Goal: Task Accomplishment & Management: Manage account settings

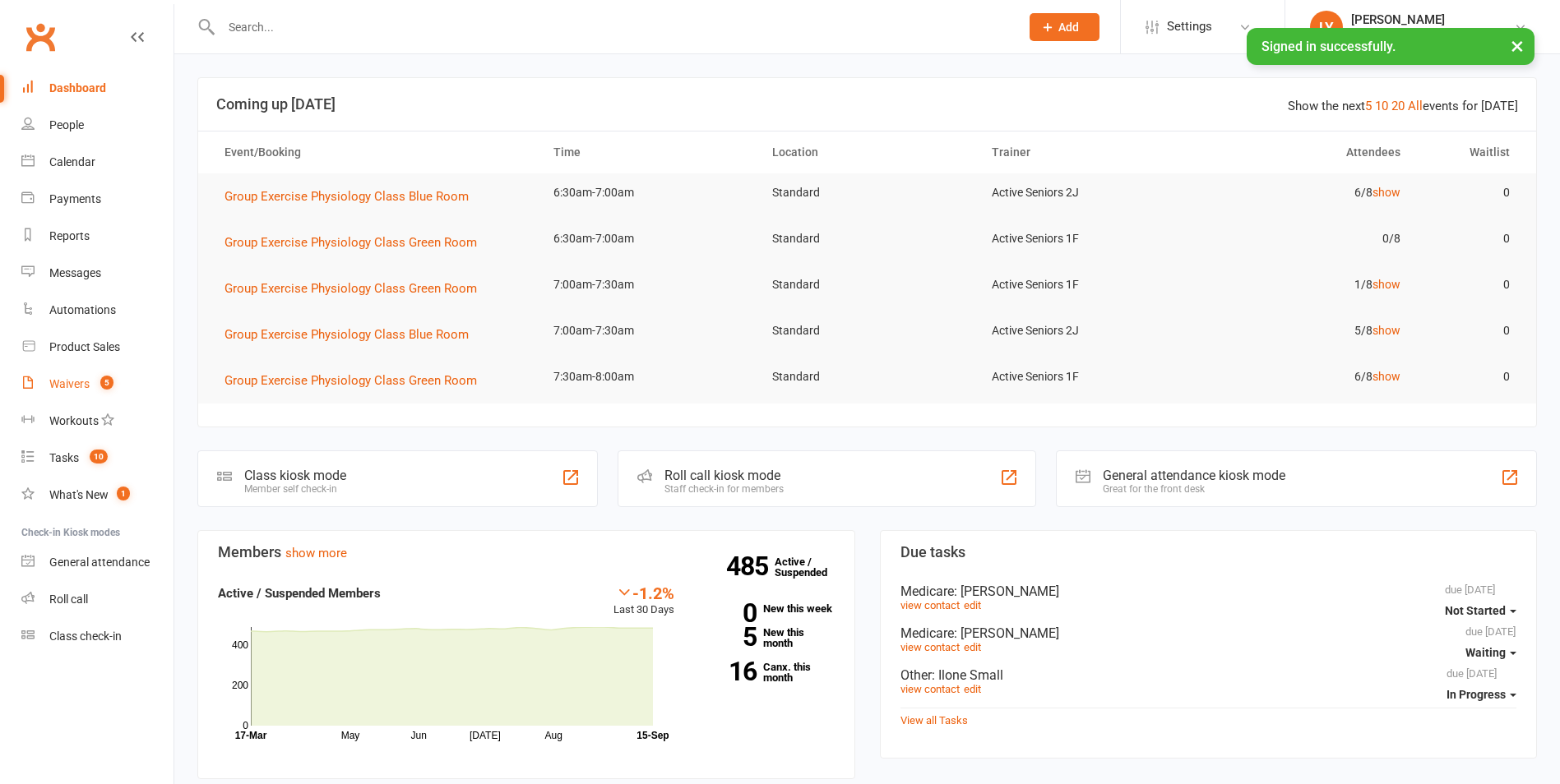
click at [74, 380] on div "Waivers" at bounding box center [69, 383] width 40 height 13
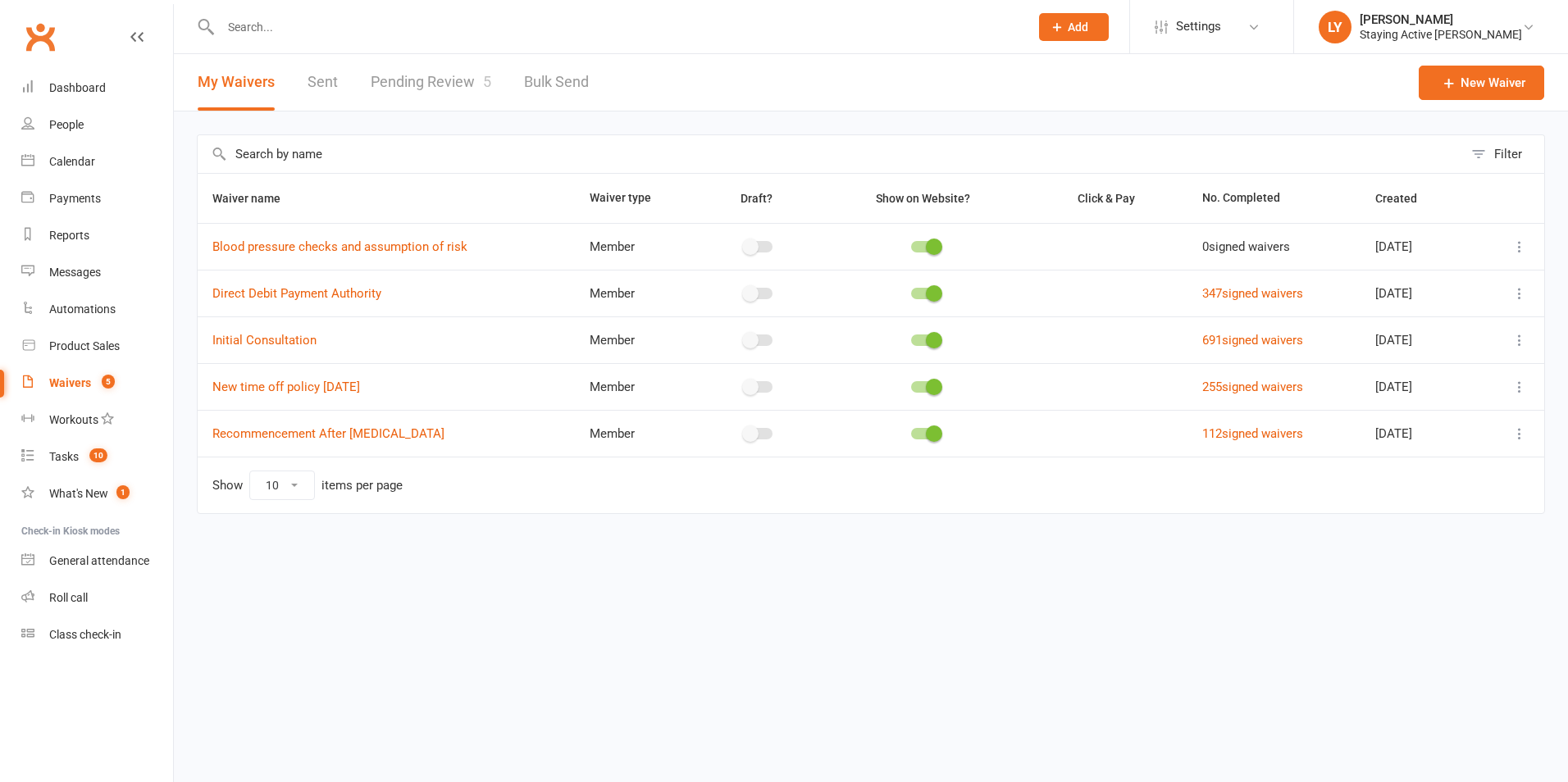
click at [428, 65] on link "Pending Review 5" at bounding box center [430, 83] width 121 height 57
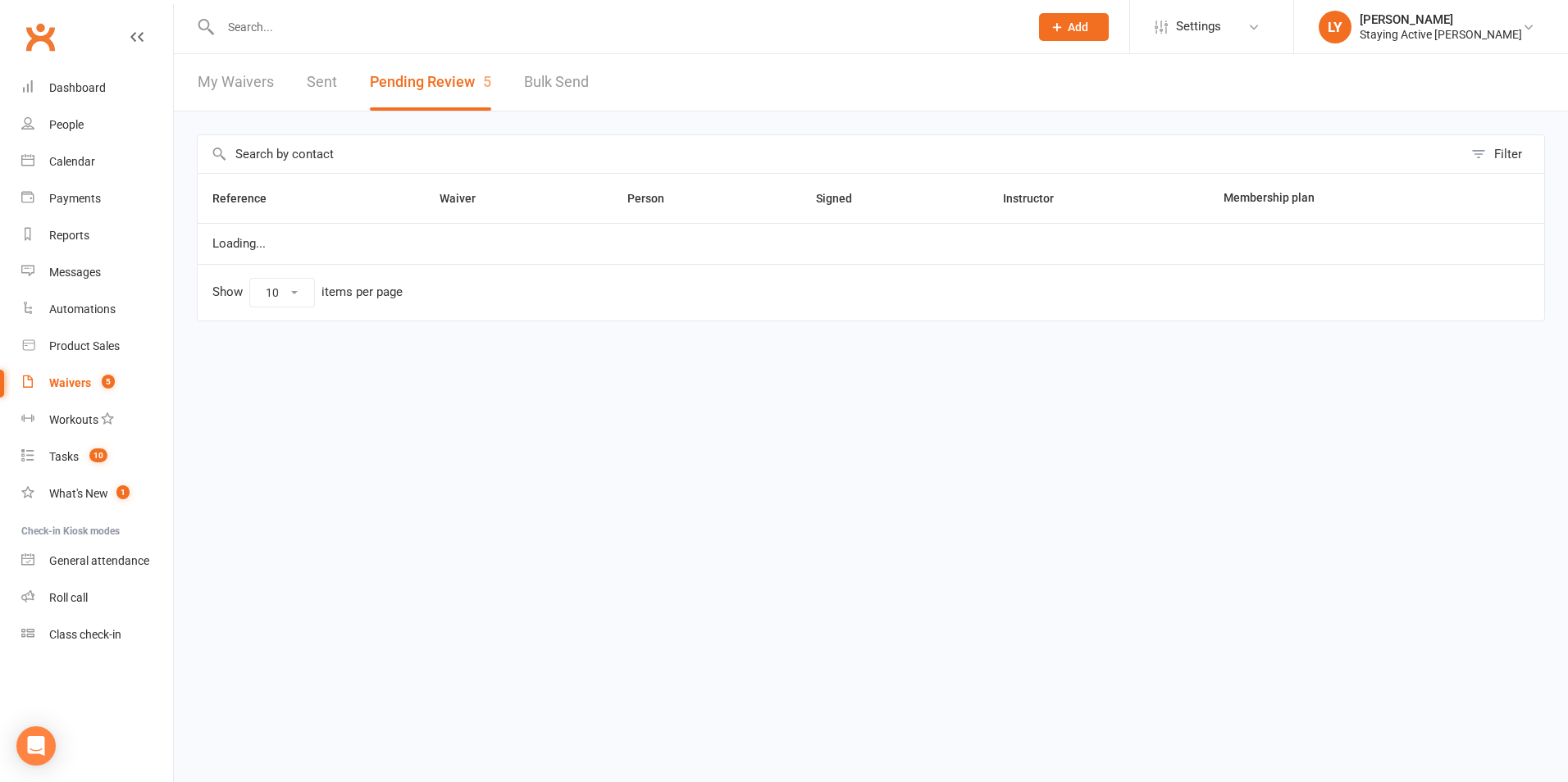
select select "25"
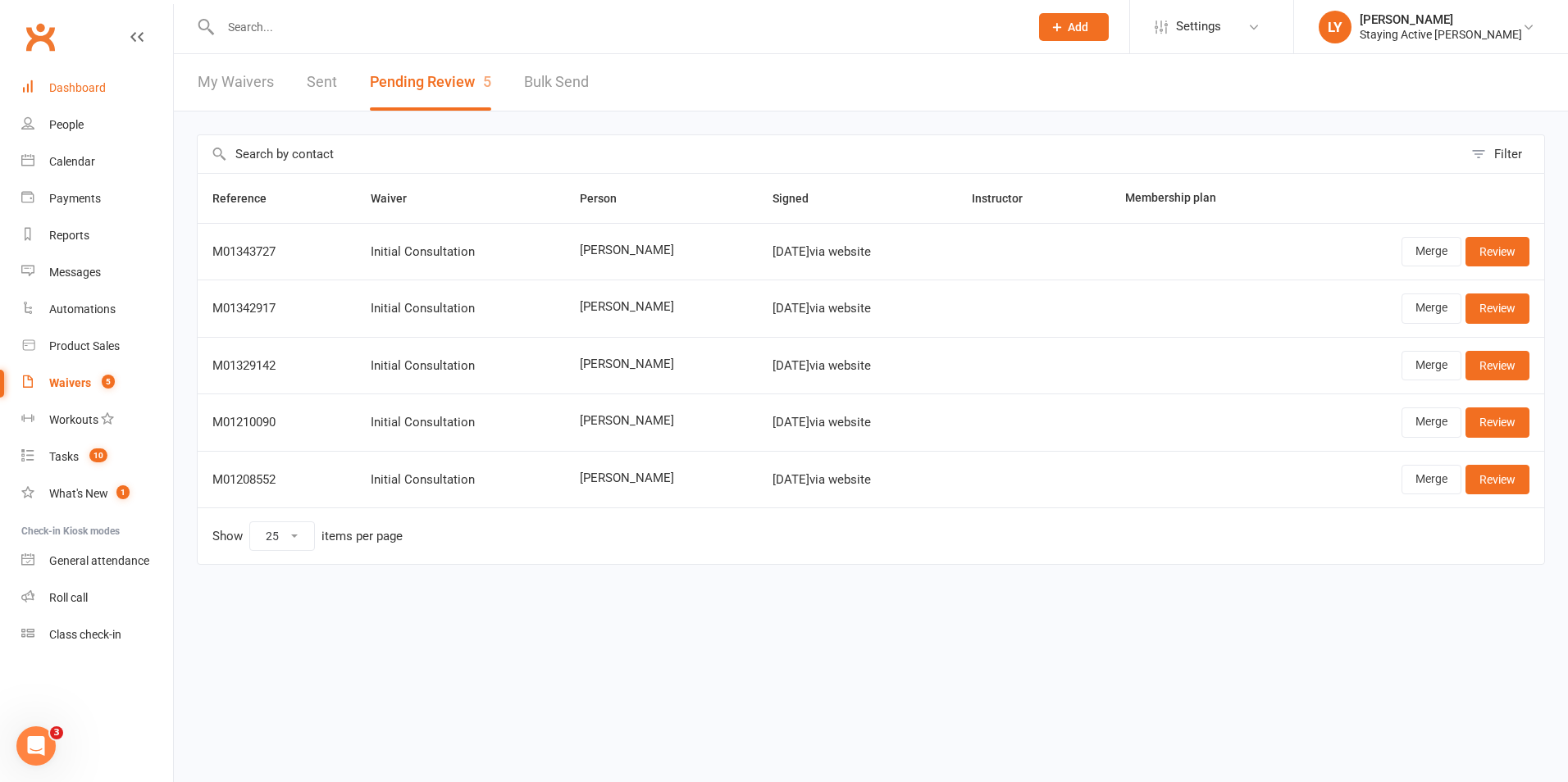
click at [107, 94] on link "Dashboard" at bounding box center [97, 88] width 151 height 37
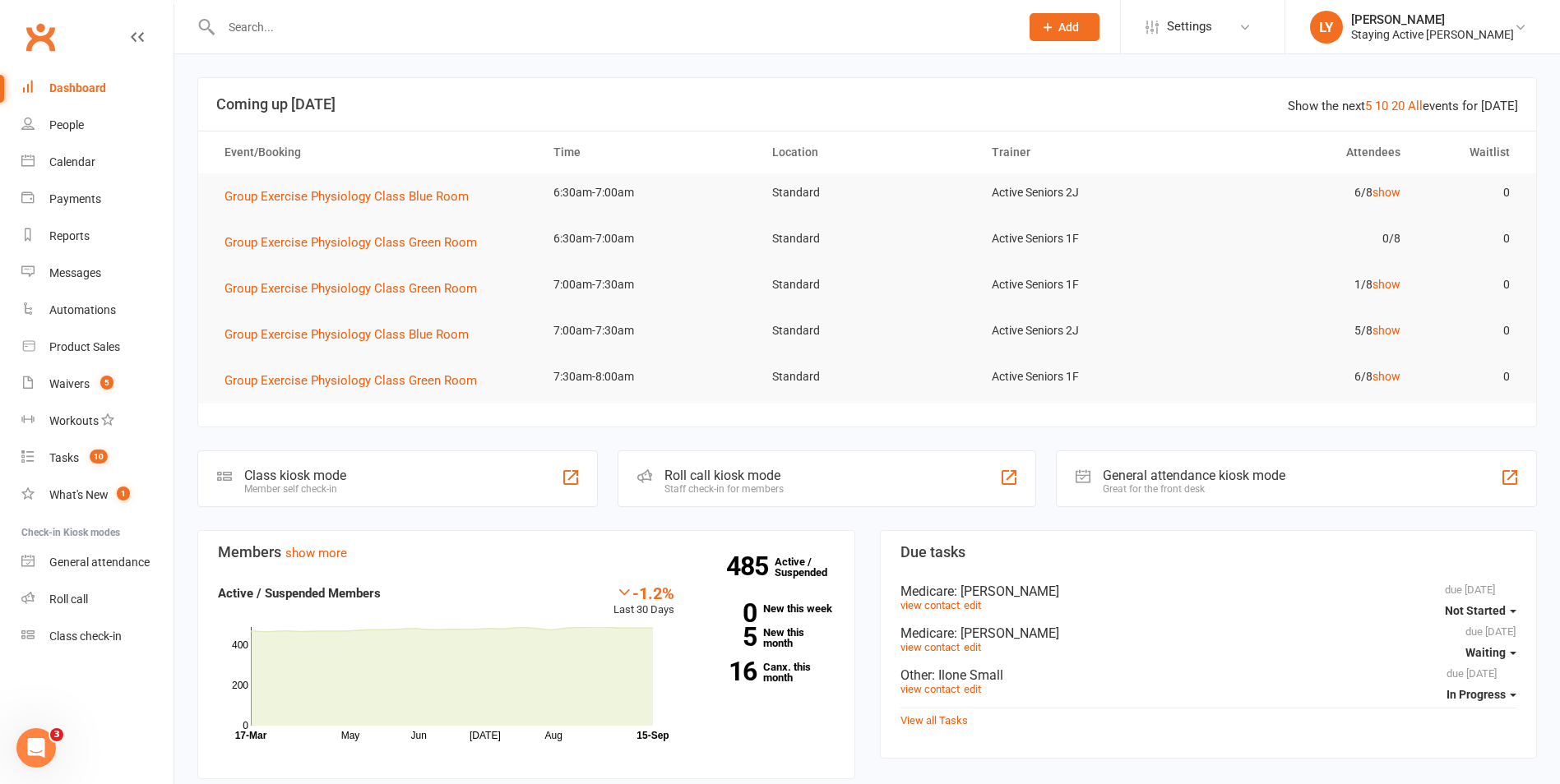
click at [469, 24] on input "text" at bounding box center [612, 27] width 792 height 23
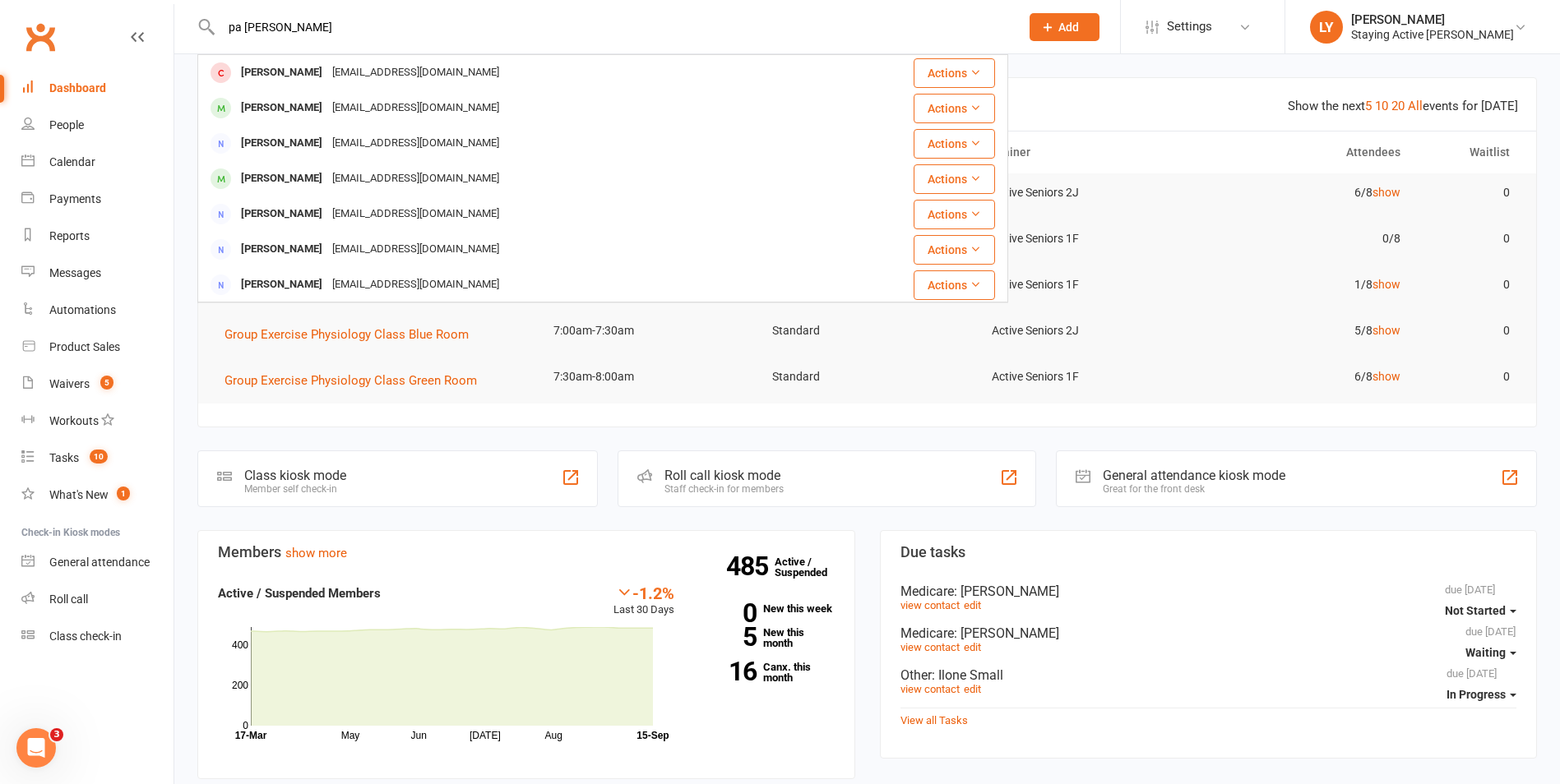
type input "pa turner"
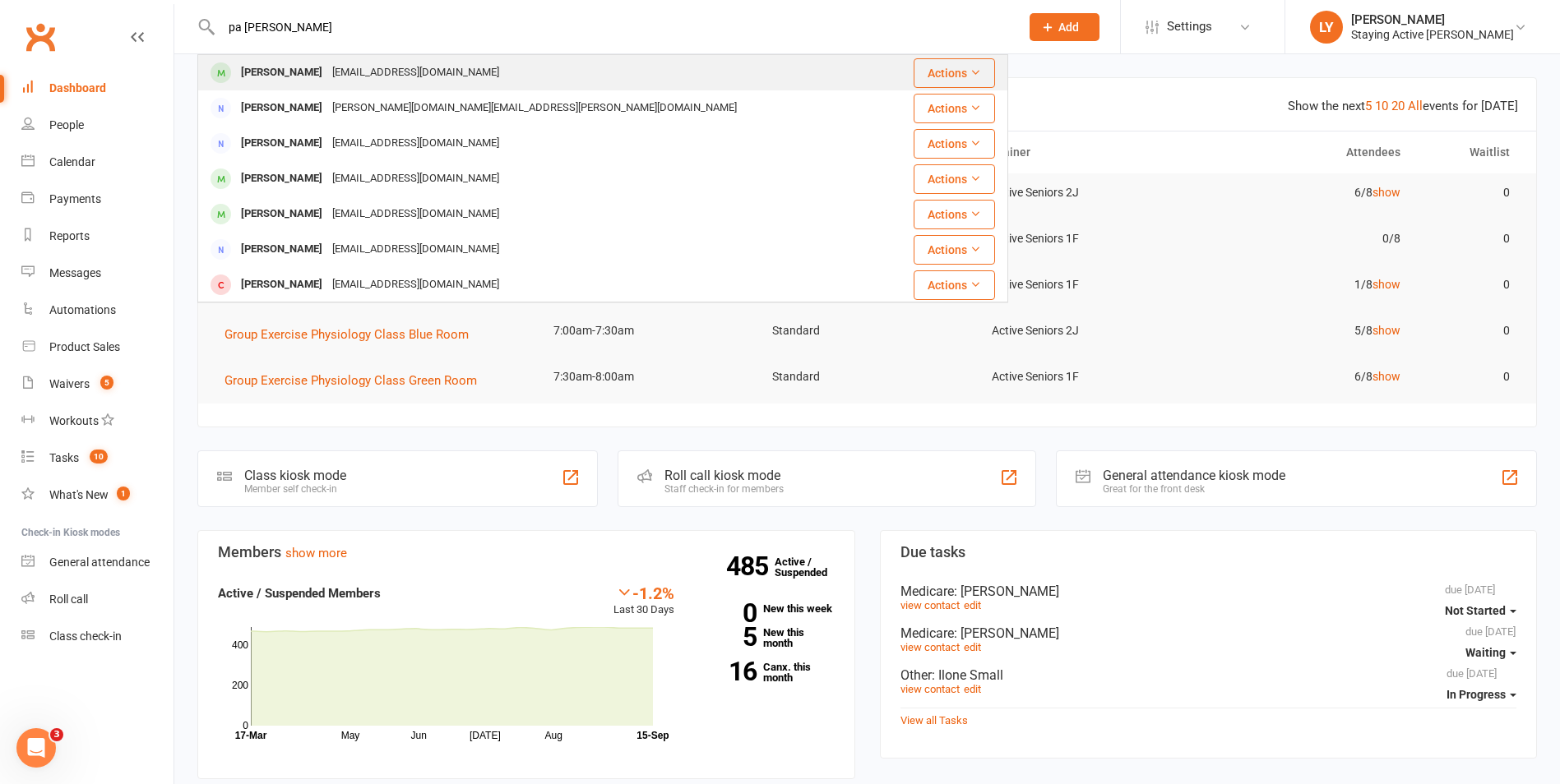
click at [567, 72] on div "Patricia Turner turnerptto@gmail.com" at bounding box center [543, 73] width 689 height 33
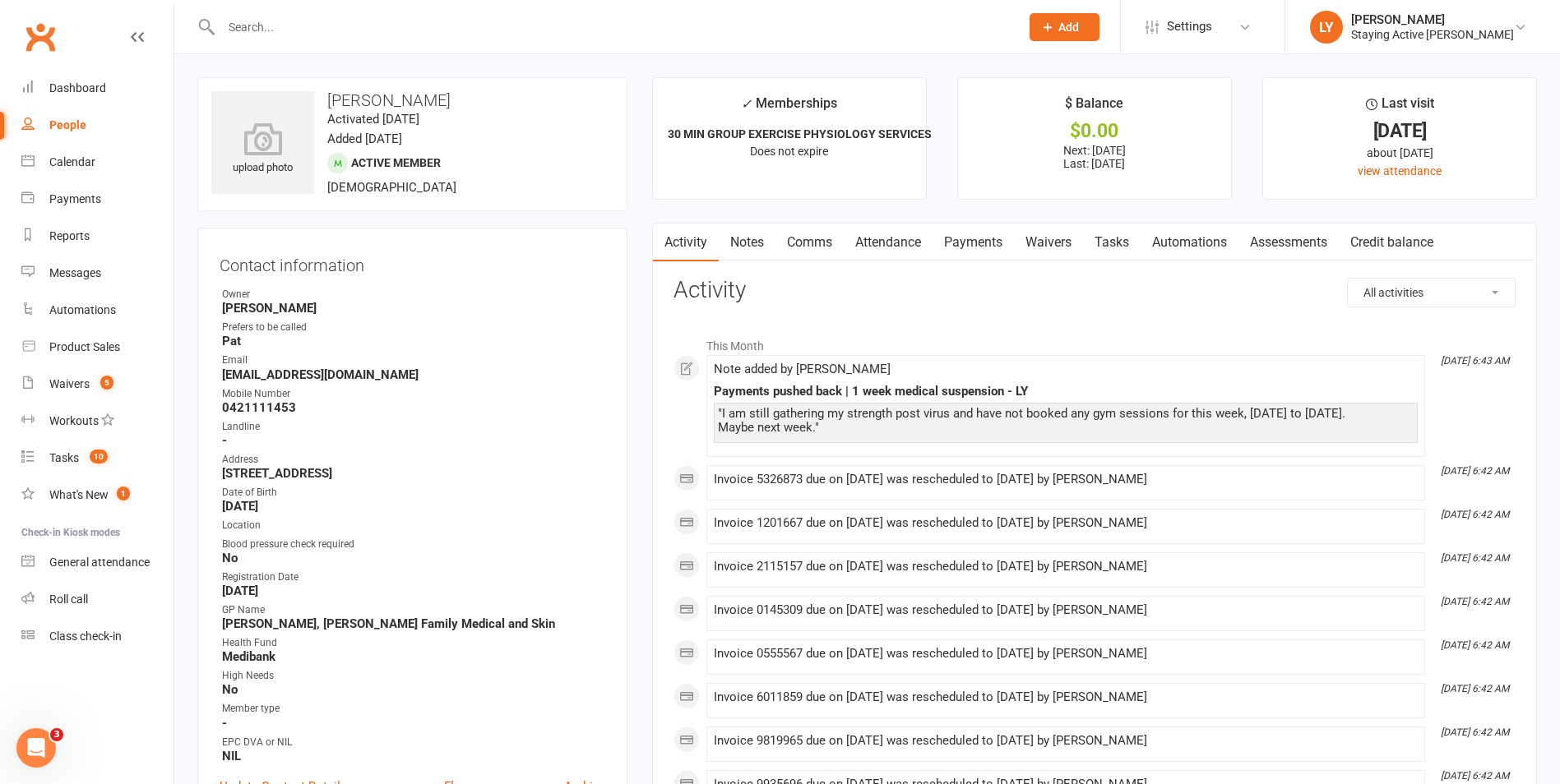
click at [994, 236] on link "Payments" at bounding box center [973, 242] width 82 height 37
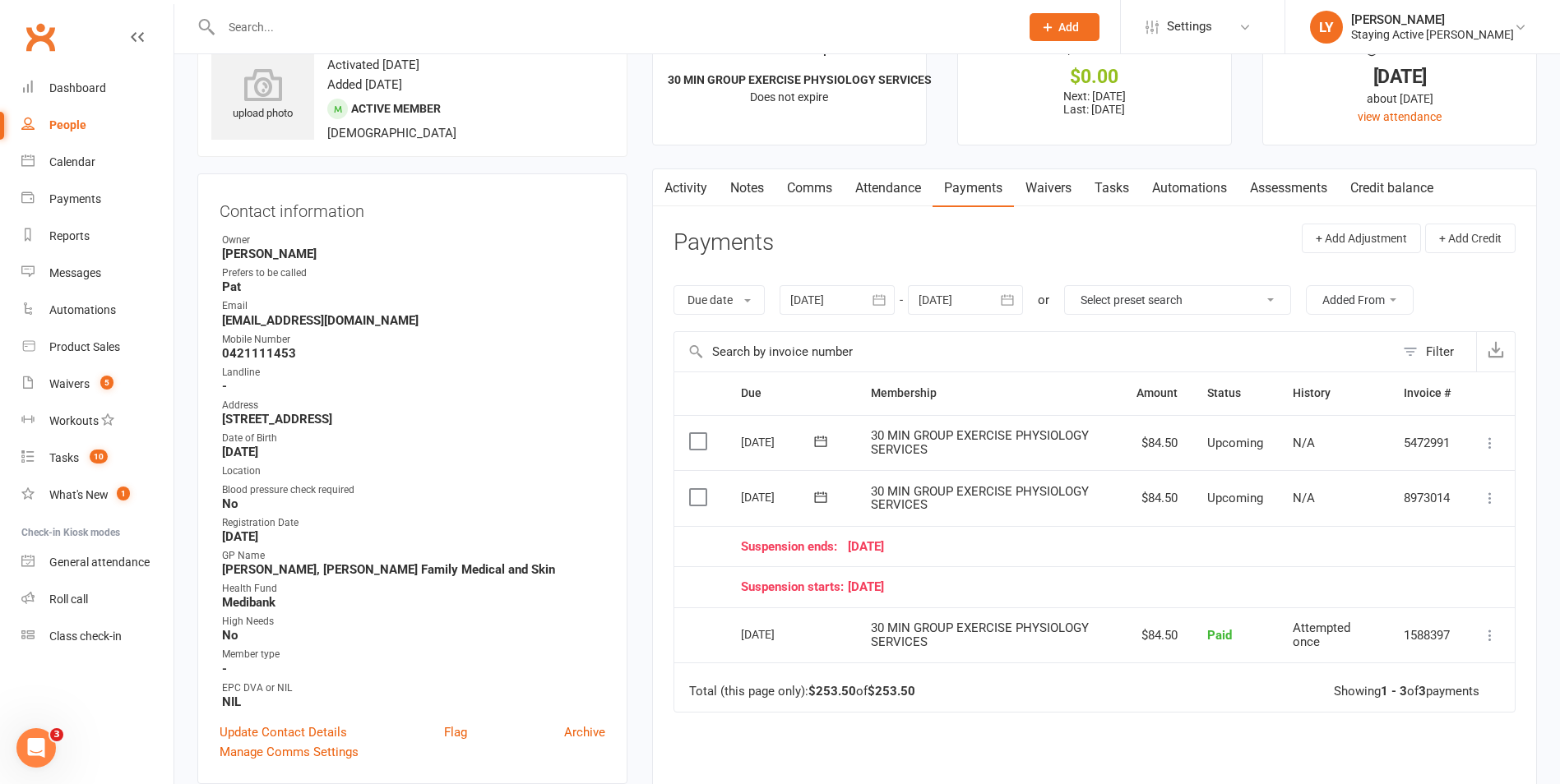
scroll to position [82, 0]
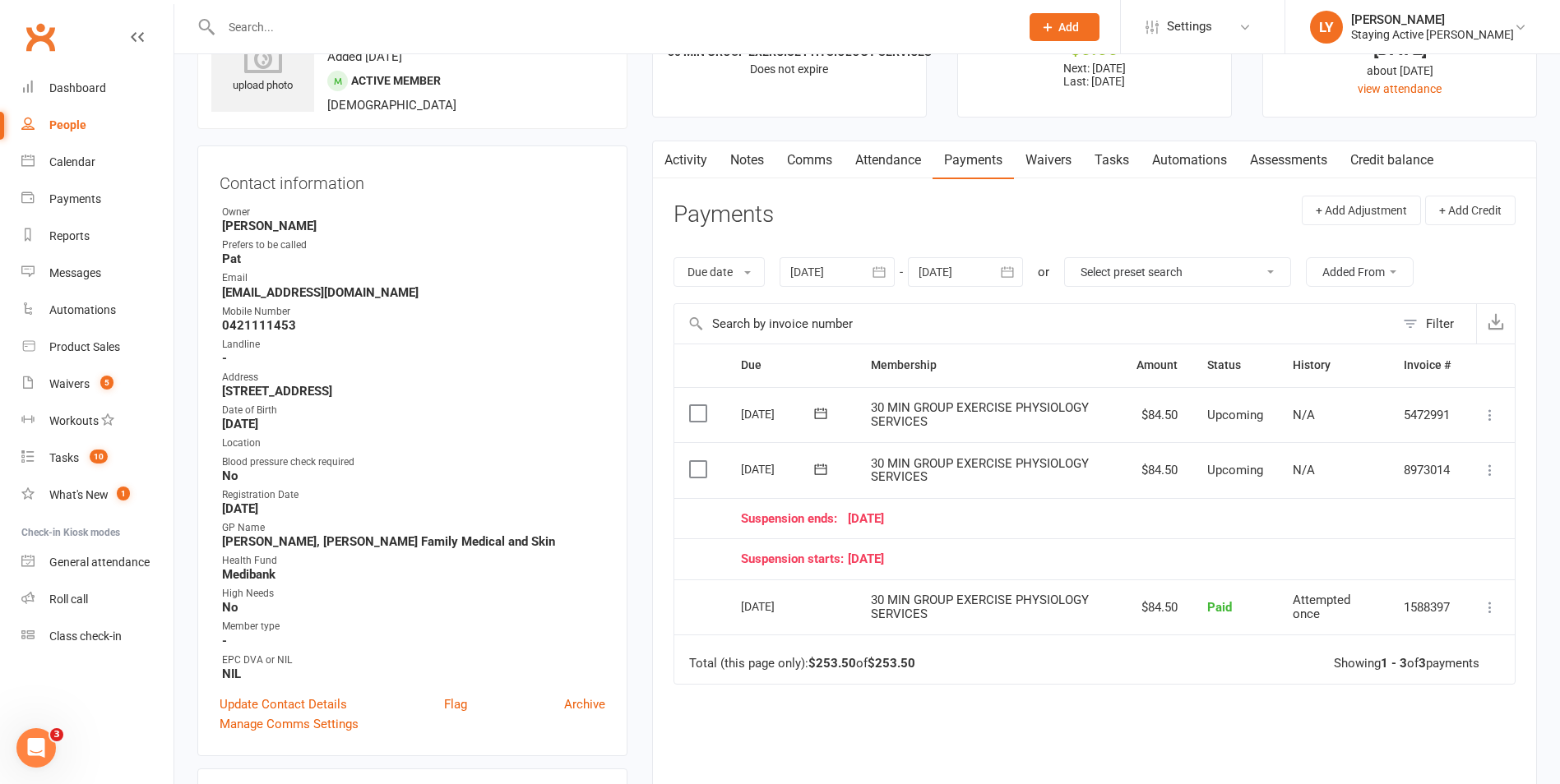
click at [822, 268] on div at bounding box center [837, 272] width 115 height 30
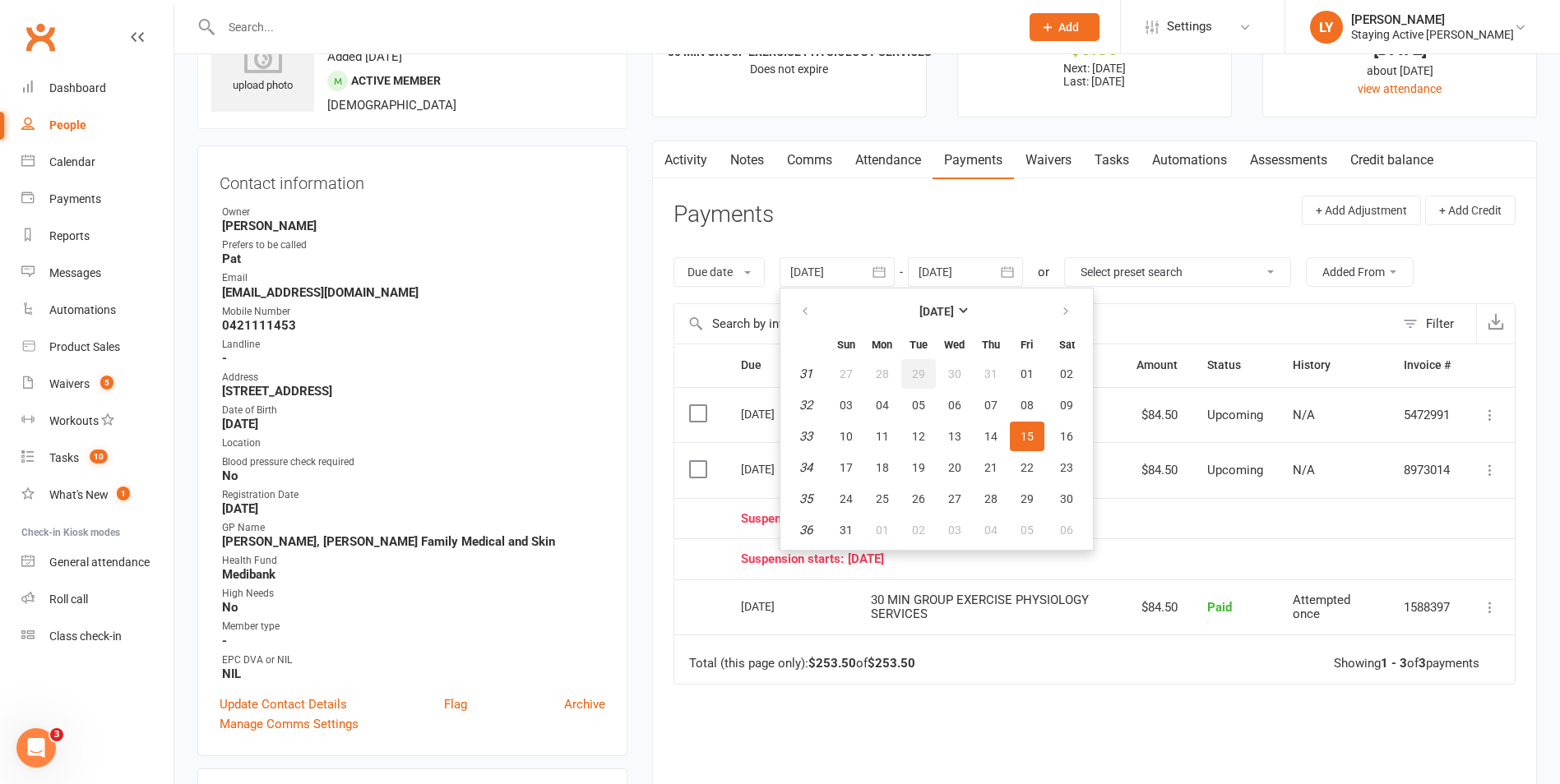
click at [925, 375] on span "29" at bounding box center [917, 373] width 13 height 13
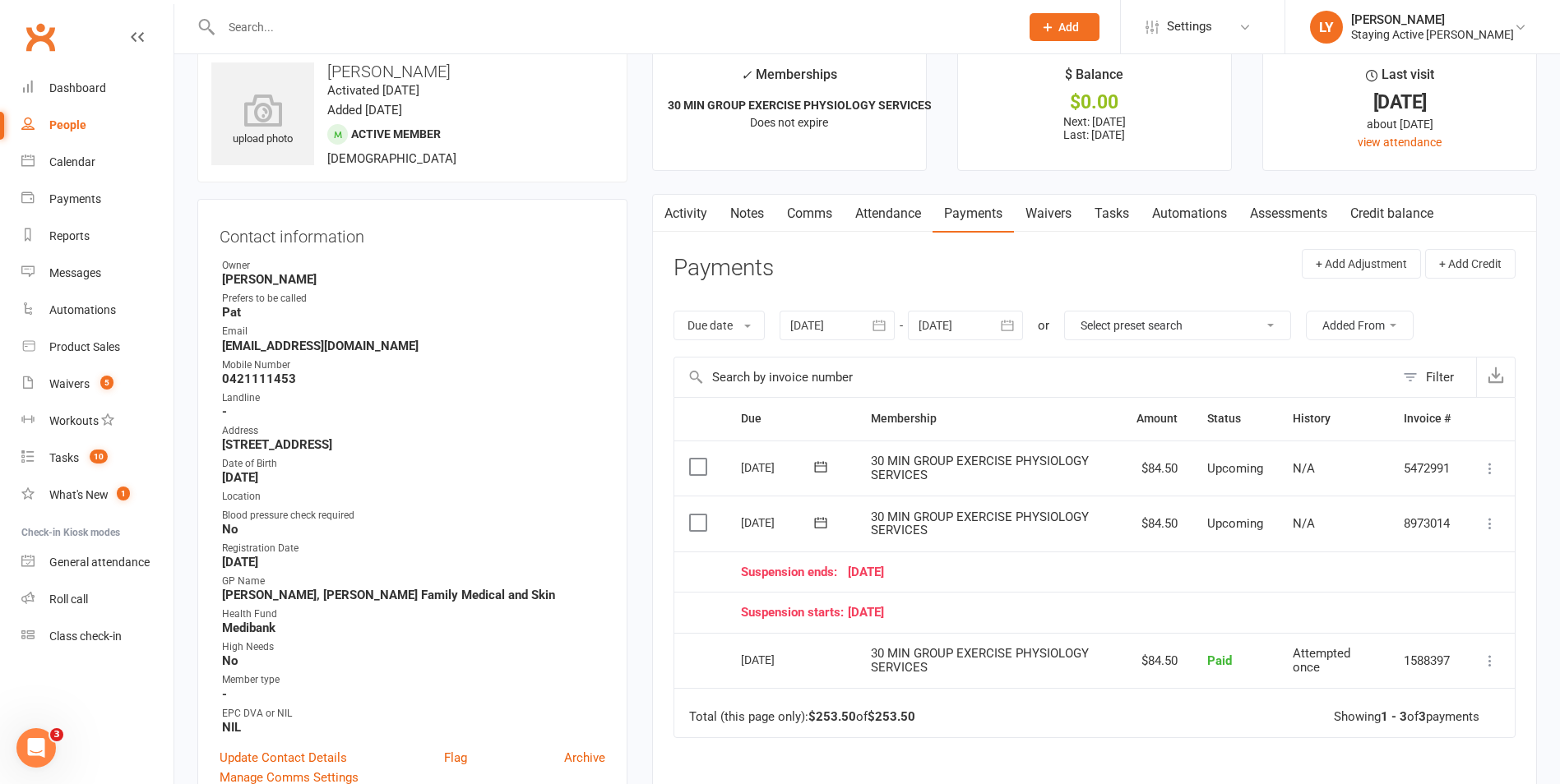
scroll to position [0, 0]
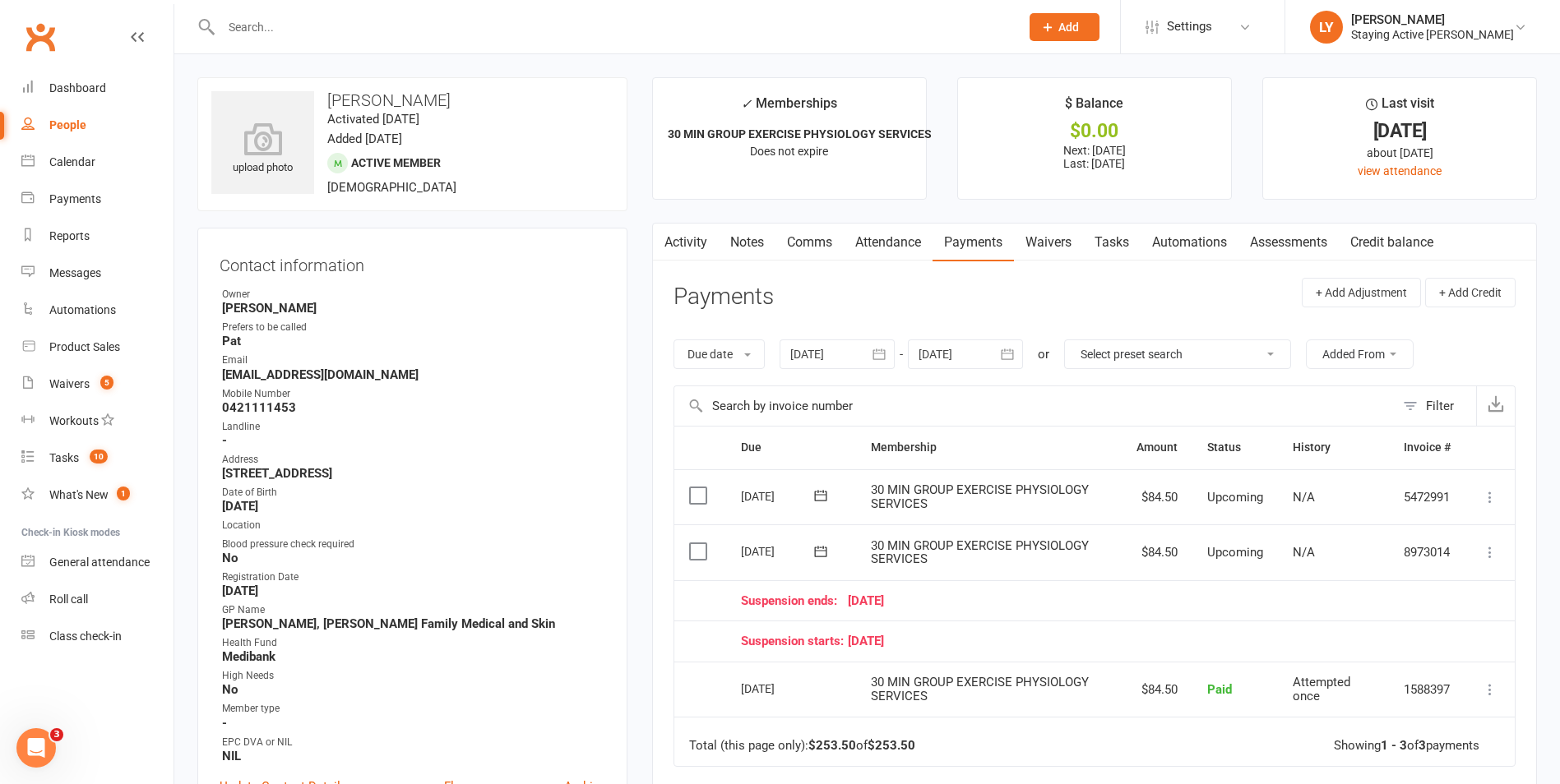
click at [817, 350] on div at bounding box center [837, 355] width 115 height 30
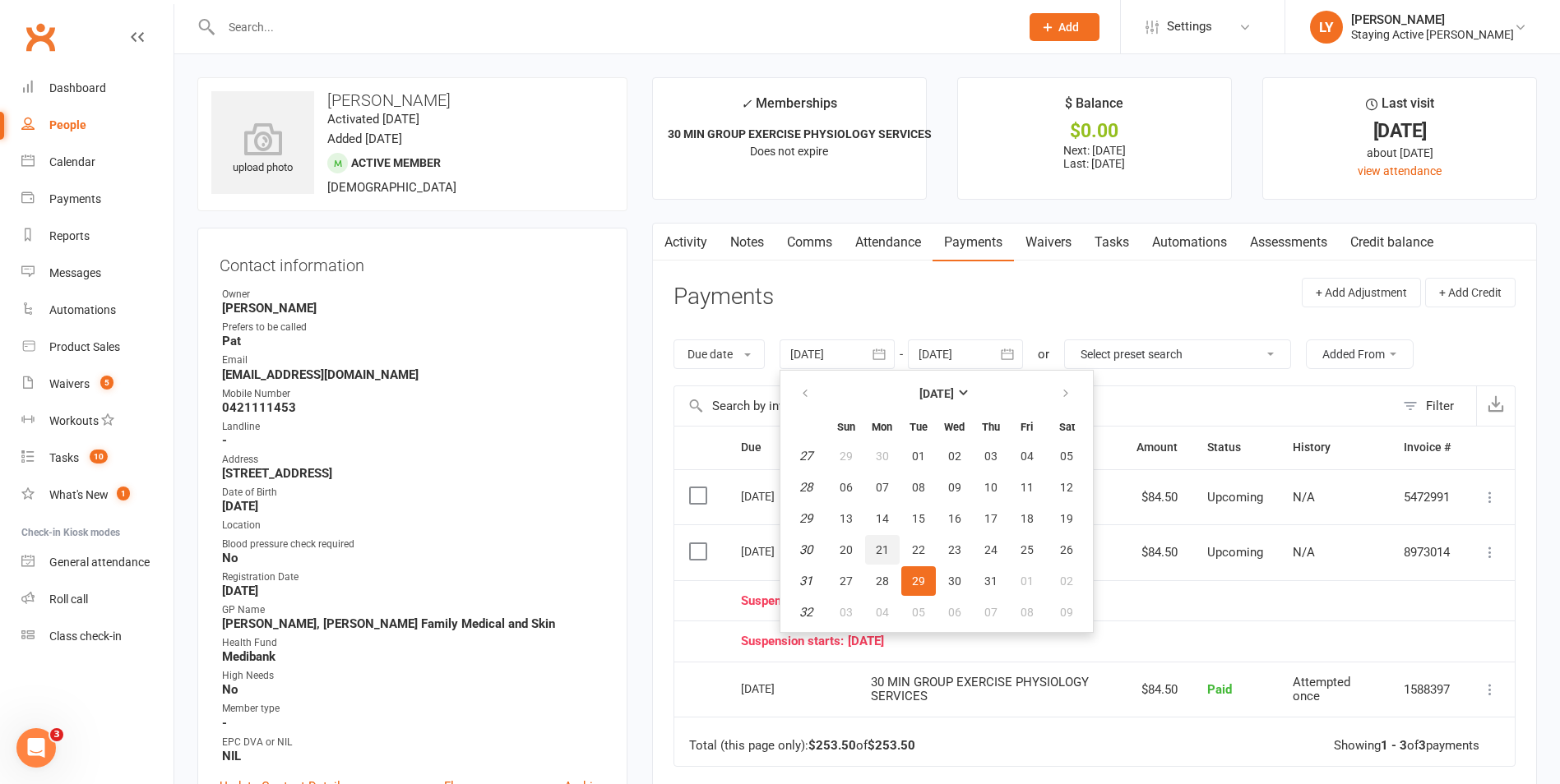
click at [897, 548] on button "21" at bounding box center [882, 550] width 34 height 30
type input "21 Jul 2025"
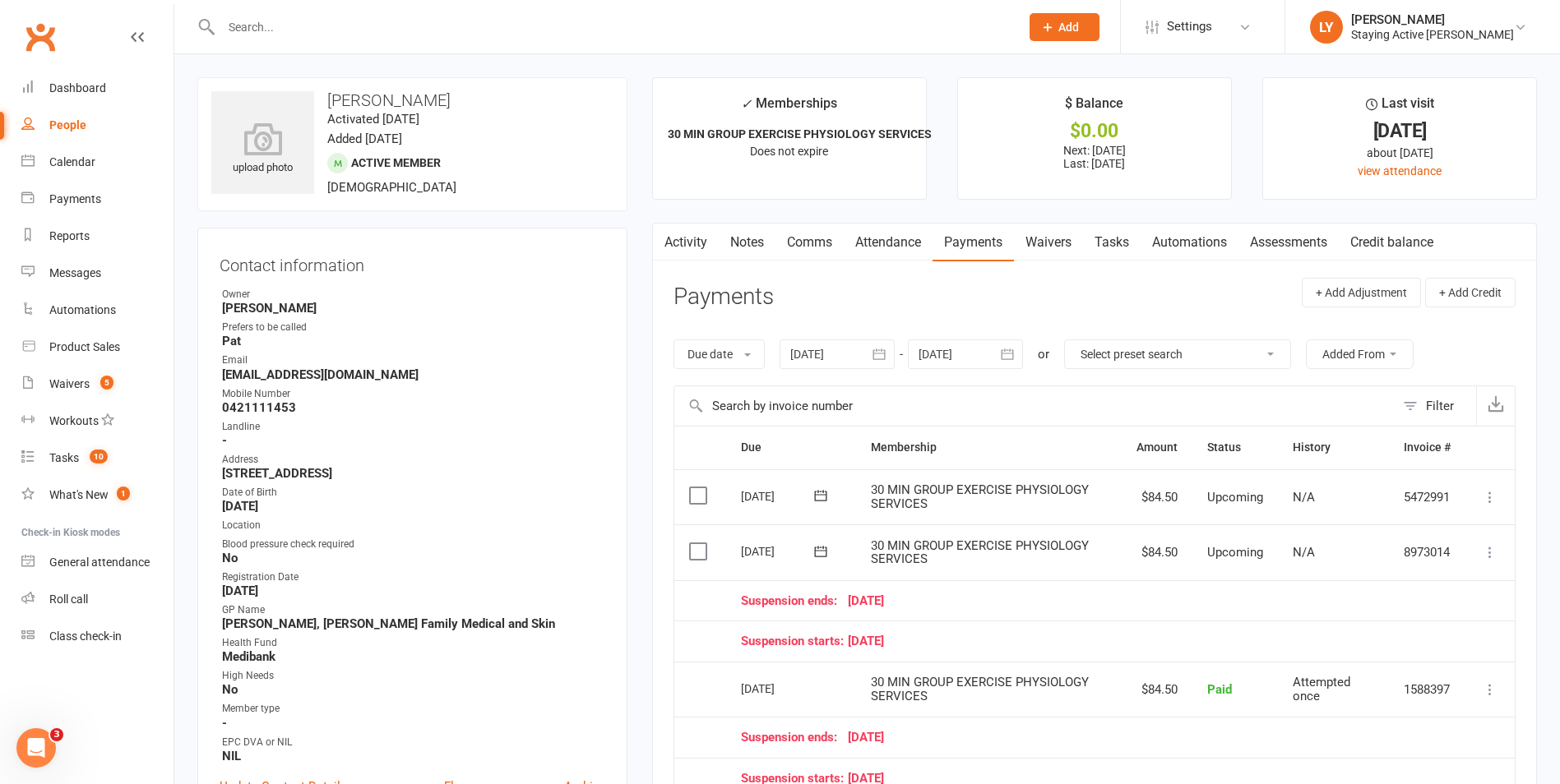
click at [749, 244] on link "Notes" at bounding box center [747, 242] width 57 height 37
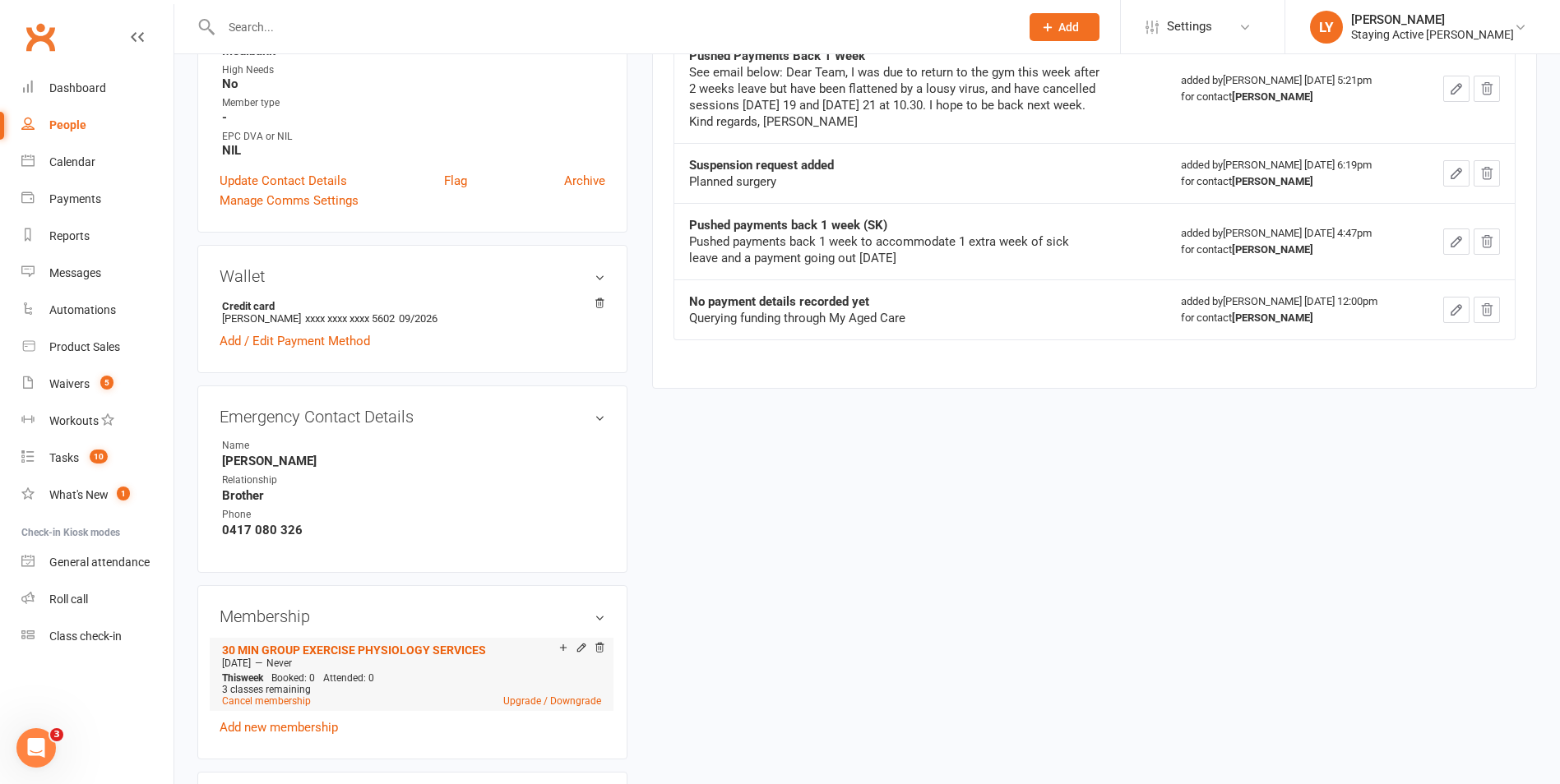
scroll to position [658, 0]
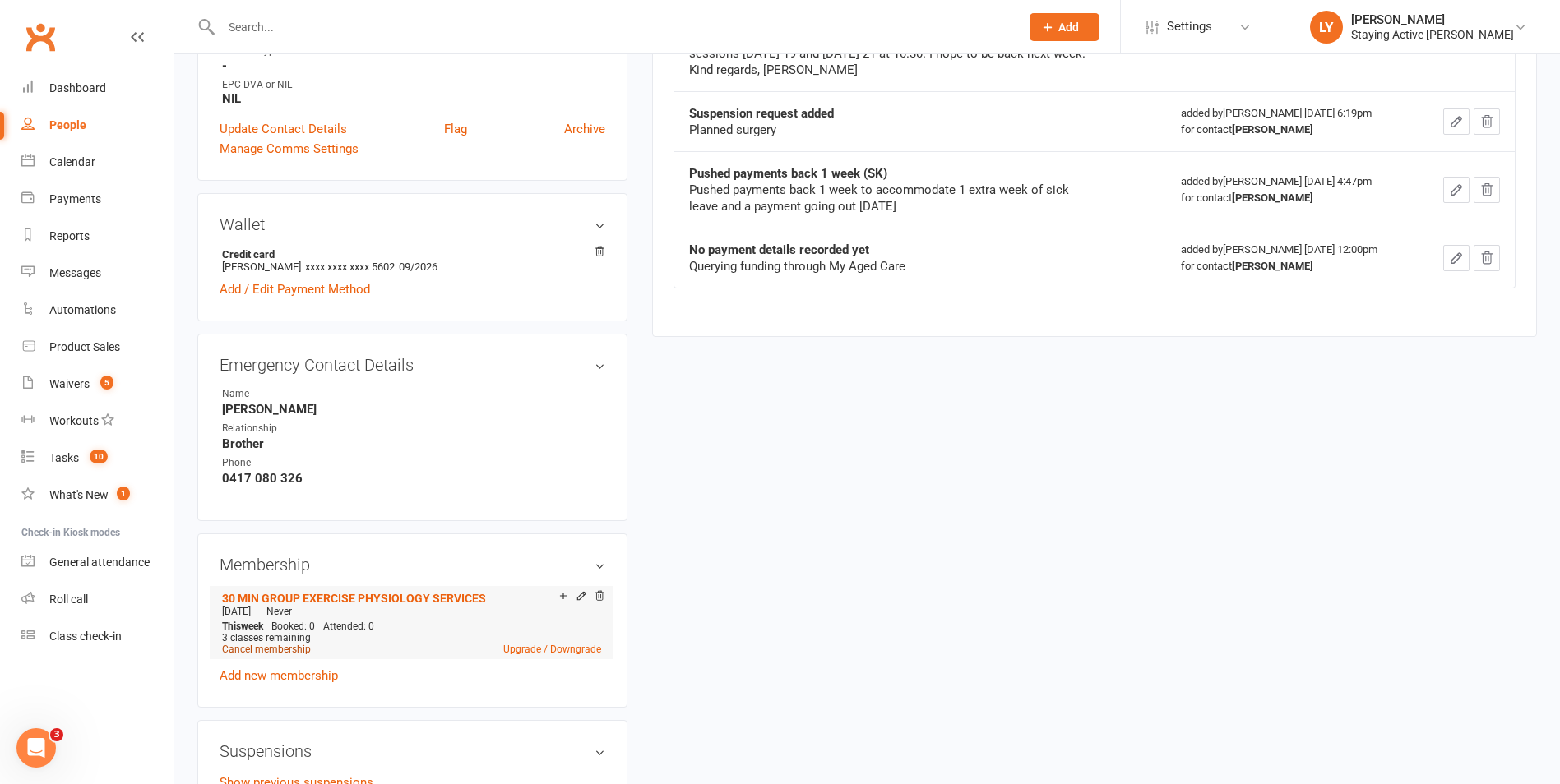
click at [295, 648] on link "Cancel membership" at bounding box center [266, 649] width 89 height 12
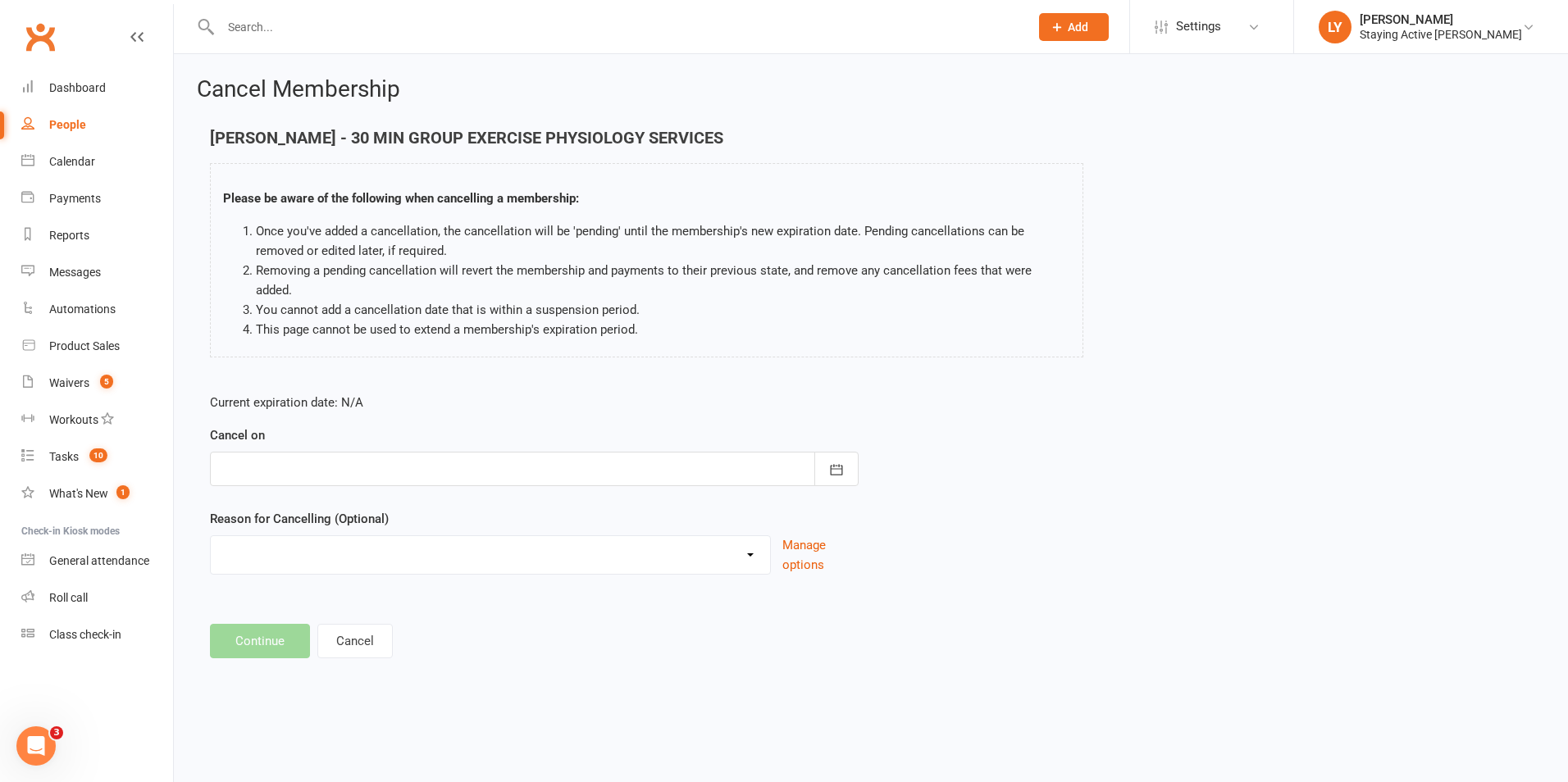
click at [321, 454] on div at bounding box center [534, 469] width 648 height 34
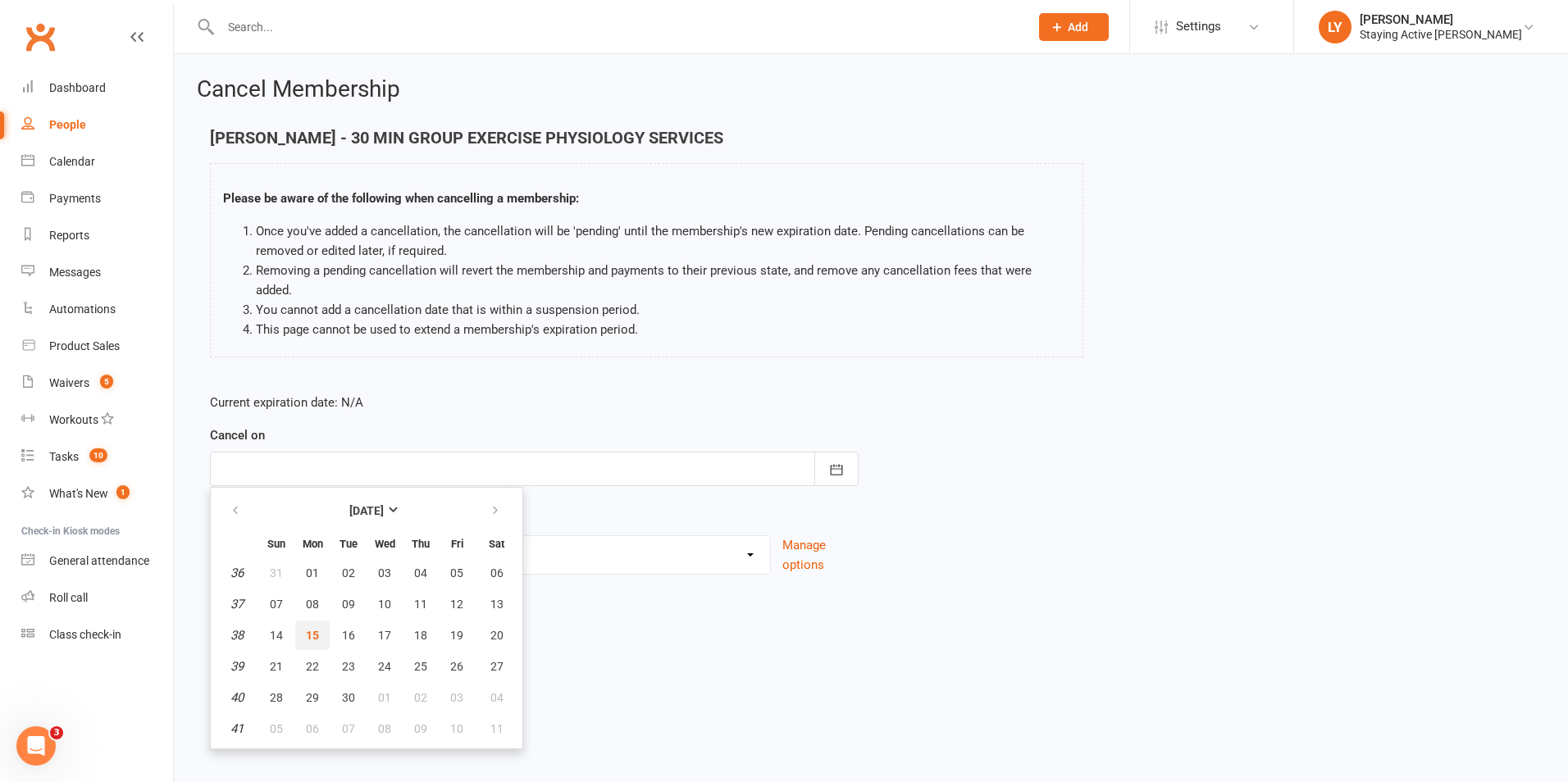
click at [311, 629] on span "15" at bounding box center [311, 635] width 13 height 13
type input "15 Sep 2025"
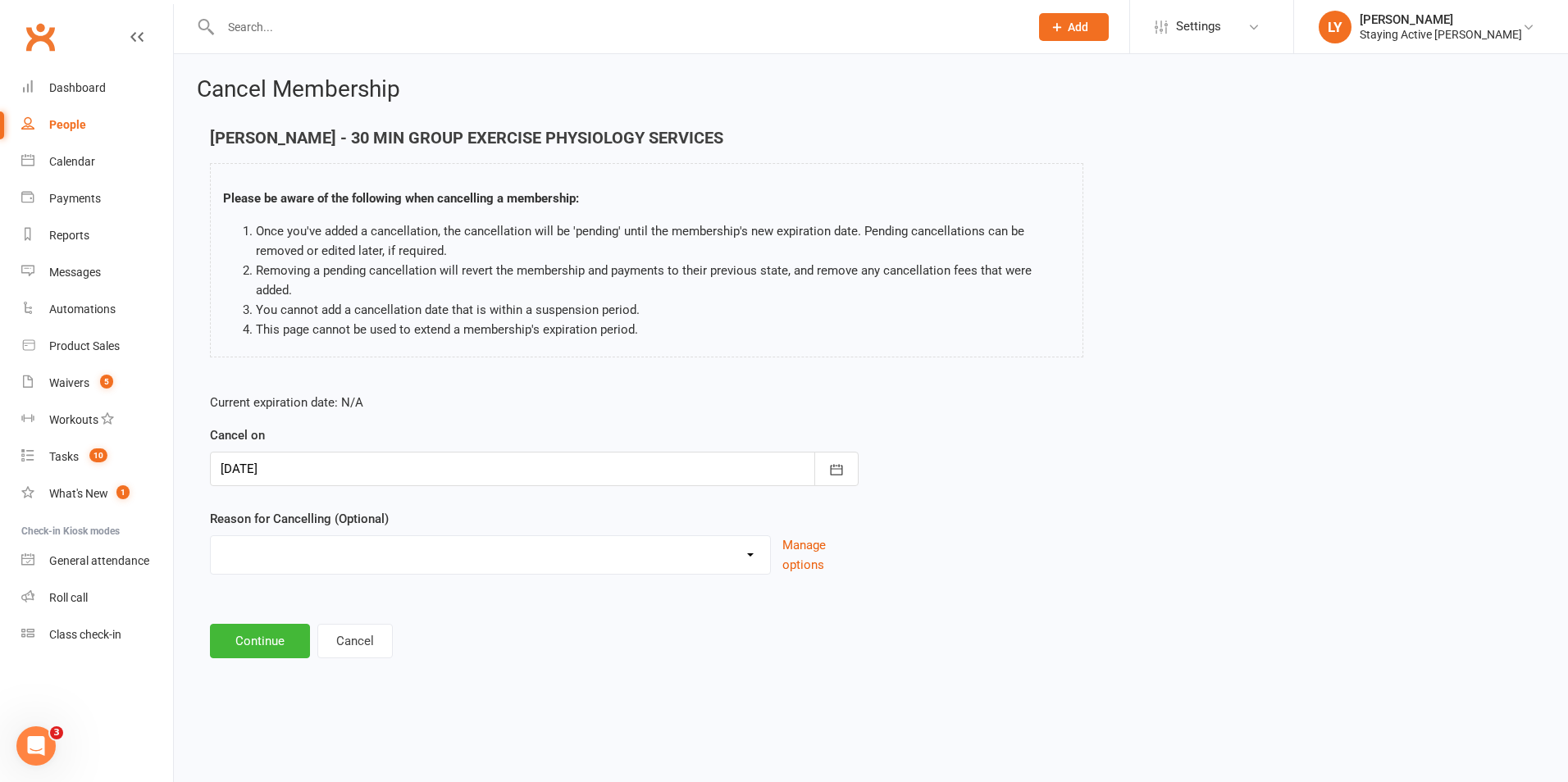
click at [319, 555] on div "Current expiration date: N/A Cancel on 15 Sep 2025 September 2025 Sun Mon Tue W…" at bounding box center [533, 488] width 673 height 217
click at [319, 539] on select "Holiday Injury No contact Sick Other reason" at bounding box center [489, 552] width 559 height 32
select select "3"
click at [210, 536] on select "Holiday Injury No contact Sick Other reason" at bounding box center [489, 552] width 559 height 32
click at [285, 624] on button "Continue" at bounding box center [260, 641] width 100 height 34
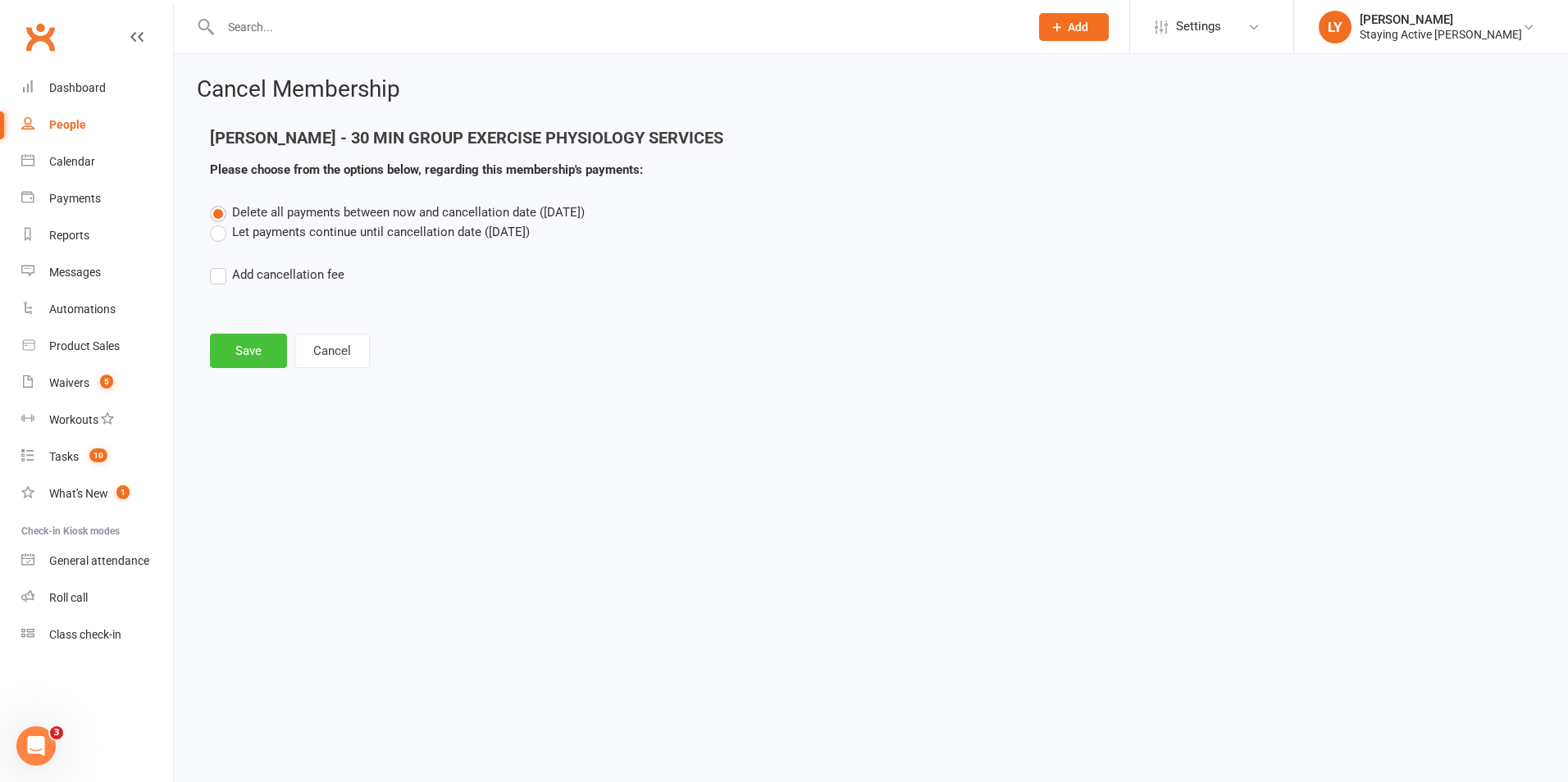
click at [245, 339] on button "Save" at bounding box center [249, 351] width 77 height 34
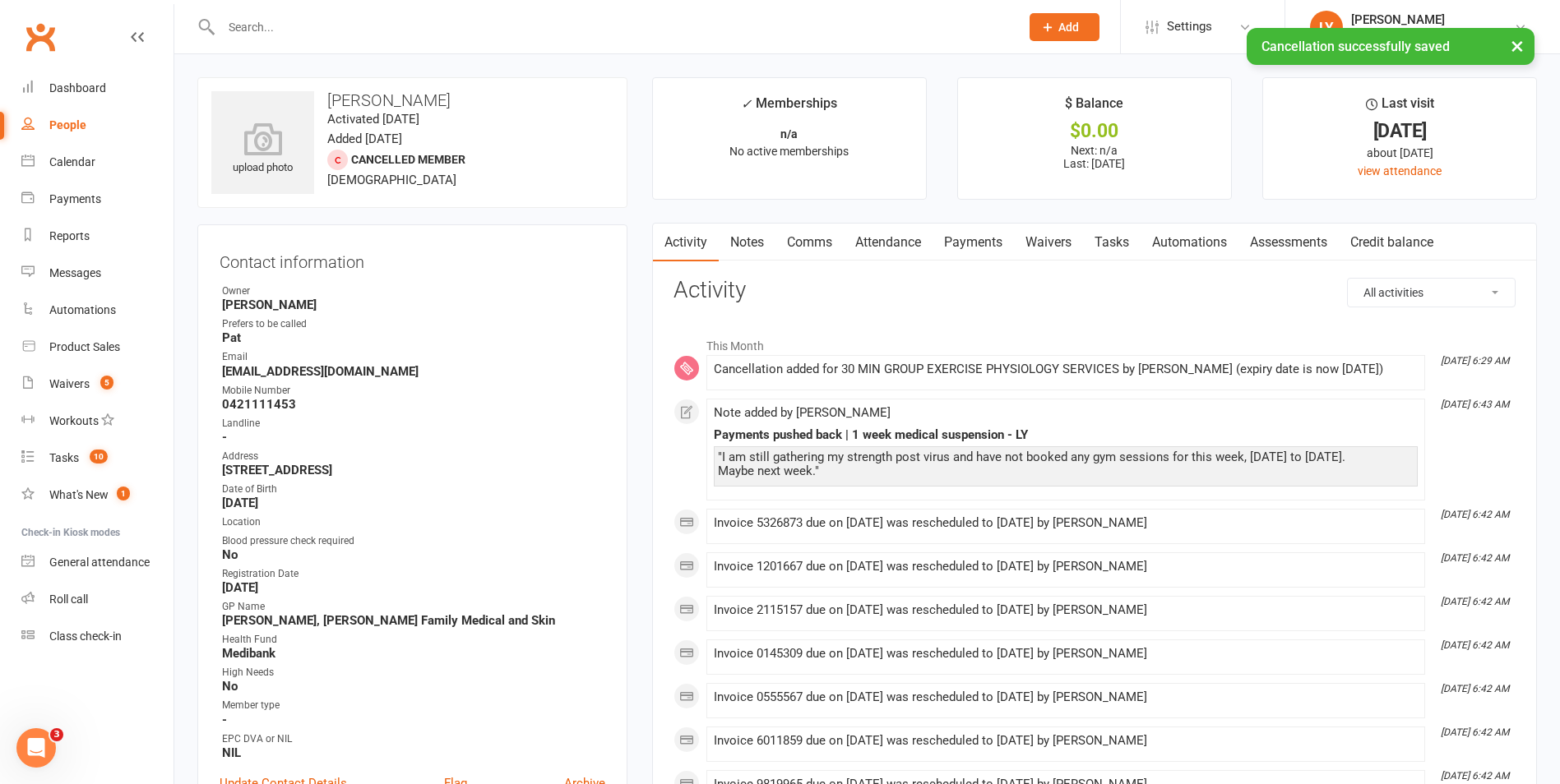
click at [768, 238] on link "Notes" at bounding box center [747, 242] width 57 height 37
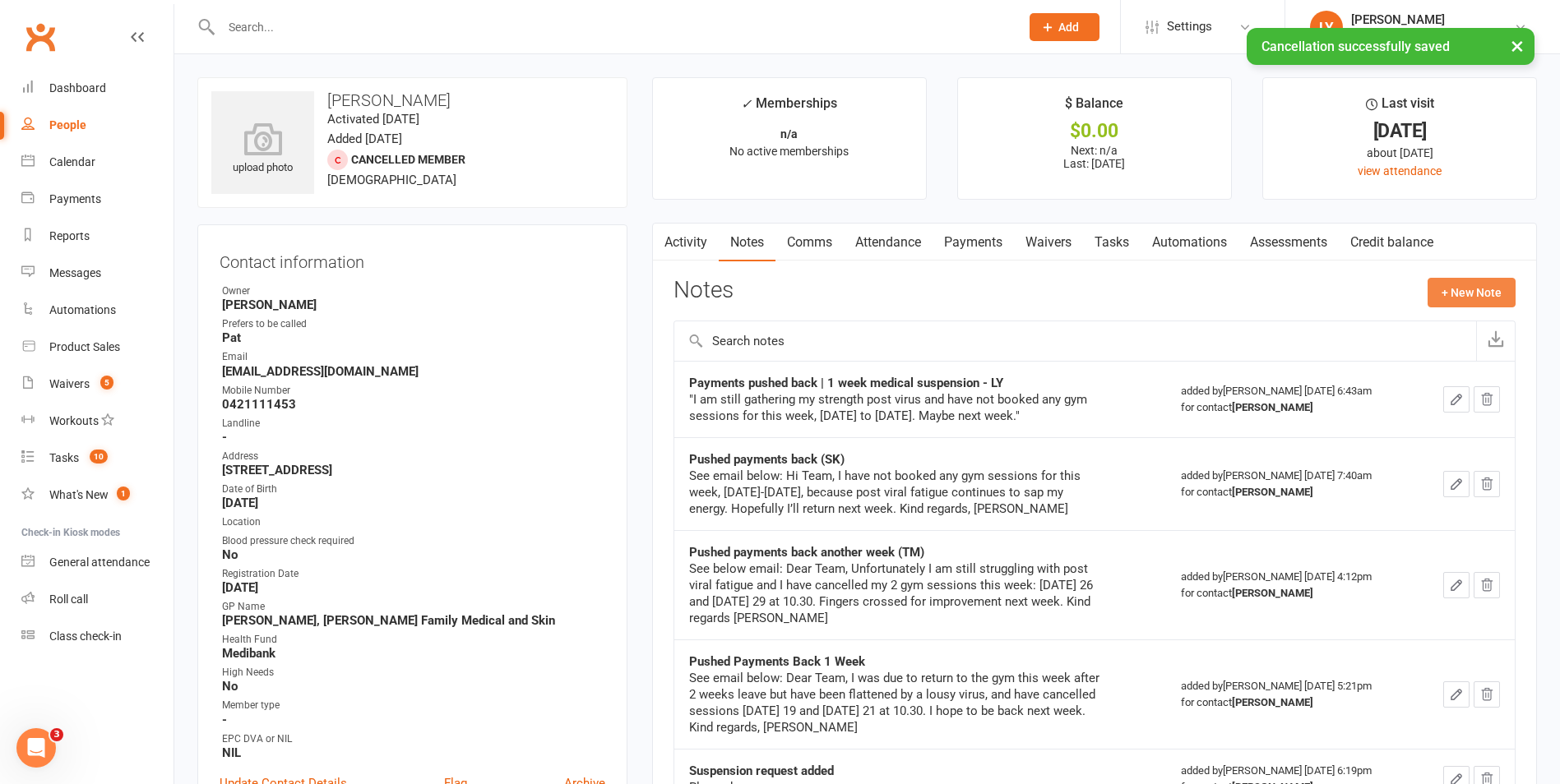
click at [1471, 288] on button "+ New Note" at bounding box center [1471, 293] width 88 height 30
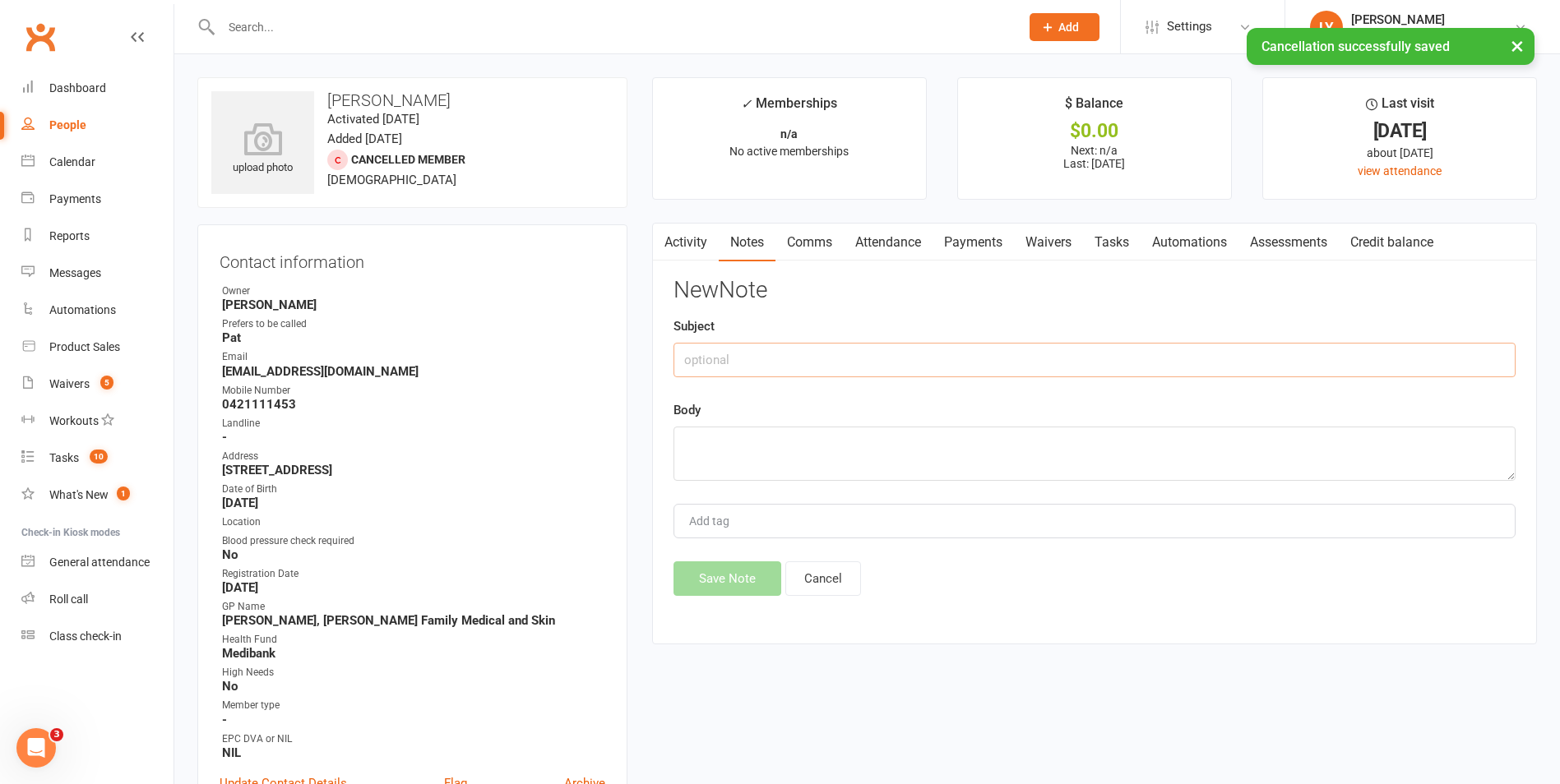
click at [791, 375] on input "text" at bounding box center [1094, 359] width 843 height 34
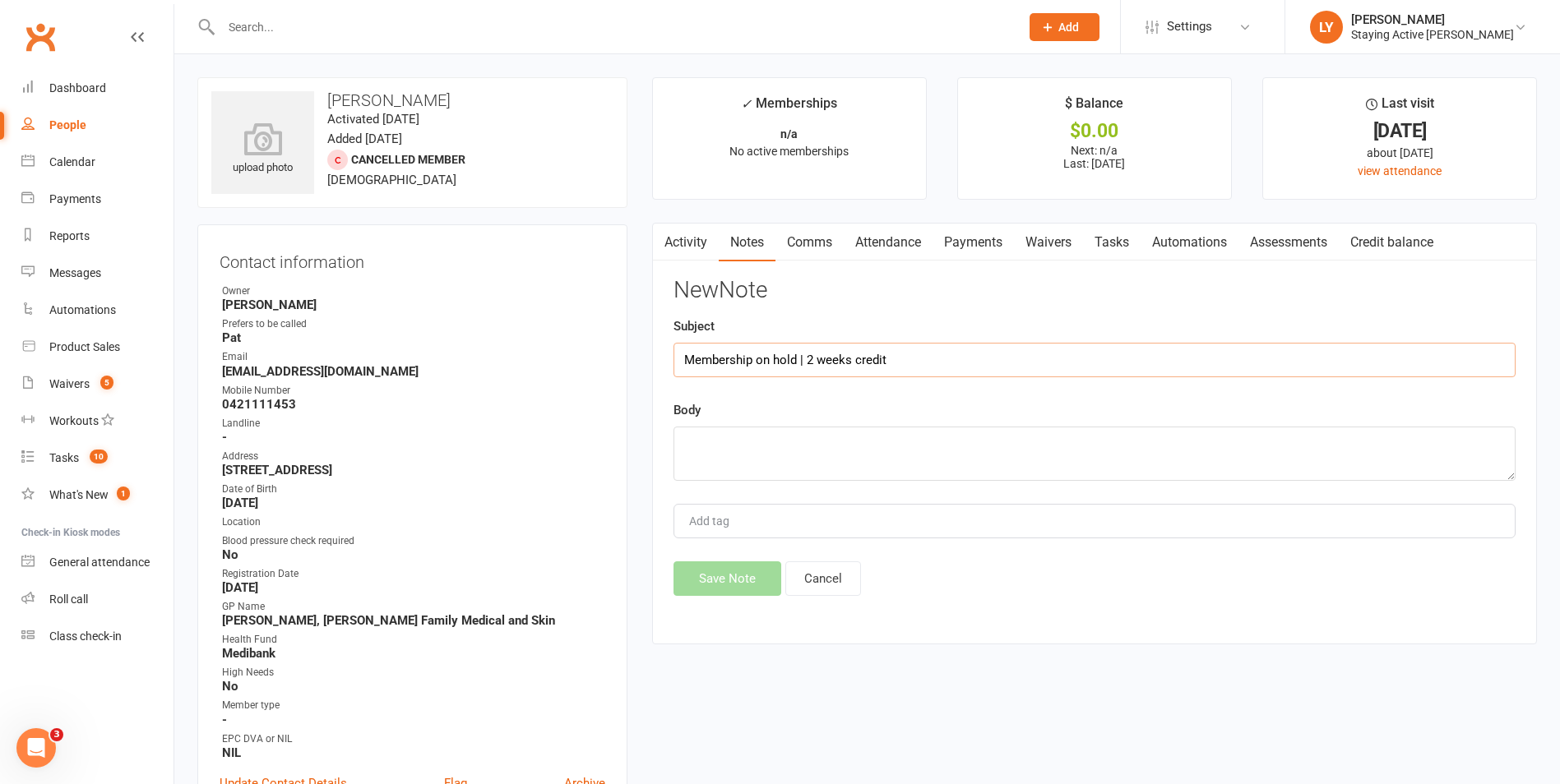
type input "Membership on hold | 2 weeks credit"
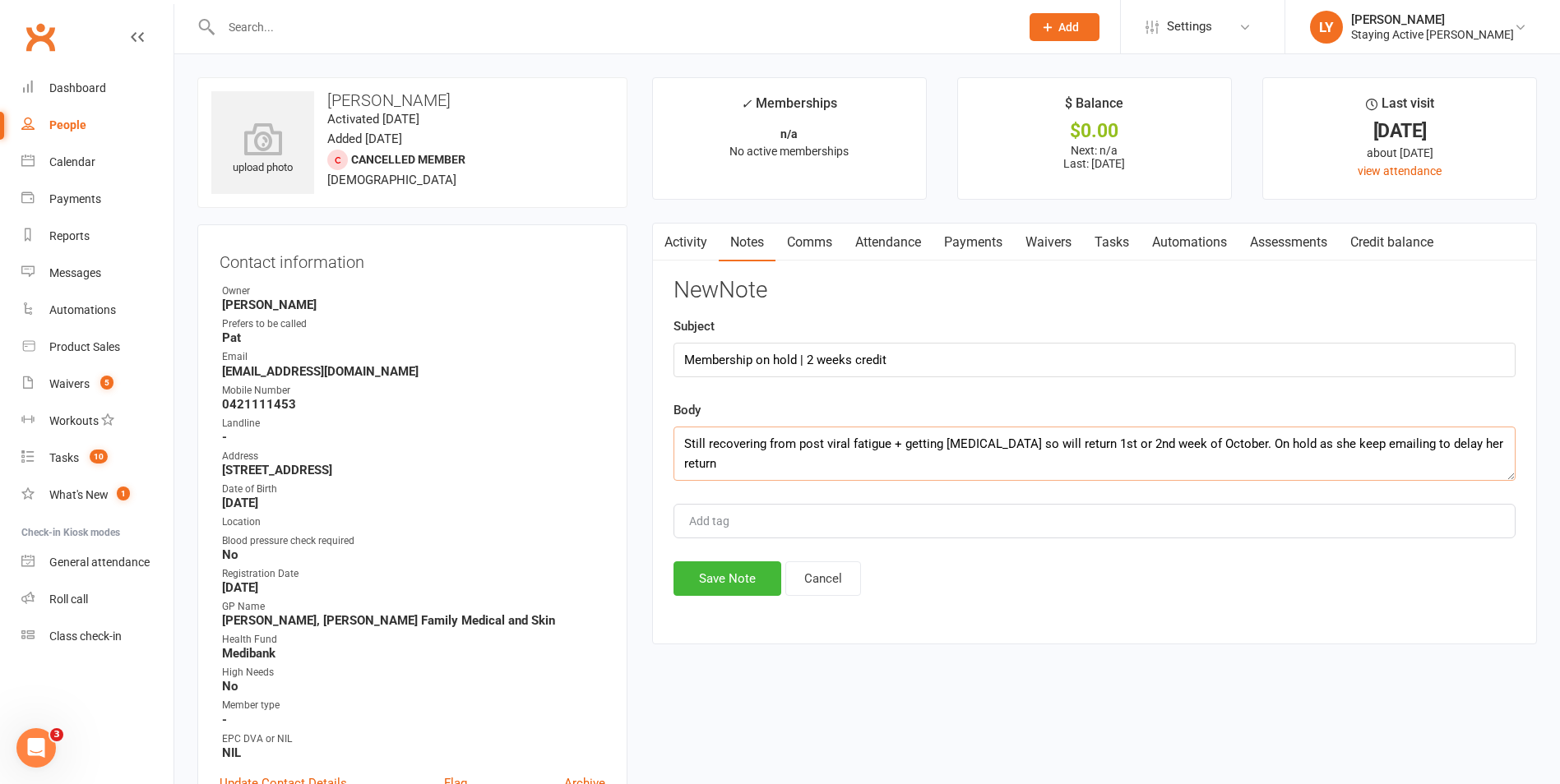
drag, startPoint x: 721, startPoint y: 459, endPoint x: 737, endPoint y: 459, distance: 16.0
click at [721, 459] on textarea "Still recovering from post viral fatigue + getting cataract surgery so will ret…" at bounding box center [1094, 453] width 843 height 54
click at [764, 467] on textarea "Still recovering from post viral fatigue + getting cataract surgery so will ret…" at bounding box center [1094, 453] width 843 height 54
type textarea "Still recovering from post viral fatigue + getting cataract surgery so will ret…"
click at [736, 573] on button "Save Note" at bounding box center [726, 578] width 107 height 34
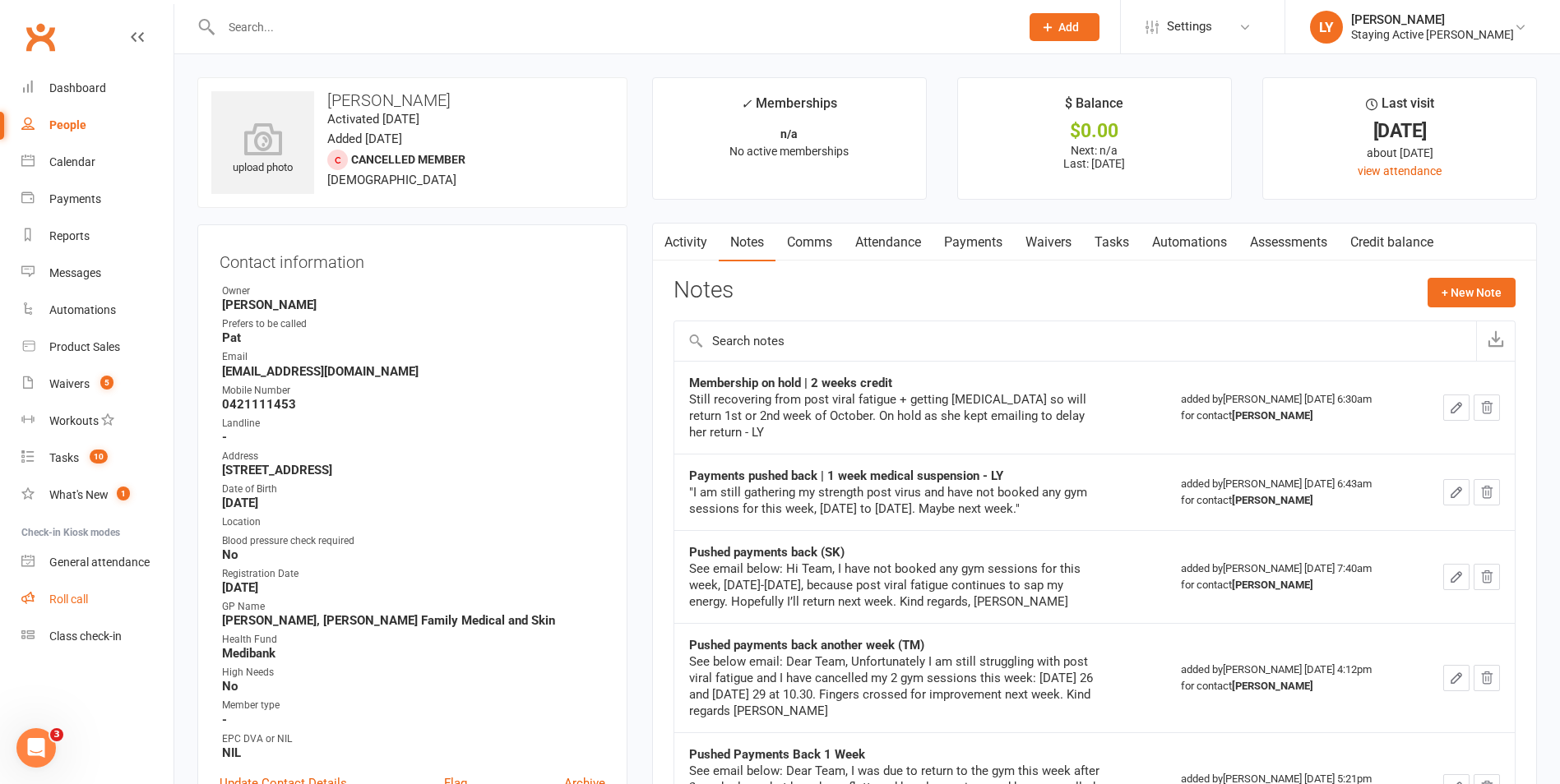
click at [81, 613] on link "Roll call" at bounding box center [98, 600] width 152 height 37
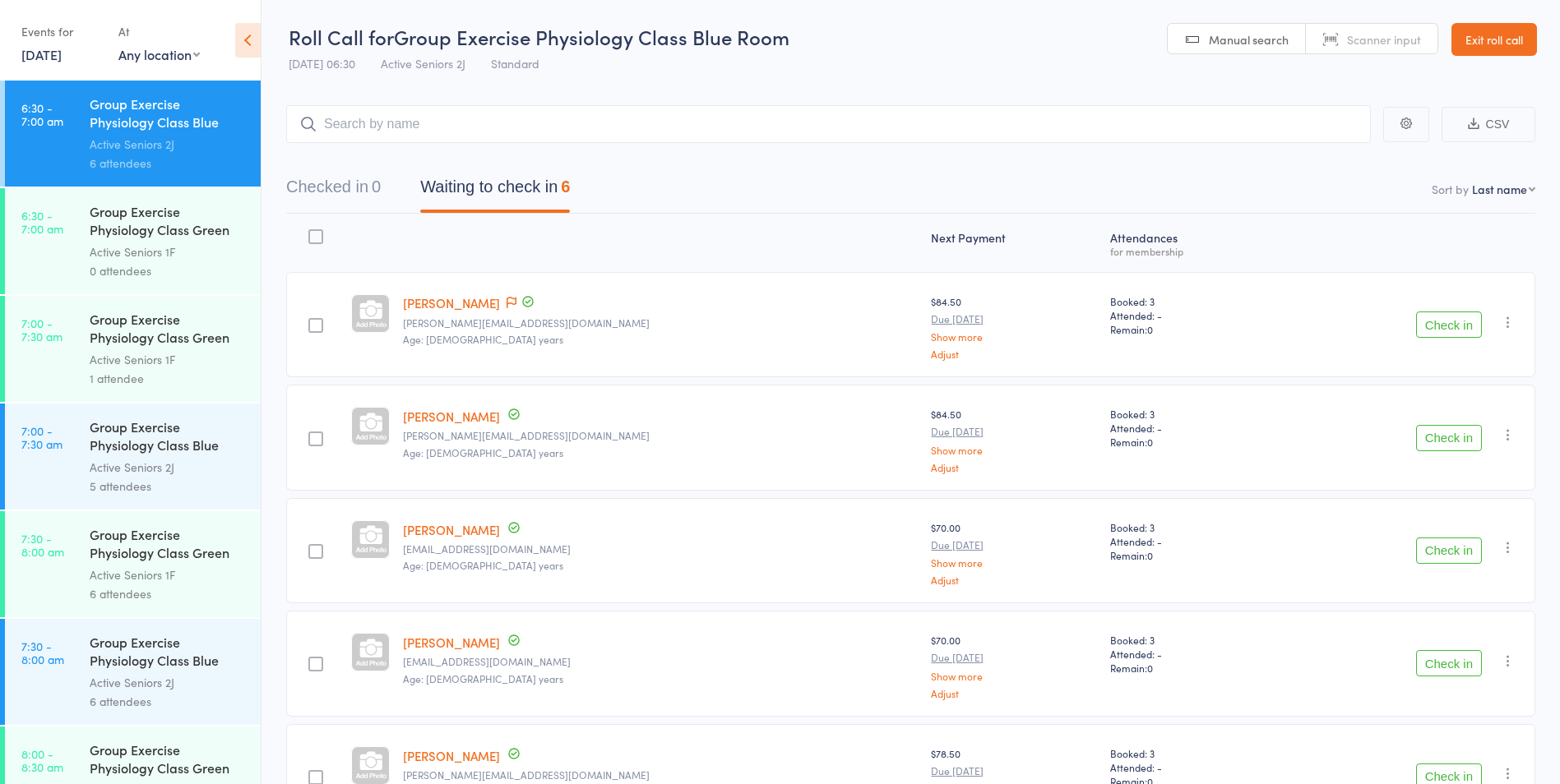
click at [158, 331] on div "Group Exercise Physiology Class Green Room" at bounding box center [168, 330] width 157 height 40
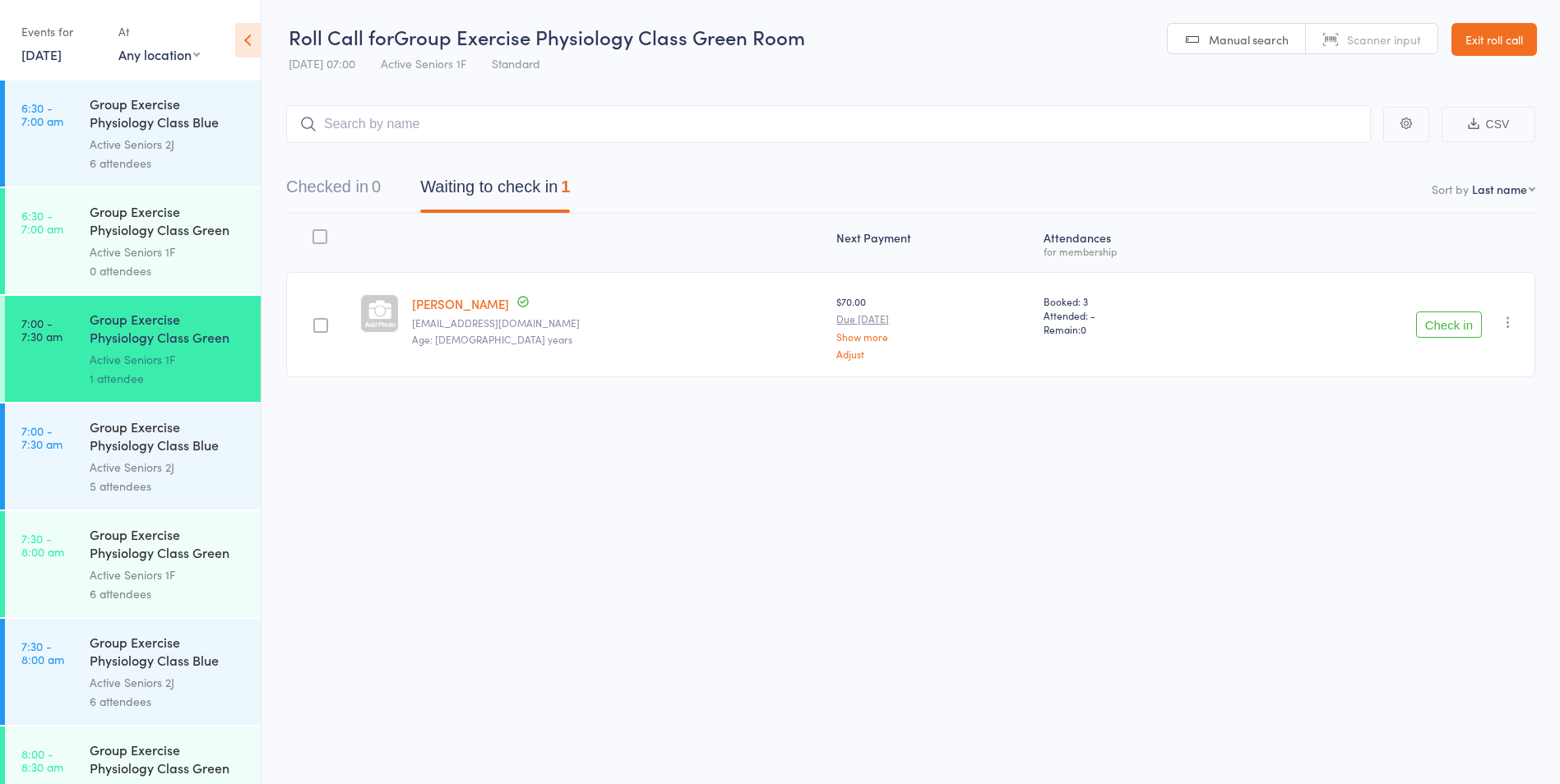
drag, startPoint x: 1493, startPoint y: 36, endPoint x: 1403, endPoint y: 55, distance: 92.0
click at [1493, 36] on link "Exit roll call" at bounding box center [1494, 38] width 86 height 33
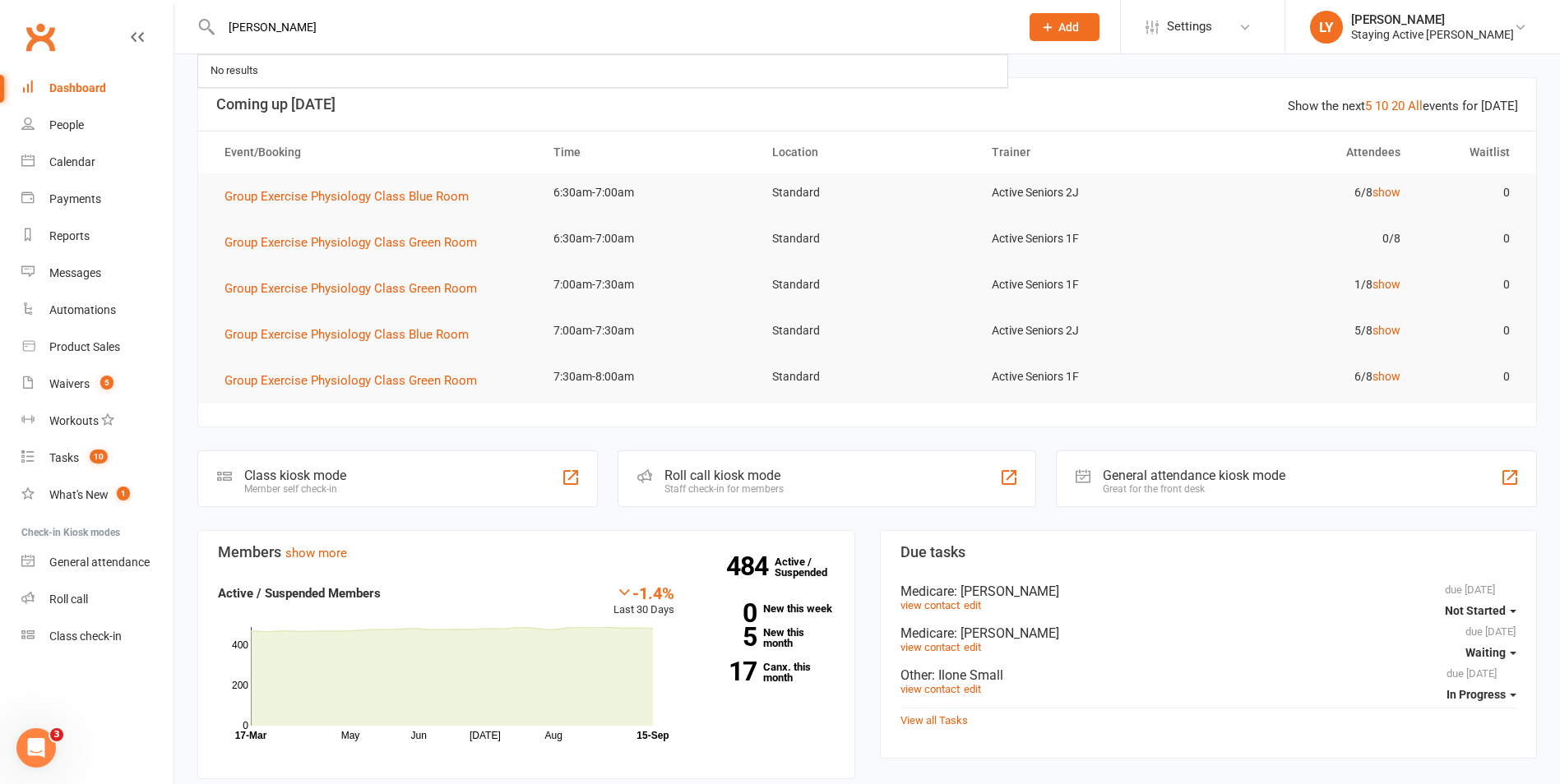
type input "john jessup"
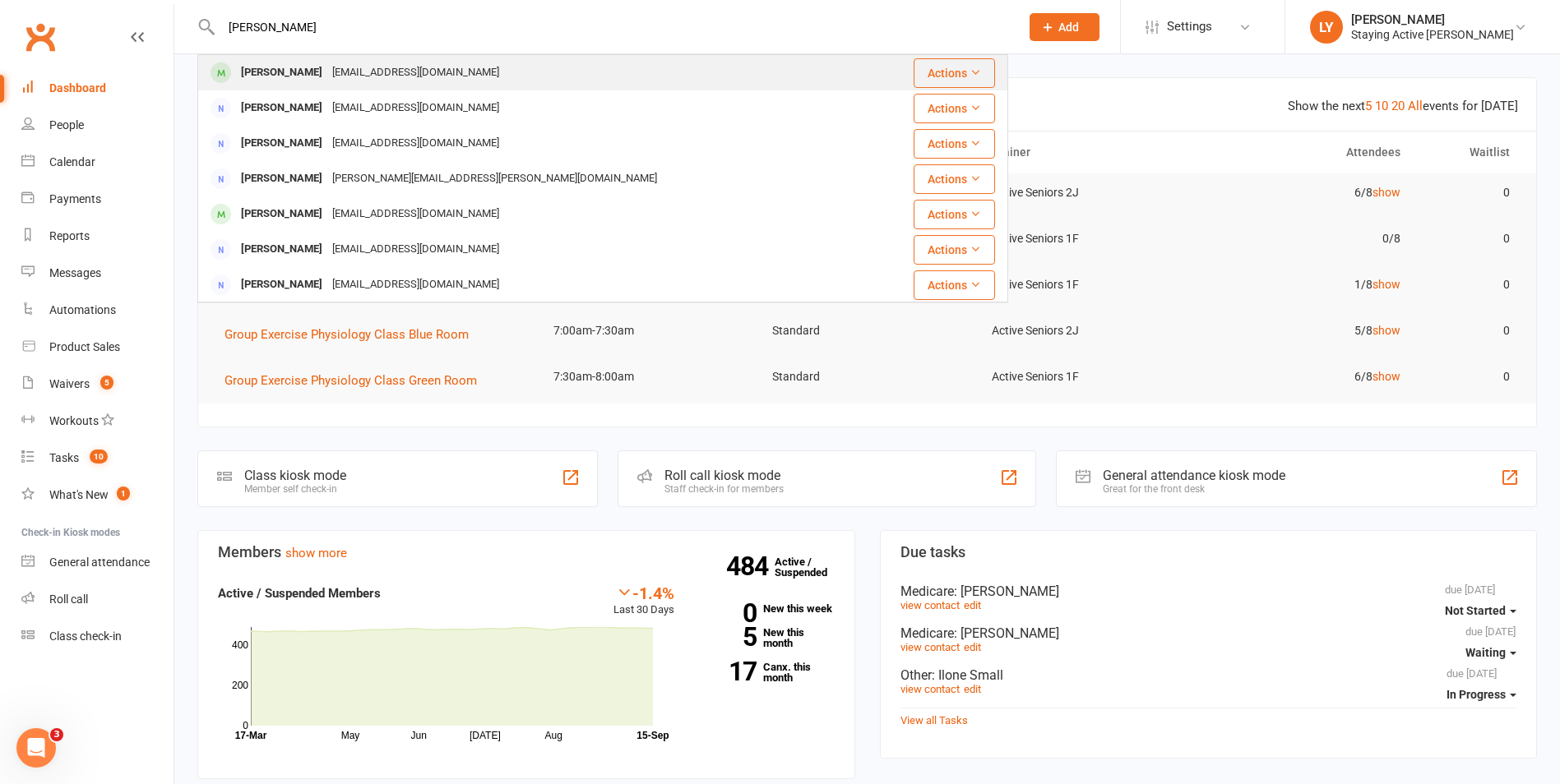
click at [459, 61] on div "John Jessup johnsjessup@yahoo.com.au" at bounding box center [535, 73] width 673 height 33
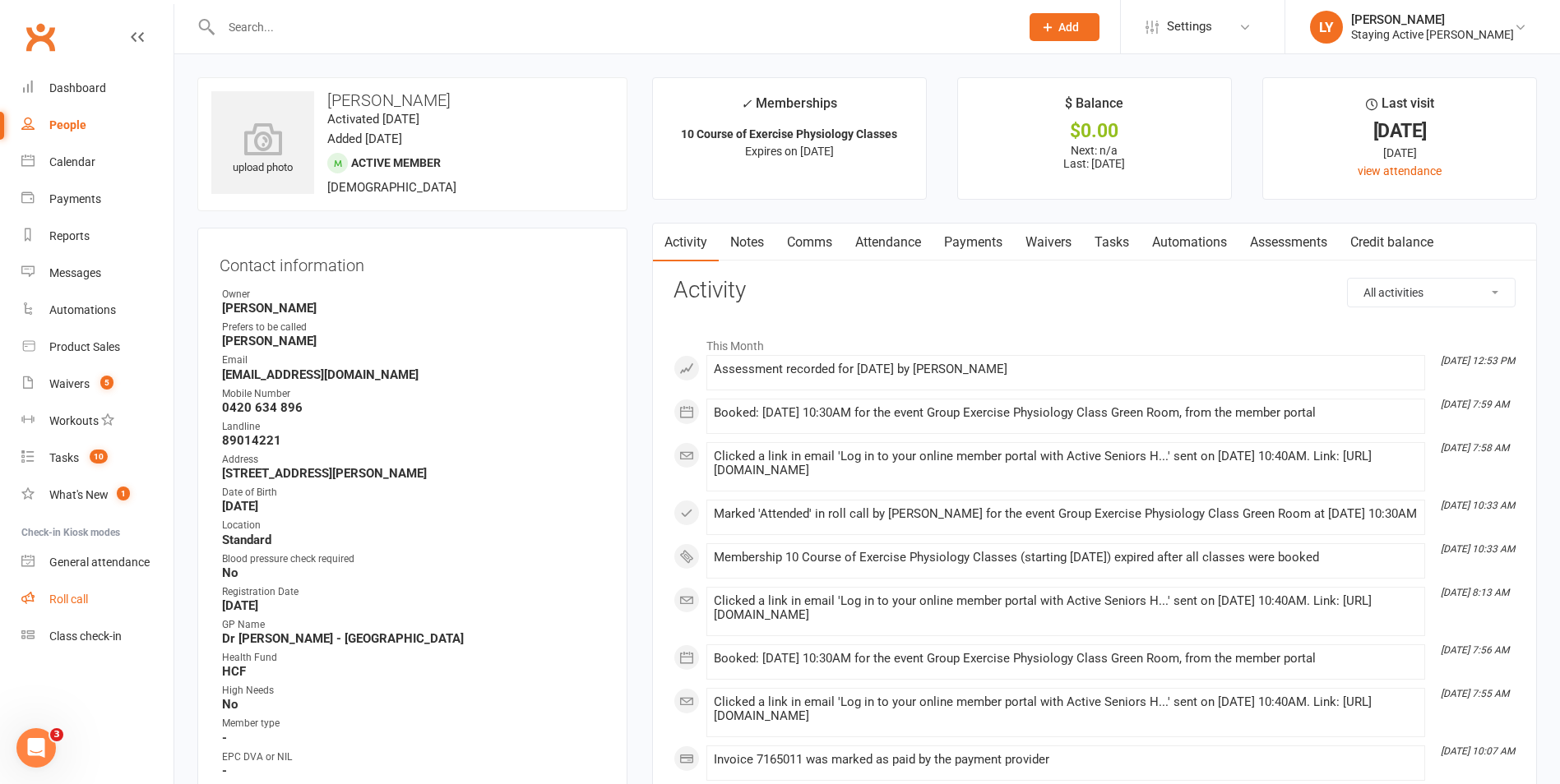
click at [102, 589] on link "Roll call" at bounding box center [98, 600] width 152 height 37
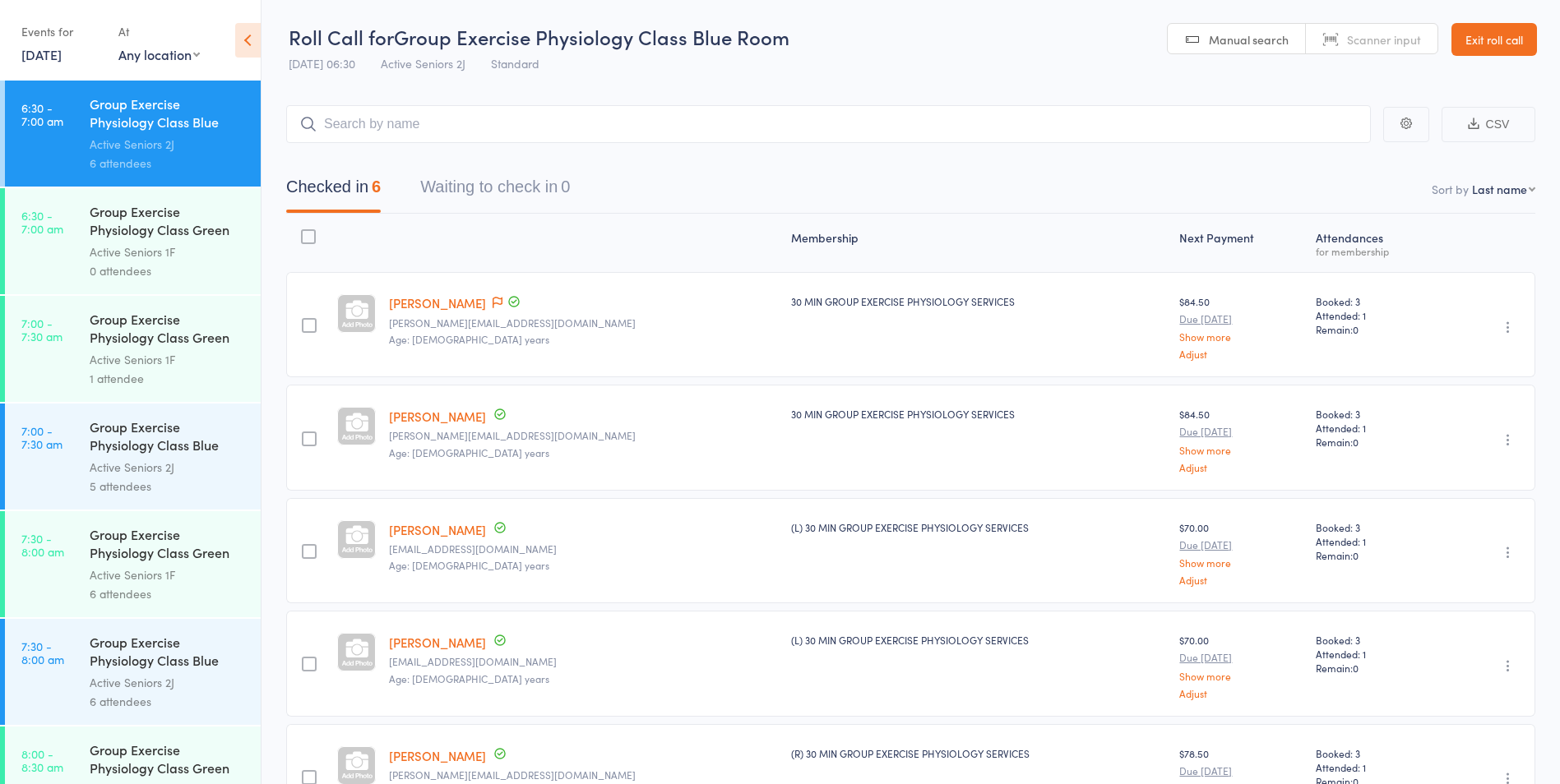
click at [188, 460] on div "Active Seniors 2J" at bounding box center [168, 467] width 157 height 19
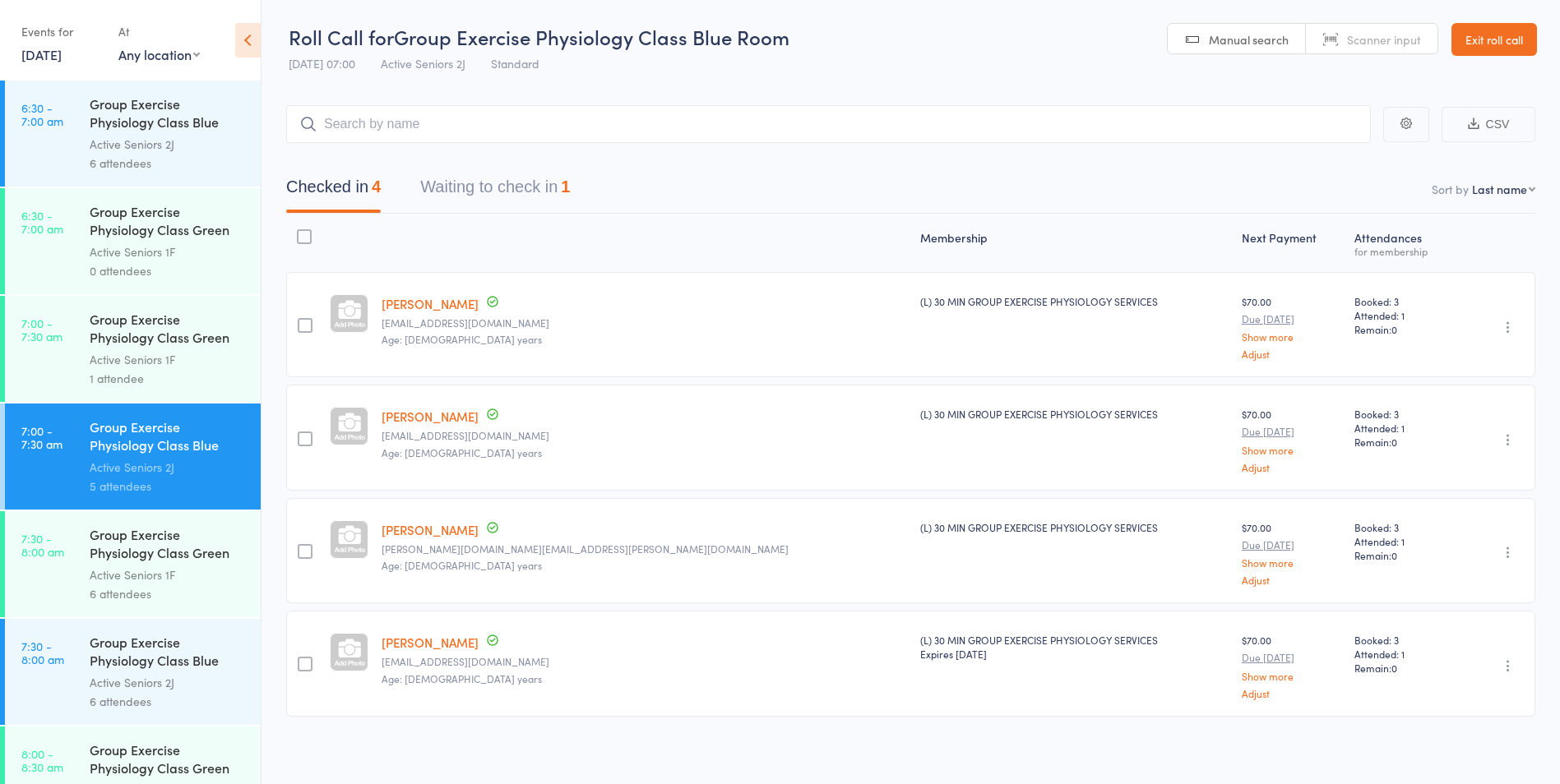
click at [537, 196] on button "Waiting to check in 1" at bounding box center [495, 191] width 150 height 43
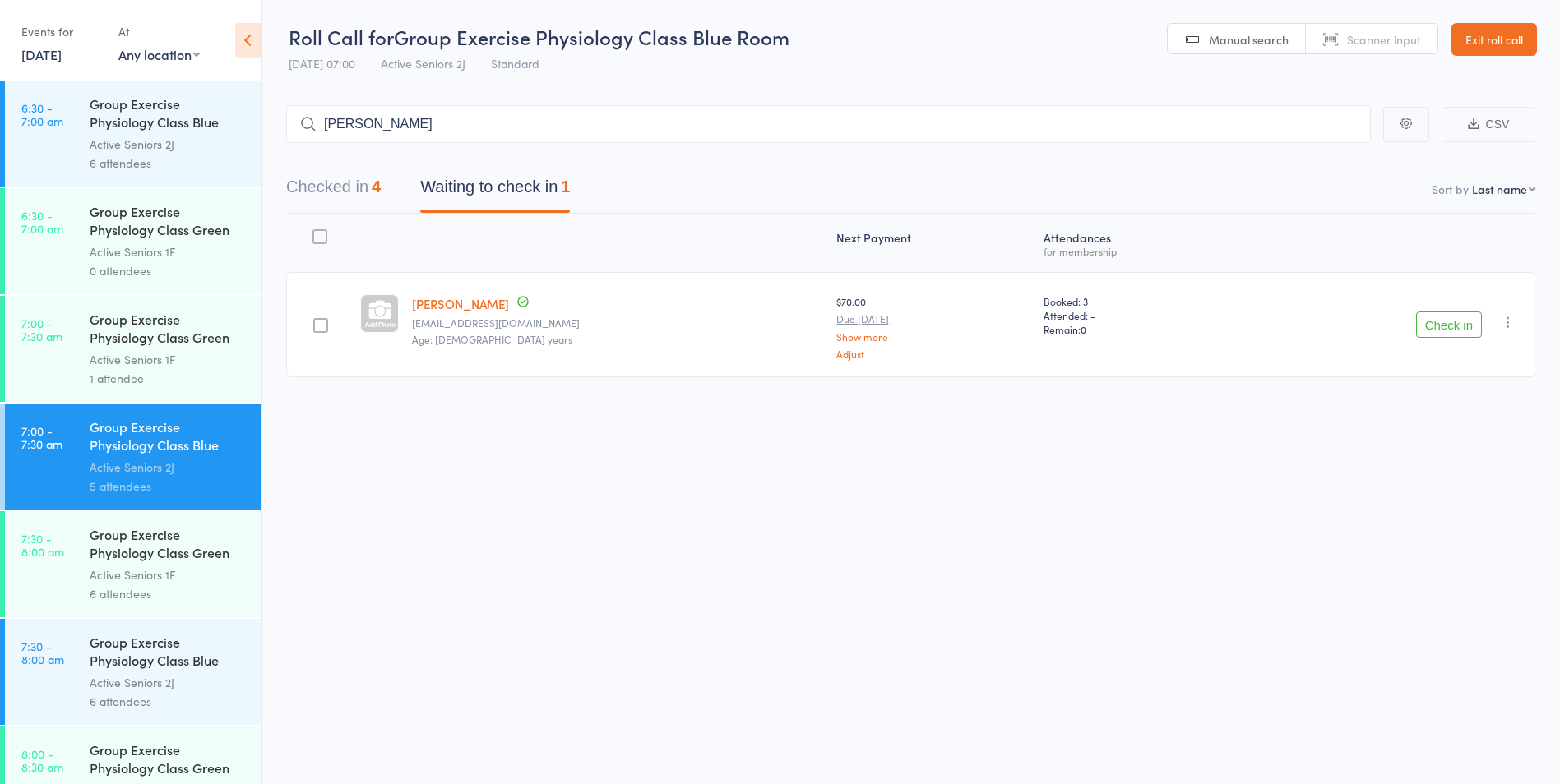
type input "john"
click at [52, 56] on link "[DATE]" at bounding box center [41, 54] width 40 height 18
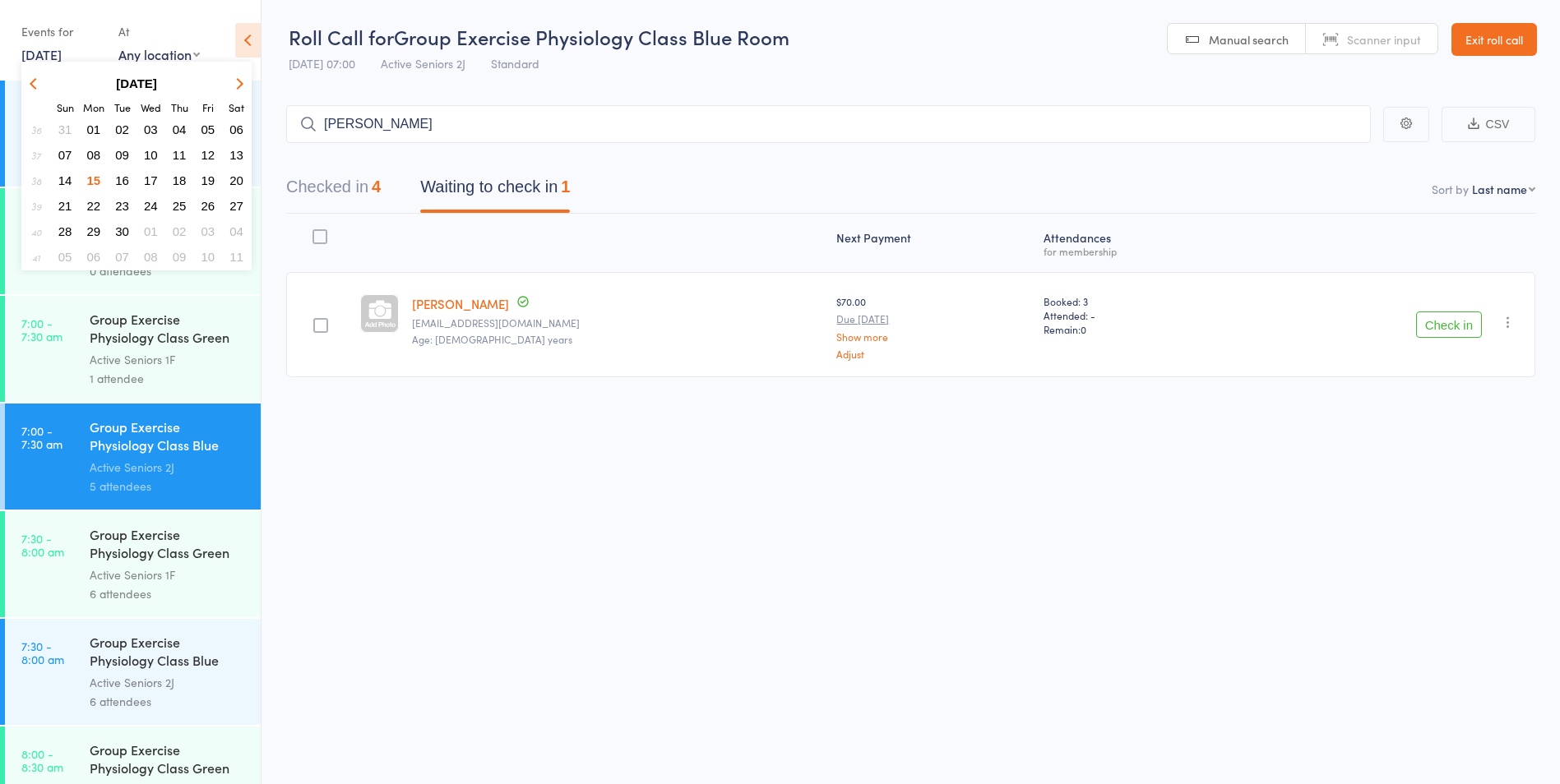
click at [123, 182] on span "16" at bounding box center [122, 180] width 14 height 14
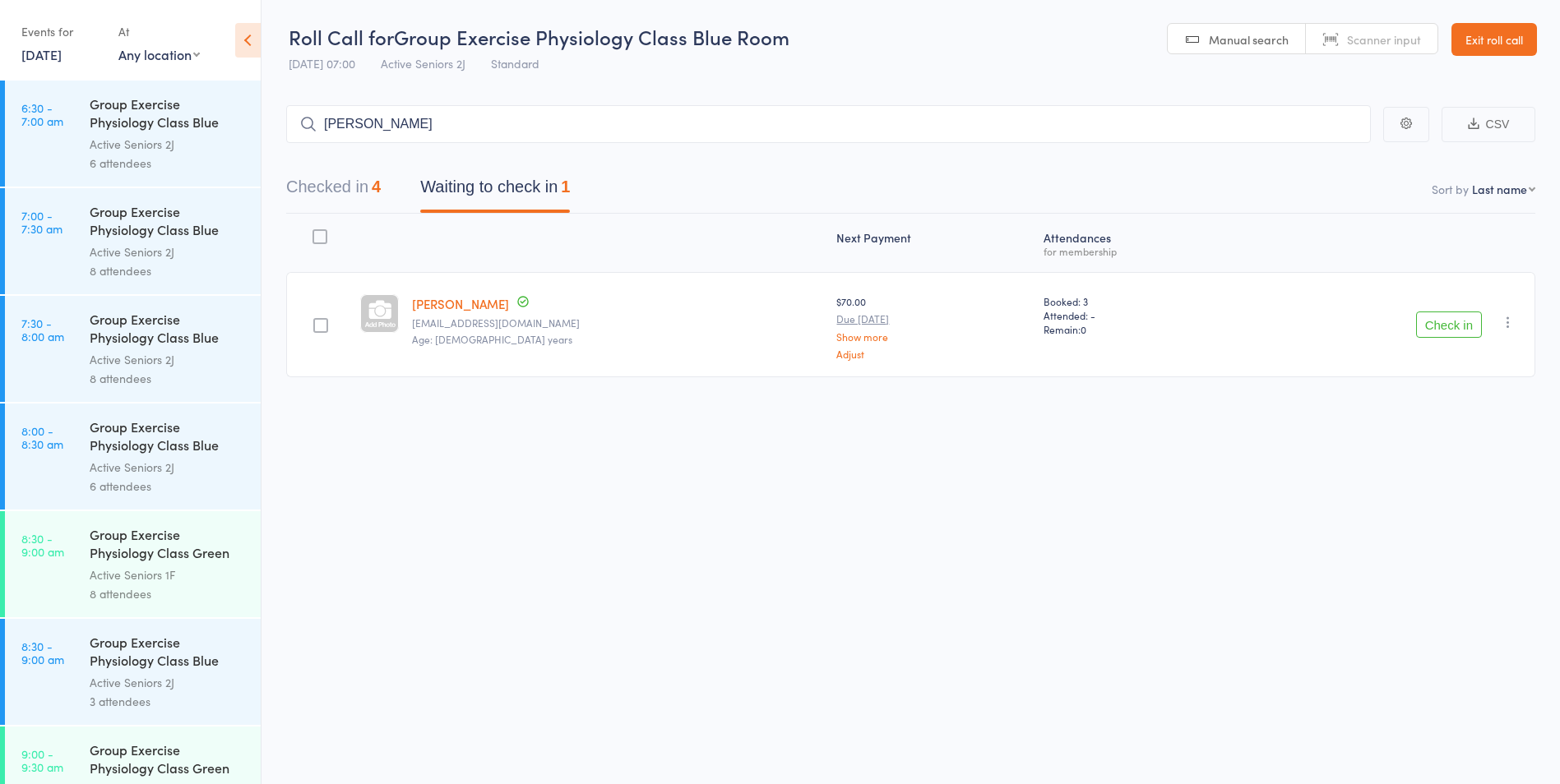
click at [138, 222] on div "Group Exercise Physiology Class Blue Room" at bounding box center [168, 222] width 157 height 40
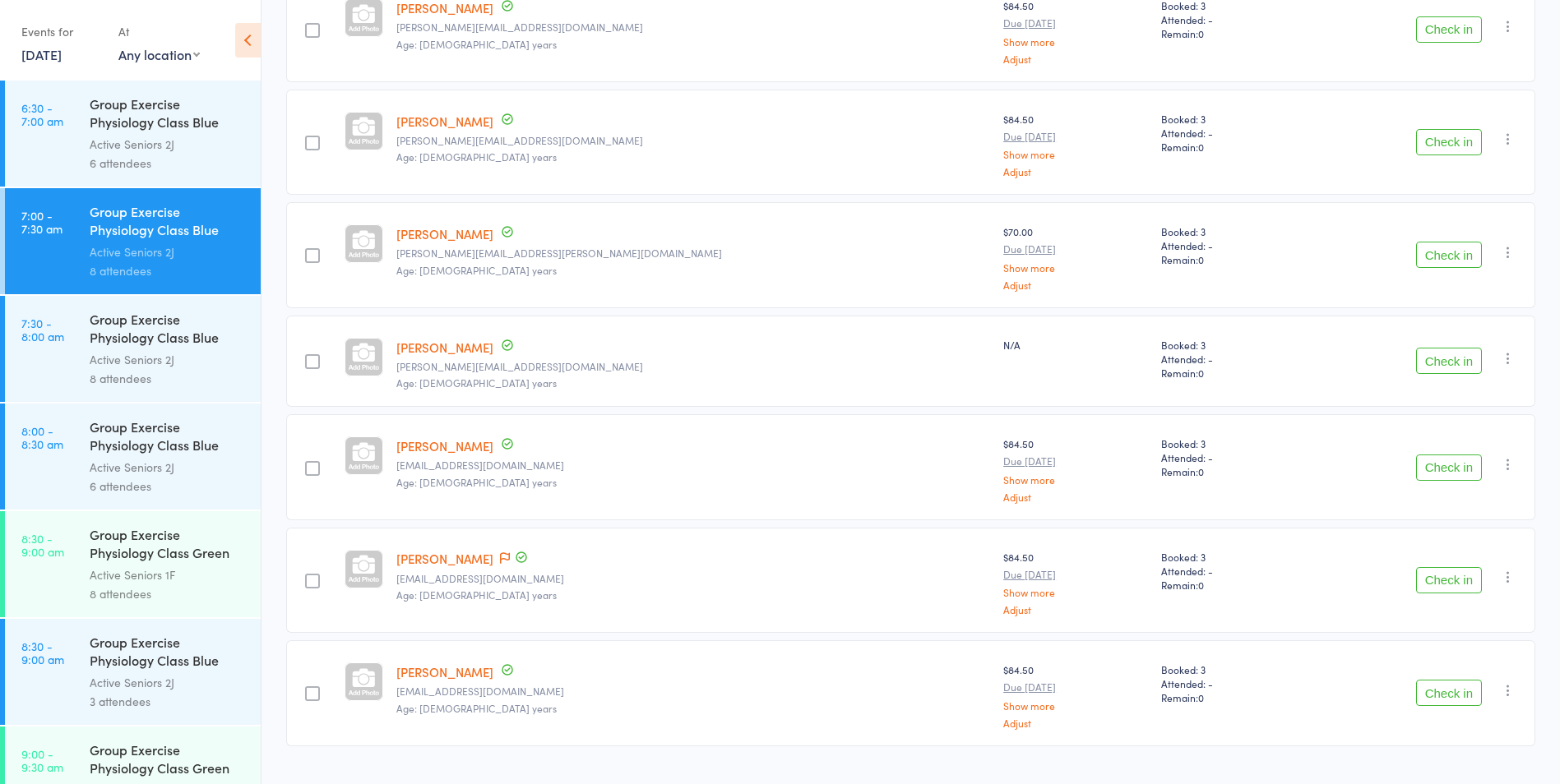
scroll to position [444, 0]
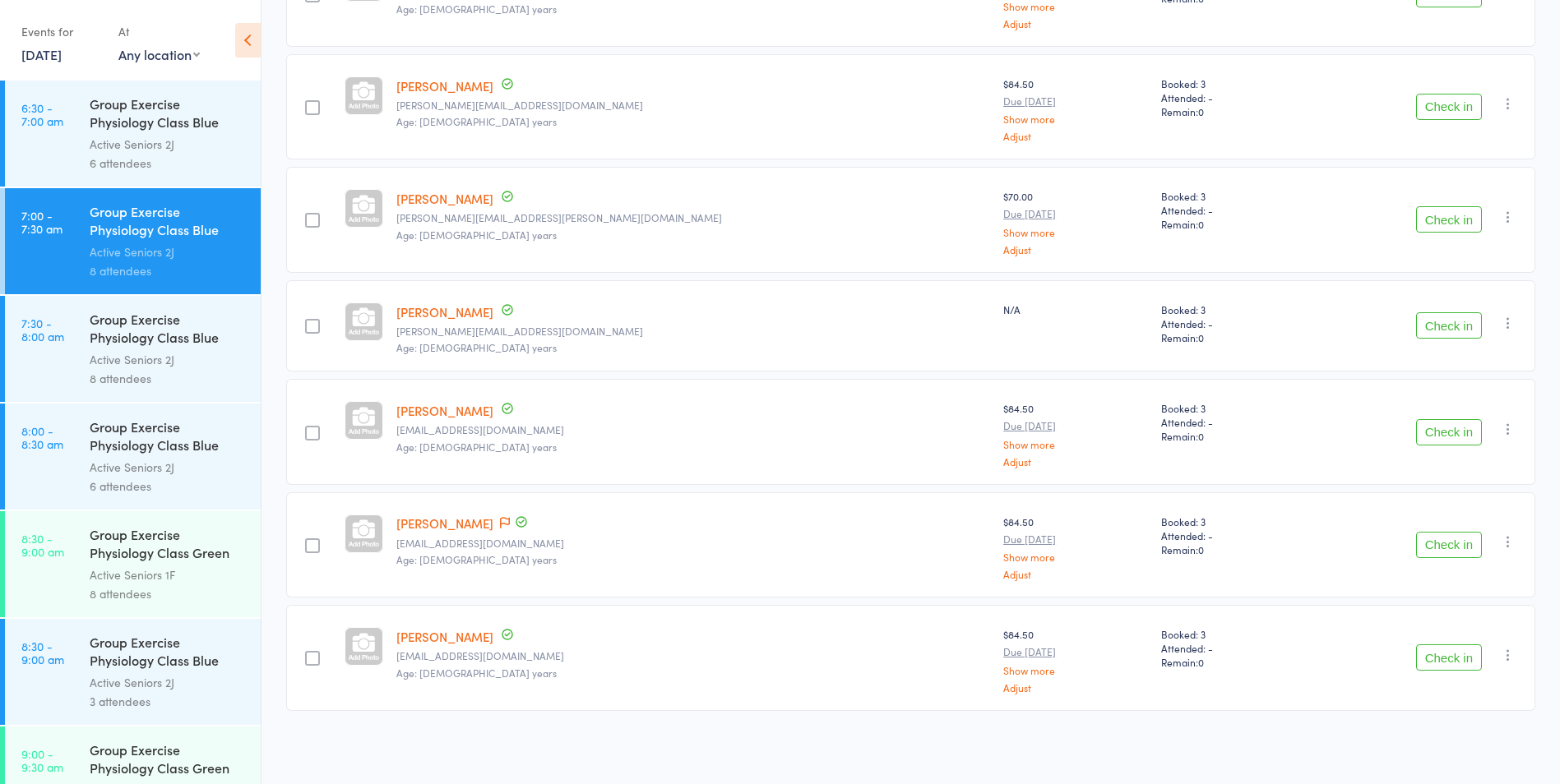
click at [152, 354] on div "Active Seniors 2J" at bounding box center [168, 359] width 157 height 19
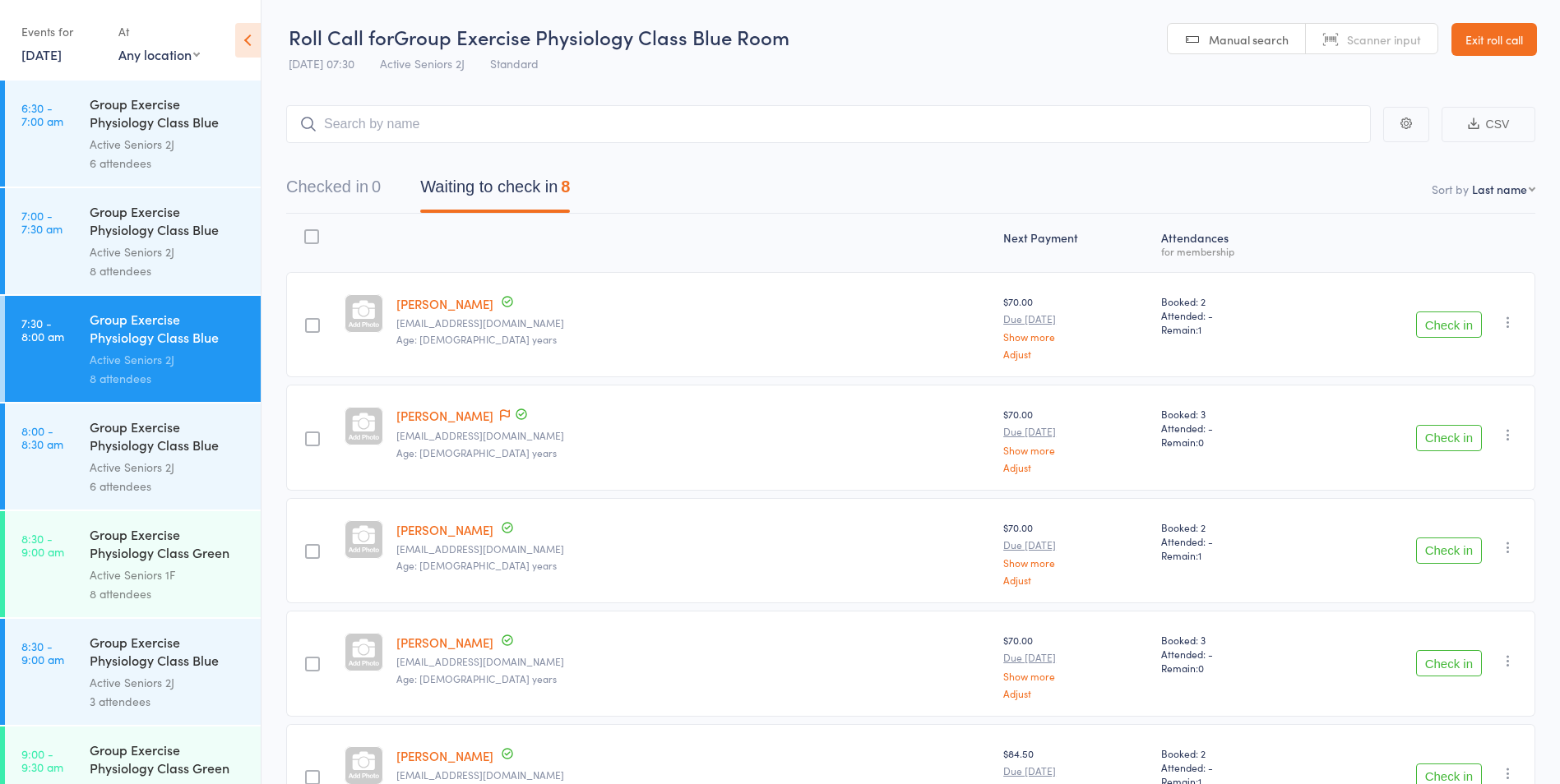
click at [1508, 437] on icon "button" at bounding box center [1508, 434] width 17 height 17
click at [1478, 583] on li "Remove" at bounding box center [1450, 577] width 136 height 23
click at [463, 117] on input "search" at bounding box center [828, 124] width 1085 height 37
type input "m"
click at [62, 56] on link "16 Sep, 2025" at bounding box center [41, 54] width 40 height 18
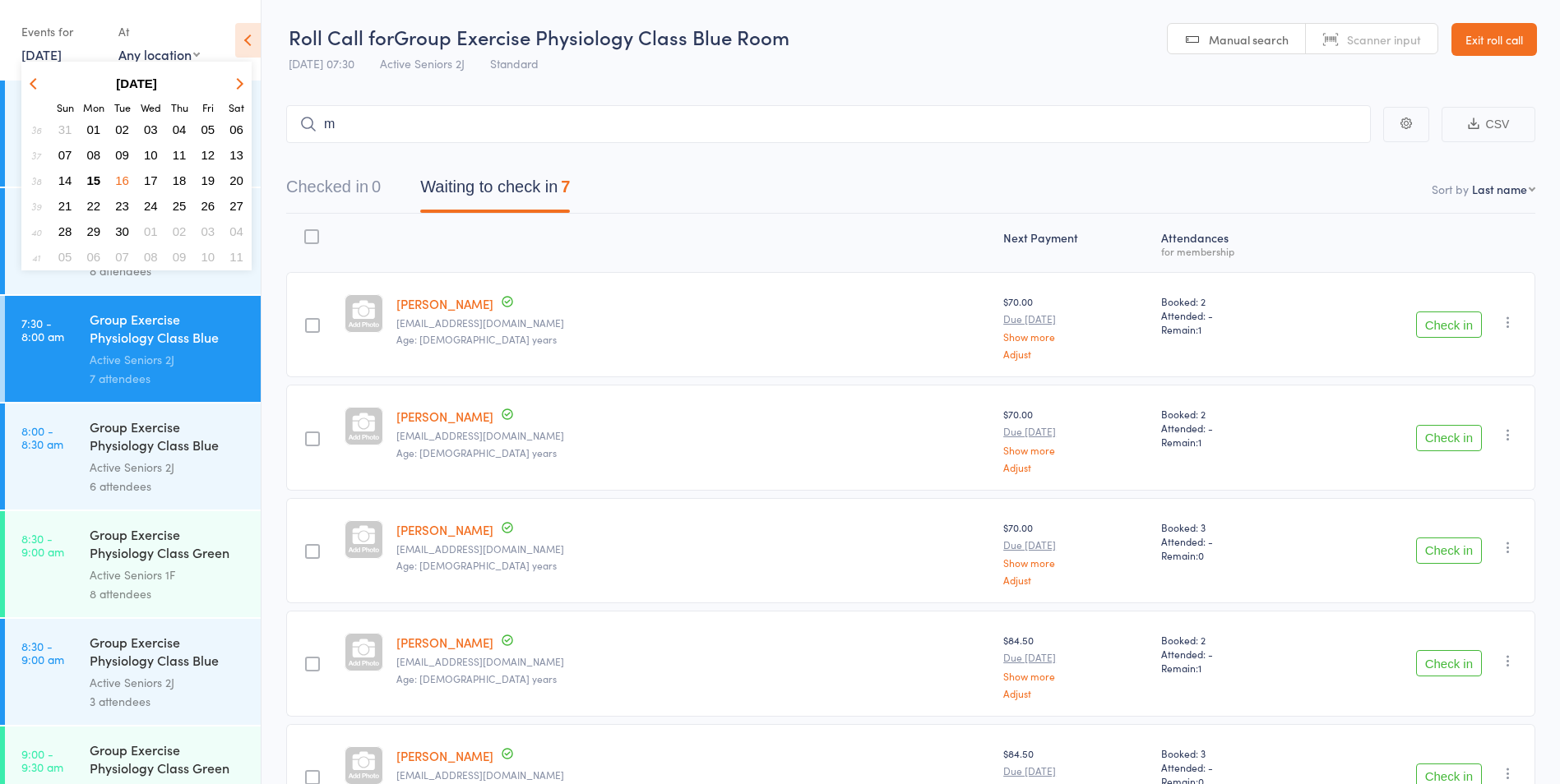
click at [94, 175] on span "15" at bounding box center [94, 180] width 14 height 14
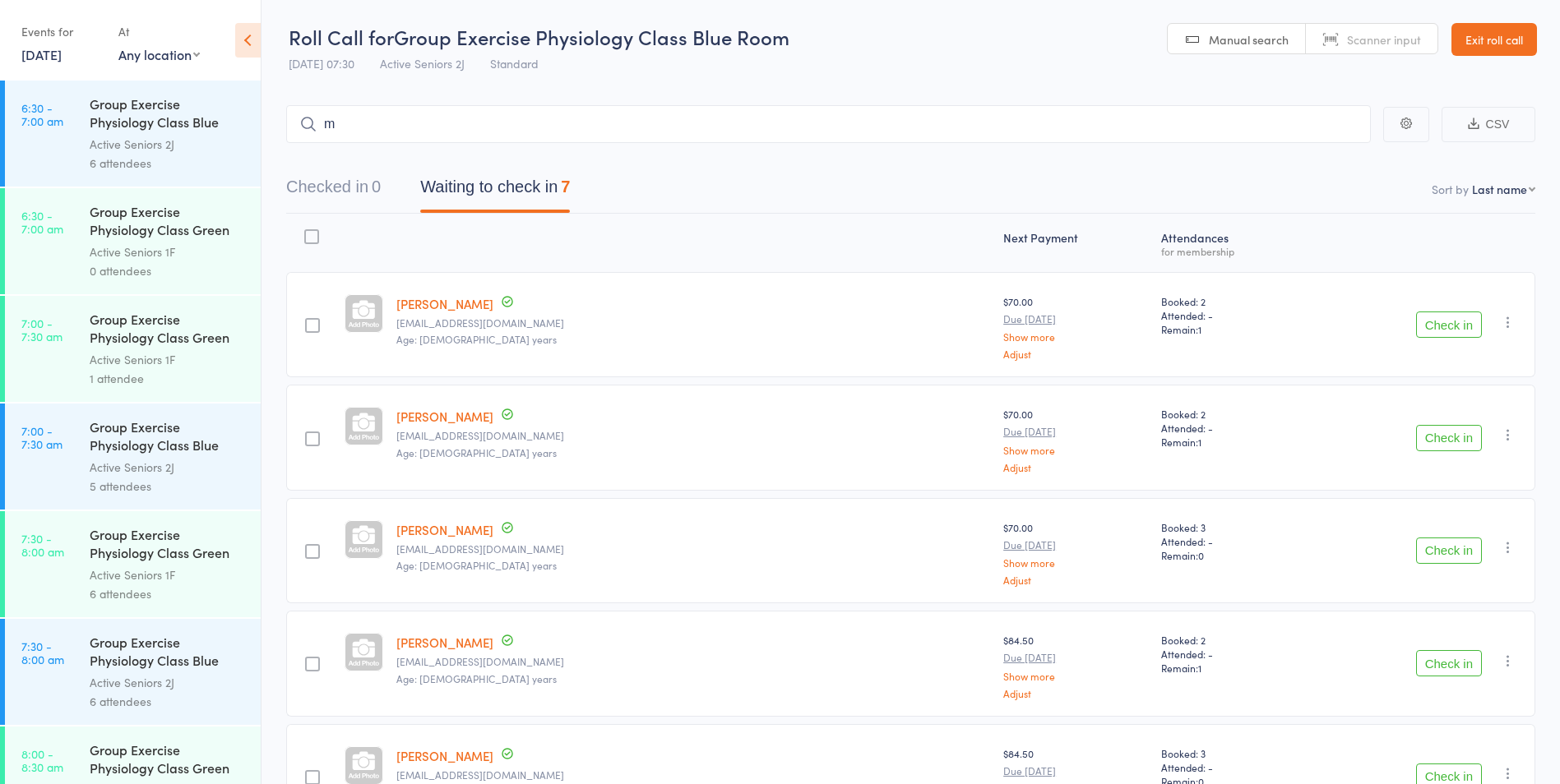
click at [181, 459] on div "Active Seniors 2J" at bounding box center [168, 467] width 157 height 19
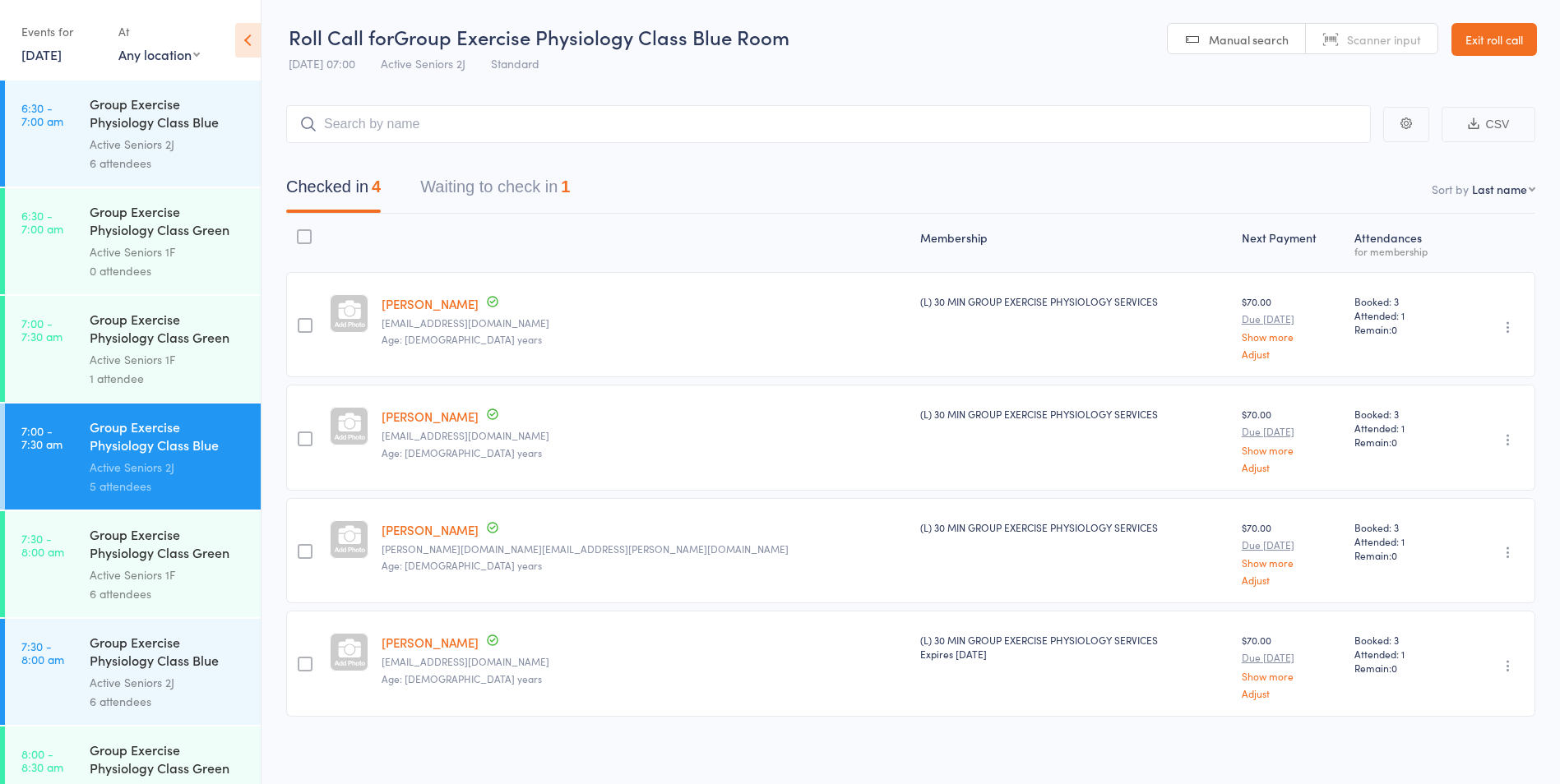
click at [552, 195] on button "Waiting to check in 1" at bounding box center [495, 191] width 150 height 43
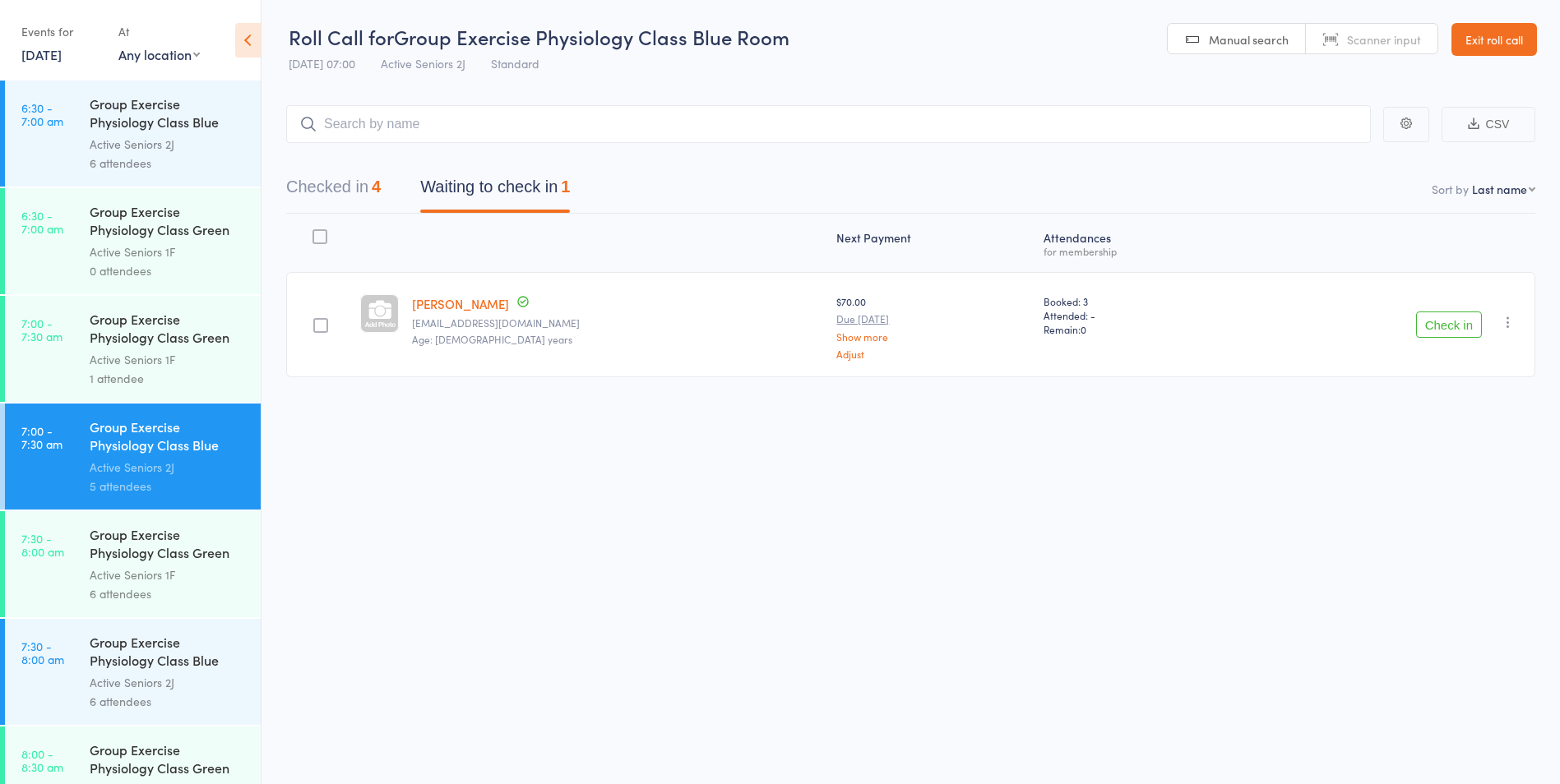
click at [1506, 320] on icon "button" at bounding box center [1508, 322] width 17 height 17
click at [1458, 464] on li "Remove" at bounding box center [1450, 465] width 136 height 23
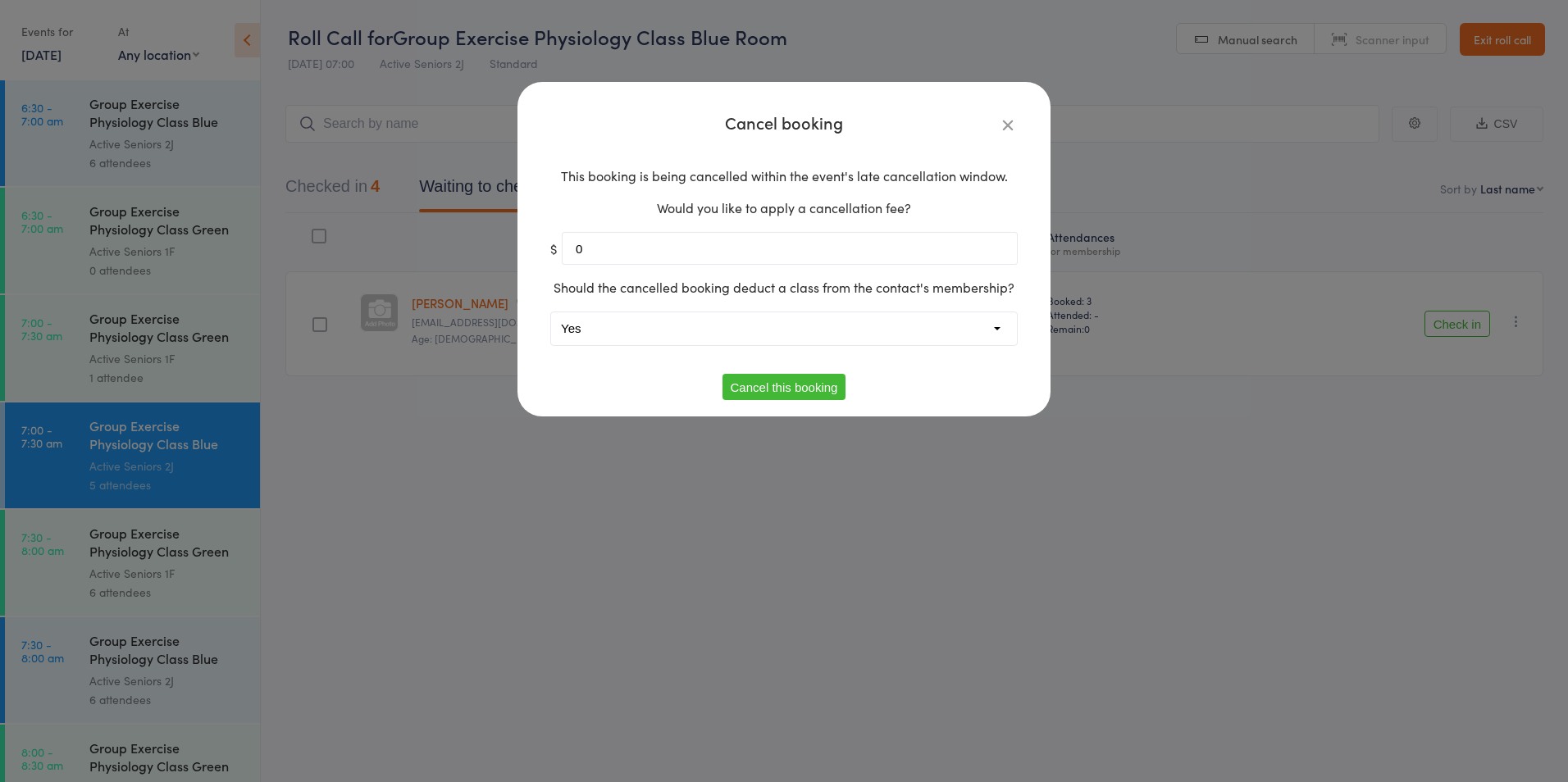
click at [730, 347] on div "This booking is being cancelled within the event's late cancellation window. Wo…" at bounding box center [784, 264] width 468 height 219
drag, startPoint x: 655, startPoint y: 325, endPoint x: 654, endPoint y: 341, distance: 16.0
click at [655, 325] on select "Yes No" at bounding box center [784, 328] width 466 height 32
select select "1"
click at [551, 312] on select "Yes No" at bounding box center [784, 328] width 466 height 32
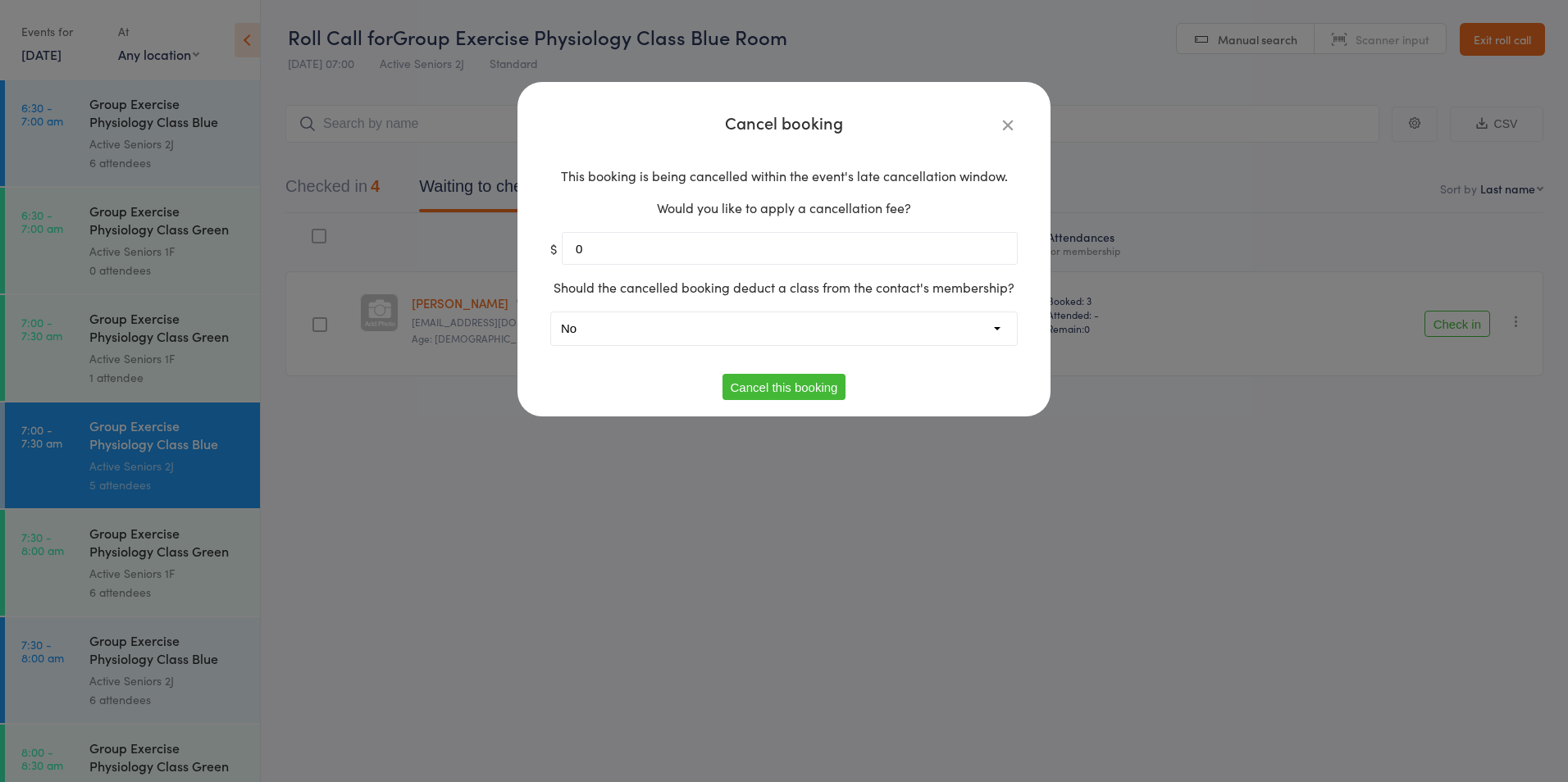
click at [800, 395] on button "Cancel this booking" at bounding box center [784, 387] width 124 height 27
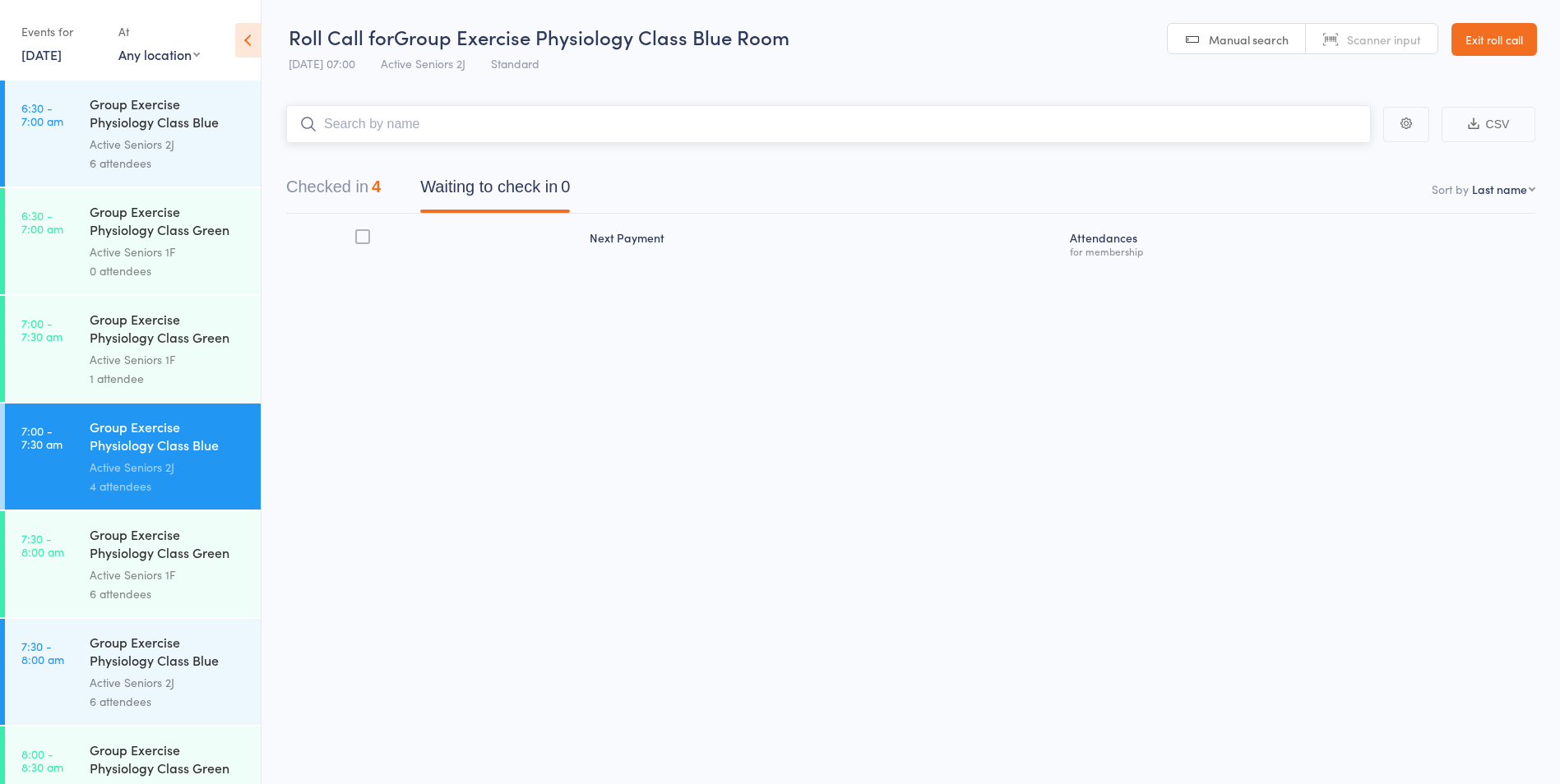
click at [408, 124] on input "search" at bounding box center [828, 124] width 1085 height 37
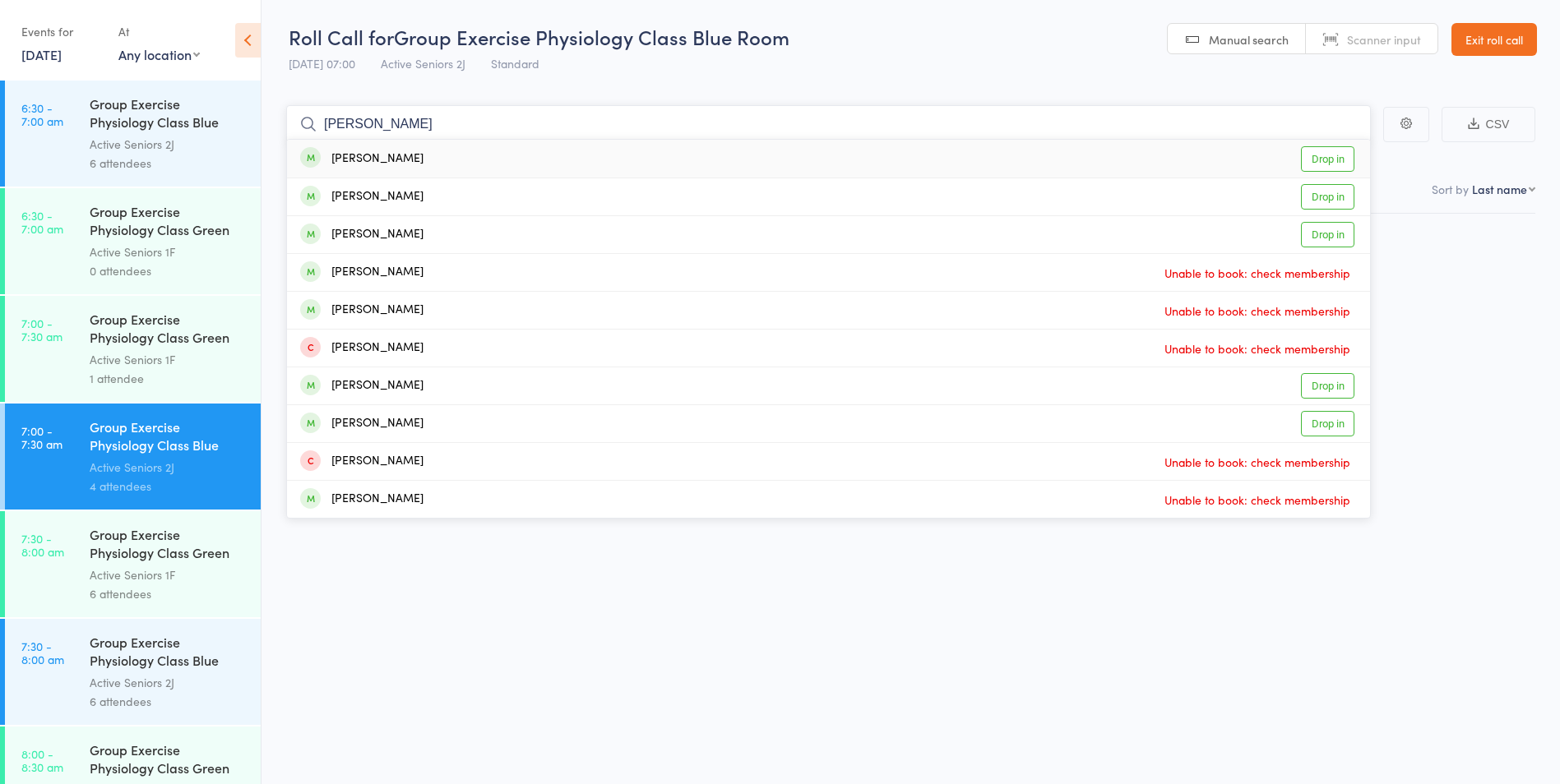
type input "john middle"
click at [1335, 163] on link "Drop in" at bounding box center [1327, 160] width 53 height 26
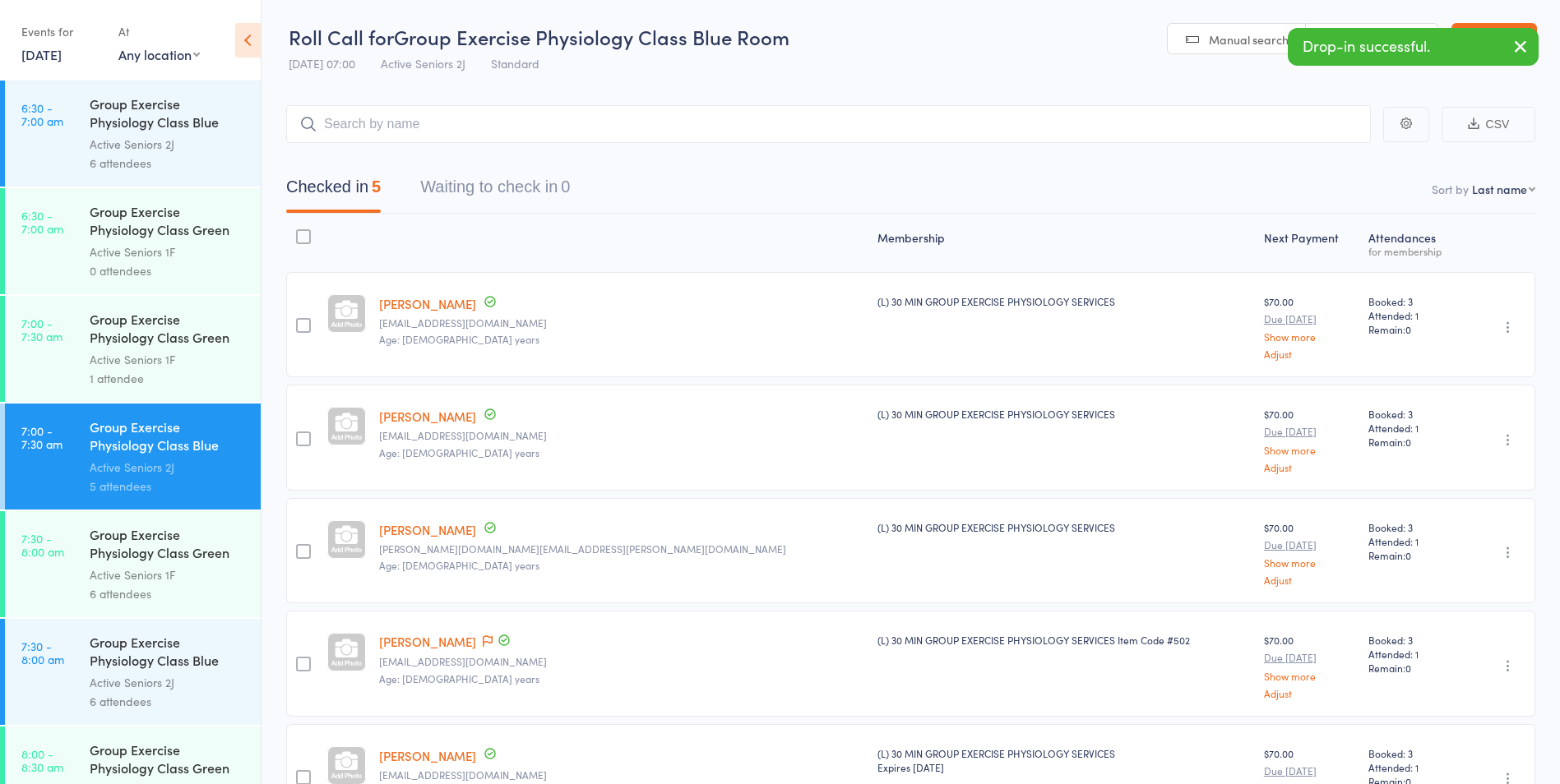
click at [52, 61] on link "[DATE]" at bounding box center [41, 54] width 40 height 18
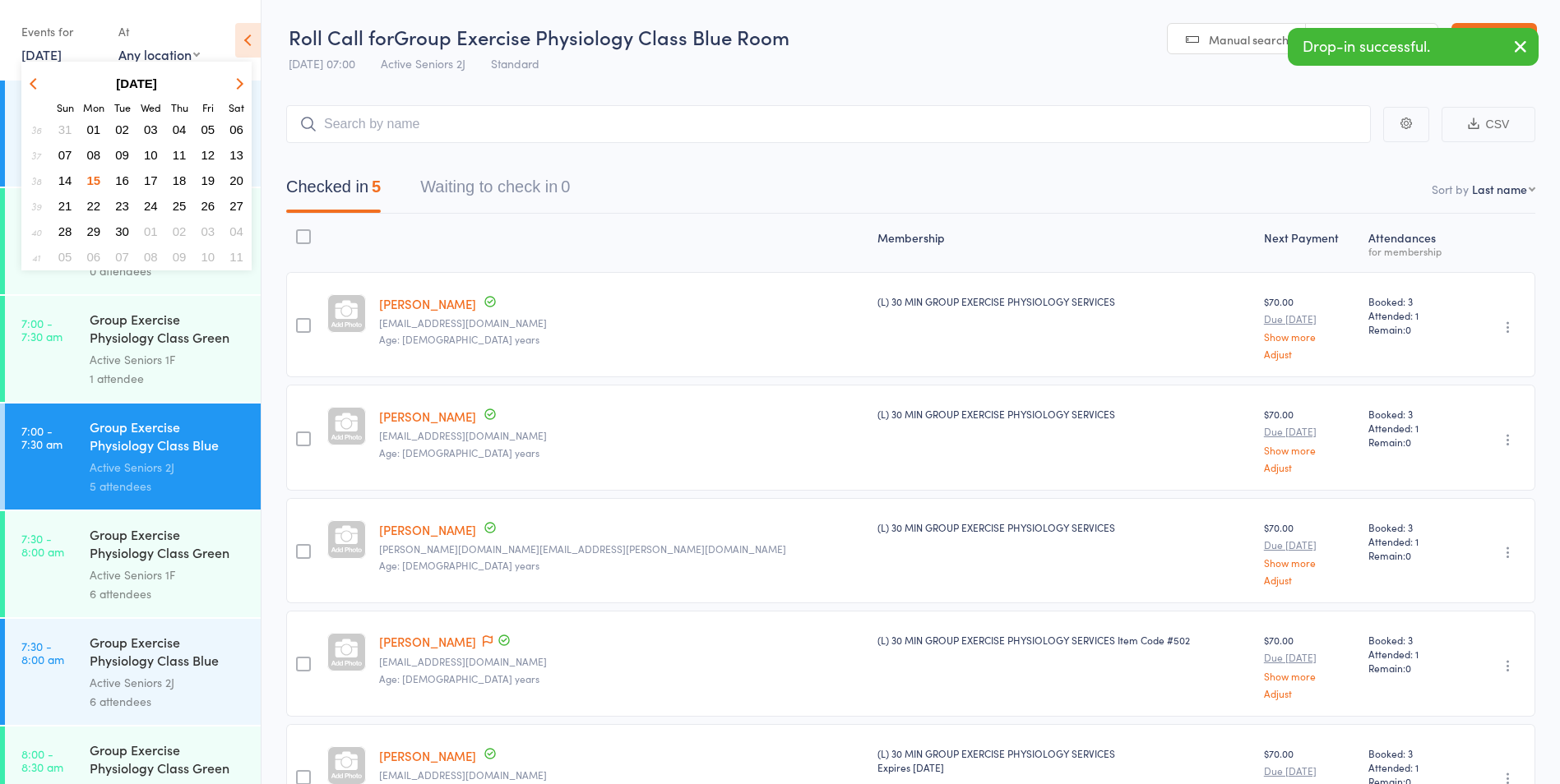
click at [122, 181] on span "16" at bounding box center [122, 180] width 14 height 14
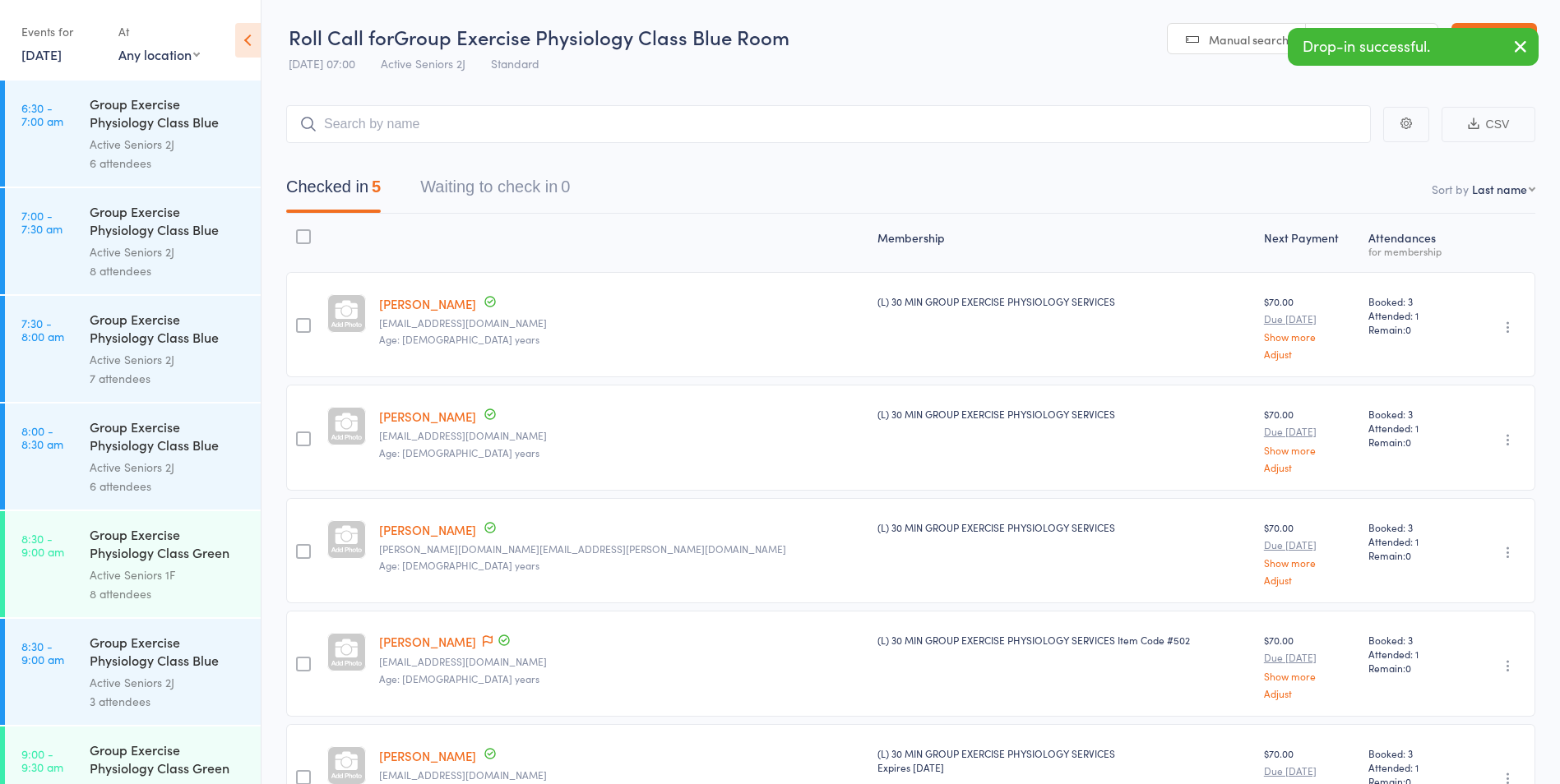
click at [160, 357] on div "Active Seniors 2J" at bounding box center [168, 359] width 157 height 19
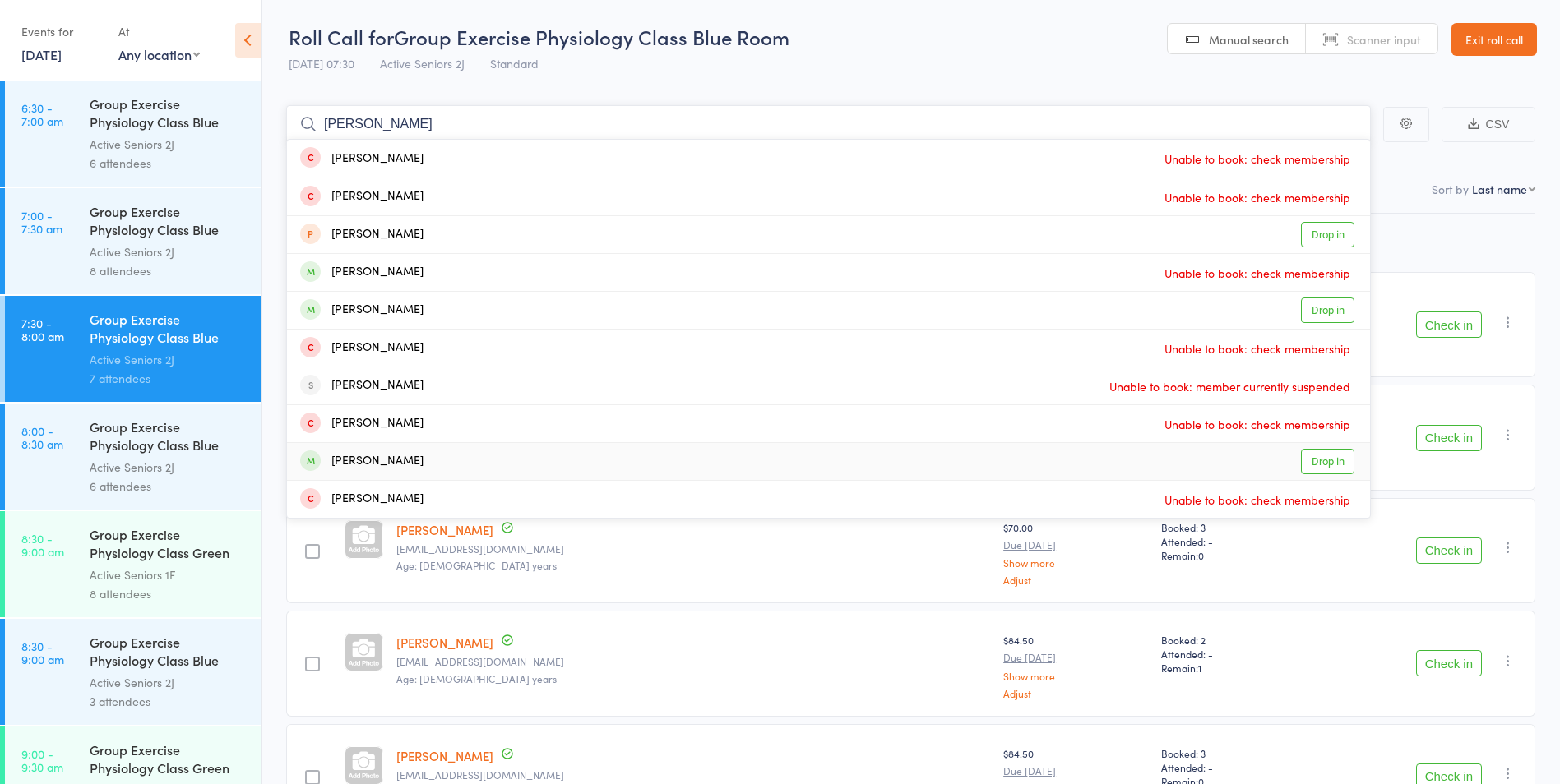
type input "margaret"
click at [1344, 464] on link "Drop in" at bounding box center [1327, 462] width 53 height 26
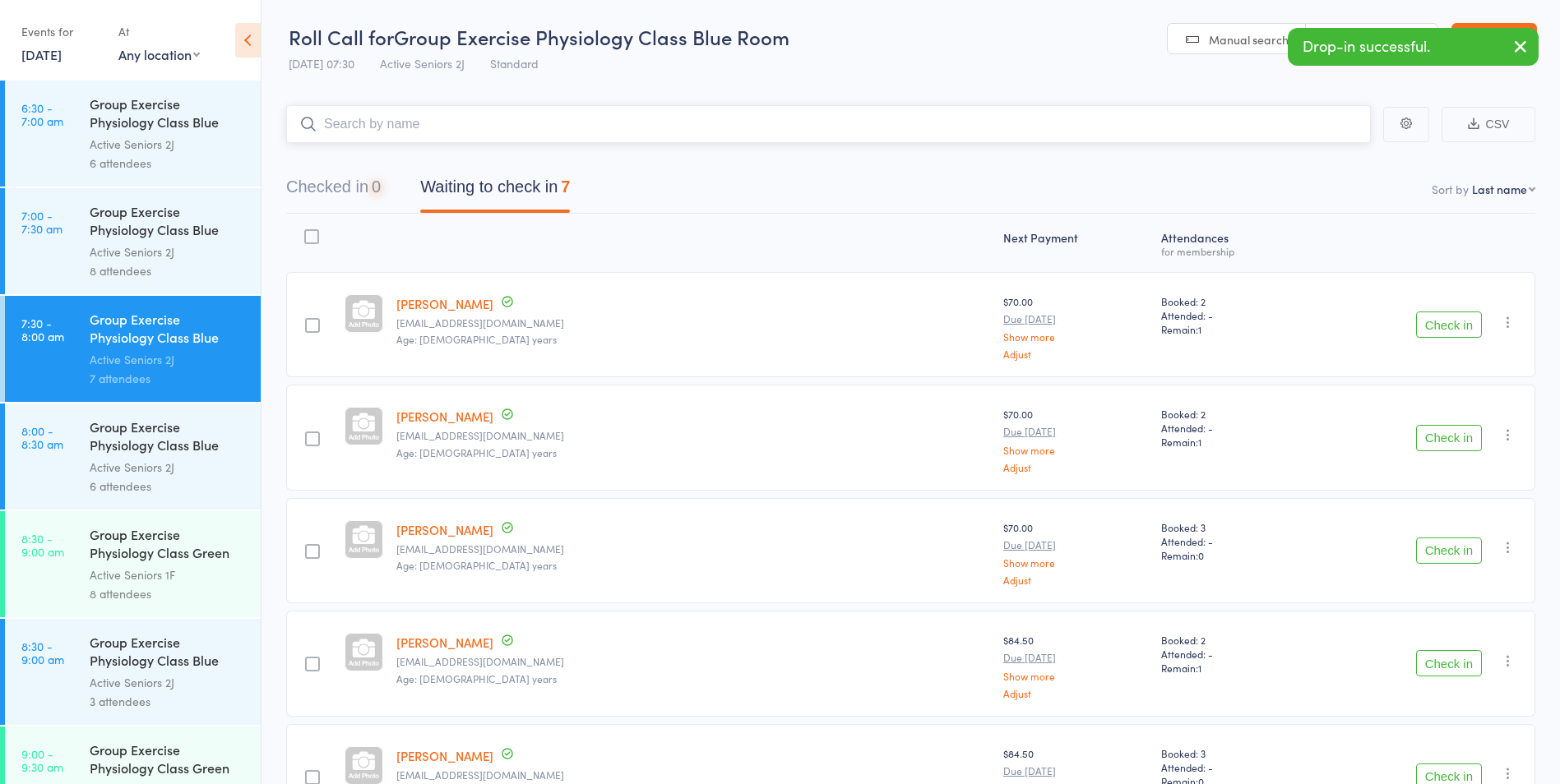
click at [362, 187] on button "Checked in 0" at bounding box center [333, 191] width 95 height 43
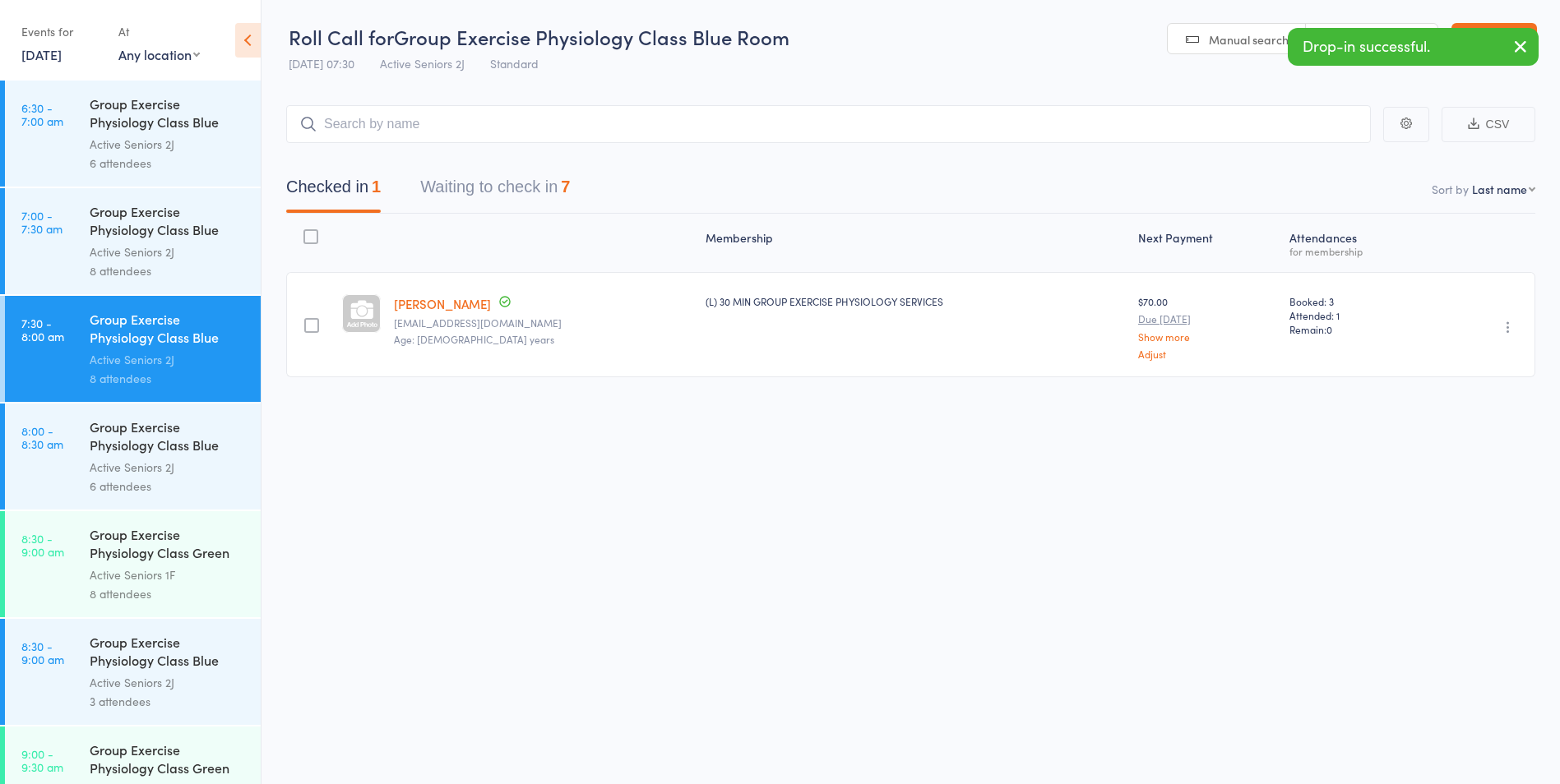
click at [1508, 325] on icon "button" at bounding box center [1508, 327] width 17 height 17
click at [1483, 355] on li "Undo check-in" at bounding box center [1450, 359] width 136 height 21
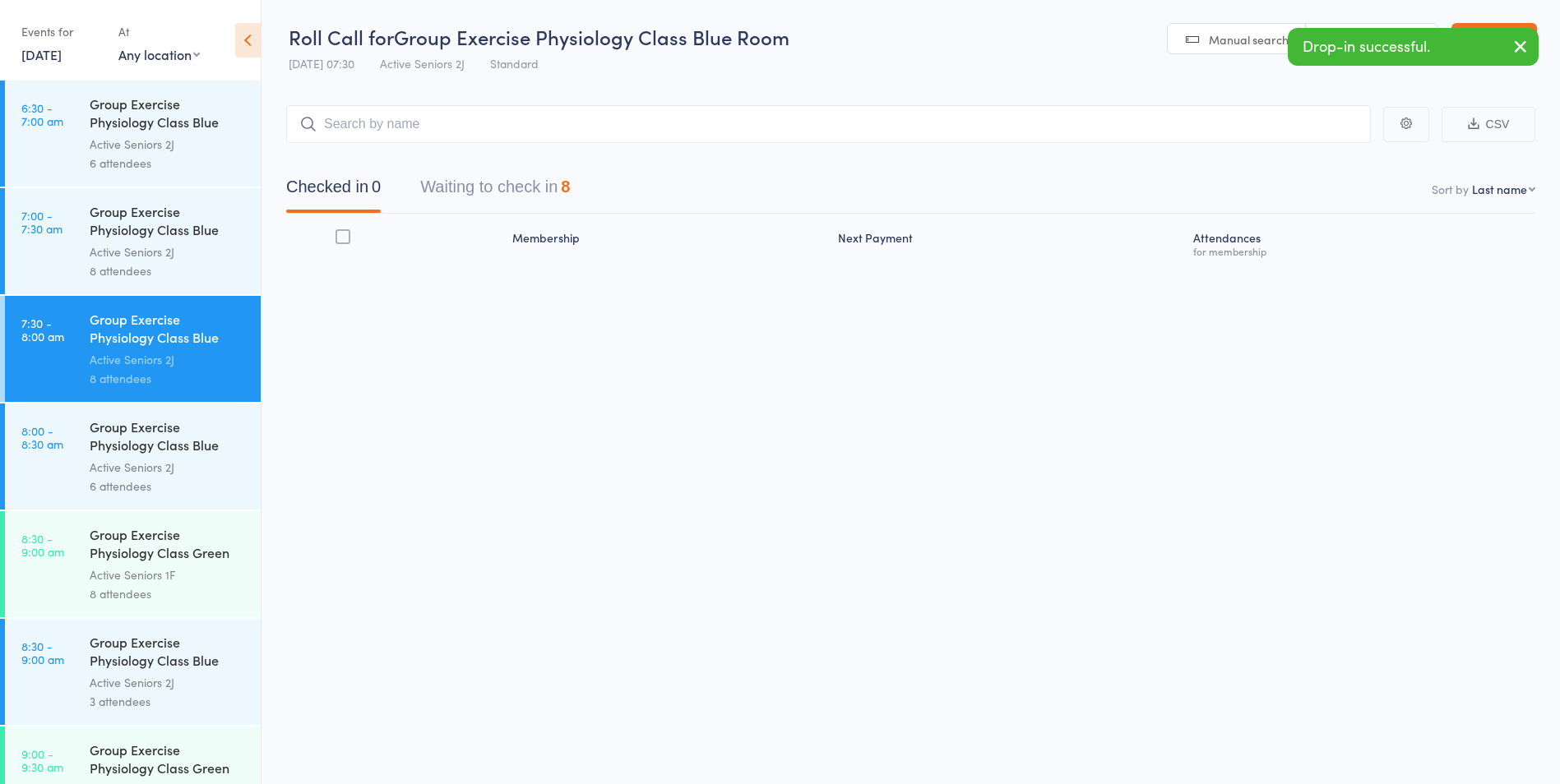
click at [473, 175] on button "Waiting to check in 8" at bounding box center [495, 191] width 150 height 43
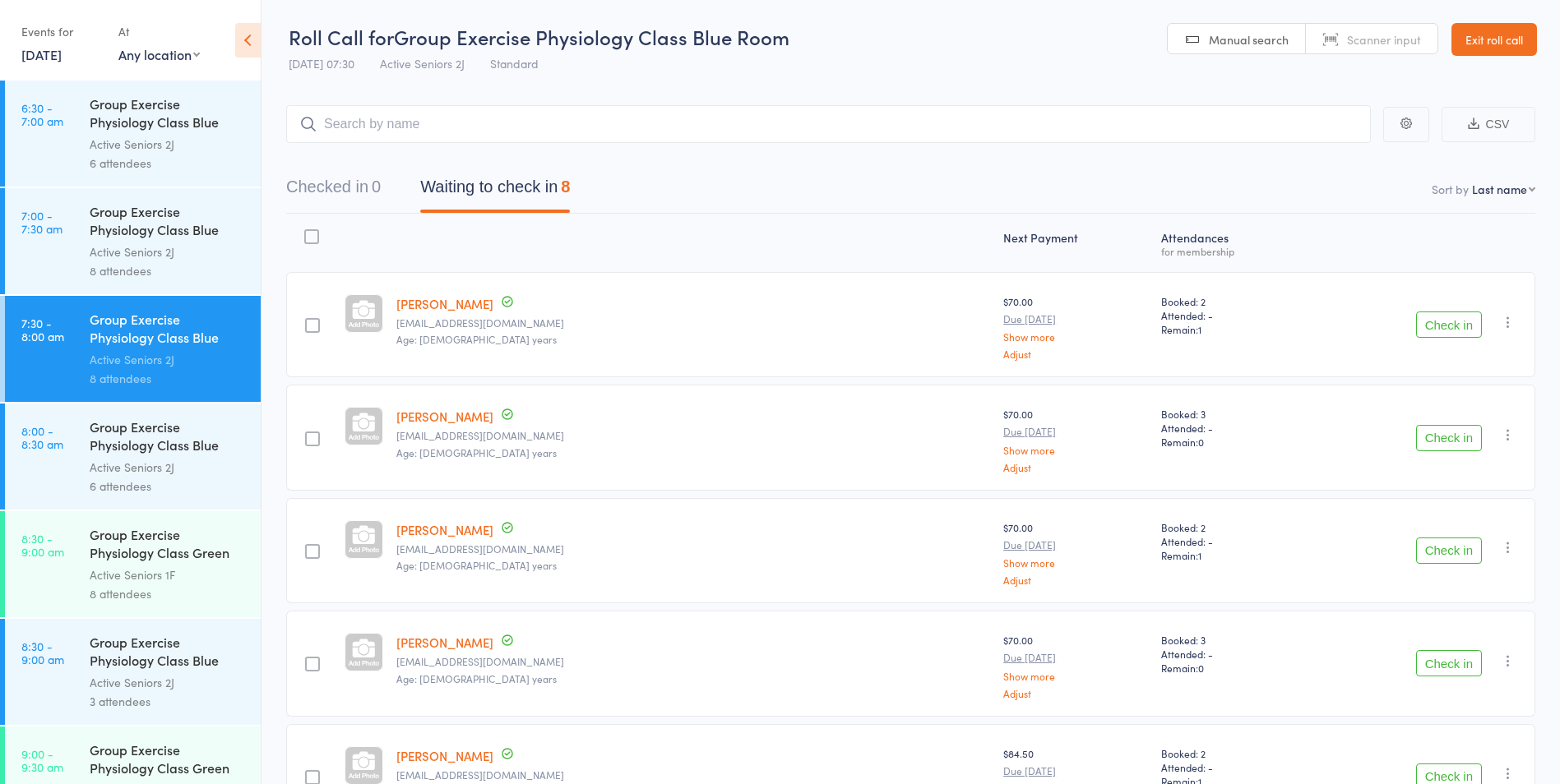
click at [62, 56] on link "16 Sep, 2025" at bounding box center [41, 54] width 40 height 18
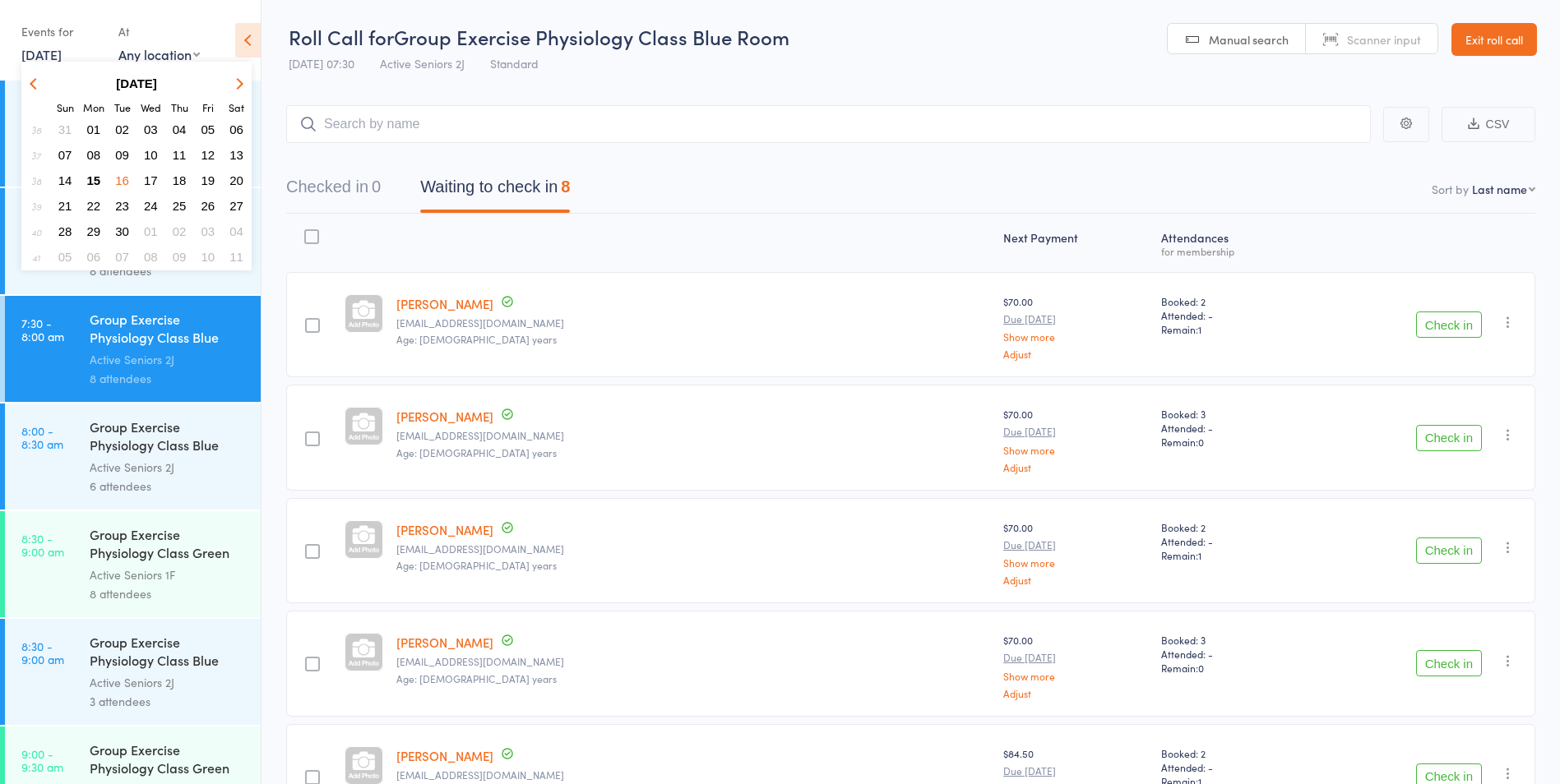
click at [100, 183] on span "15" at bounding box center [94, 180] width 14 height 14
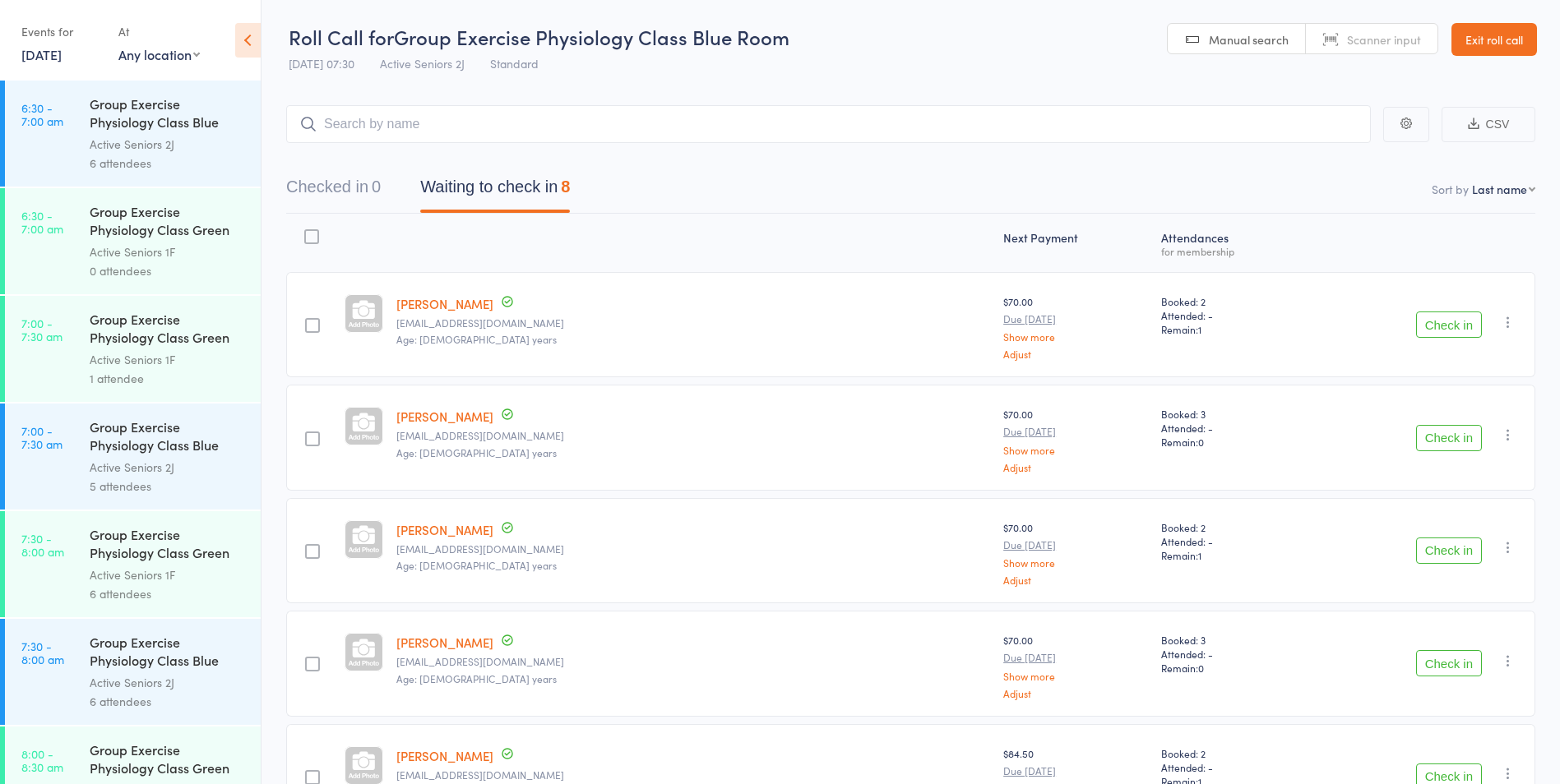
click at [1513, 37] on link "Exit roll call" at bounding box center [1494, 38] width 86 height 33
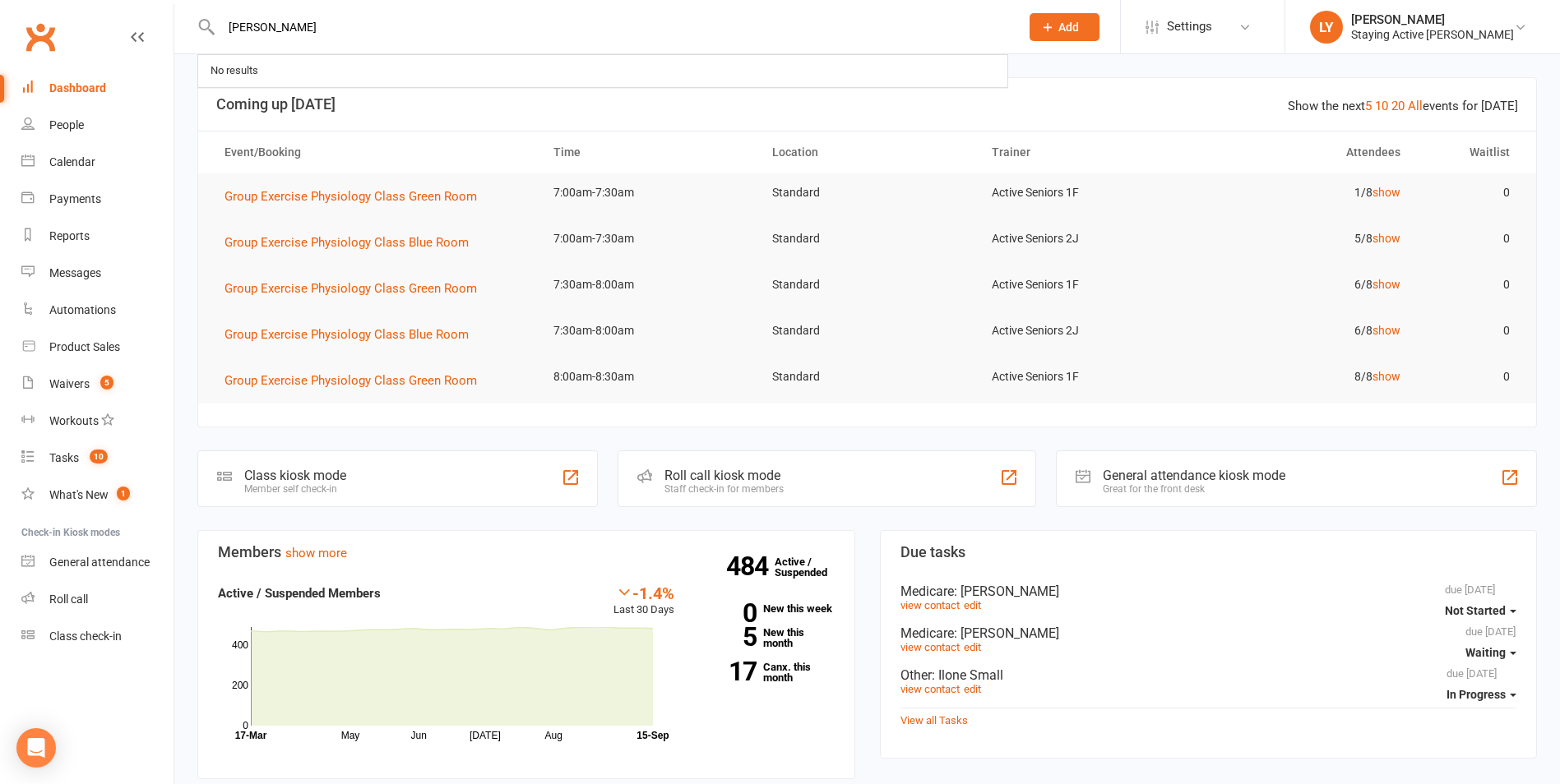
type input "weaver"
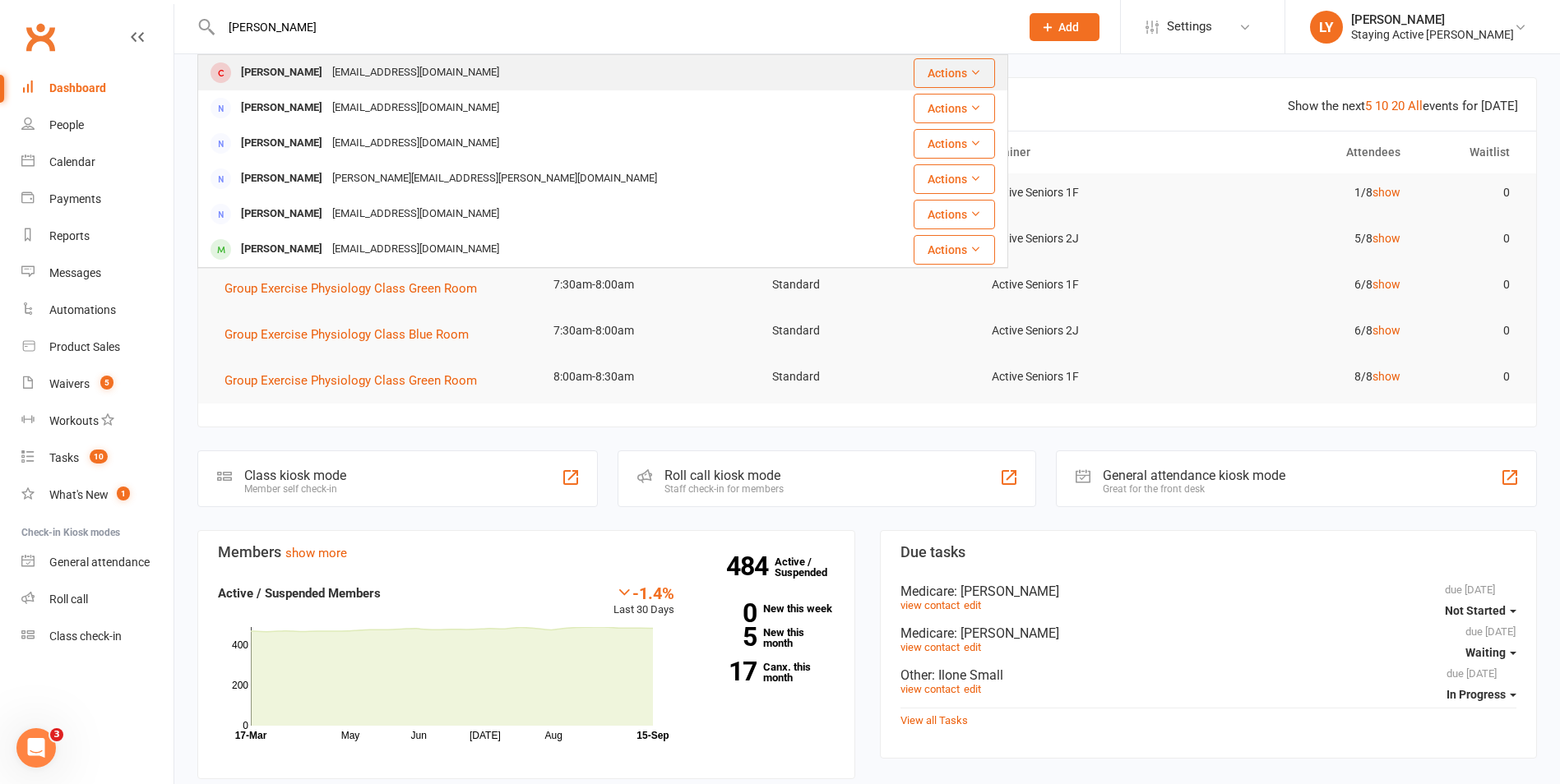
click at [418, 68] on div "weavers12@bigpond.com" at bounding box center [415, 73] width 176 height 24
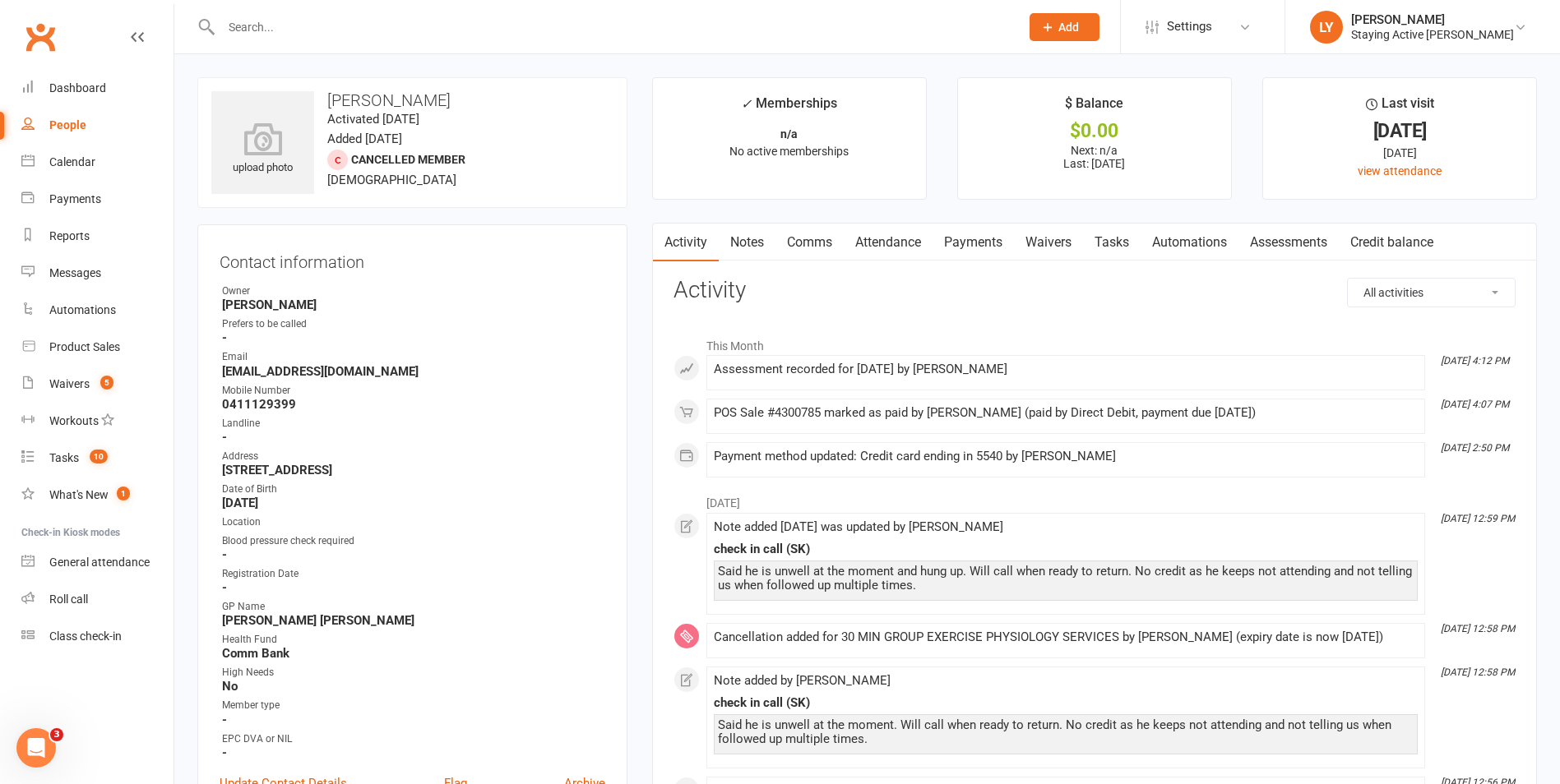
click at [1295, 243] on link "Assessments" at bounding box center [1289, 242] width 101 height 37
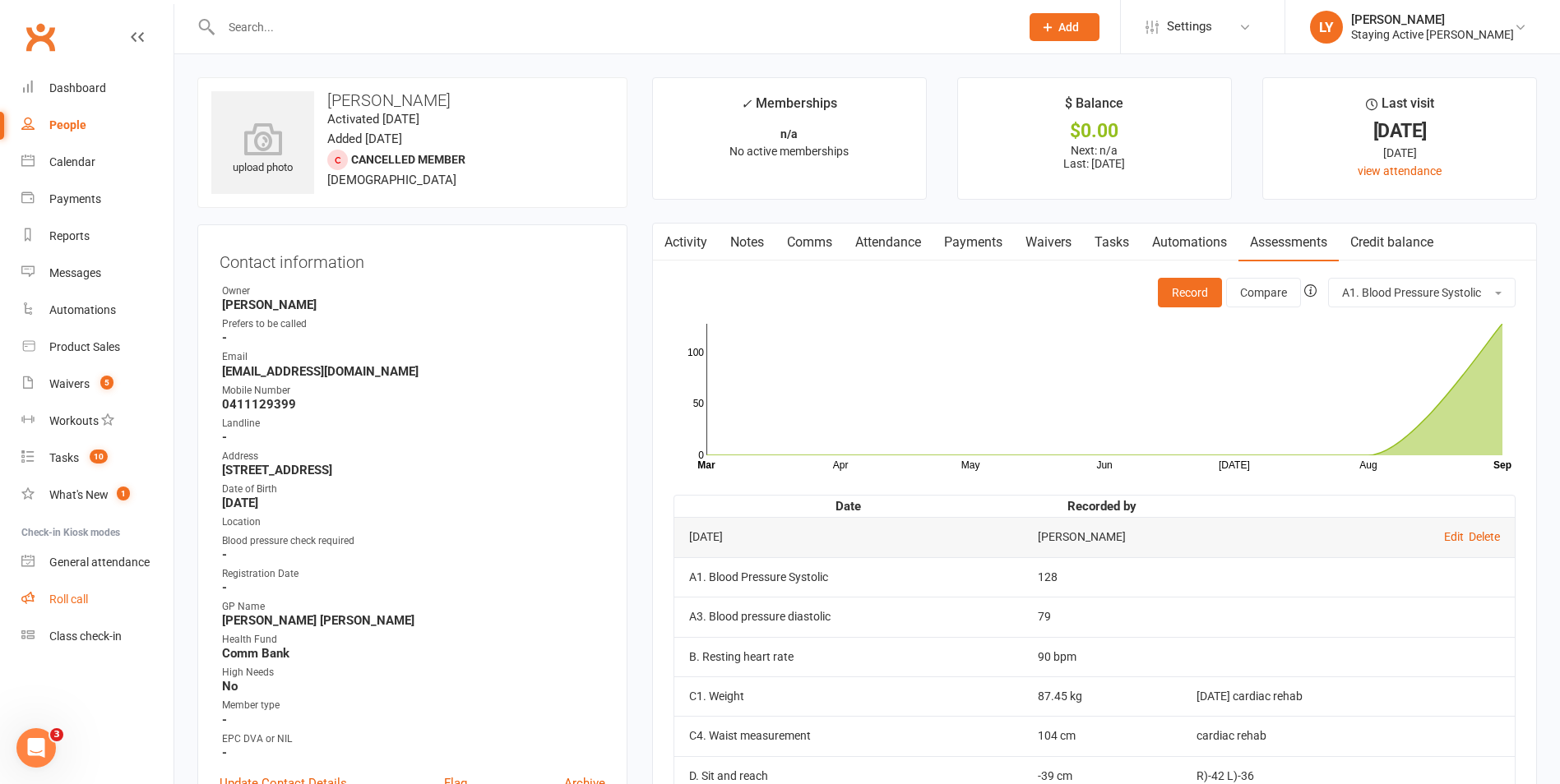
click at [139, 591] on link "Roll call" at bounding box center [98, 600] width 152 height 37
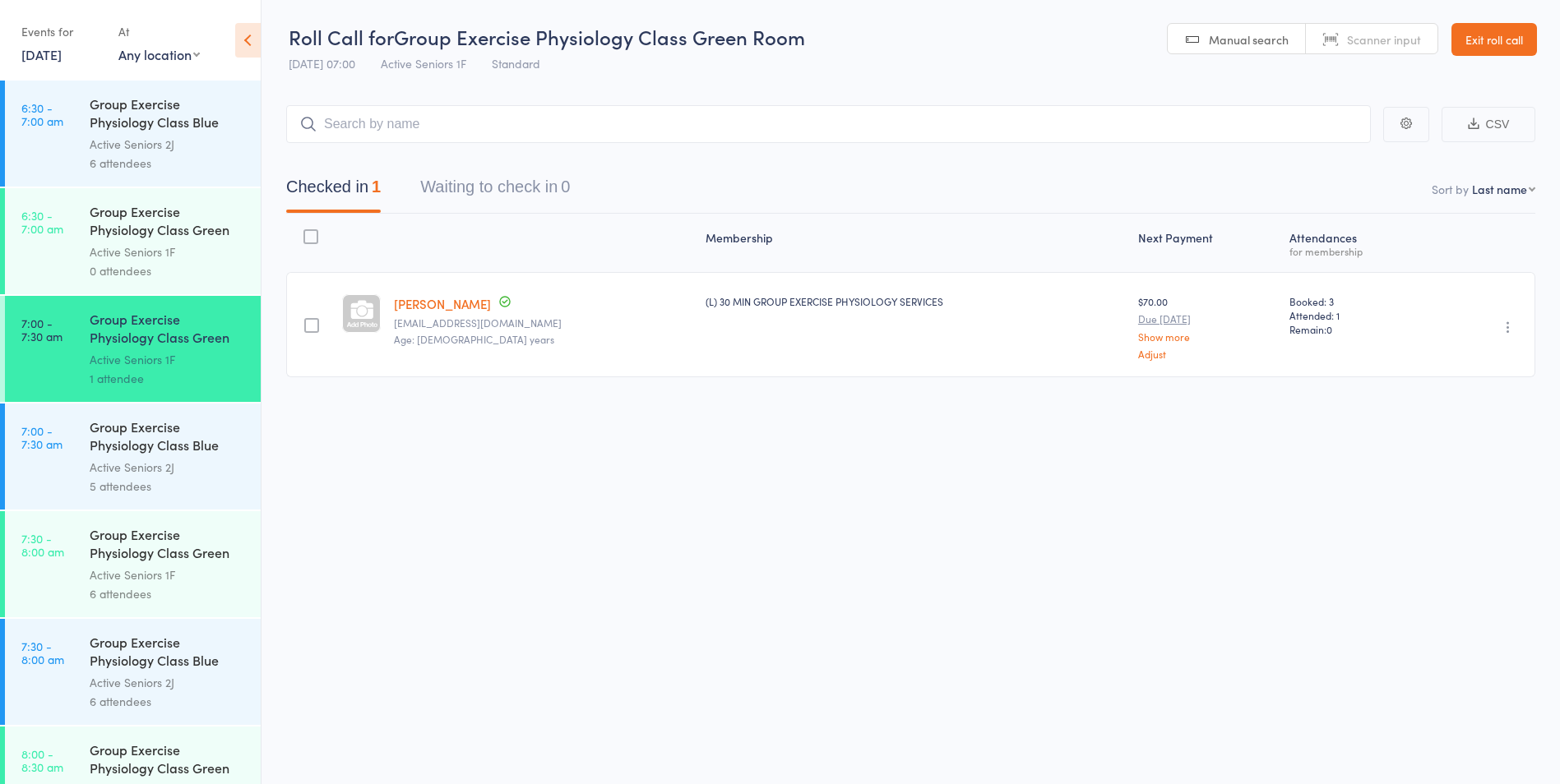
click at [172, 639] on div "Group Exercise Physiology Class Blue Room" at bounding box center [168, 653] width 157 height 40
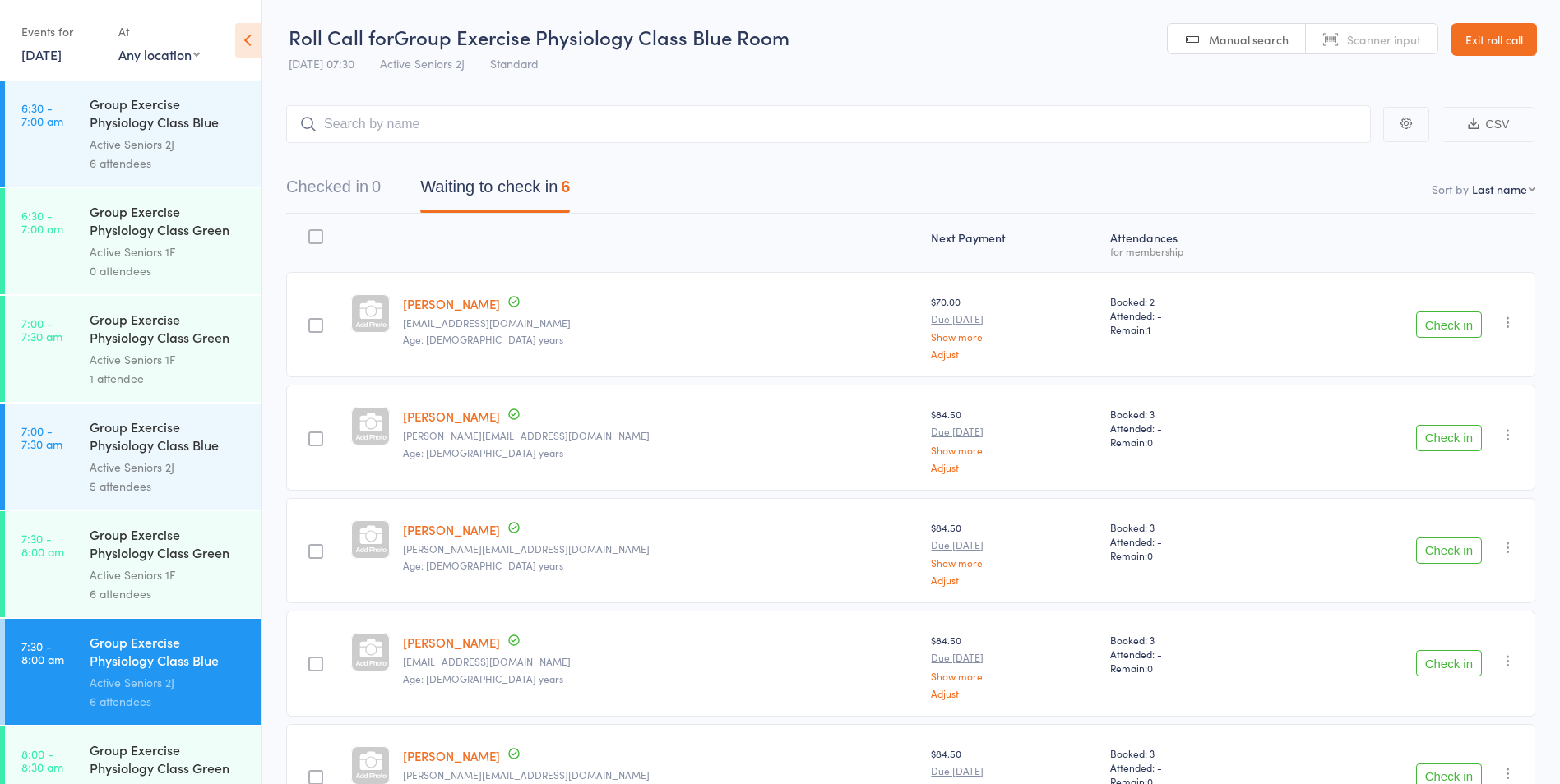
click at [1500, 49] on link "Exit roll call" at bounding box center [1494, 38] width 86 height 33
click at [1495, 52] on link "Exit roll call" at bounding box center [1494, 38] width 86 height 33
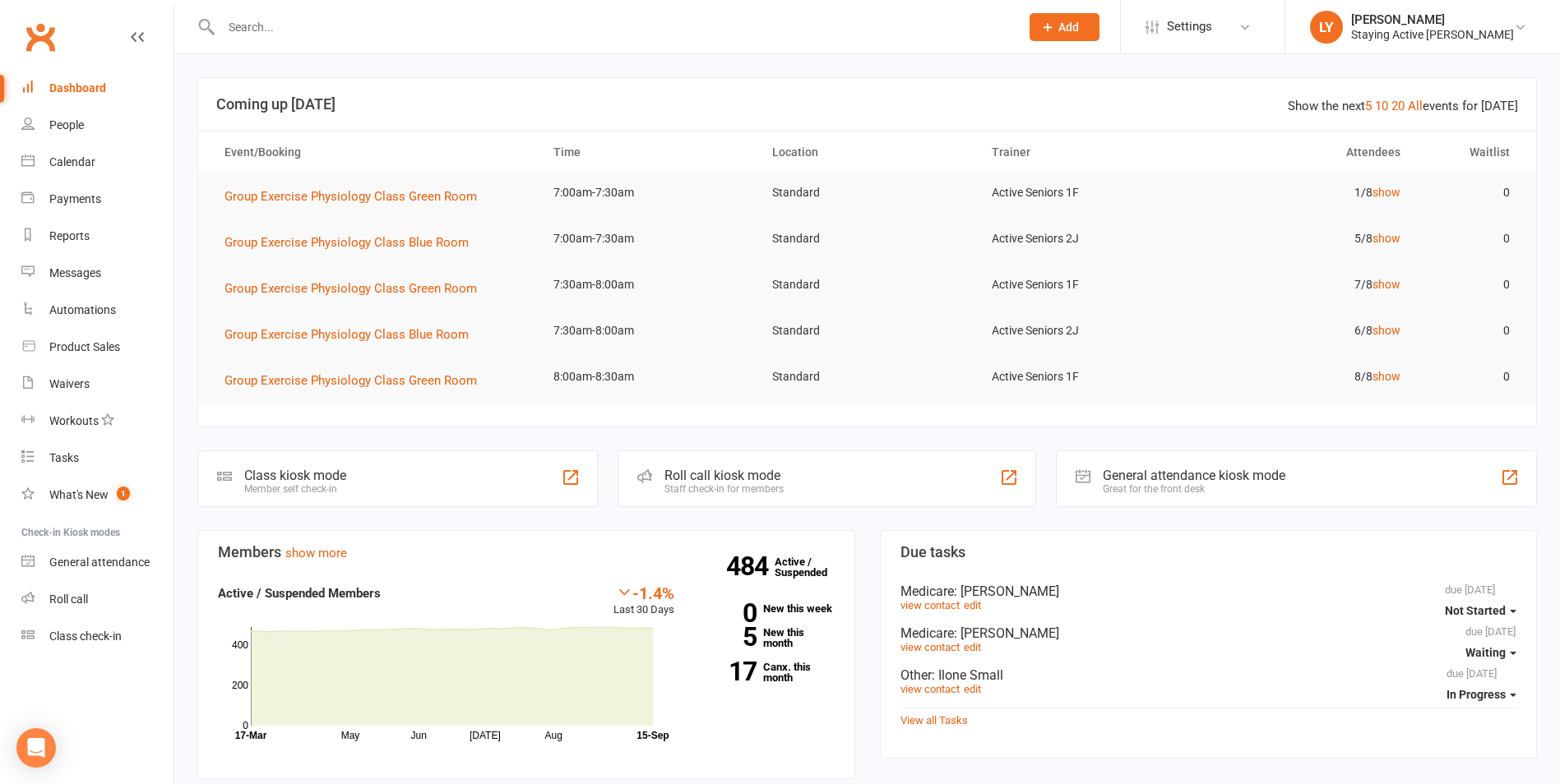
click at [330, 26] on input "text" at bounding box center [612, 27] width 792 height 23
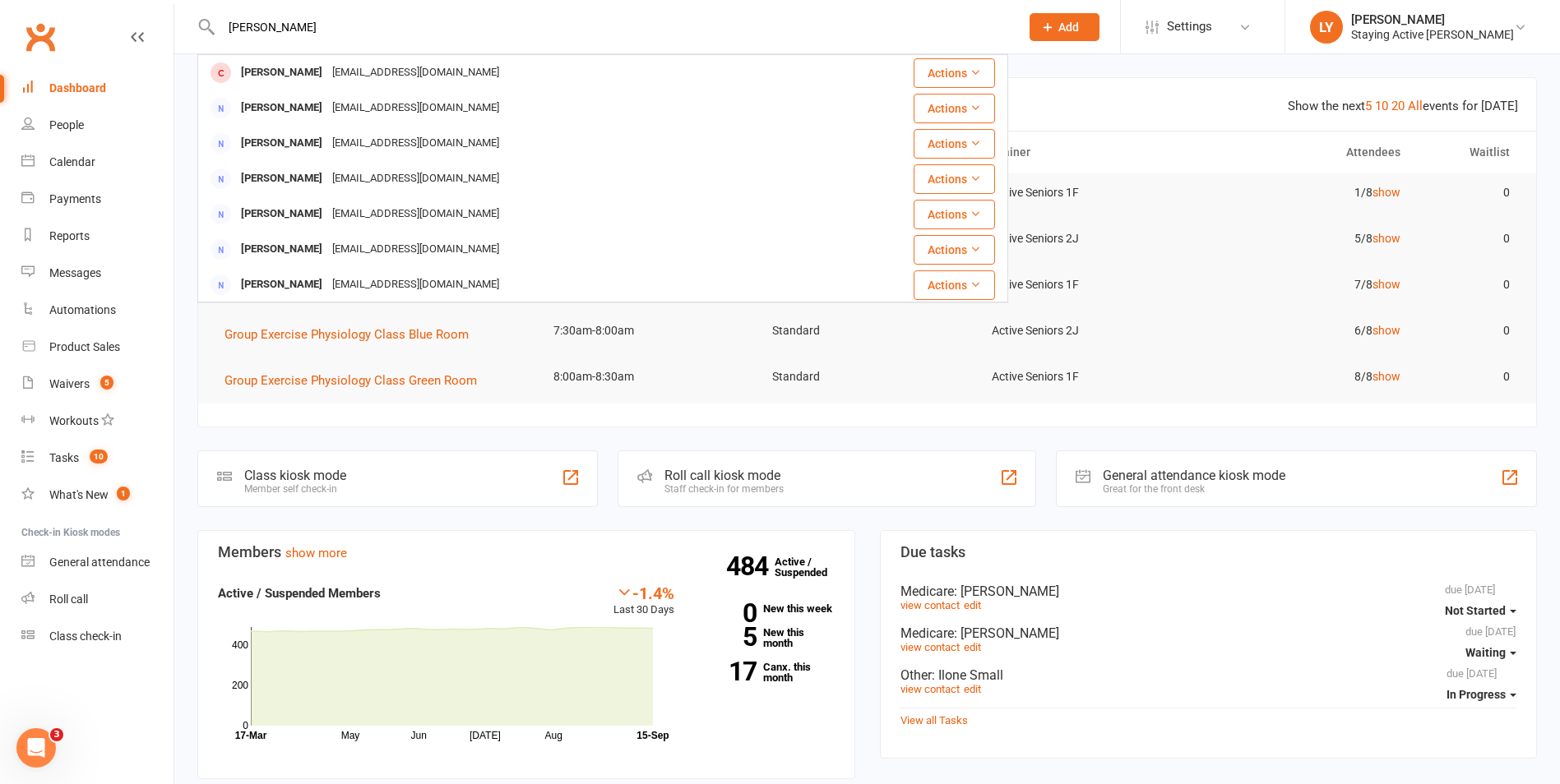
drag, startPoint x: 278, startPoint y: 23, endPoint x: 106, endPoint y: 21, distance: 172.0
click at [158, 4] on header "anderson Ian Anderson imander@bigpond.net.au Actions Graeme Anderson grander@bi…" at bounding box center [780, 4] width 1560 height 0
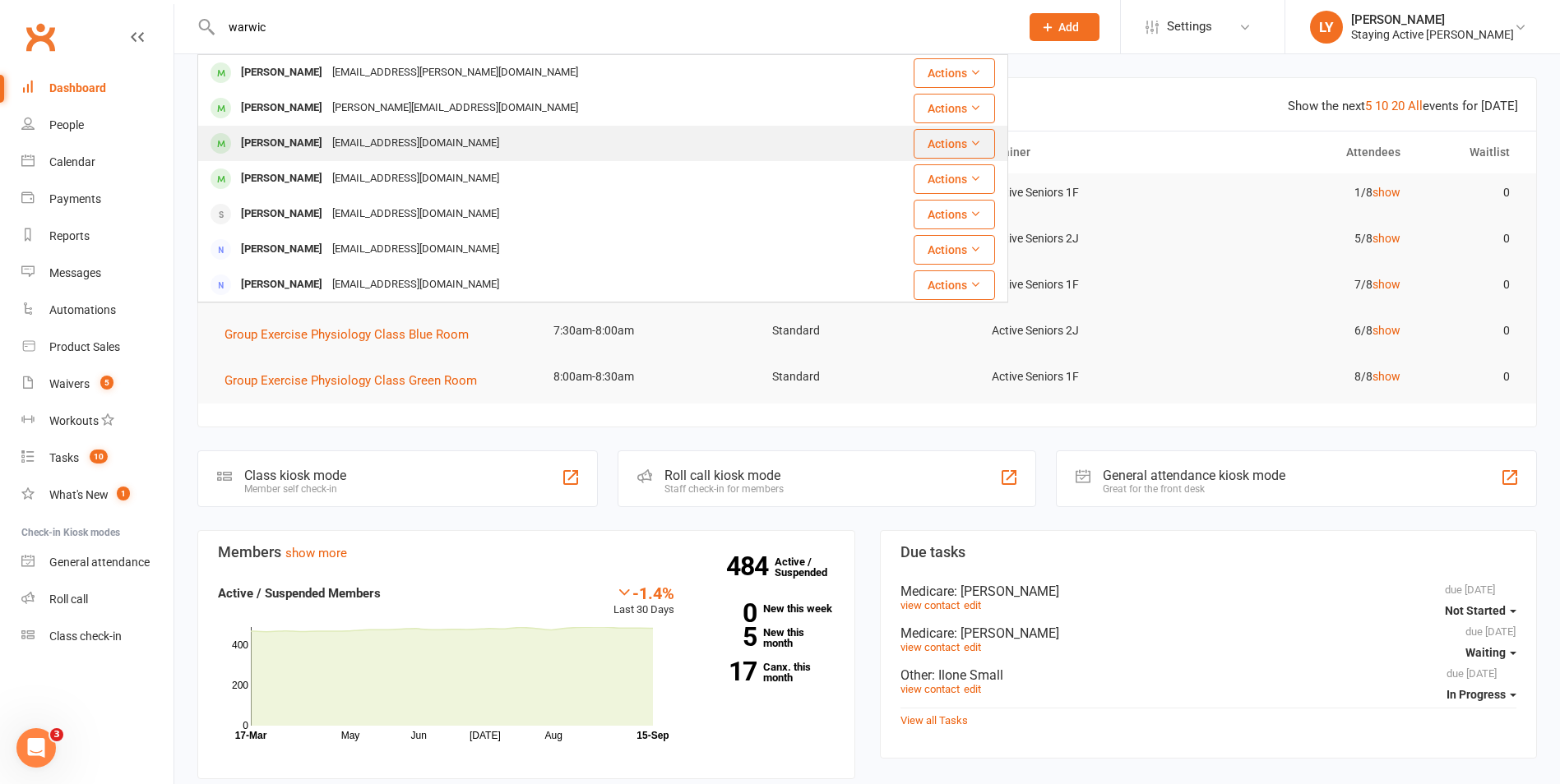
type input "warwic"
click at [267, 152] on div "Warwick Andison" at bounding box center [282, 144] width 92 height 24
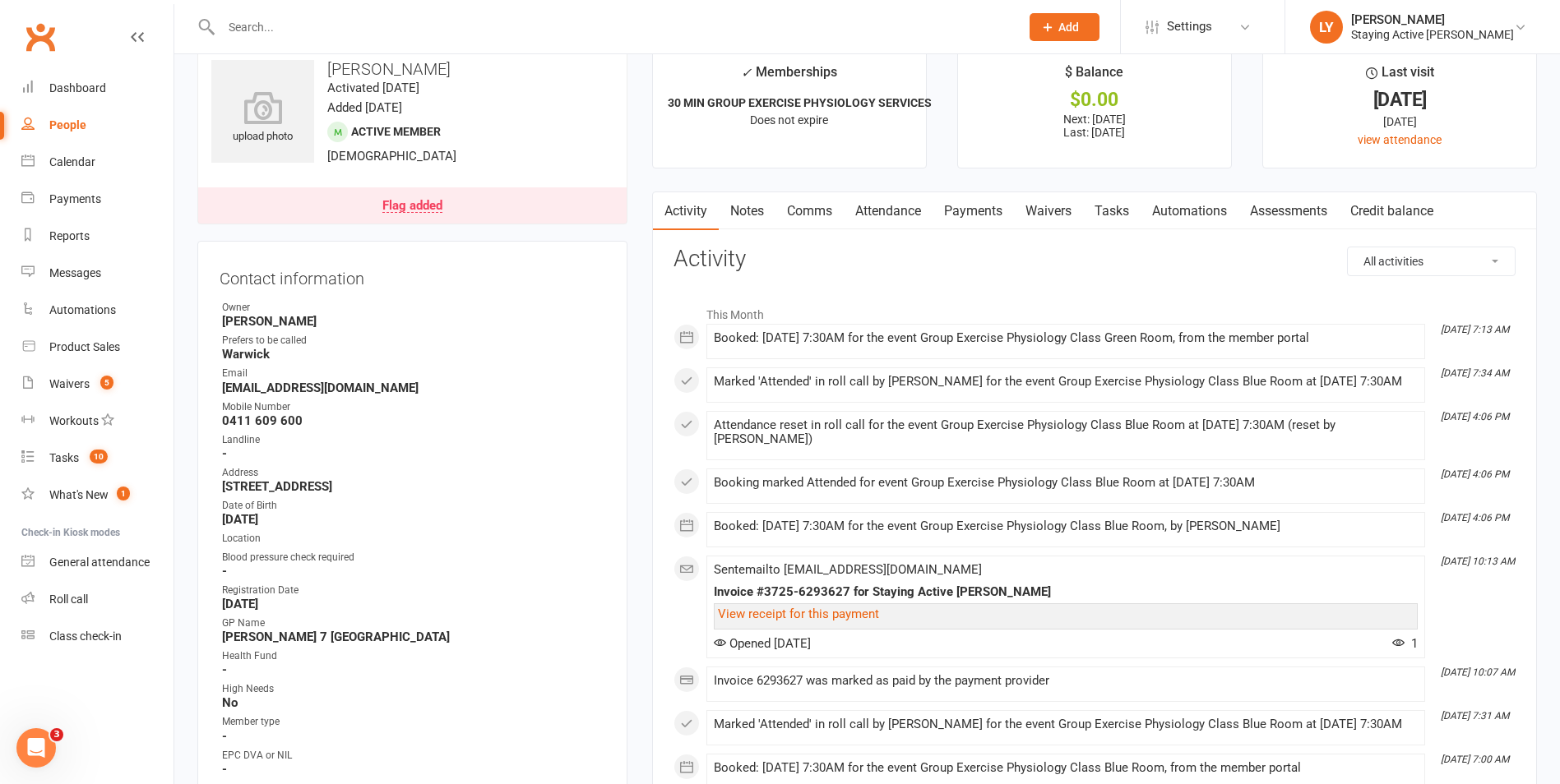
scroll to position [82, 0]
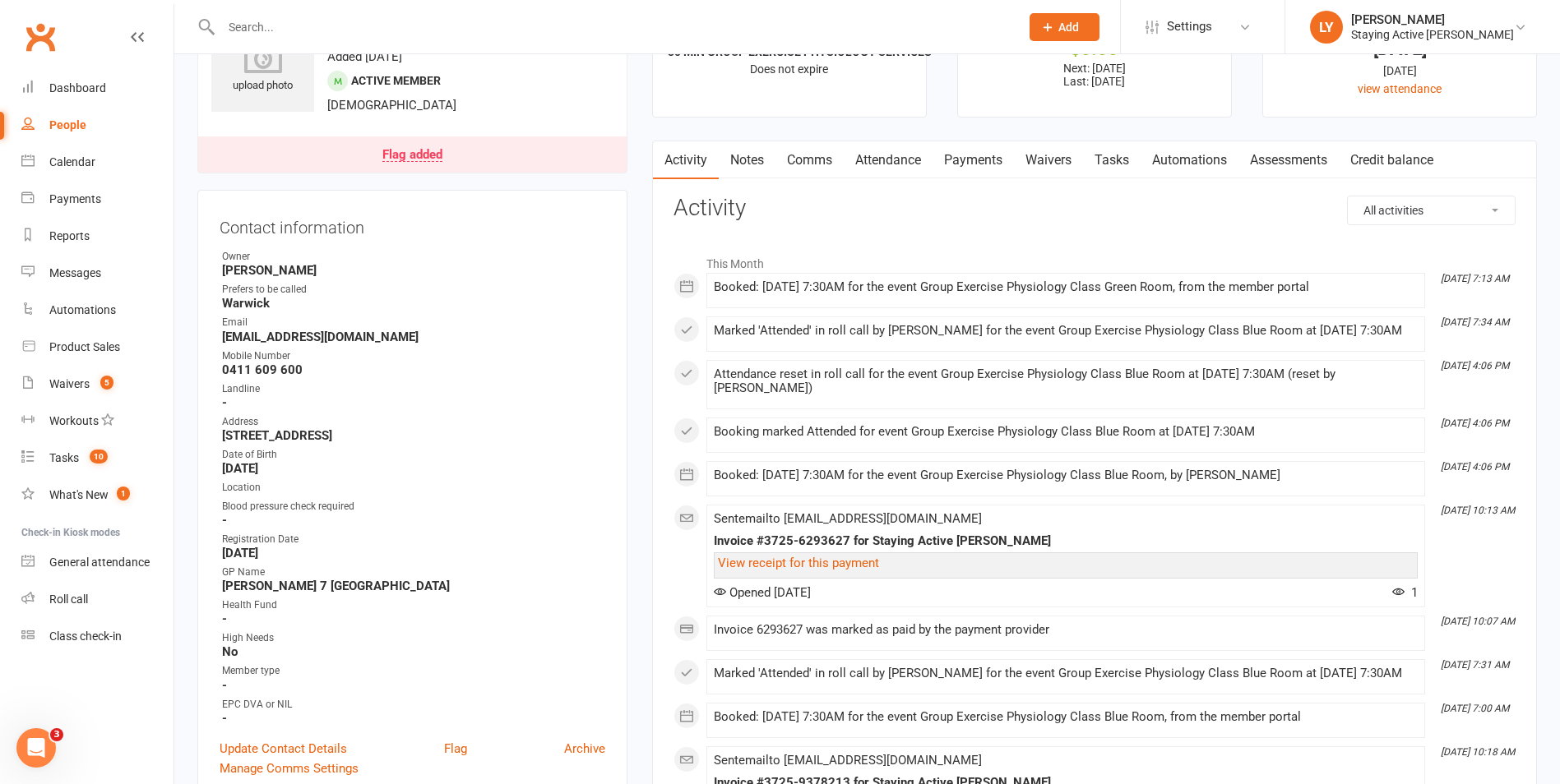
click at [878, 166] on link "Attendance" at bounding box center [888, 161] width 89 height 37
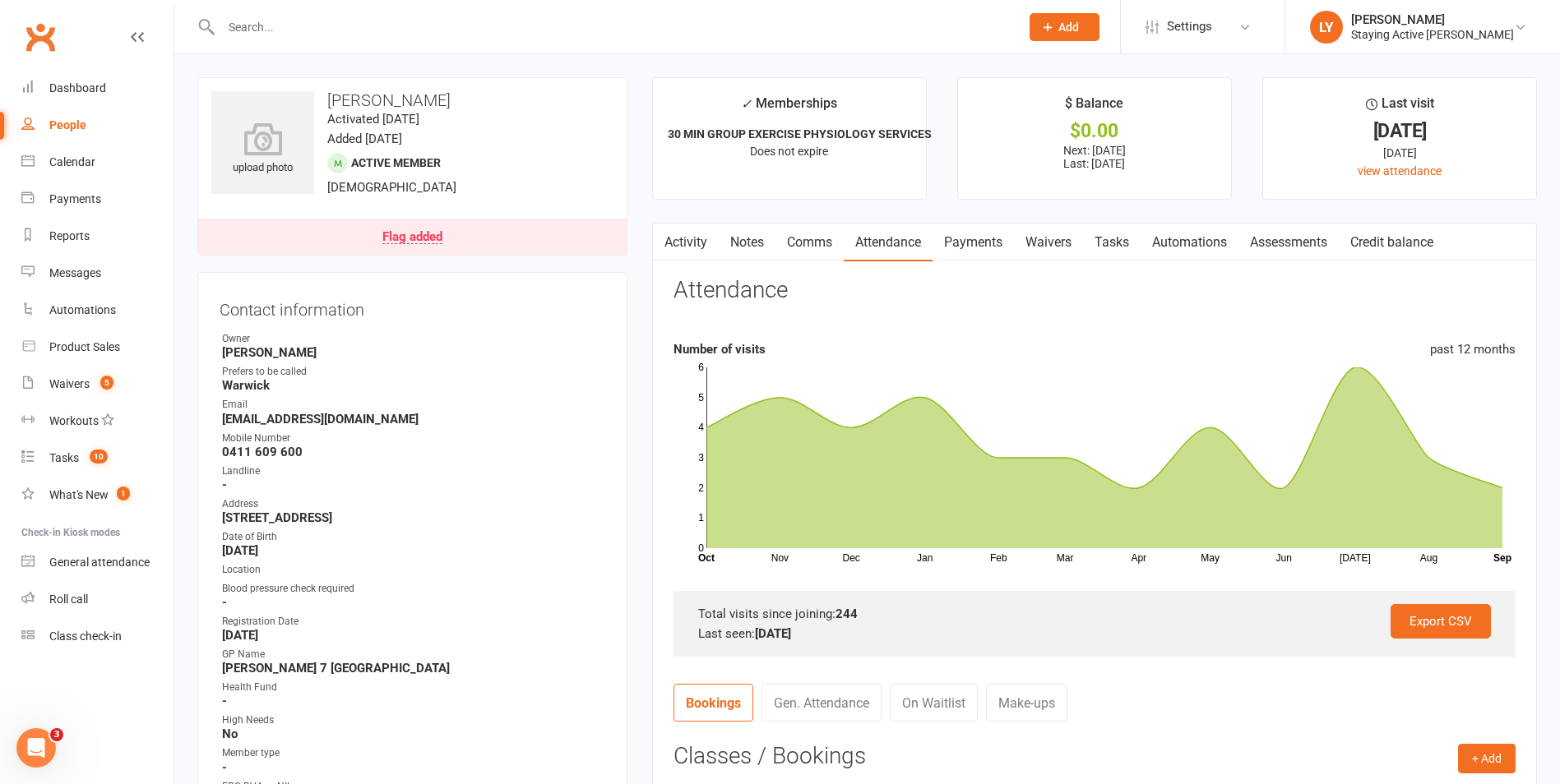
click at [335, 16] on input "text" at bounding box center [612, 27] width 792 height 23
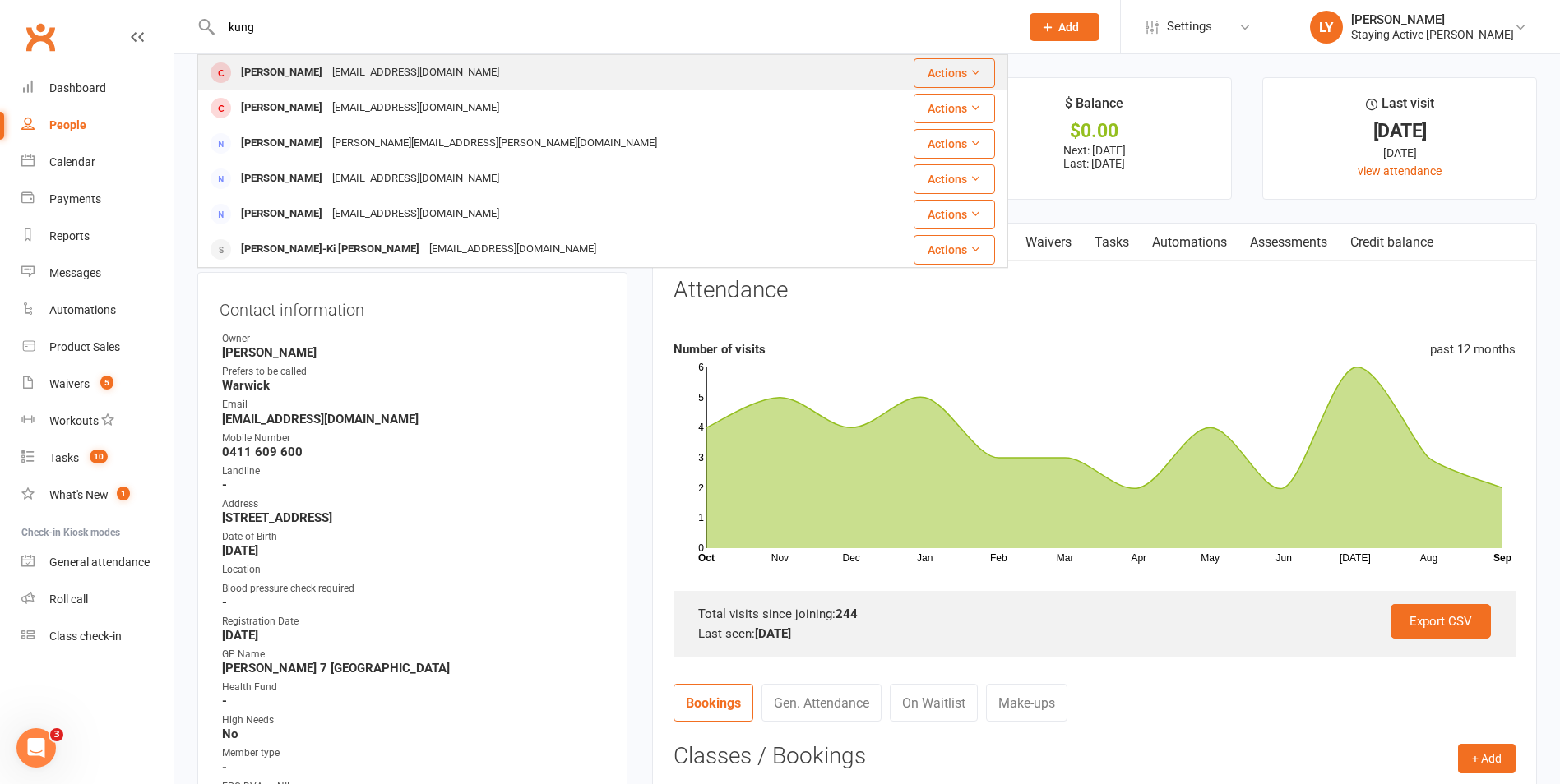
type input "kung"
click at [327, 68] on div "helenkung@live.com" at bounding box center [415, 73] width 176 height 24
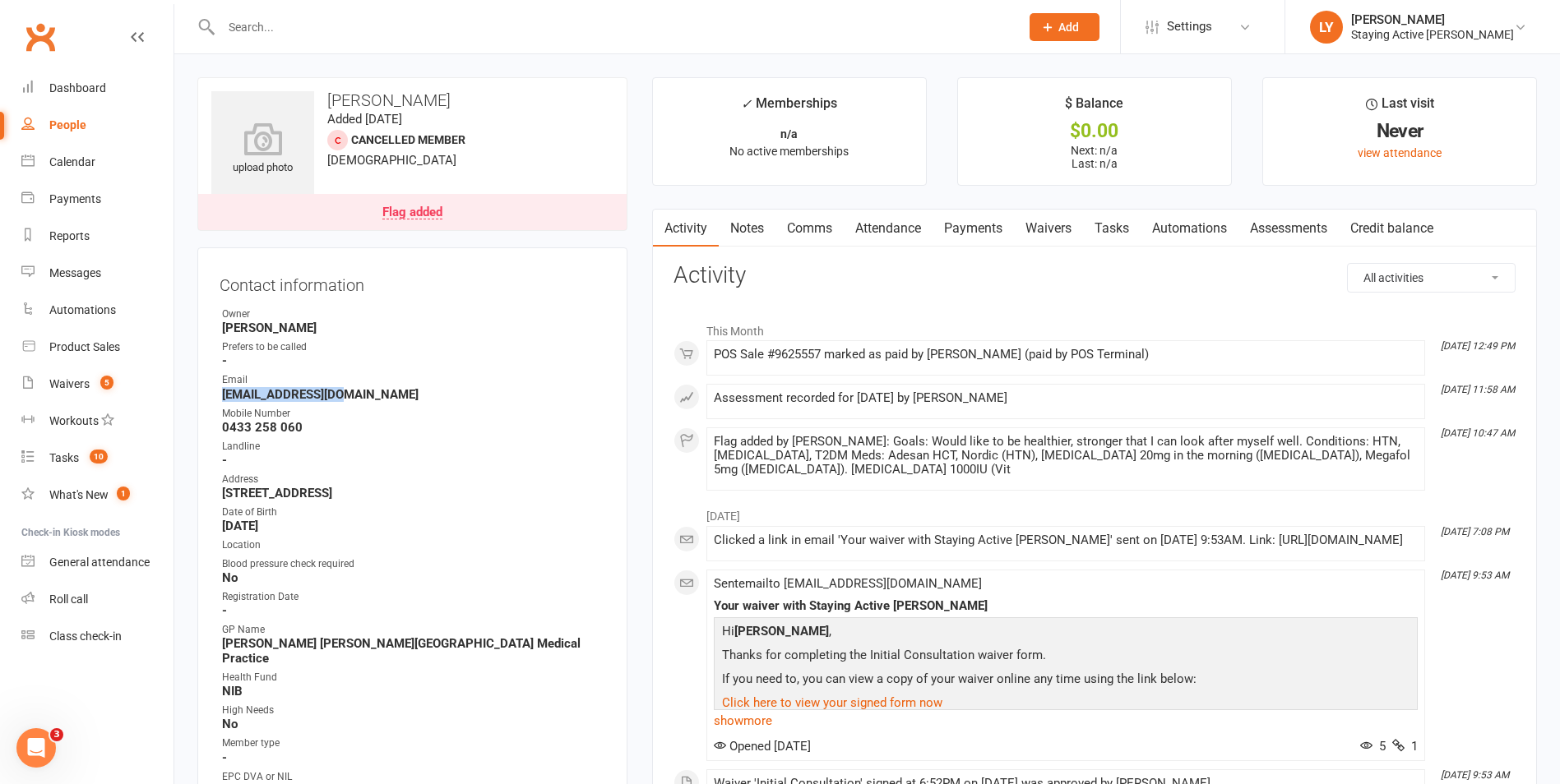
drag, startPoint x: 225, startPoint y: 395, endPoint x: 334, endPoint y: 395, distance: 109.0
click at [334, 395] on strong "helenkung@live.com" at bounding box center [413, 394] width 383 height 15
copy strong "helenkung@live.com"
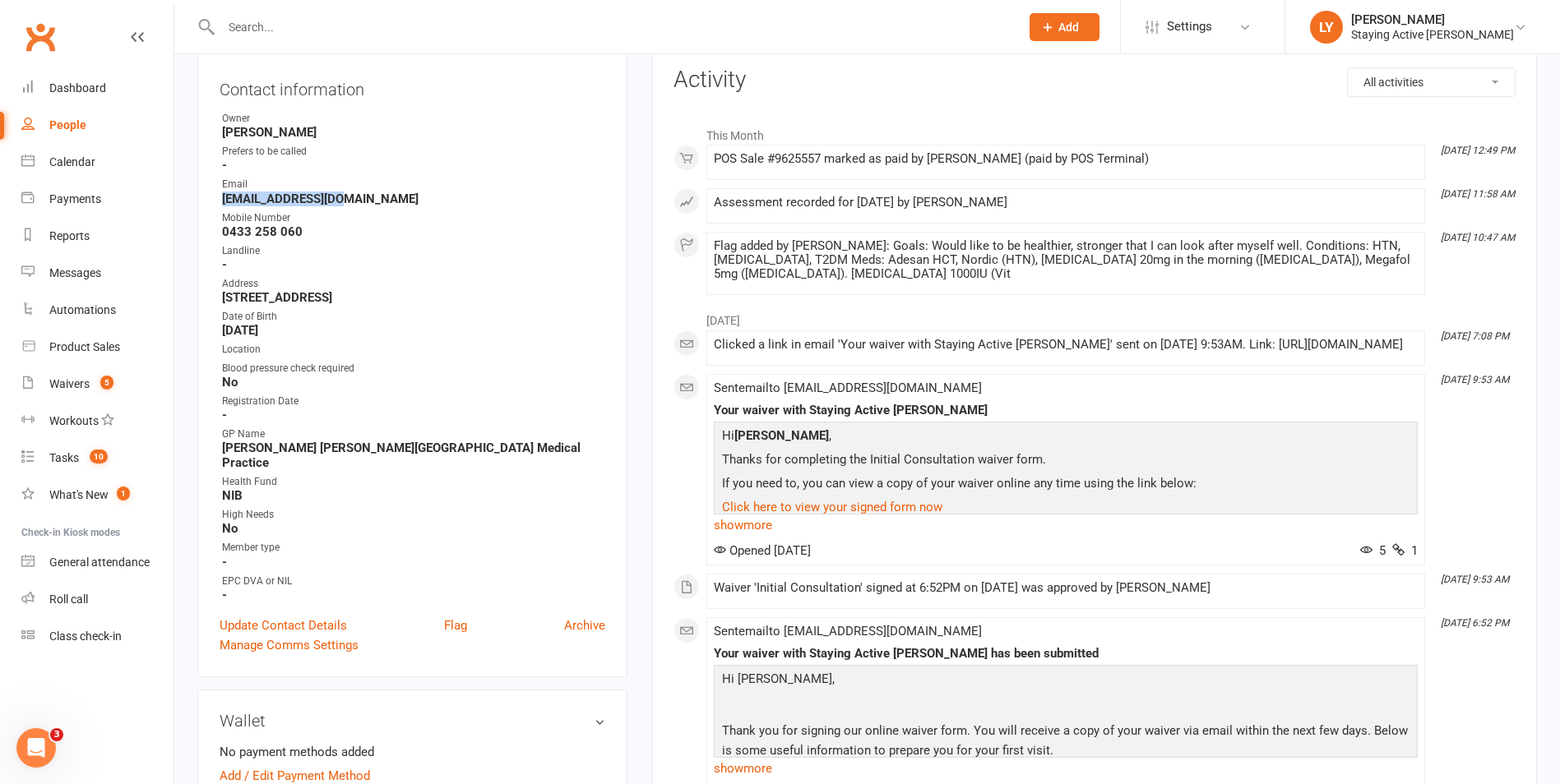
scroll to position [246, 0]
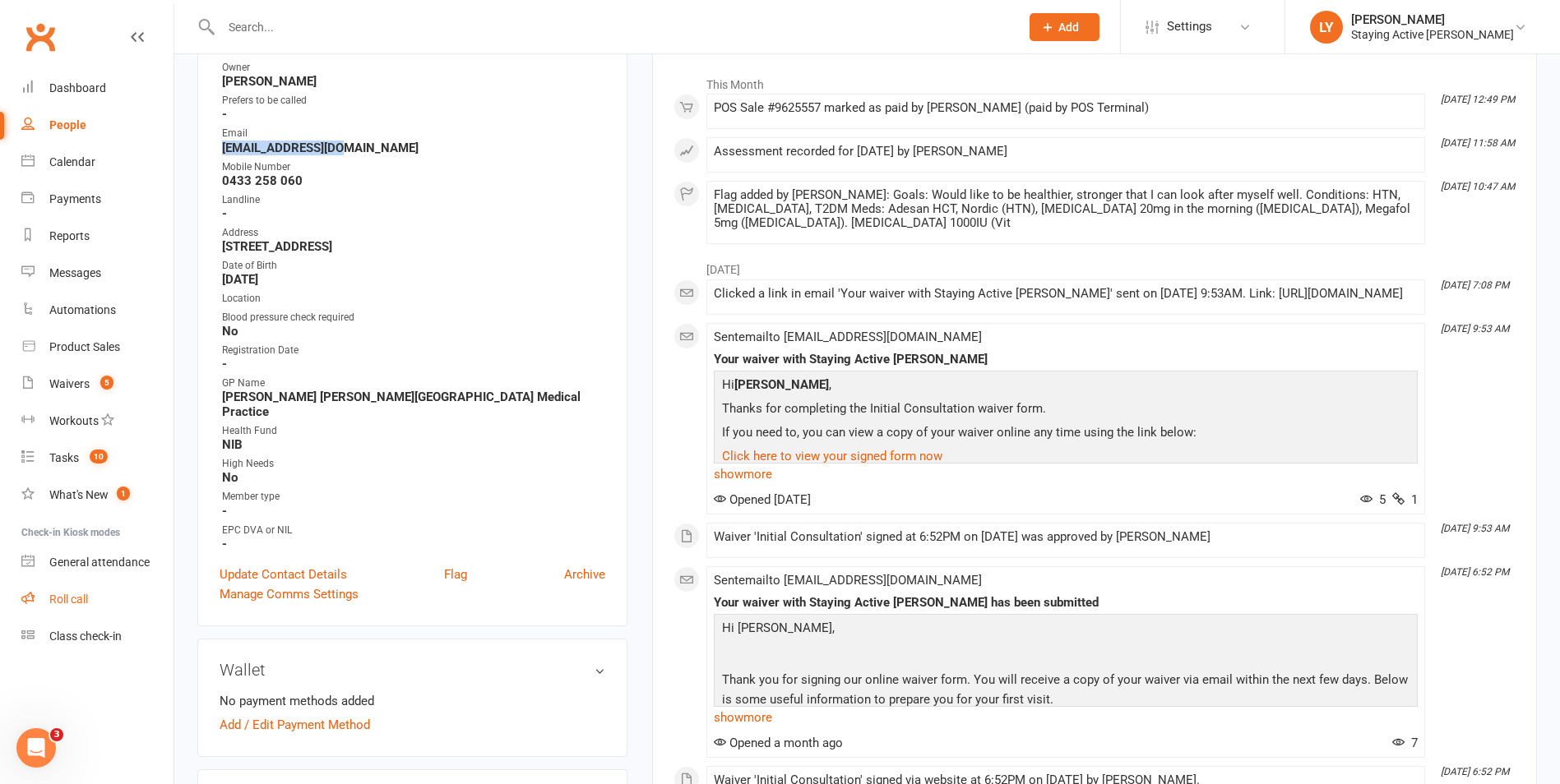
drag, startPoint x: 91, startPoint y: 601, endPoint x: 96, endPoint y: 593, distance: 9.4
click at [91, 601] on link "Roll call" at bounding box center [98, 600] width 152 height 37
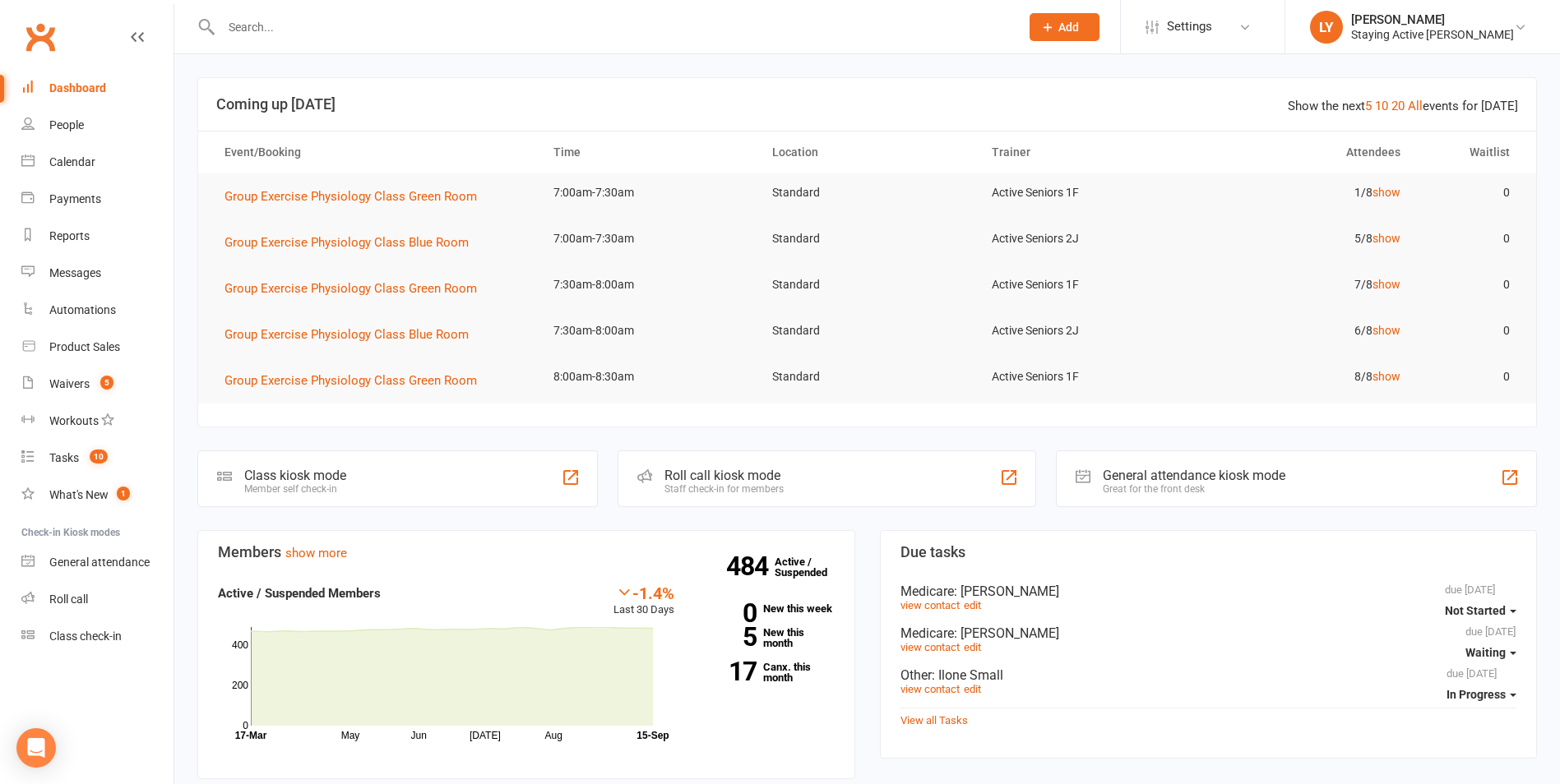
click at [256, 27] on input "text" at bounding box center [612, 27] width 792 height 23
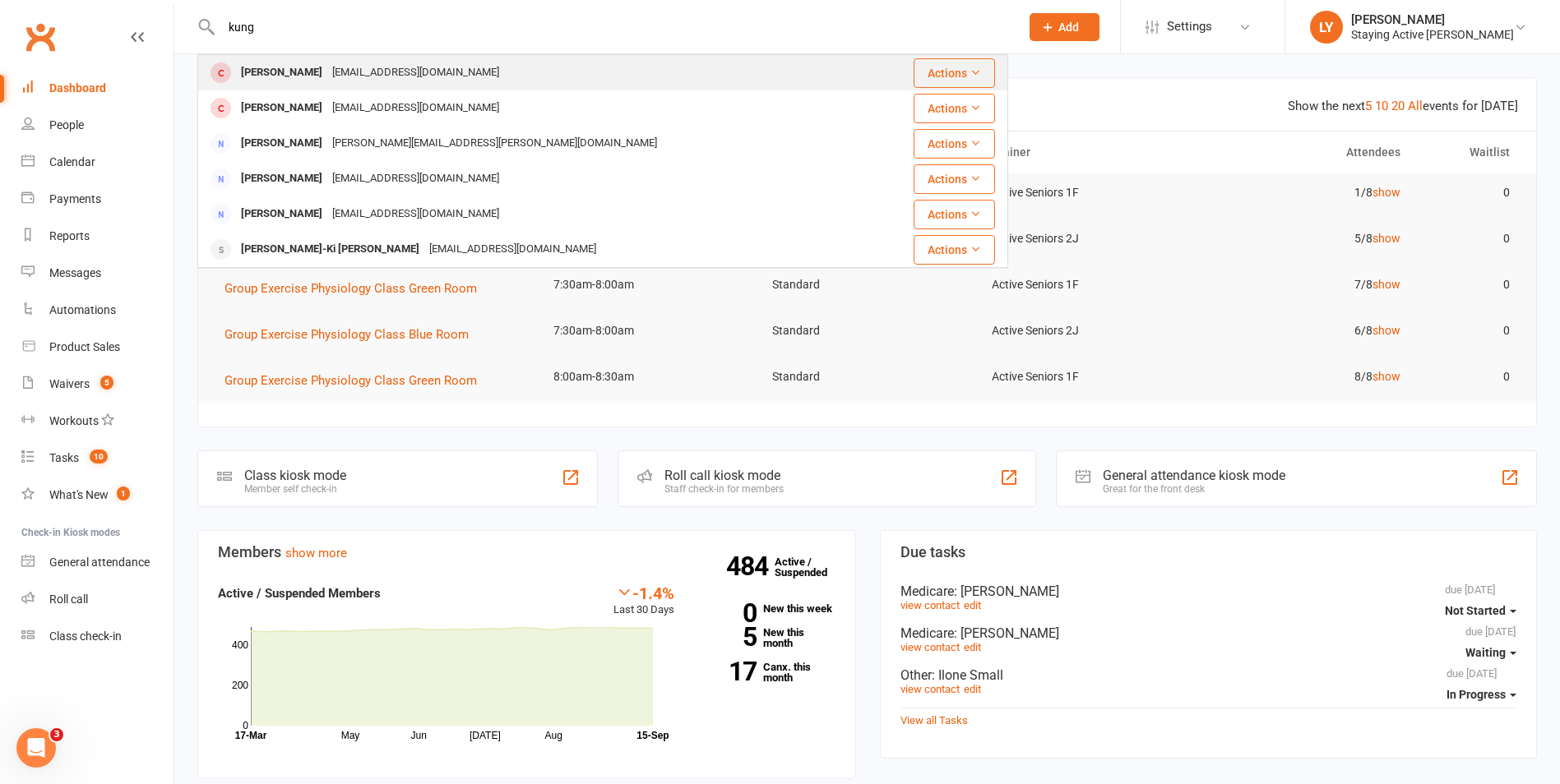
type input "kung"
click at [256, 78] on div "Helen Kung" at bounding box center [282, 73] width 92 height 24
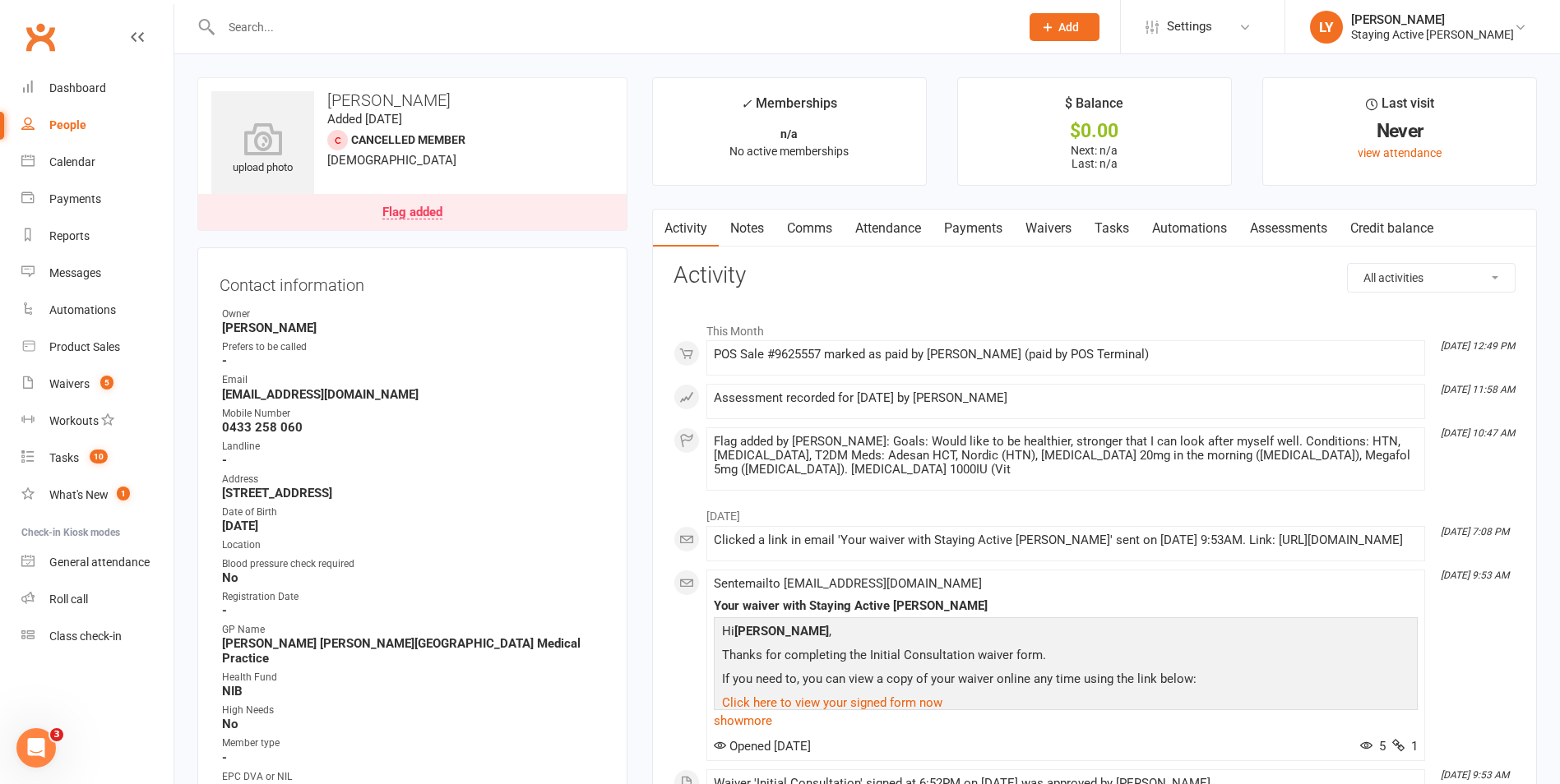
click at [1271, 235] on link "Assessments" at bounding box center [1289, 229] width 101 height 37
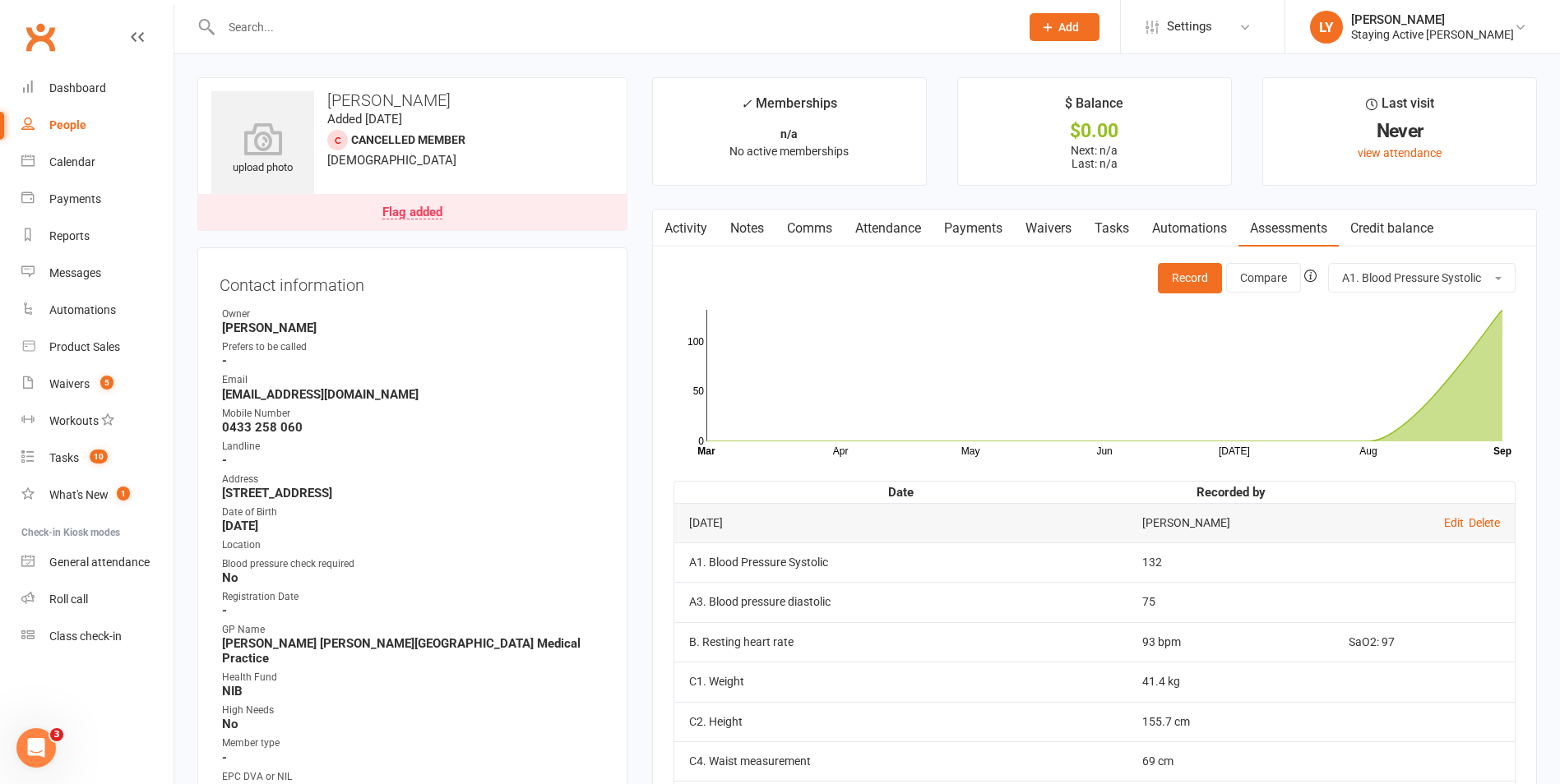
click at [311, 34] on input "text" at bounding box center [612, 27] width 792 height 23
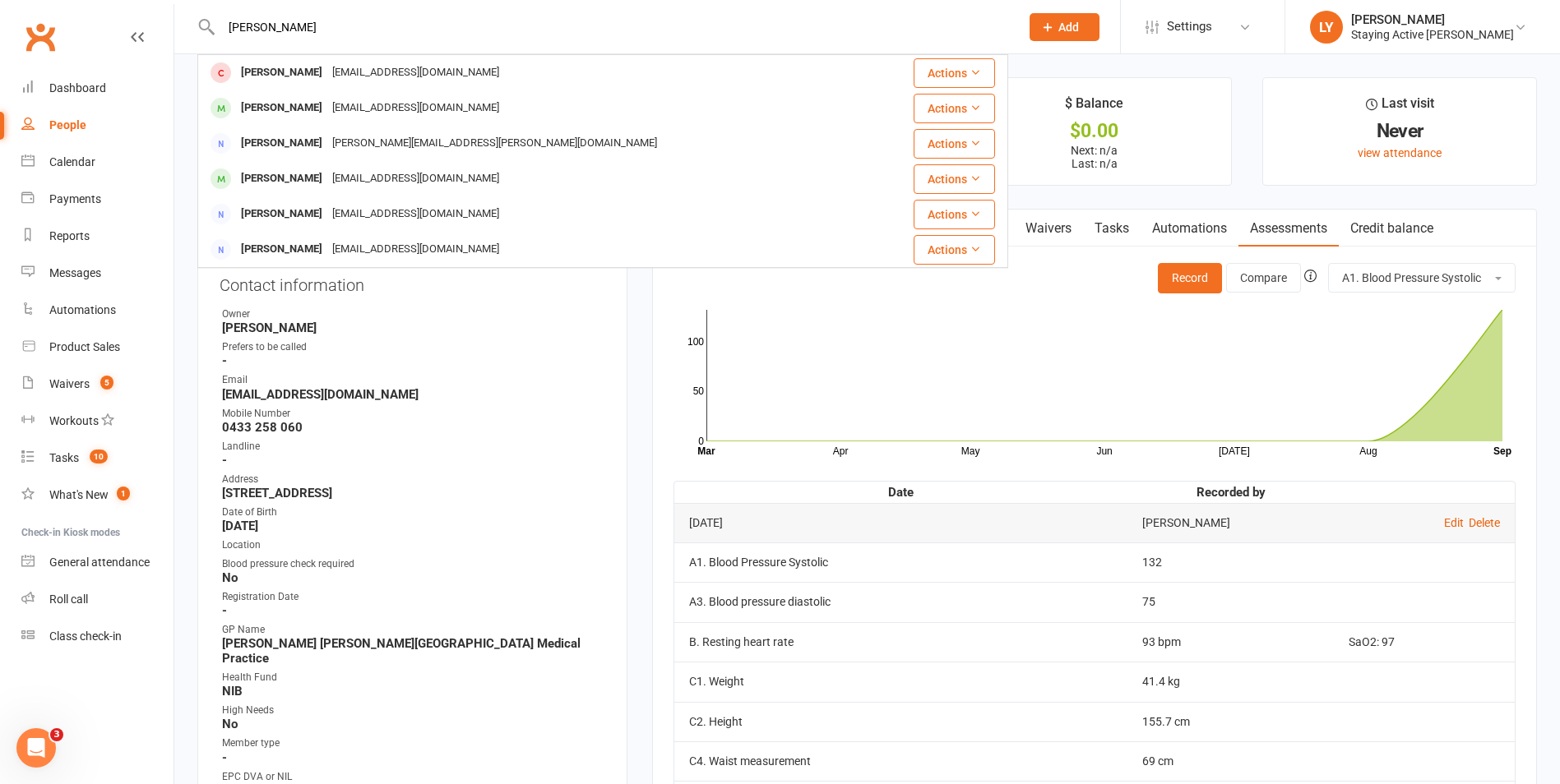
type input "roth"
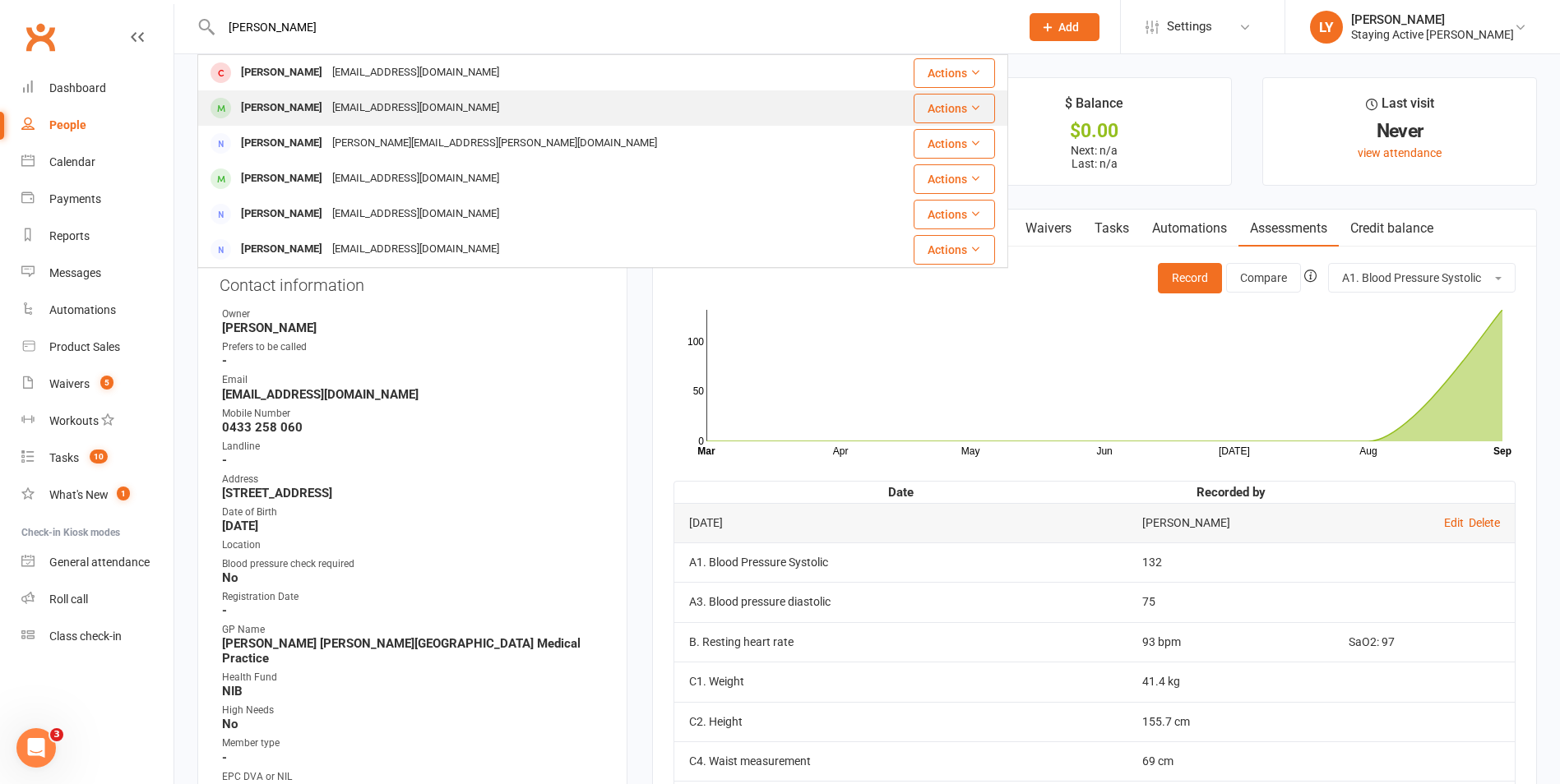
click at [323, 122] on div "John Rothwell sro37734@bigpond.net.au" at bounding box center [535, 108] width 673 height 33
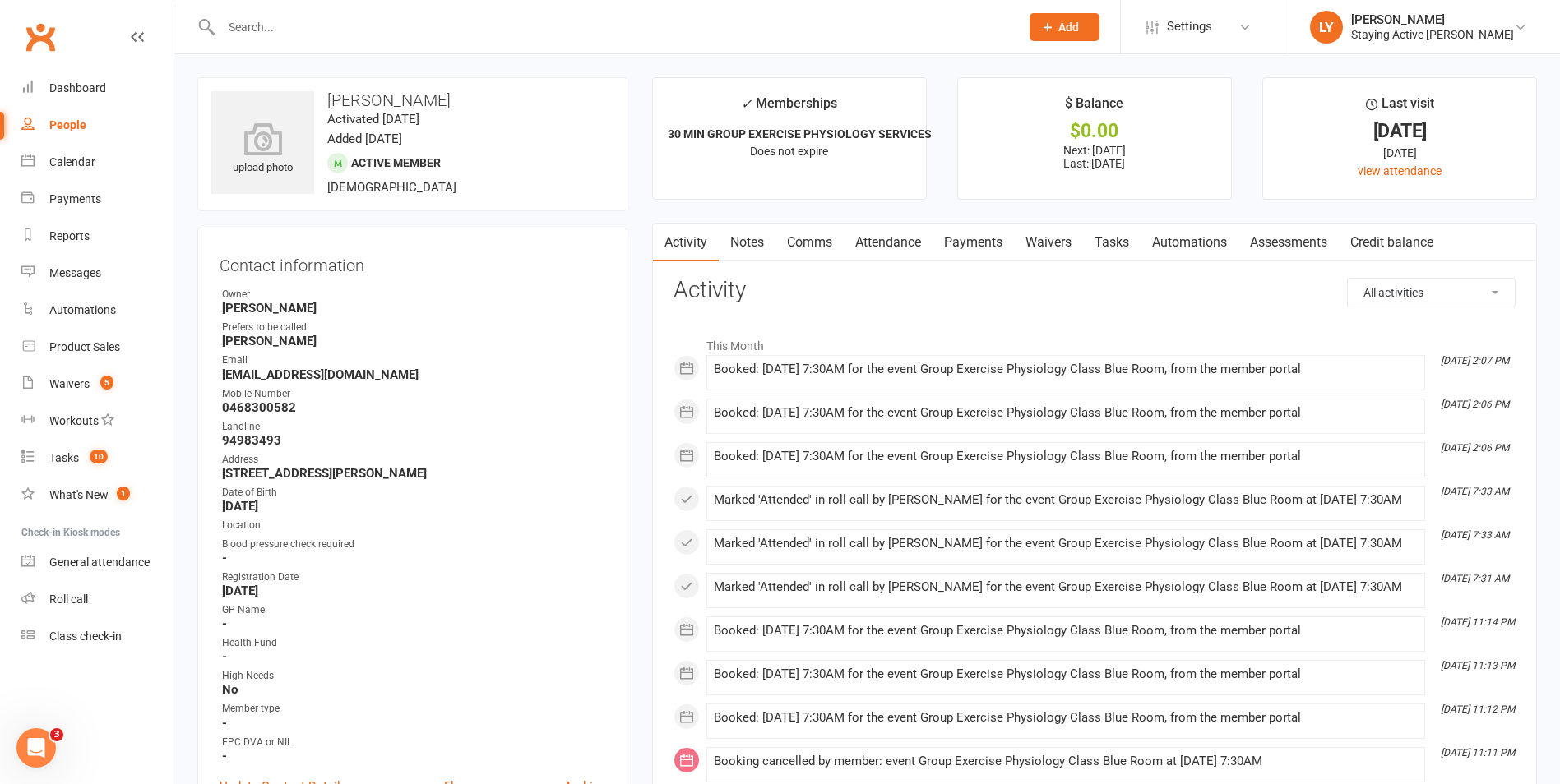
click at [879, 237] on link "Attendance" at bounding box center [888, 242] width 89 height 37
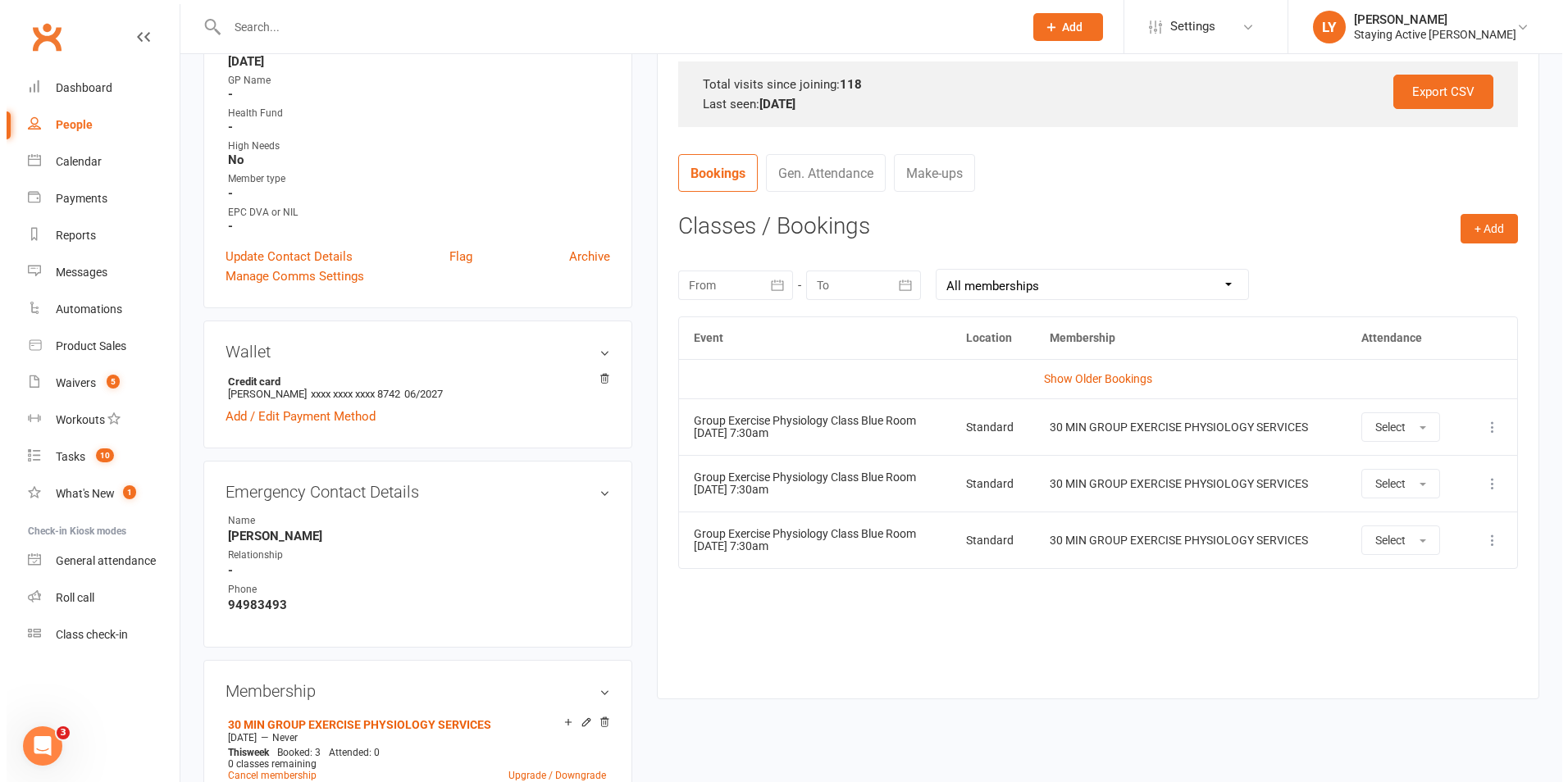
scroll to position [574, 0]
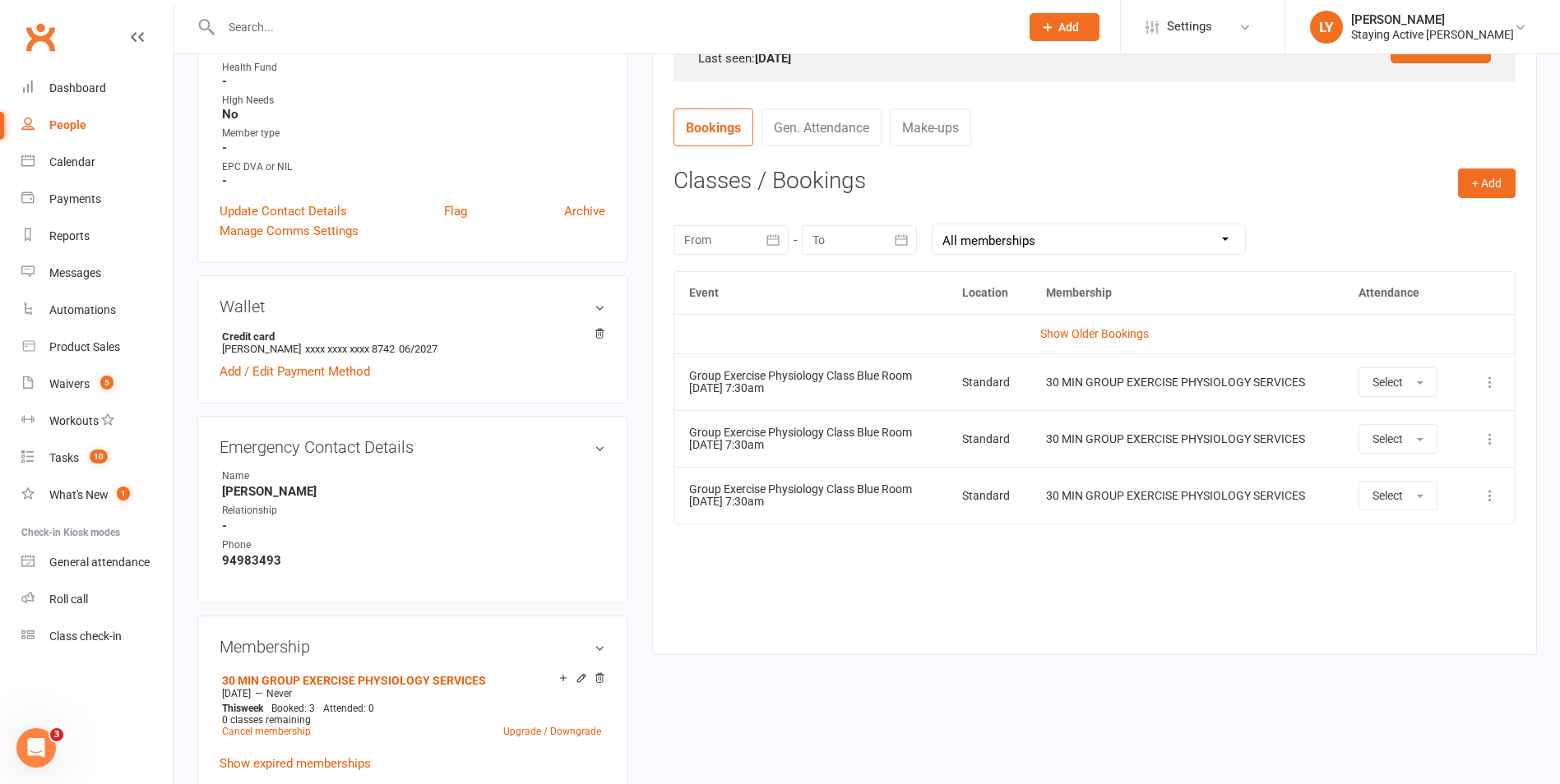
click at [1494, 385] on icon at bounding box center [1490, 382] width 17 height 17
click at [1391, 475] on link "Remove booking" at bounding box center [1417, 480] width 163 height 33
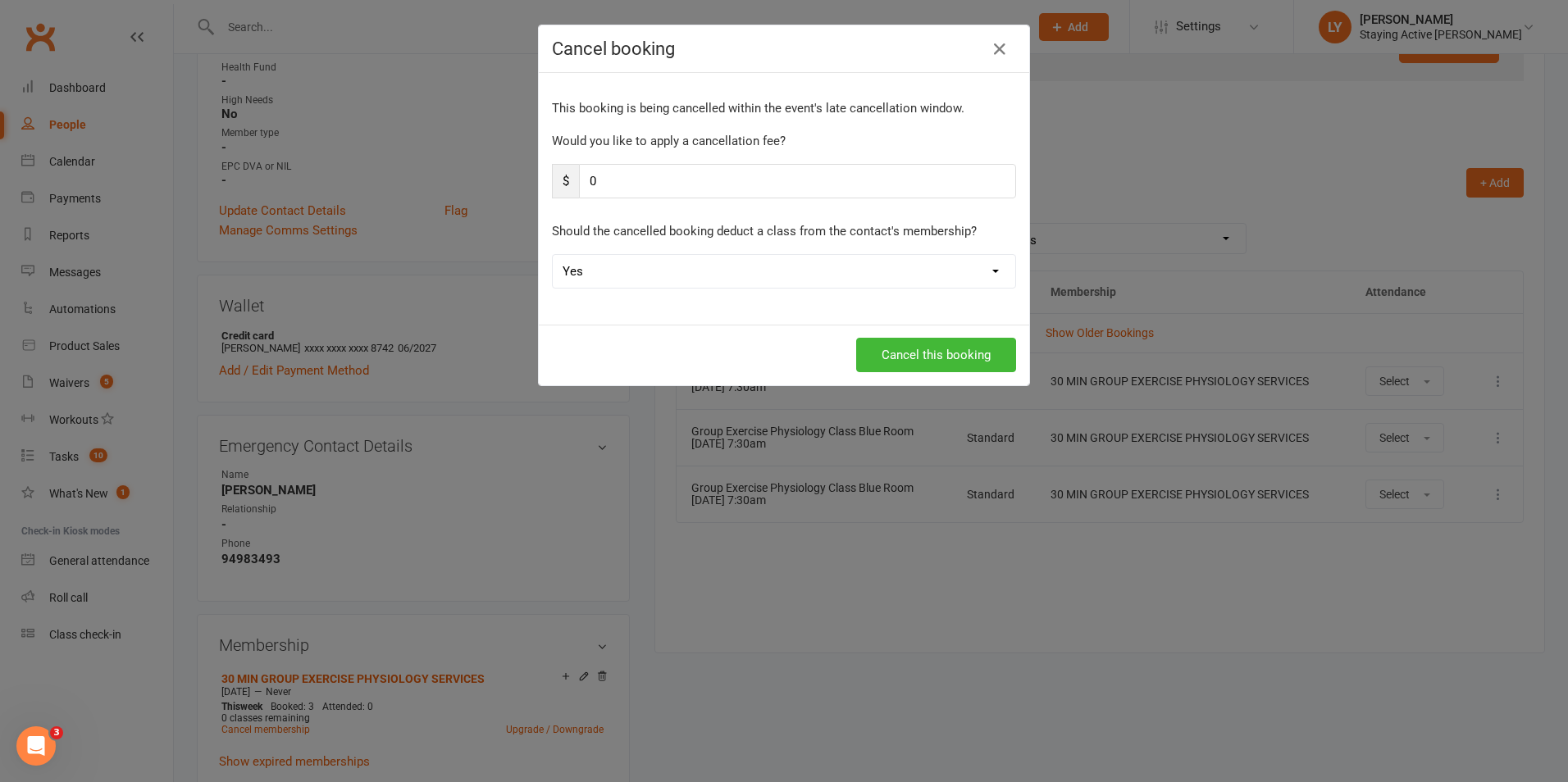
click at [744, 284] on select "Yes No" at bounding box center [783, 271] width 463 height 32
select select "1"
click at [552, 255] on select "Yes No" at bounding box center [783, 271] width 463 height 32
click at [924, 349] on button "Cancel this booking" at bounding box center [935, 355] width 160 height 34
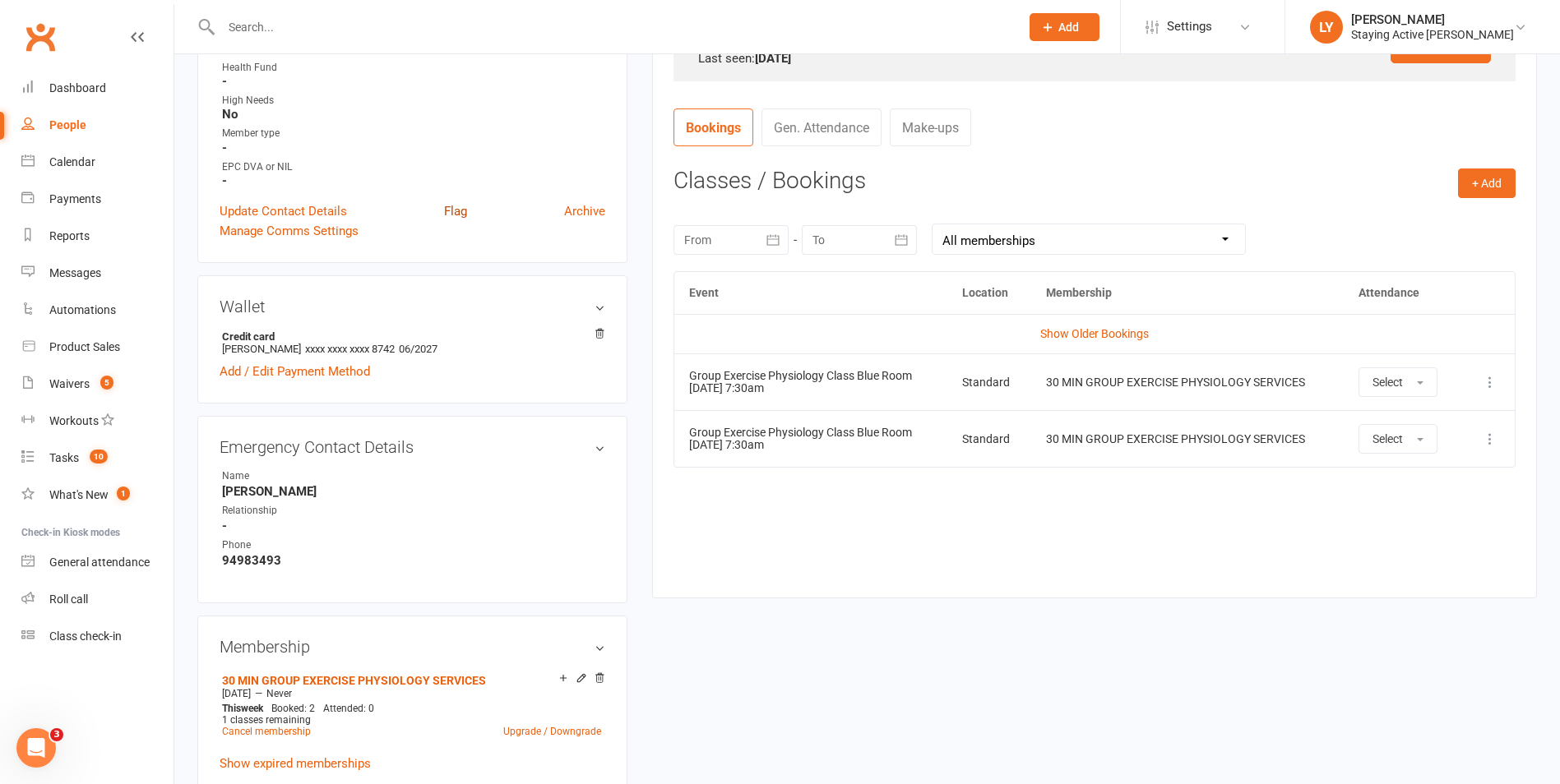
click at [444, 207] on link "Flag" at bounding box center [455, 211] width 23 height 20
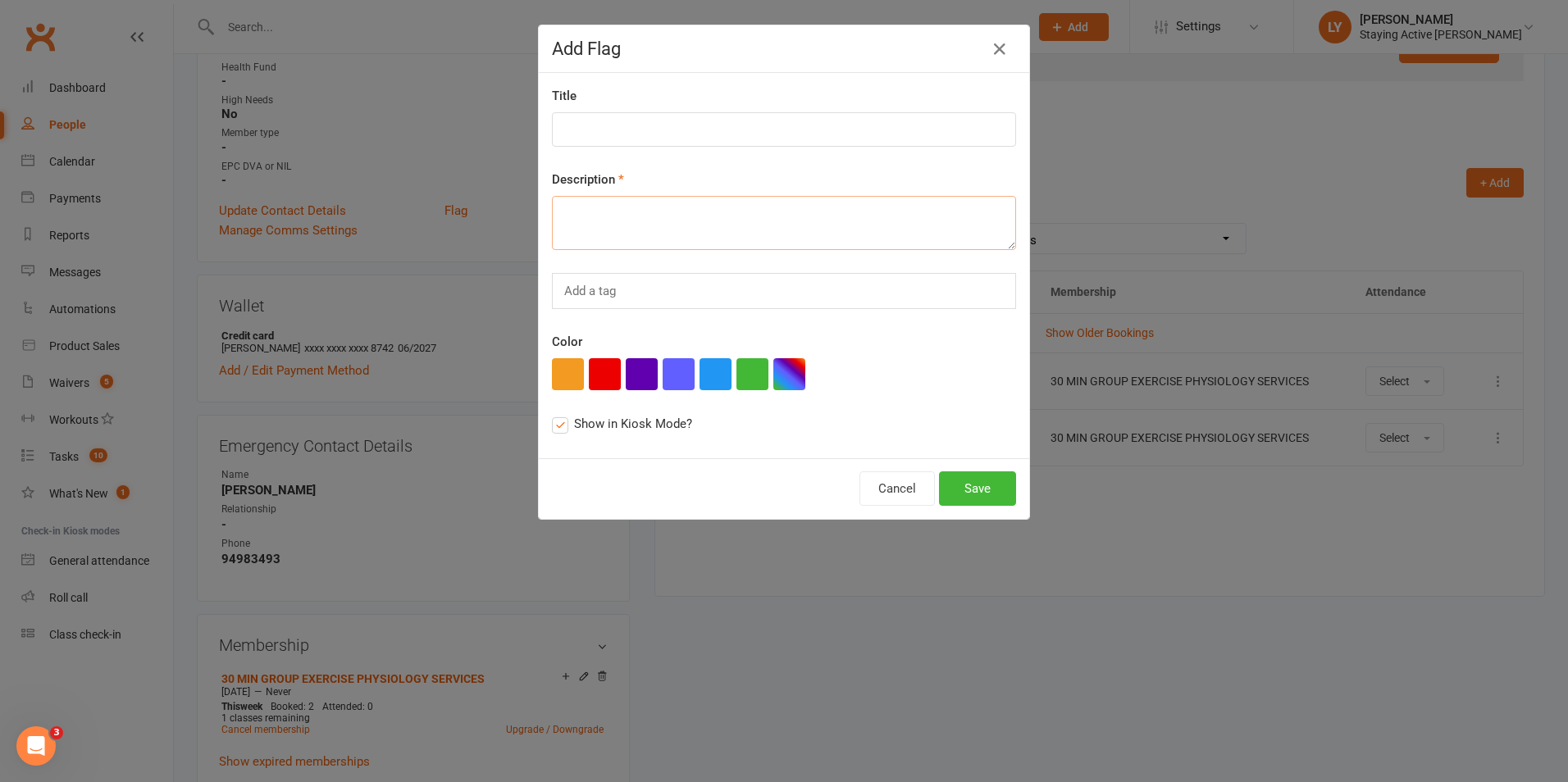
click at [587, 230] on textarea at bounding box center [784, 222] width 464 height 54
type textarea "Check in - called off class on Monday due to LBP"
click at [964, 482] on button "Save" at bounding box center [978, 488] width 77 height 34
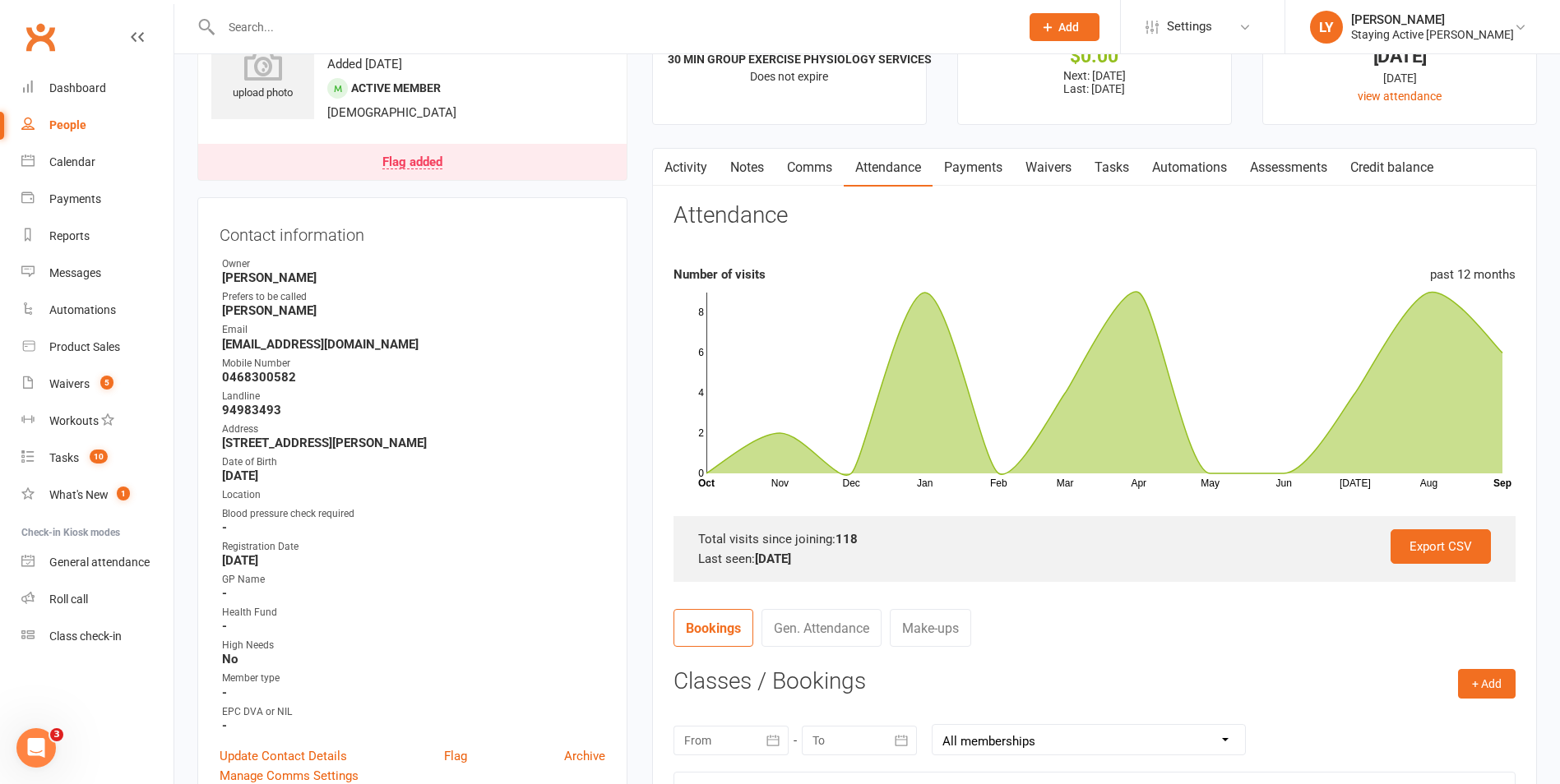
scroll to position [0, 0]
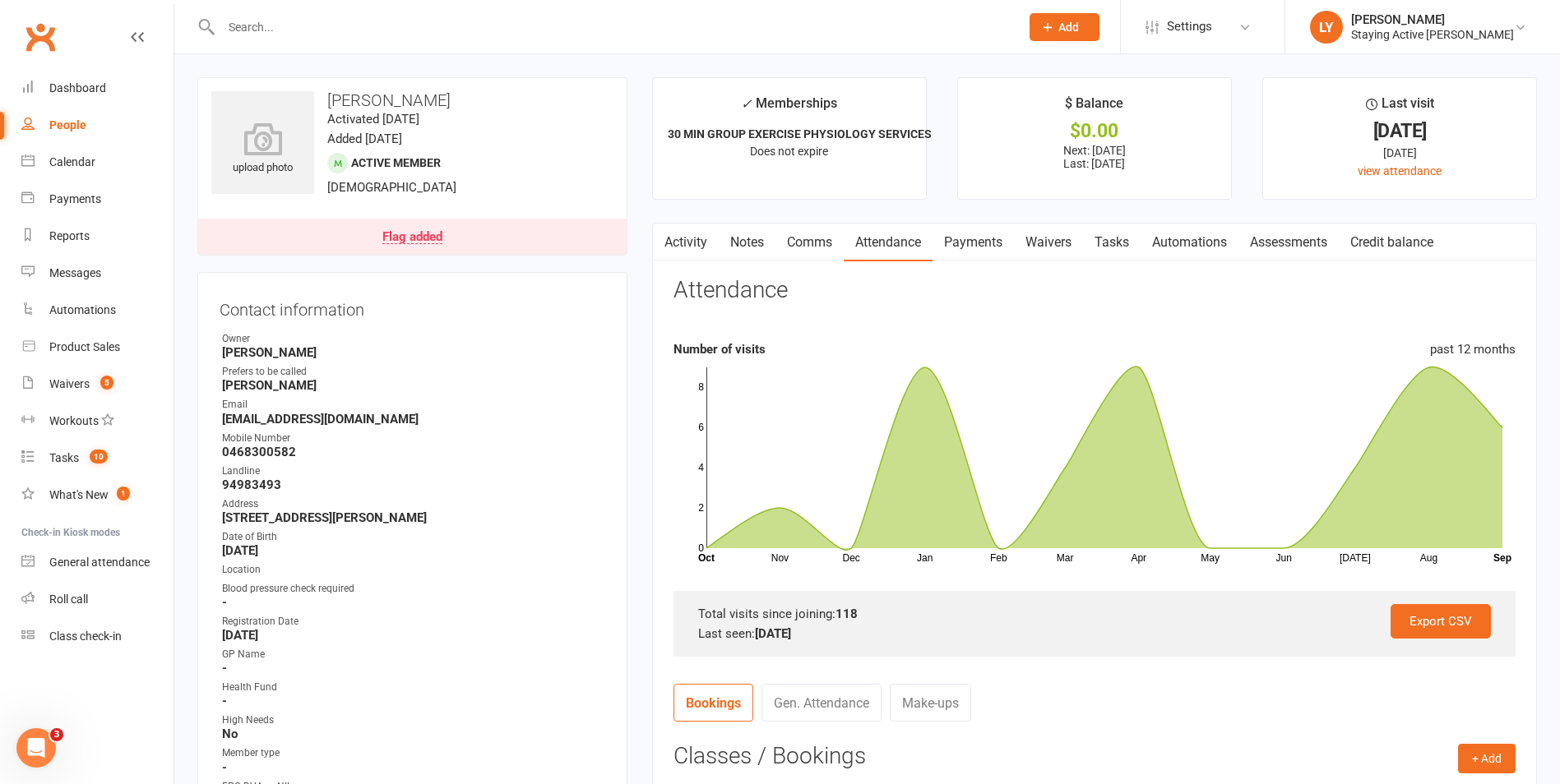
click at [351, 23] on input "text" at bounding box center [612, 27] width 792 height 23
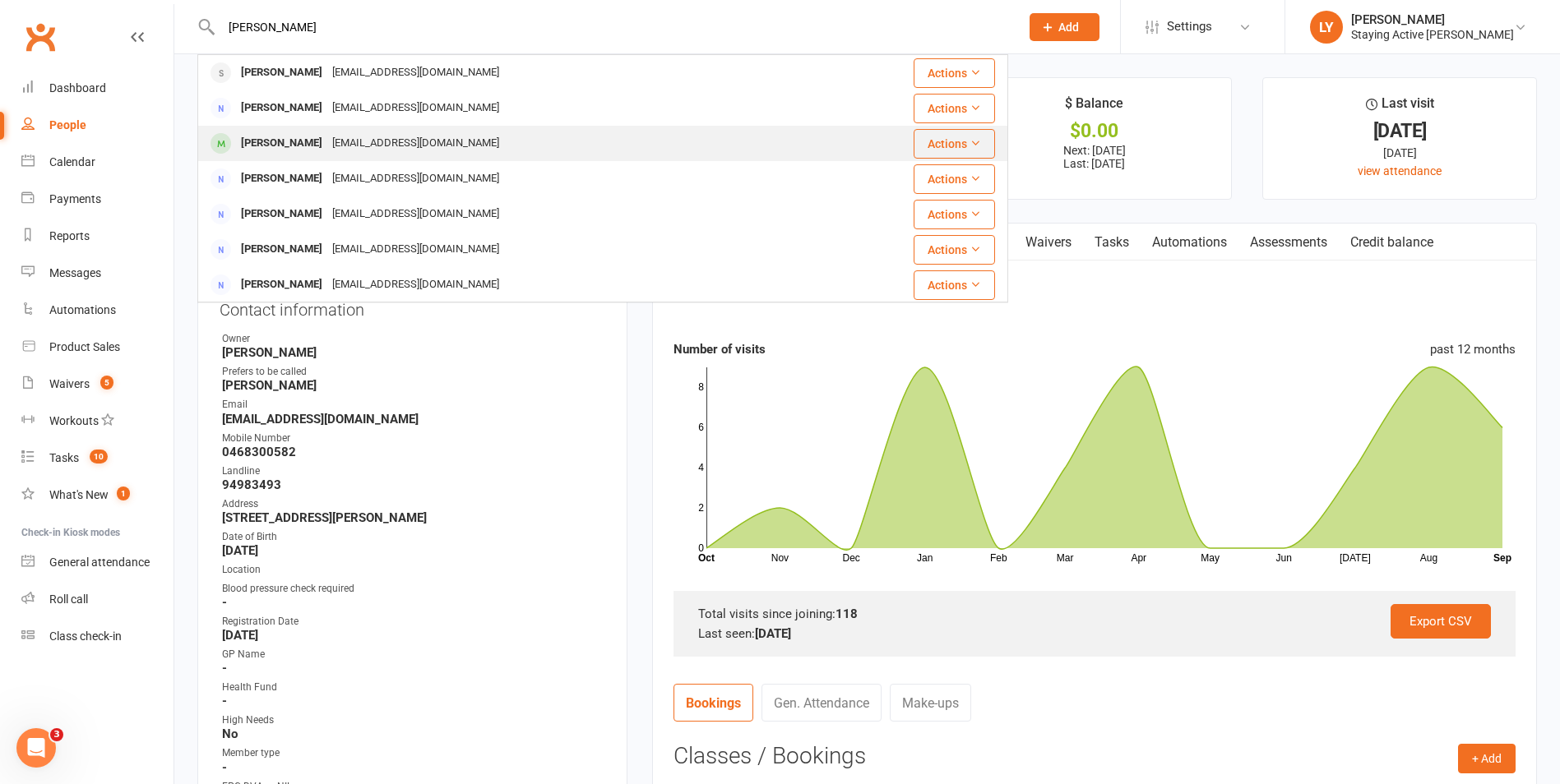
type input "[PERSON_NAME]"
click at [559, 144] on div "Roslyn Lindsay roslynlindsay@bigpond.com" at bounding box center [535, 144] width 673 height 33
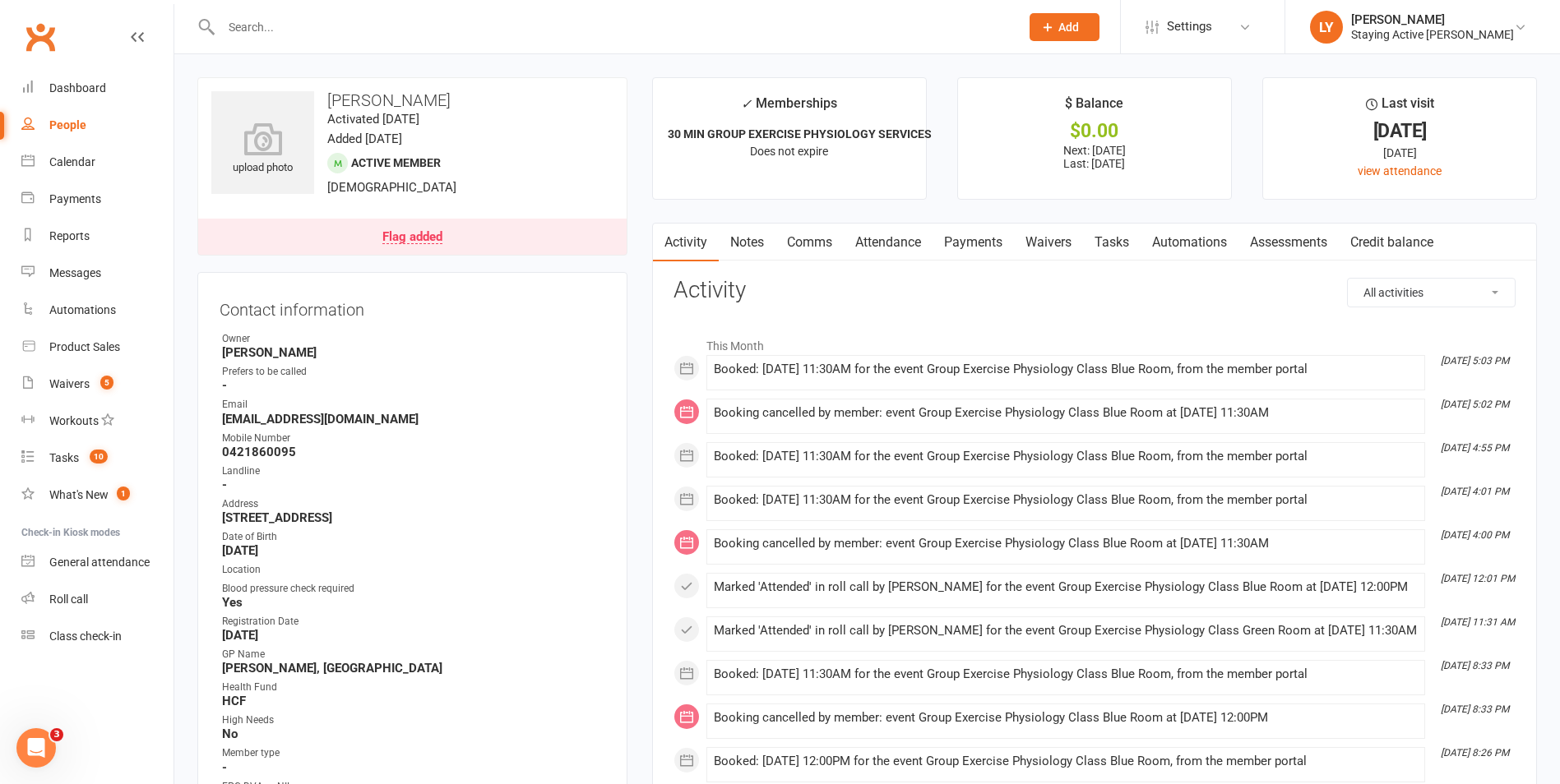
click at [745, 246] on link "Notes" at bounding box center [747, 242] width 57 height 37
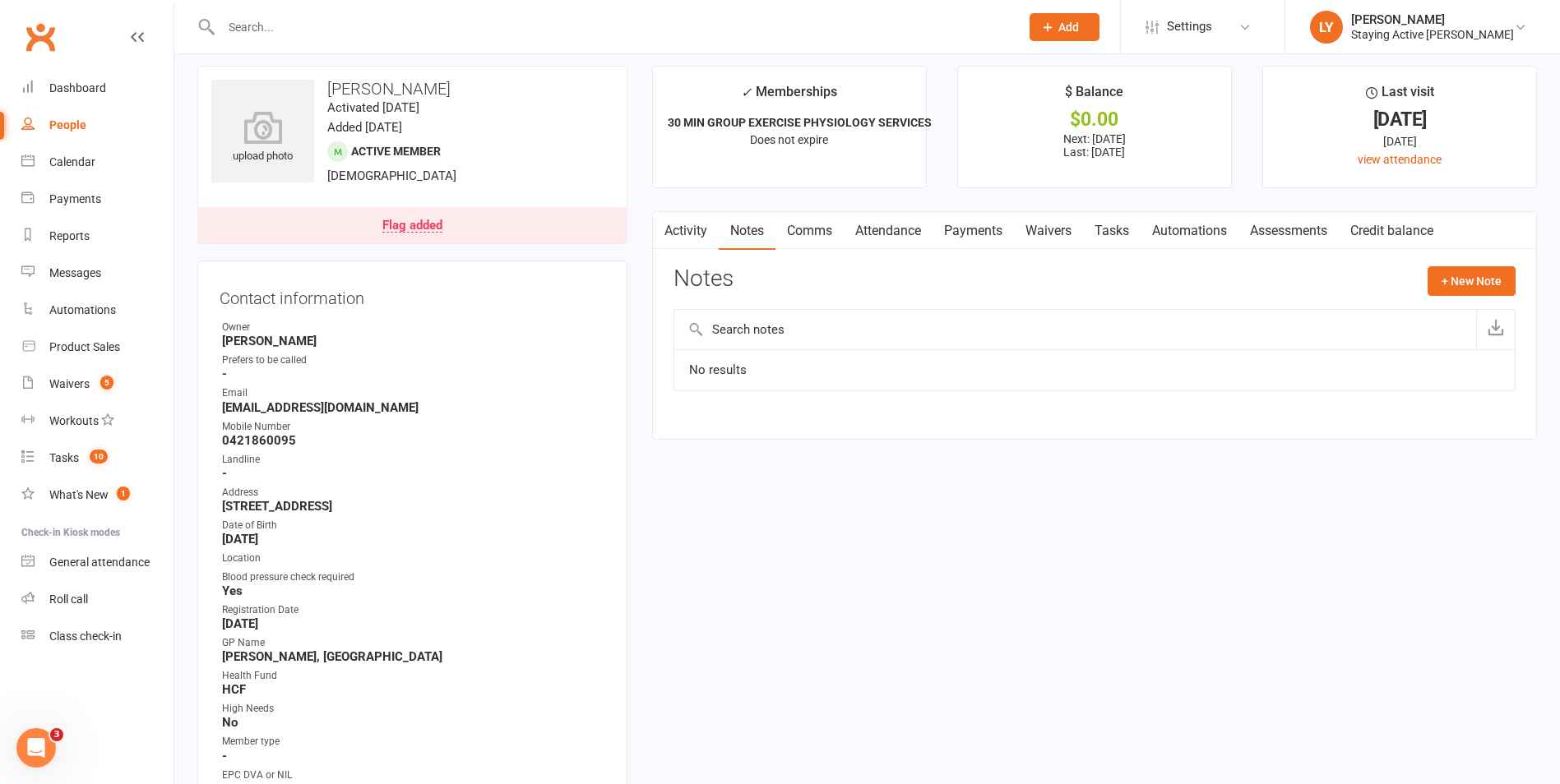
scroll to position [82, 0]
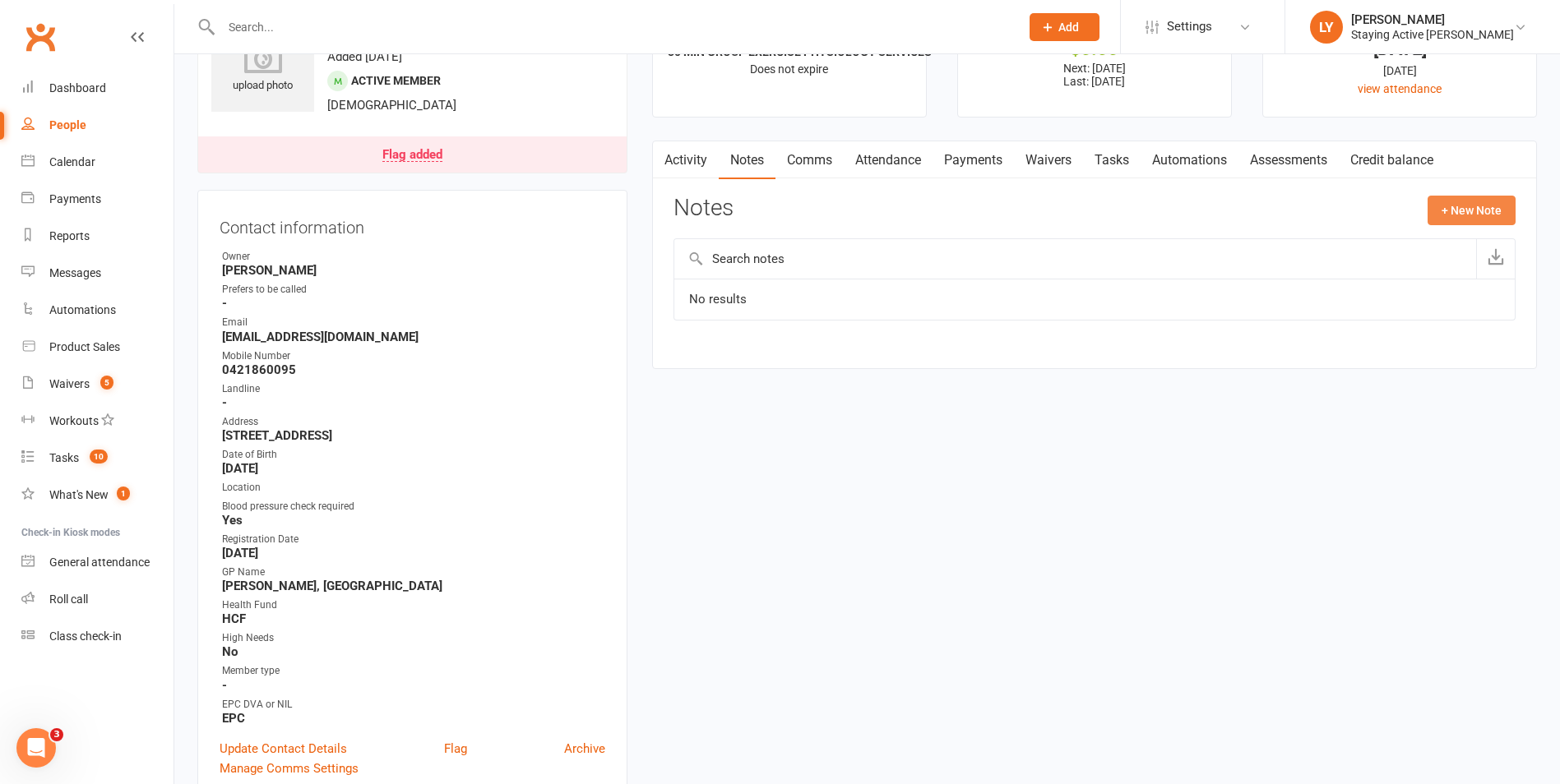
click at [1444, 204] on button "+ New Note" at bounding box center [1471, 211] width 88 height 30
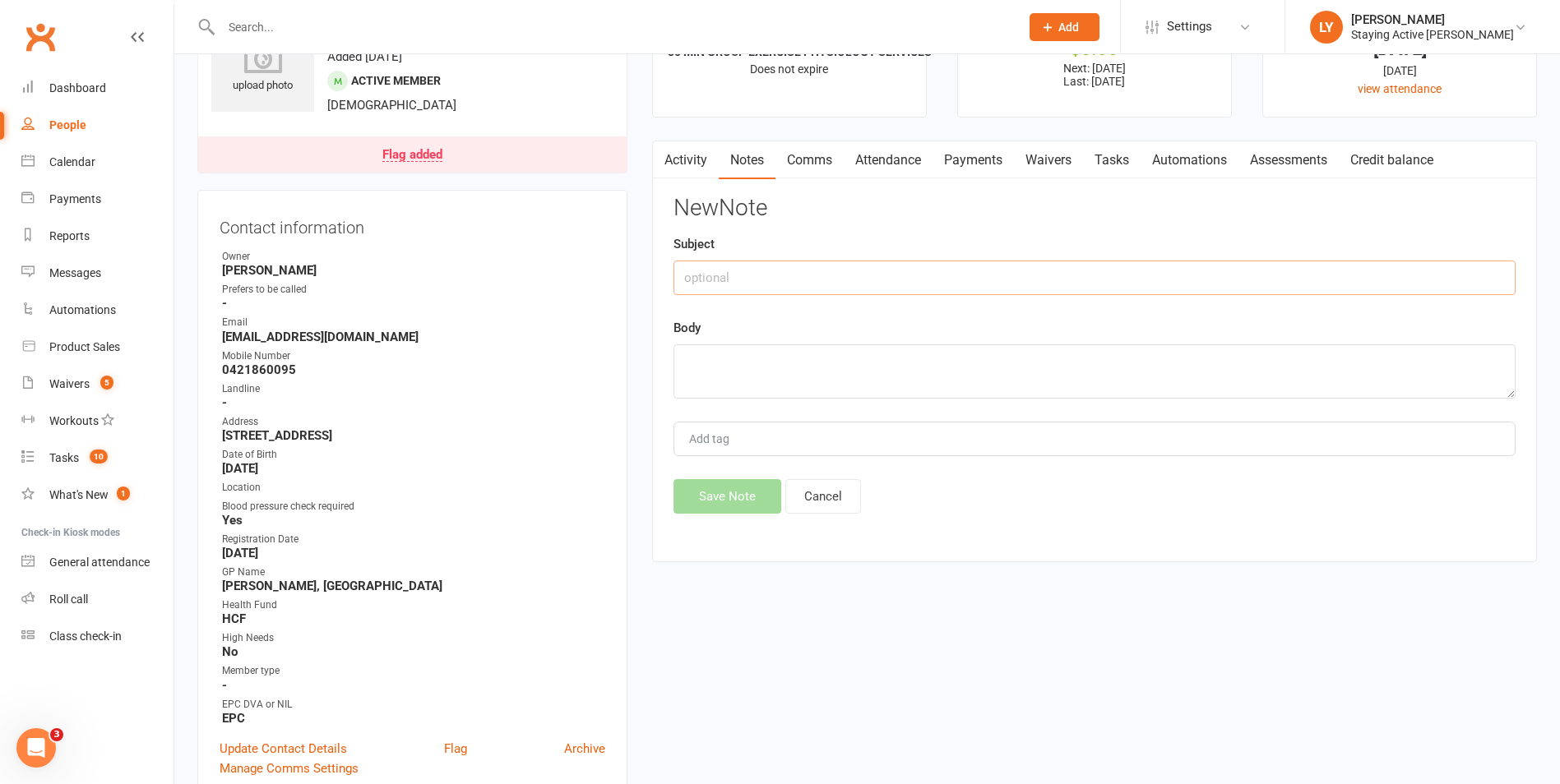
click at [892, 271] on input "text" at bounding box center [1094, 278] width 843 height 34
click at [681, 356] on textarea at bounding box center [1094, 371] width 843 height 54
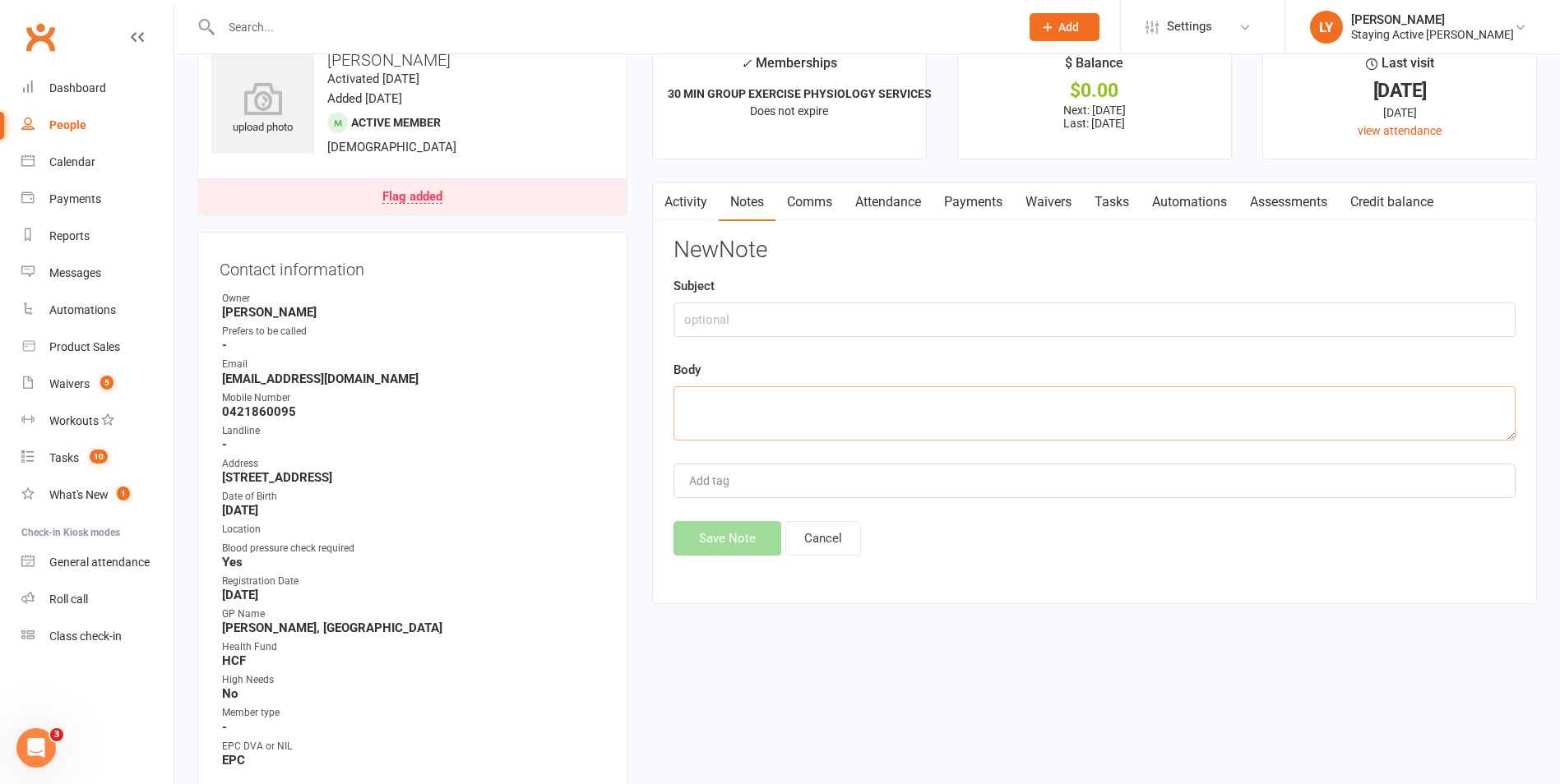
scroll to position [0, 0]
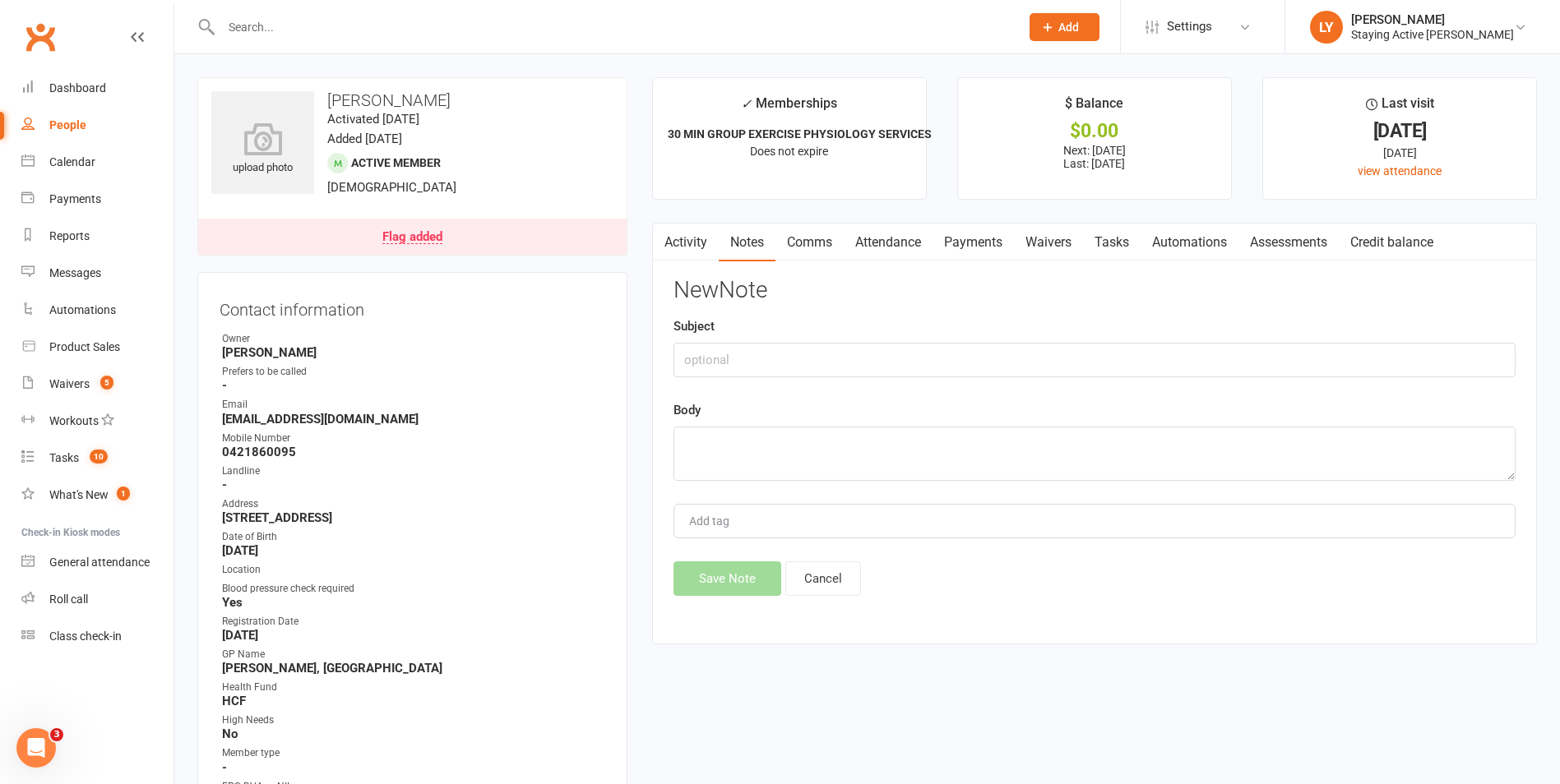
click at [609, 36] on input "text" at bounding box center [612, 27] width 792 height 23
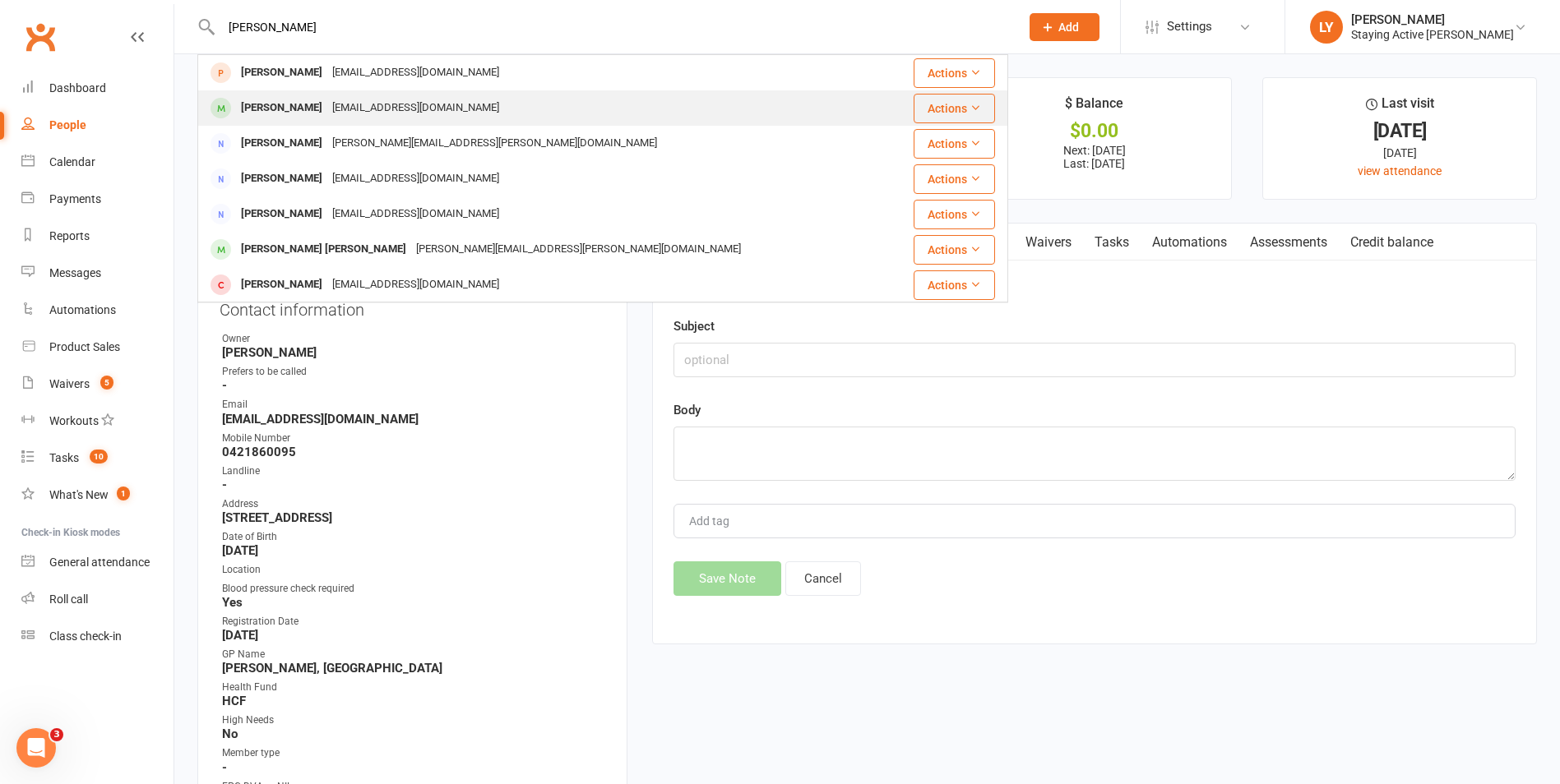
type input "merril"
click at [426, 92] on div "Merril O'halloran merrilo@bigpond.com" at bounding box center [544, 108] width 690 height 33
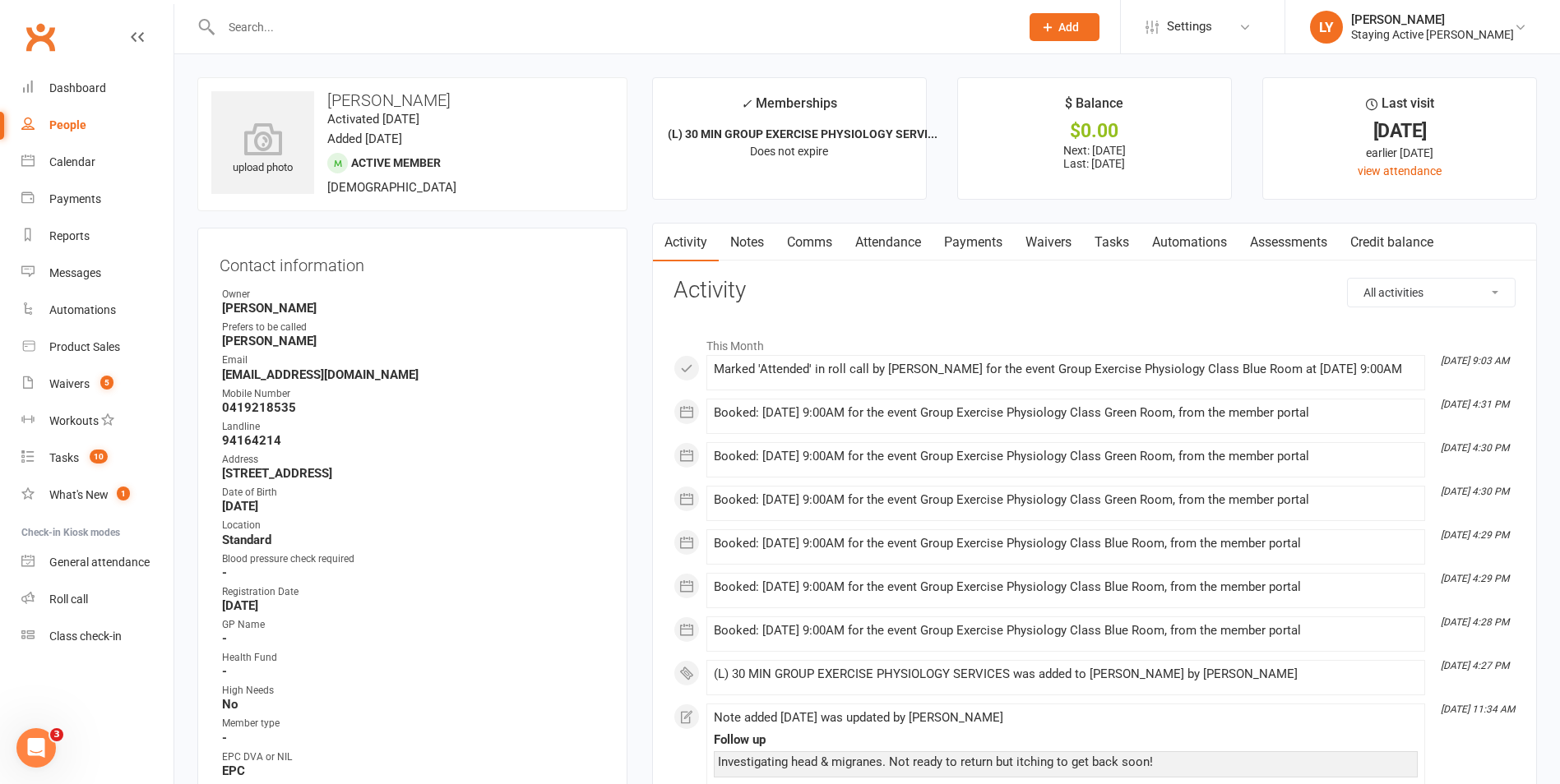
click at [745, 232] on link "Notes" at bounding box center [747, 242] width 57 height 37
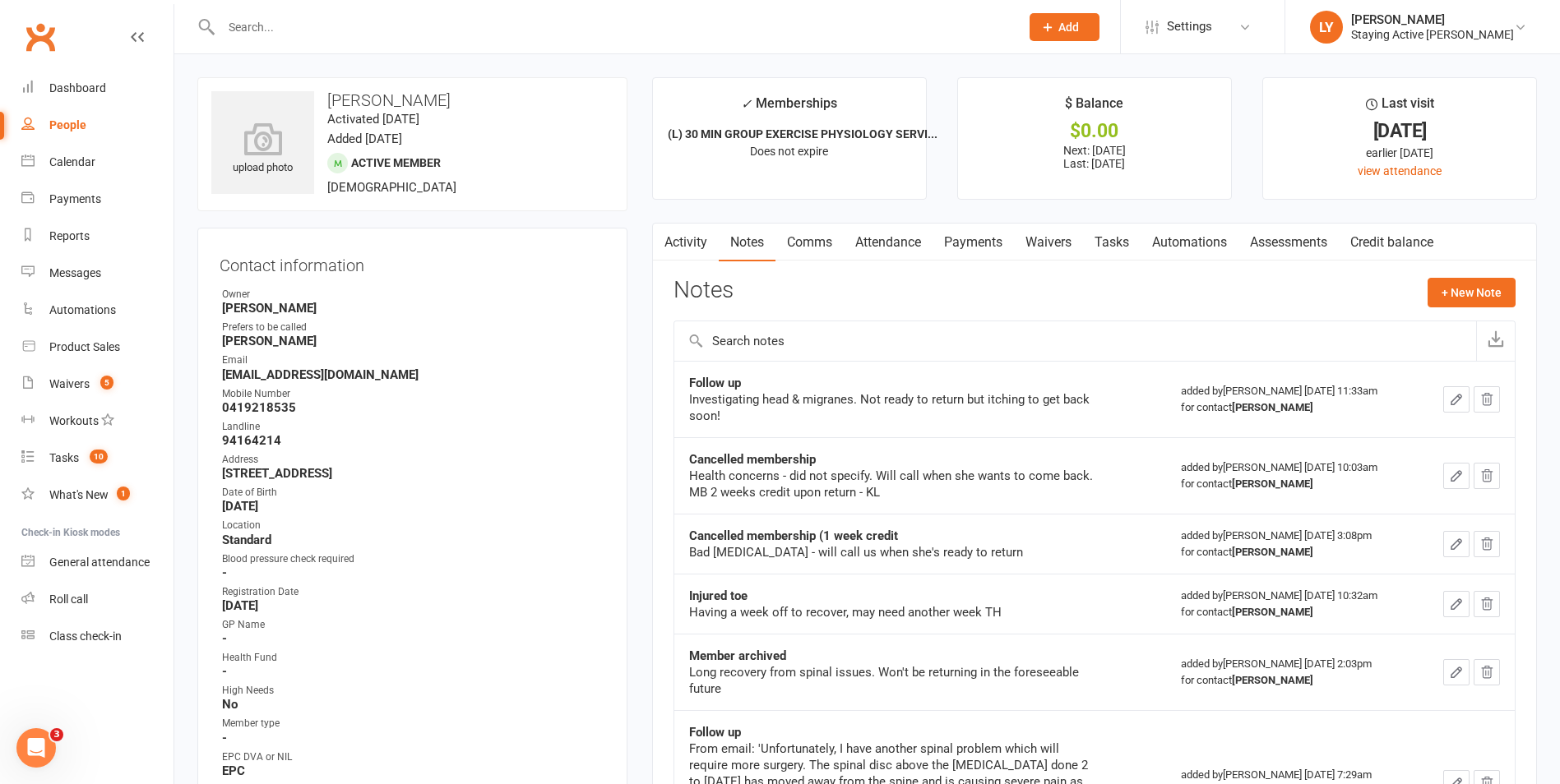
click at [1078, 563] on td "Cancelled membership (1 week credit Bad migraines - will call us when she's rea…" at bounding box center [919, 544] width 492 height 60
click at [1454, 395] on icon "button" at bounding box center [1456, 399] width 15 height 15
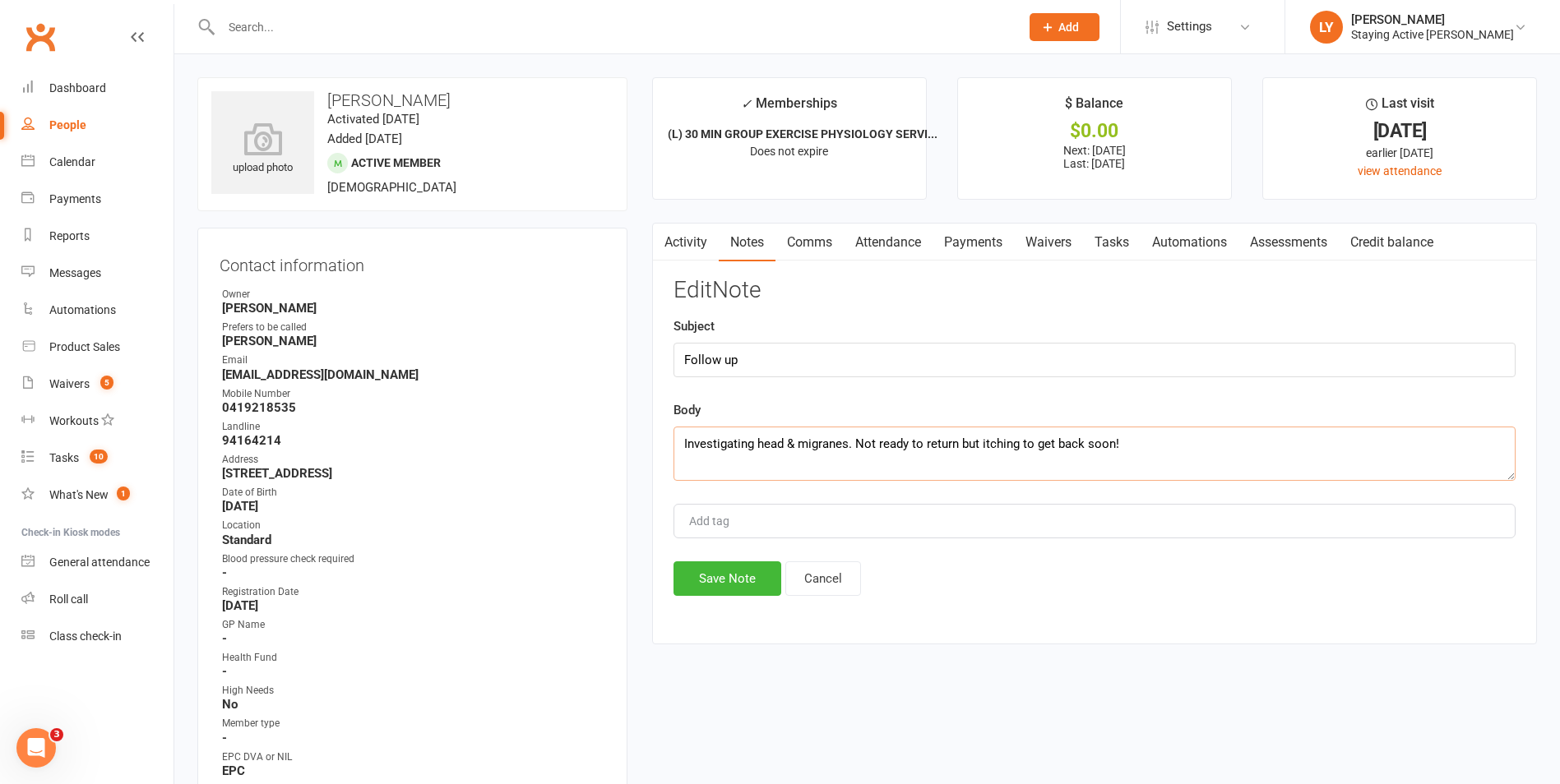
click at [1188, 449] on textarea "Investigating head & migranes. Not ready to return but itching to get back soon!" at bounding box center [1094, 453] width 843 height 54
type textarea "Investigating head & migranes. Not ready to return but itching to get back soon…"
click at [764, 586] on button "Save Note" at bounding box center [726, 578] width 107 height 34
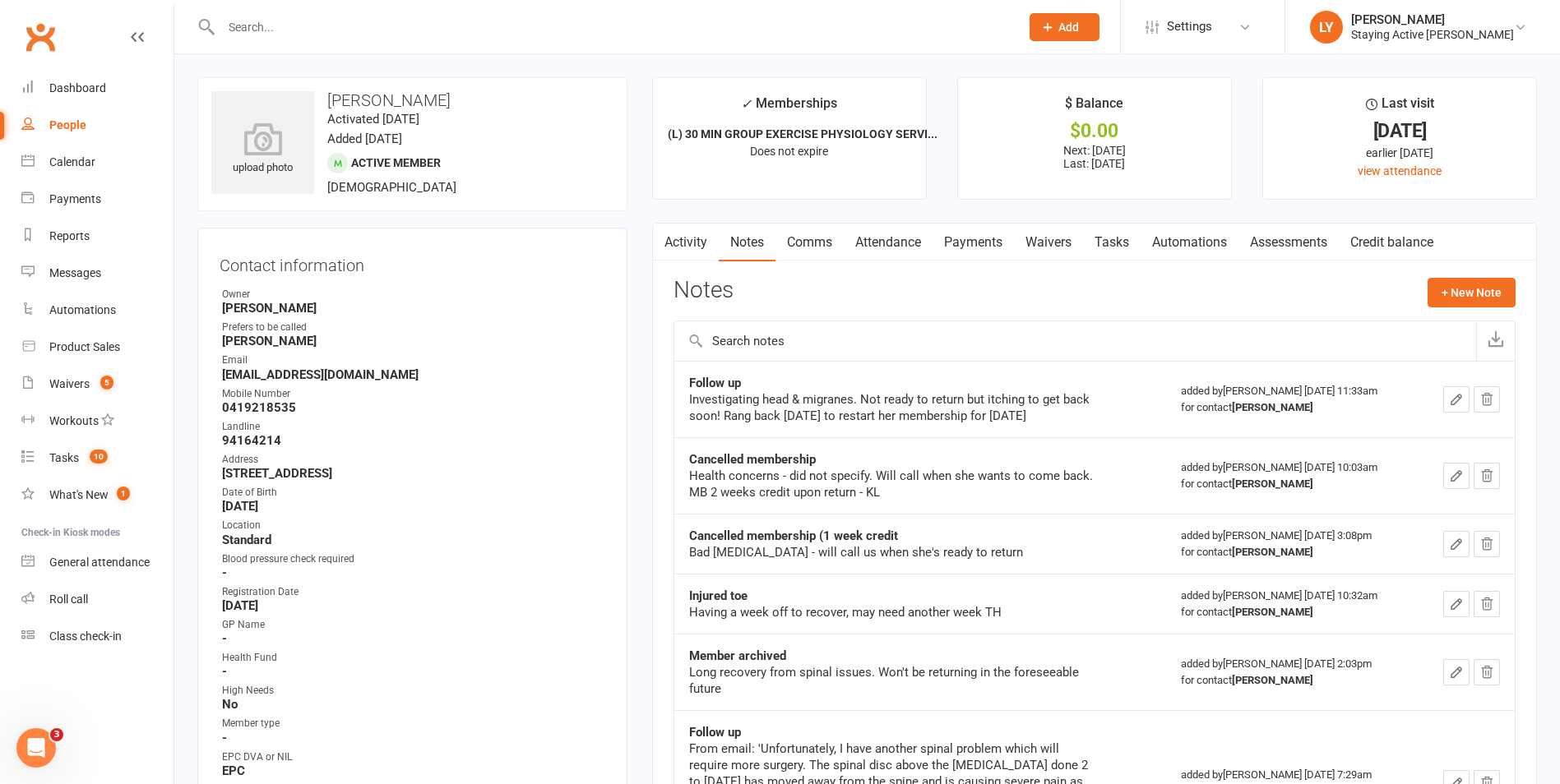
drag, startPoint x: 676, startPoint y: 243, endPoint x: 768, endPoint y: 494, distance: 267.3
click at [675, 243] on link "Activity" at bounding box center [686, 242] width 66 height 37
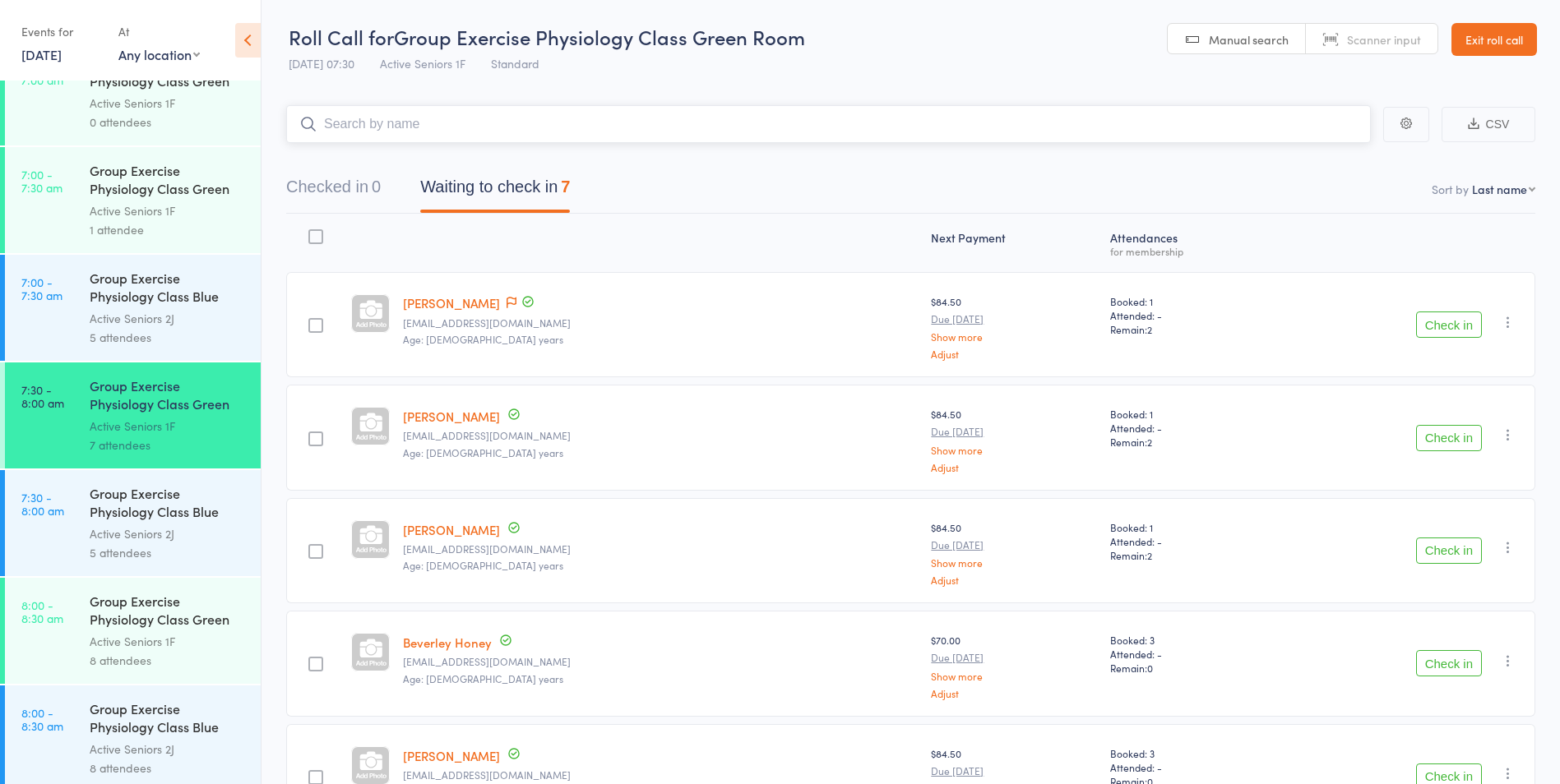
scroll to position [164, 0]
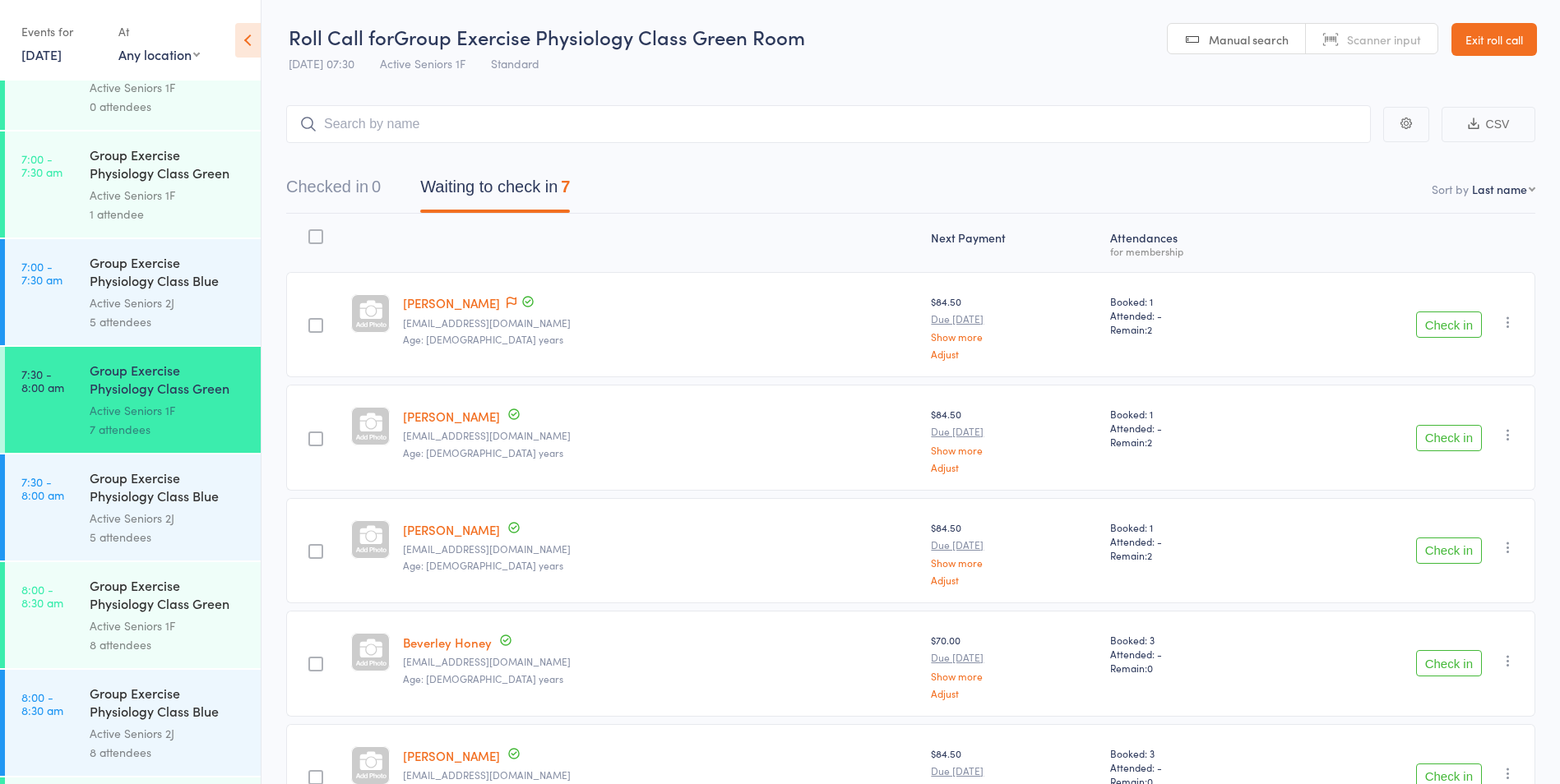
click at [129, 621] on div "Active Seniors 1F" at bounding box center [168, 625] width 157 height 19
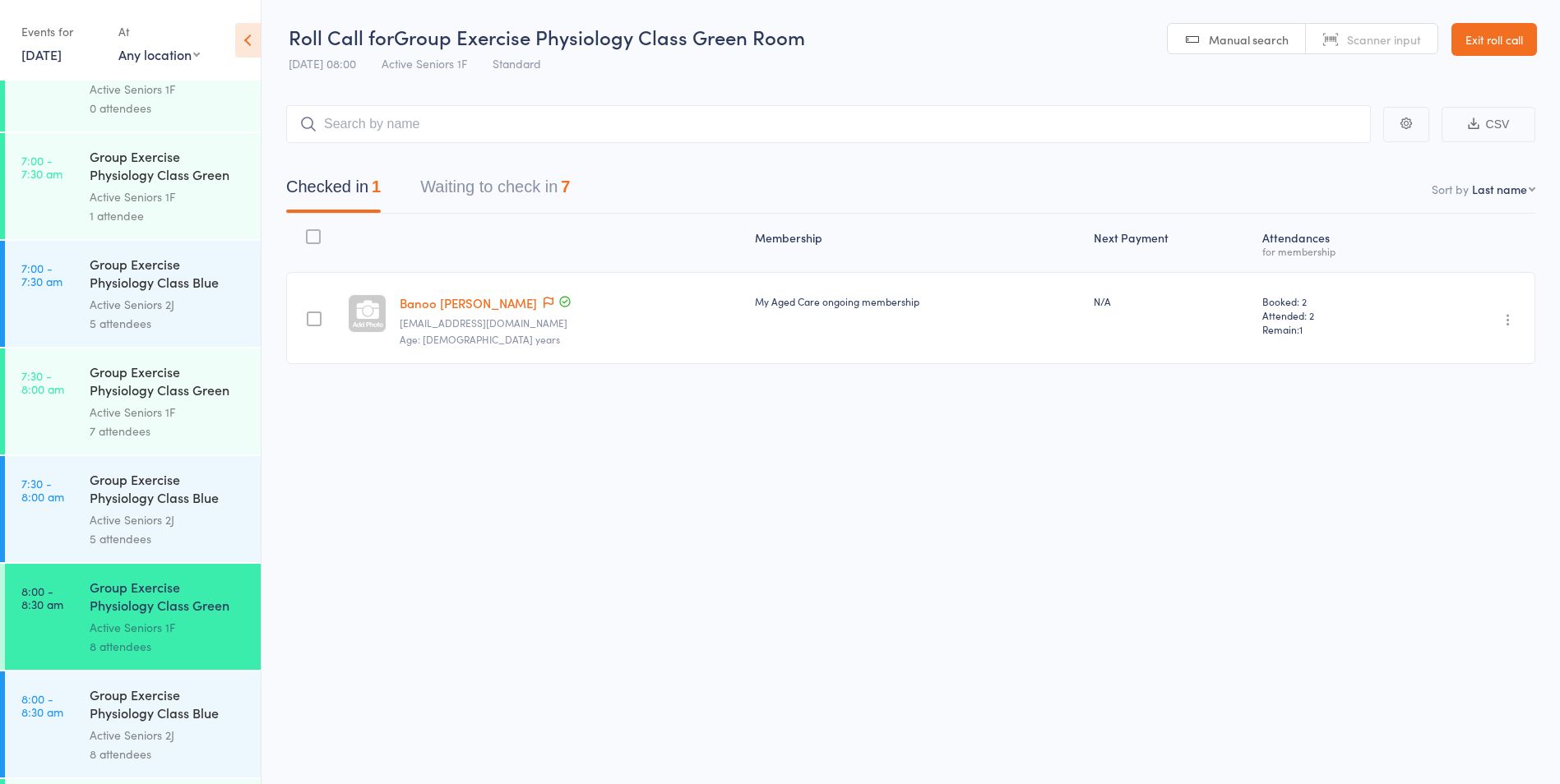
scroll to position [164, 0]
click at [490, 194] on button "Waiting to check in 7" at bounding box center [495, 191] width 150 height 43
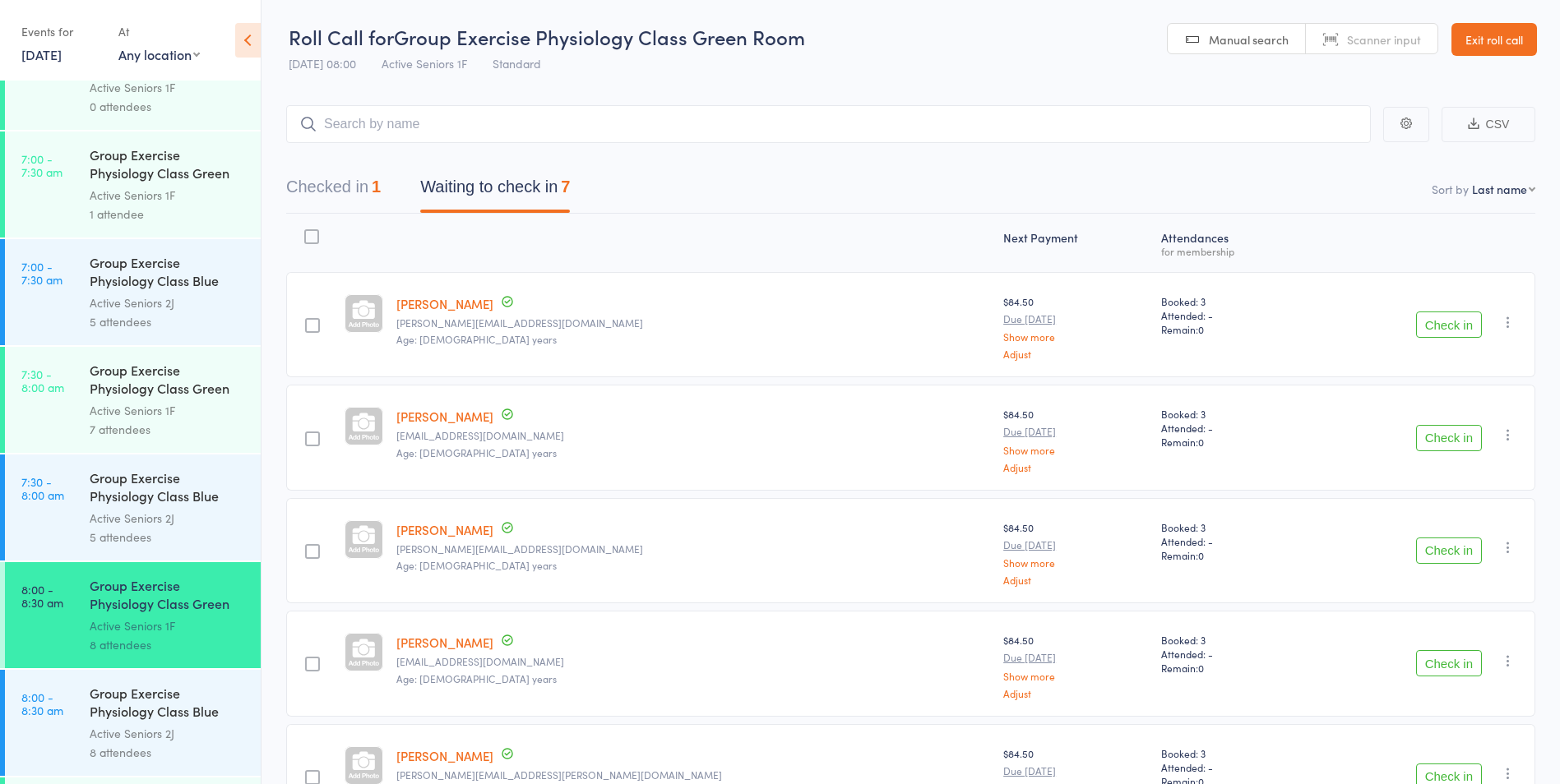
click at [179, 375] on div "Group Exercise Physiology Class Green Room" at bounding box center [168, 380] width 157 height 40
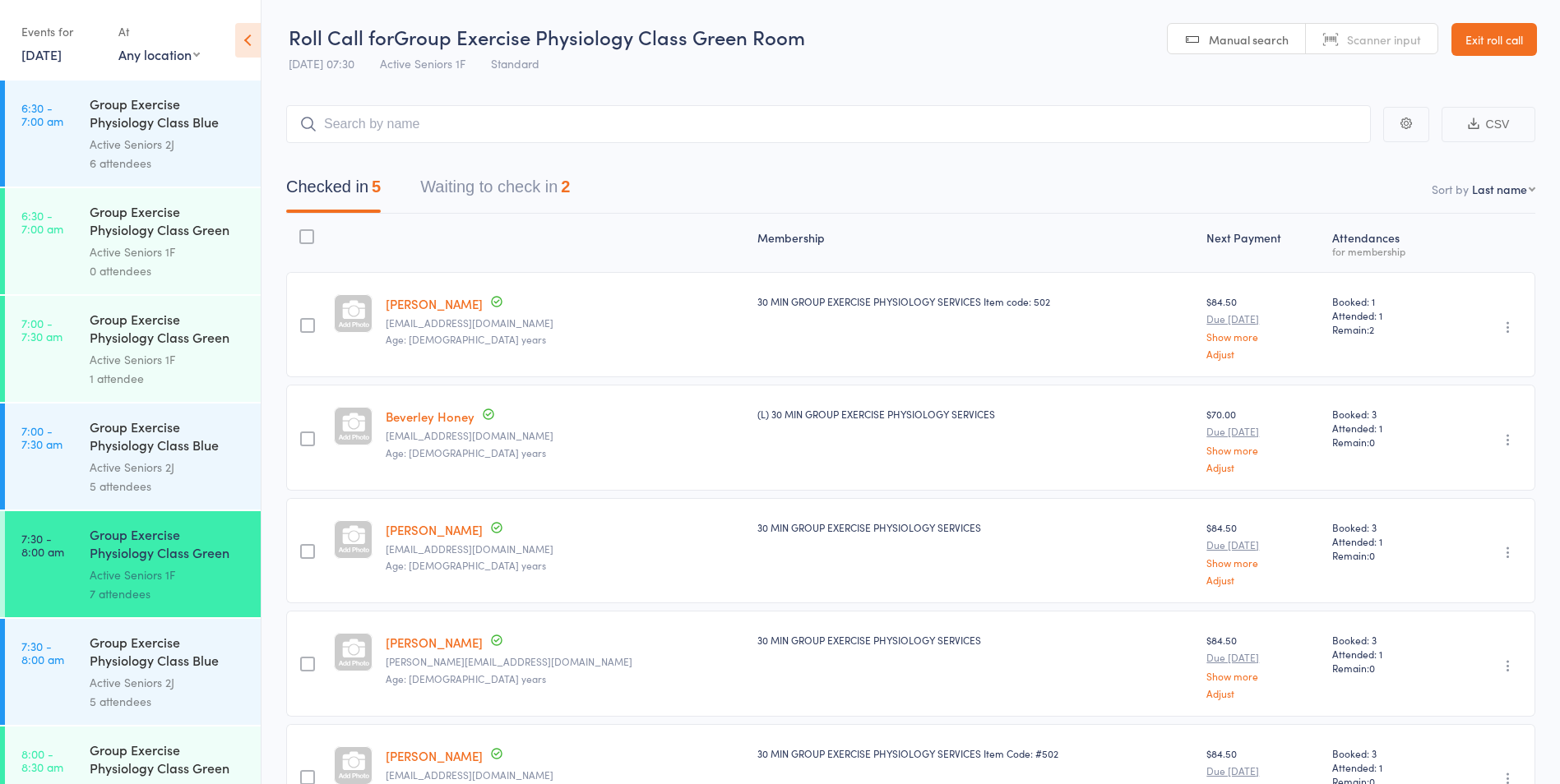
click at [532, 195] on button "Waiting to check in 2" at bounding box center [495, 191] width 150 height 43
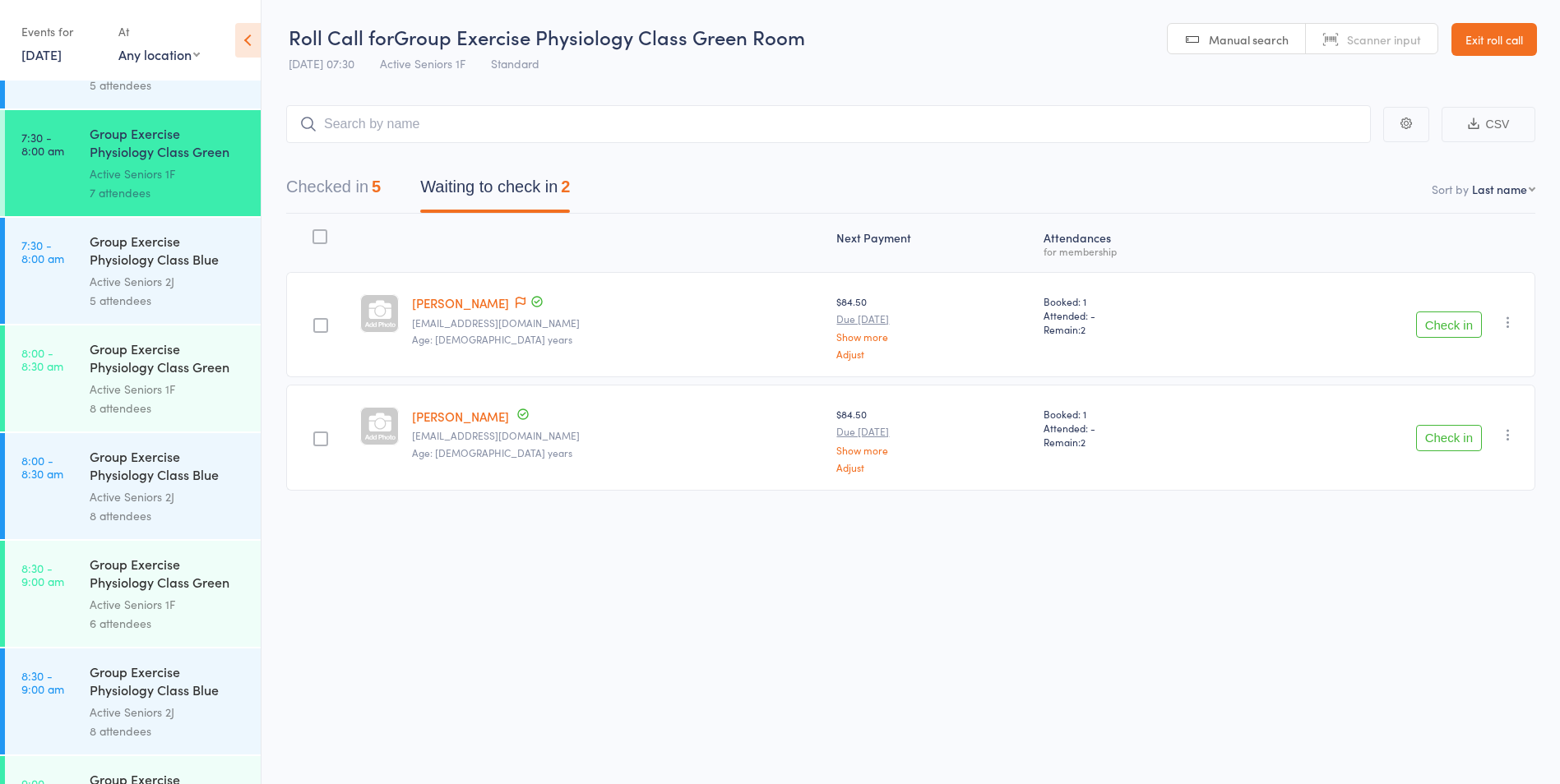
scroll to position [411, 0]
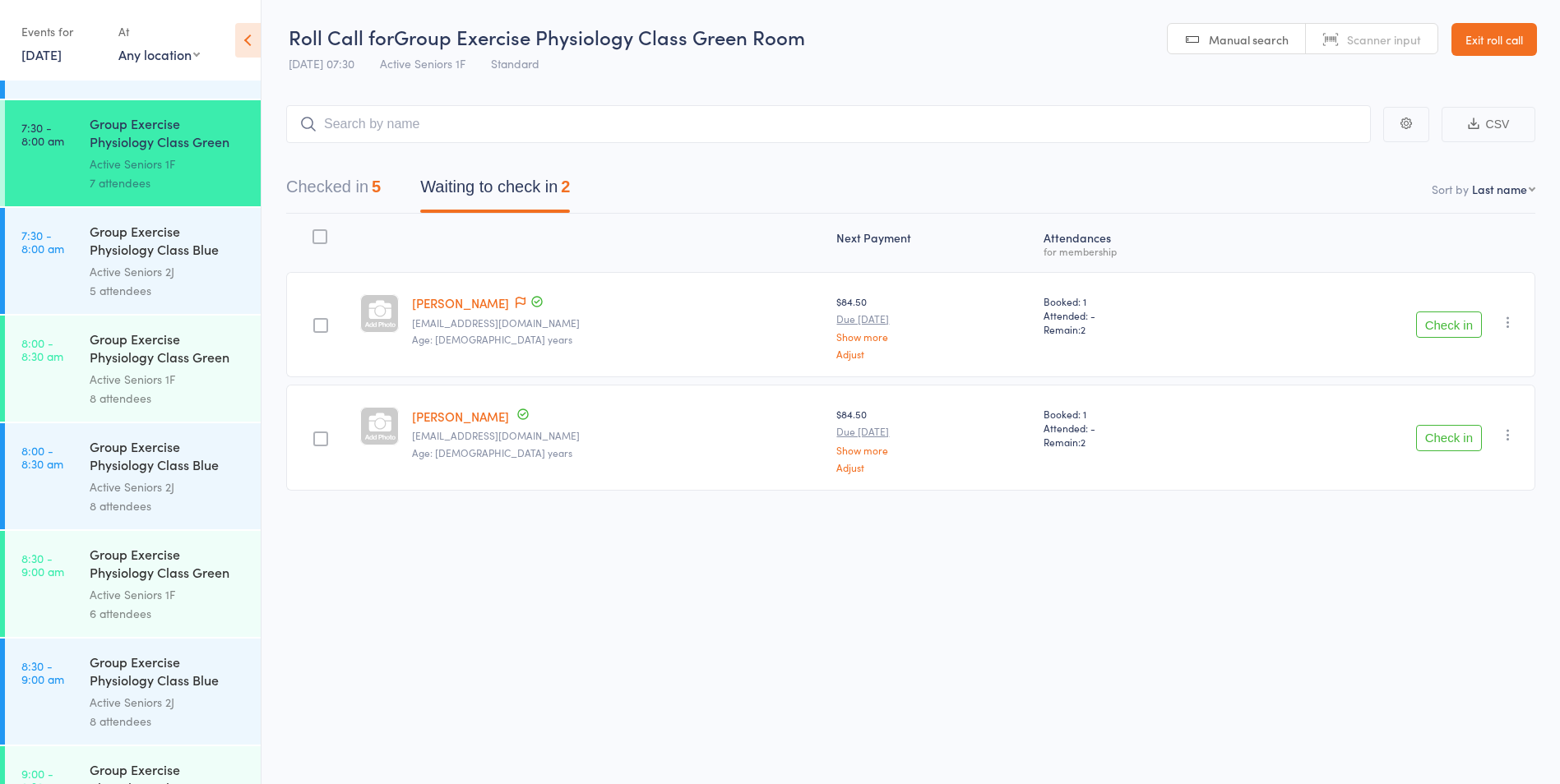
click at [1482, 33] on link "Exit roll call" at bounding box center [1494, 38] width 86 height 33
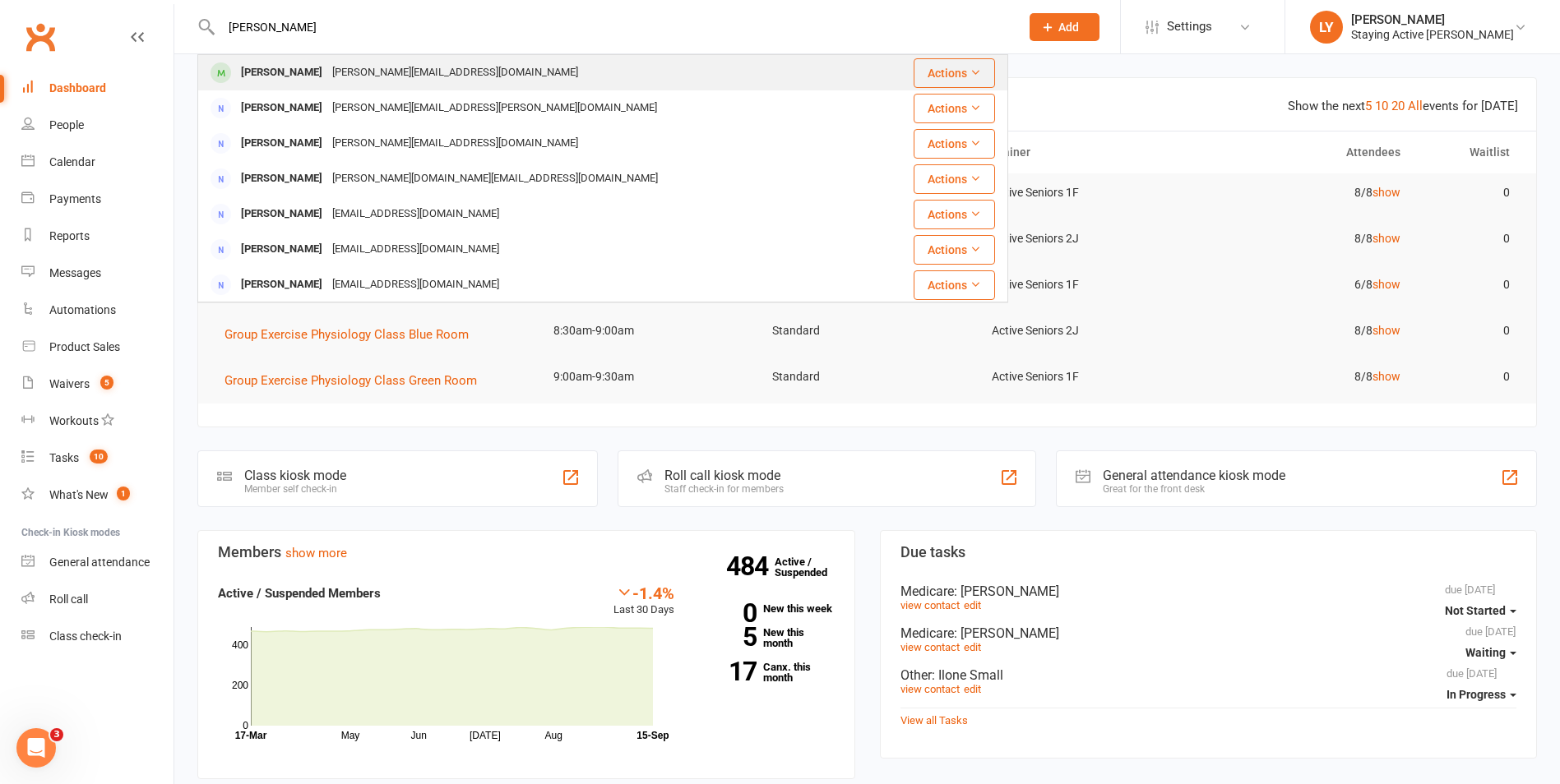
type input "[PERSON_NAME]"
click at [472, 78] on div "[PERSON_NAME] [PERSON_NAME][EMAIL_ADDRESS][DOMAIN_NAME]" at bounding box center [537, 73] width 677 height 33
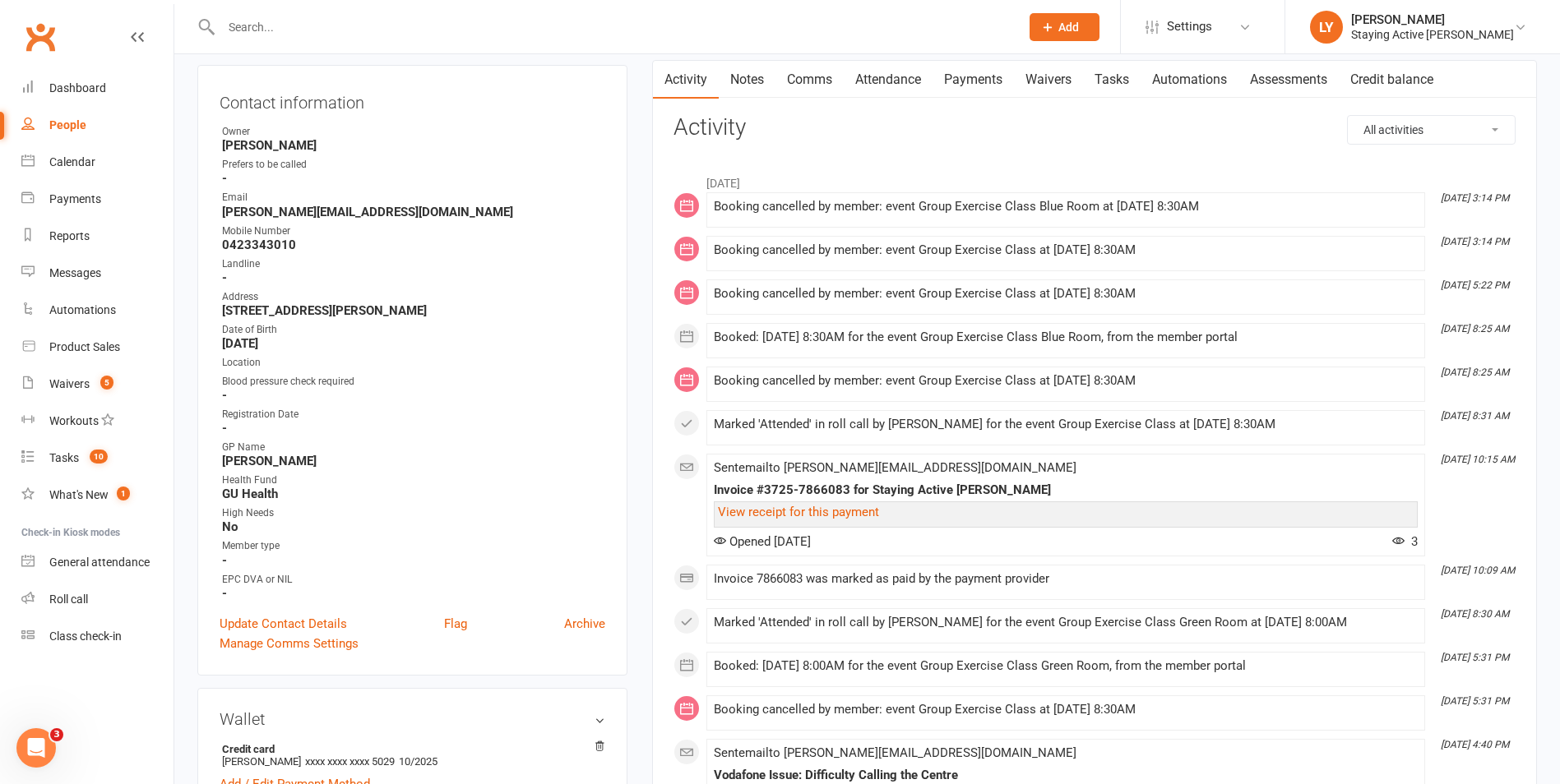
scroll to position [164, 0]
click at [360, 54] on contact-information "upload photo [PERSON_NAME] Activated [DATE] Added [DATE] Active member [DEMOGRA…" at bounding box center [412, 294] width 430 height 761
click at [378, 23] on input "text" at bounding box center [612, 27] width 792 height 23
type input "[PERSON_NAME]"
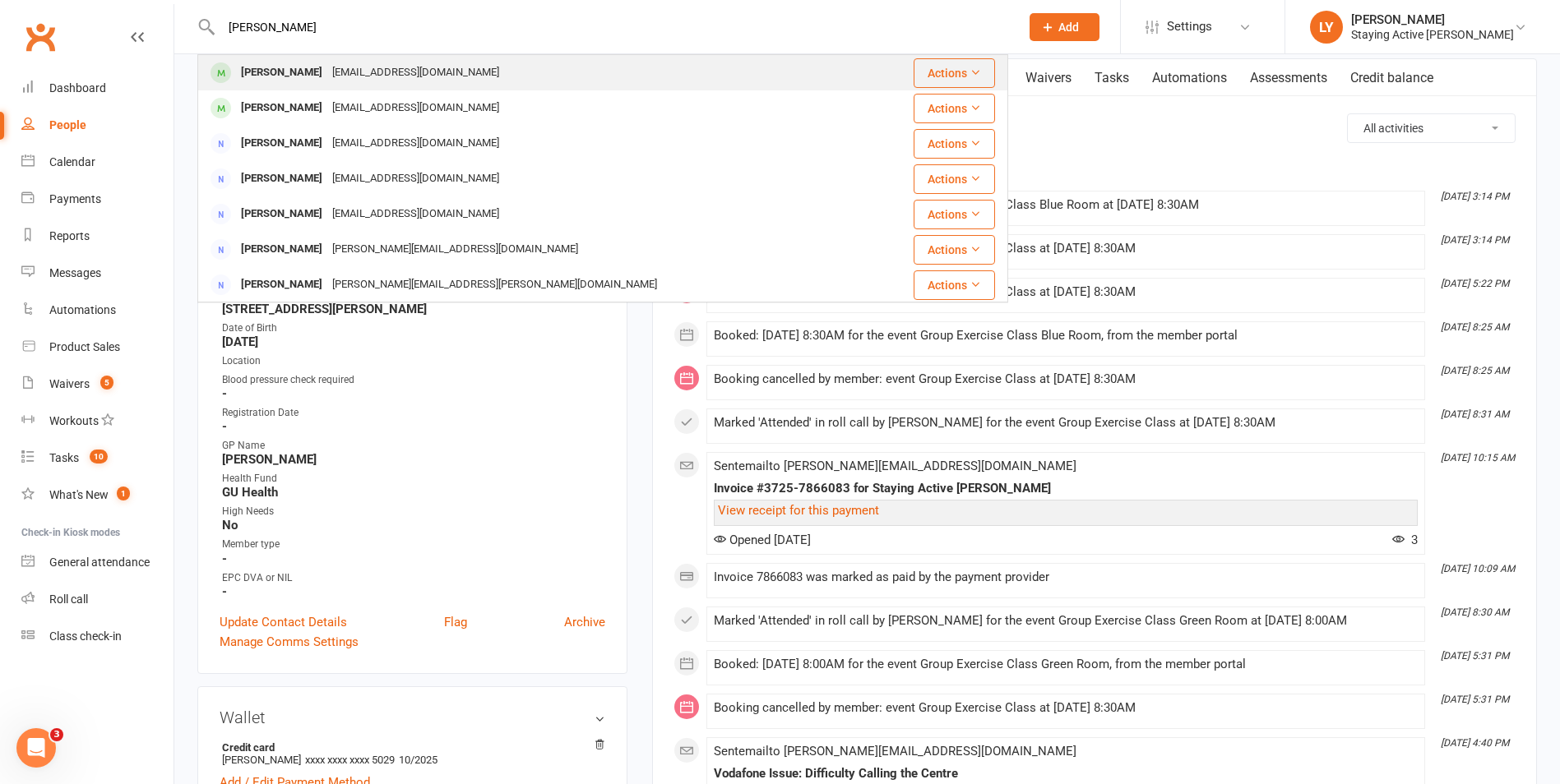
click at [395, 68] on div "[EMAIL_ADDRESS][DOMAIN_NAME]" at bounding box center [415, 73] width 176 height 24
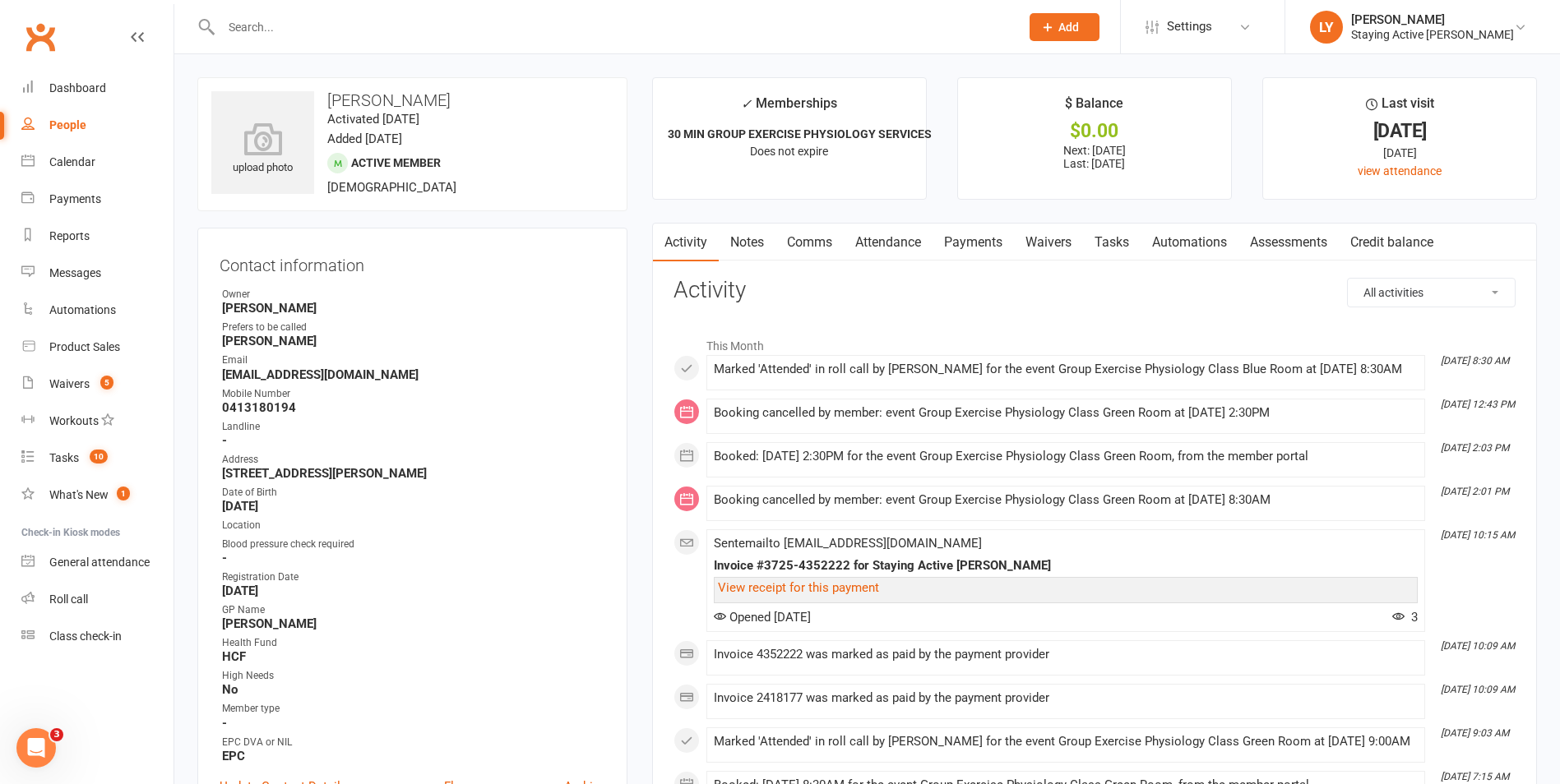
click at [491, 27] on input "text" at bounding box center [612, 27] width 792 height 23
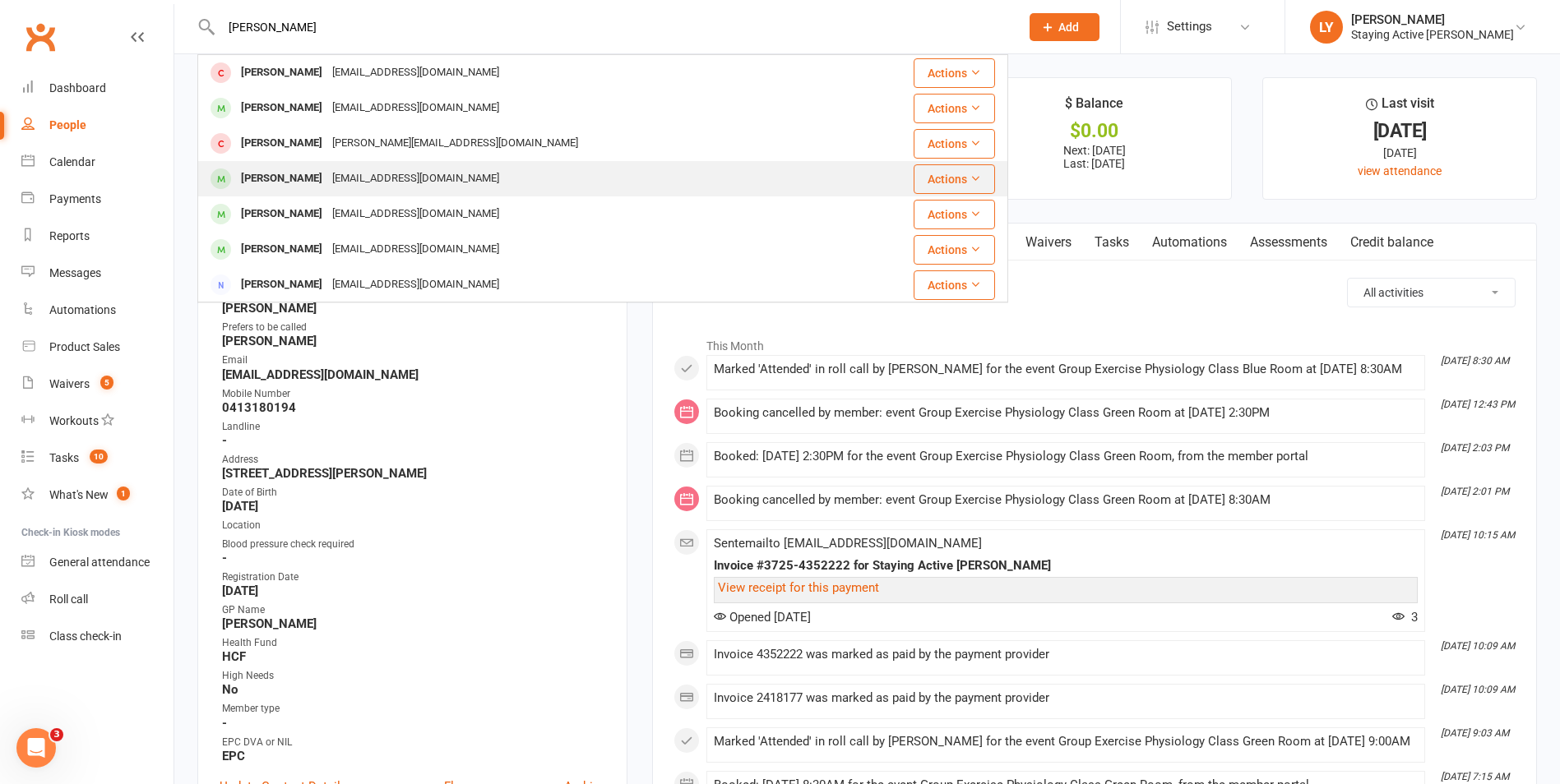
type input "[PERSON_NAME]"
click at [387, 182] on div "[EMAIL_ADDRESS][DOMAIN_NAME]" at bounding box center [415, 178] width 176 height 24
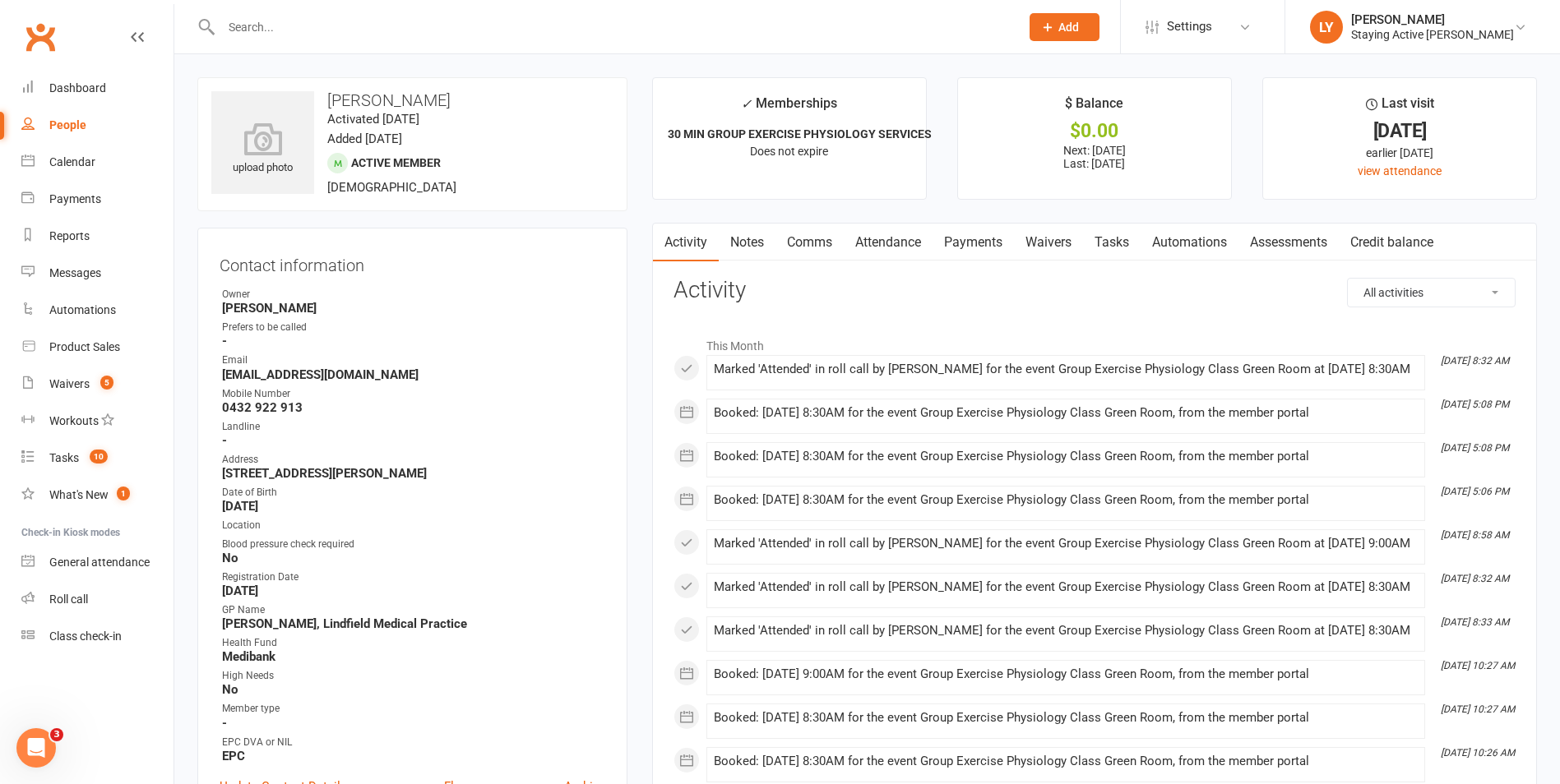
click at [556, 16] on input "text" at bounding box center [612, 27] width 792 height 23
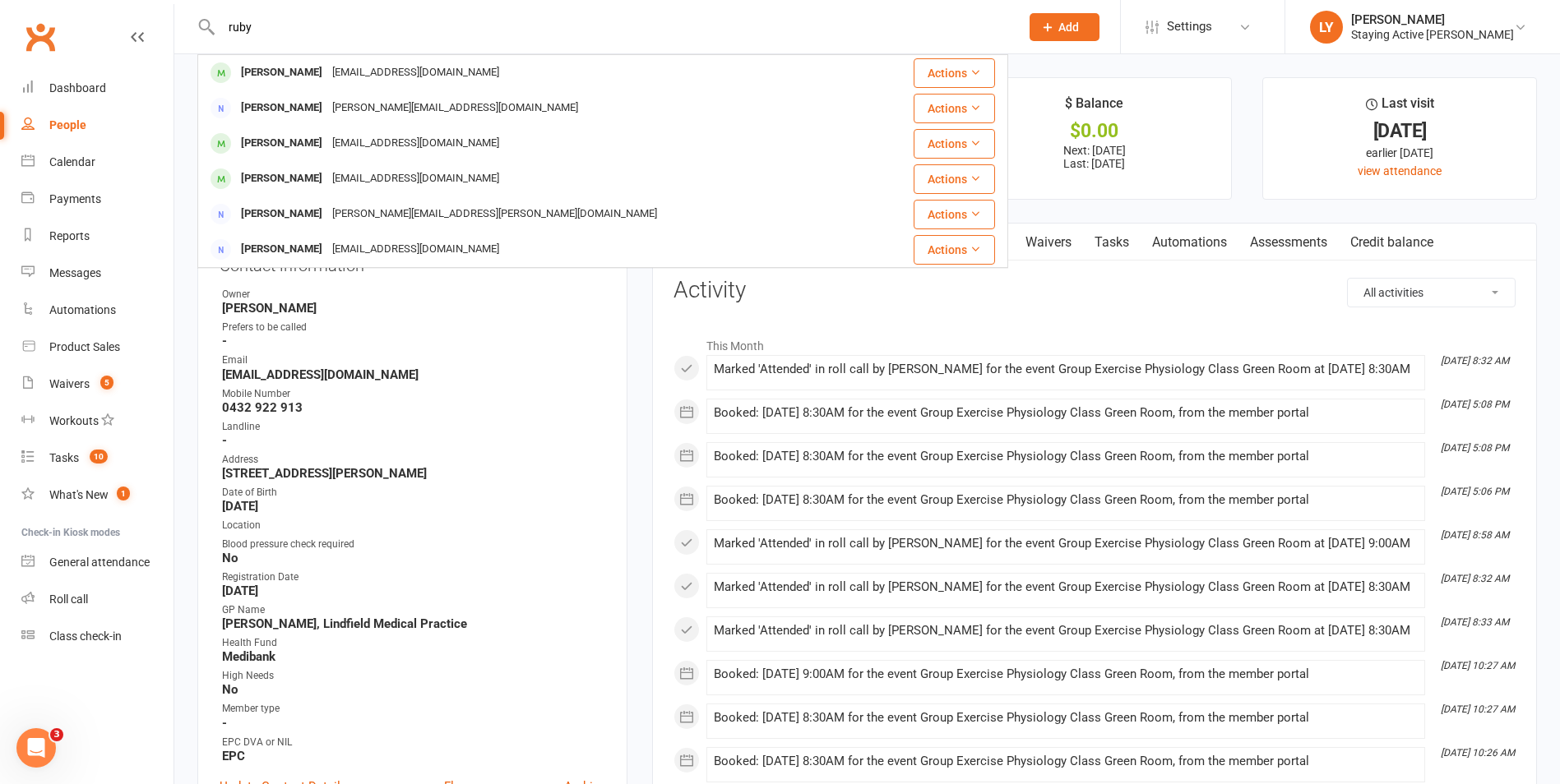
type input "ruby"
click at [376, 52] on div "ruby [PERSON_NAME] [EMAIL_ADDRESS][DOMAIN_NAME] Actions [PERSON_NAME] [PERSON_N…" at bounding box center [602, 27] width 811 height 53
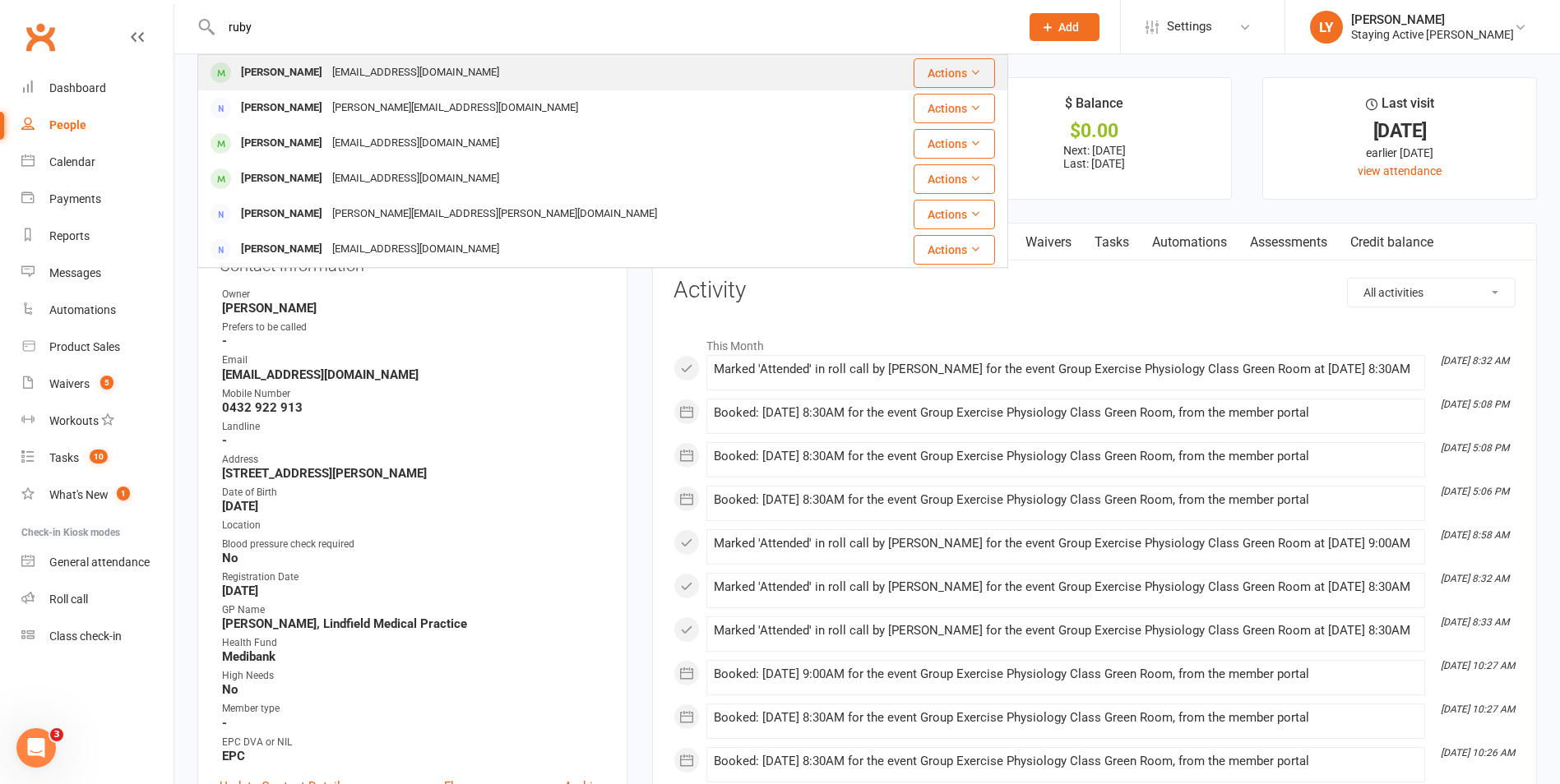
click at [360, 75] on div "[EMAIL_ADDRESS][DOMAIN_NAME]" at bounding box center [415, 73] width 176 height 24
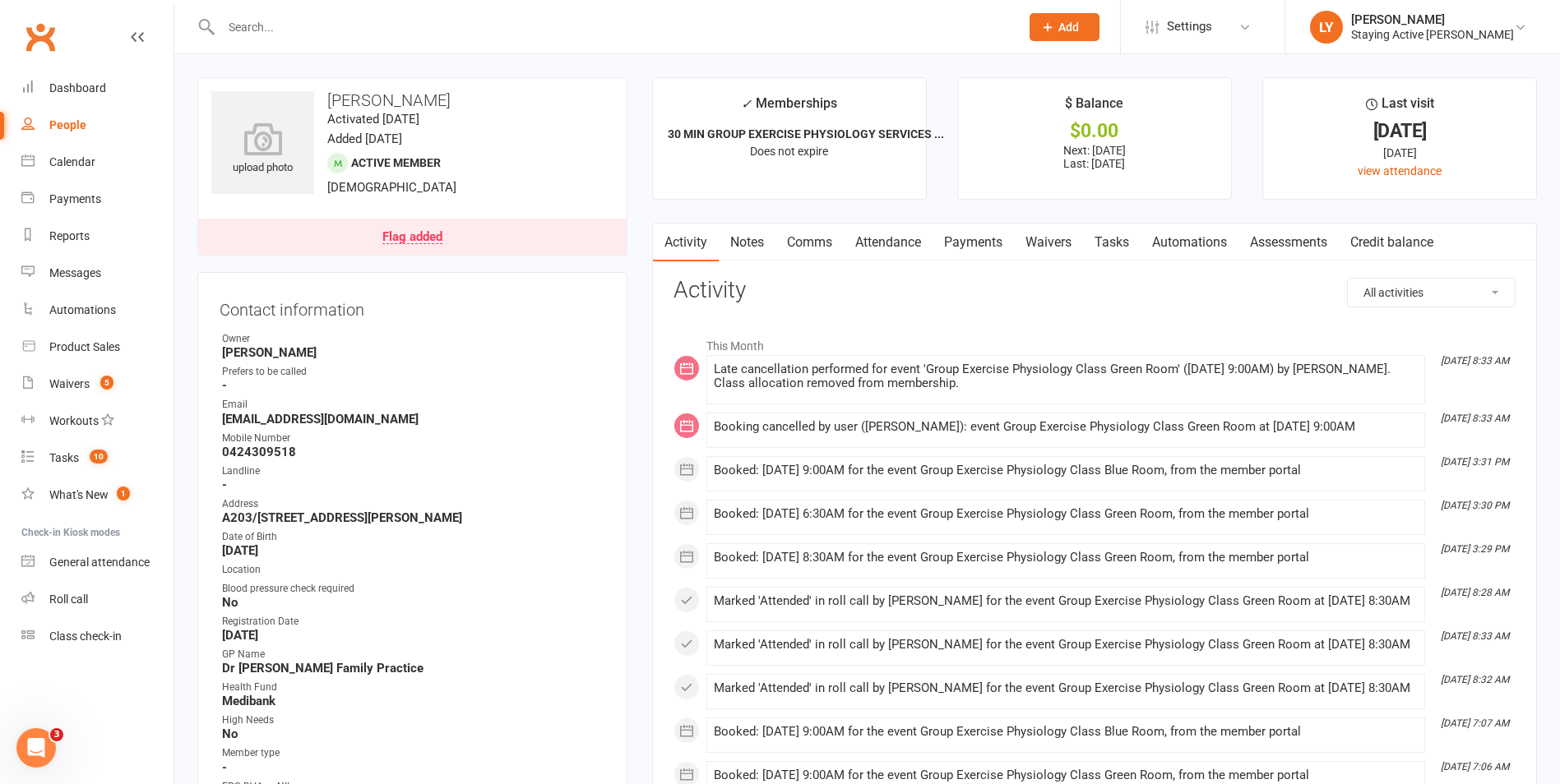
click at [916, 254] on link "Attendance" at bounding box center [888, 242] width 89 height 37
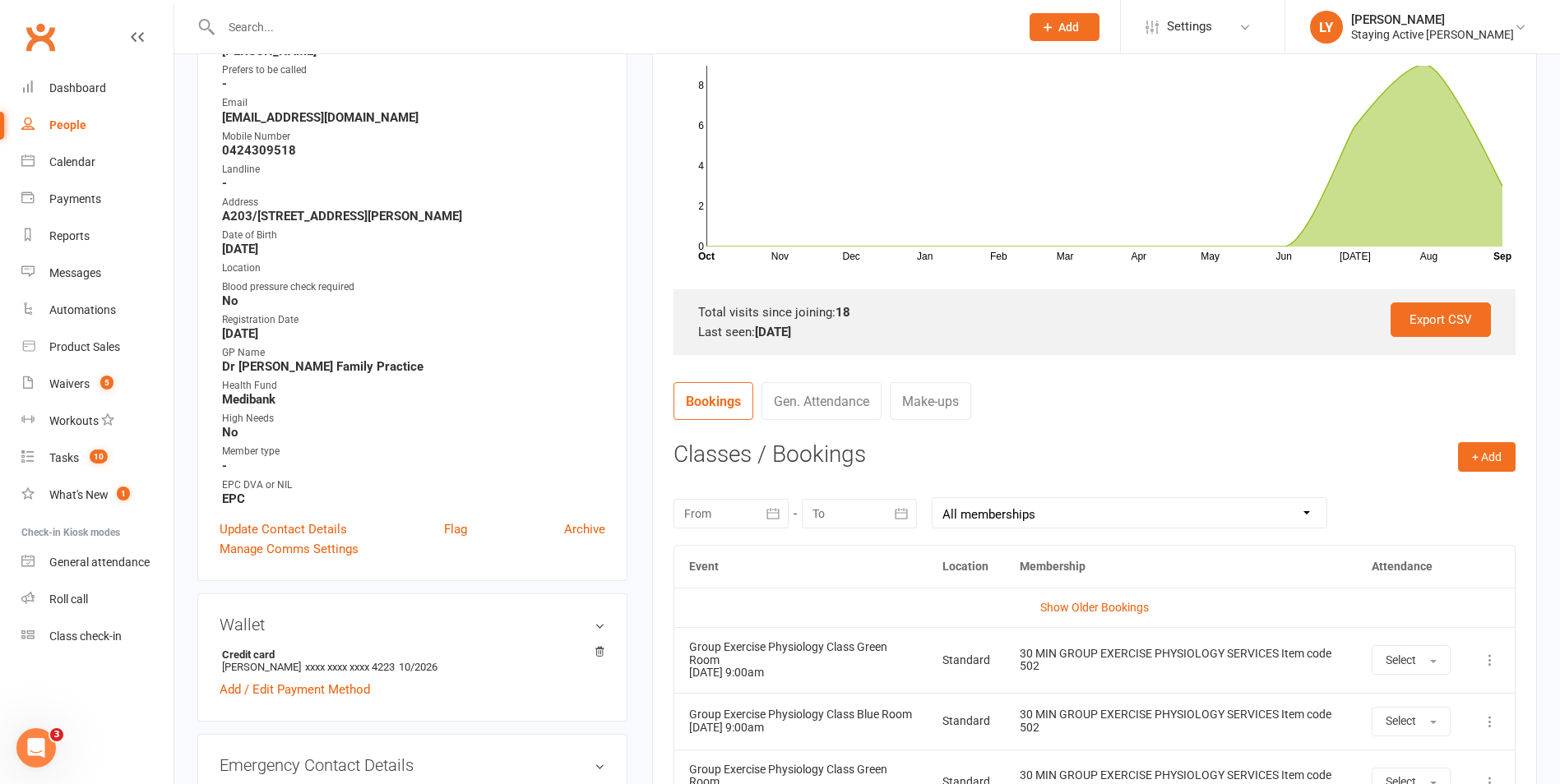
scroll to position [329, 0]
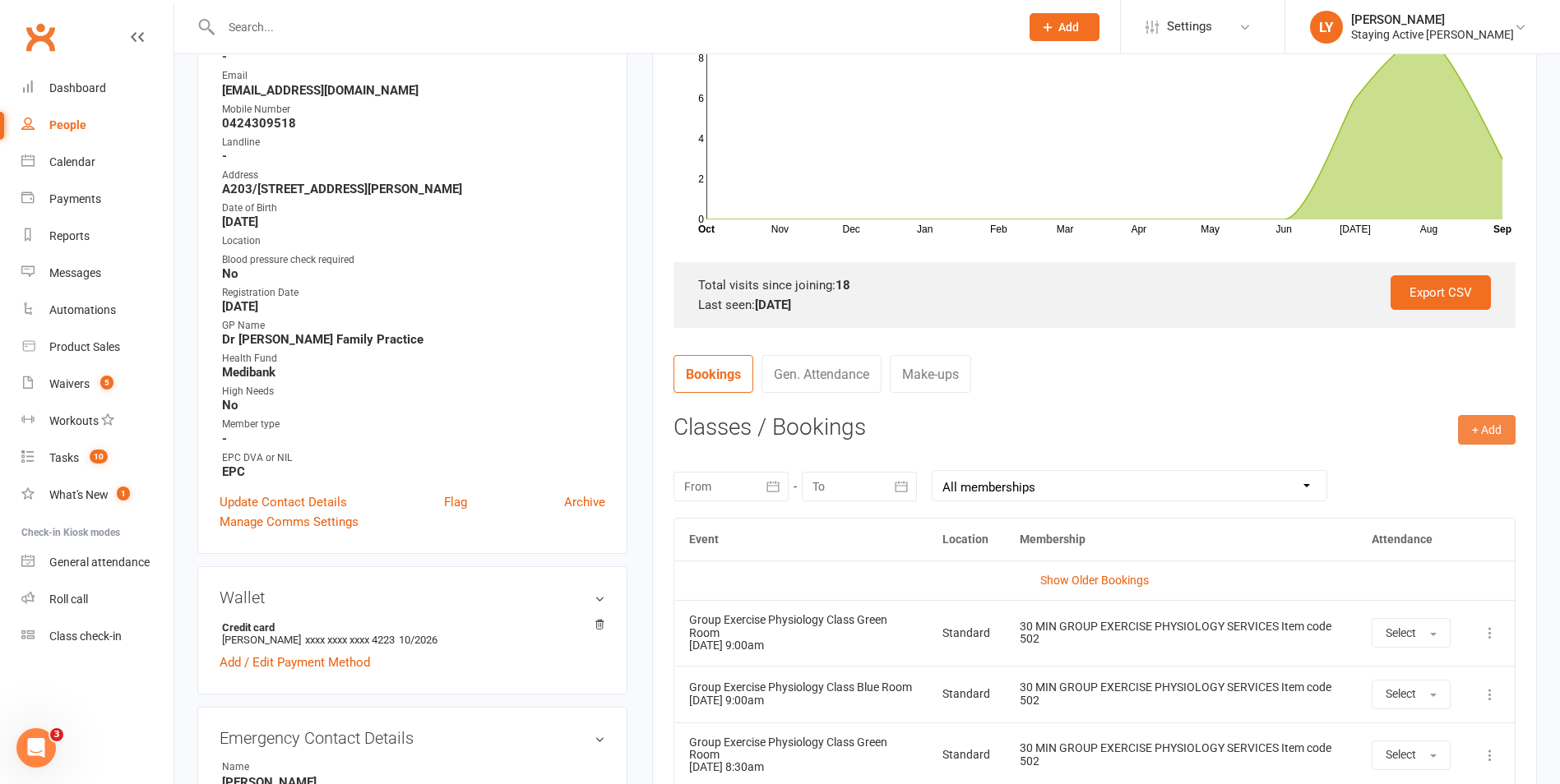
click at [1507, 438] on button "+ Add" at bounding box center [1487, 429] width 57 height 30
click at [1480, 472] on link "Book Event" at bounding box center [1433, 466] width 163 height 33
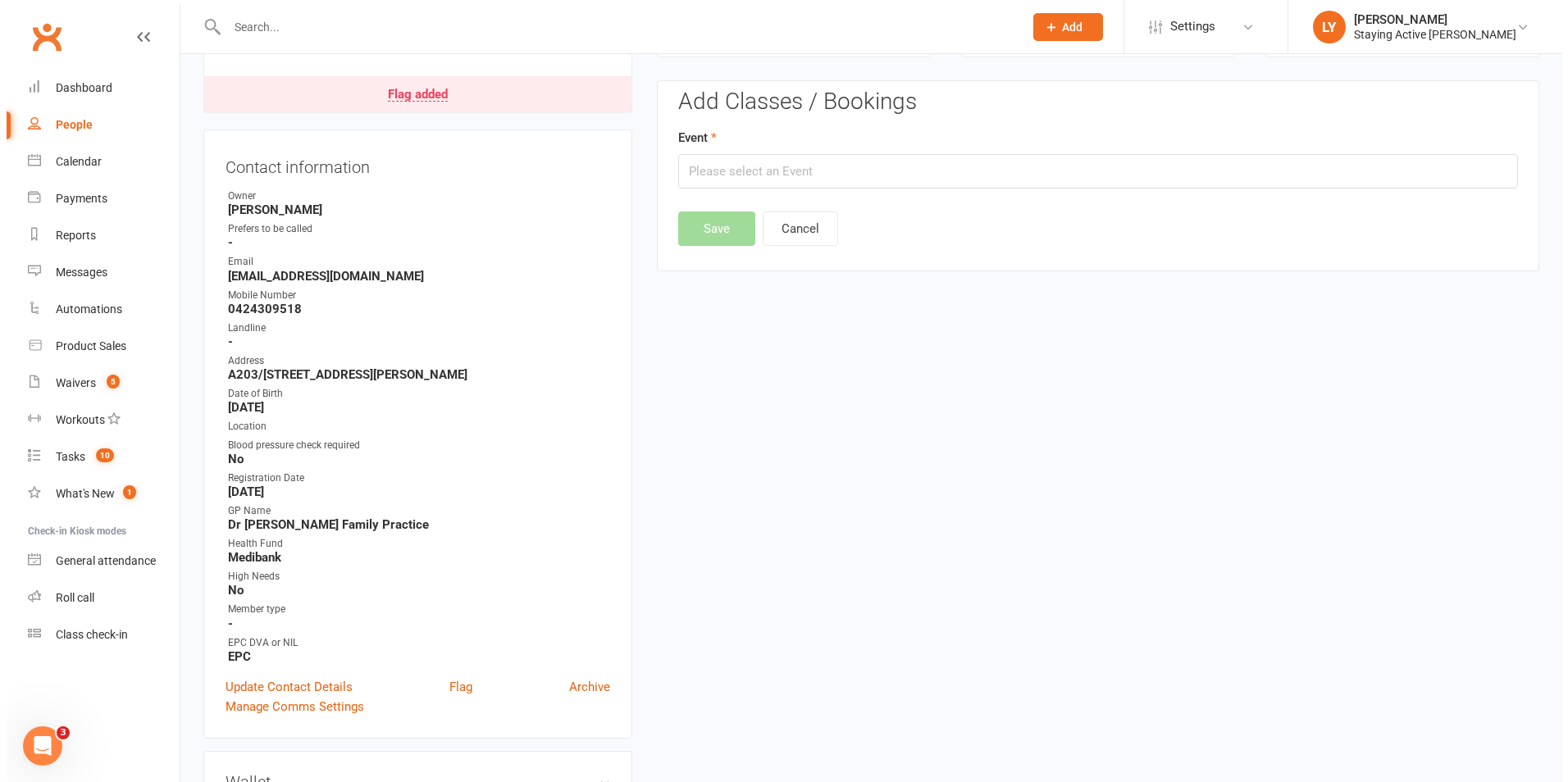
scroll to position [140, 0]
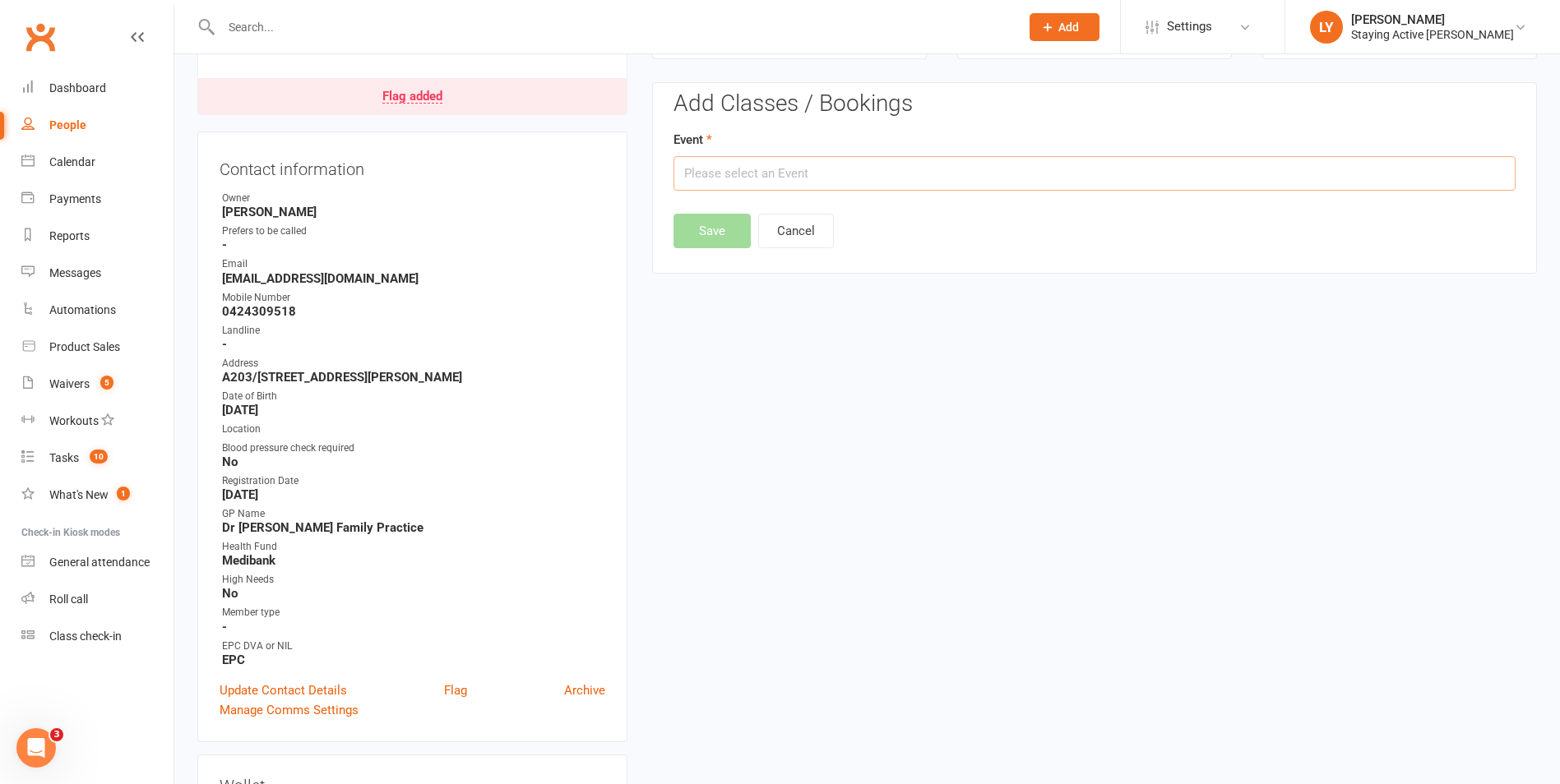
click at [843, 172] on input "text" at bounding box center [1094, 173] width 843 height 34
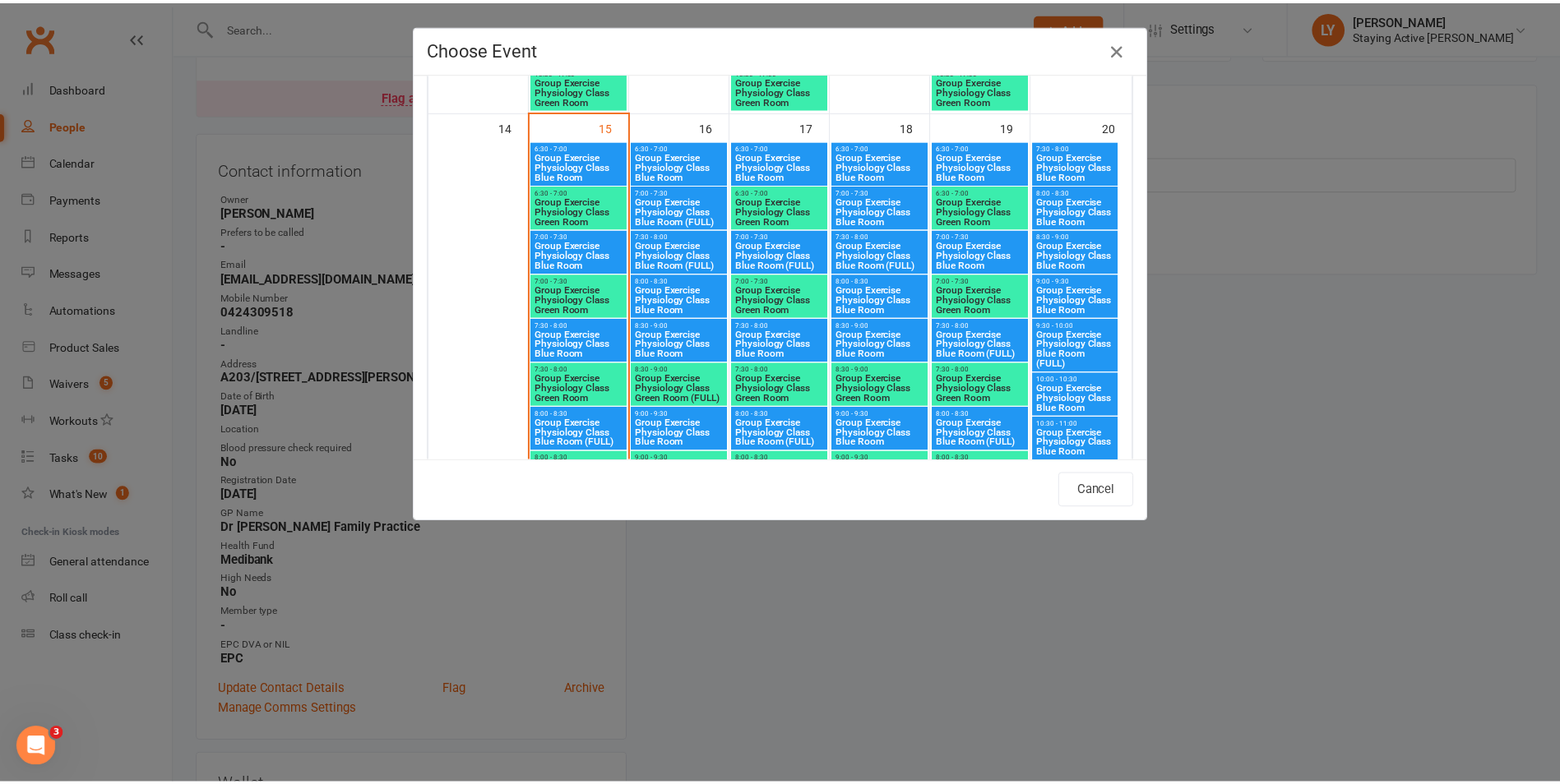
scroll to position [3534, 0]
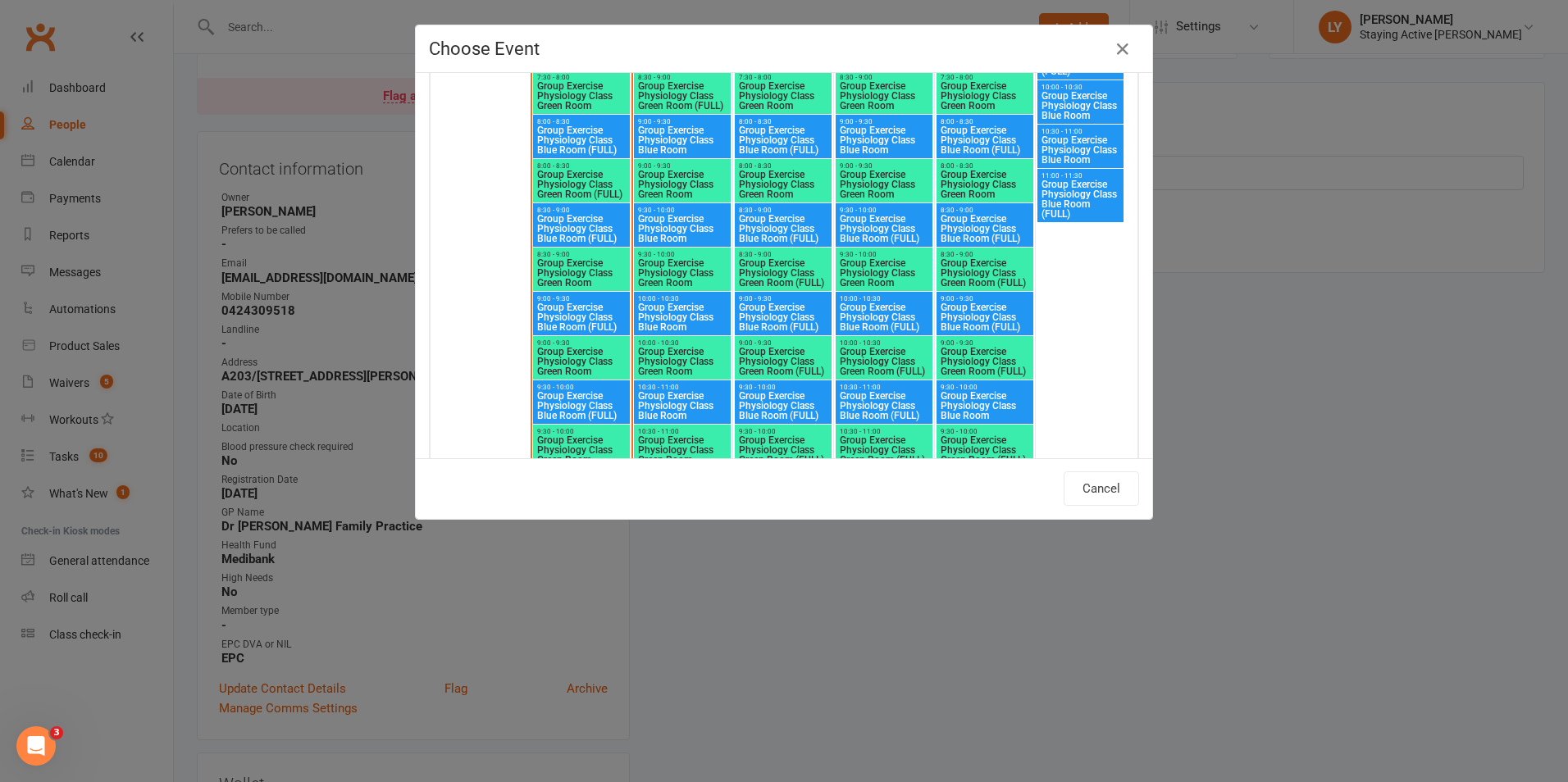
click at [584, 275] on span "Group Exercise Physiology Class Green Room" at bounding box center [582, 273] width 90 height 29
type input "Group Exercise Physiology Class Green Room - [DATE] 8:30:00 AM"
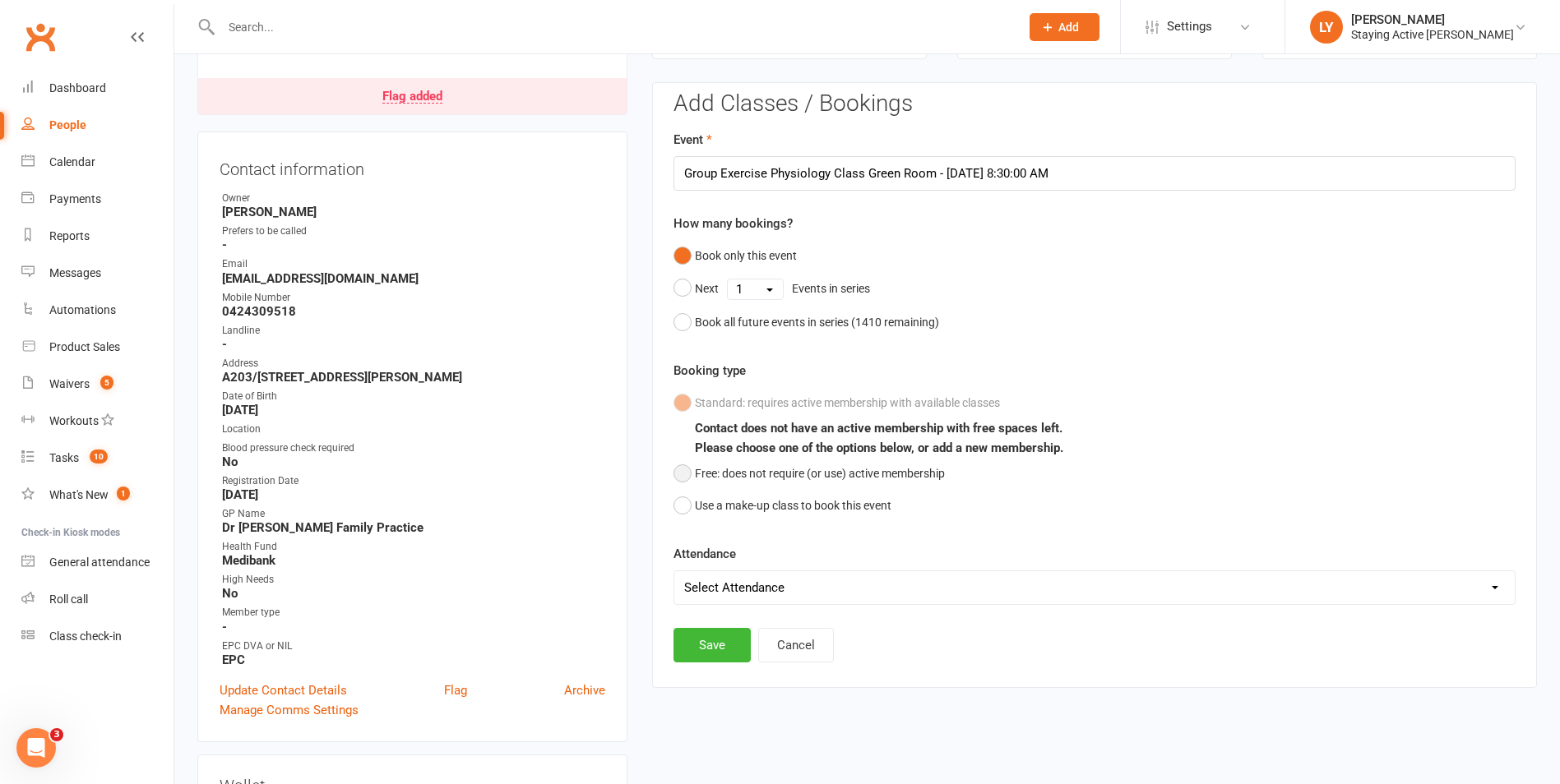
click at [678, 475] on button "Free: does not require (or use) active membership" at bounding box center [808, 474] width 271 height 32
click at [695, 647] on button "Save" at bounding box center [712, 645] width 77 height 34
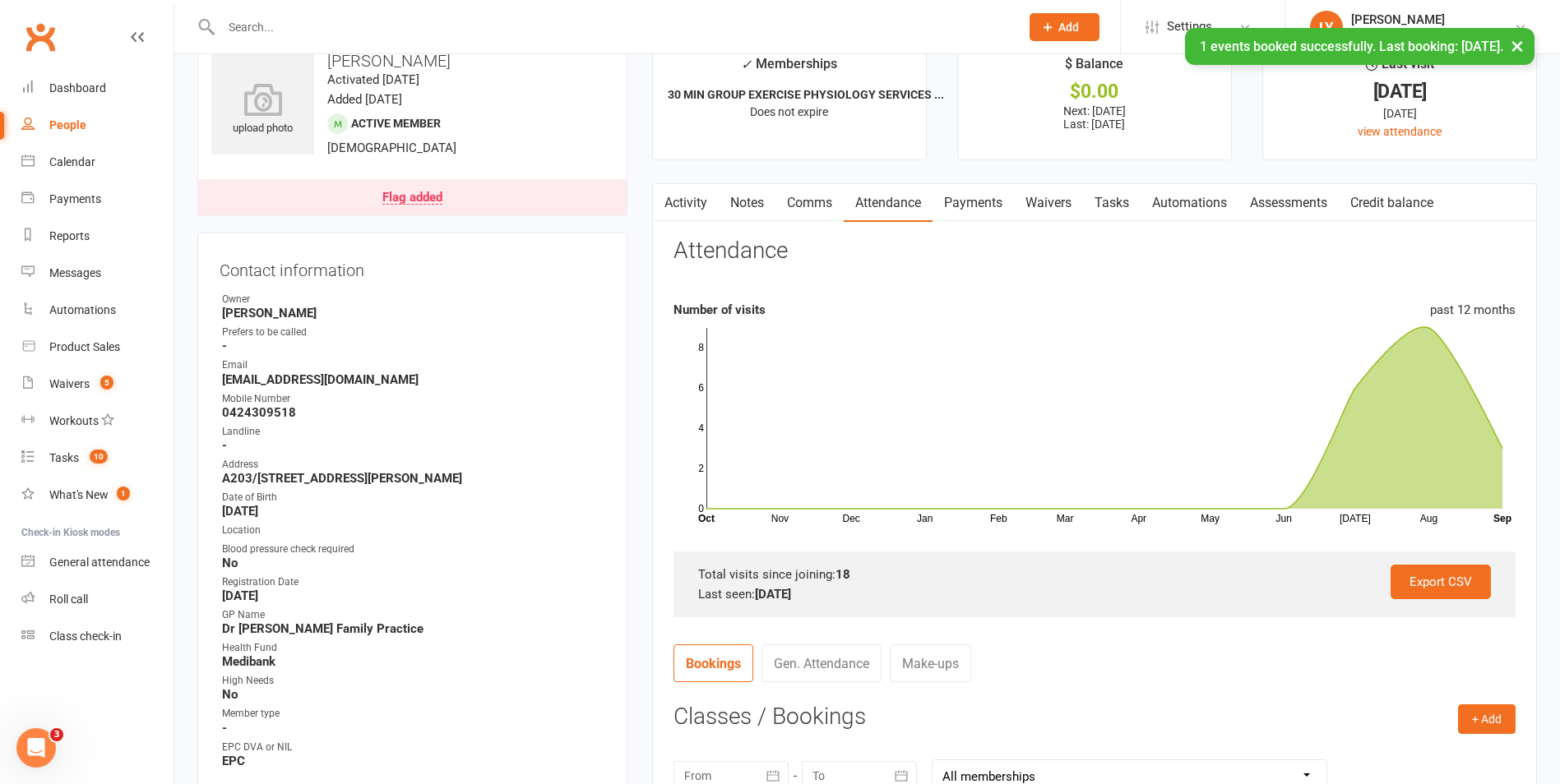
scroll to position [0, 0]
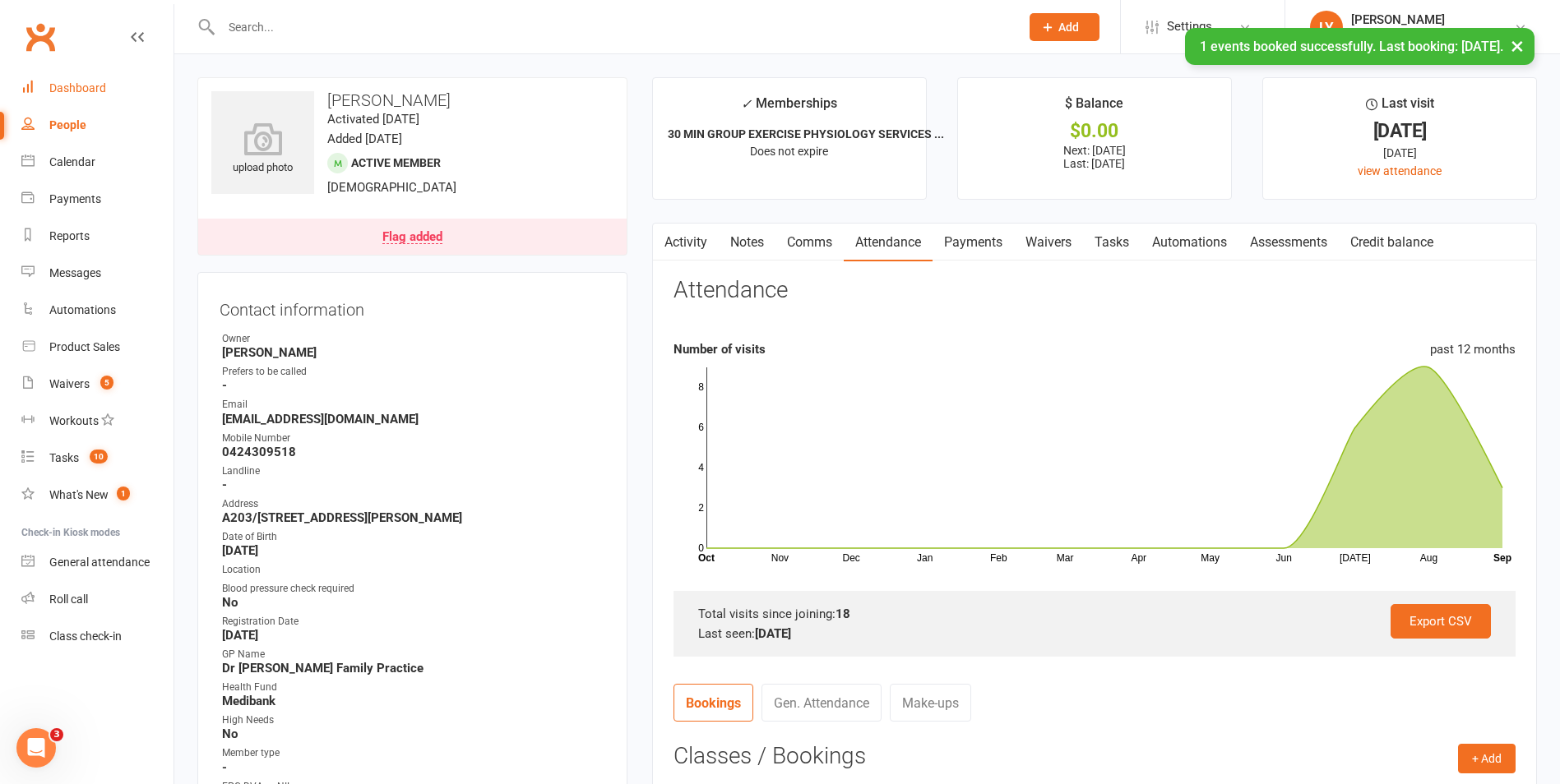
drag, startPoint x: 63, startPoint y: 80, endPoint x: 82, endPoint y: 129, distance: 52.6
click at [63, 80] on link "Dashboard" at bounding box center [98, 89] width 152 height 37
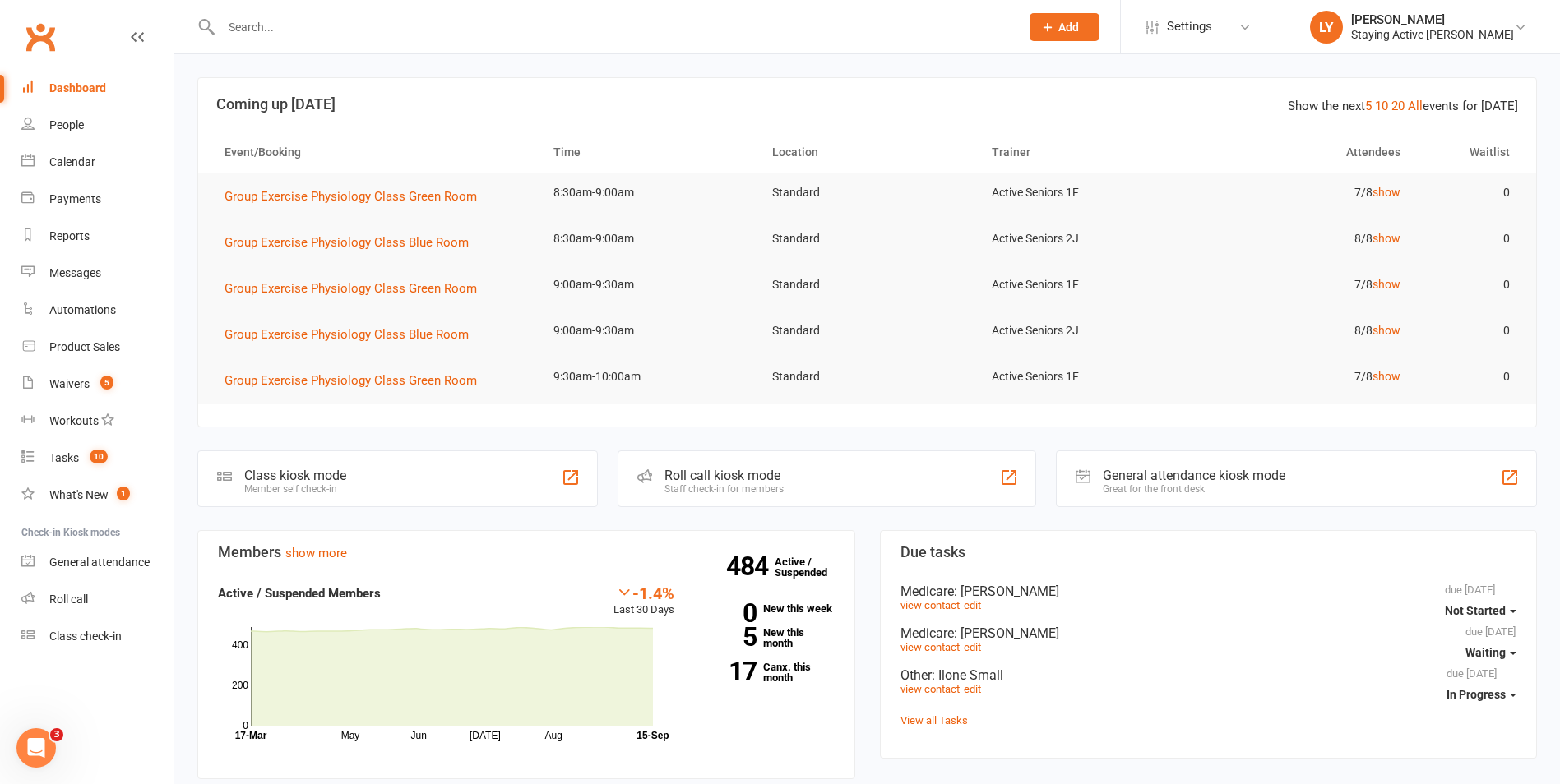
click at [839, 462] on div "Roll call kiosk mode Staff check-in for members" at bounding box center [827, 479] width 418 height 57
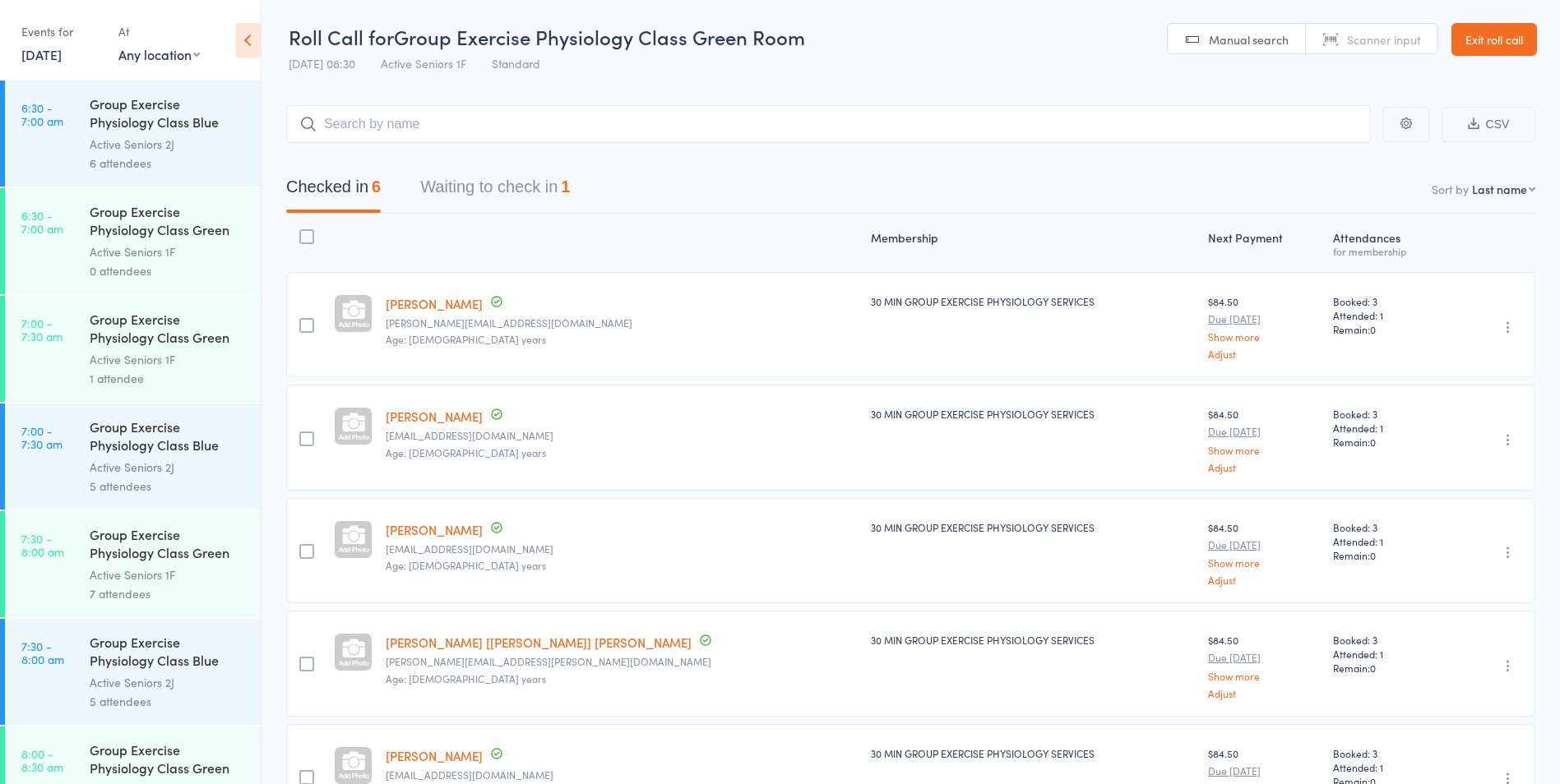
click at [529, 177] on button "Waiting to check in 1" at bounding box center [495, 191] width 150 height 43
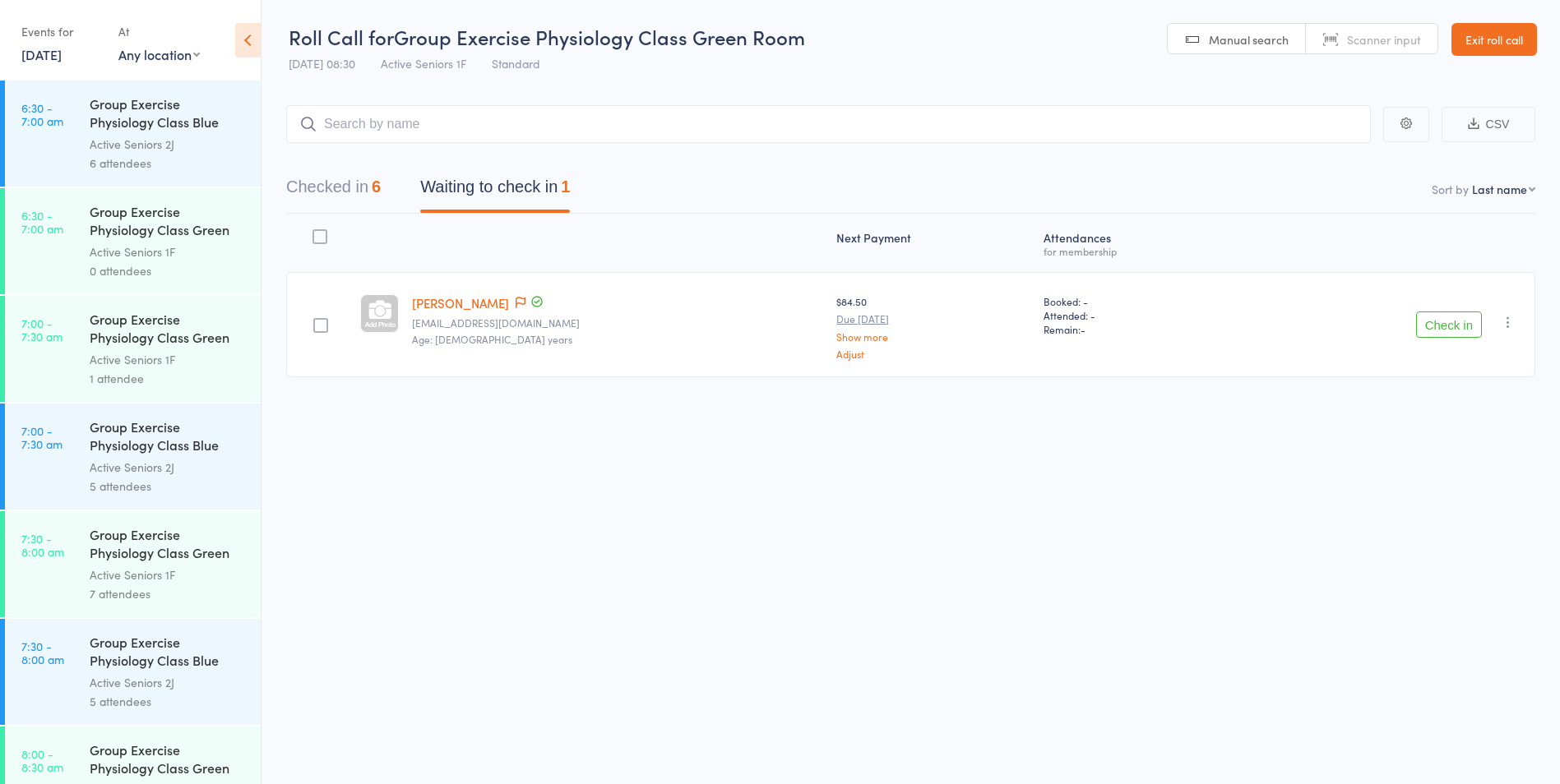
click at [1456, 325] on button "Check in" at bounding box center [1449, 324] width 66 height 27
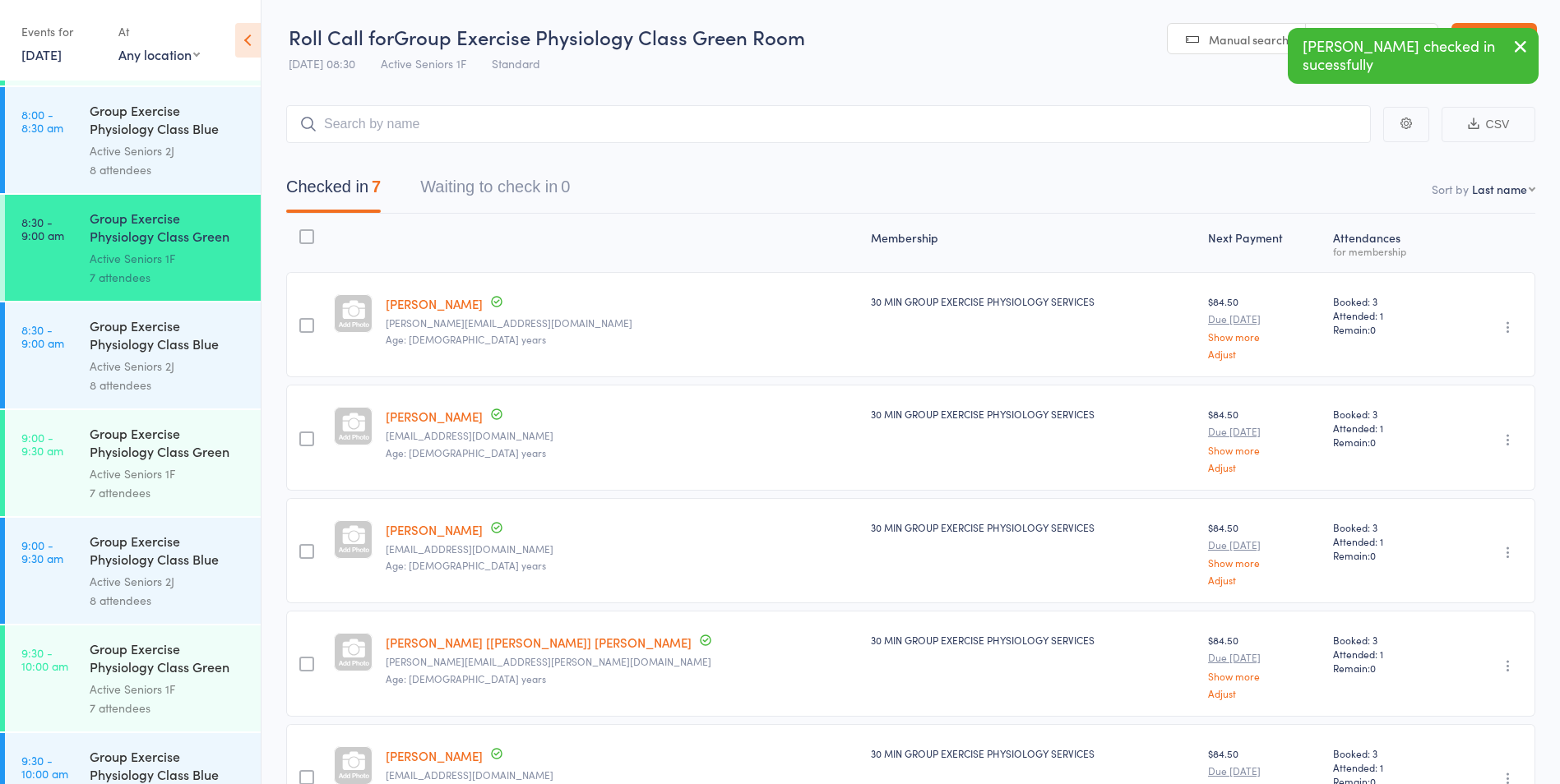
scroll to position [740, 0]
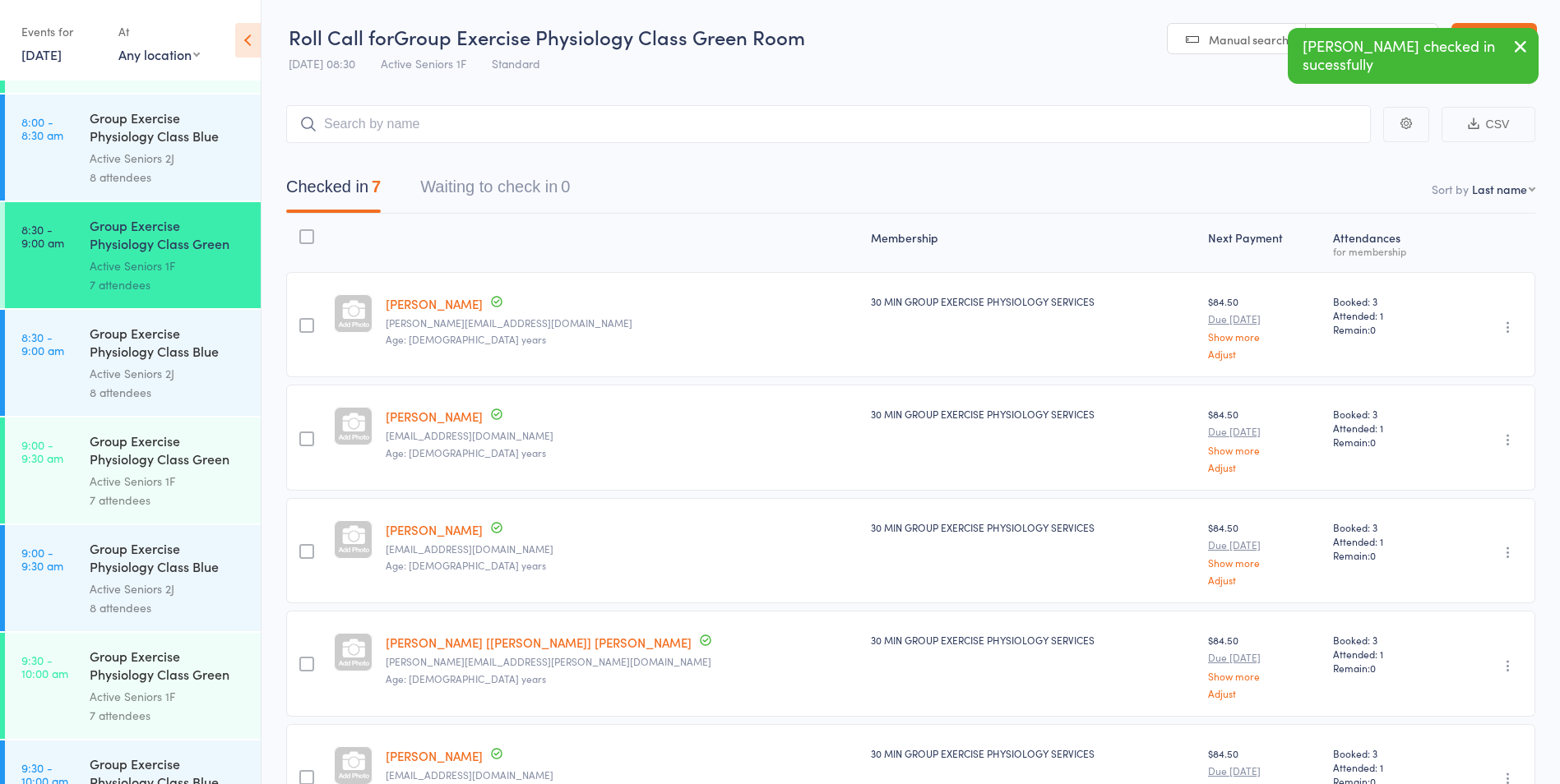
click at [144, 378] on div "Active Seniors 2J" at bounding box center [168, 373] width 157 height 19
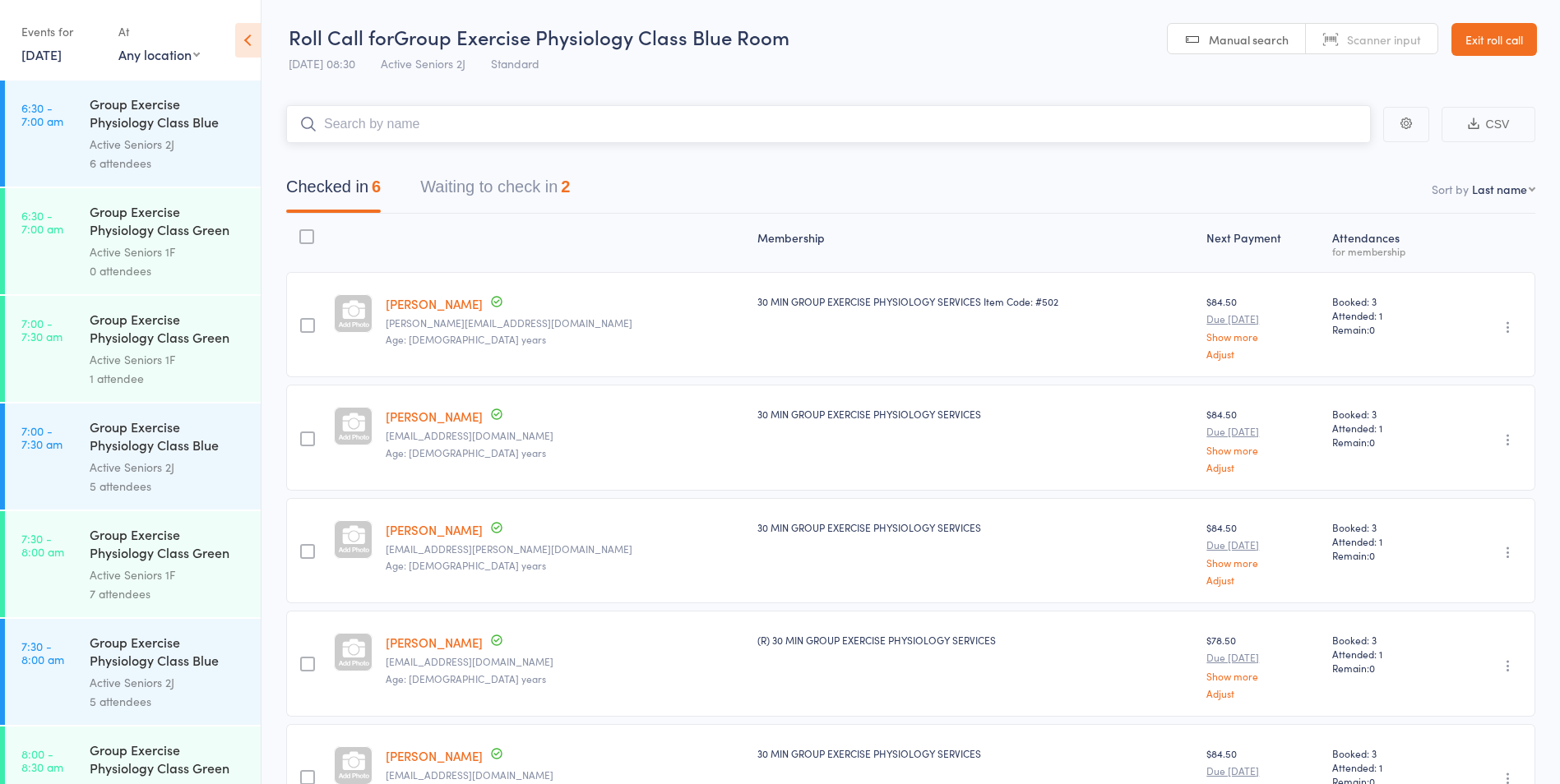
click at [450, 186] on button "Waiting to check in 2" at bounding box center [495, 191] width 150 height 43
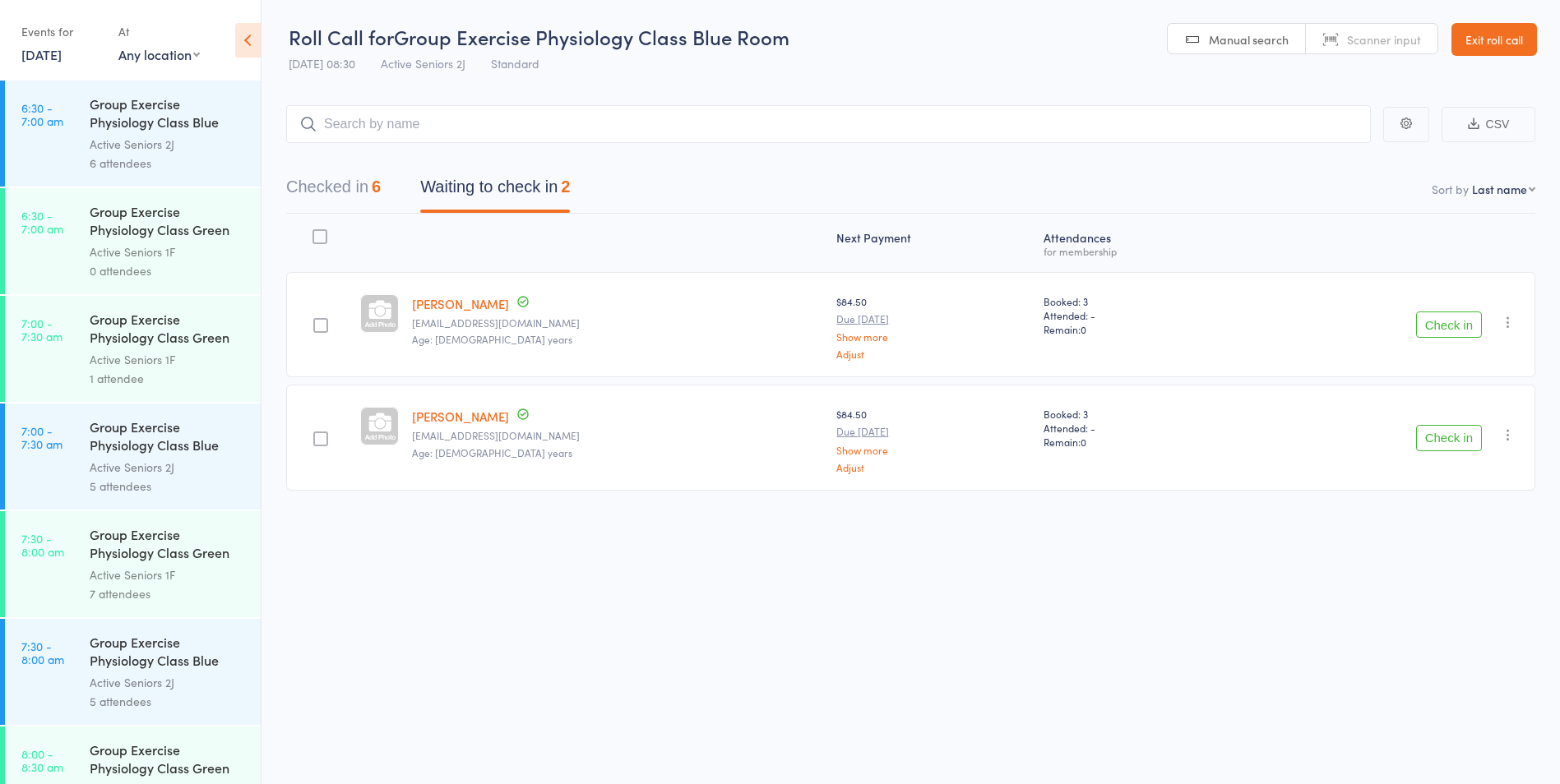
click at [1448, 306] on div "Check in Check in Send message Add Note Add Task Add Flag Remove Mark absent" at bounding box center [1388, 324] width 296 height 105
click at [1457, 327] on button "Check in" at bounding box center [1449, 324] width 66 height 27
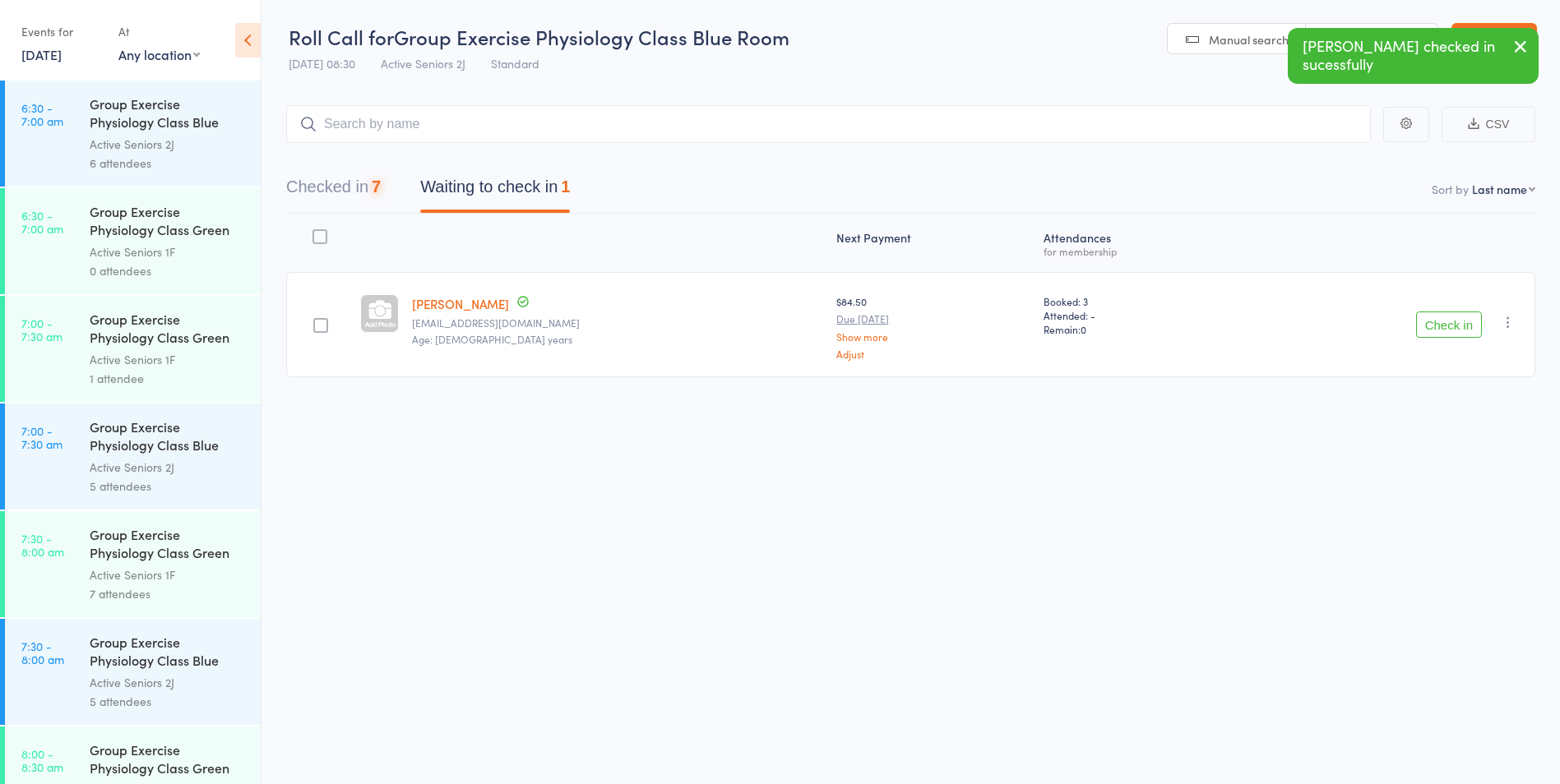
click at [1454, 330] on button "Check in" at bounding box center [1449, 324] width 66 height 27
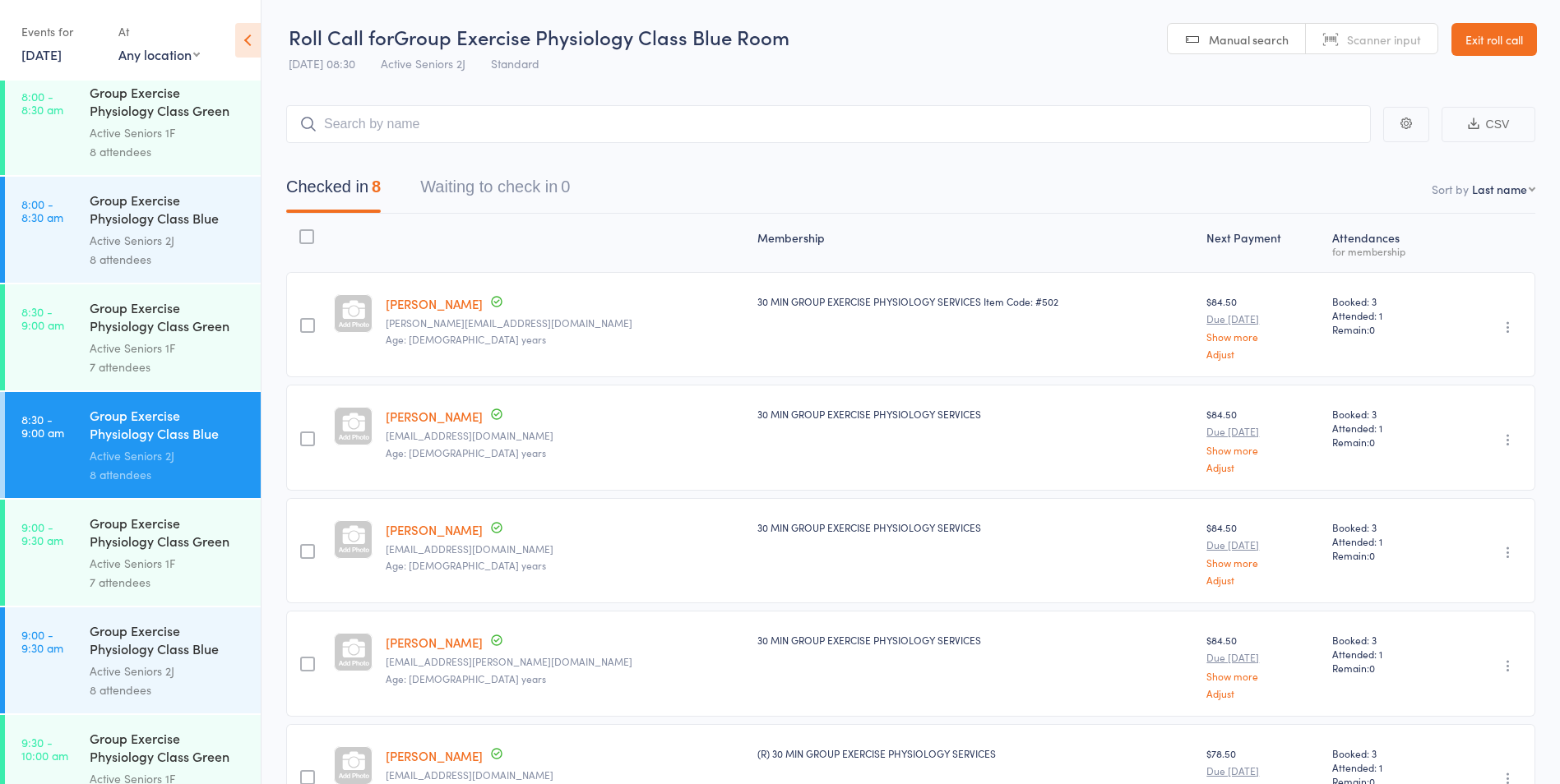
scroll to position [740, 0]
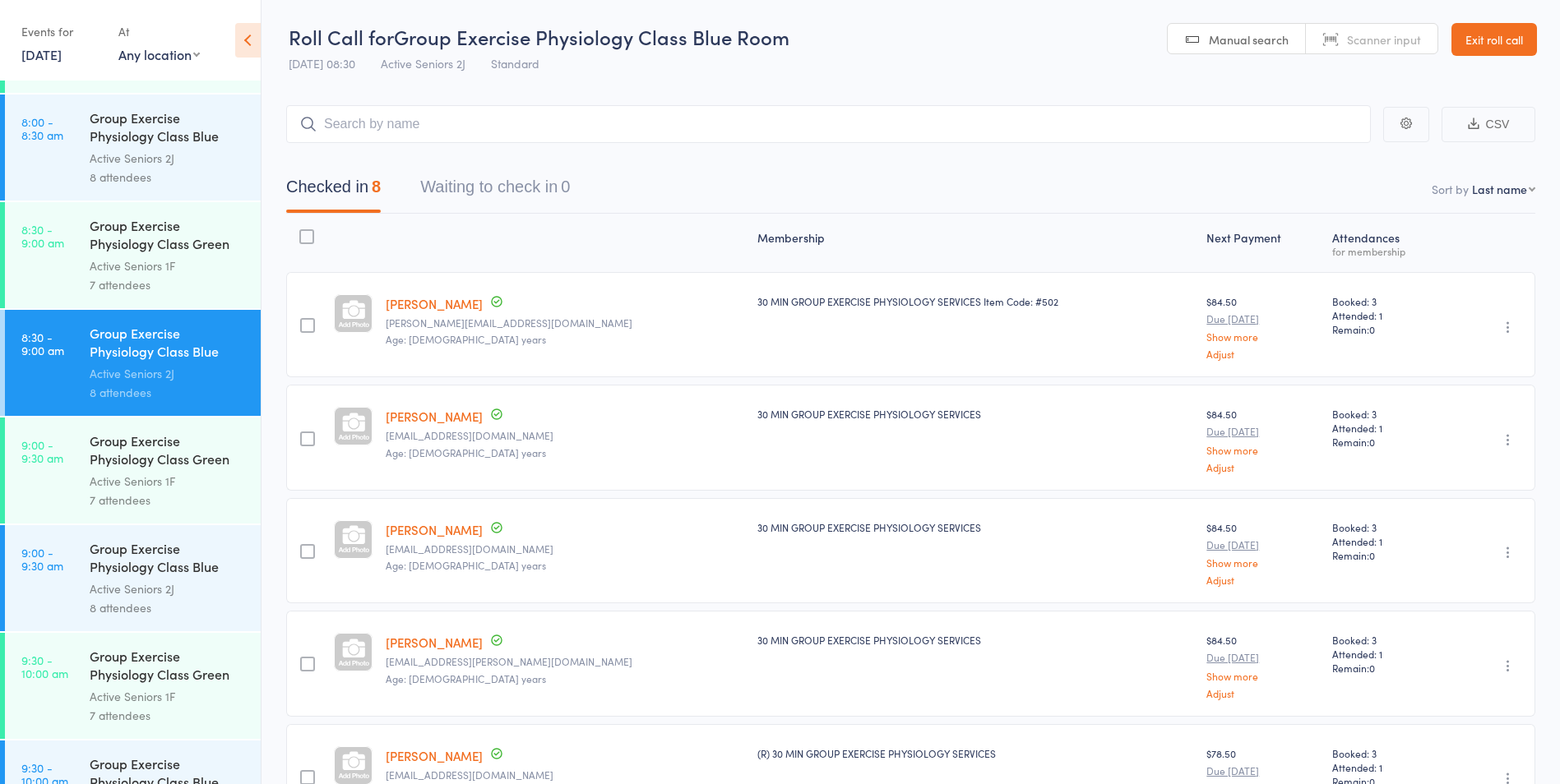
click at [116, 577] on div "Group Exercise Physiology Class Blue Room" at bounding box center [168, 558] width 157 height 40
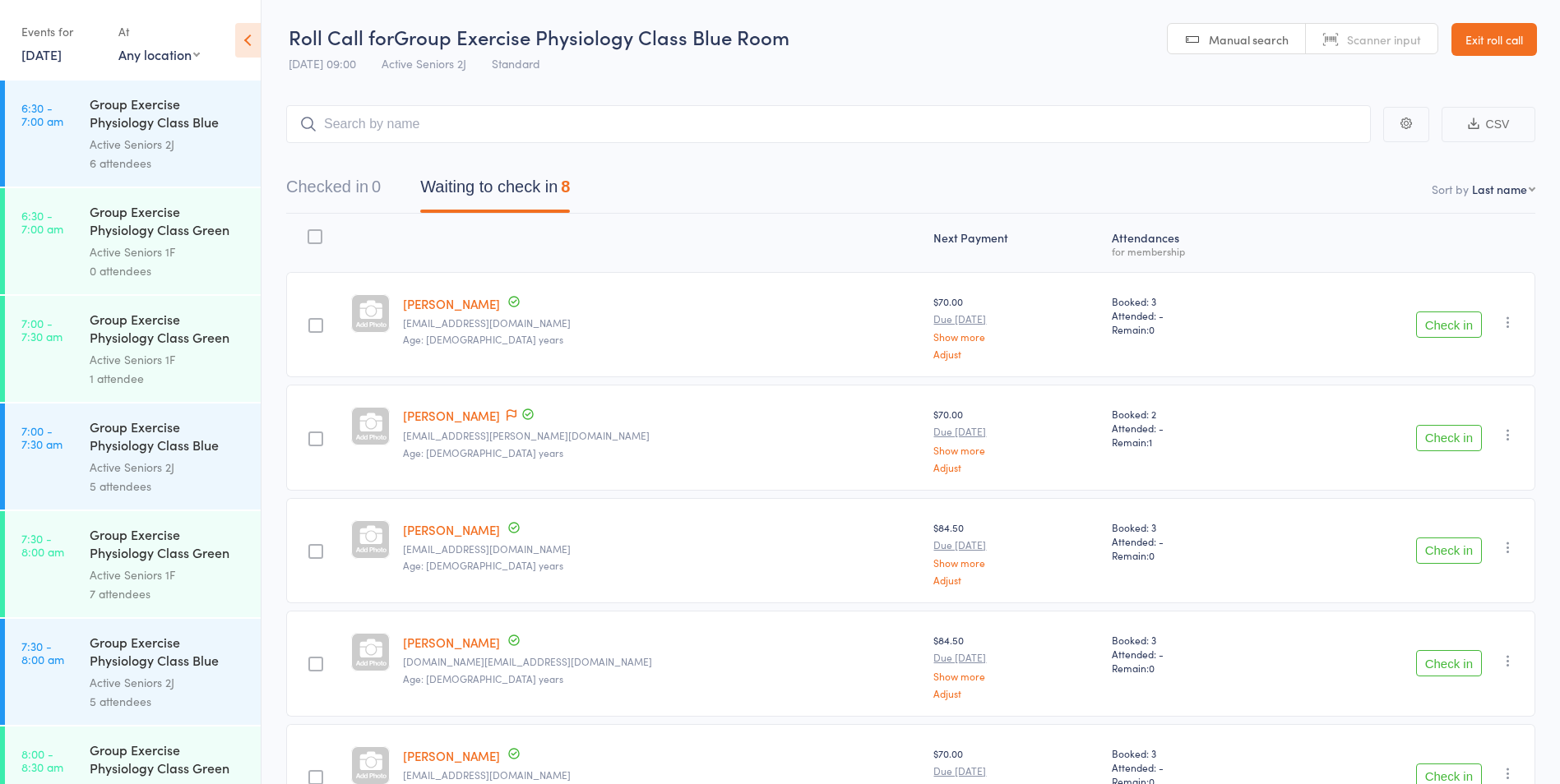
click at [1502, 36] on link "Exit roll call" at bounding box center [1494, 38] width 86 height 33
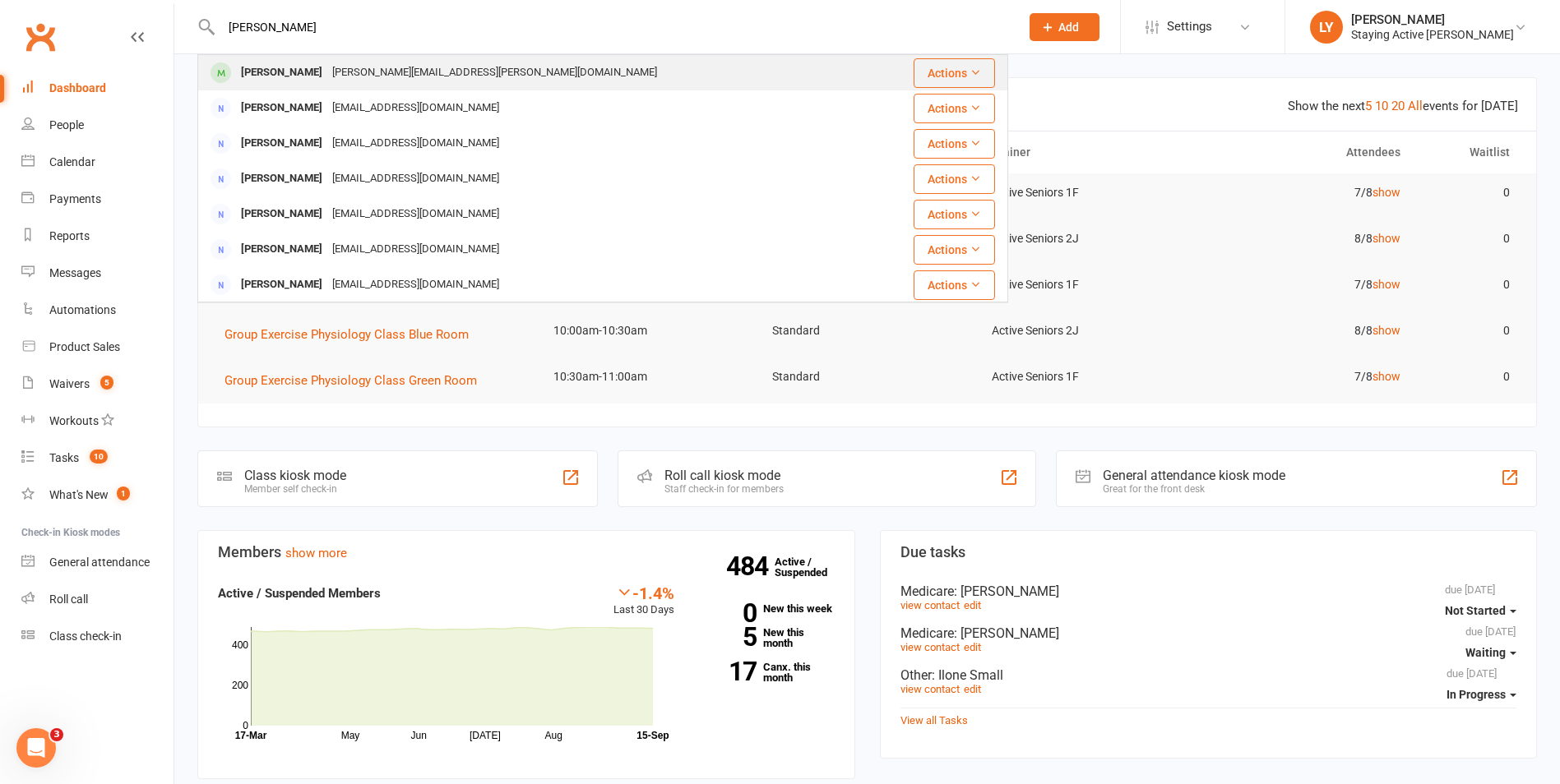
type input "[PERSON_NAME]"
click at [327, 72] on div "[PERSON_NAME]" at bounding box center [282, 73] width 92 height 24
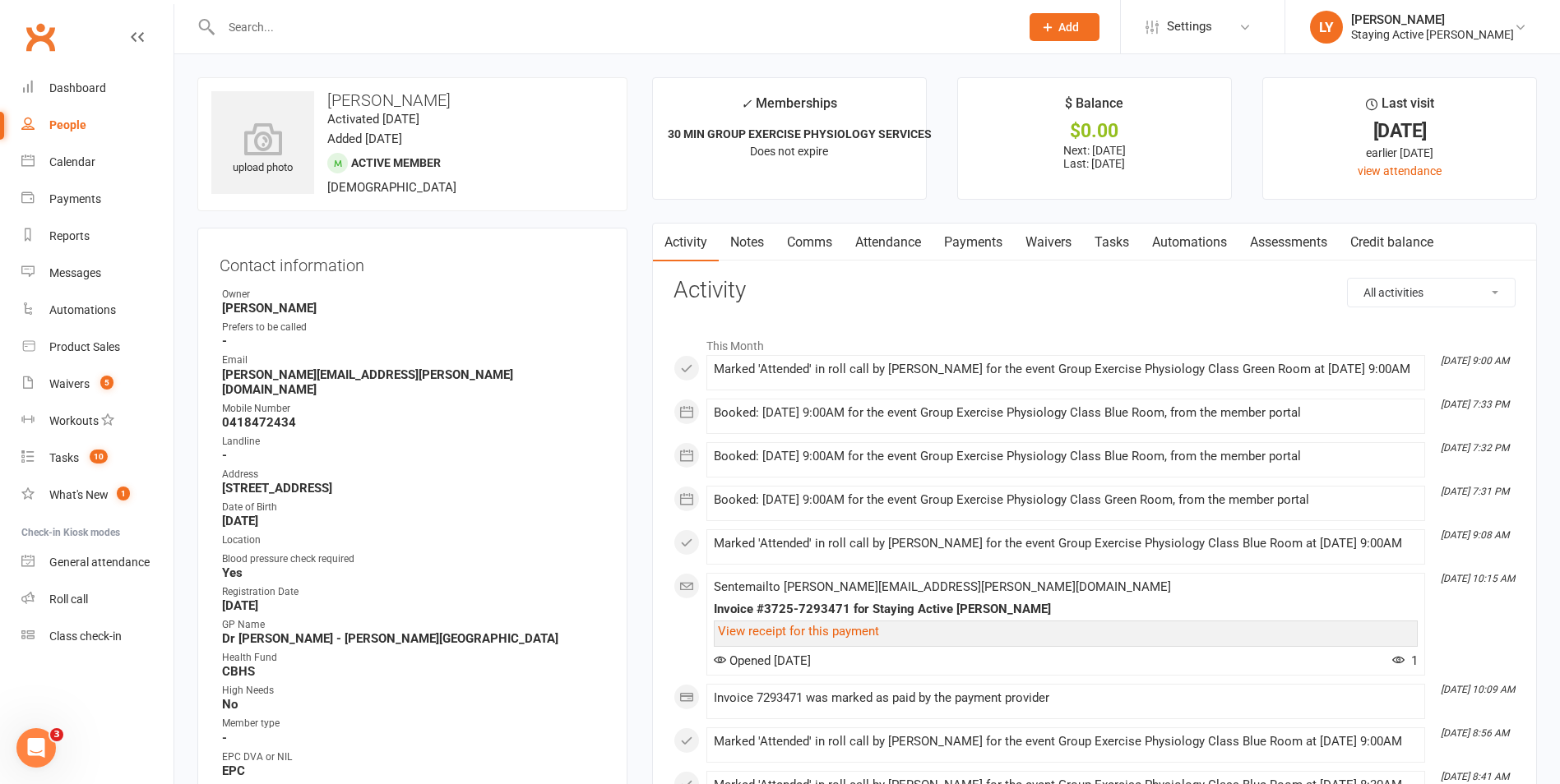
click at [972, 247] on link "Payments" at bounding box center [973, 242] width 82 height 37
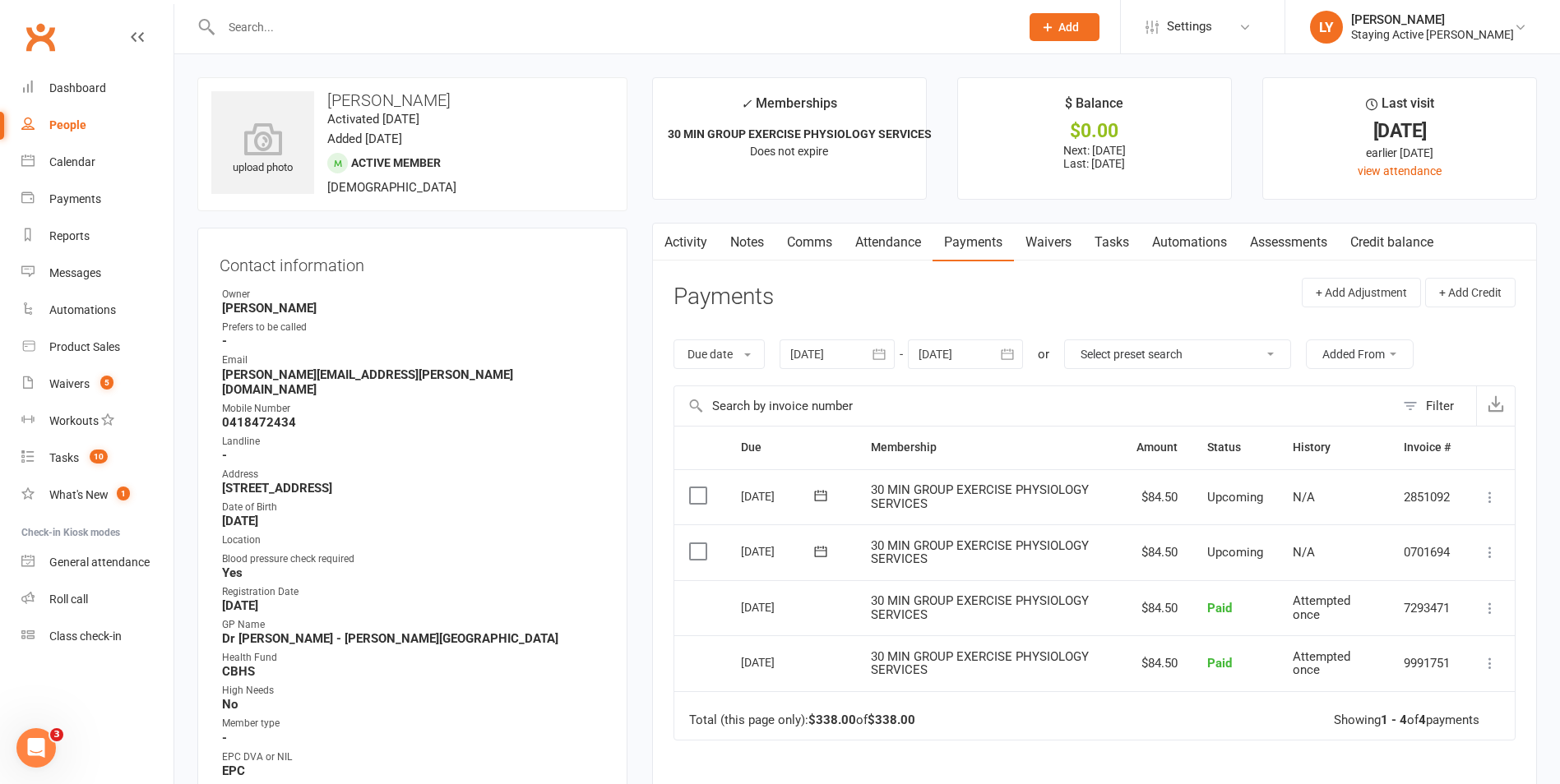
click at [892, 237] on link "Attendance" at bounding box center [888, 242] width 89 height 37
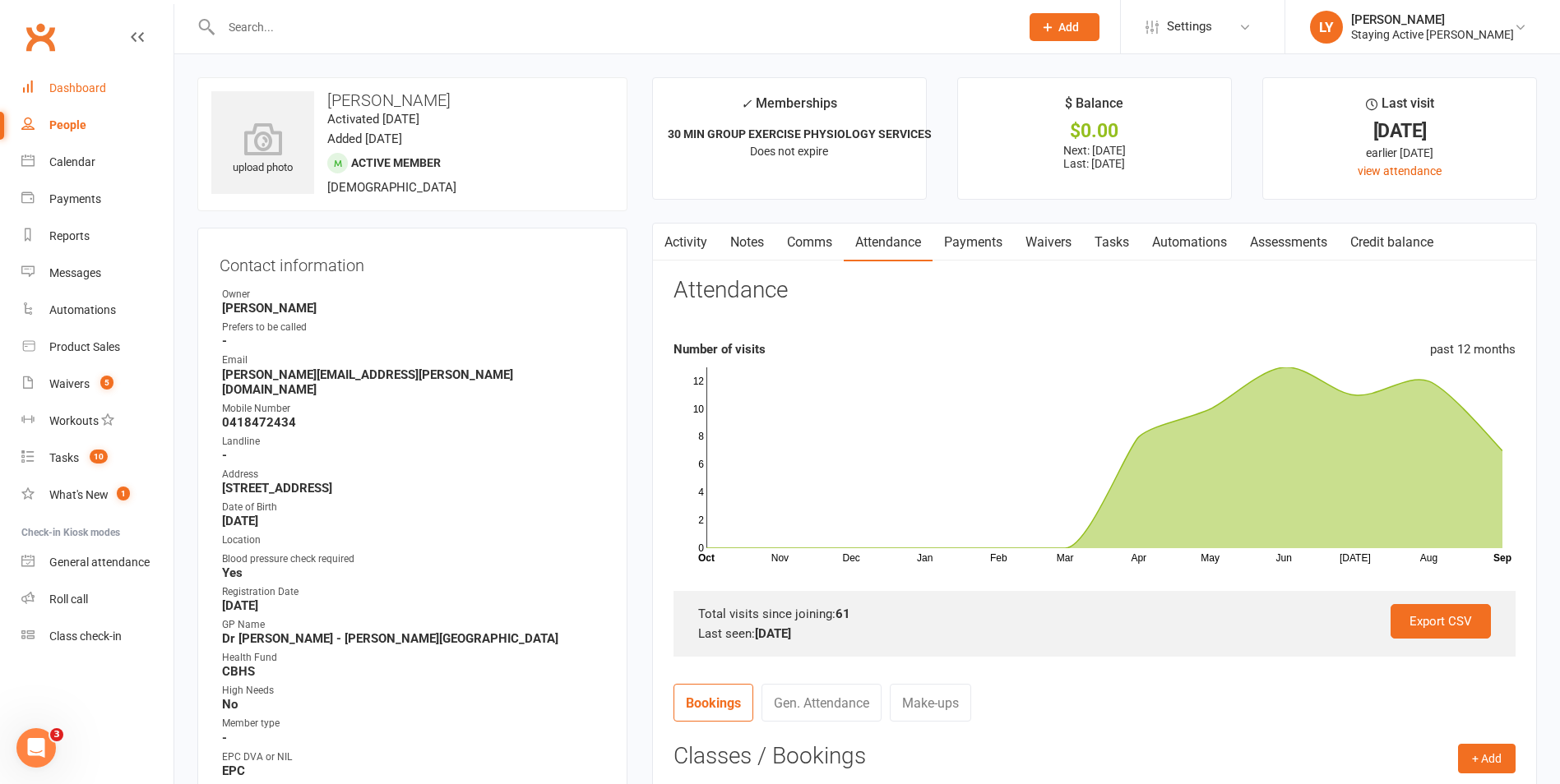
click at [104, 83] on div "Dashboard" at bounding box center [78, 88] width 57 height 13
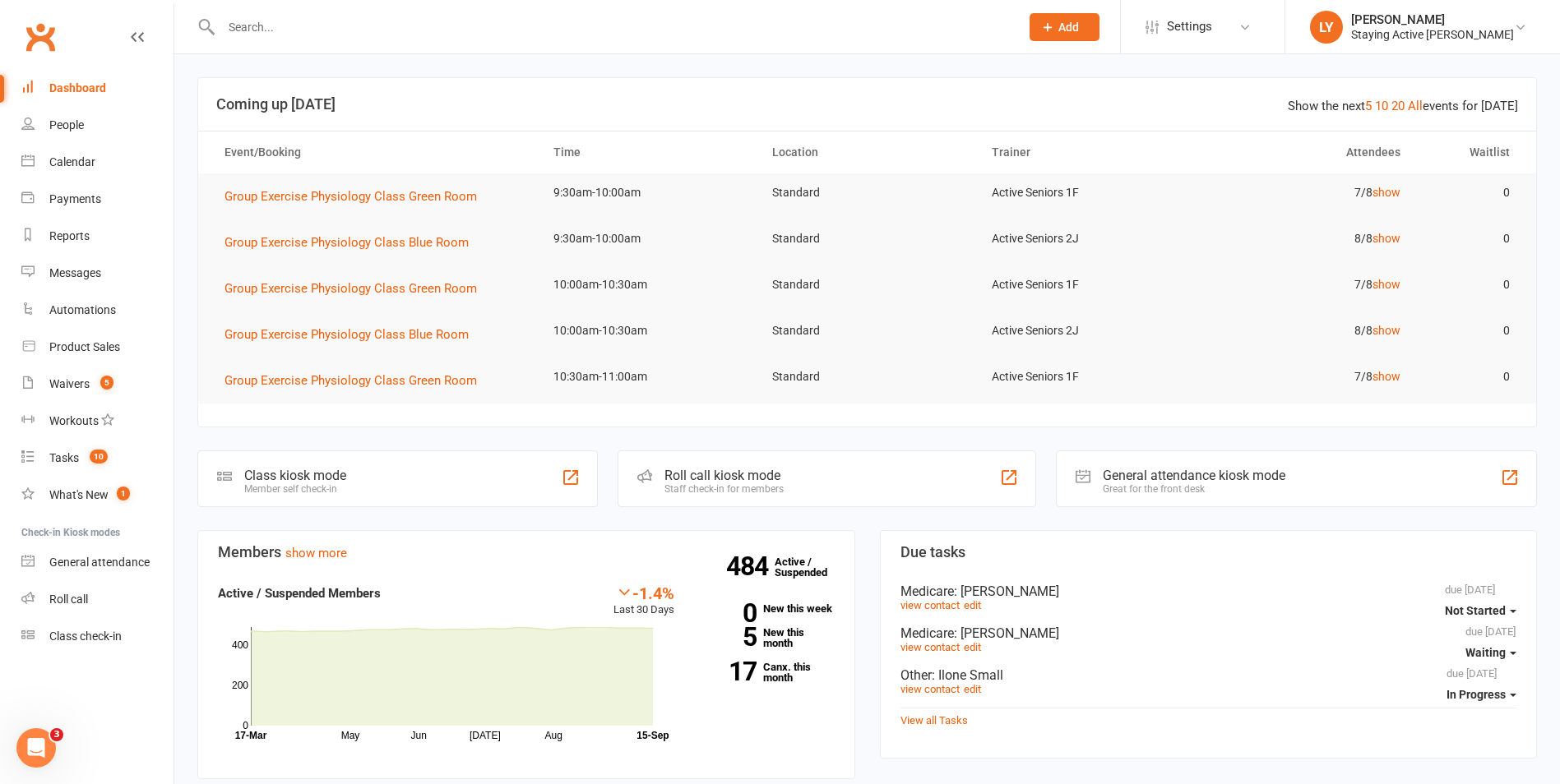
click at [371, 16] on input "text" at bounding box center [612, 27] width 792 height 23
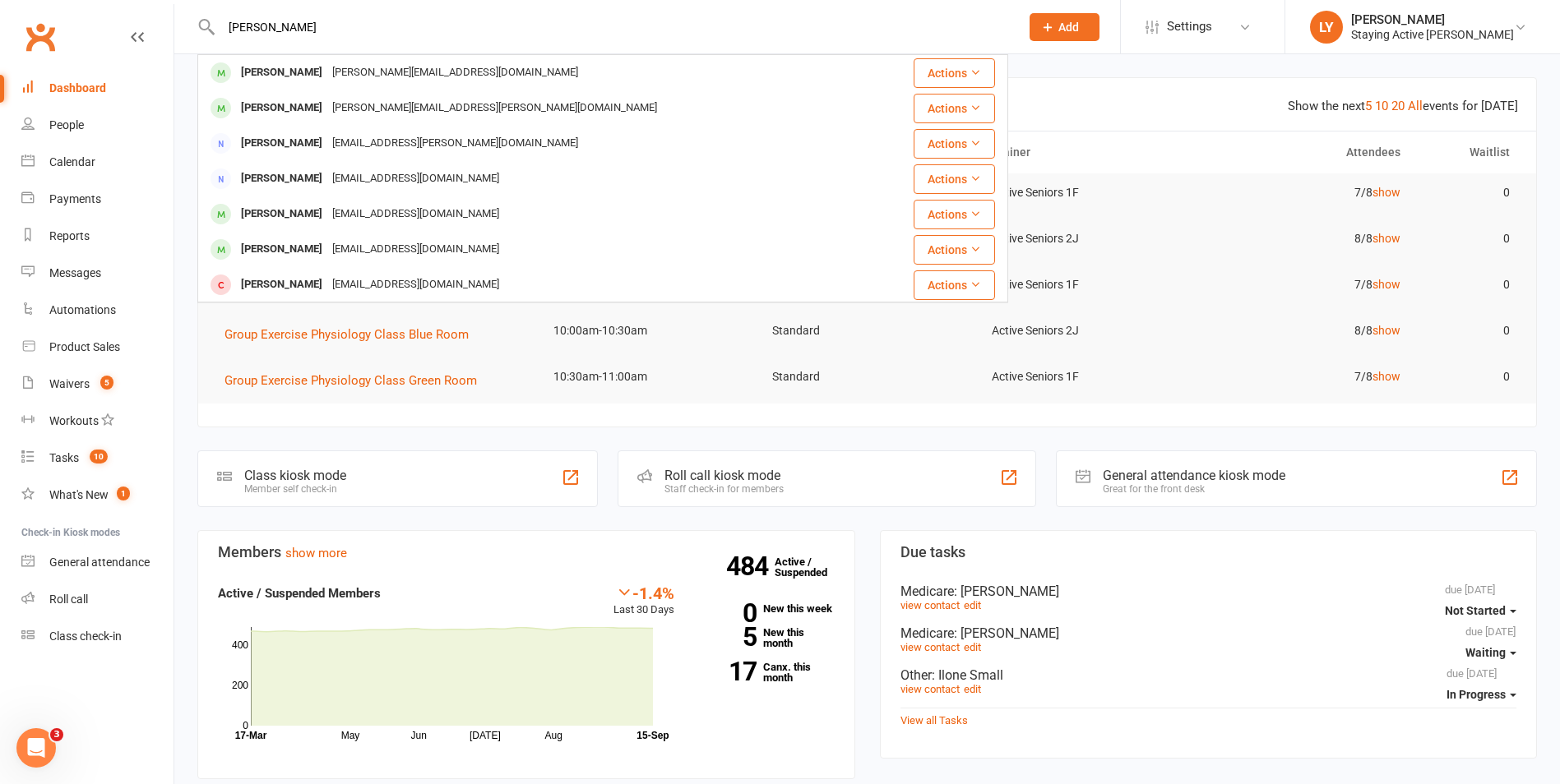
type input "richard kaan"
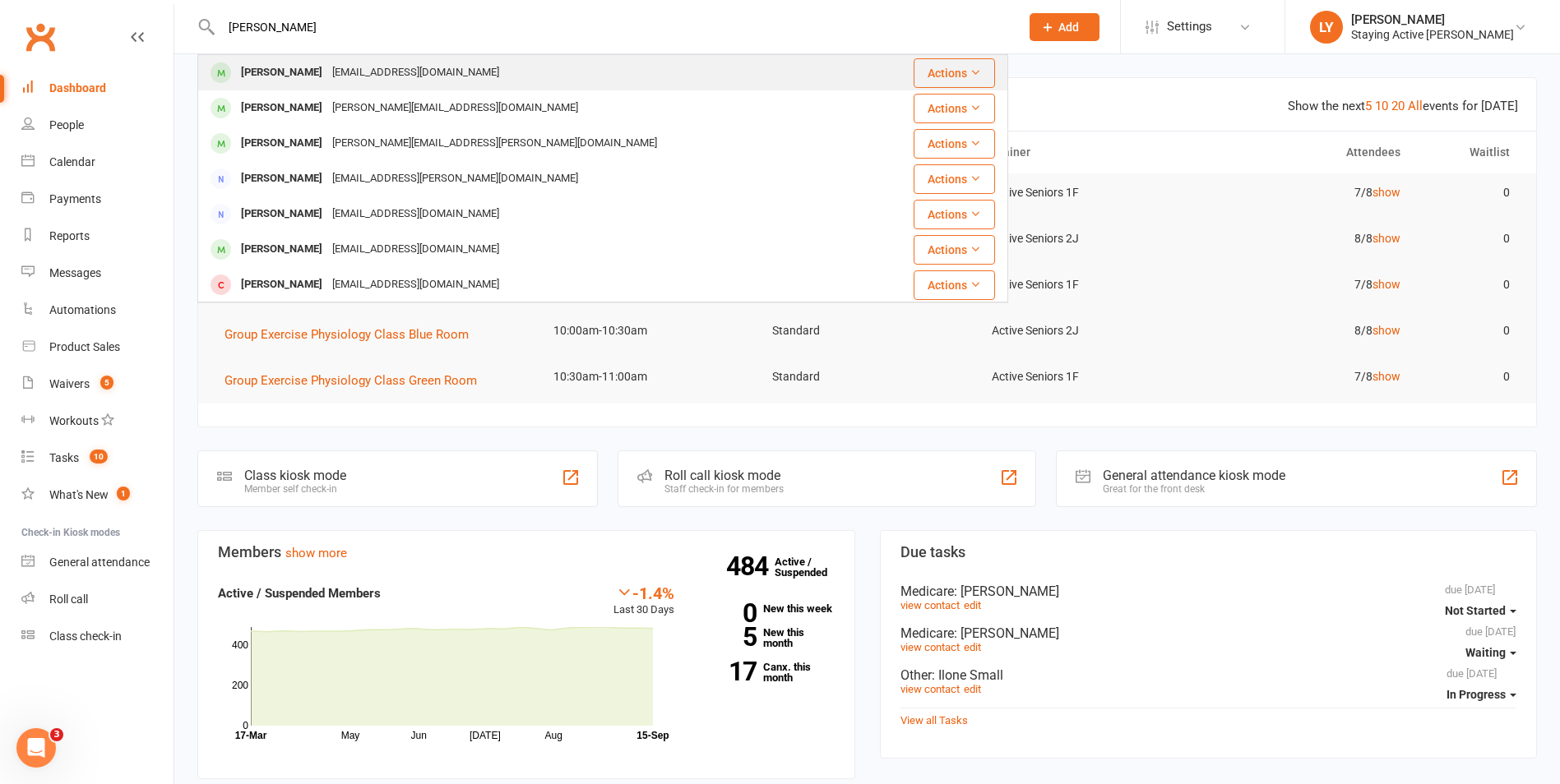
click at [340, 63] on div "rkaan@optusnet.com.au" at bounding box center [415, 73] width 176 height 24
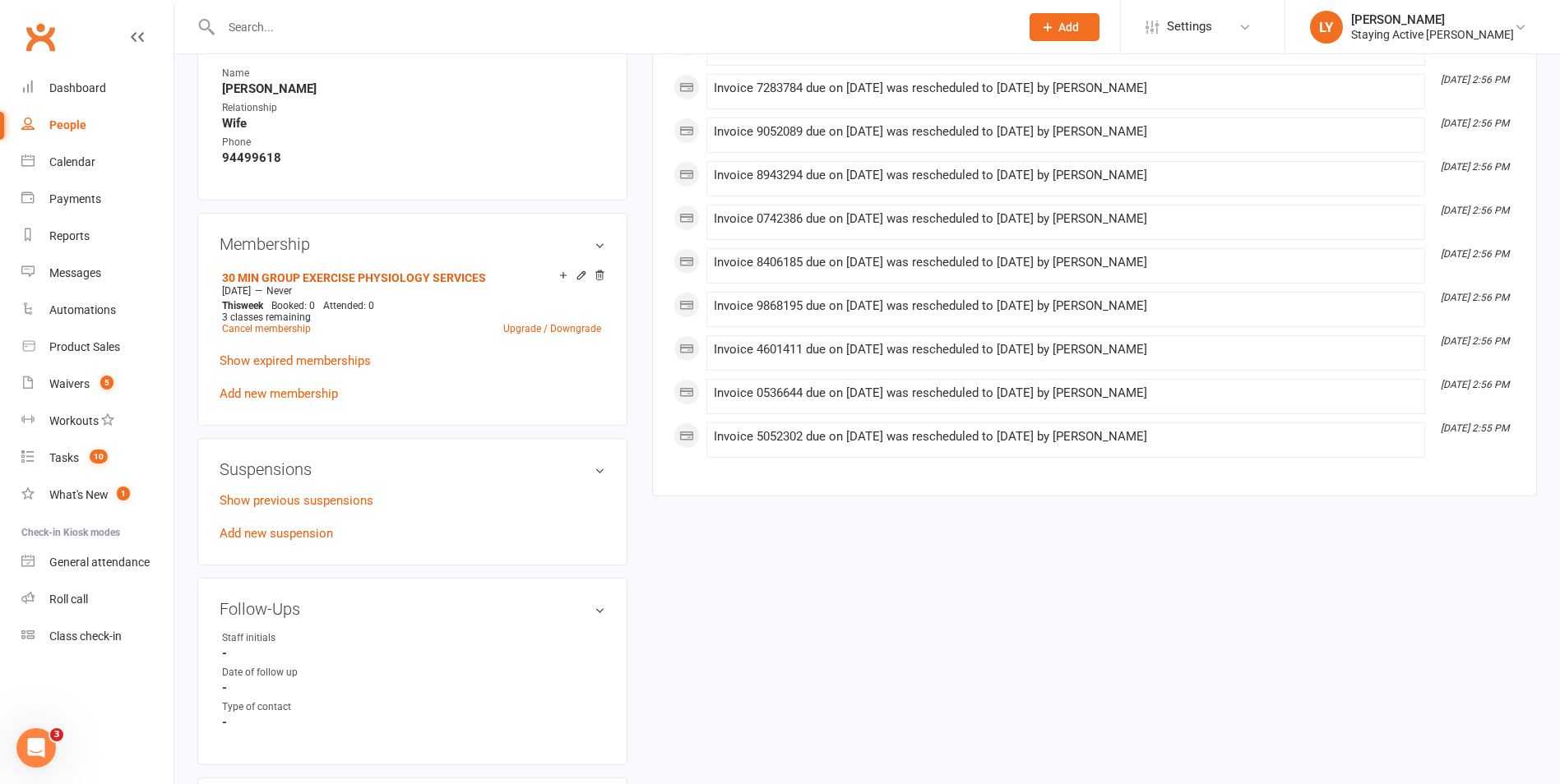
scroll to position [986, 0]
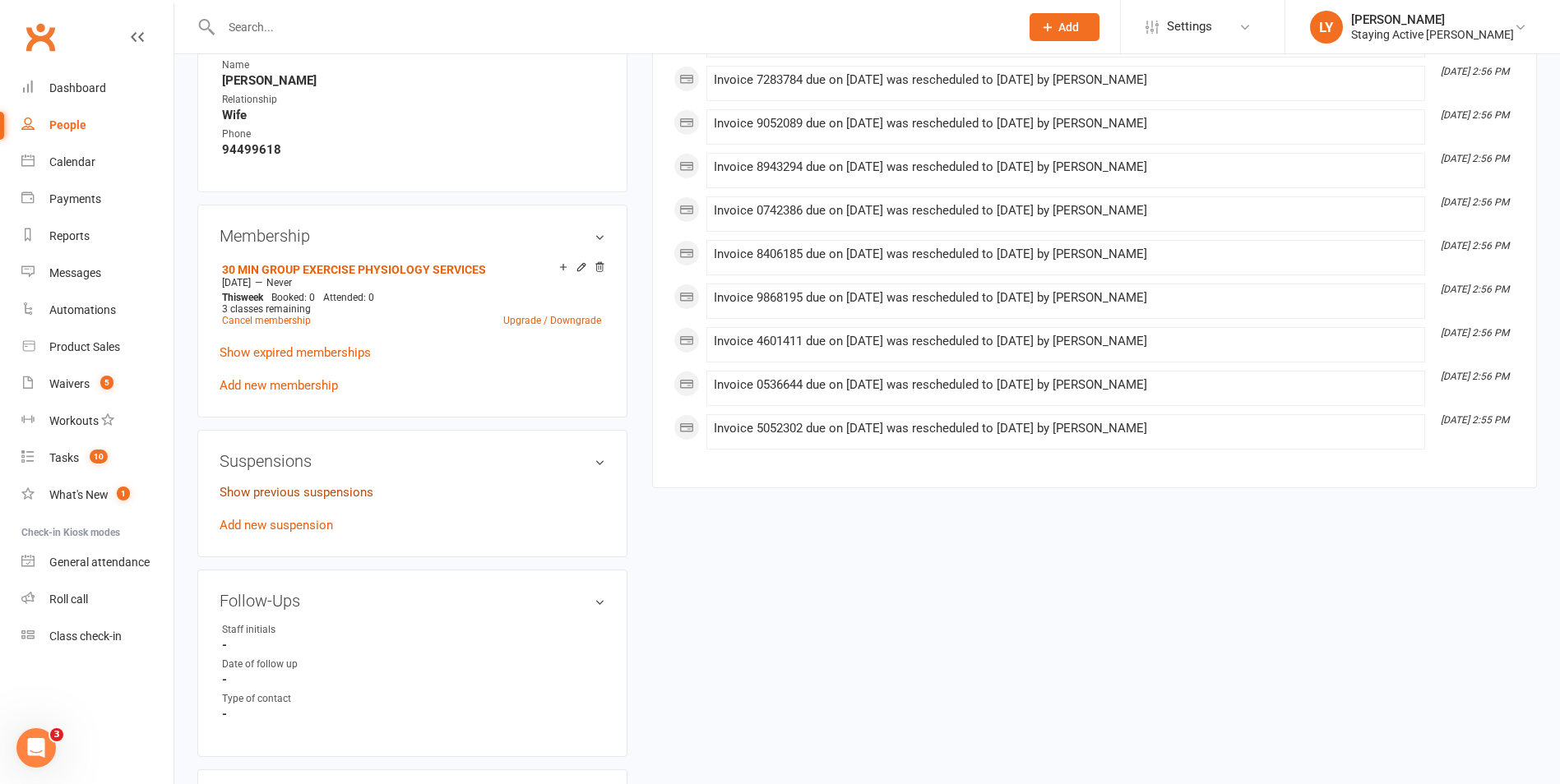
click at [296, 493] on link "Show previous suspensions" at bounding box center [297, 491] width 154 height 15
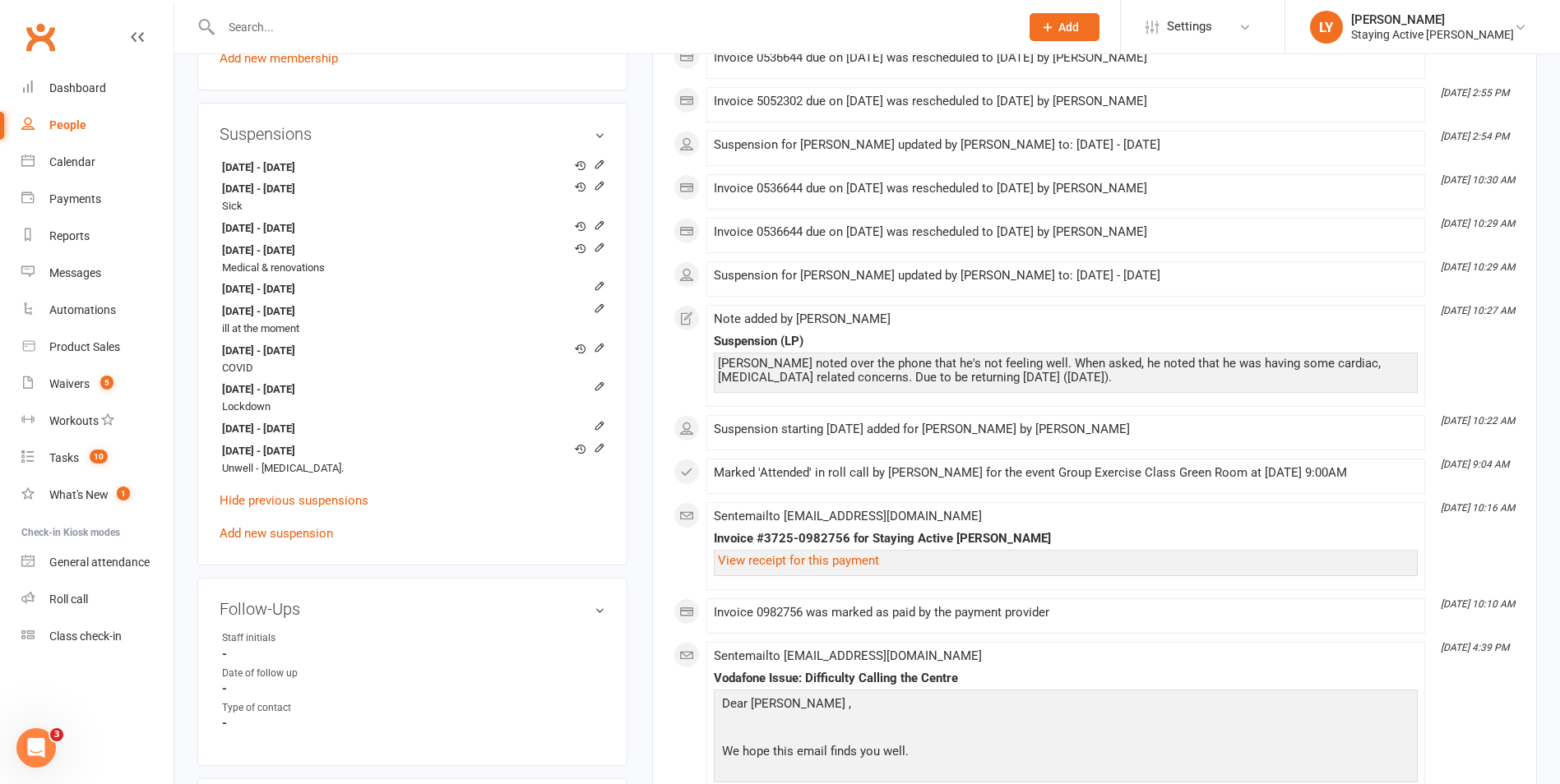
scroll to position [1315, 0]
click at [602, 445] on icon at bounding box center [599, 446] width 8 height 8
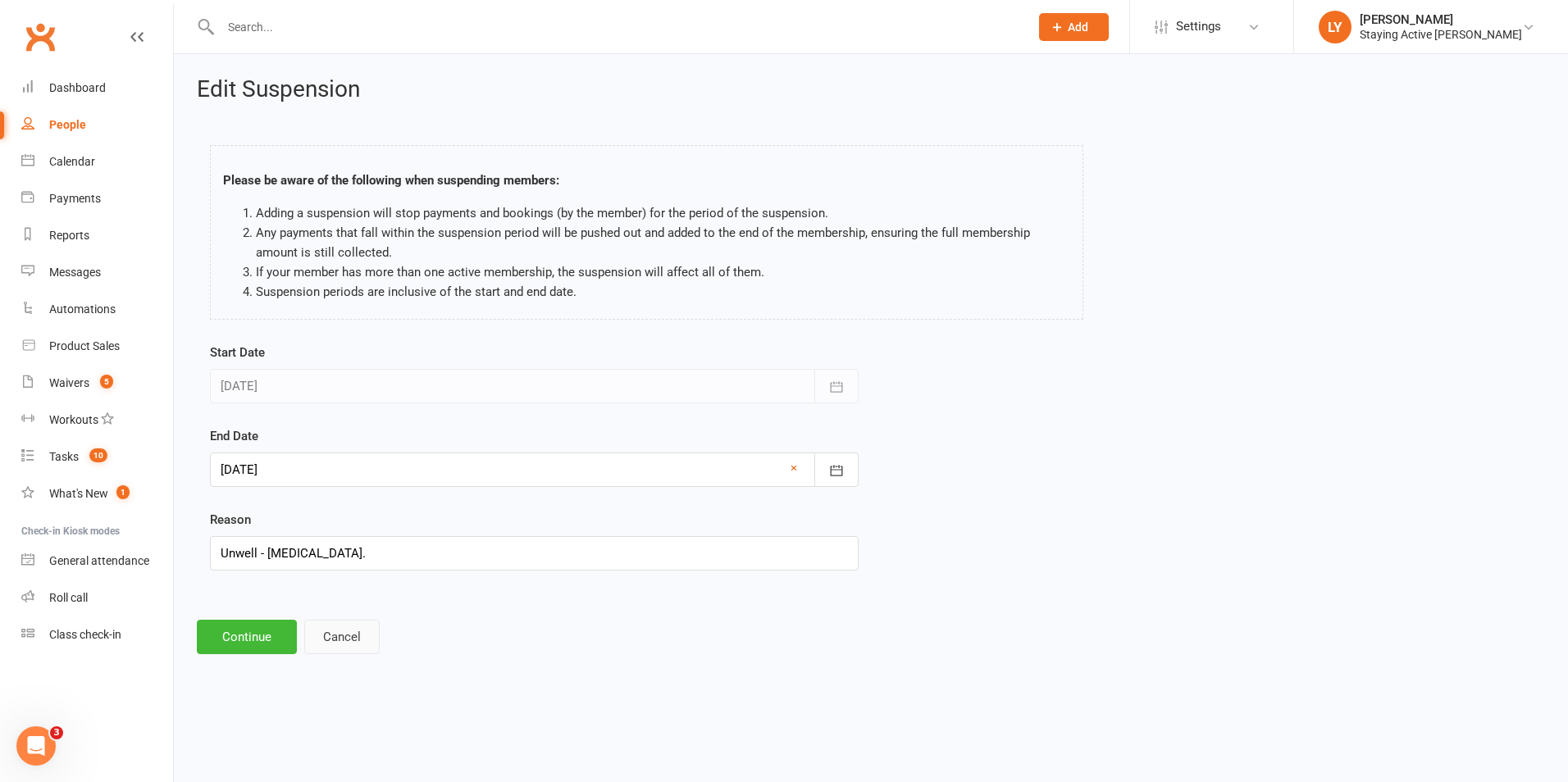
click at [334, 632] on button "Cancel" at bounding box center [342, 637] width 76 height 34
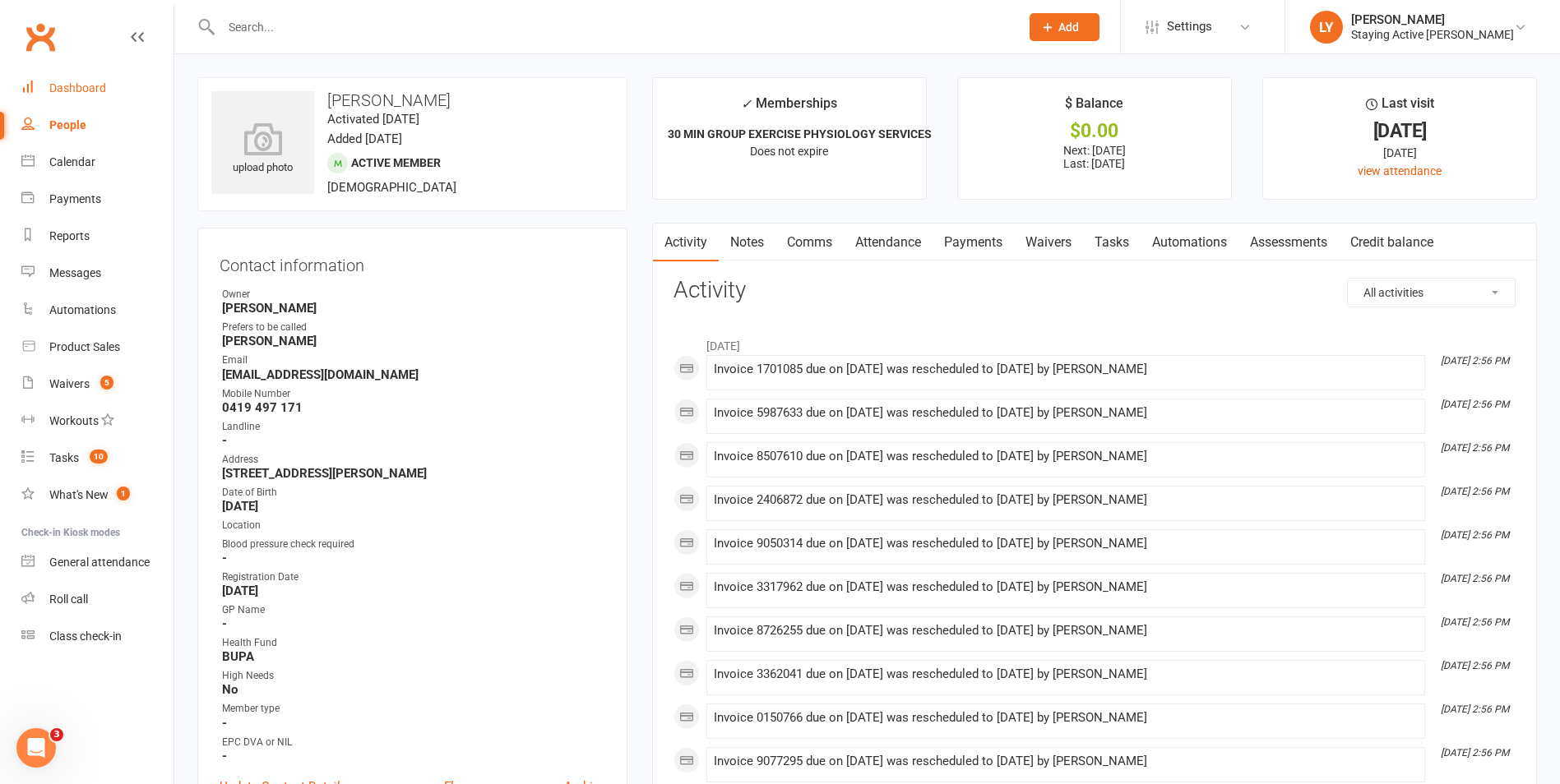
click at [137, 74] on link "Dashboard" at bounding box center [98, 89] width 152 height 37
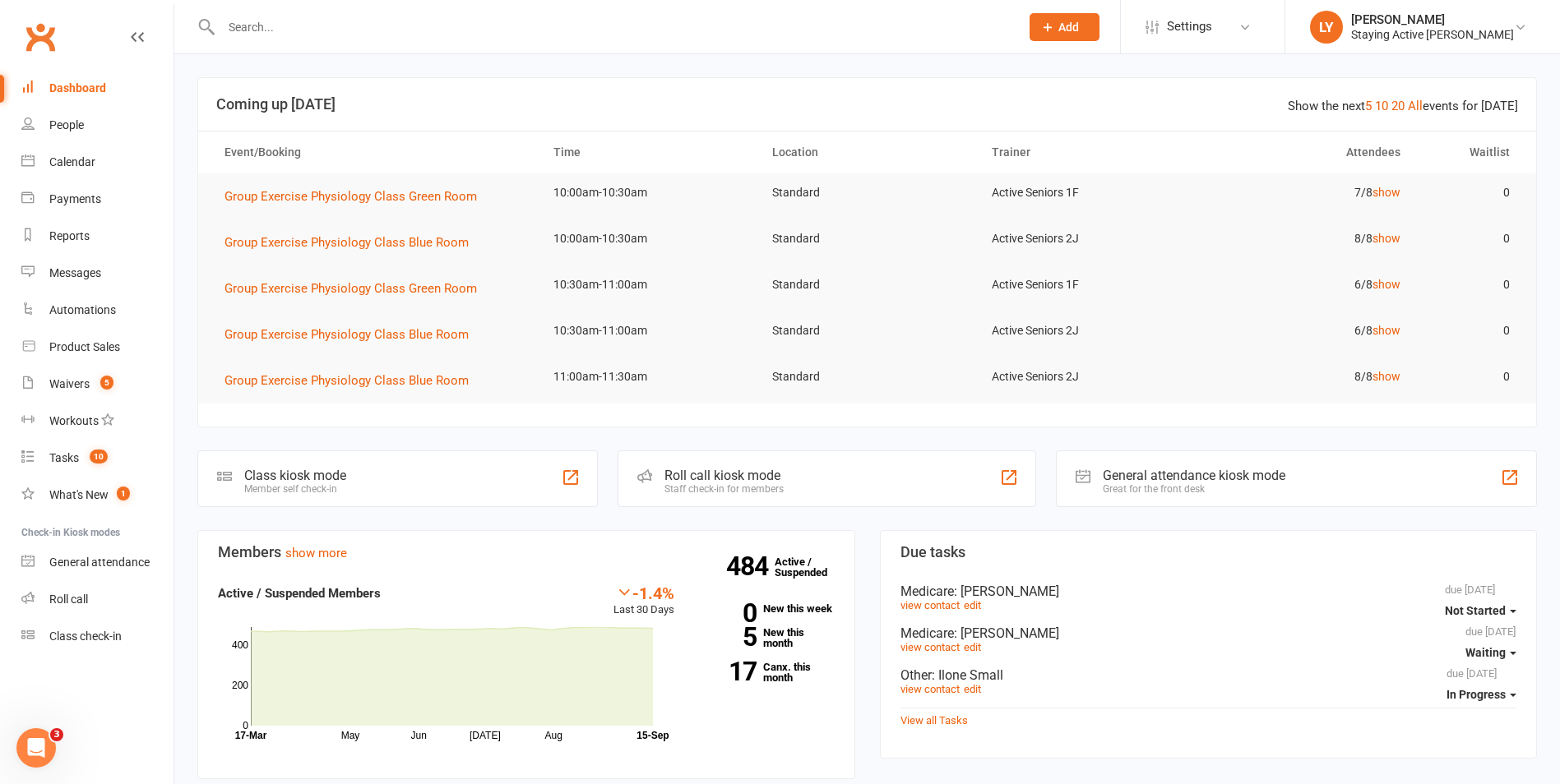
click at [726, 490] on div "Staff check-in for members" at bounding box center [723, 490] width 119 height 12
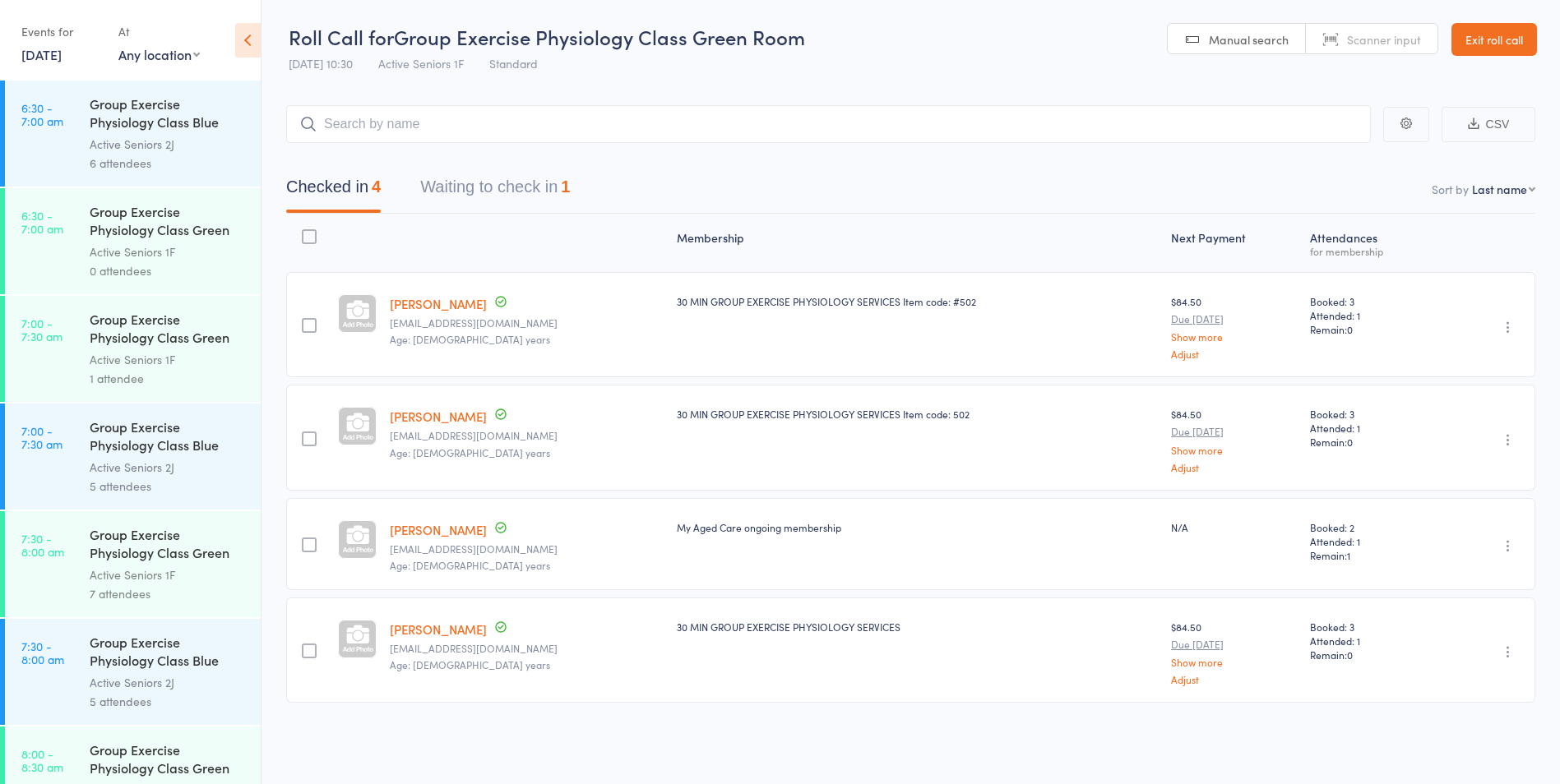
click at [62, 57] on link "[DATE]" at bounding box center [41, 54] width 40 height 18
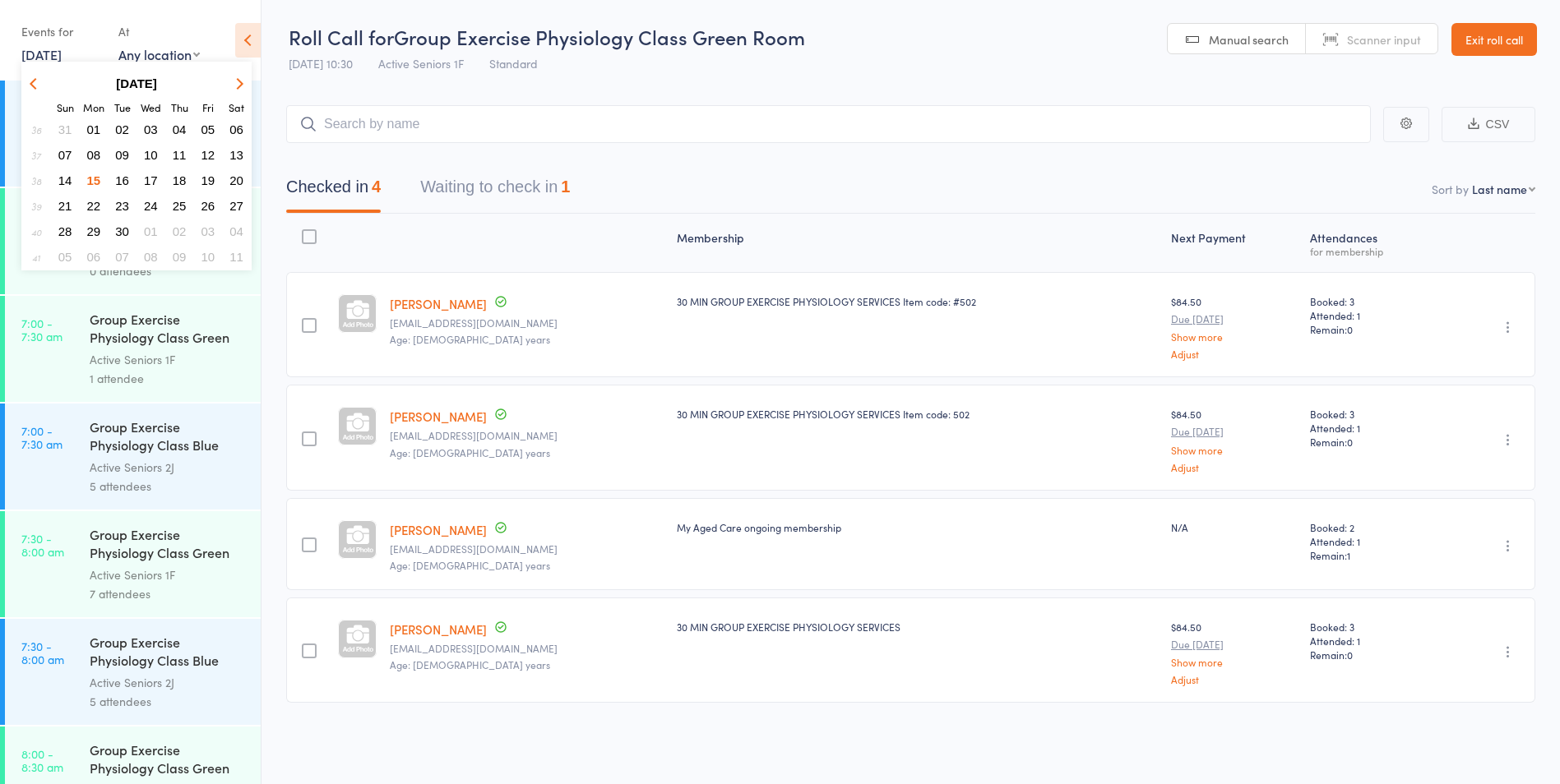
click at [205, 187] on button "19" at bounding box center [209, 180] width 26 height 23
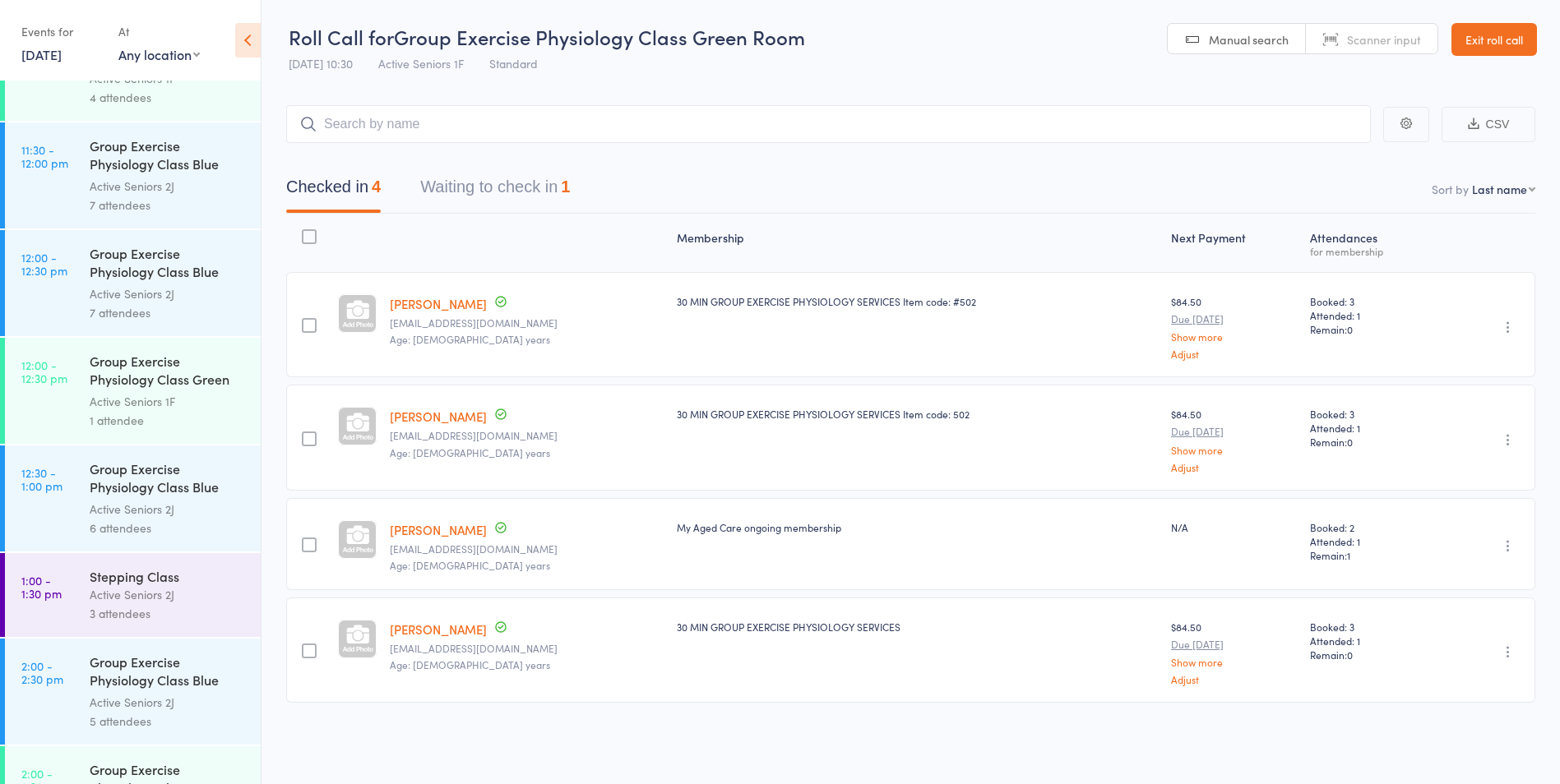
scroll to position [2302, 0]
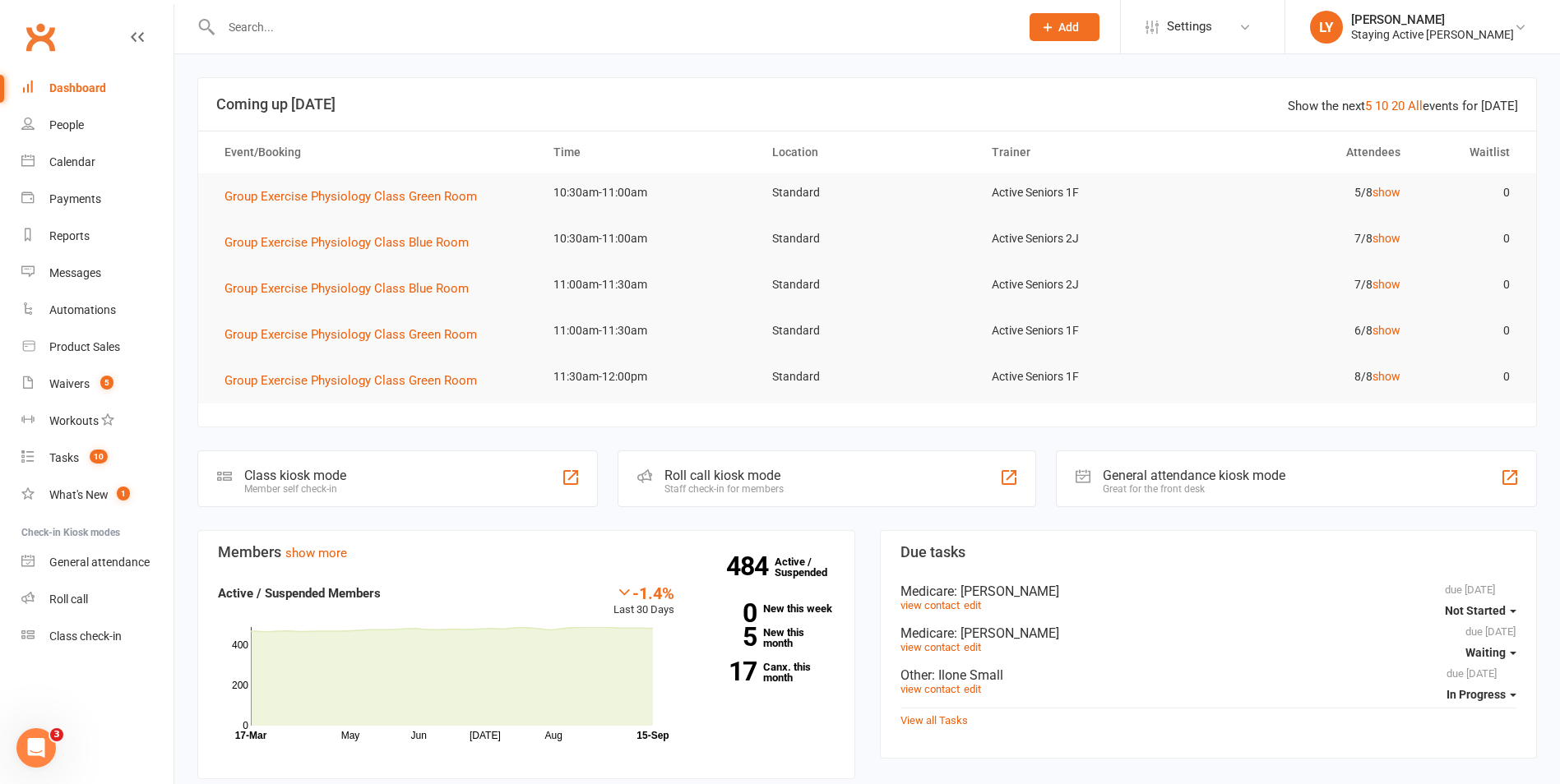
click at [779, 501] on div "Roll call kiosk mode Staff check-in for members" at bounding box center [827, 479] width 418 height 57
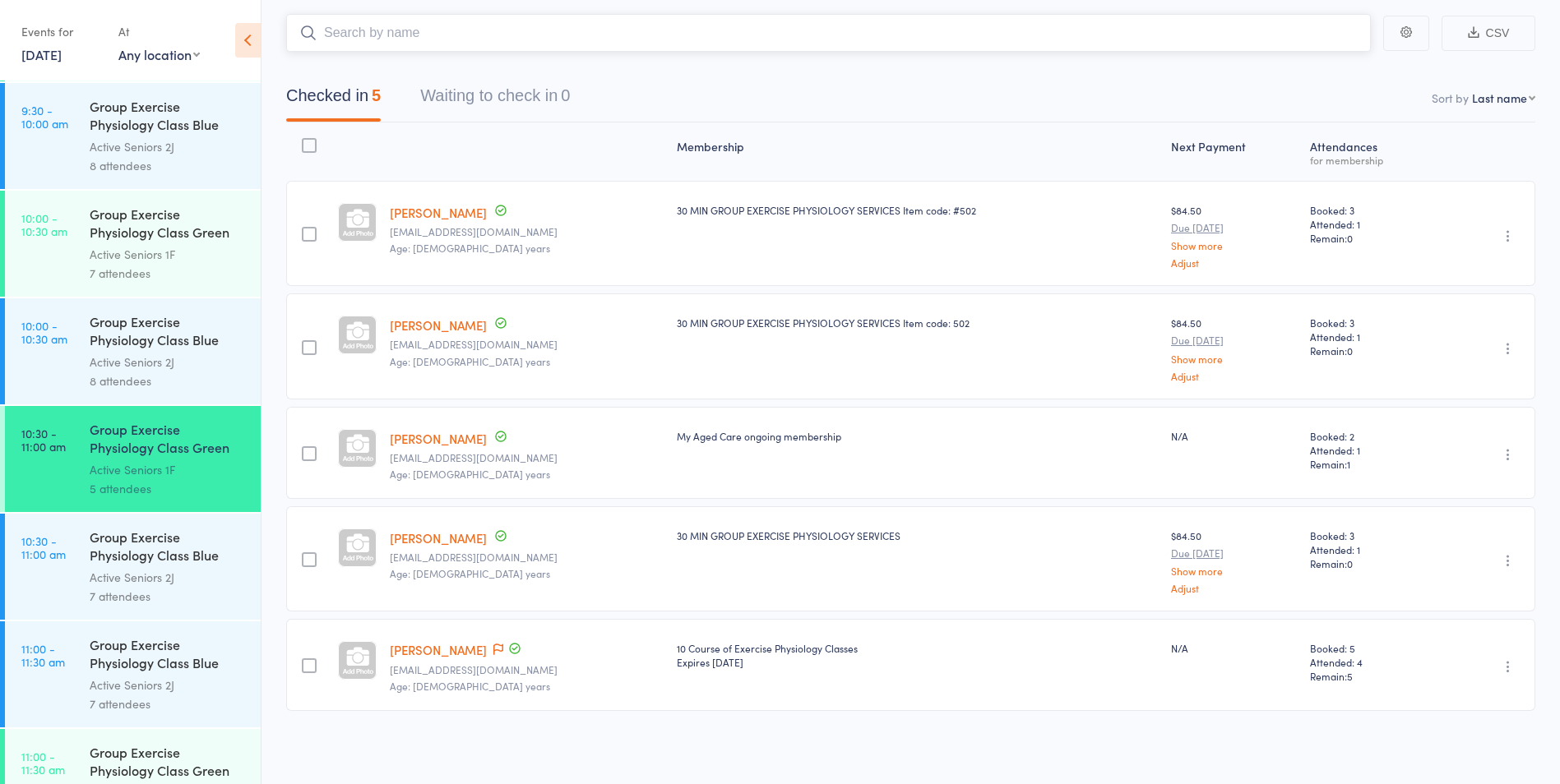
scroll to position [1562, 0]
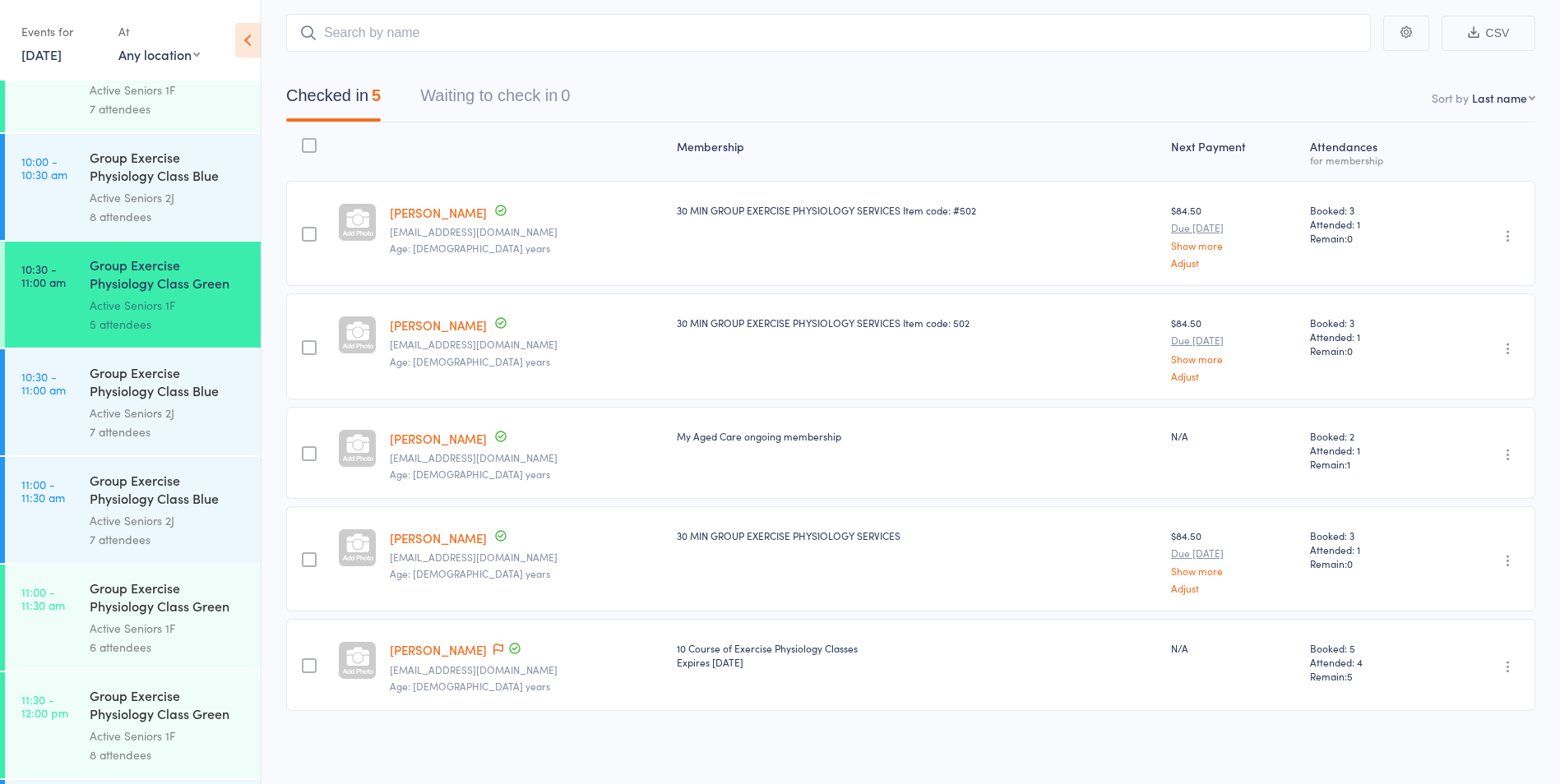
click at [111, 631] on div "Active Seniors 1F" at bounding box center [168, 627] width 157 height 19
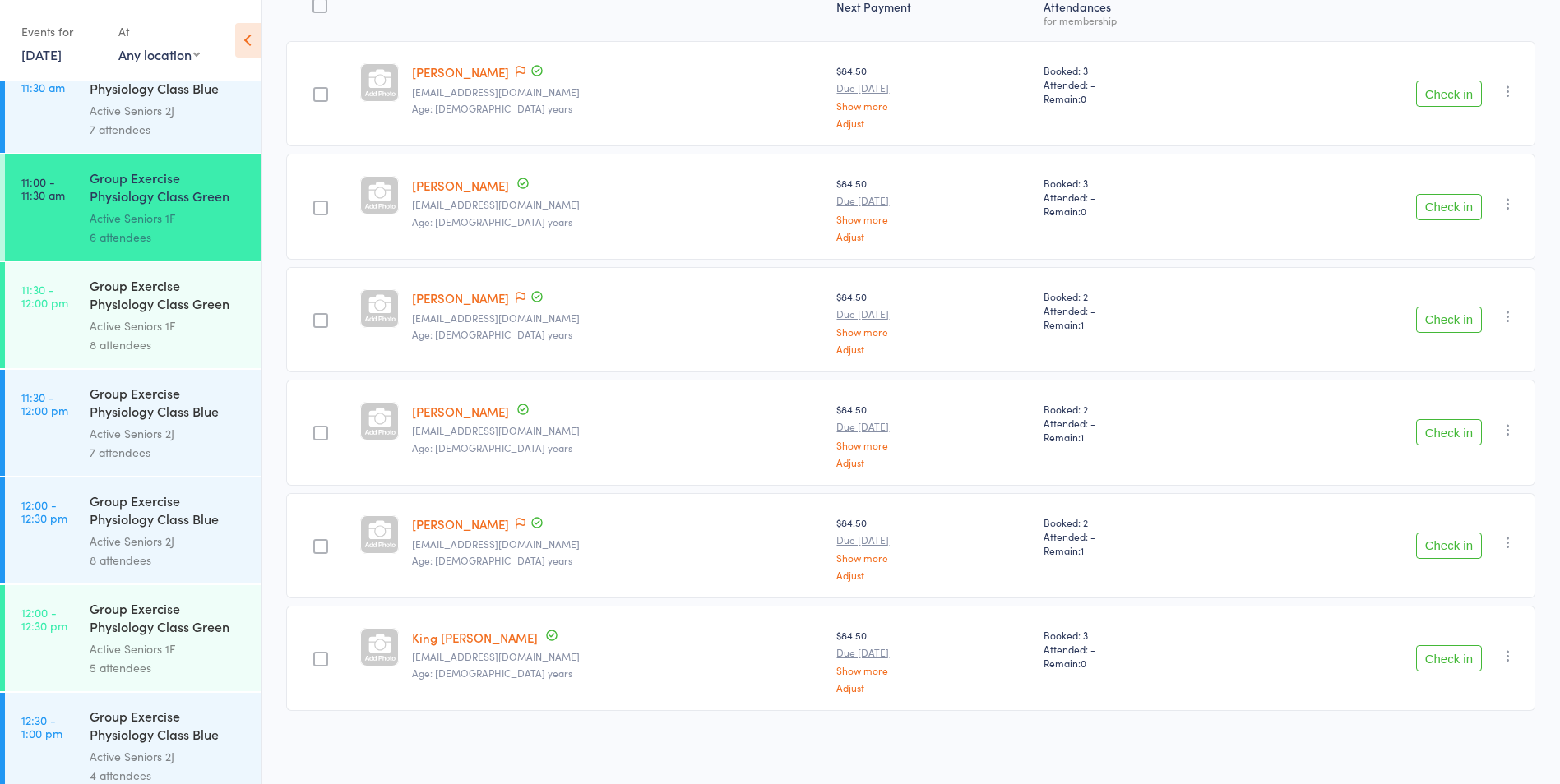
scroll to position [1890, 0]
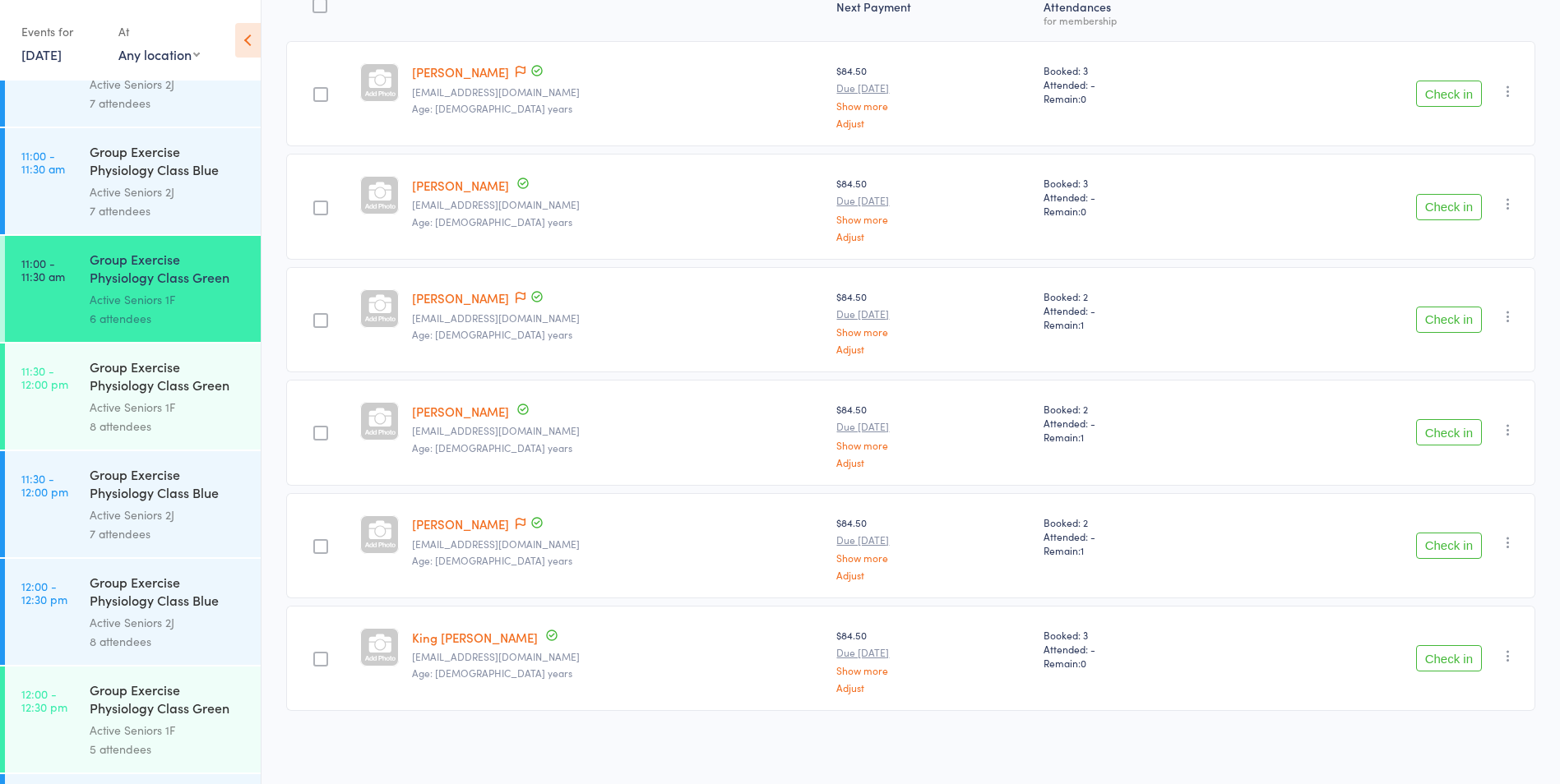
click at [46, 149] on time "11:00 - 11:30 am" at bounding box center [43, 162] width 43 height 27
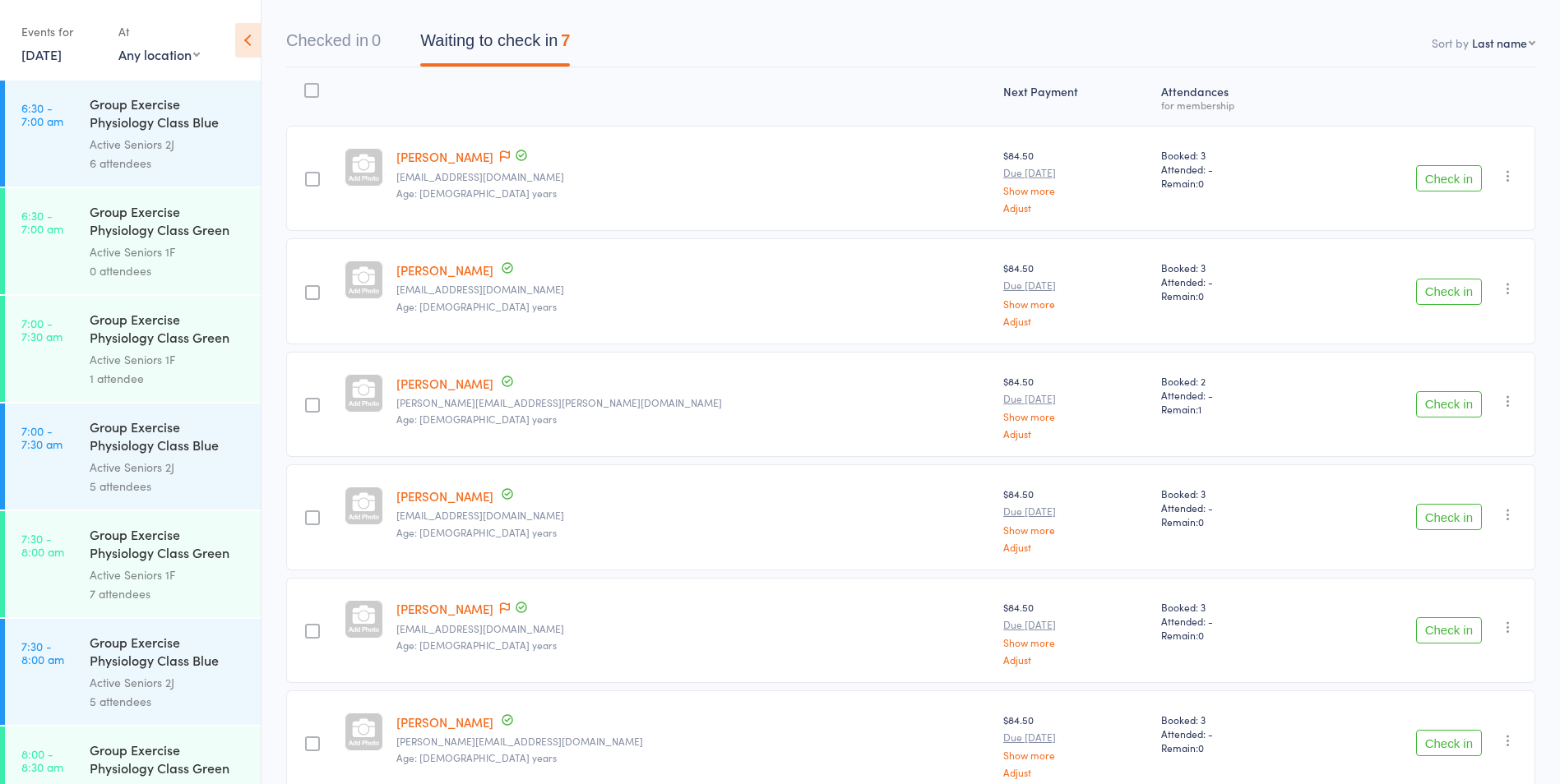
scroll to position [330, 0]
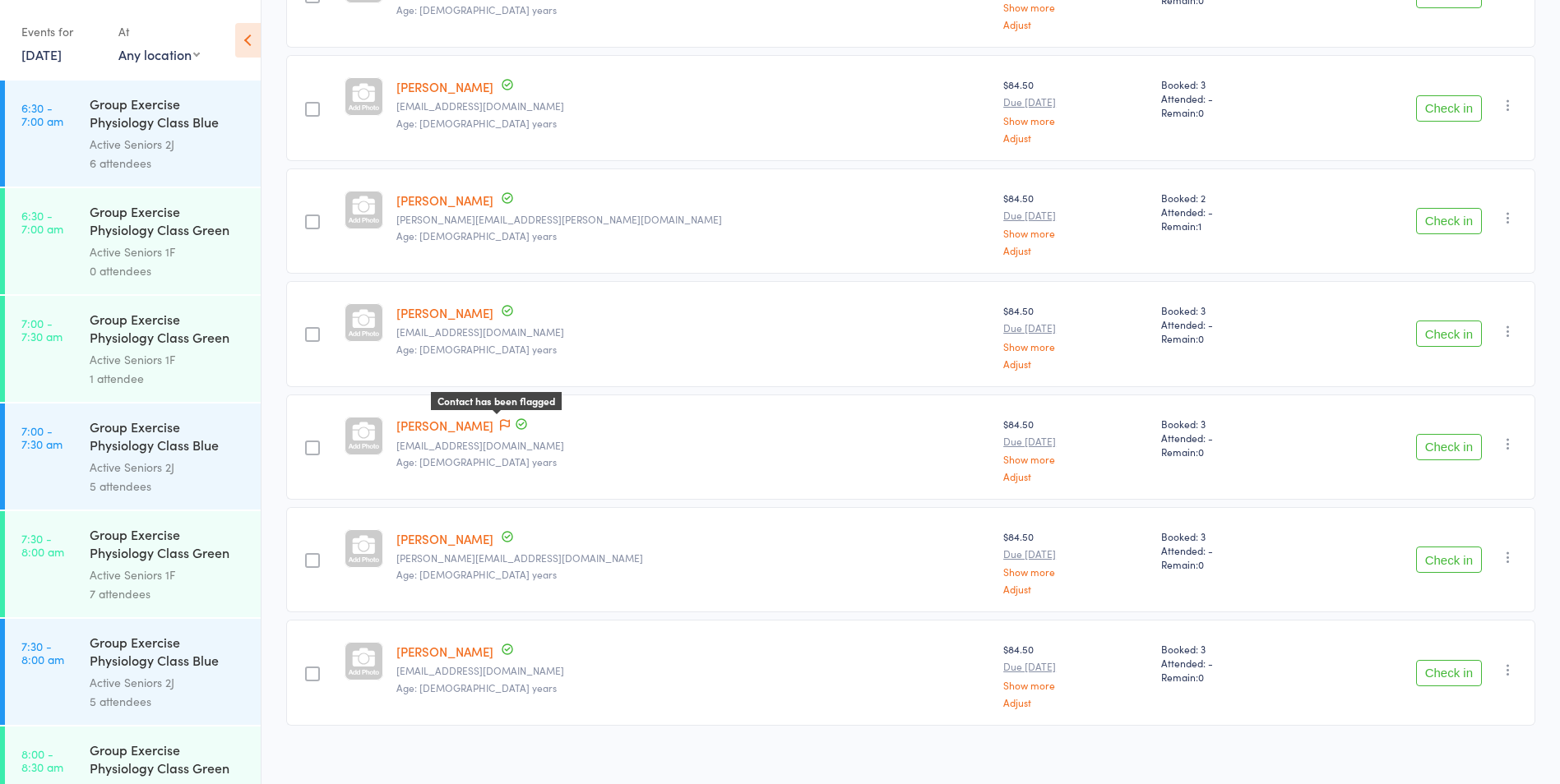
click at [509, 423] on icon at bounding box center [505, 425] width 10 height 12
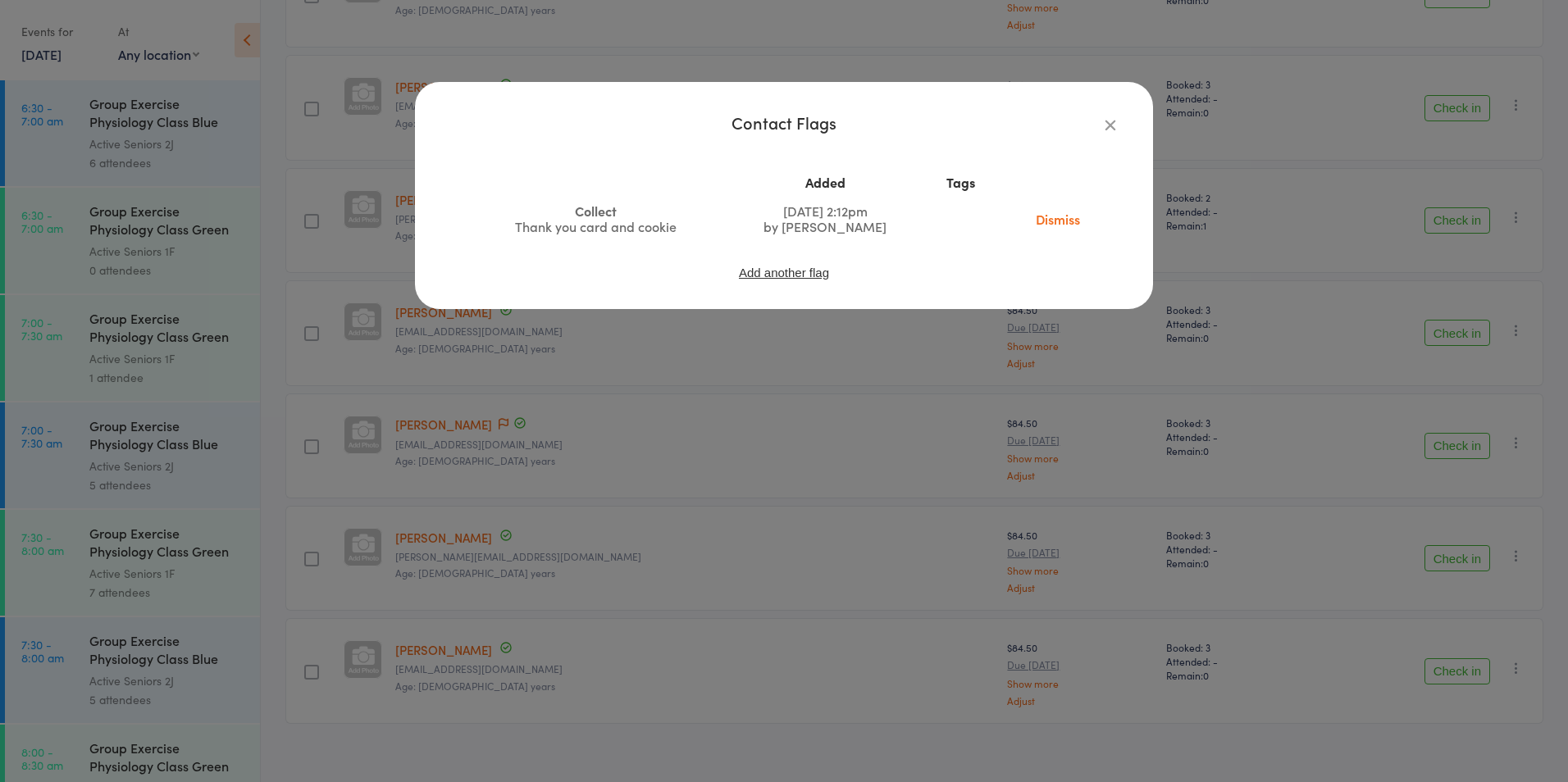
click at [1070, 224] on link "Dismiss" at bounding box center [1057, 219] width 69 height 18
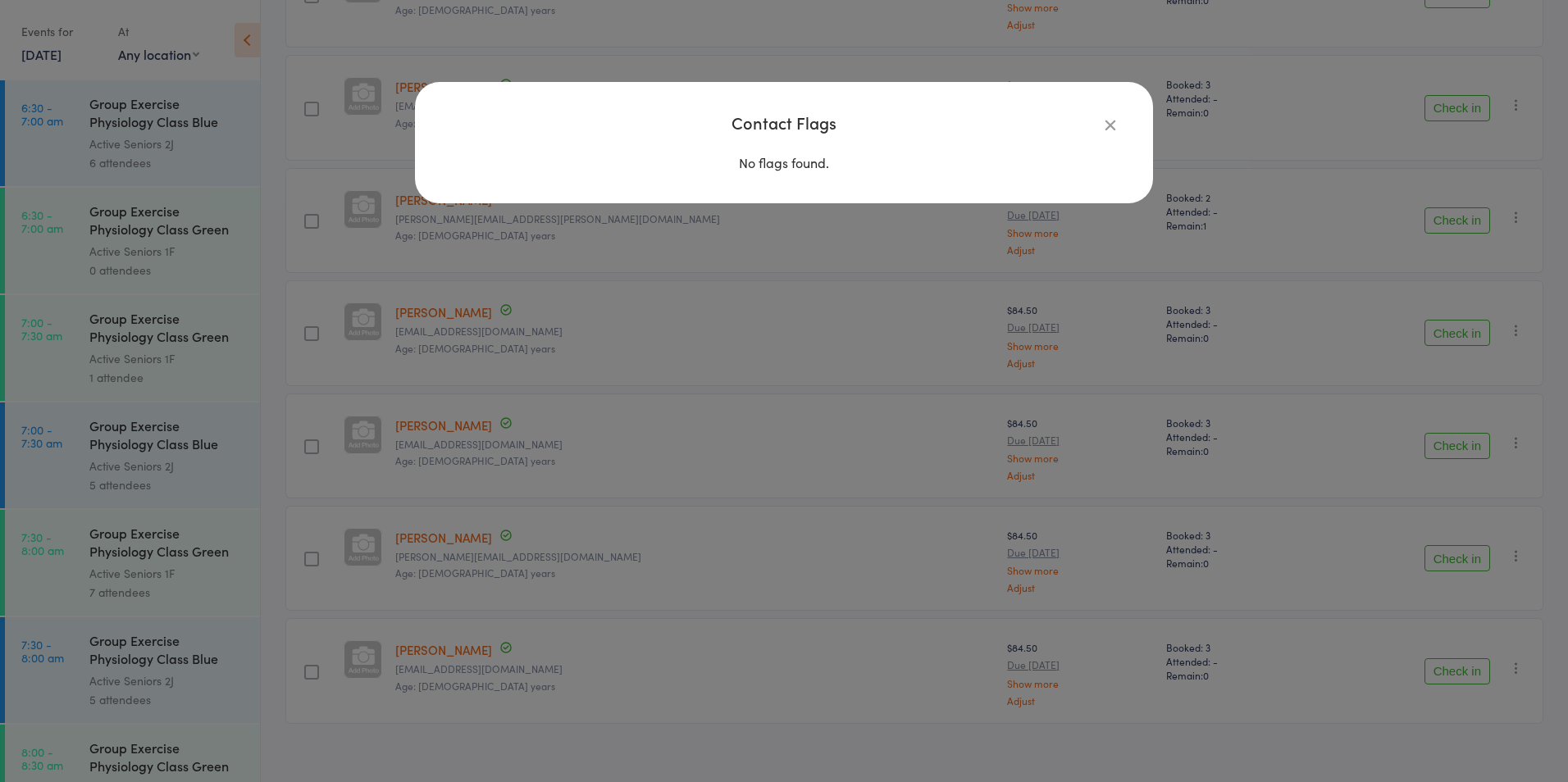
click at [688, 561] on div "Contact Flags No flags found." at bounding box center [784, 391] width 1568 height 782
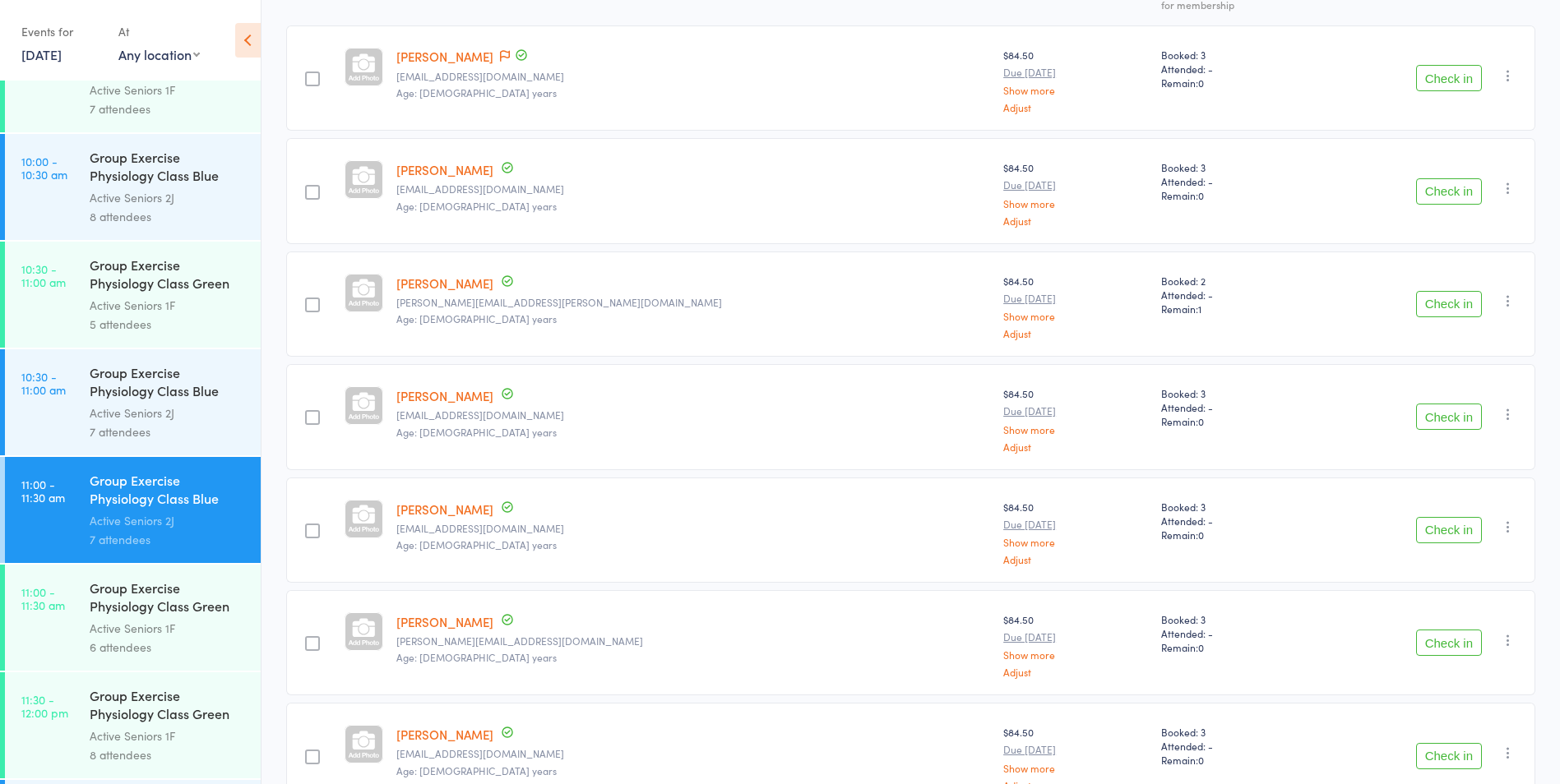
scroll to position [329, 0]
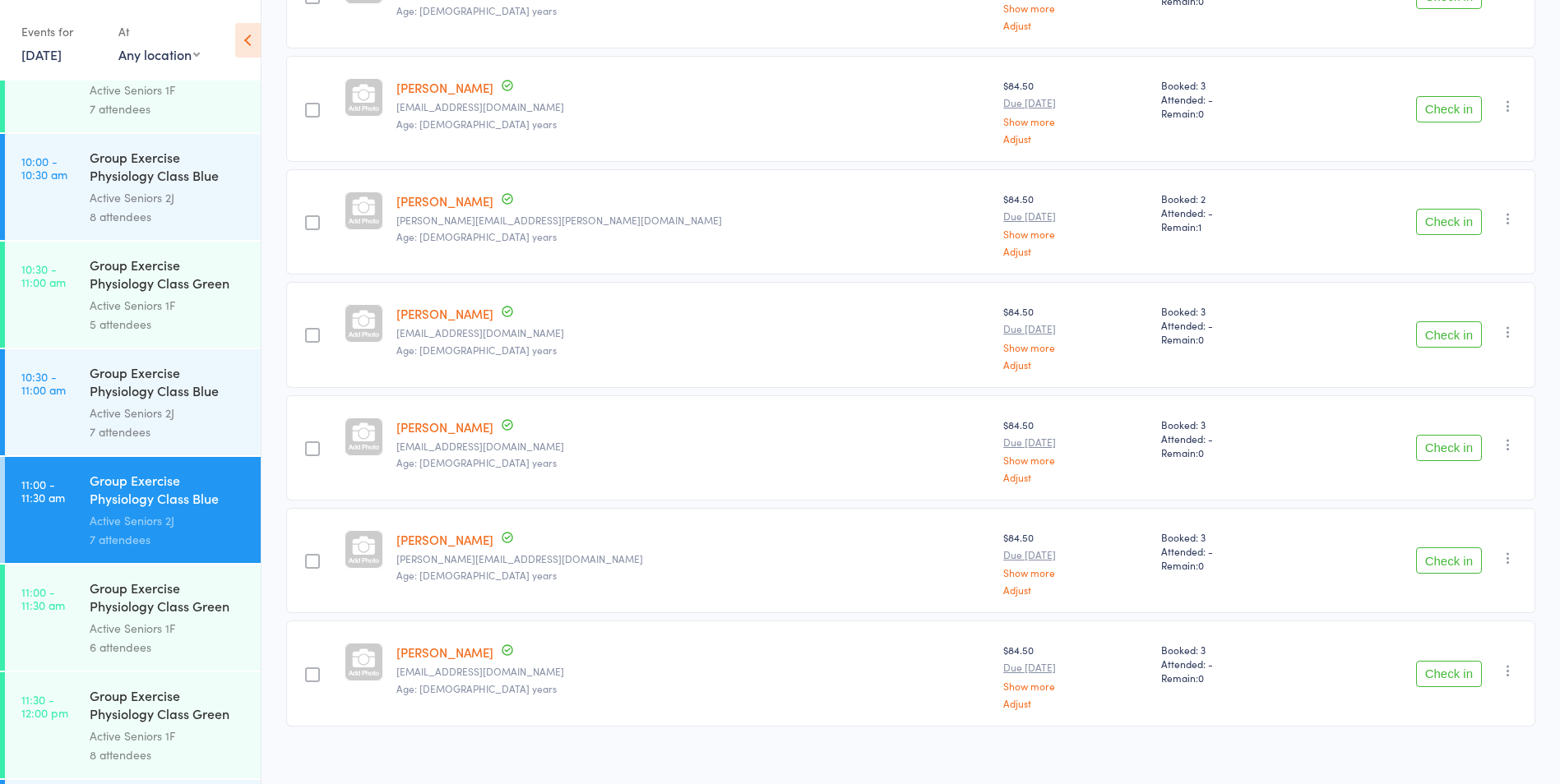
click at [48, 648] on link "11:00 - 11:30 am Group Exercise Physiology Class Green Room Active Seniors 1F 6…" at bounding box center [133, 618] width 256 height 106
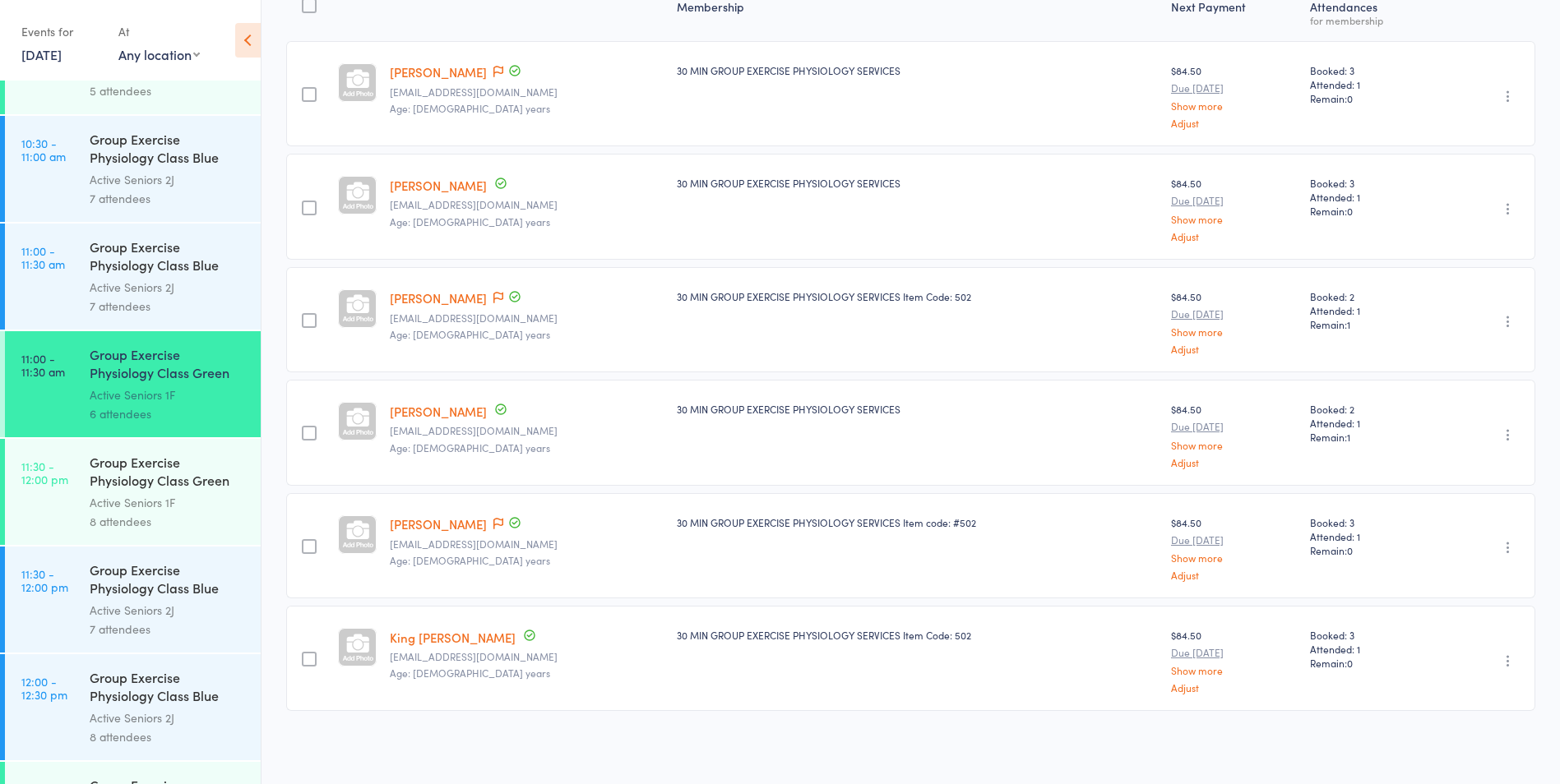
scroll to position [1808, 0]
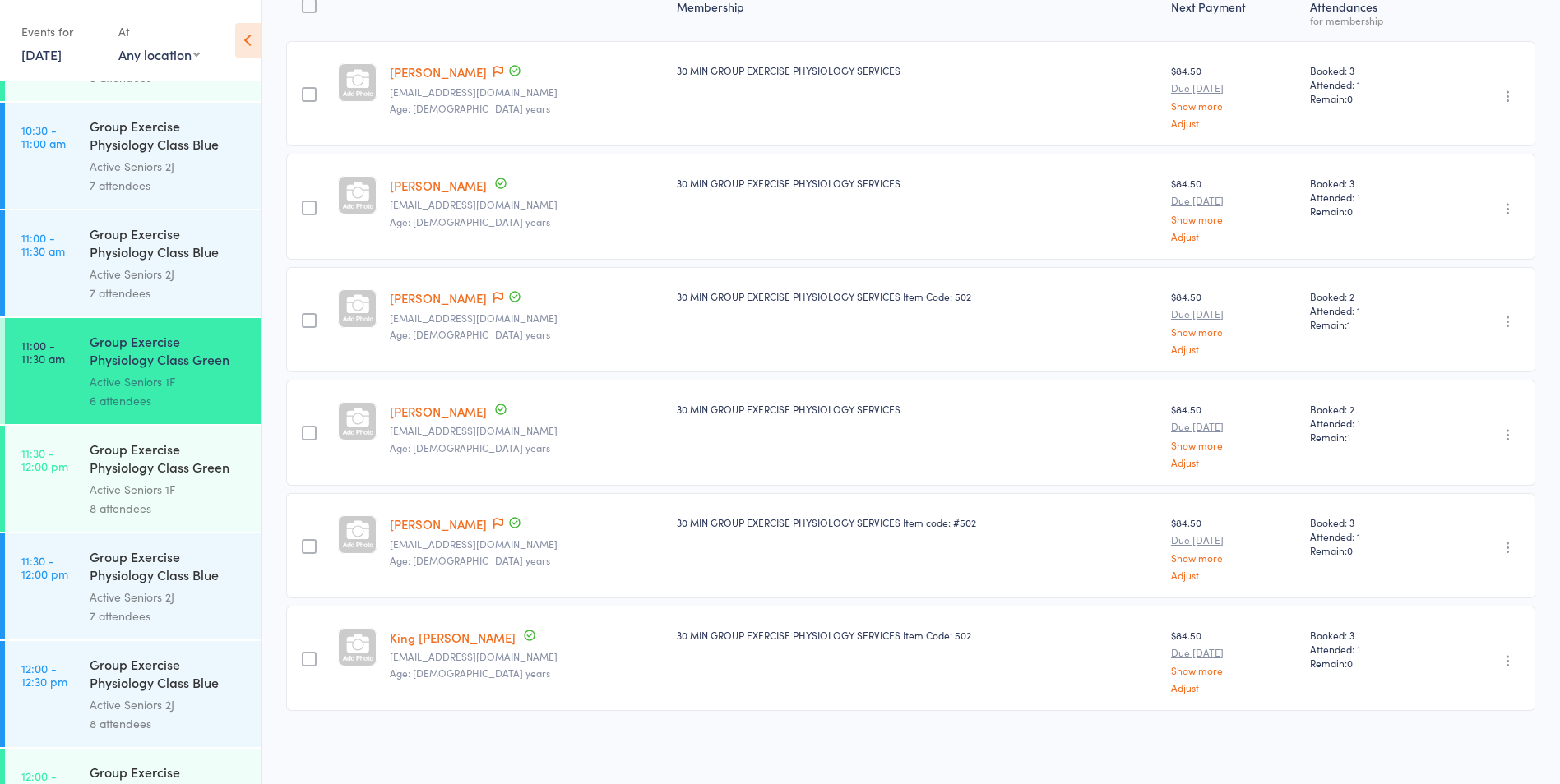
click at [148, 578] on div "Group Exercise Physiology Class Blue Room" at bounding box center [168, 567] width 157 height 40
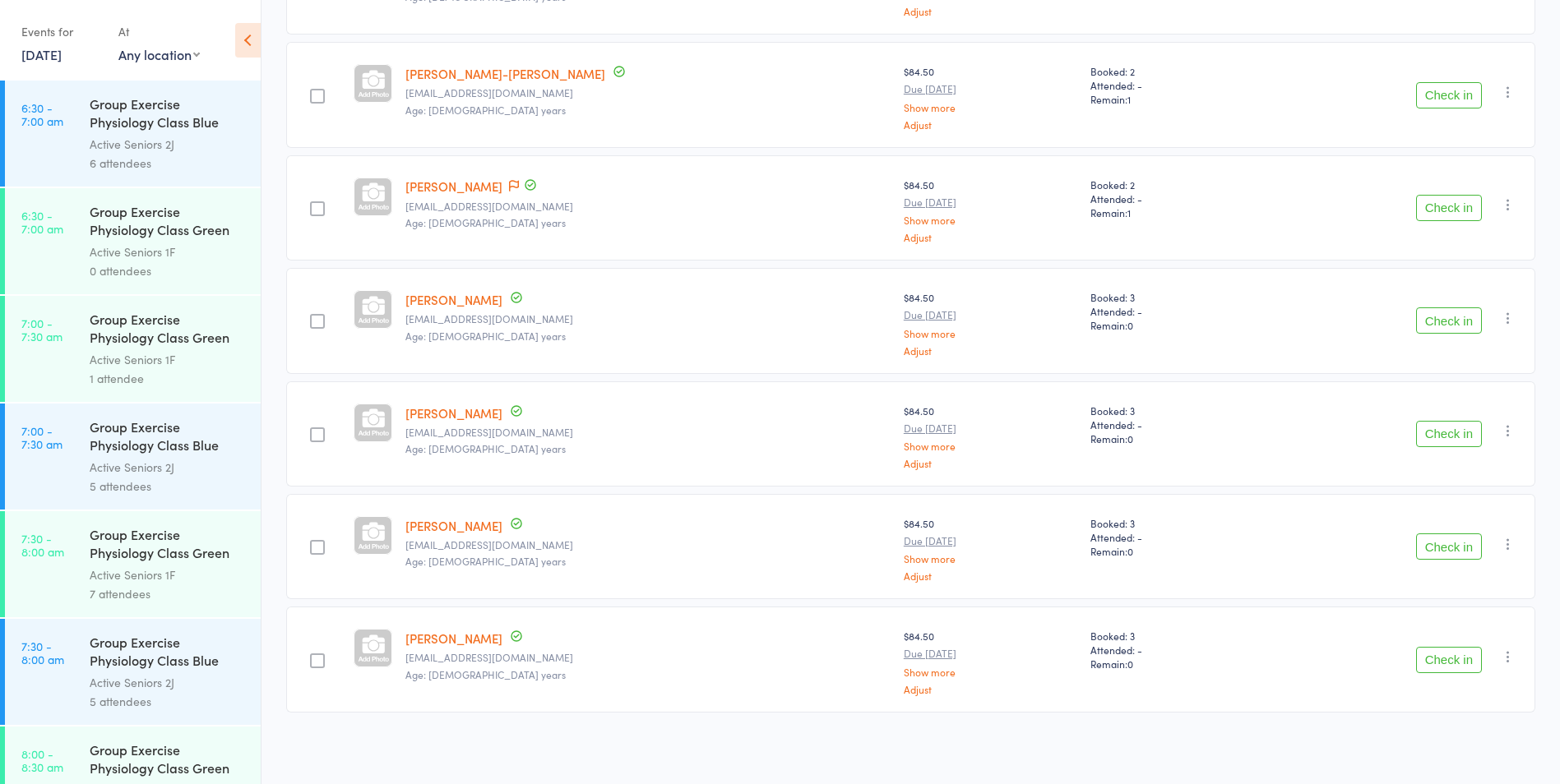
scroll to position [345, 0]
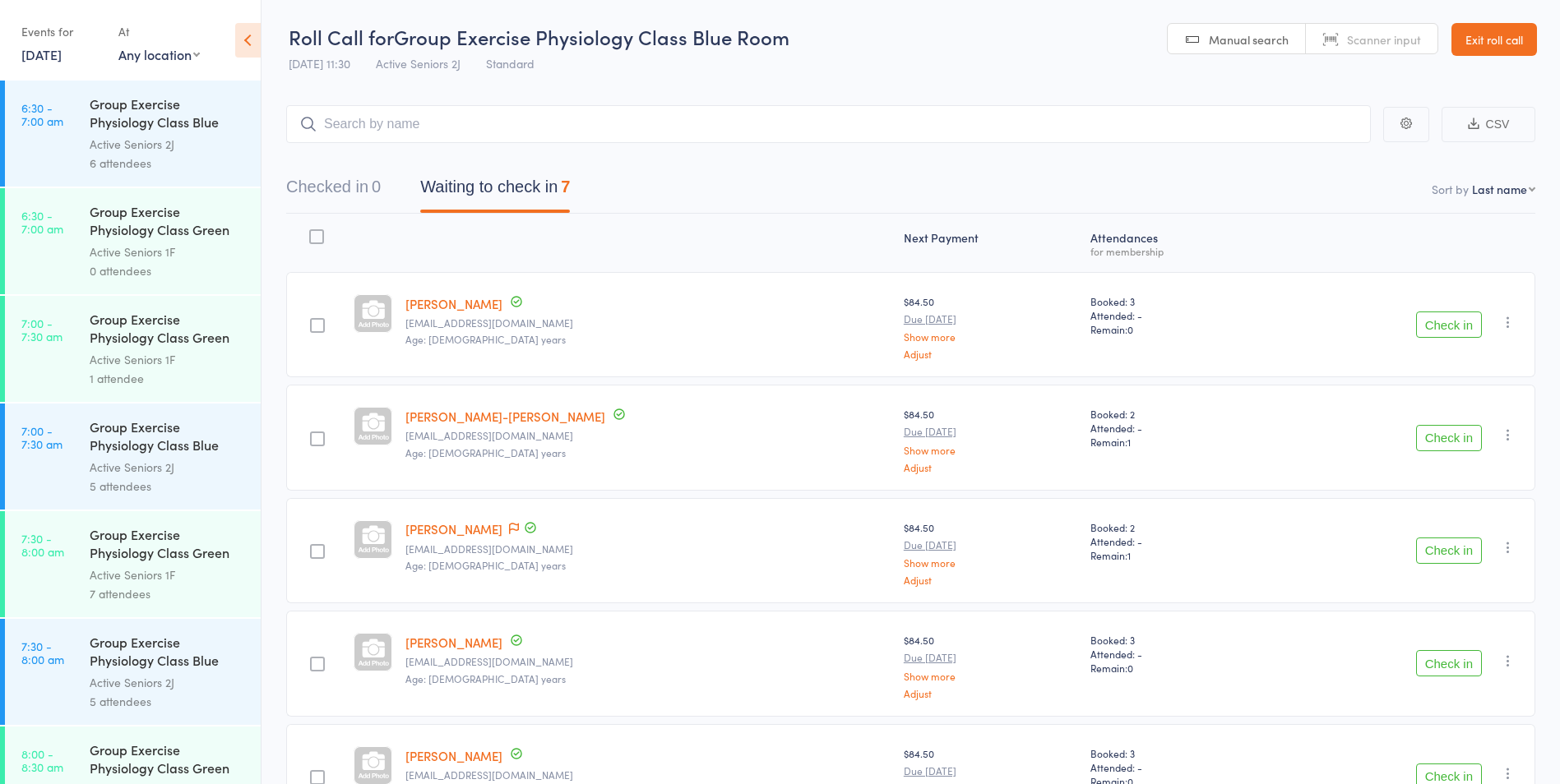
click at [1456, 50] on link "Exit roll call" at bounding box center [1494, 38] width 86 height 33
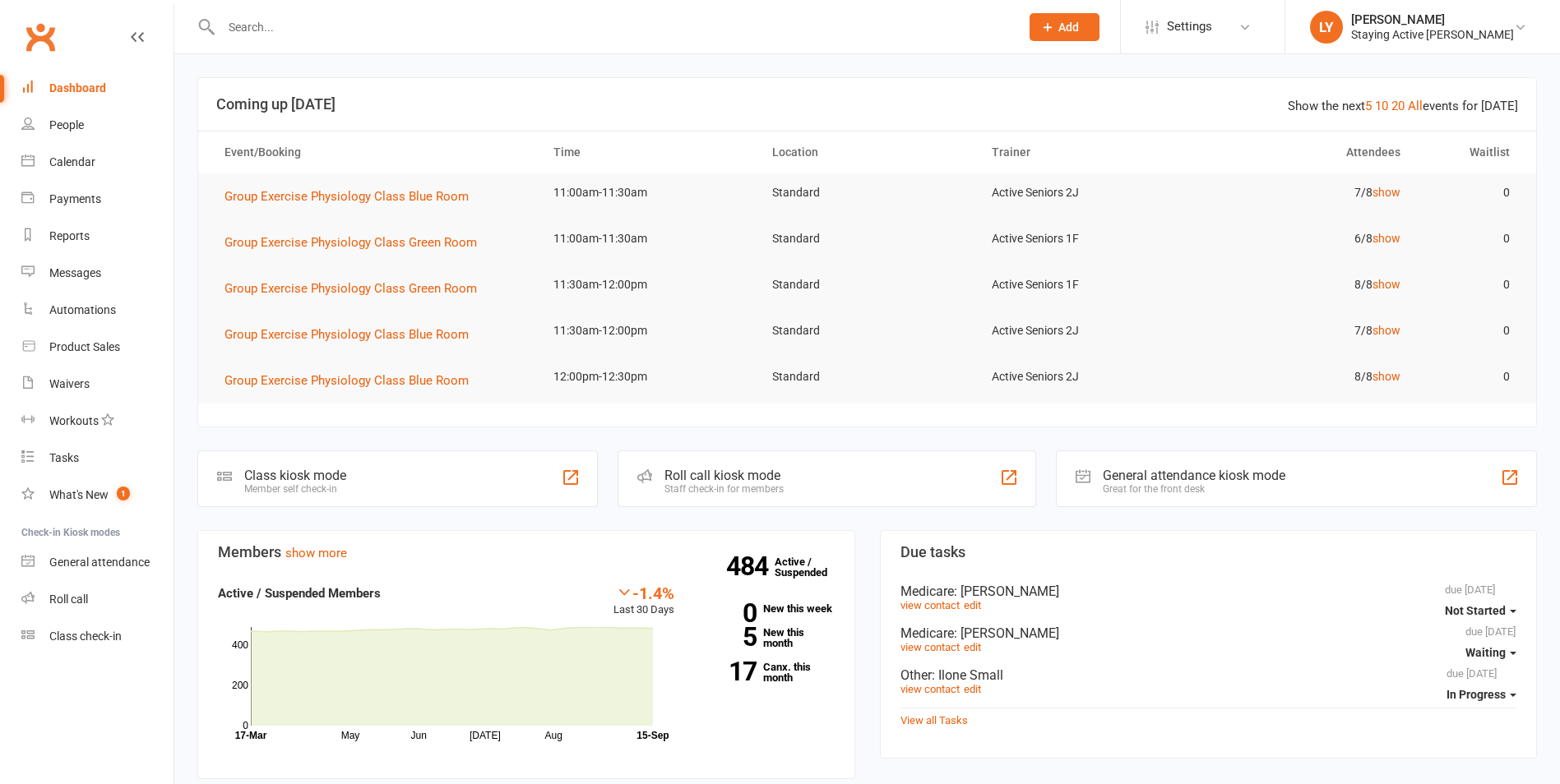
click at [529, 38] on div at bounding box center [602, 27] width 811 height 53
click at [532, 28] on input "text" at bounding box center [612, 27] width 792 height 23
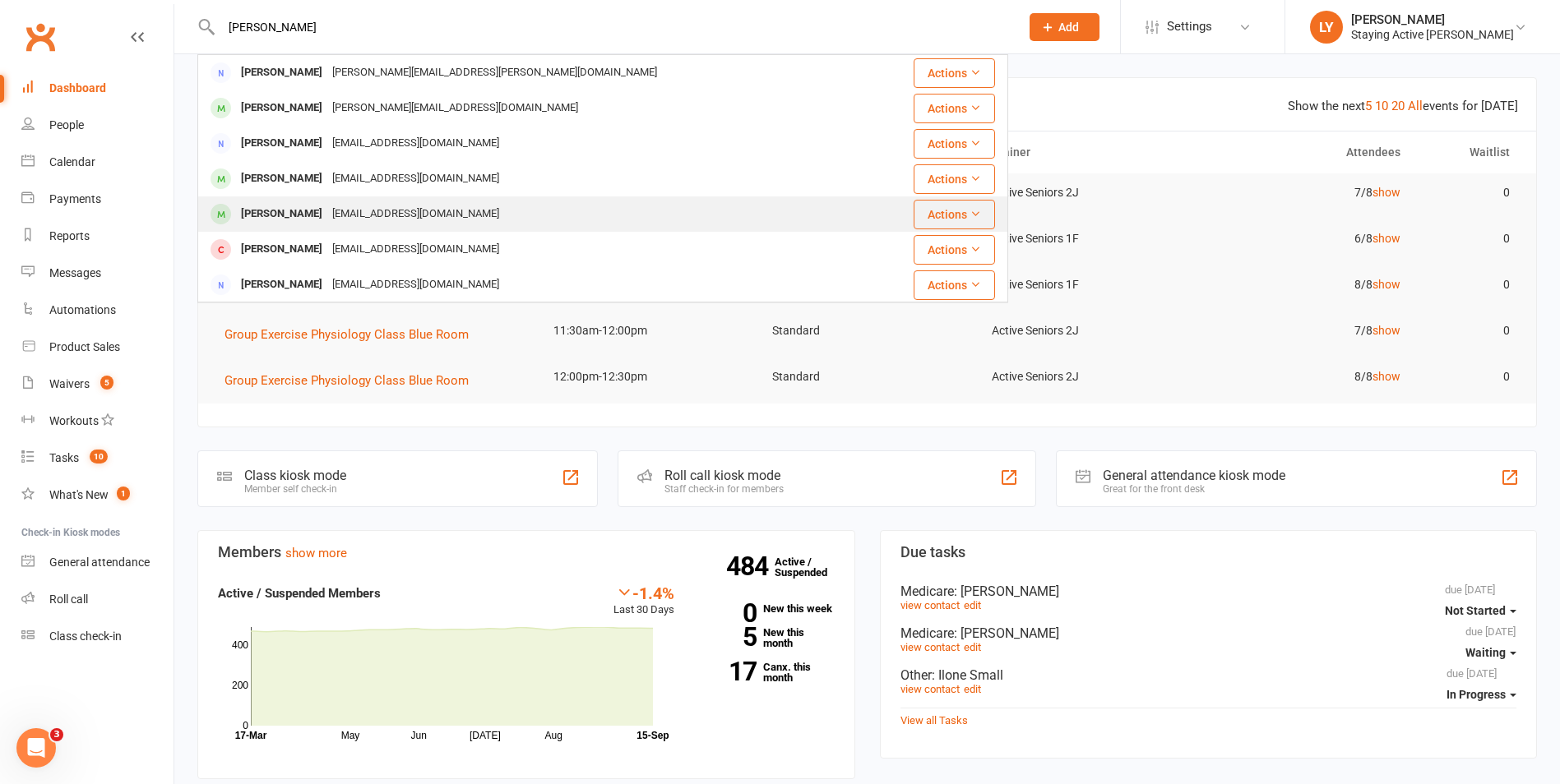
type input "[PERSON_NAME]"
click at [453, 202] on div "[EMAIL_ADDRESS][DOMAIN_NAME]" at bounding box center [415, 214] width 176 height 24
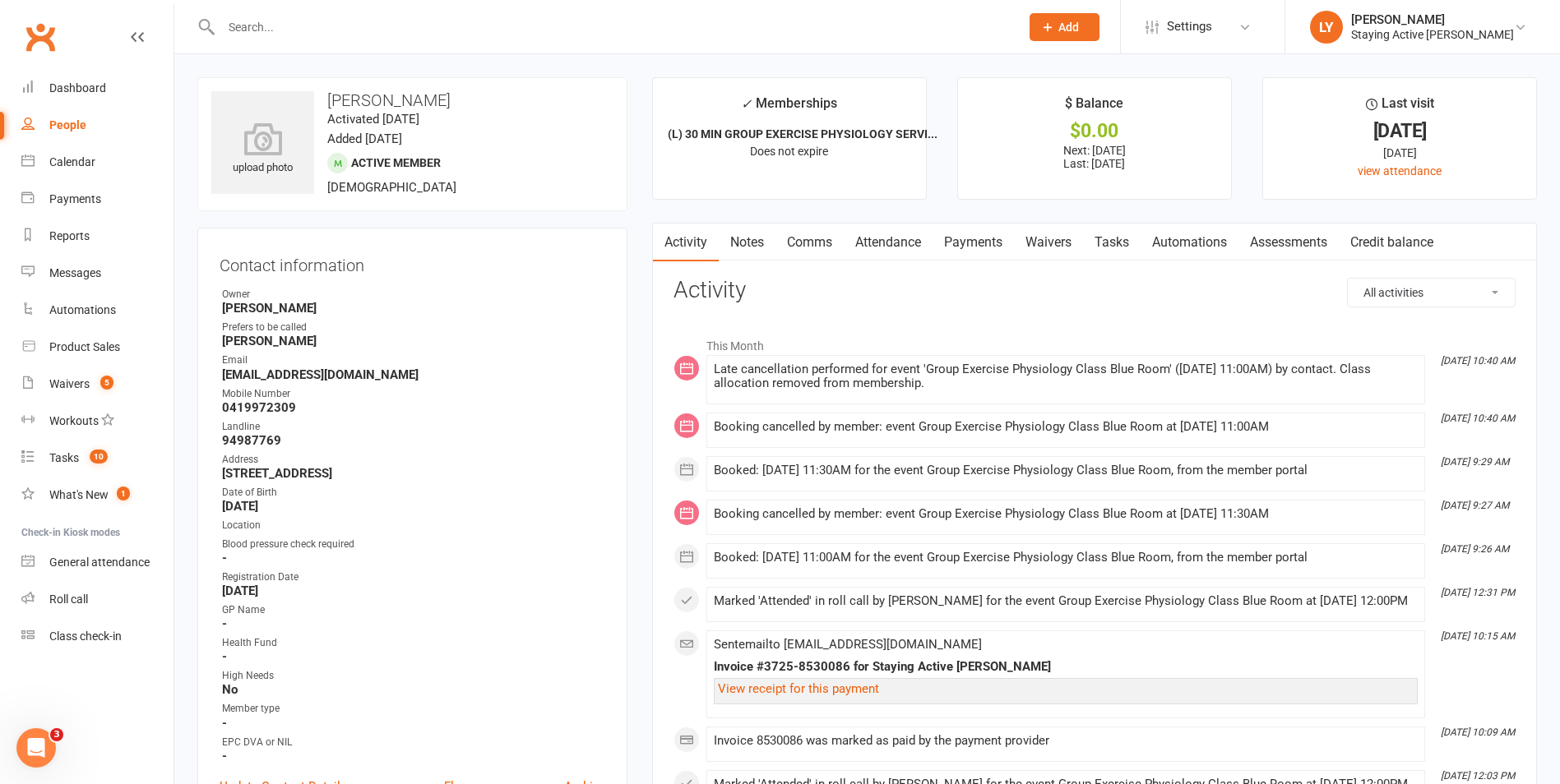
click at [925, 255] on link "Attendance" at bounding box center [888, 242] width 89 height 37
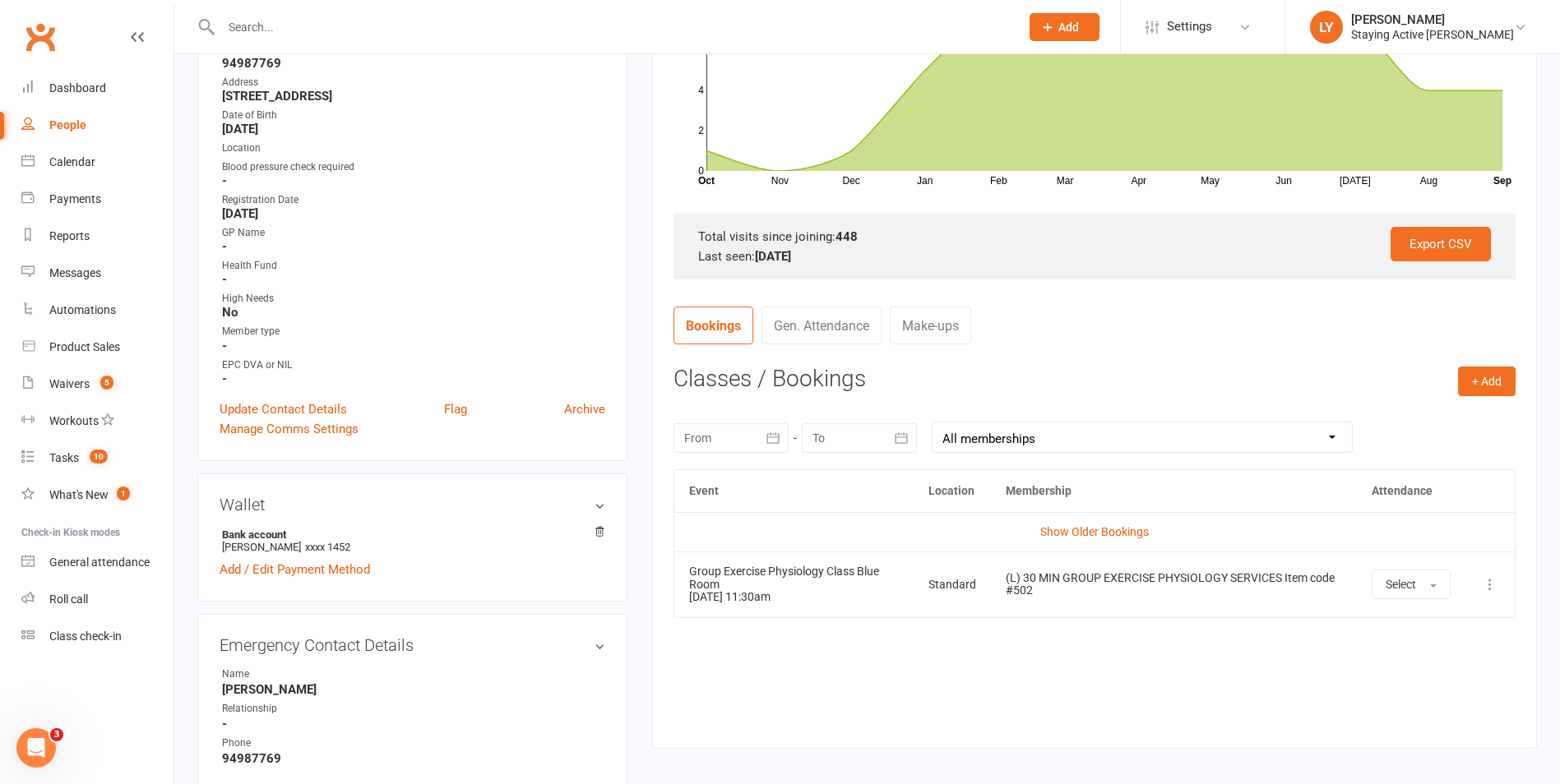
scroll to position [411, 0]
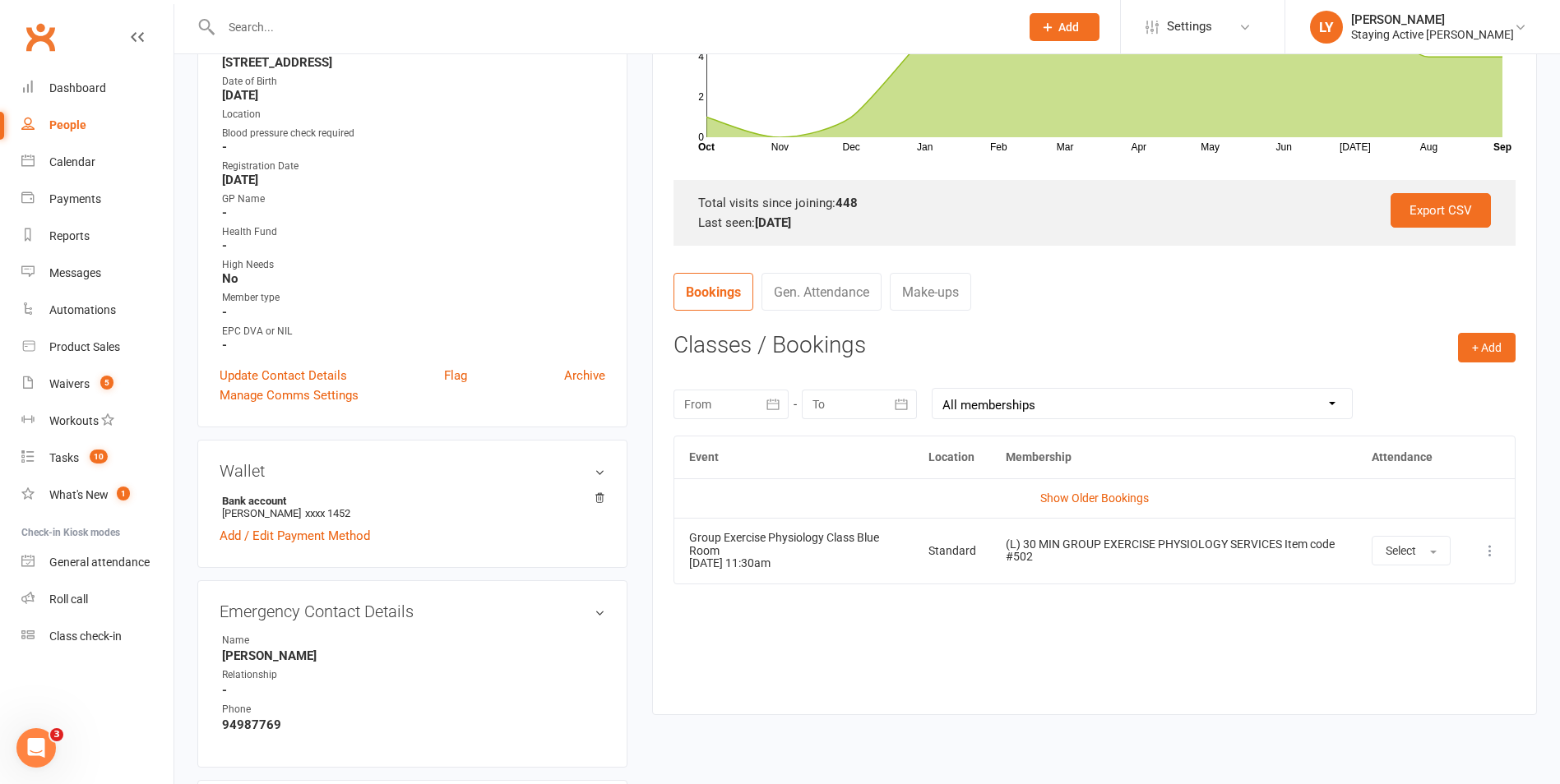
click at [874, 410] on div at bounding box center [859, 405] width 115 height 30
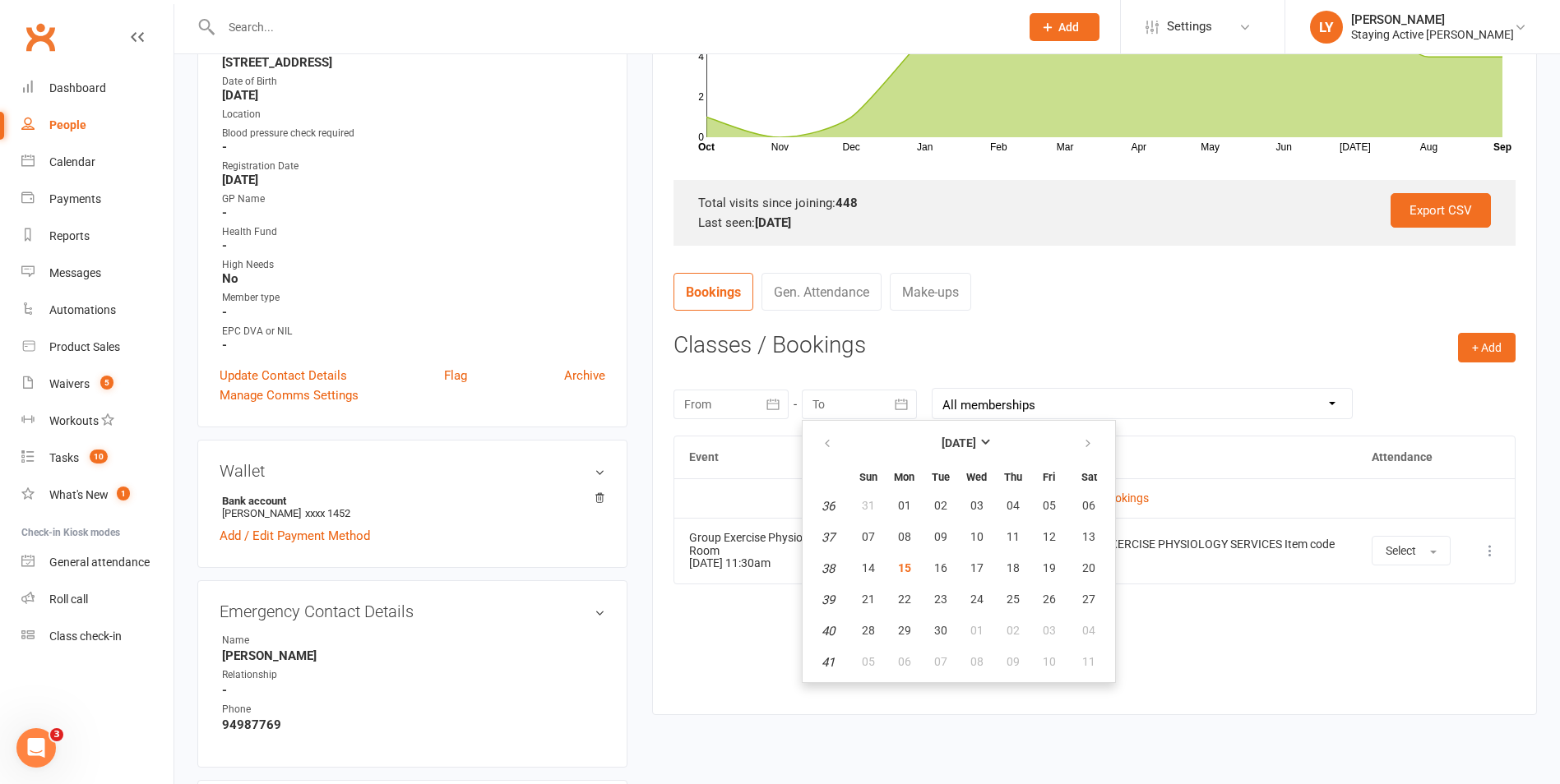
click at [698, 426] on div "[DATE] Sun Mon Tue Wed Thu Fri Sat 36 31 01 02 03 04 05 06 37 07 08 09 10 11 12…" at bounding box center [1094, 403] width 843 height 64
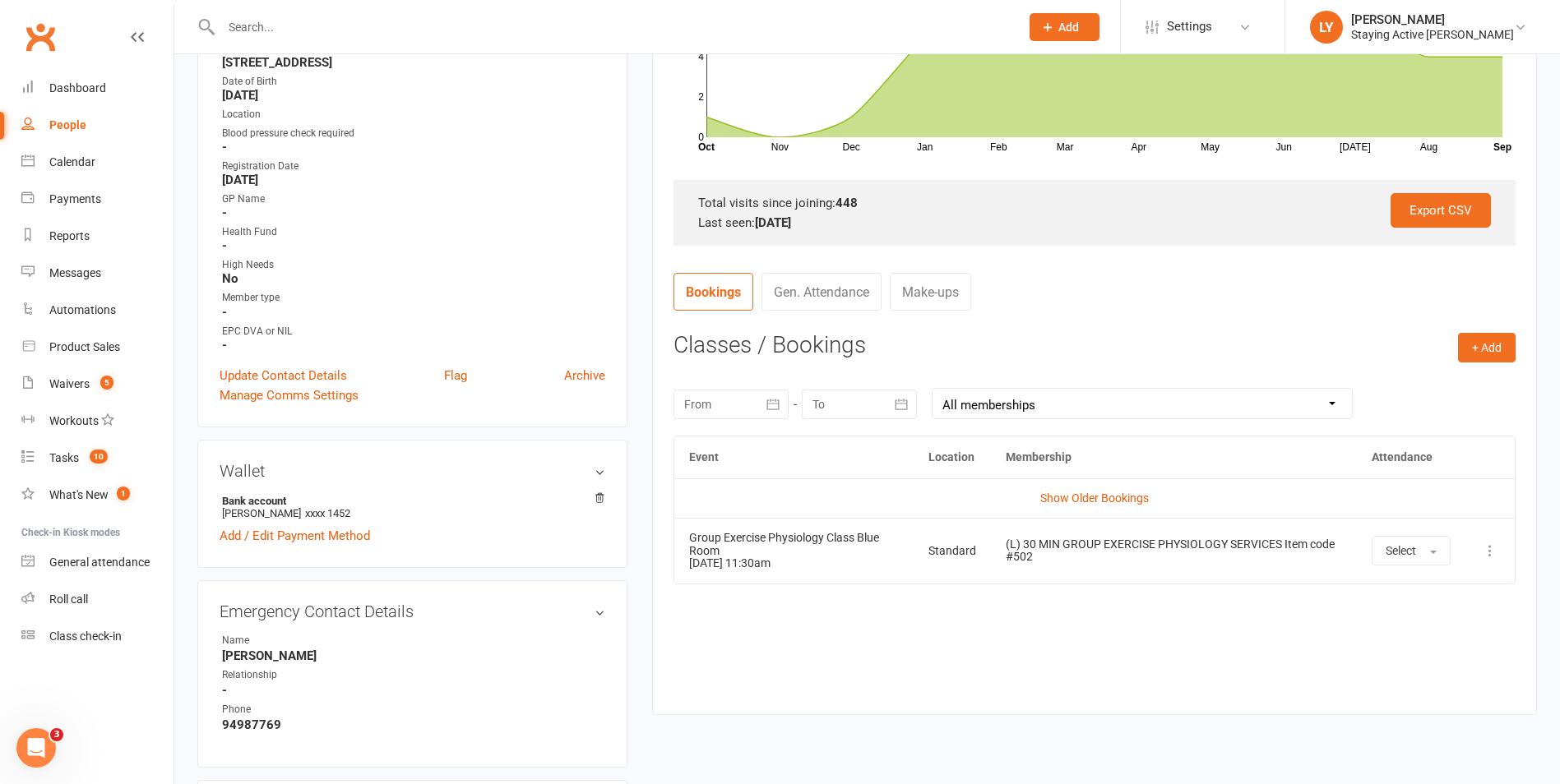
click at [699, 401] on div at bounding box center [730, 405] width 115 height 30
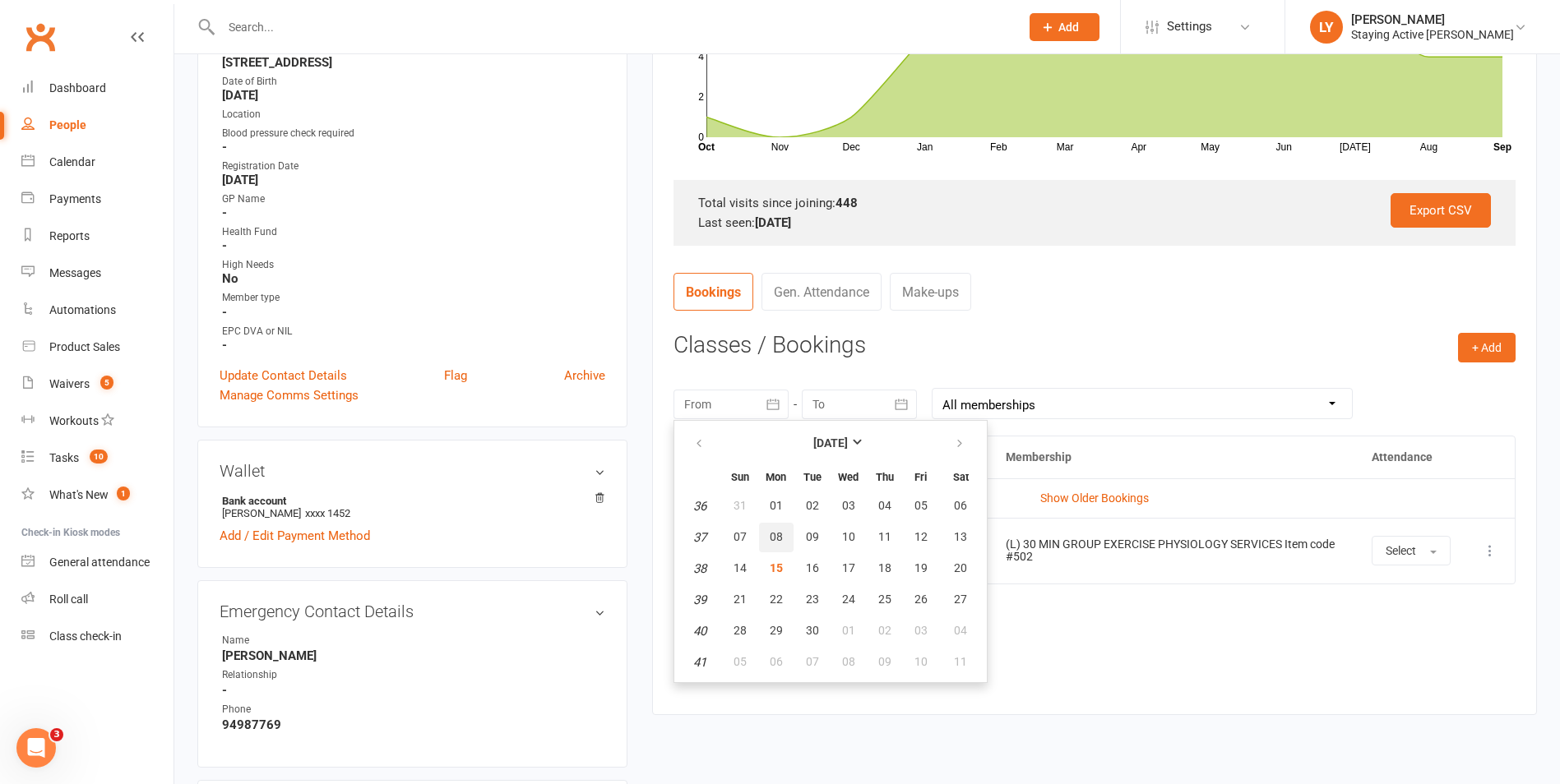
click at [775, 551] on button "08" at bounding box center [776, 538] width 34 height 30
type input "[DATE]"
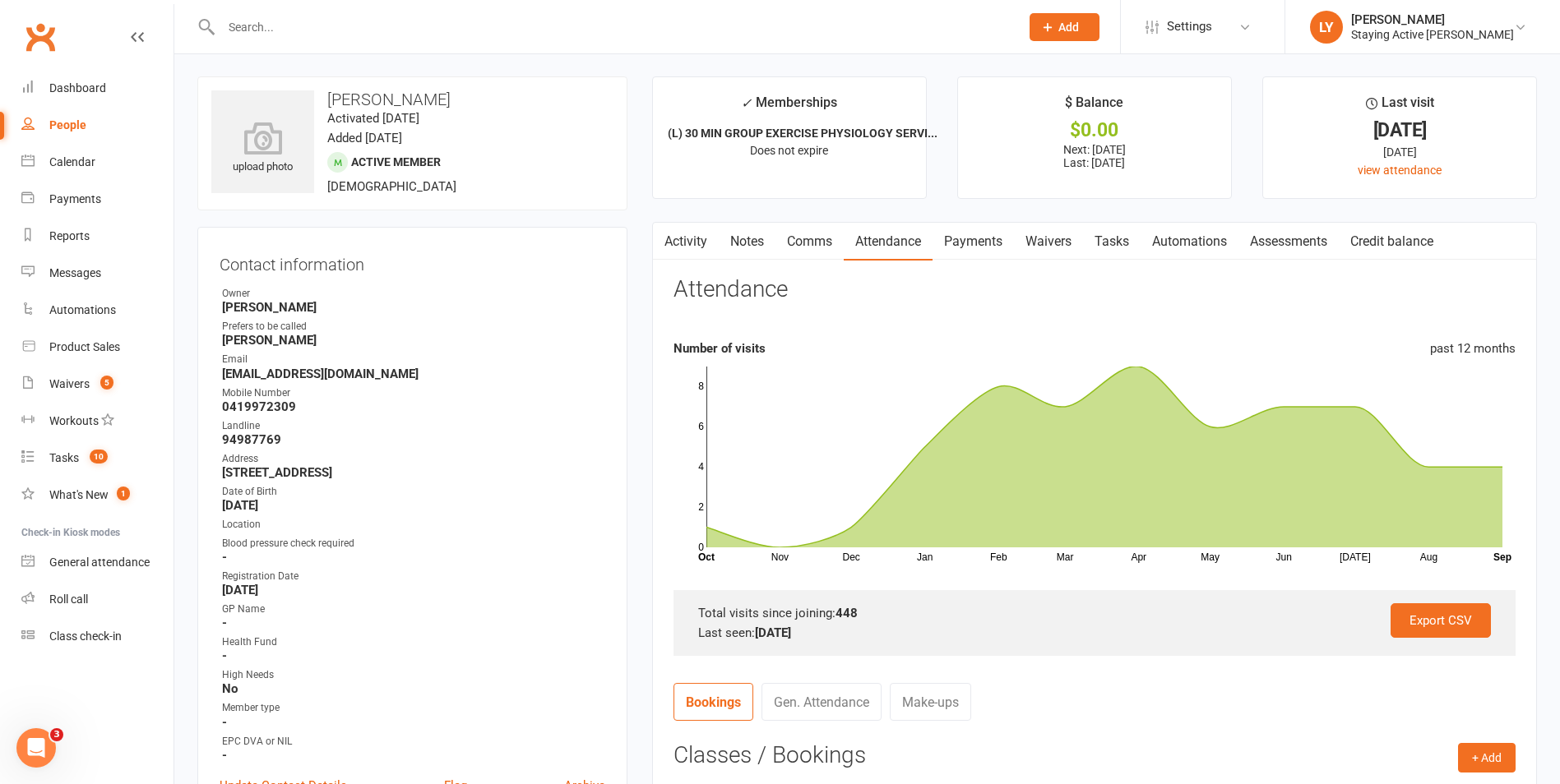
scroll to position [0, 0]
click at [704, 236] on link "Activity" at bounding box center [686, 242] width 66 height 37
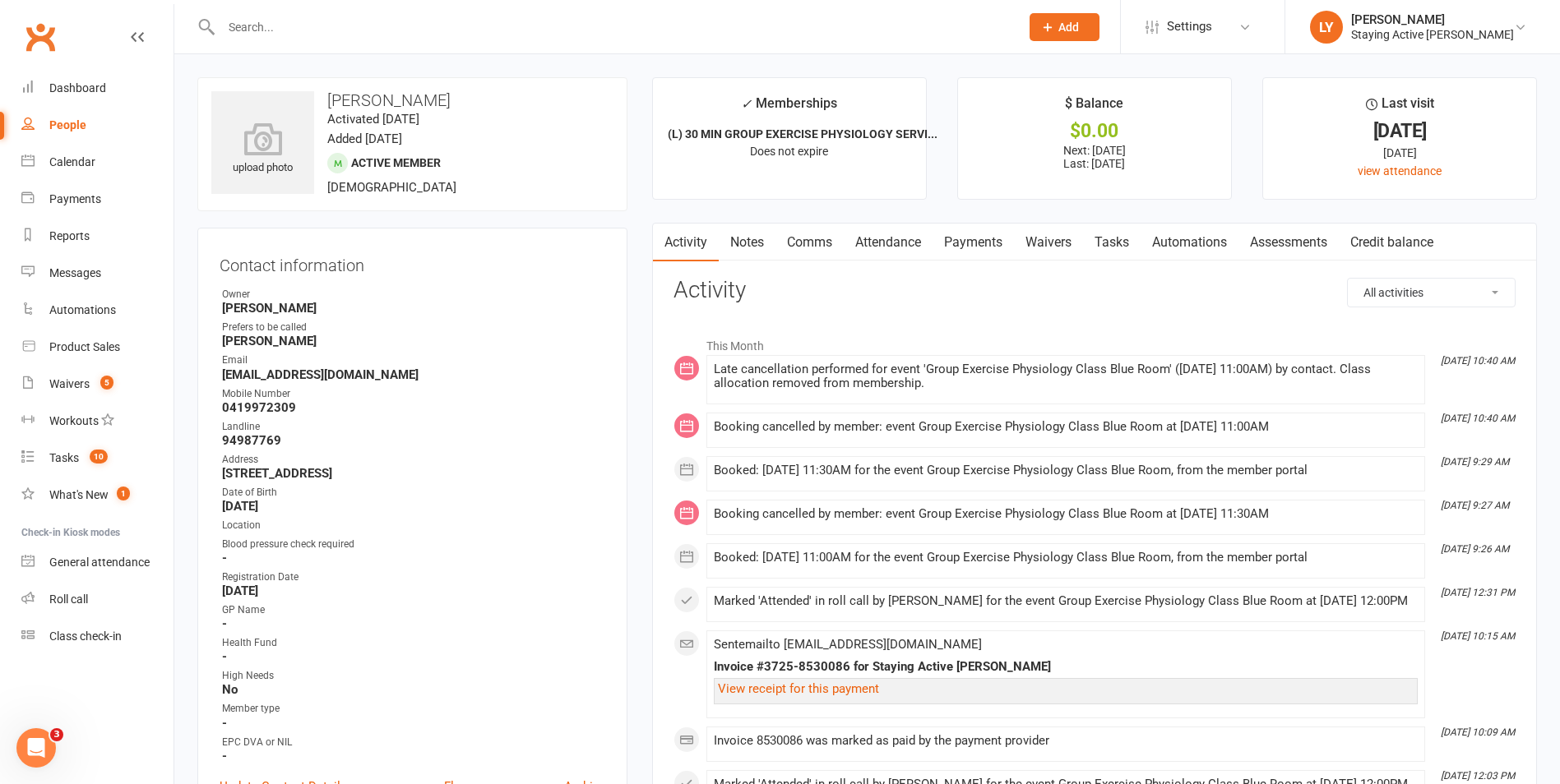
click at [524, 23] on input "text" at bounding box center [612, 27] width 792 height 23
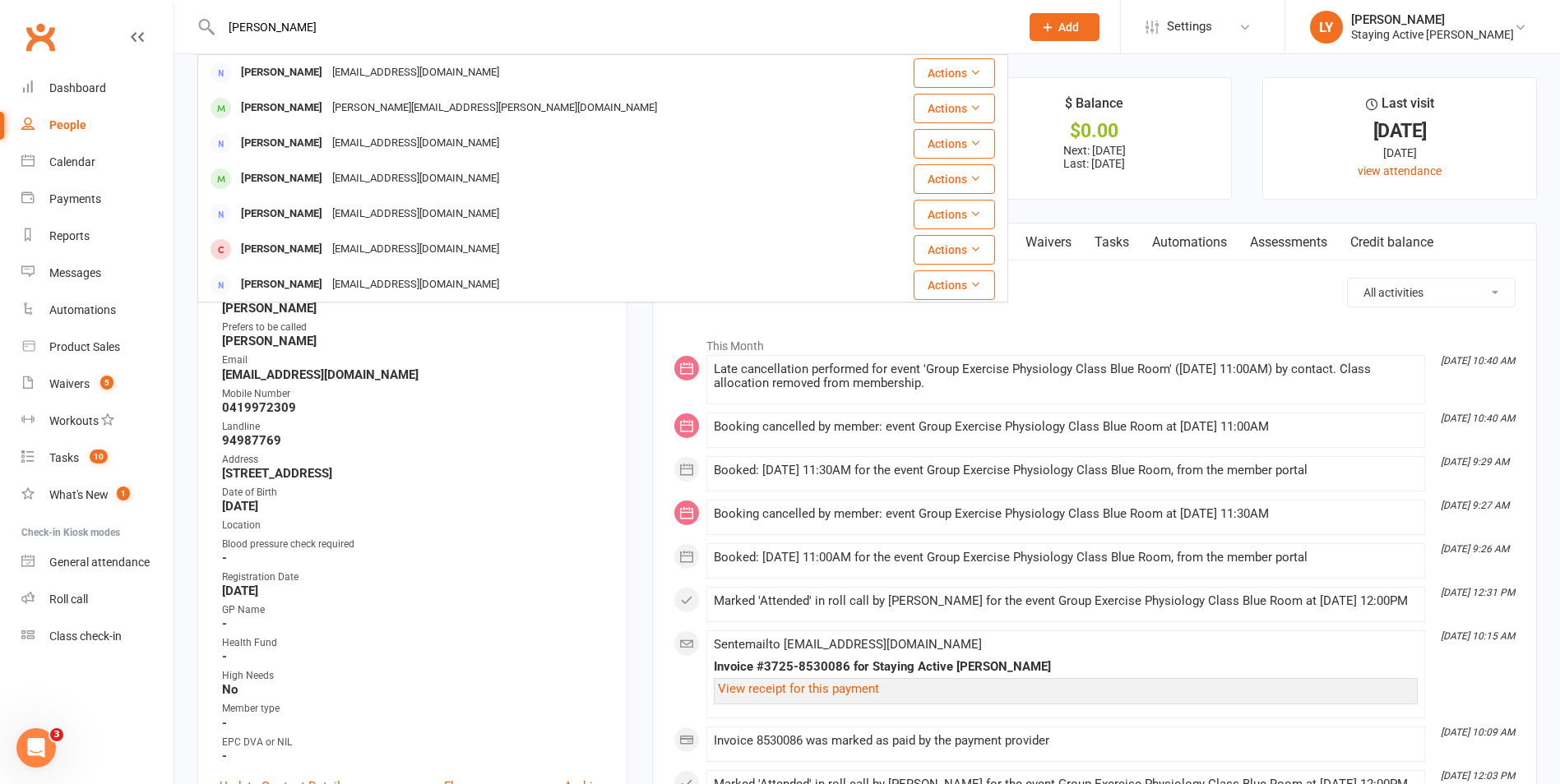
click at [427, 42] on div "[PERSON_NAME] [PERSON_NAME][EMAIL_ADDRESS][DOMAIN_NAME] Actions Ross Yates [EMA…" at bounding box center [602, 27] width 811 height 53
click at [427, 23] on input "[PERSON_NAME]" at bounding box center [612, 27] width 792 height 23
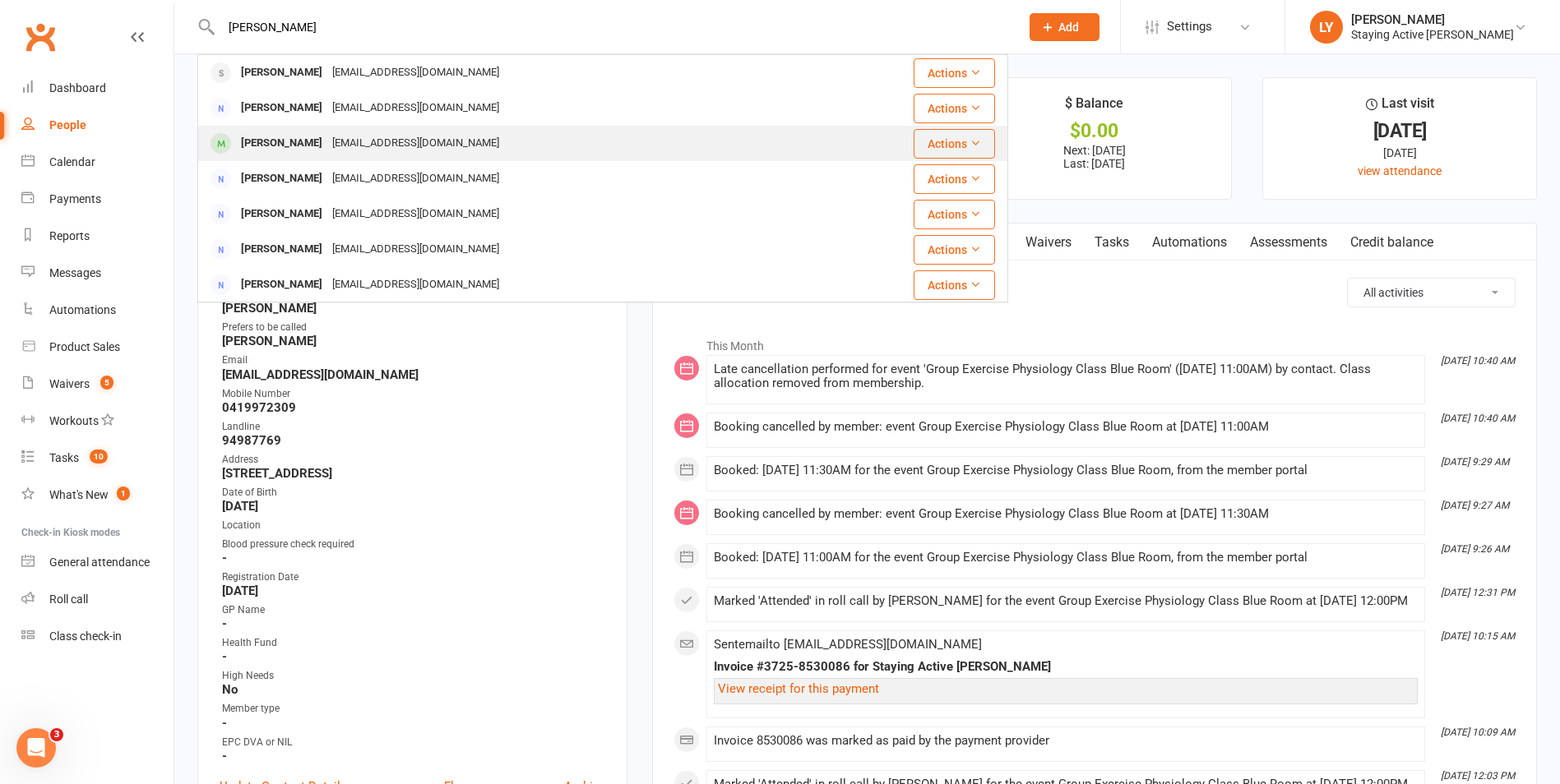
type input "[PERSON_NAME]"
click at [380, 150] on div "[EMAIL_ADDRESS][DOMAIN_NAME]" at bounding box center [415, 144] width 176 height 24
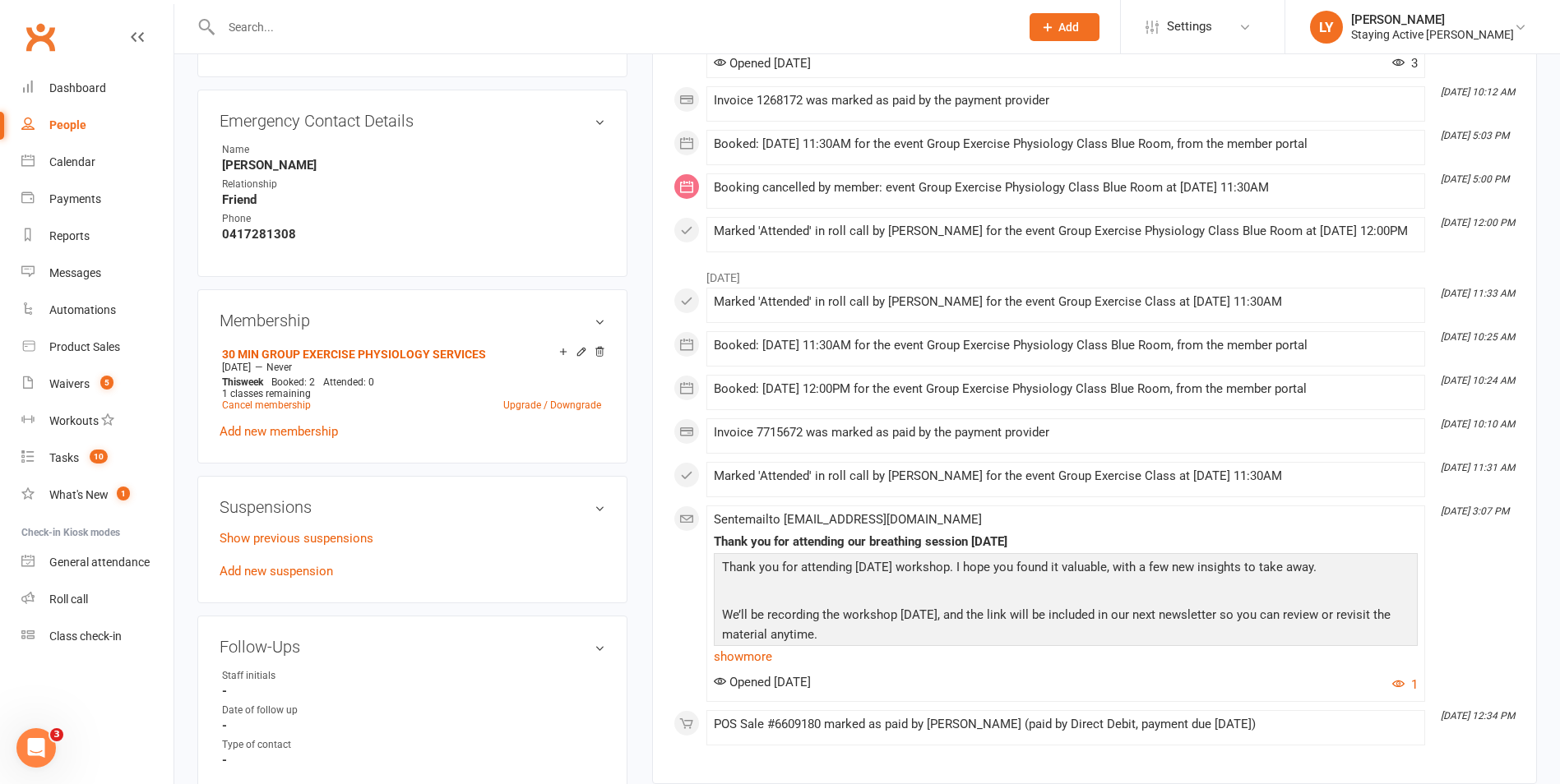
scroll to position [986, 0]
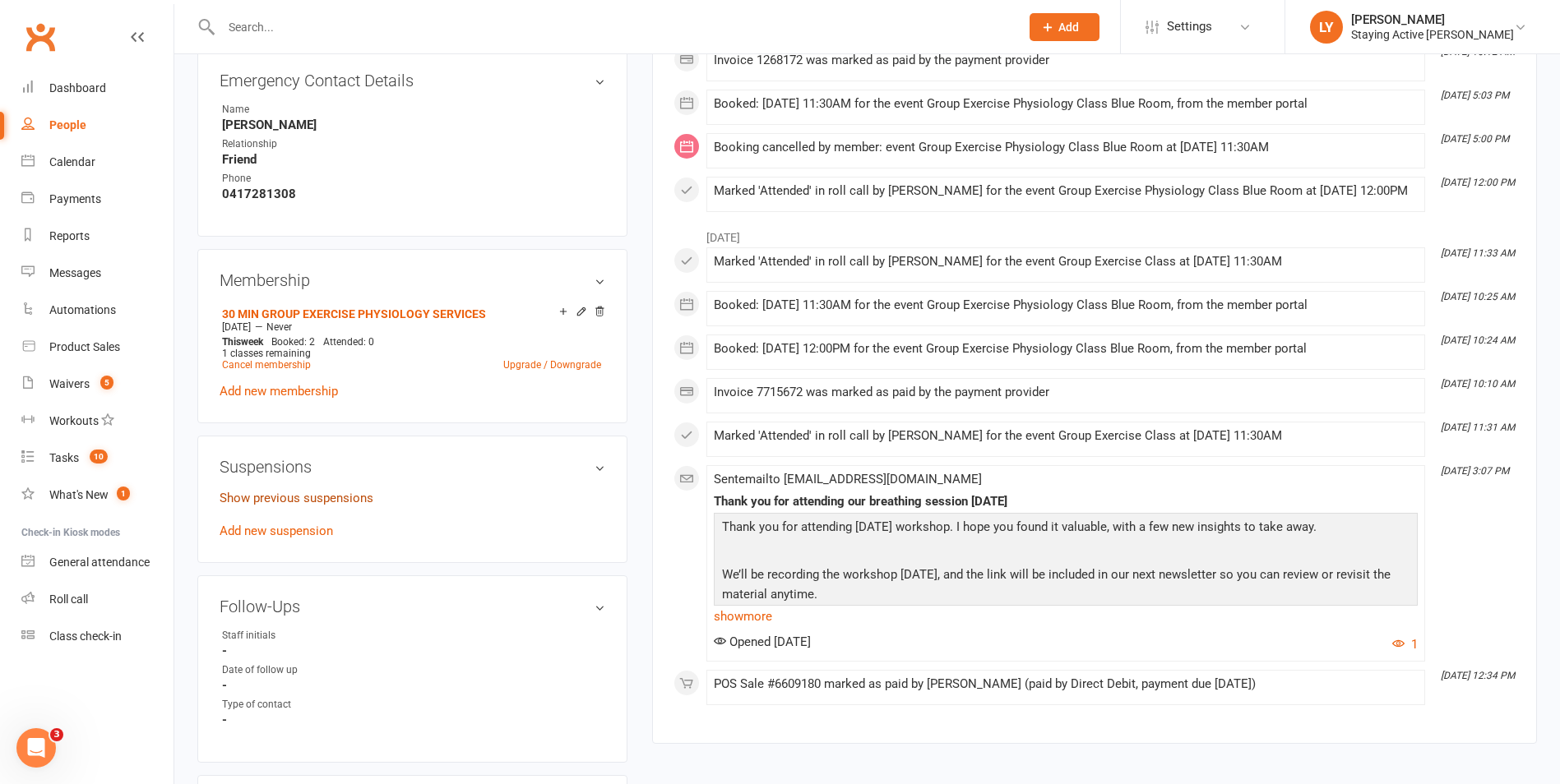
click at [330, 502] on link "Show previous suspensions" at bounding box center [297, 497] width 154 height 15
click at [331, 529] on suspension-list "[DATE] - [DATE] Renovation Hide previous suspensions Add new suspension" at bounding box center [412, 540] width 385 height 102
click at [324, 550] on link "Hide previous suspensions" at bounding box center [294, 550] width 149 height 15
click at [309, 531] on link "Add new suspension" at bounding box center [276, 531] width 113 height 15
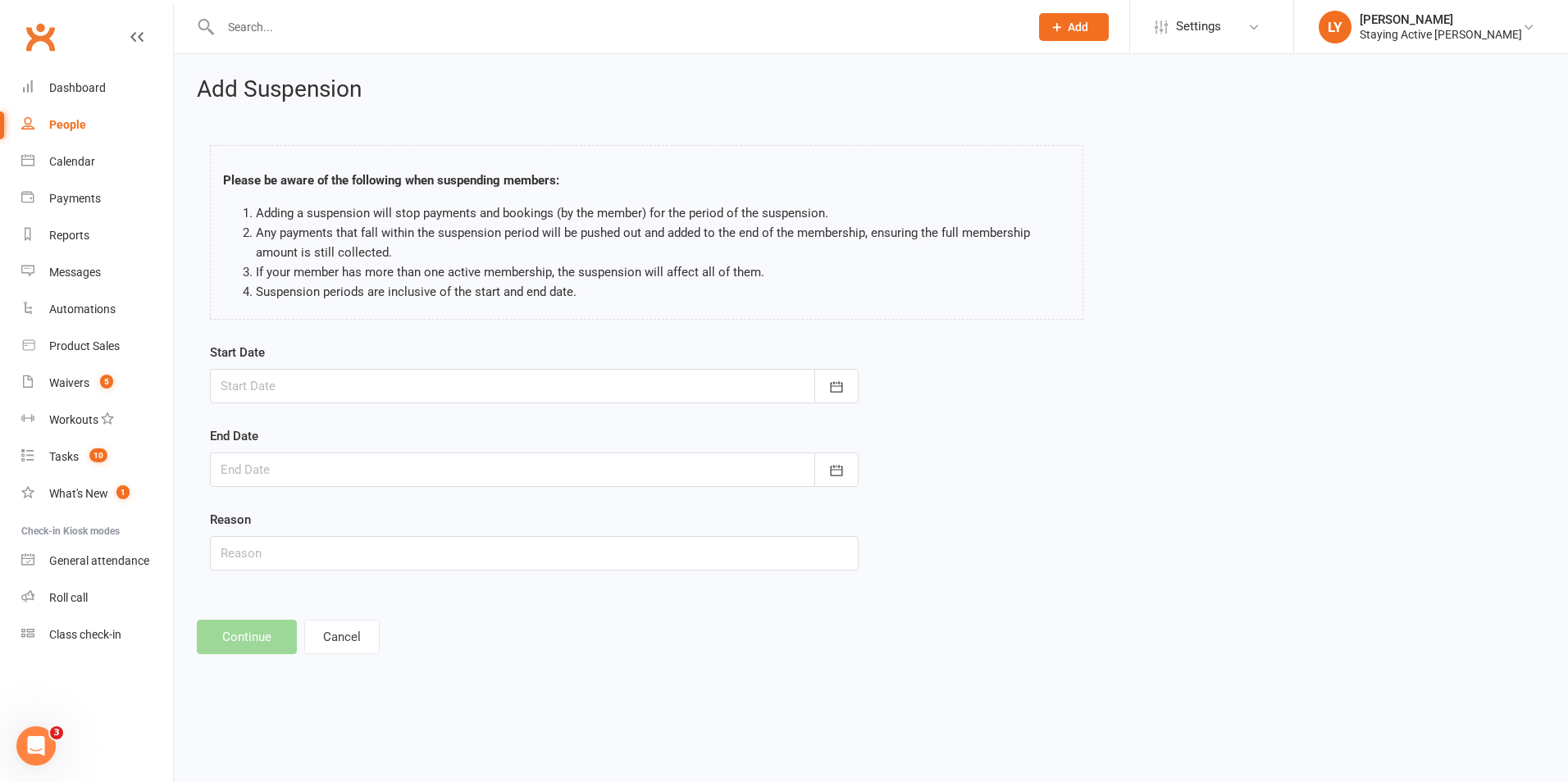
click at [457, 382] on div at bounding box center [534, 386] width 648 height 34
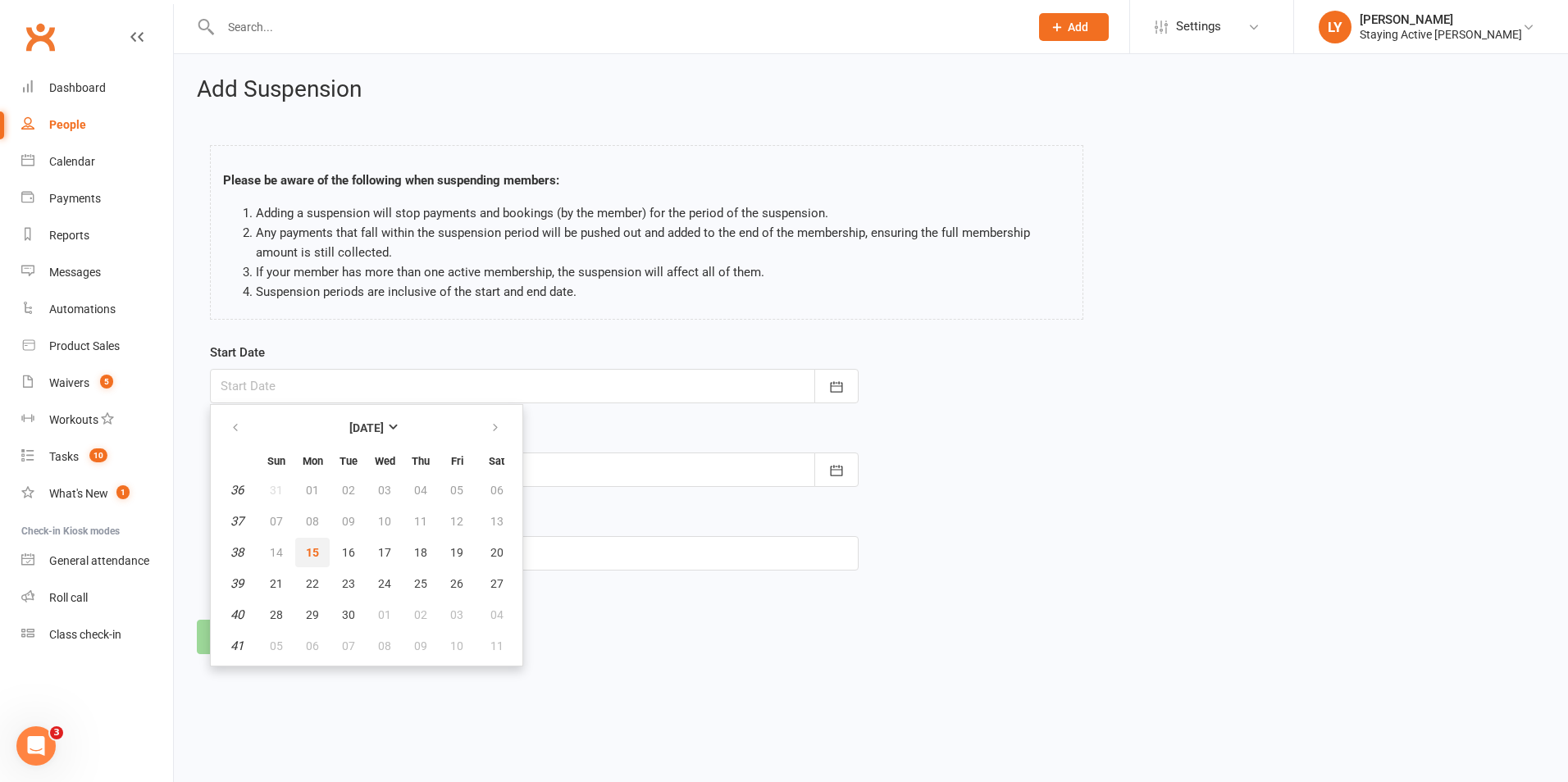
click at [310, 555] on span "15" at bounding box center [311, 552] width 13 height 13
type input "[DATE]"
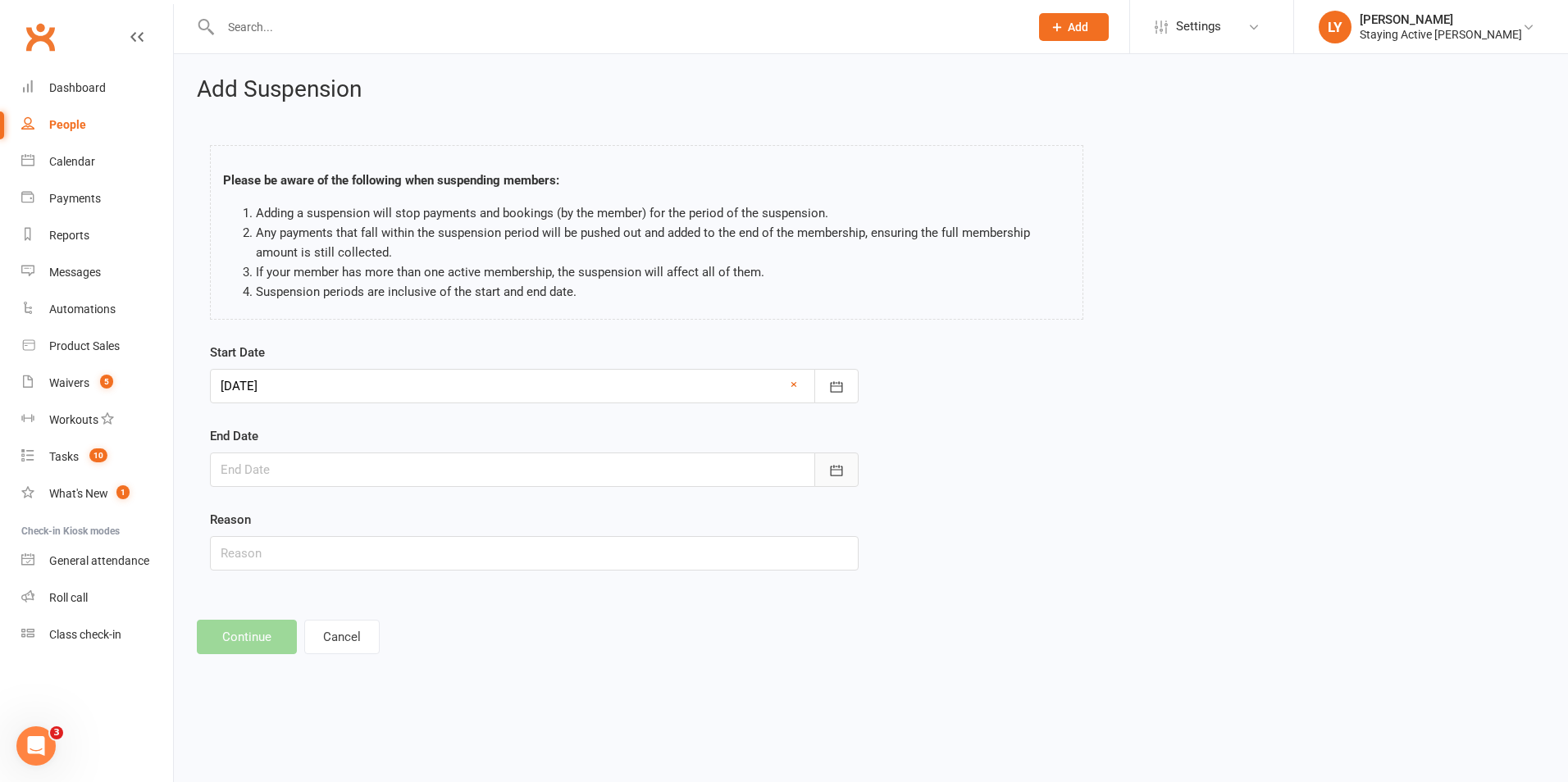
click at [832, 470] on icon "button" at bounding box center [836, 470] width 13 height 11
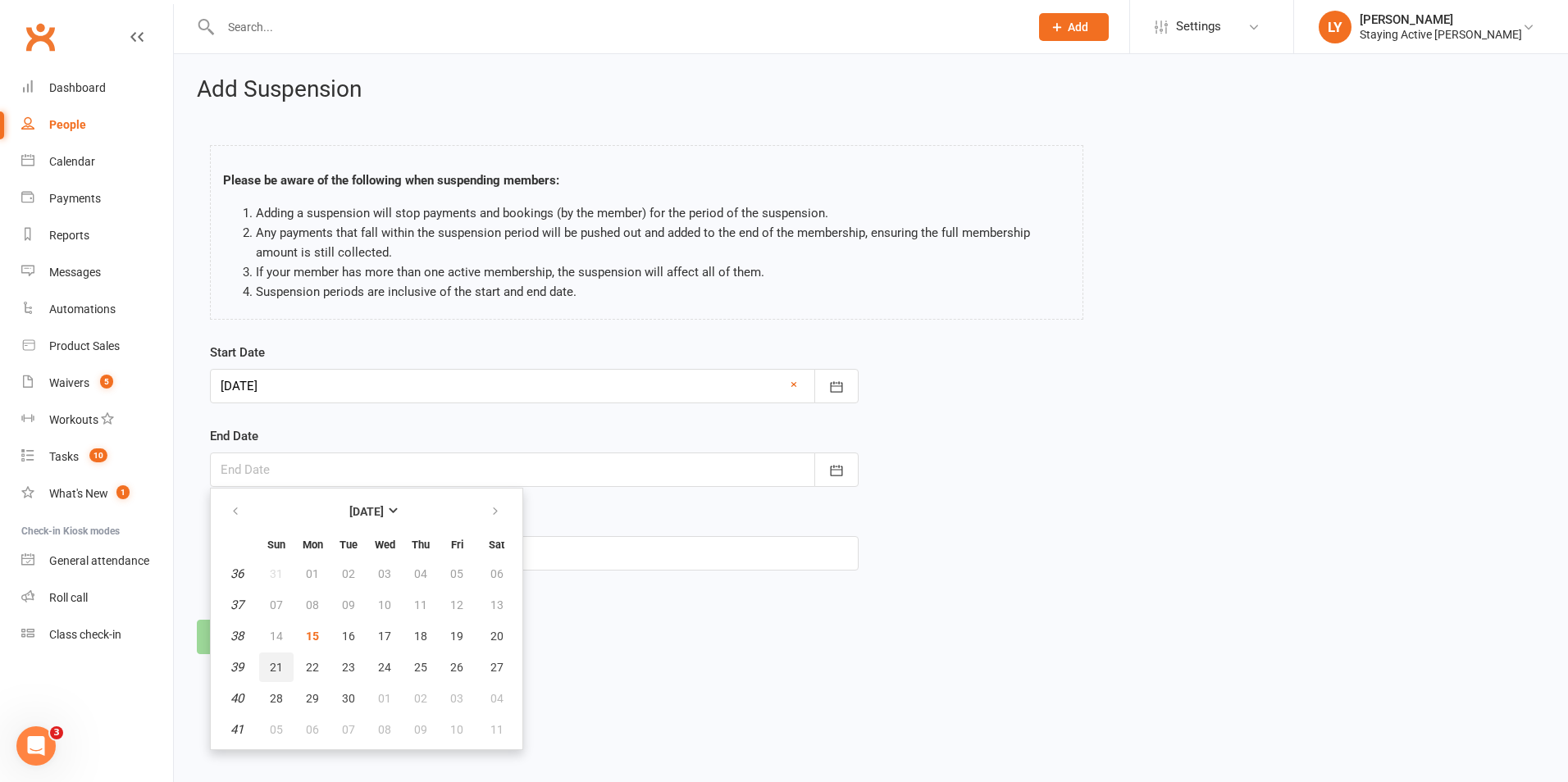
click at [275, 663] on span "21" at bounding box center [276, 667] width 13 height 13
type input "[DATE]"
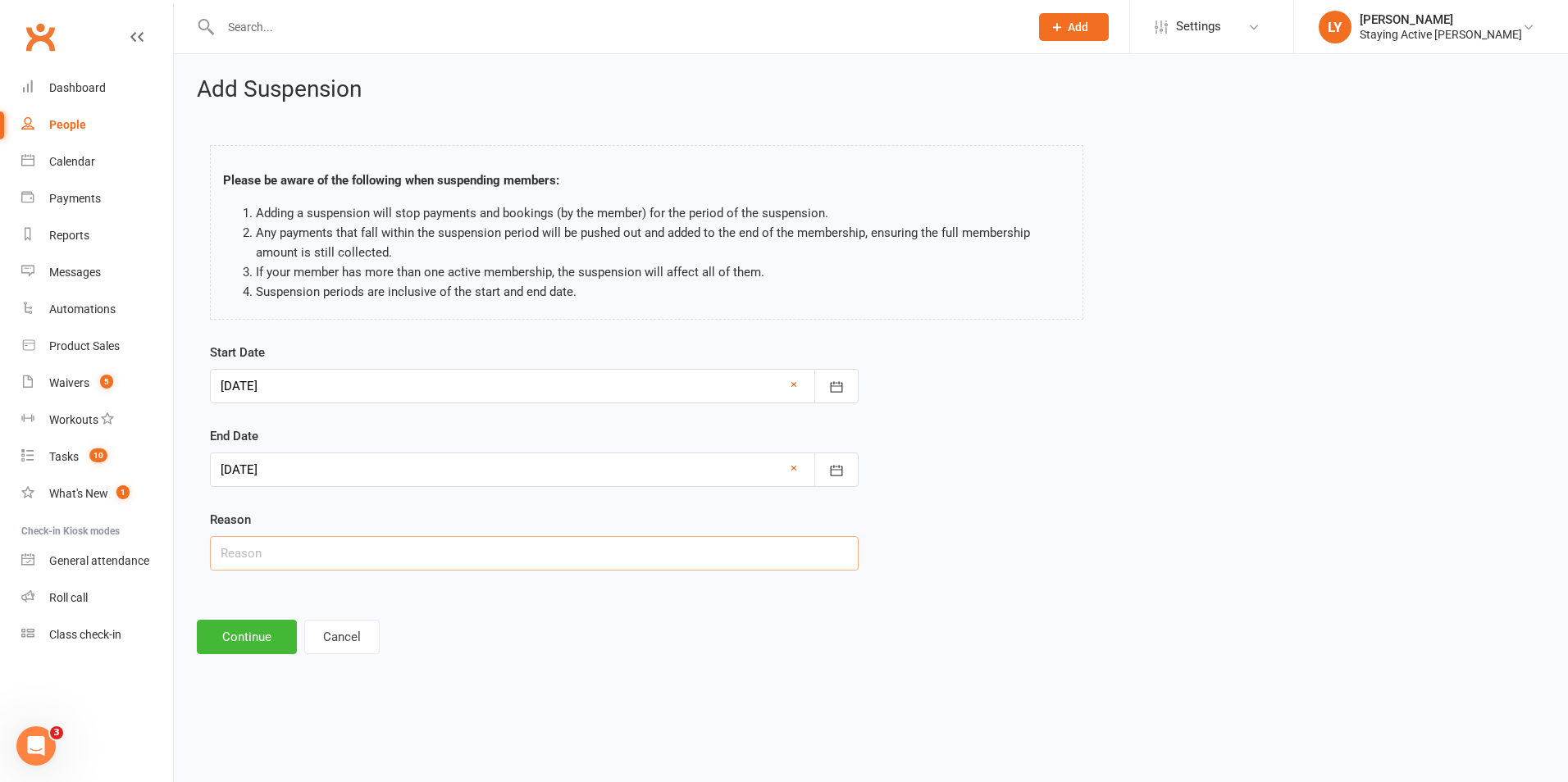
click at [282, 551] on input "text" at bounding box center [534, 553] width 648 height 34
type input "Sick"
click at [220, 642] on button "Continue" at bounding box center [247, 637] width 100 height 34
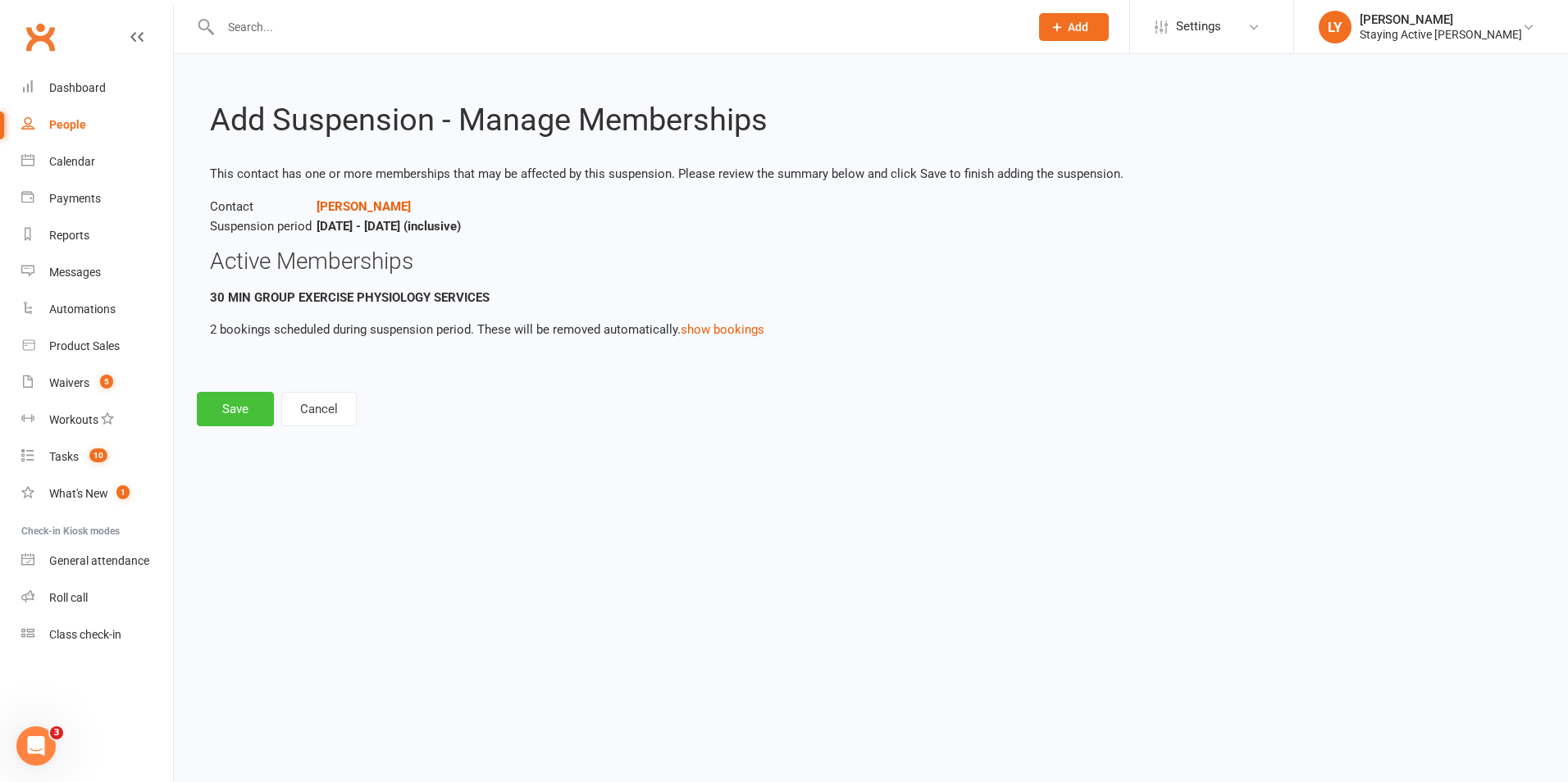
click at [241, 404] on button "Save" at bounding box center [235, 409] width 77 height 34
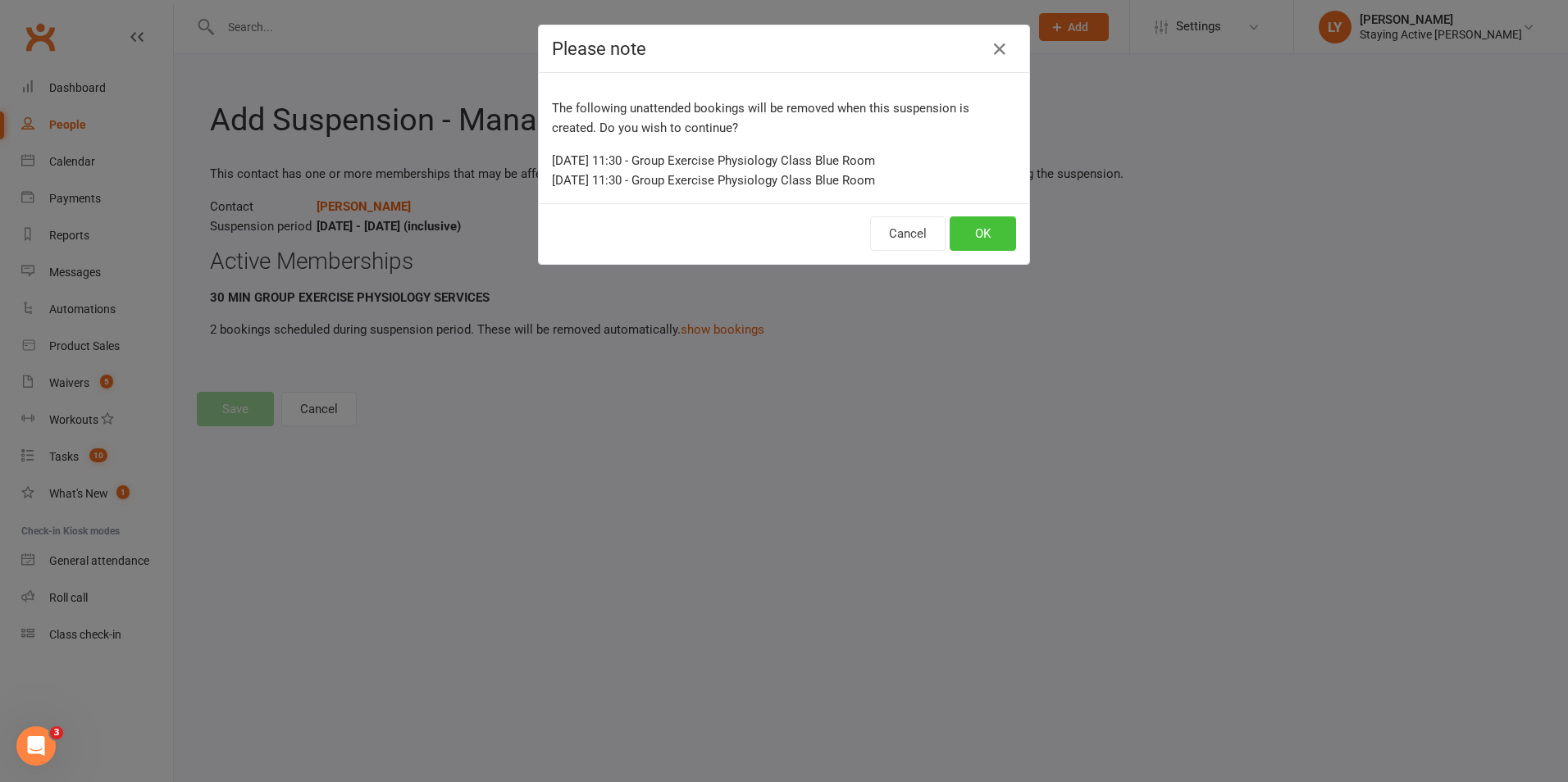
click at [979, 223] on button "OK" at bounding box center [982, 233] width 67 height 34
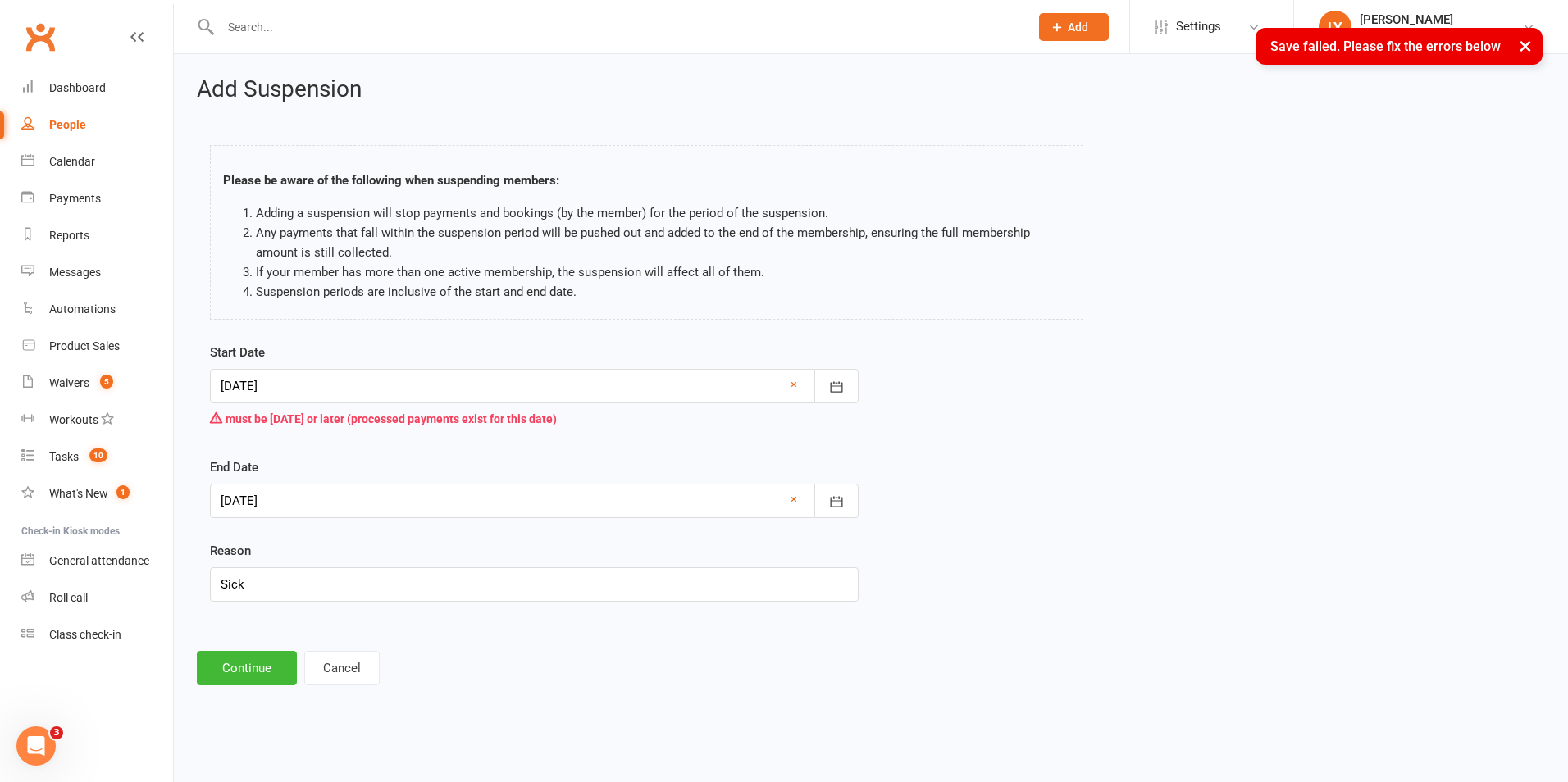
click at [865, 394] on div "Start Date [DATE] [DATE] Sun Mon Tue Wed Thu Fri Sat 36 31 01 02 03 04 05 06 37…" at bounding box center [533, 483] width 673 height 282
click at [830, 392] on icon "button" at bounding box center [836, 386] width 13 height 11
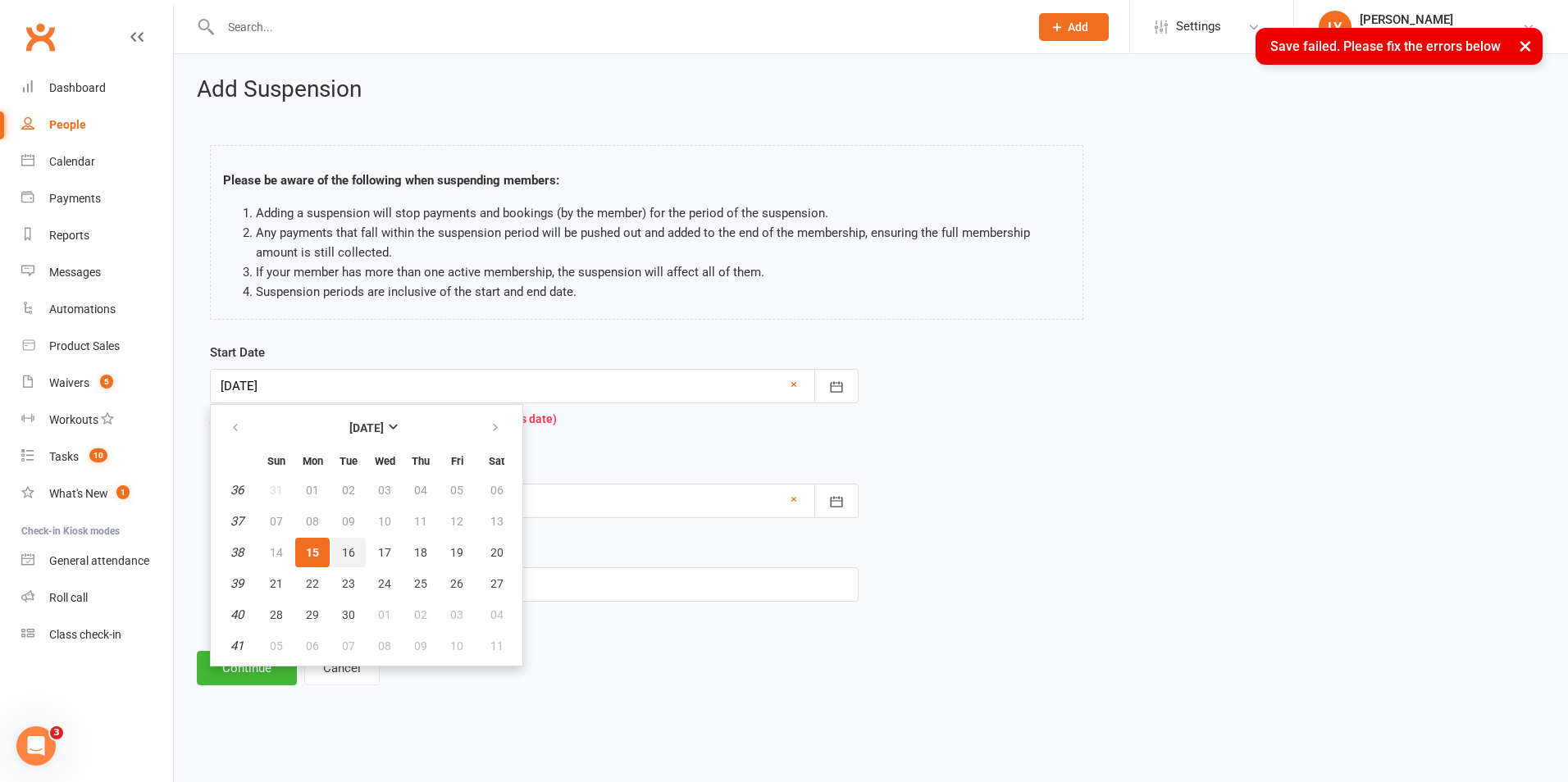
click at [354, 542] on button "16" at bounding box center [348, 552] width 34 height 29
type input "[DATE]"
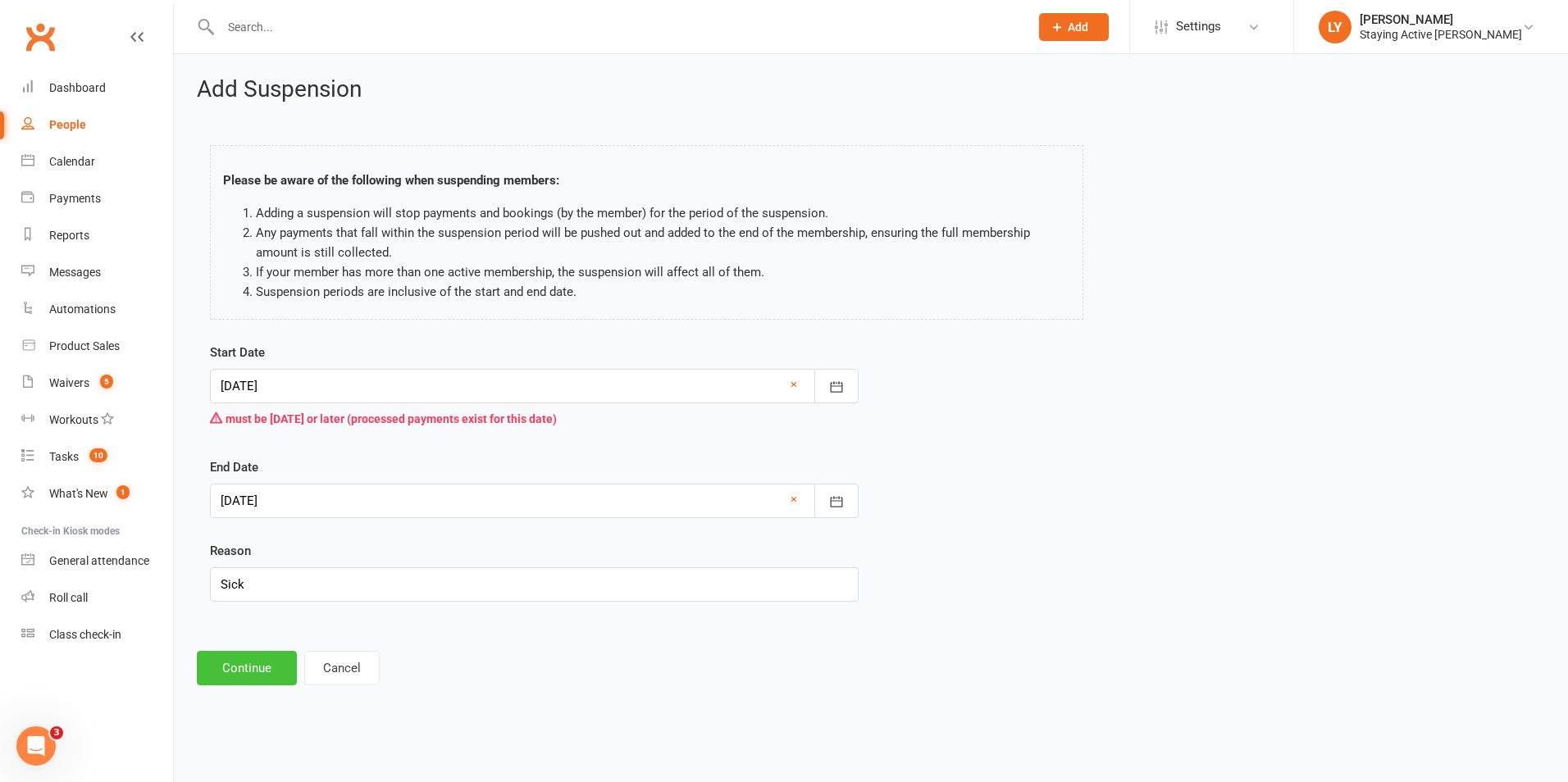
click at [246, 676] on button "Continue" at bounding box center [247, 668] width 100 height 34
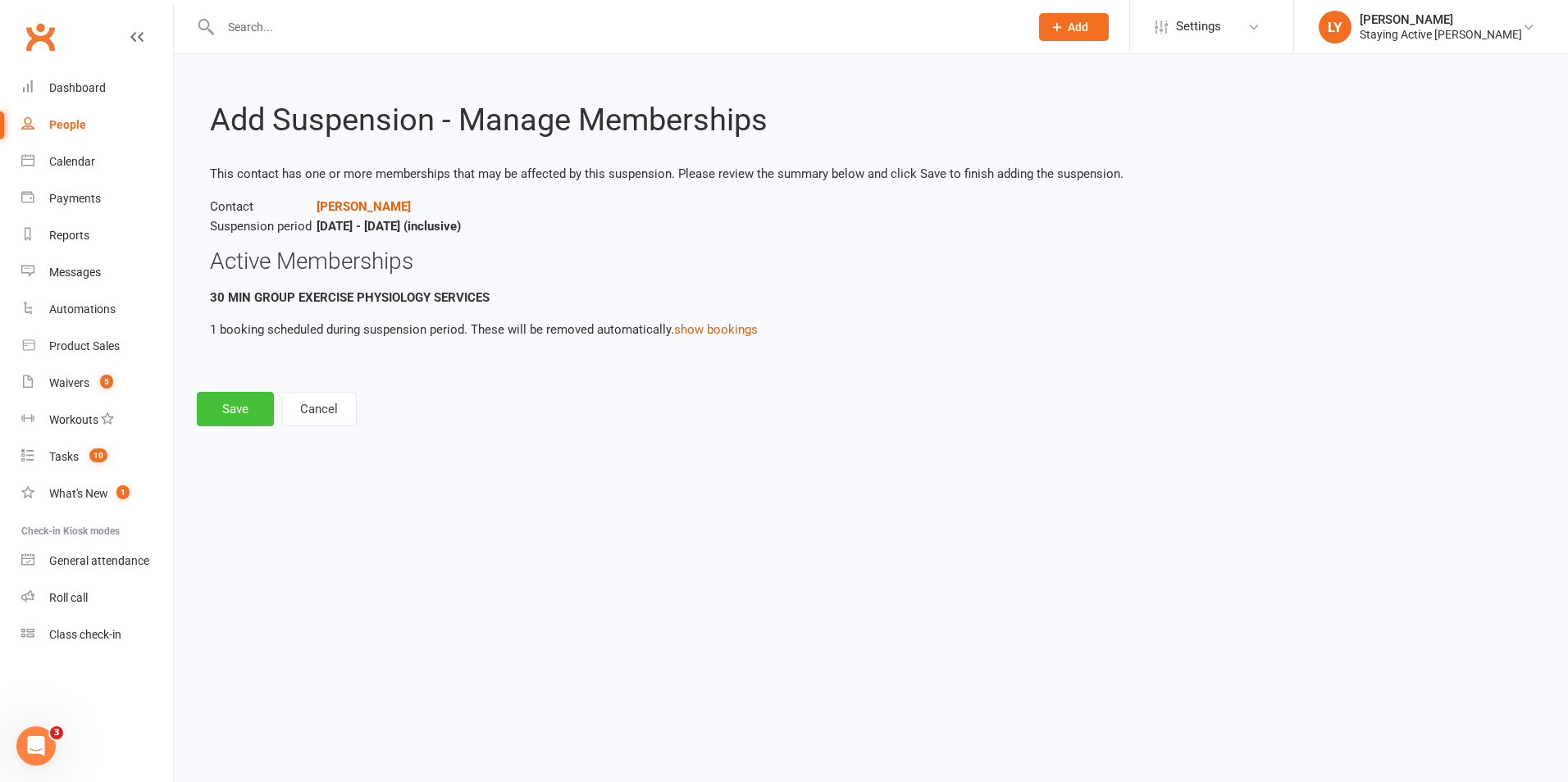
click at [215, 415] on button "Save" at bounding box center [235, 409] width 77 height 34
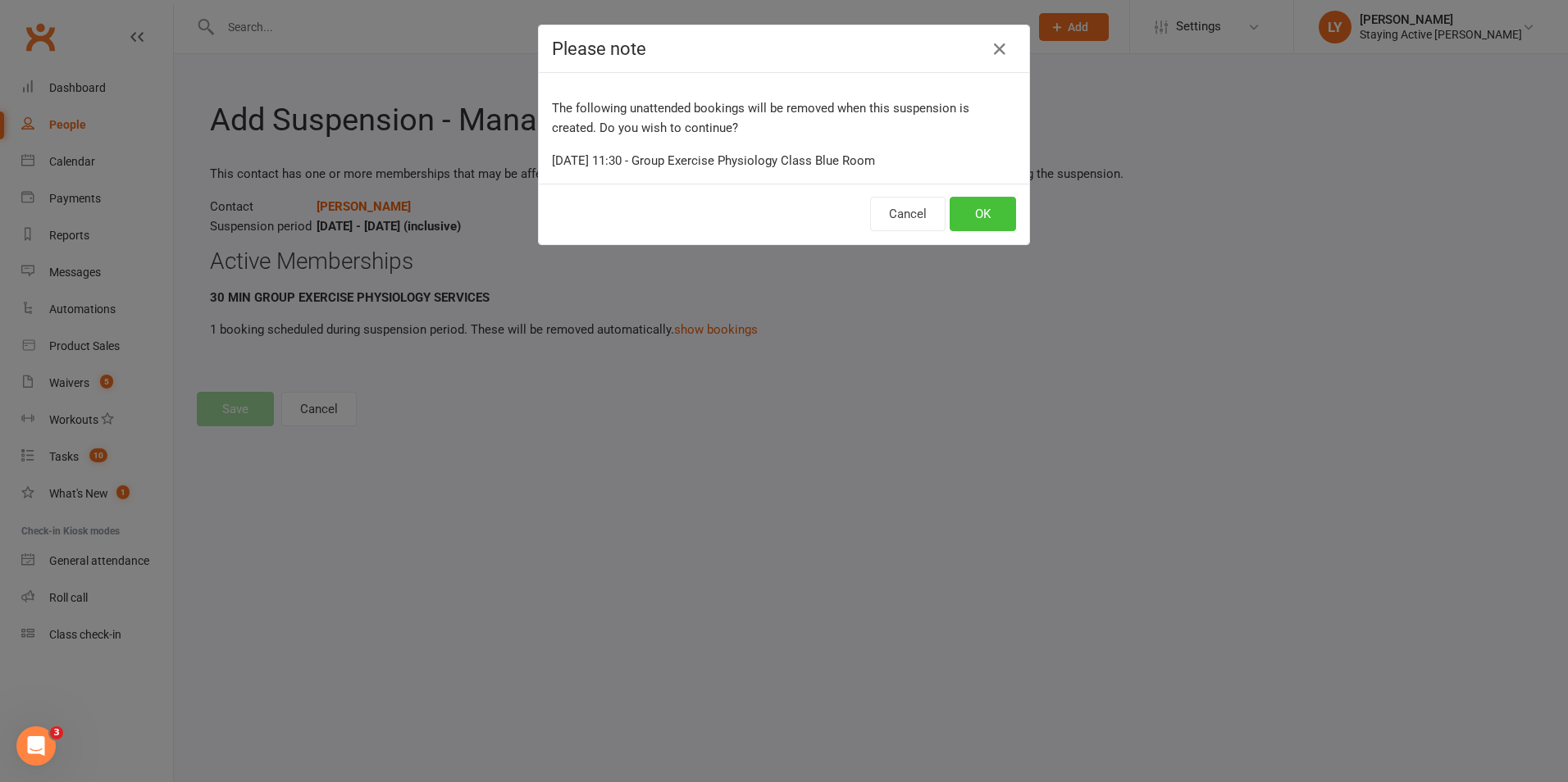
click at [980, 221] on button "OK" at bounding box center [982, 213] width 67 height 34
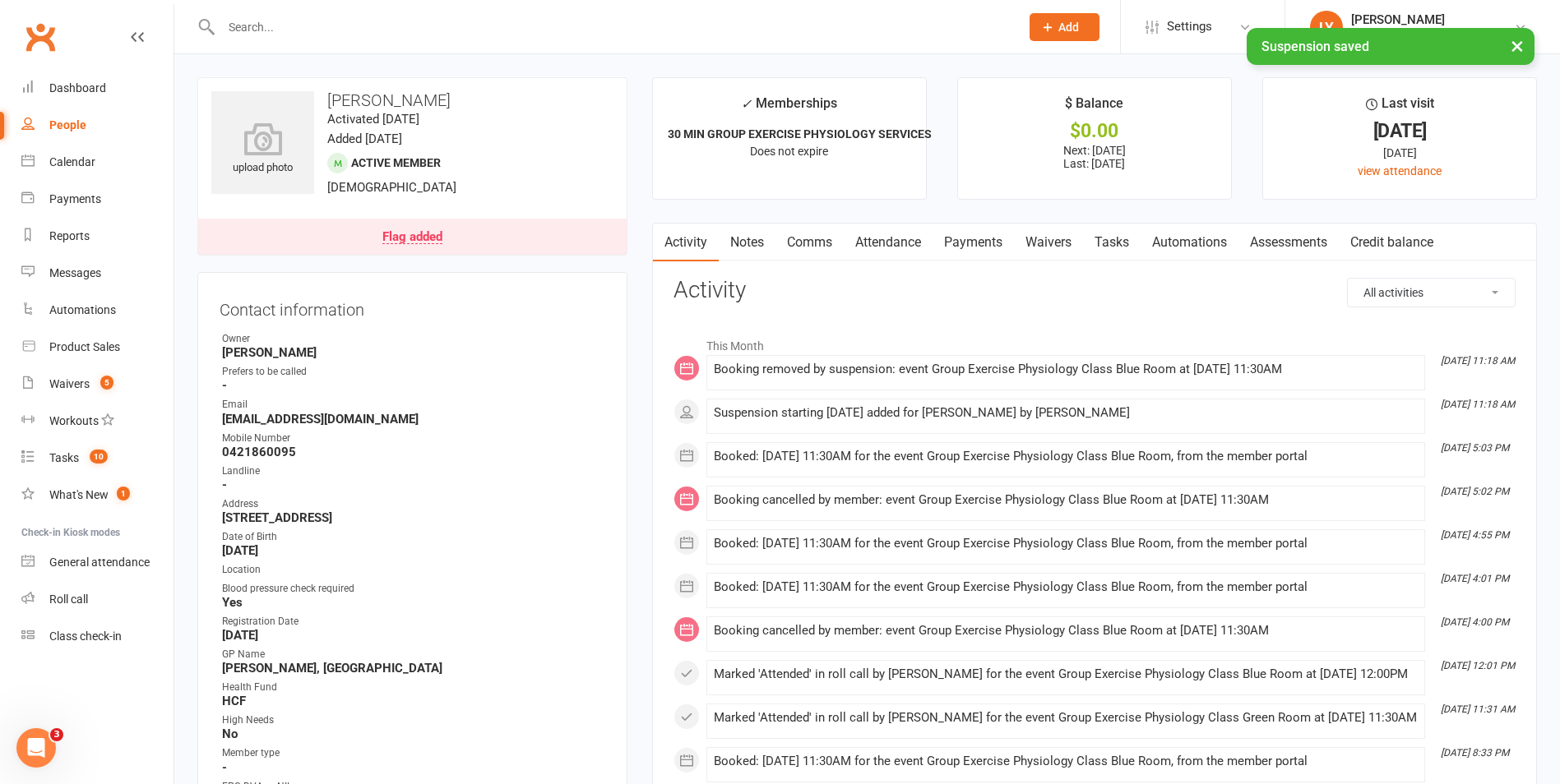
click at [998, 237] on link "Payments" at bounding box center [973, 242] width 82 height 37
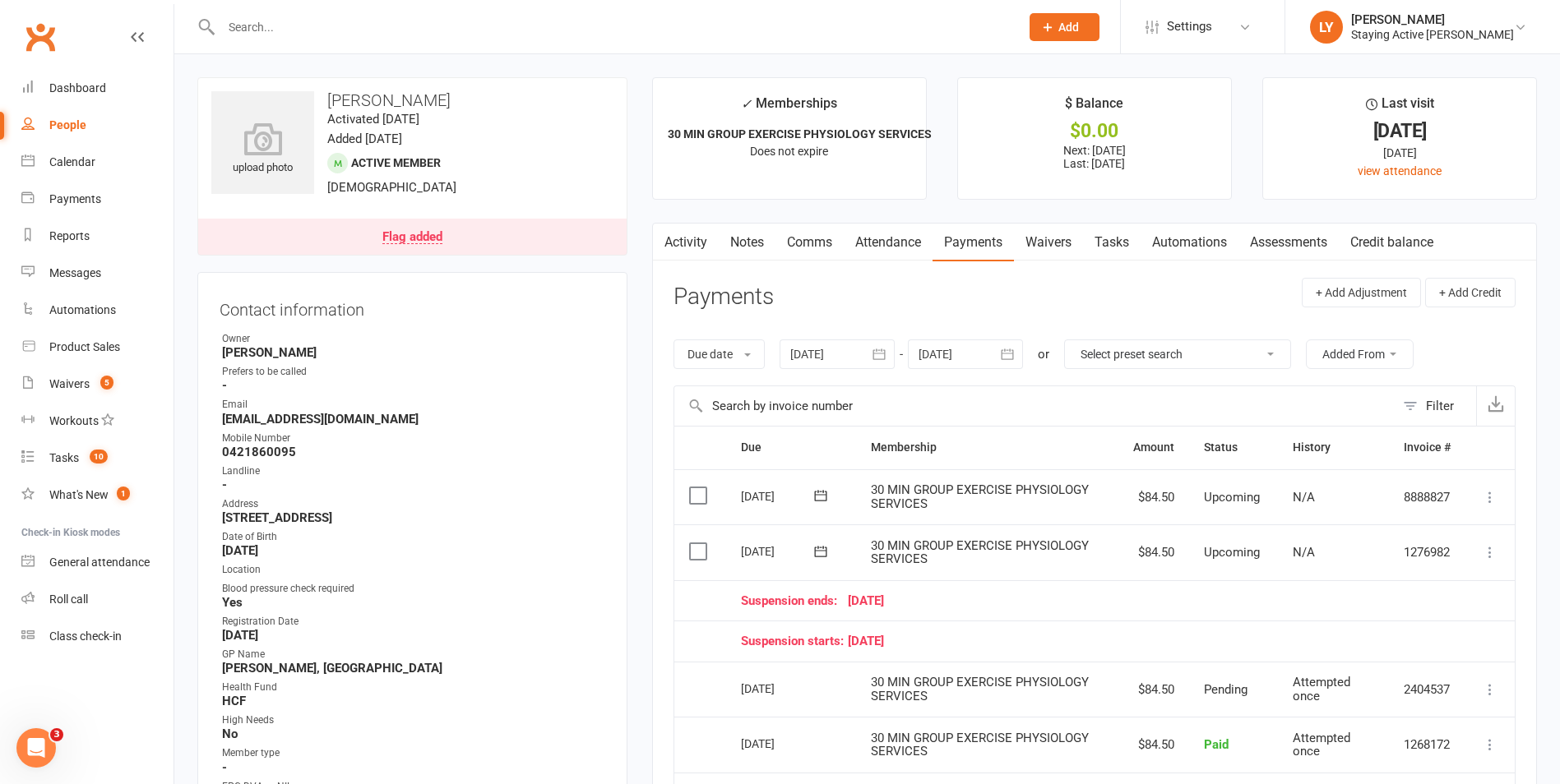
click at [1488, 554] on icon at bounding box center [1490, 552] width 17 height 17
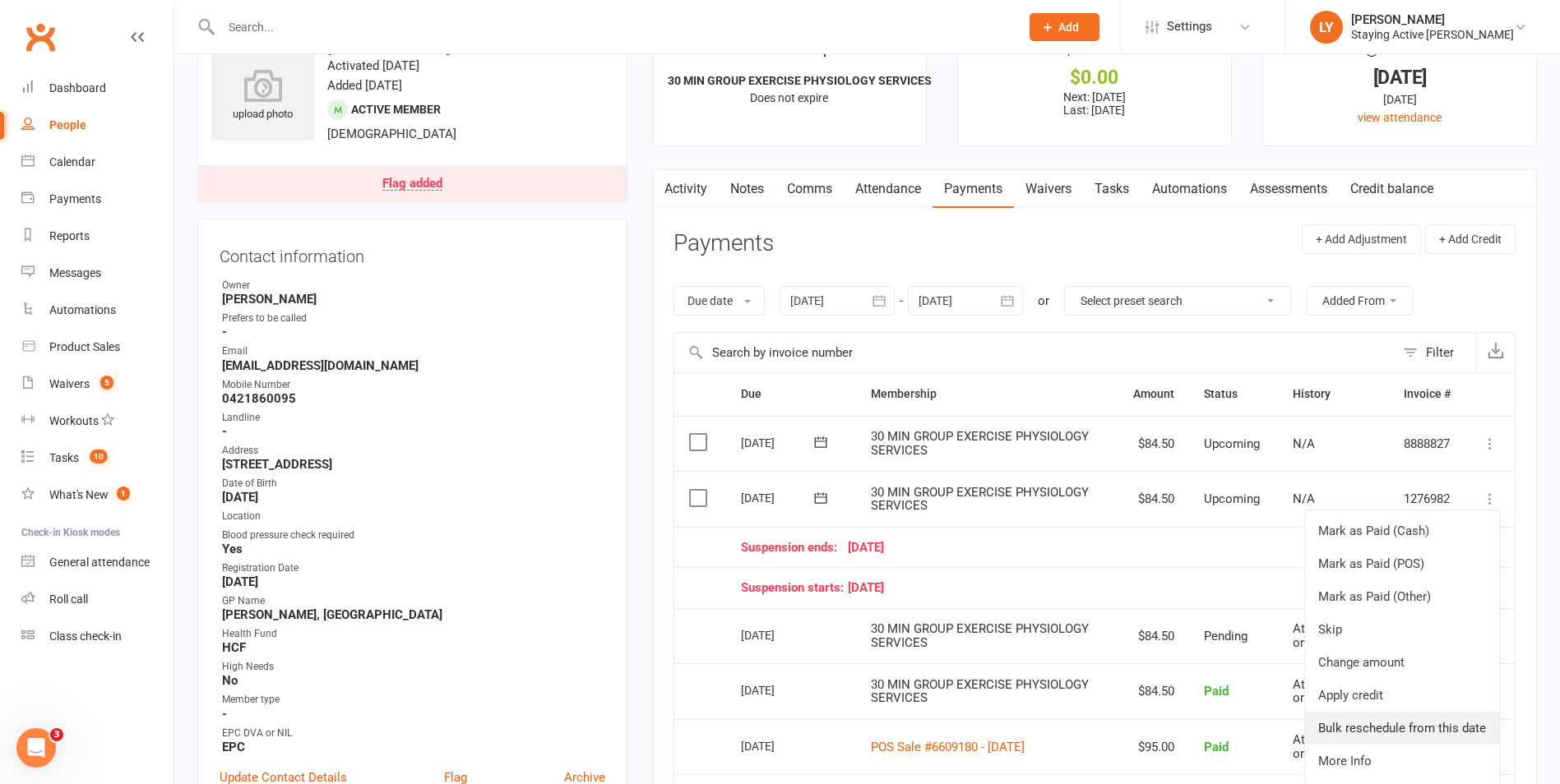
scroll to position [82, 0]
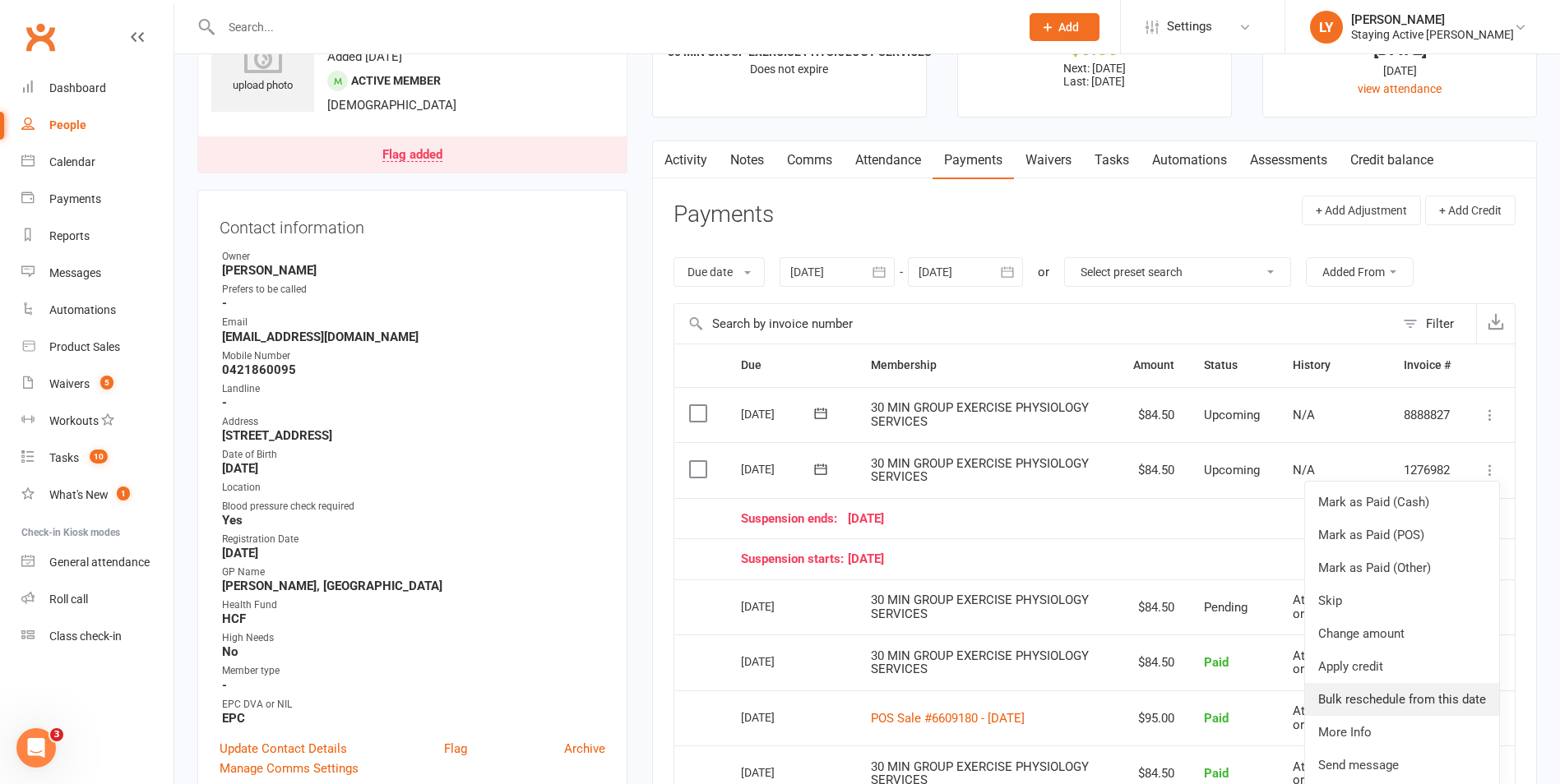
click at [1364, 707] on link "Bulk reschedule from this date" at bounding box center [1401, 698] width 194 height 33
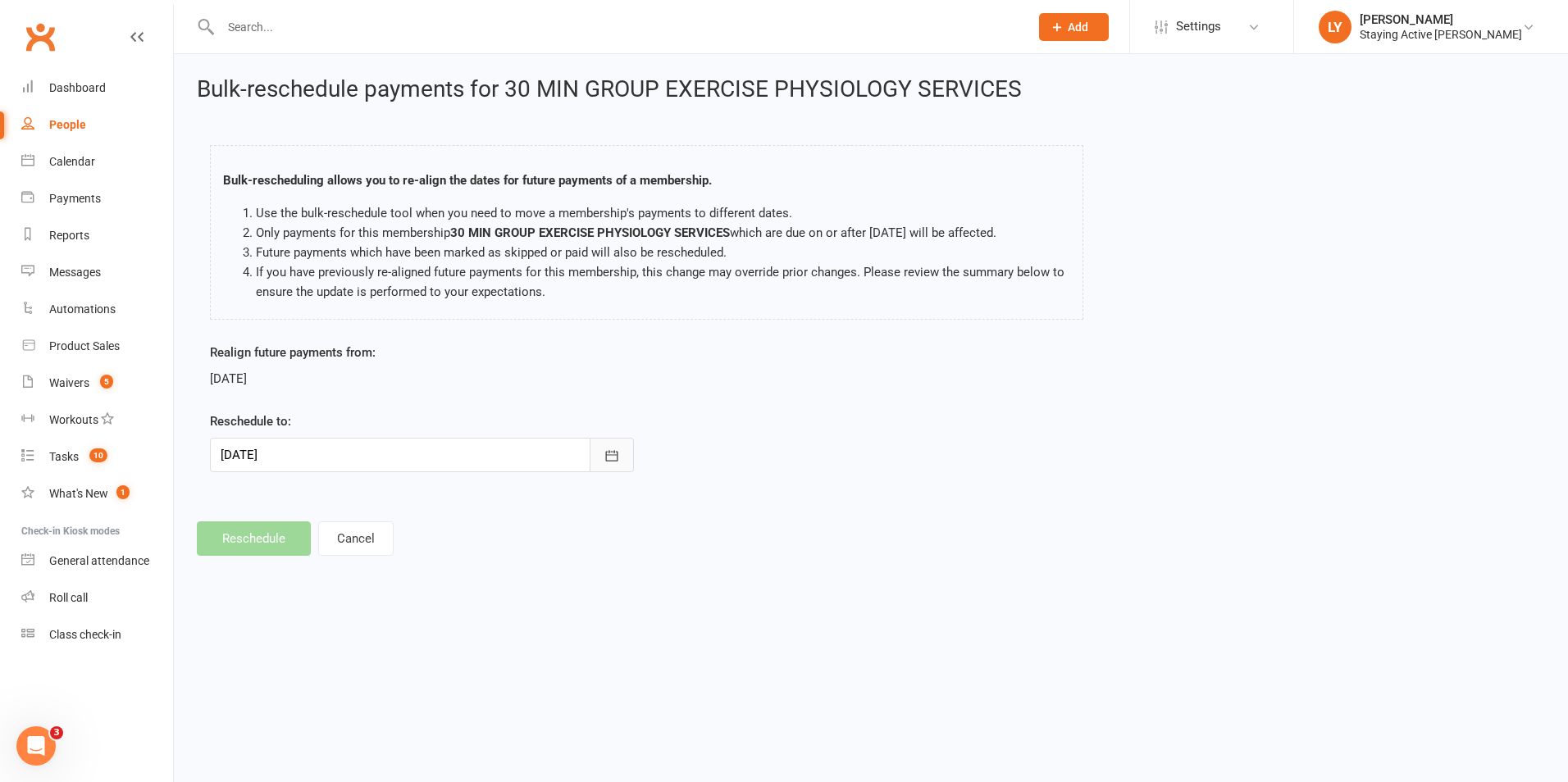
click at [616, 459] on icon "button" at bounding box center [611, 456] width 17 height 17
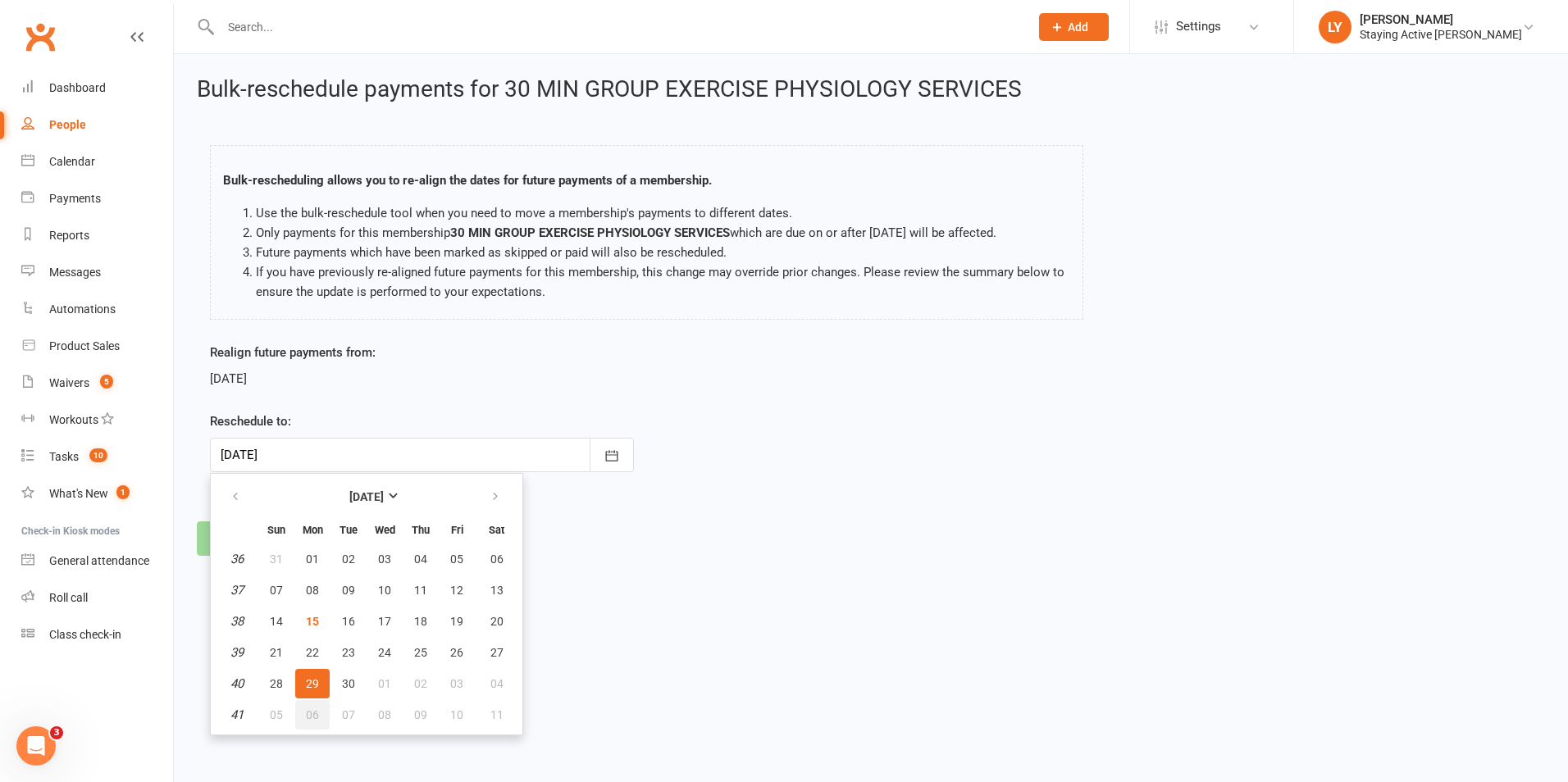
click at [312, 710] on span "06" at bounding box center [311, 714] width 13 height 13
type input "[DATE]"
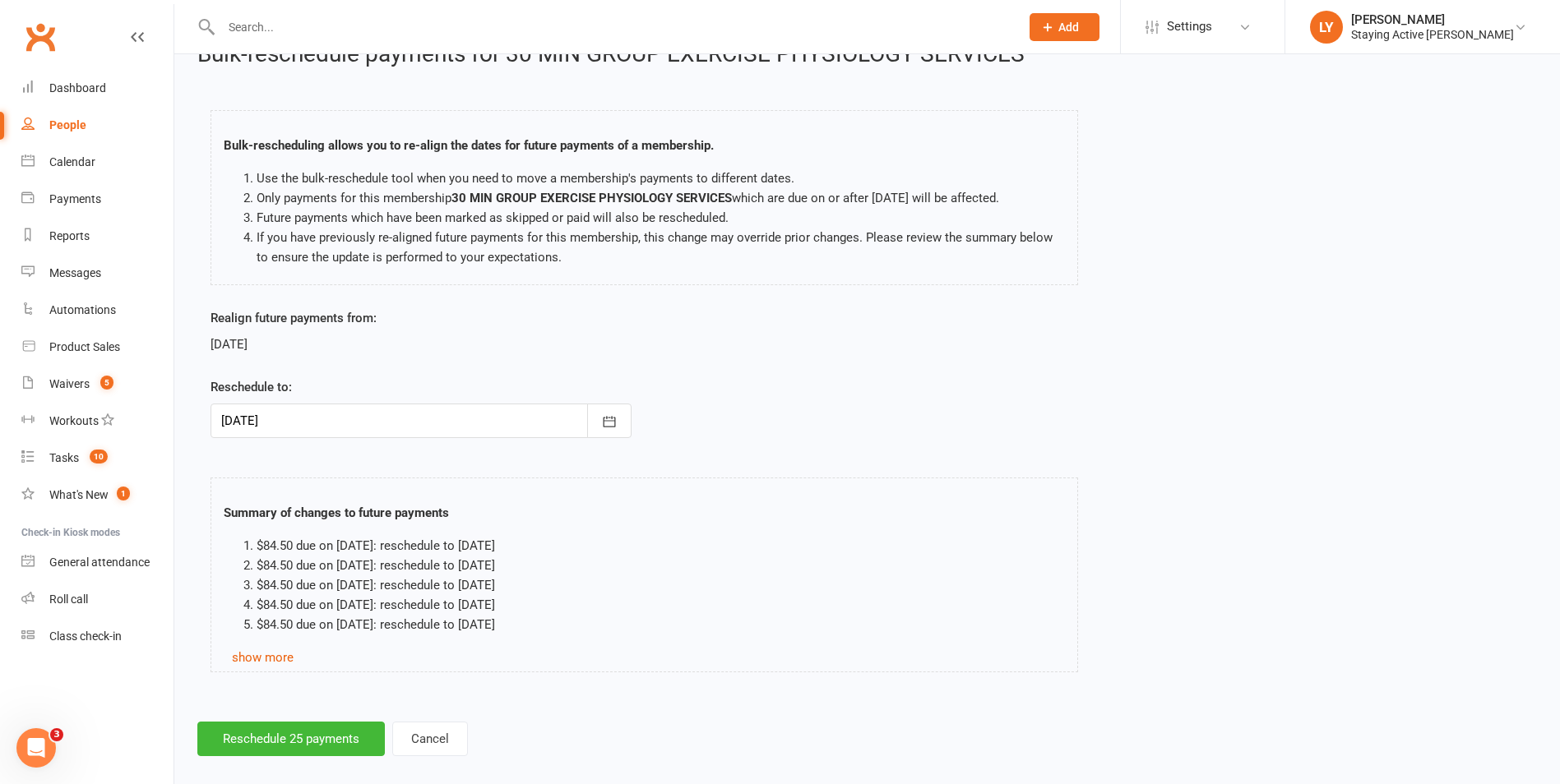
scroll to position [54, 0]
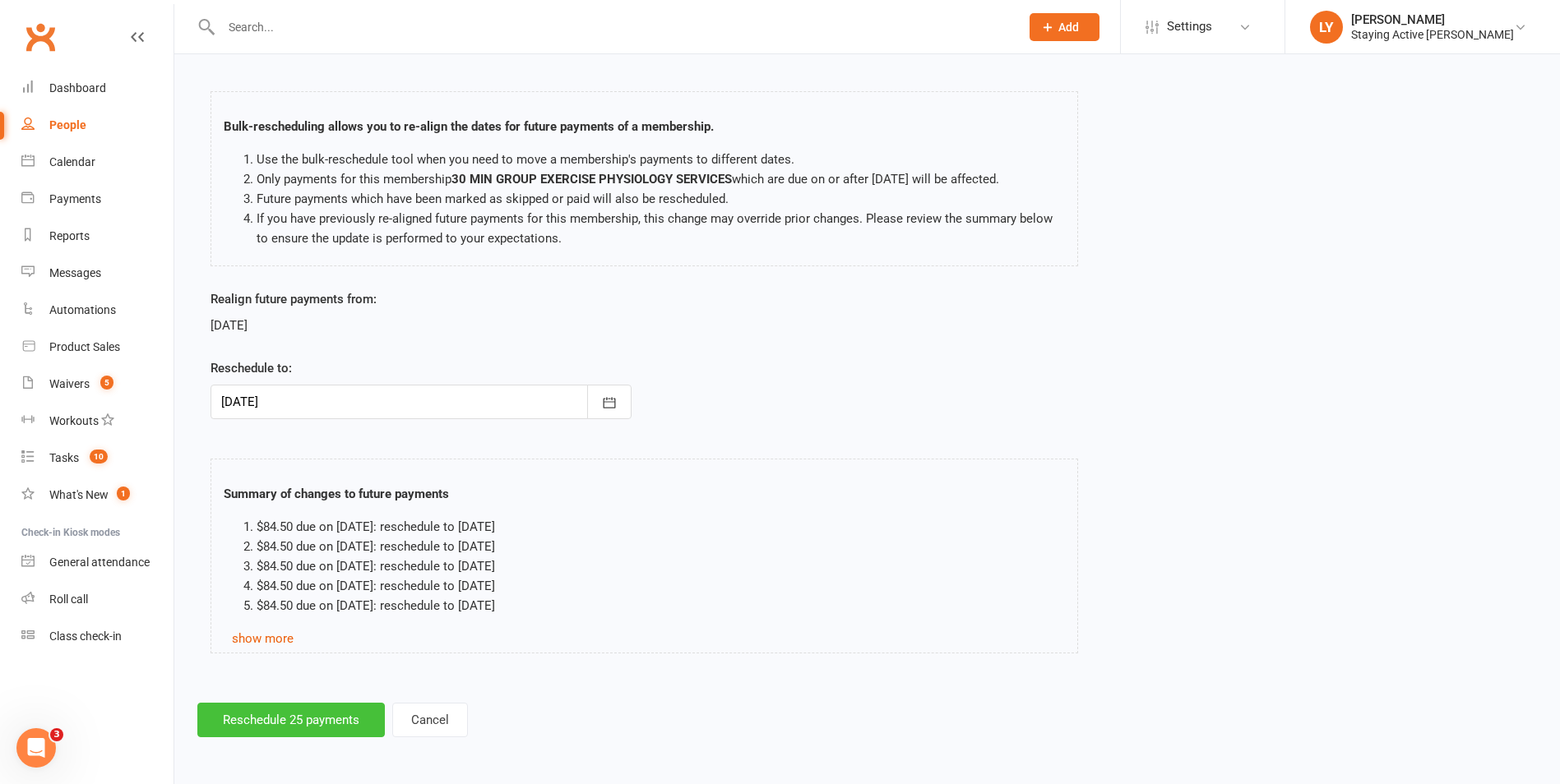
click at [291, 708] on button "Reschedule 25 payments" at bounding box center [291, 719] width 187 height 34
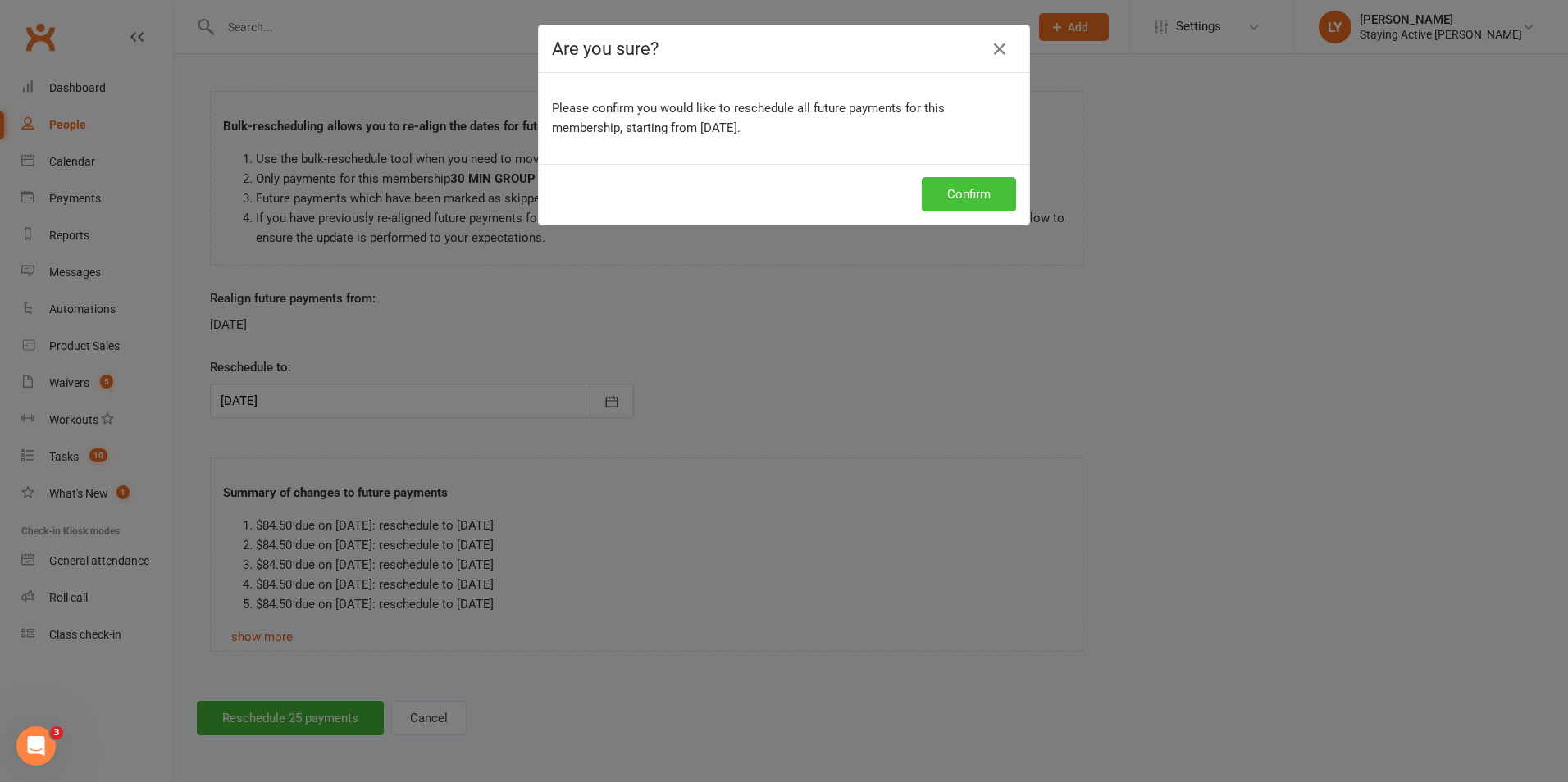
click at [991, 188] on button "Confirm" at bounding box center [969, 194] width 94 height 34
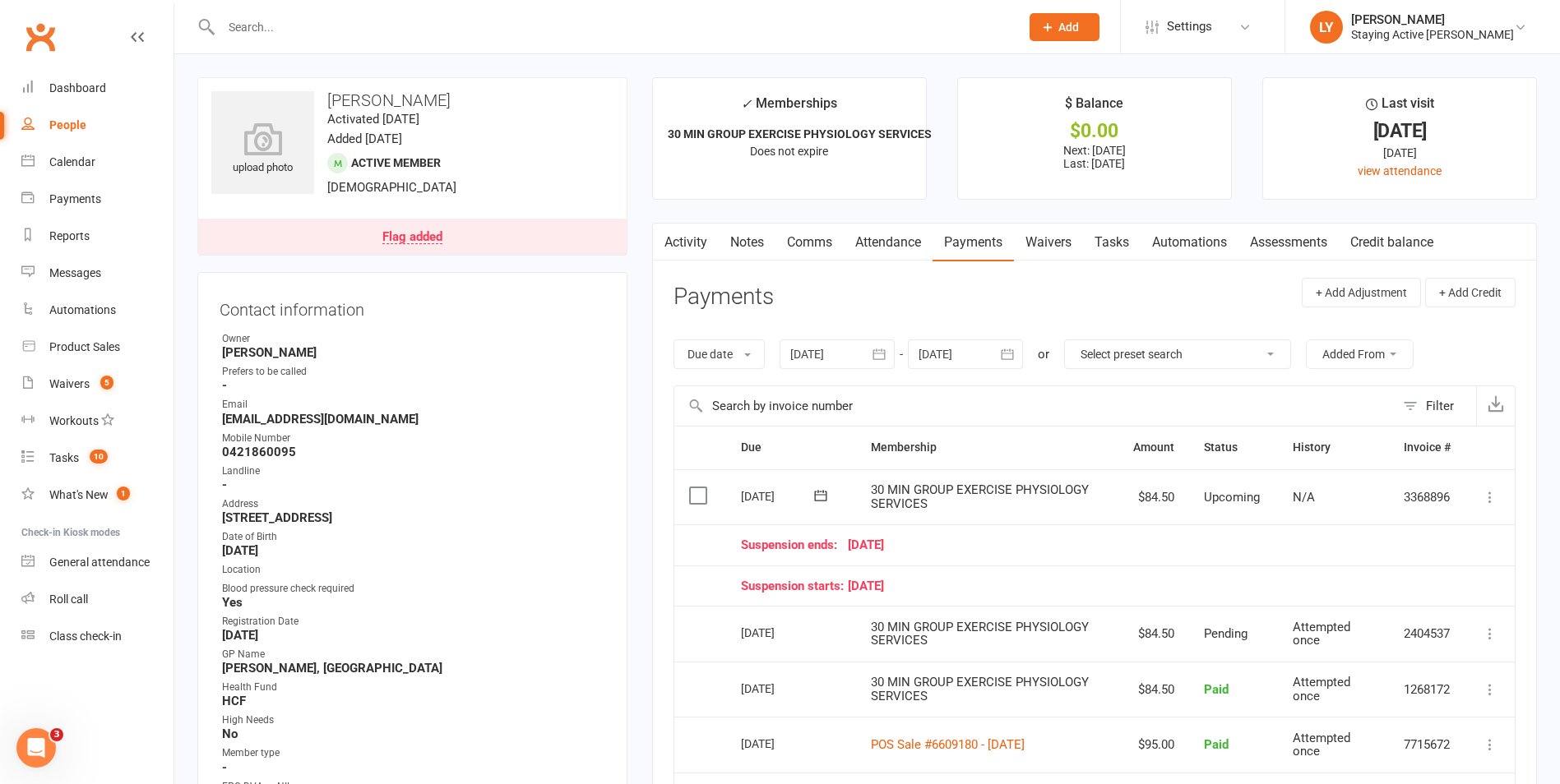
click at [872, 232] on link "Attendance" at bounding box center [888, 242] width 89 height 37
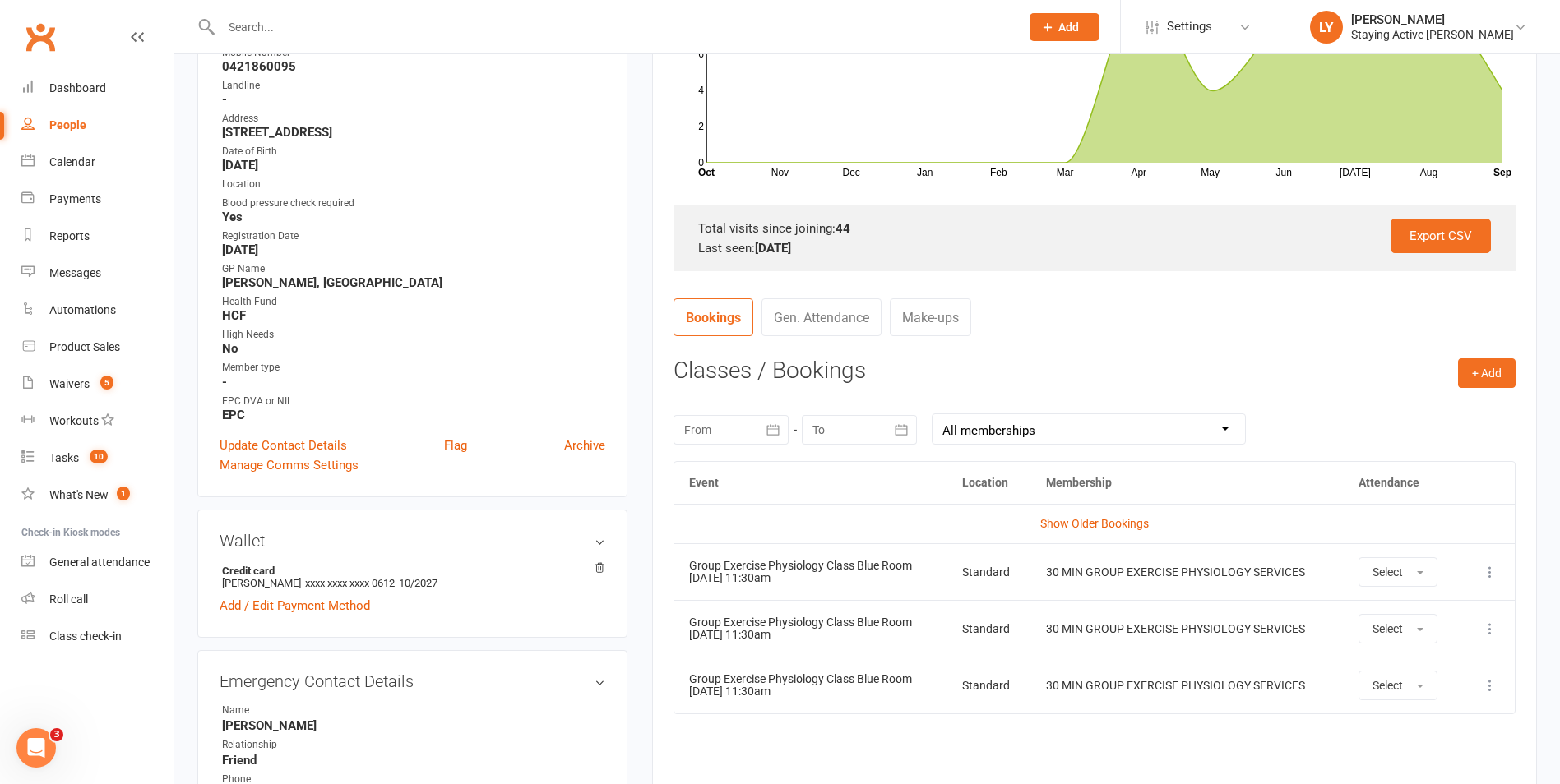
scroll to position [411, 0]
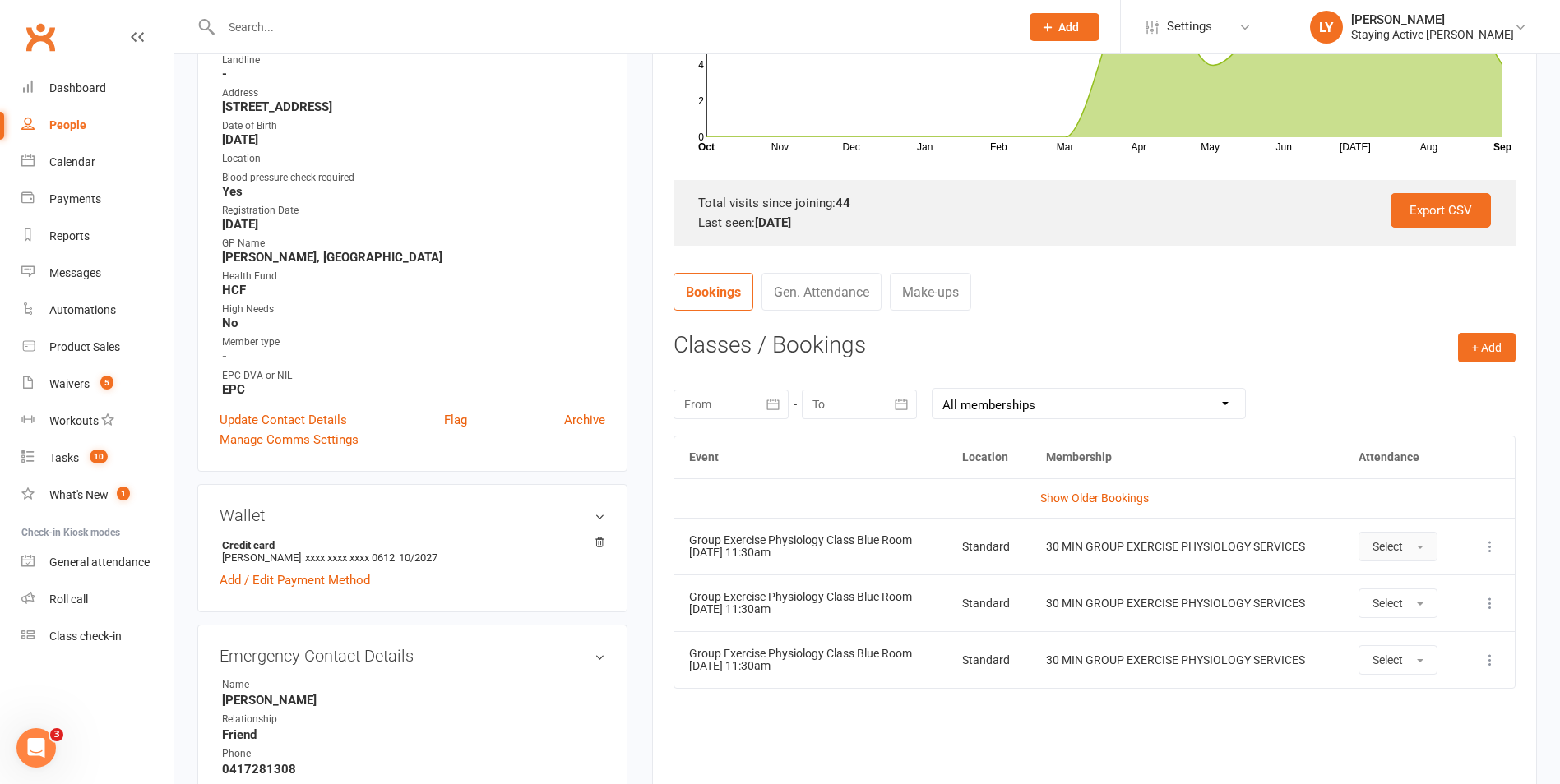
click at [1427, 555] on button "Select" at bounding box center [1398, 547] width 79 height 30
click at [1478, 541] on td "More info View event Remove booking" at bounding box center [1488, 547] width 53 height 57
click at [1490, 542] on icon at bounding box center [1490, 547] width 17 height 17
click at [1424, 638] on link "Remove booking" at bounding box center [1417, 644] width 163 height 33
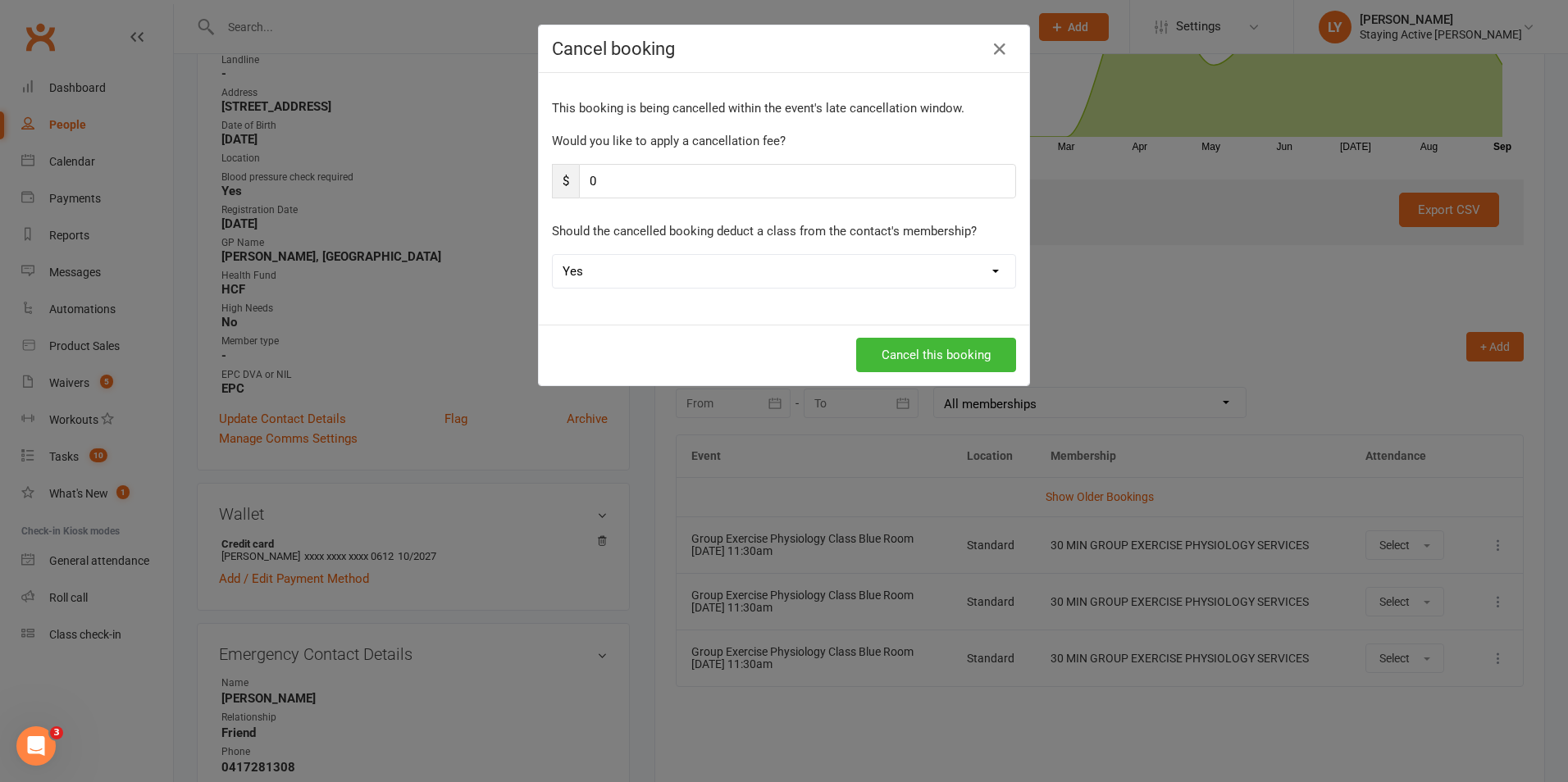
click at [736, 266] on select "Yes No" at bounding box center [783, 271] width 463 height 32
click at [753, 261] on select "Yes No" at bounding box center [783, 271] width 463 height 32
click at [983, 359] on button "Cancel this booking" at bounding box center [935, 355] width 160 height 34
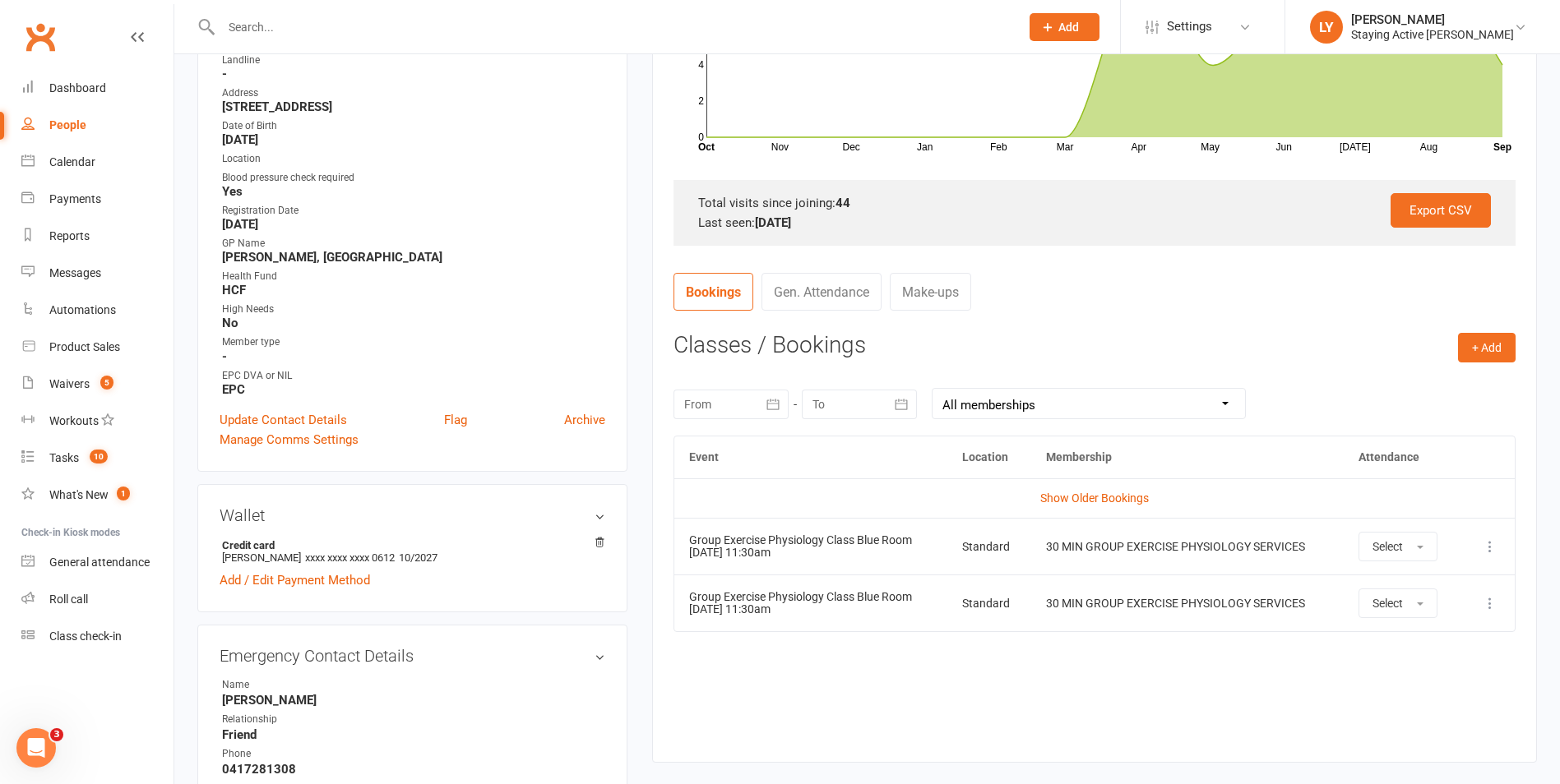
click at [351, 30] on input "text" at bounding box center [612, 27] width 792 height 23
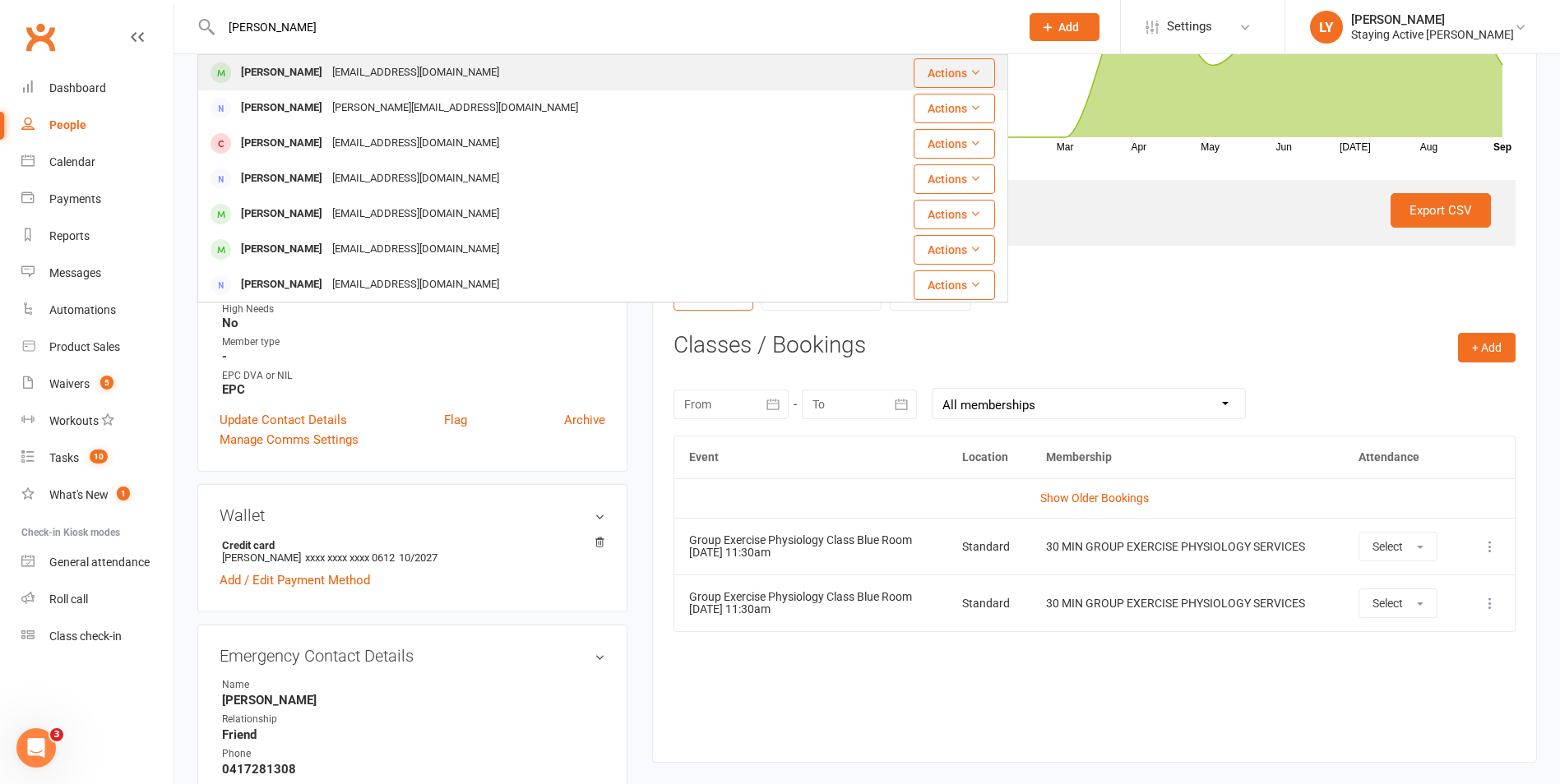
type input "[PERSON_NAME]"
click at [479, 70] on div "[PERSON_NAME] [EMAIL_ADDRESS][DOMAIN_NAME]" at bounding box center [535, 73] width 673 height 33
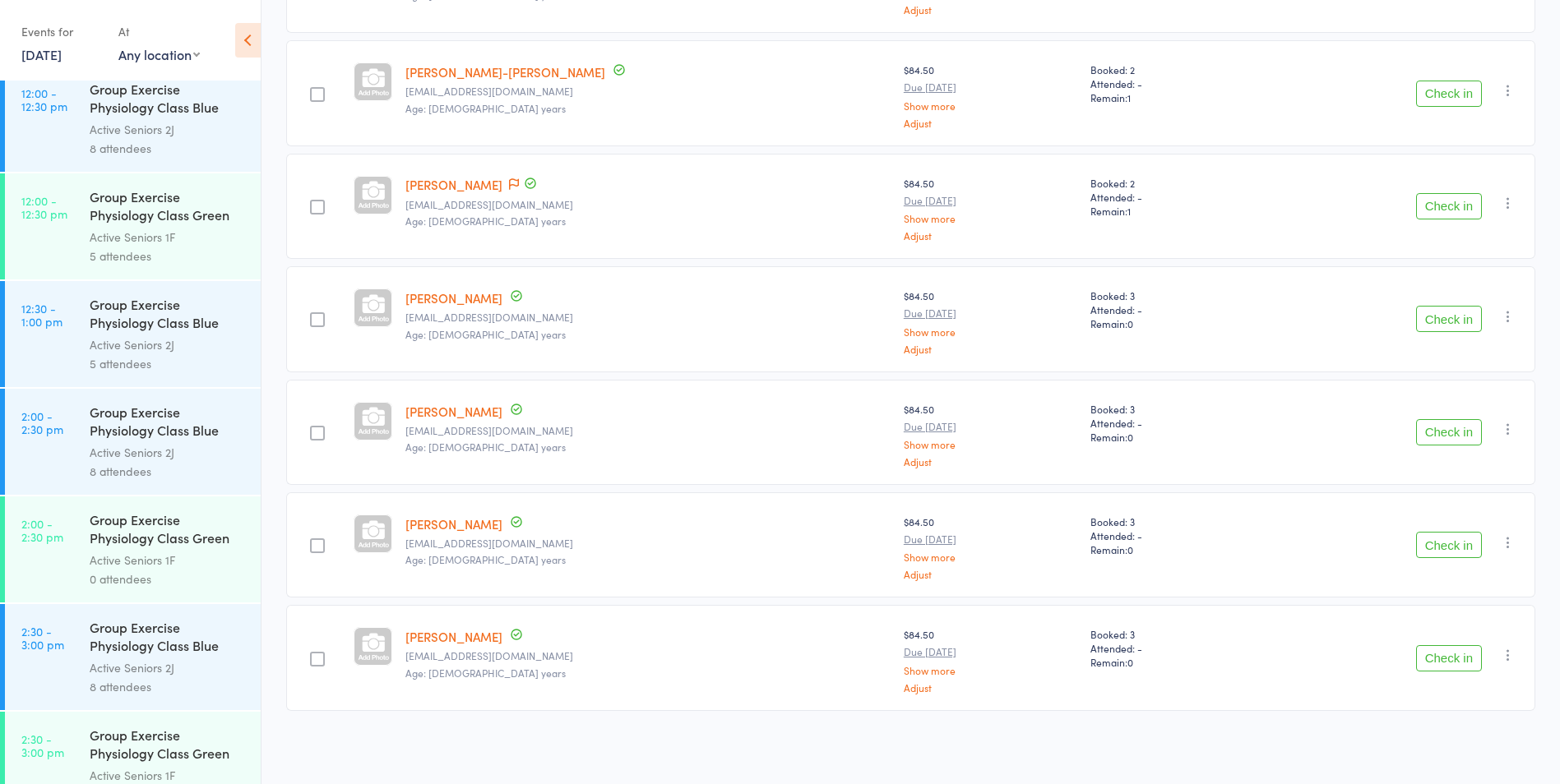
scroll to position [180, 0]
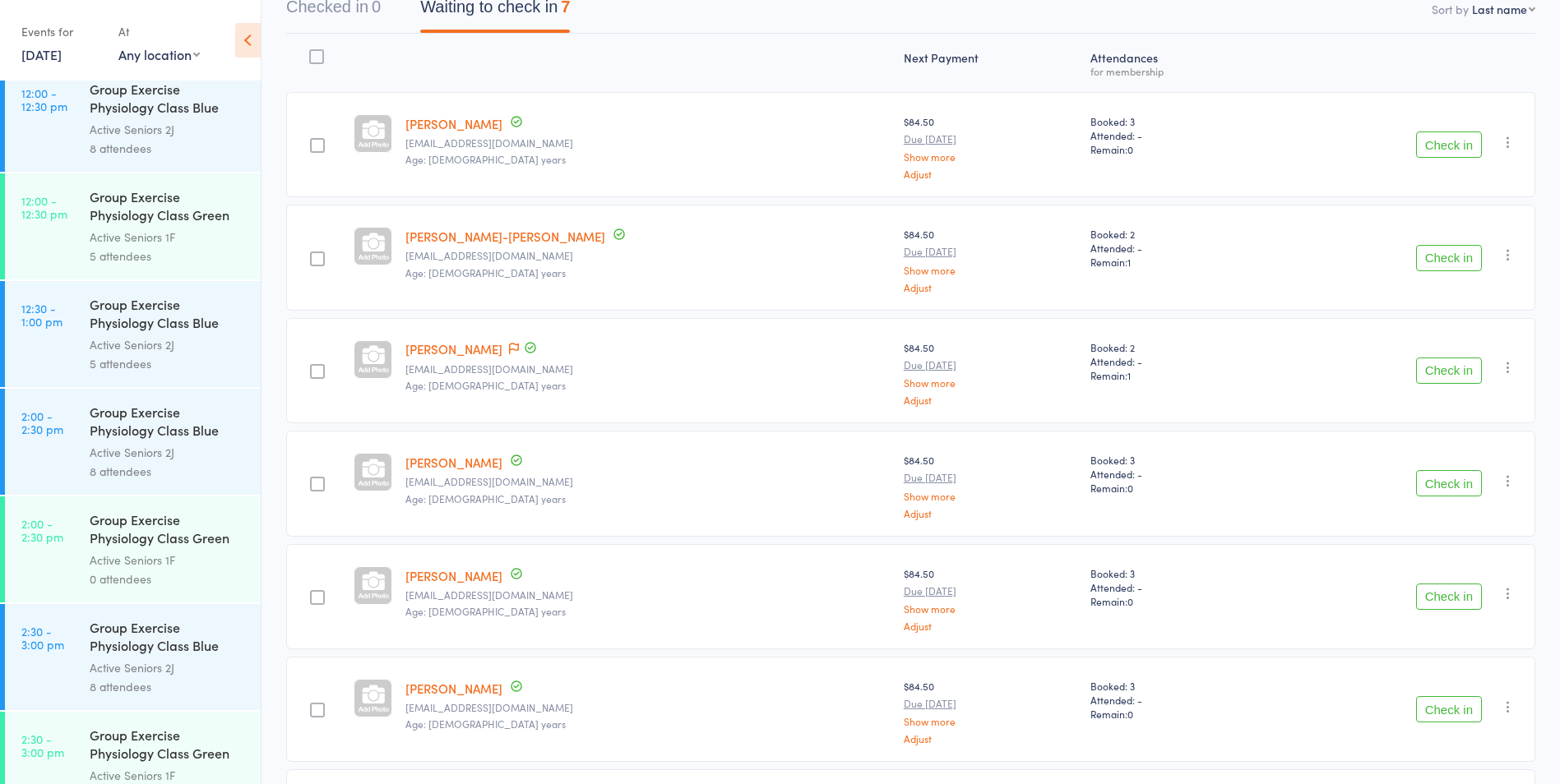
click at [111, 333] on div "Group Exercise Physiology Class Blue Room" at bounding box center [168, 315] width 157 height 40
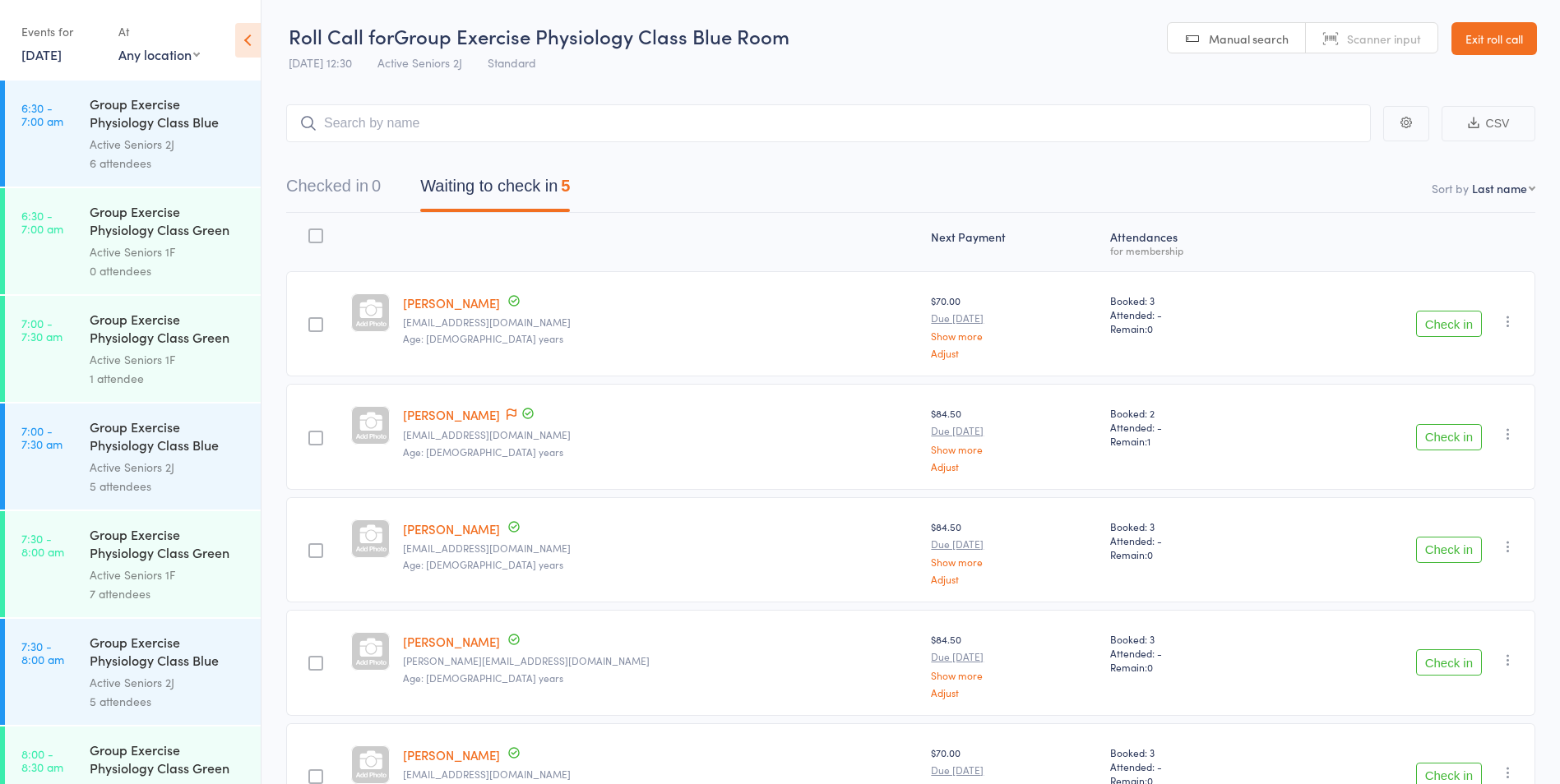
click at [389, 120] on input "search" at bounding box center [828, 123] width 1085 height 37
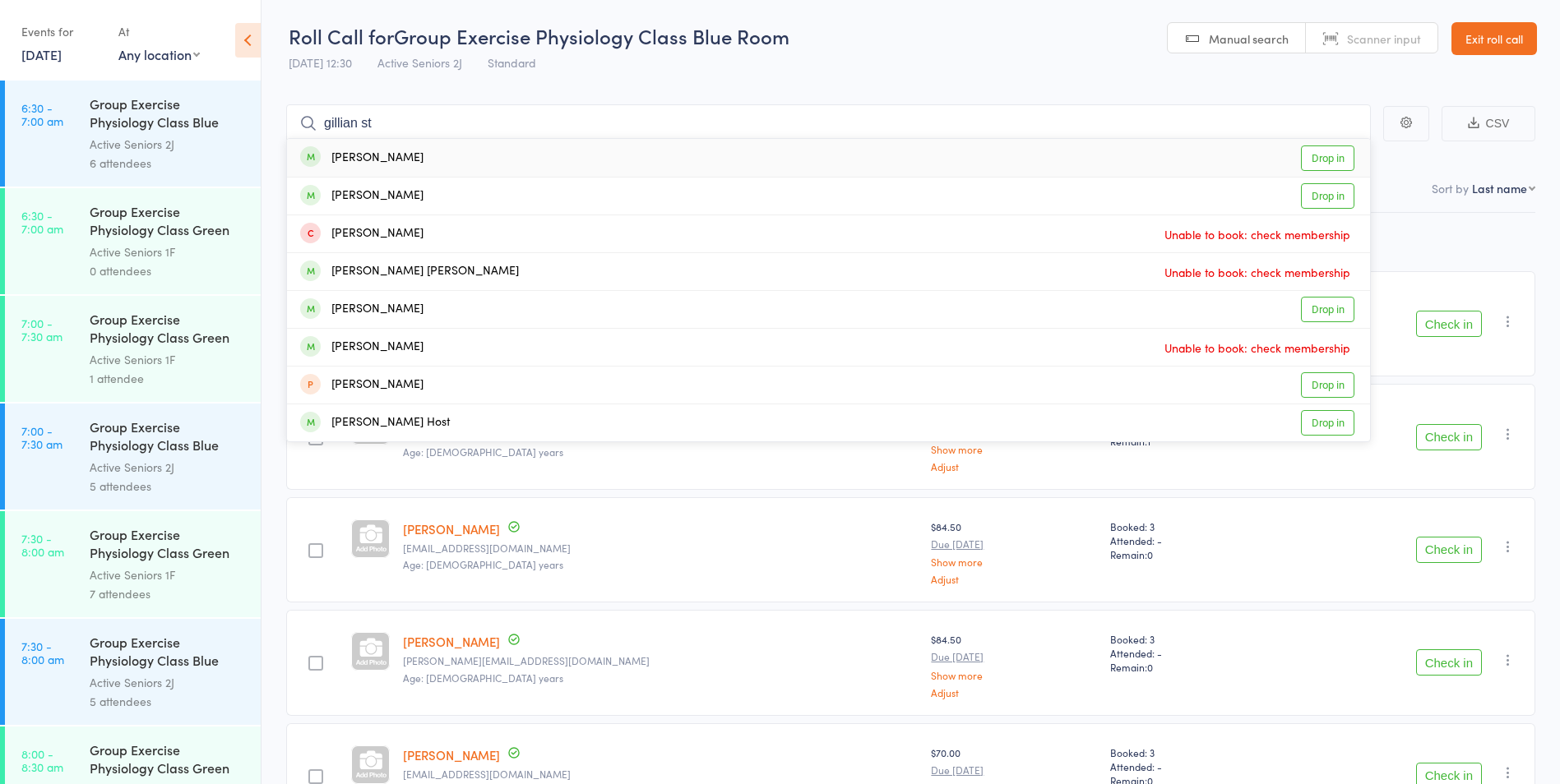
type input "gillian st"
click at [1329, 150] on link "Drop in" at bounding box center [1327, 159] width 53 height 26
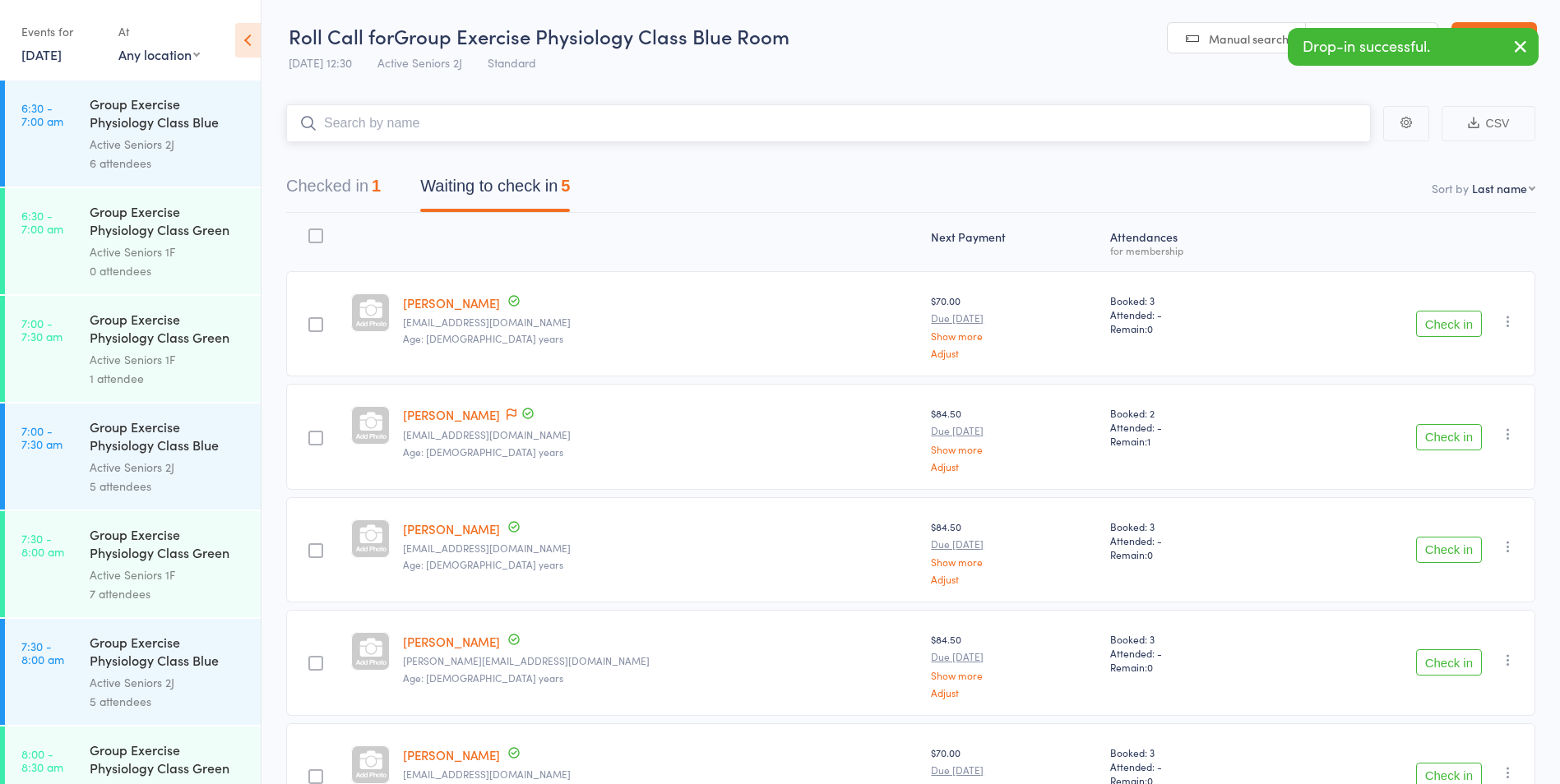
click at [353, 181] on button "Checked in 1" at bounding box center [333, 190] width 95 height 43
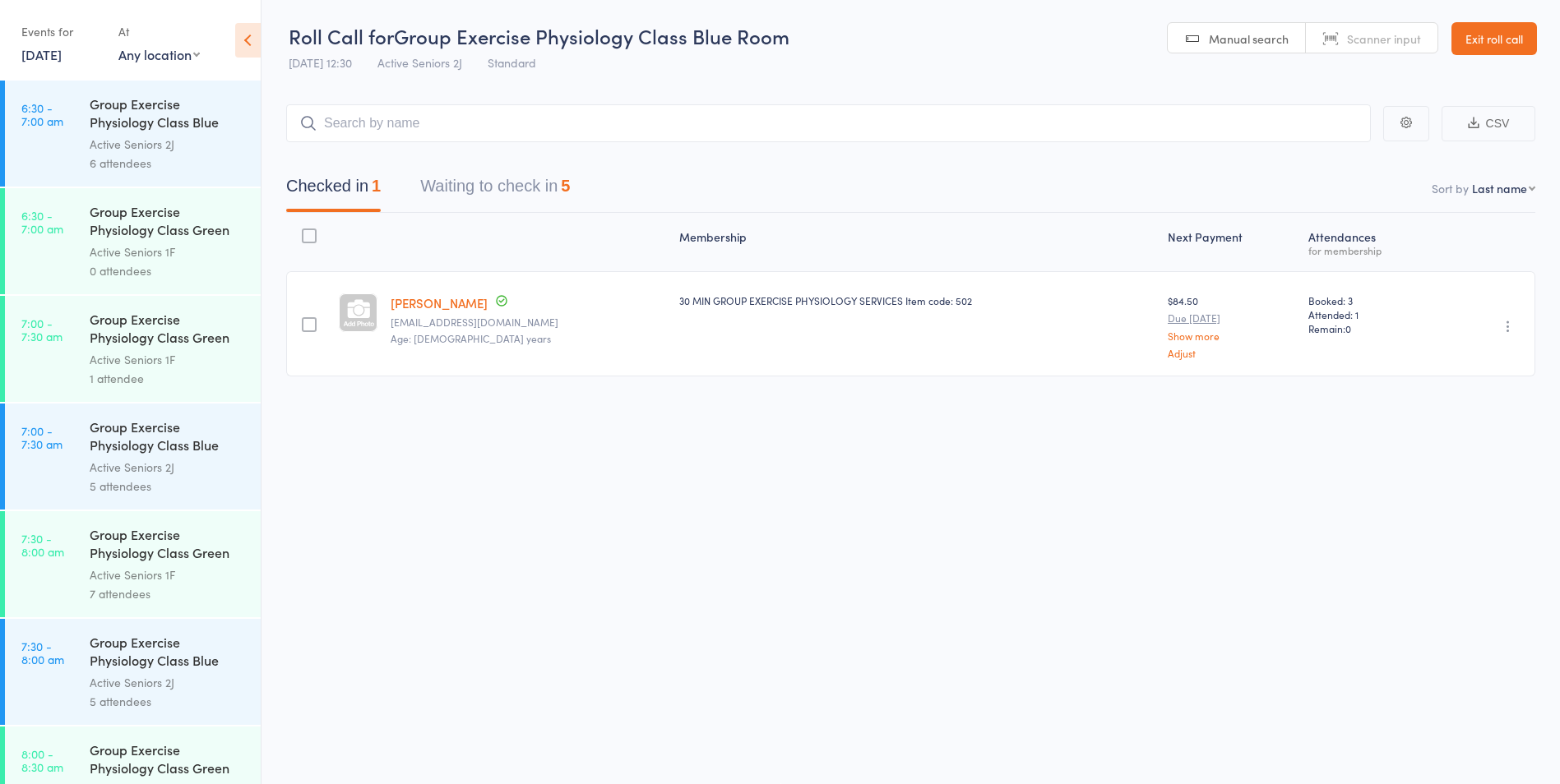
click at [1497, 320] on div "Undo check-in Send message Add Note Add Task Add Flag Remove [PERSON_NAME] abse…" at bounding box center [1487, 323] width 97 height 105
click at [1503, 321] on icon "button" at bounding box center [1508, 326] width 17 height 17
click at [1444, 351] on li "Undo check-in" at bounding box center [1450, 359] width 136 height 21
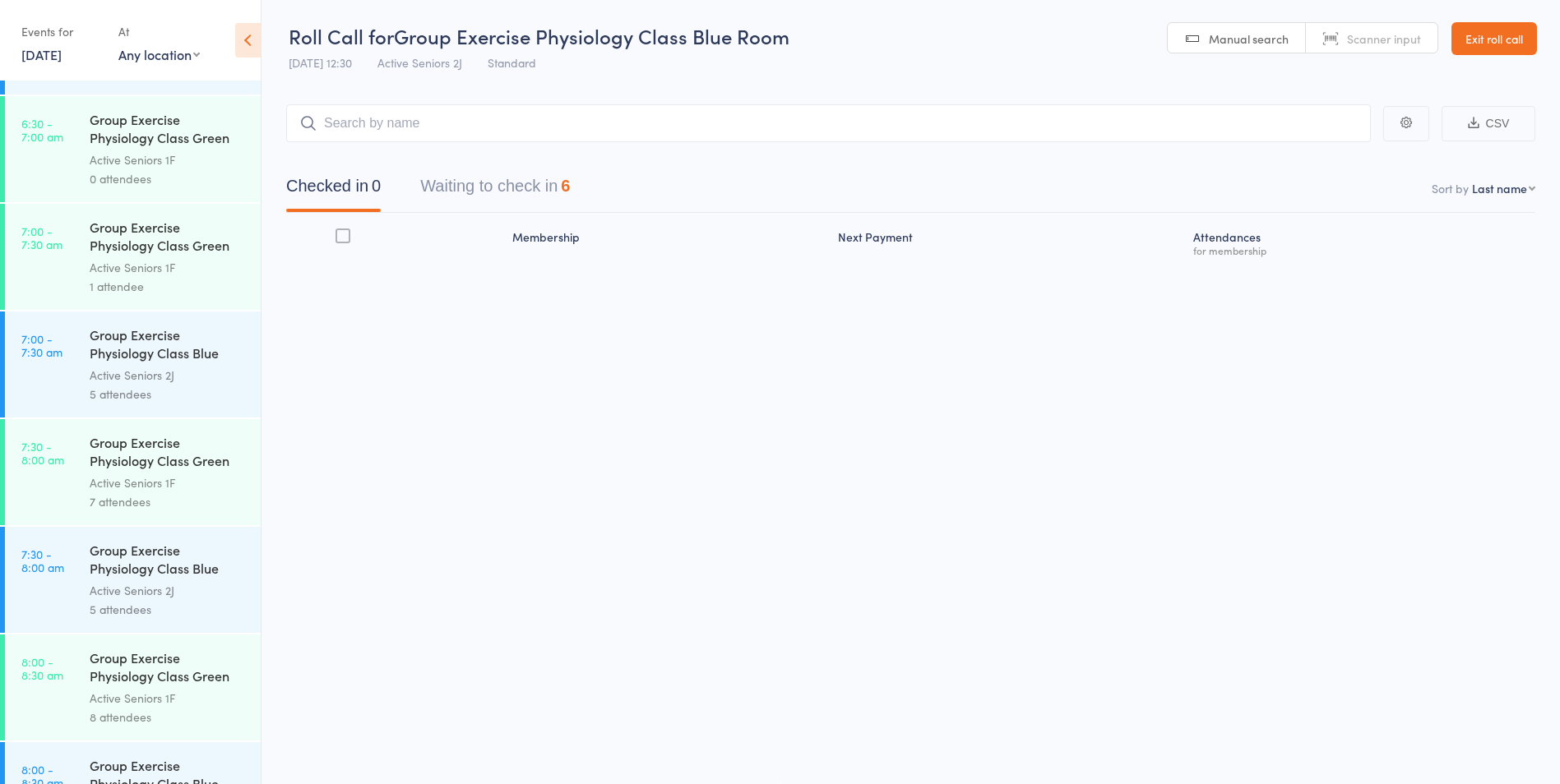
scroll to position [164, 0]
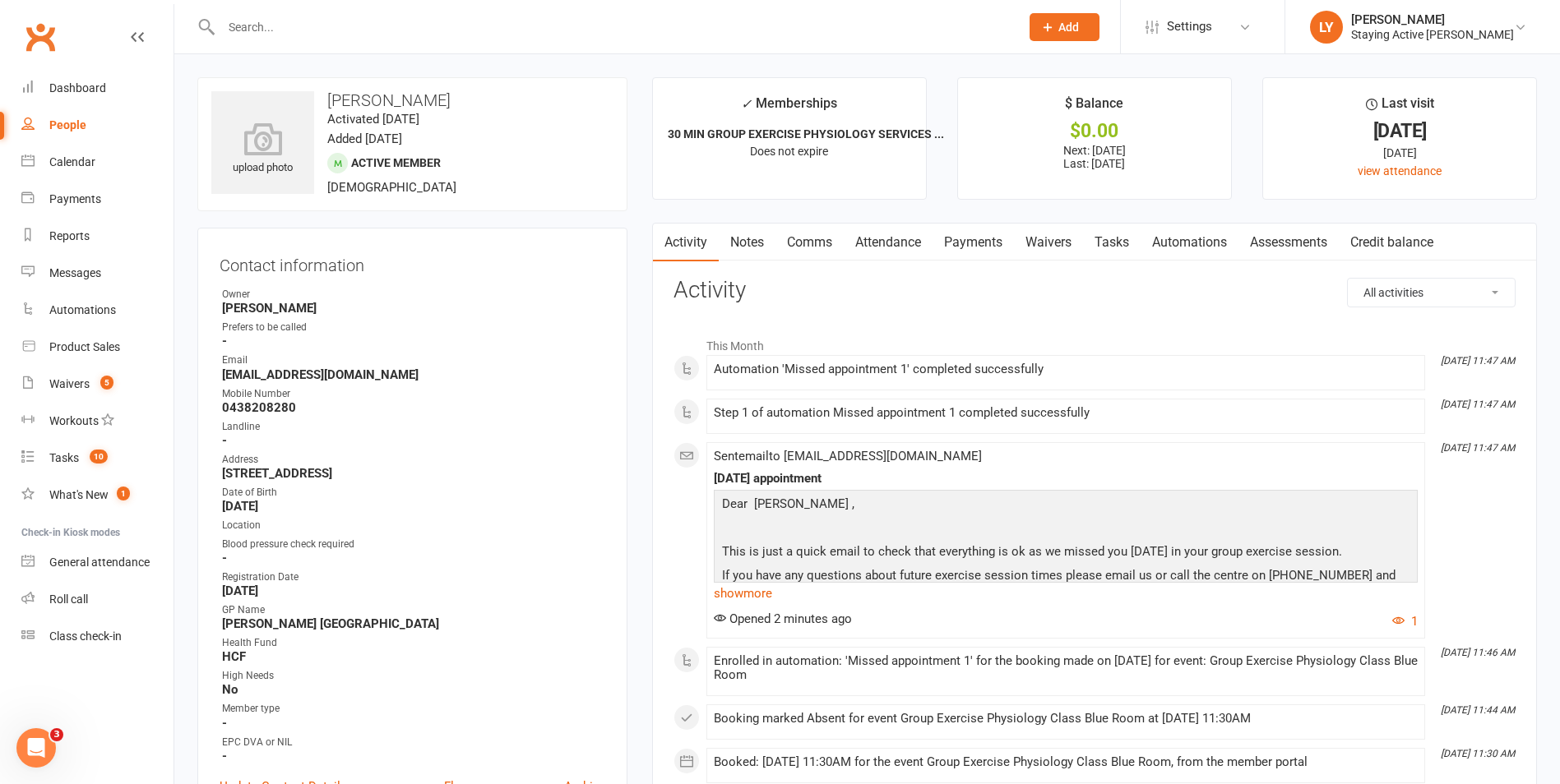
click at [902, 238] on link "Attendance" at bounding box center [888, 242] width 89 height 37
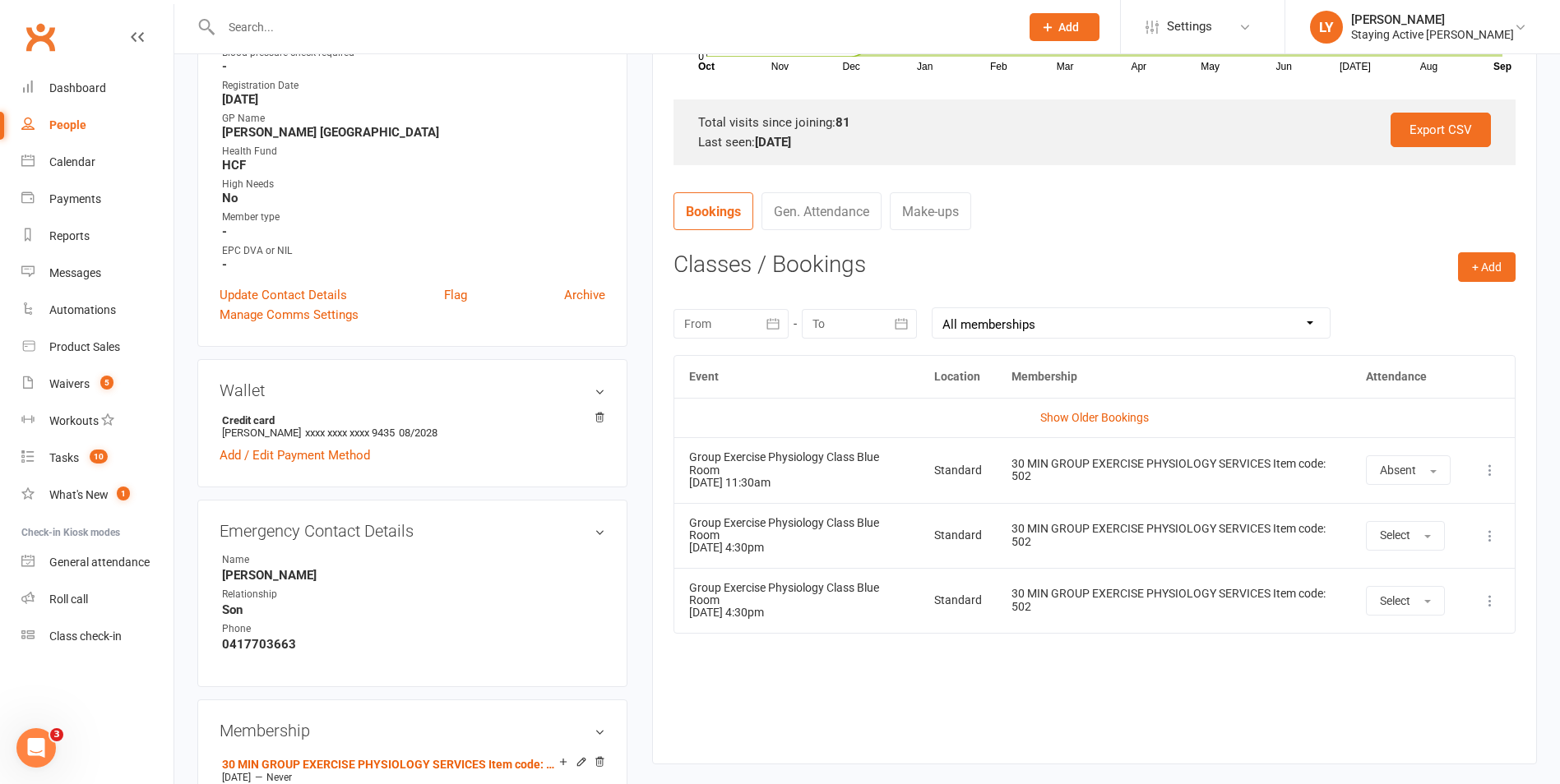
scroll to position [493, 0]
click at [1478, 471] on td "More info View event Remove booking" at bounding box center [1490, 468] width 49 height 65
click at [1491, 468] on icon at bounding box center [1490, 468] width 17 height 17
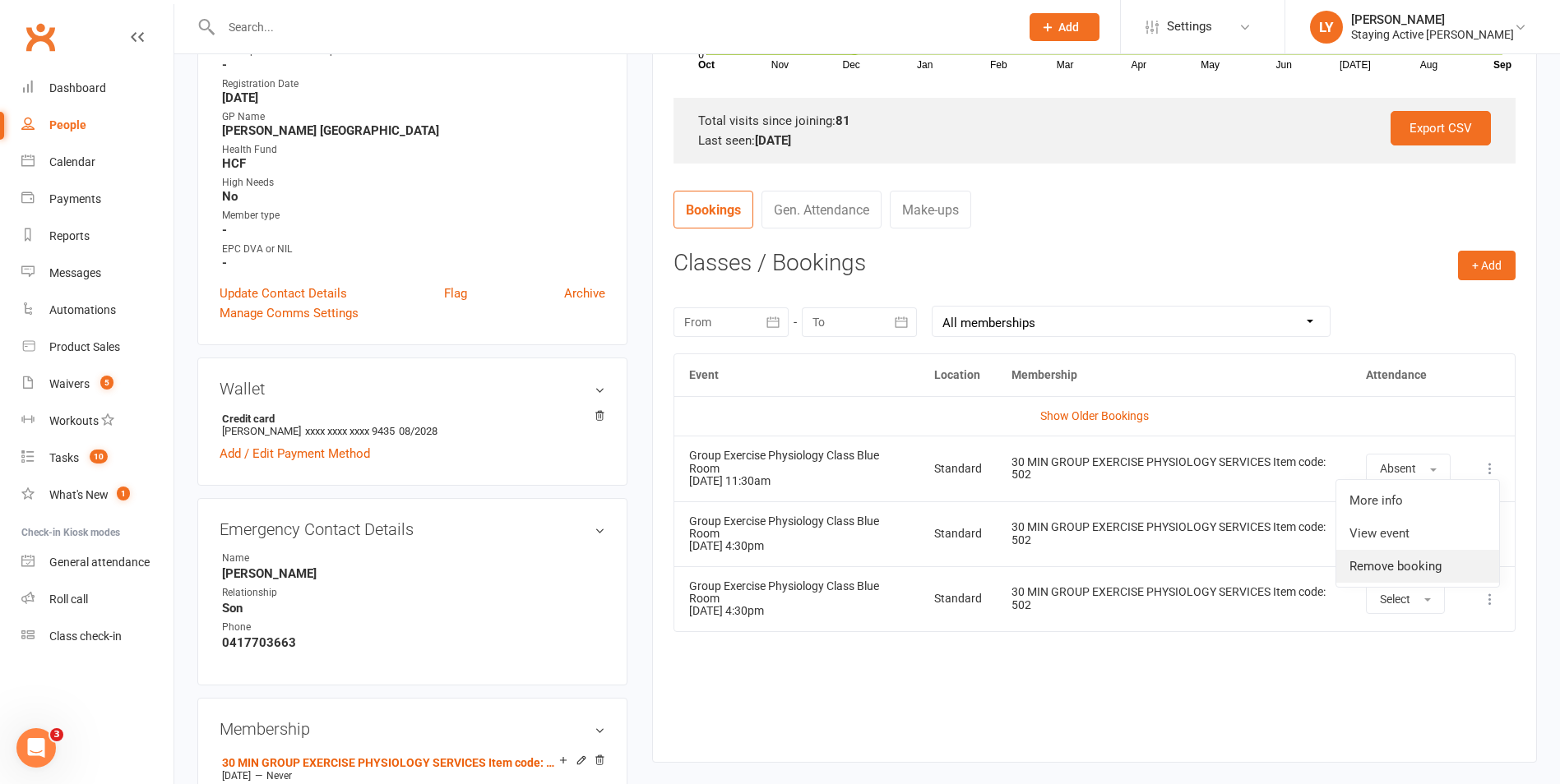
click at [1418, 554] on link "Remove booking" at bounding box center [1417, 565] width 163 height 33
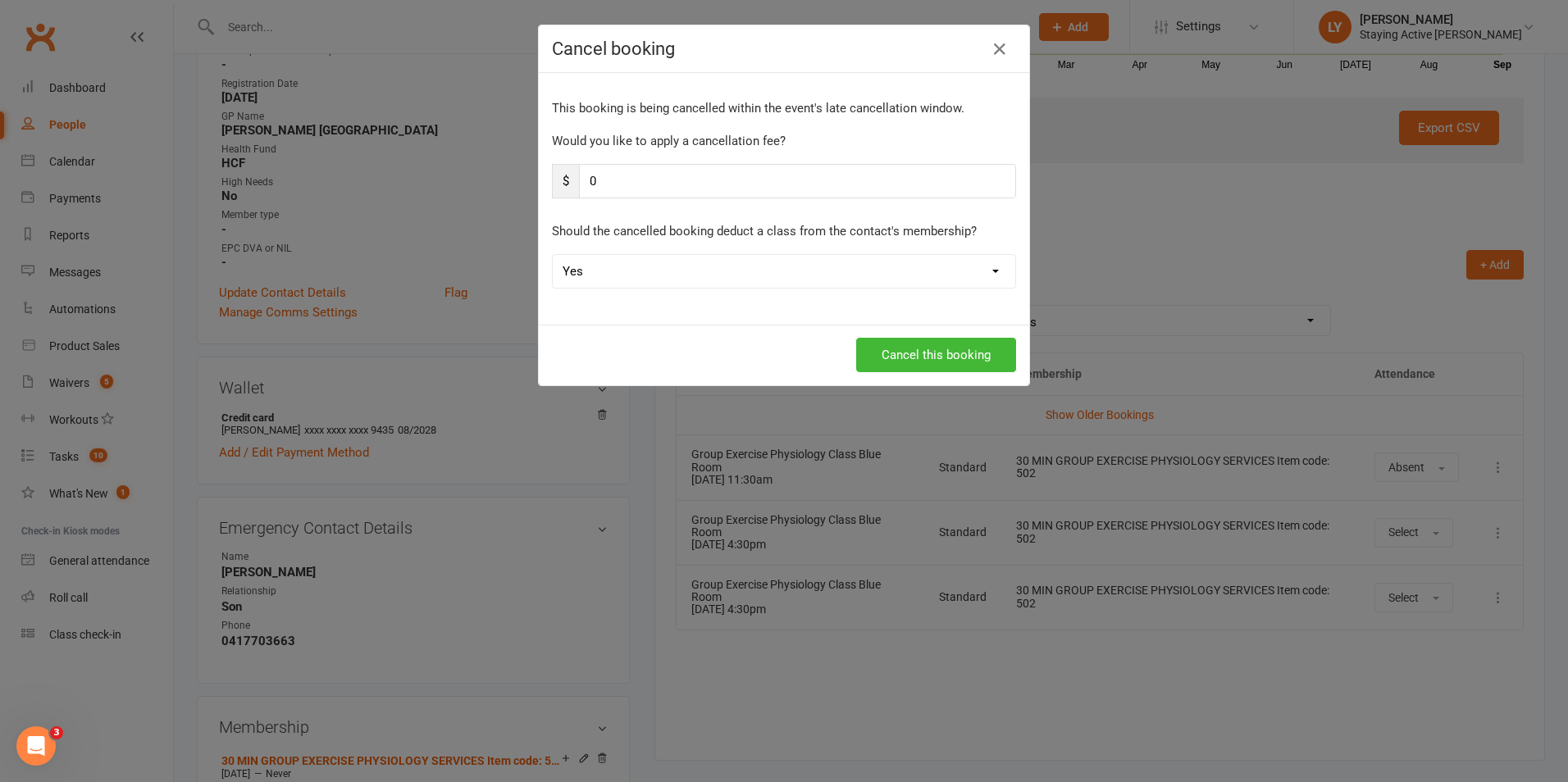
click at [800, 280] on select "Yes No" at bounding box center [783, 271] width 463 height 32
click at [687, 344] on div "Cancel this booking" at bounding box center [784, 355] width 464 height 34
click at [721, 290] on div "This booking is being cancelled within the event's late cancellation window. Wo…" at bounding box center [783, 198] width 490 height 251
click at [723, 270] on select "Yes No" at bounding box center [783, 271] width 463 height 32
select select "1"
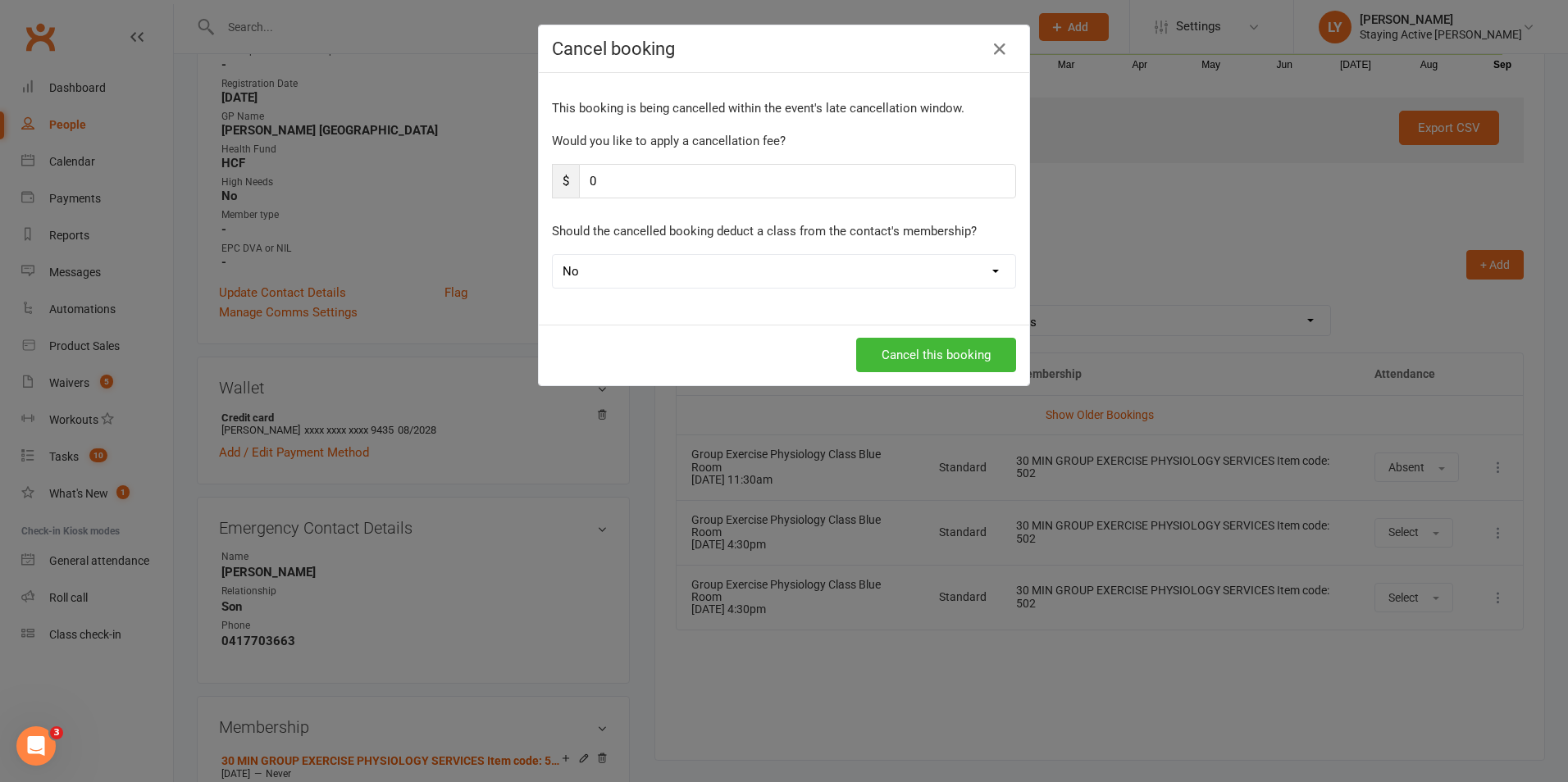
click at [552, 255] on select "Yes No" at bounding box center [783, 271] width 463 height 32
click at [921, 344] on button "Cancel this booking" at bounding box center [935, 355] width 160 height 34
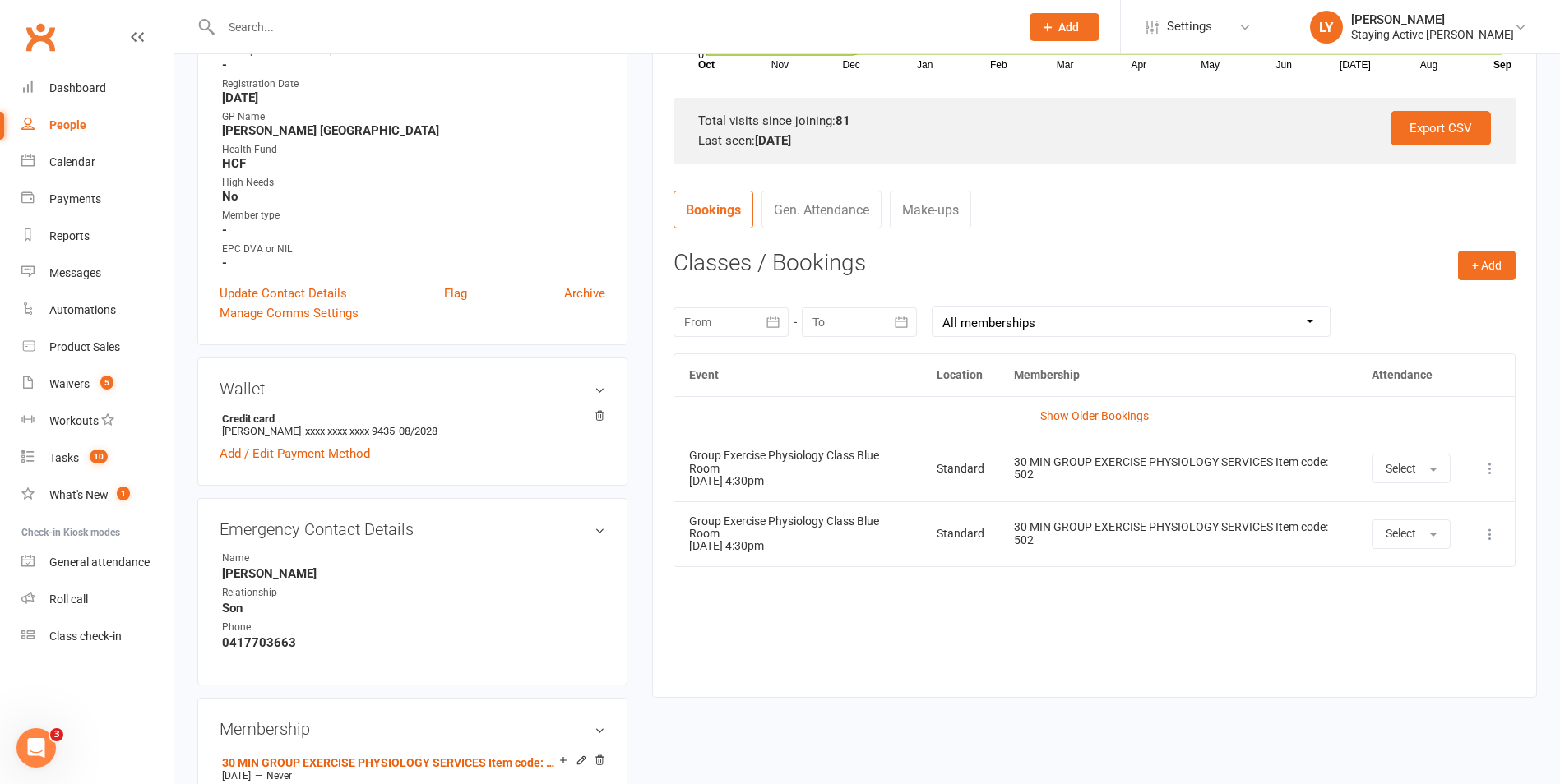
scroll to position [0, 0]
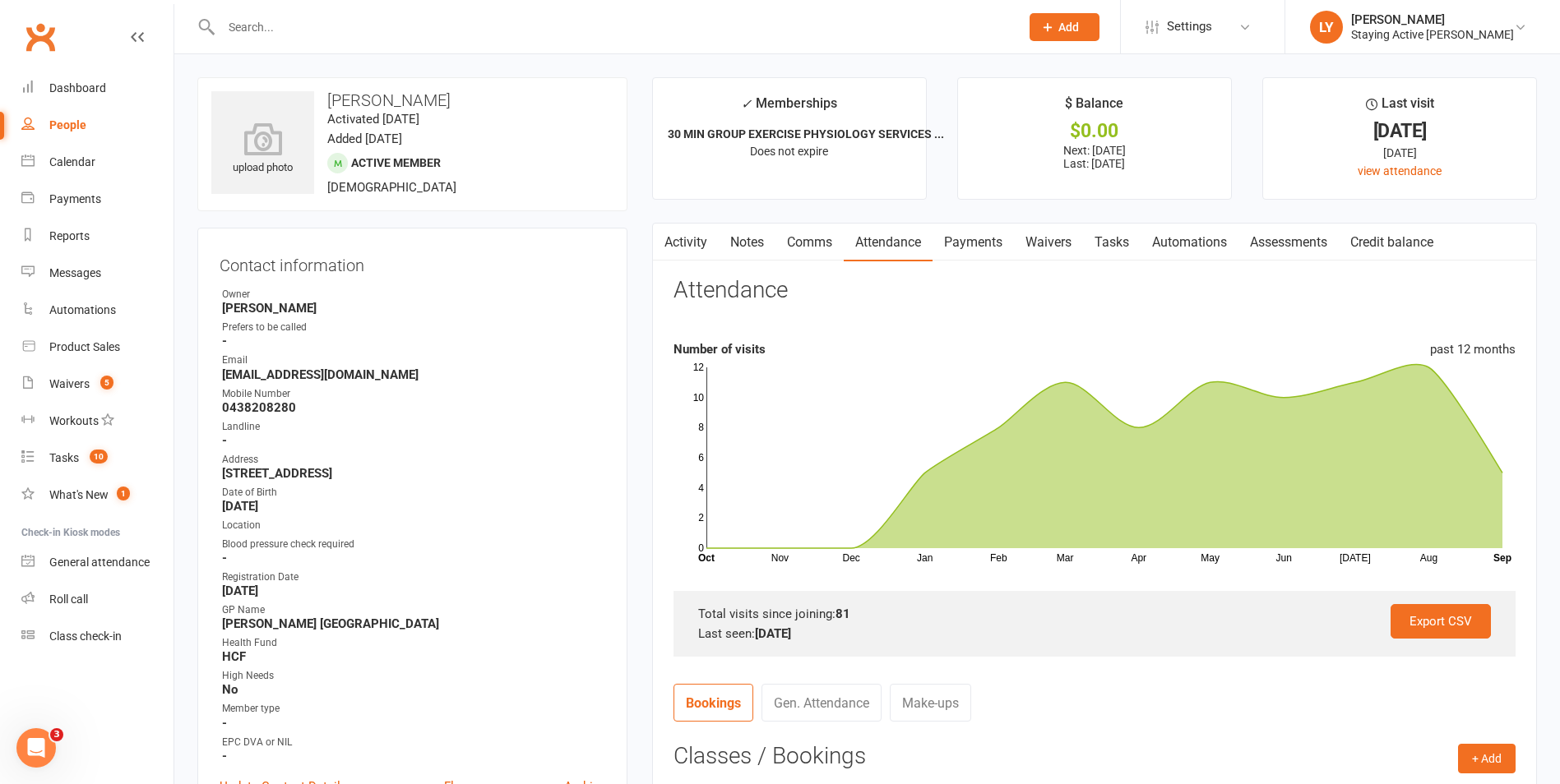
click at [371, 17] on input "text" at bounding box center [612, 27] width 792 height 23
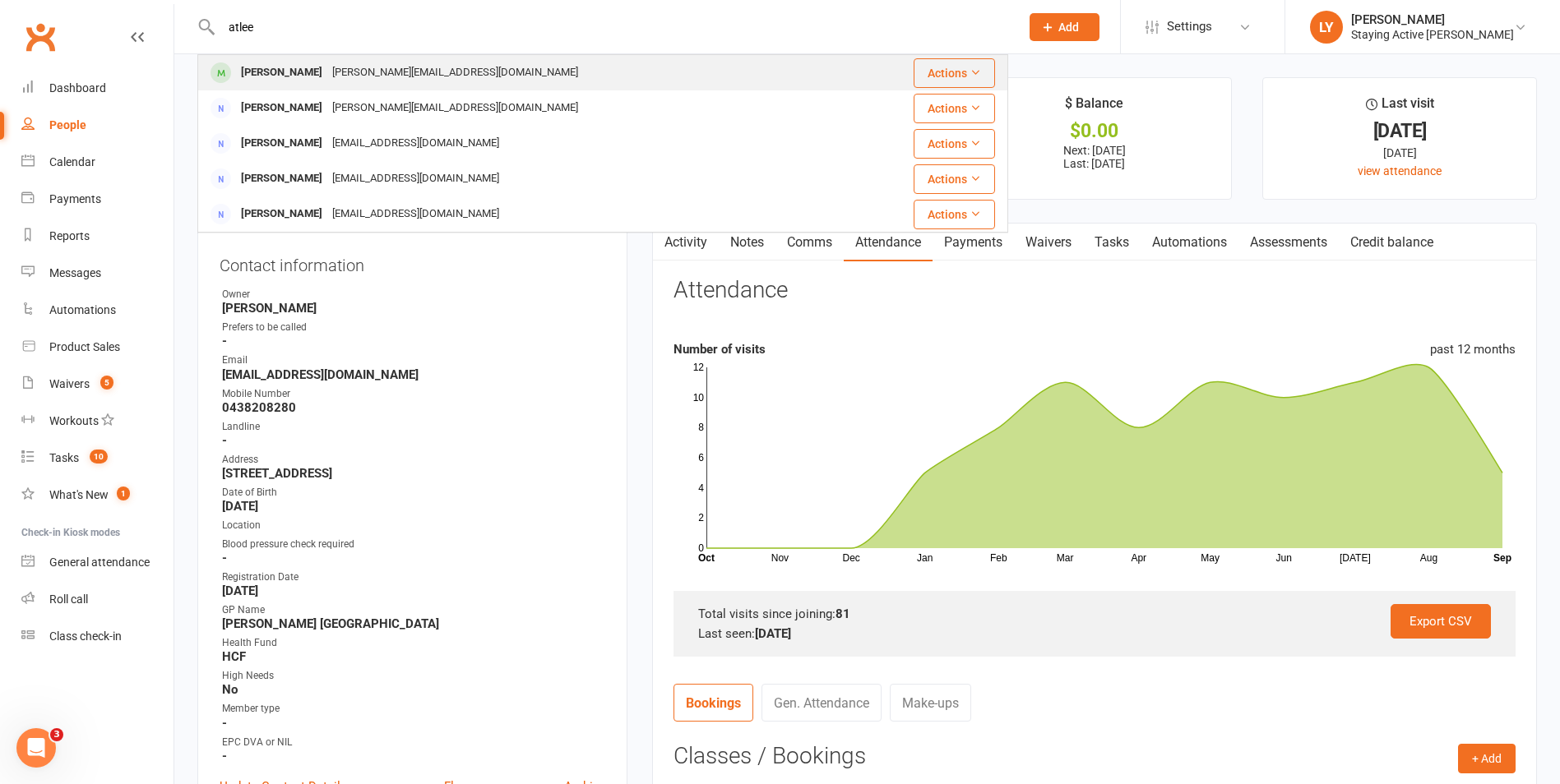
type input "atlee"
click at [335, 72] on div "david@attleefamily.com" at bounding box center [455, 73] width 256 height 24
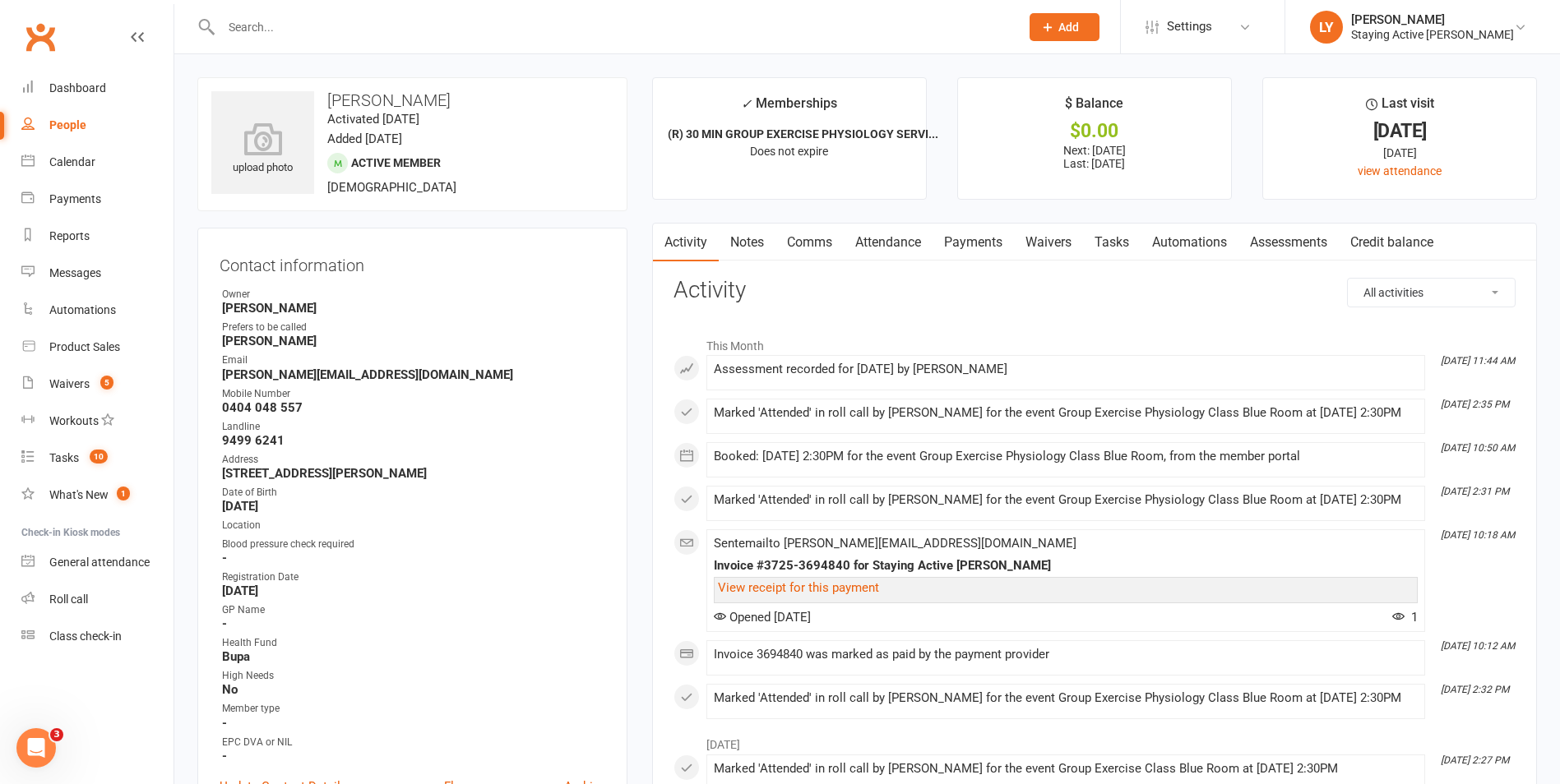
click at [872, 234] on link "Attendance" at bounding box center [888, 242] width 89 height 37
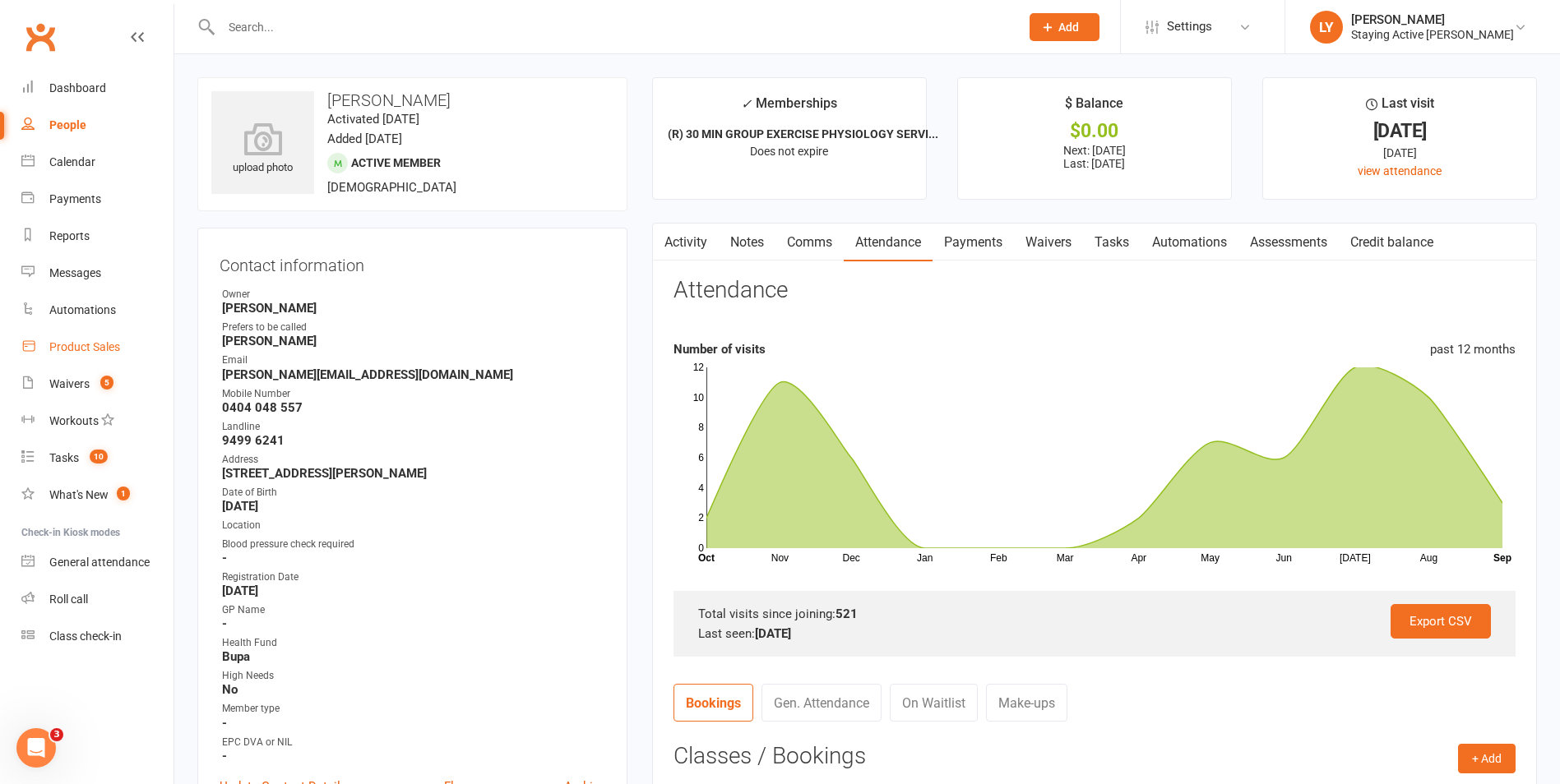
click at [60, 348] on div "Product Sales" at bounding box center [85, 346] width 71 height 13
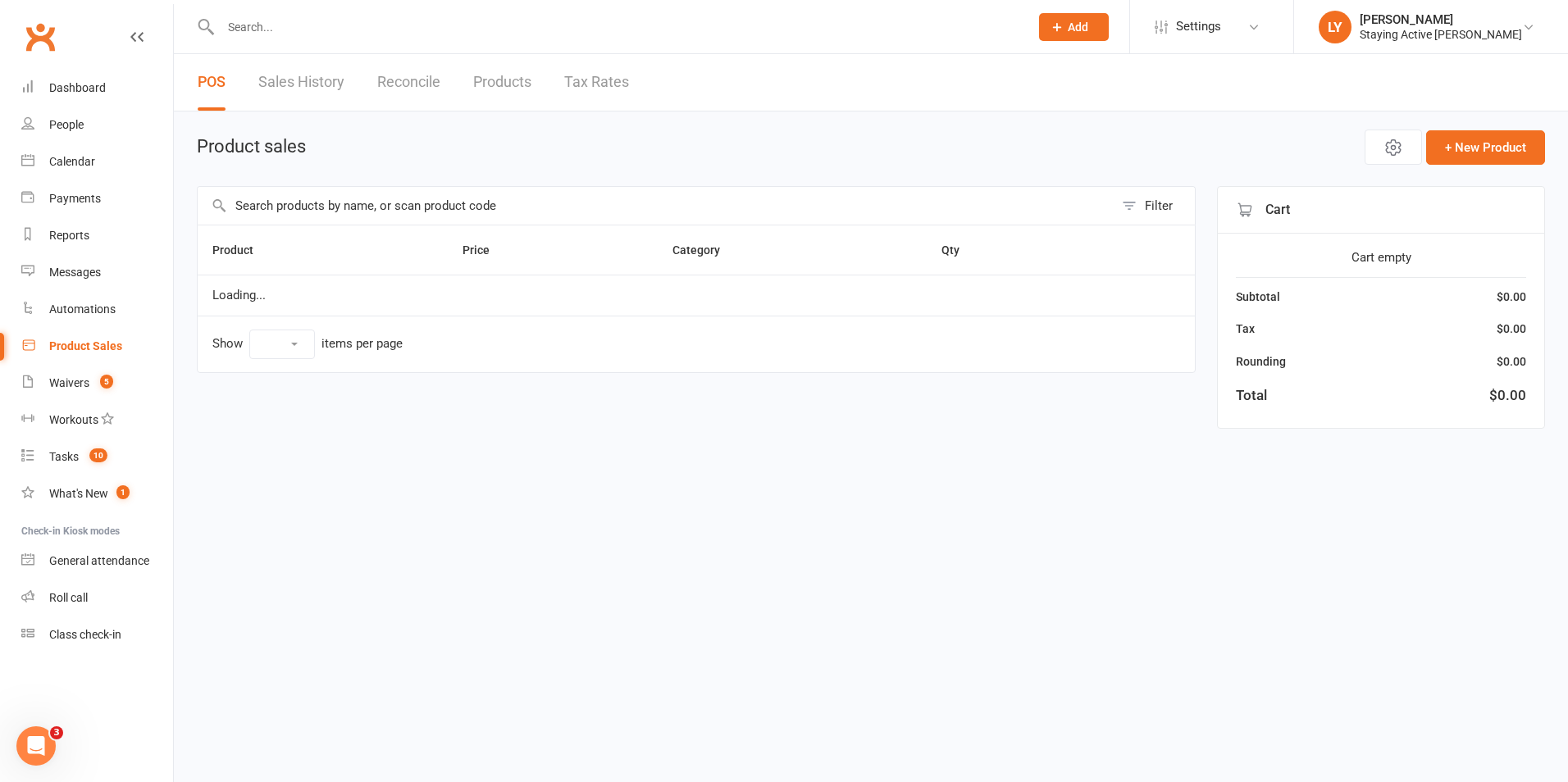
select select "10"
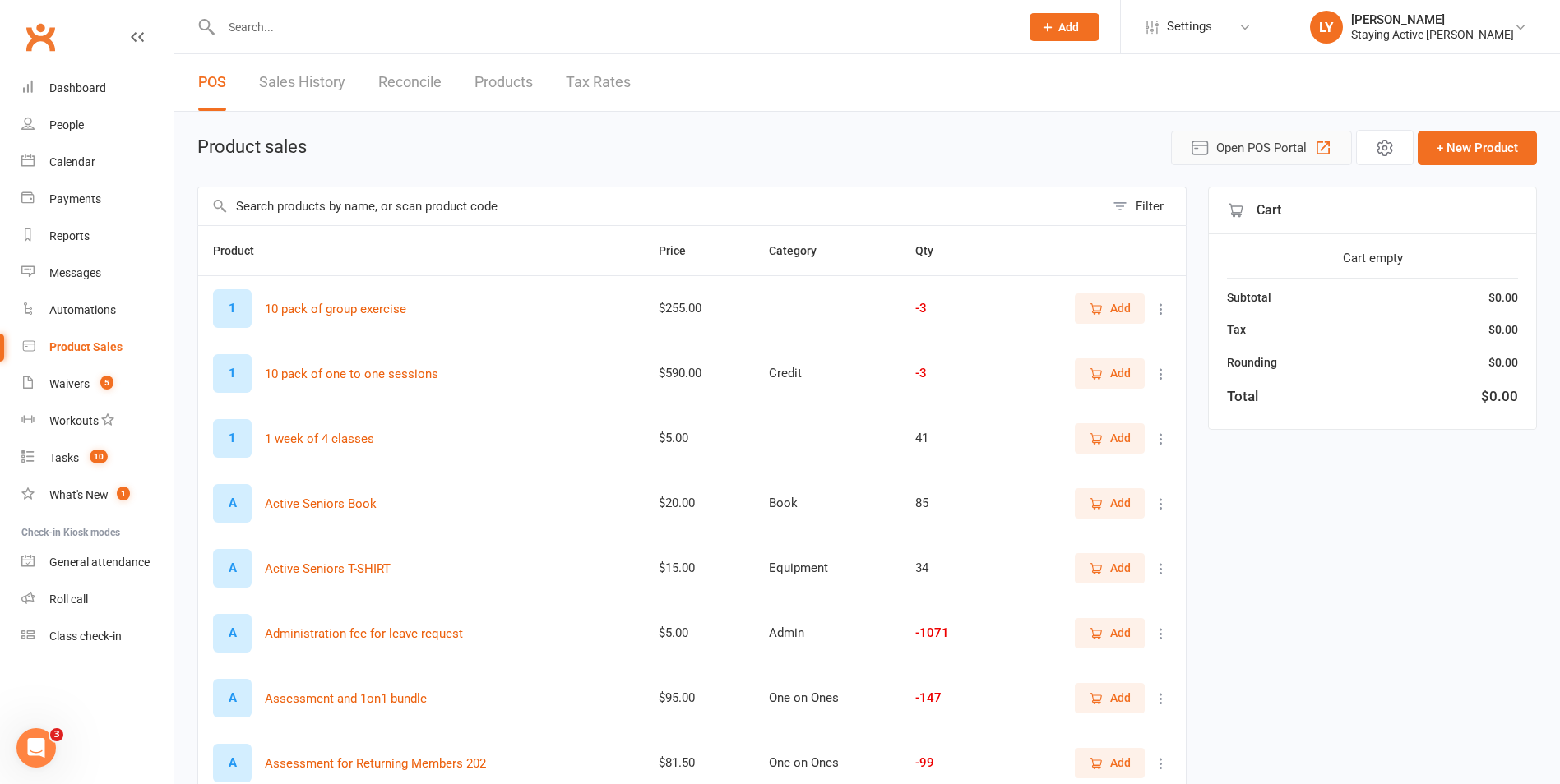
click at [1274, 142] on span "Open POS Portal" at bounding box center [1261, 148] width 91 height 20
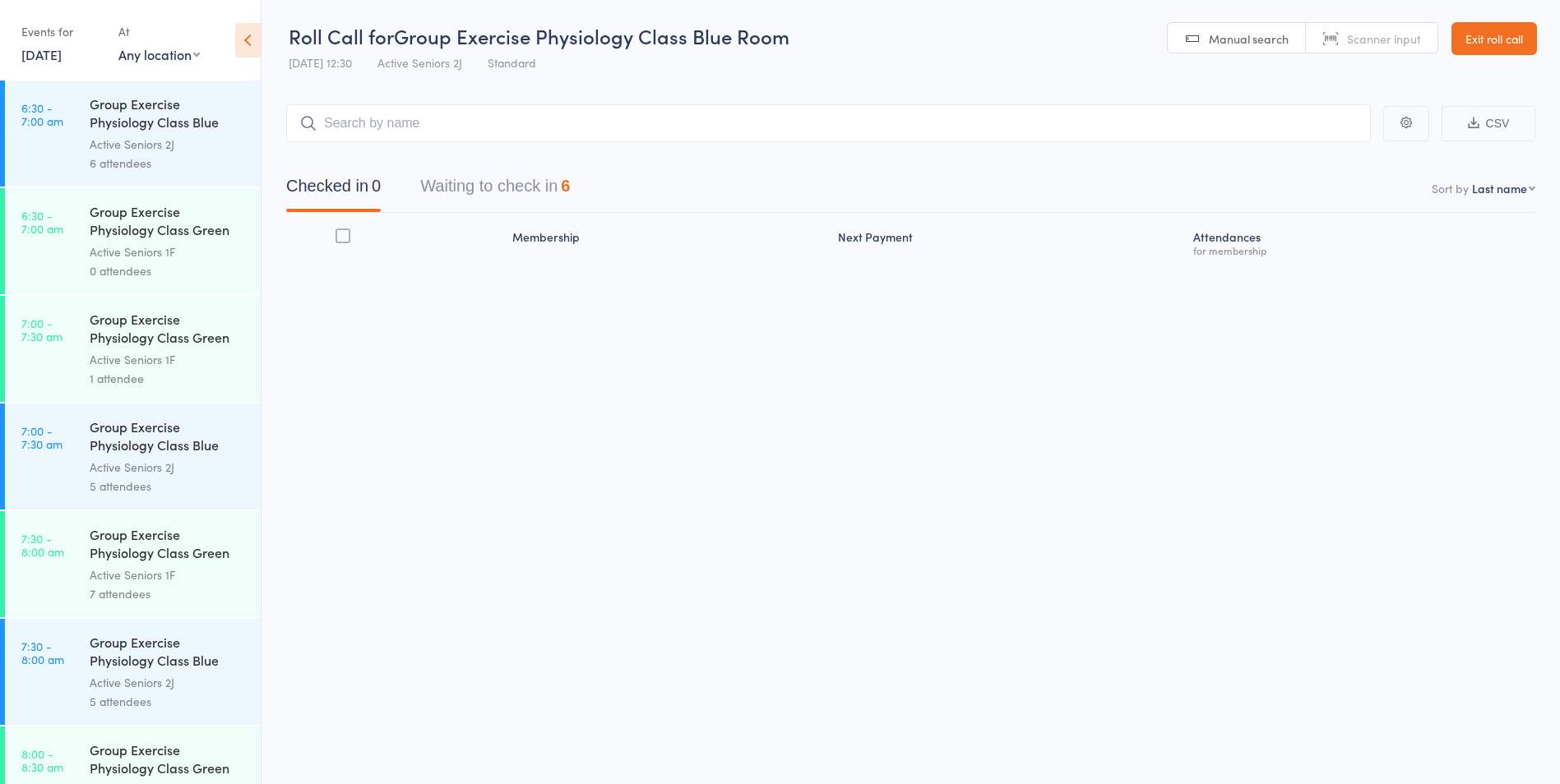
scroll to position [164, 0]
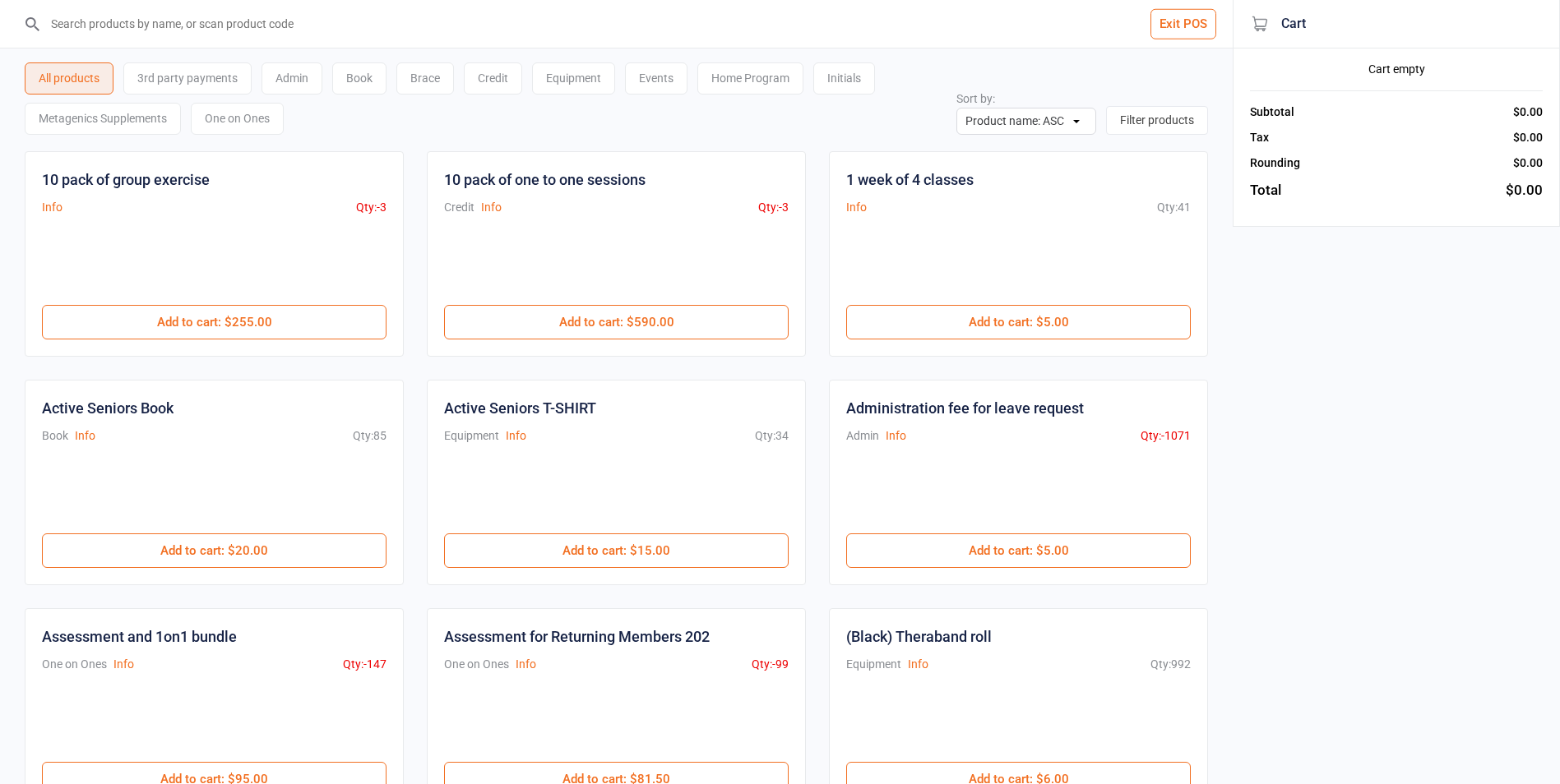
click at [234, 124] on div "One on Ones" at bounding box center [237, 118] width 93 height 33
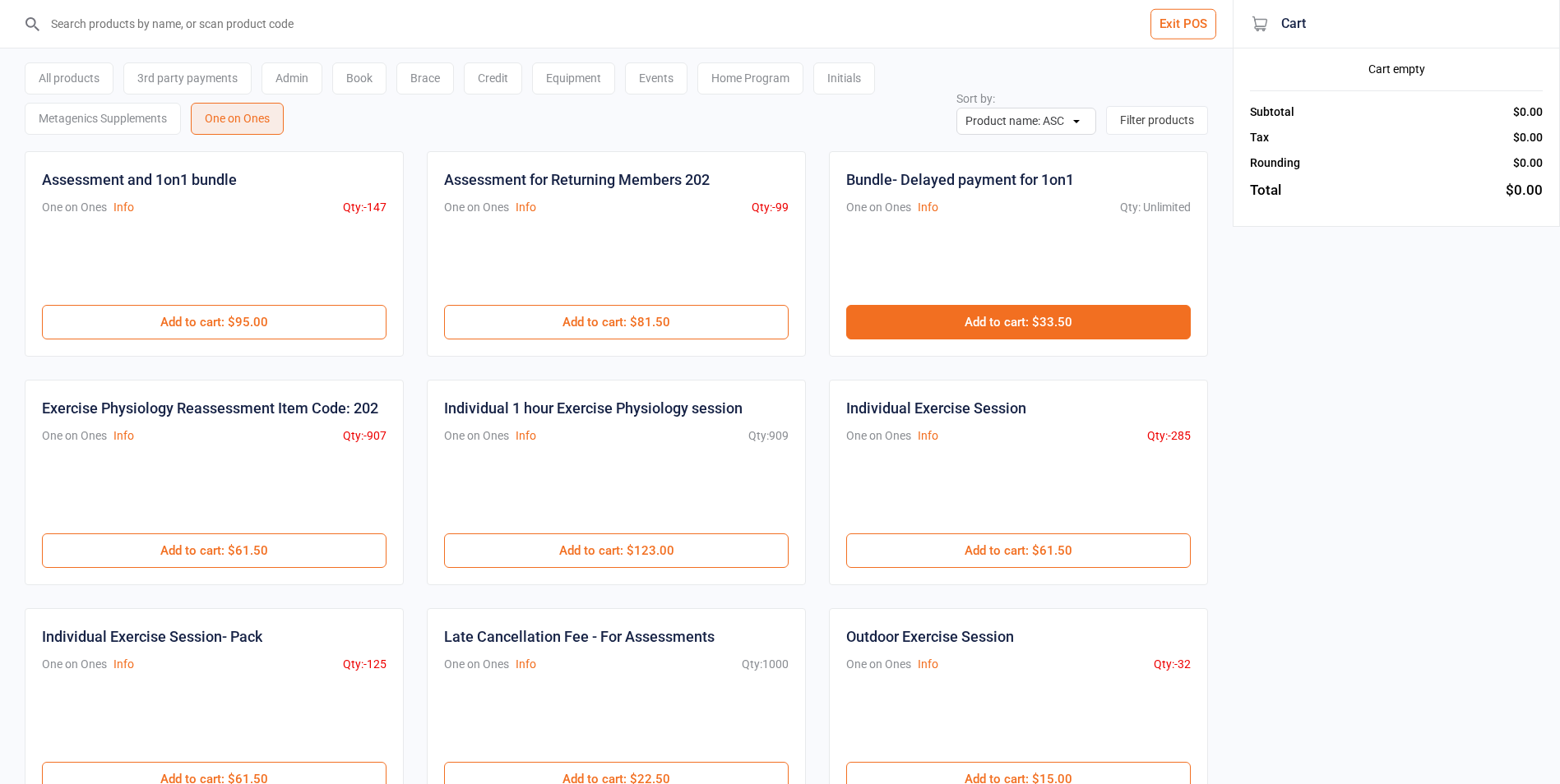
click at [983, 319] on button "Add to cart : $33.50" at bounding box center [1019, 322] width 345 height 34
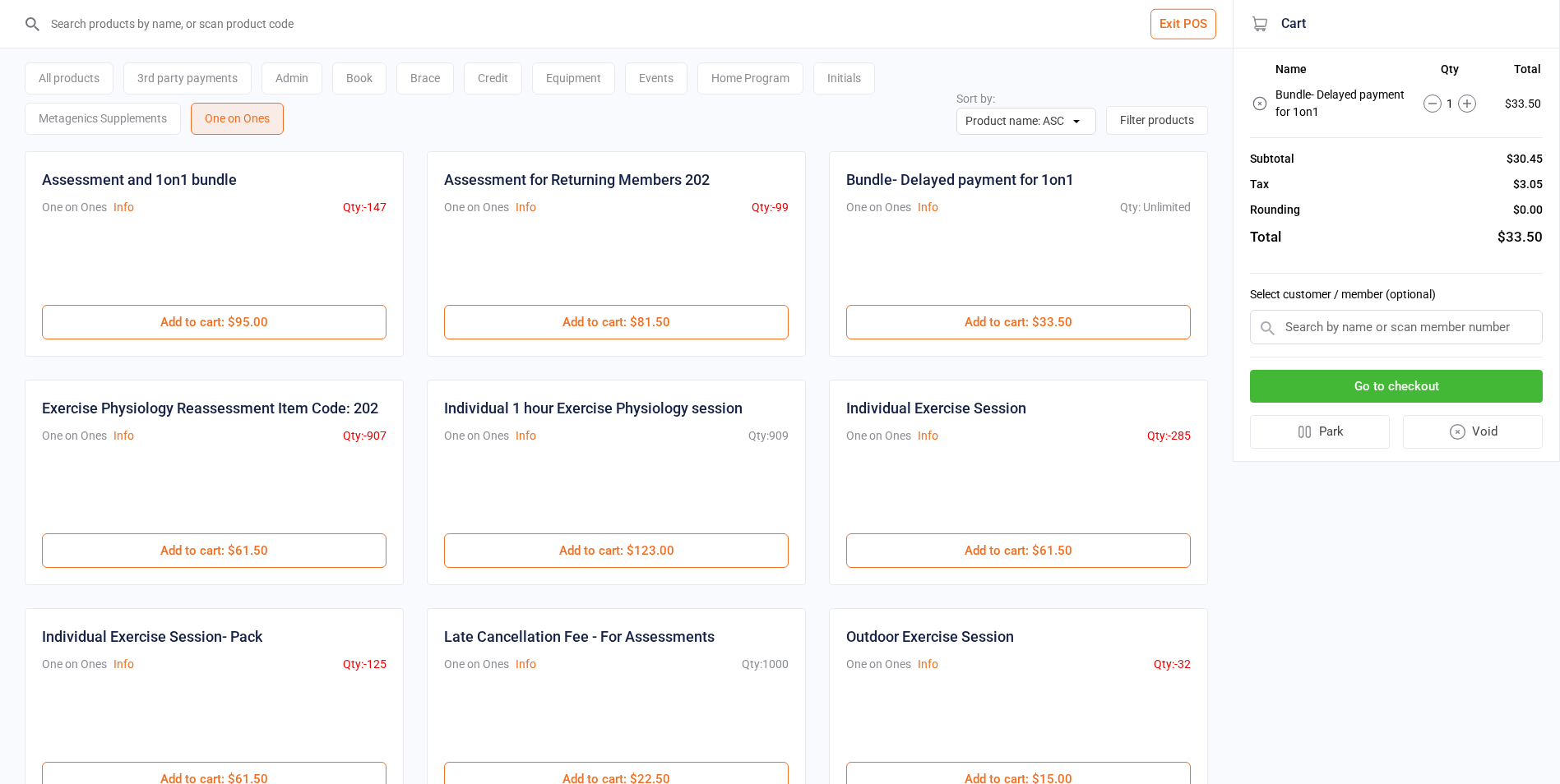
click at [1376, 344] on input "text" at bounding box center [1395, 327] width 293 height 34
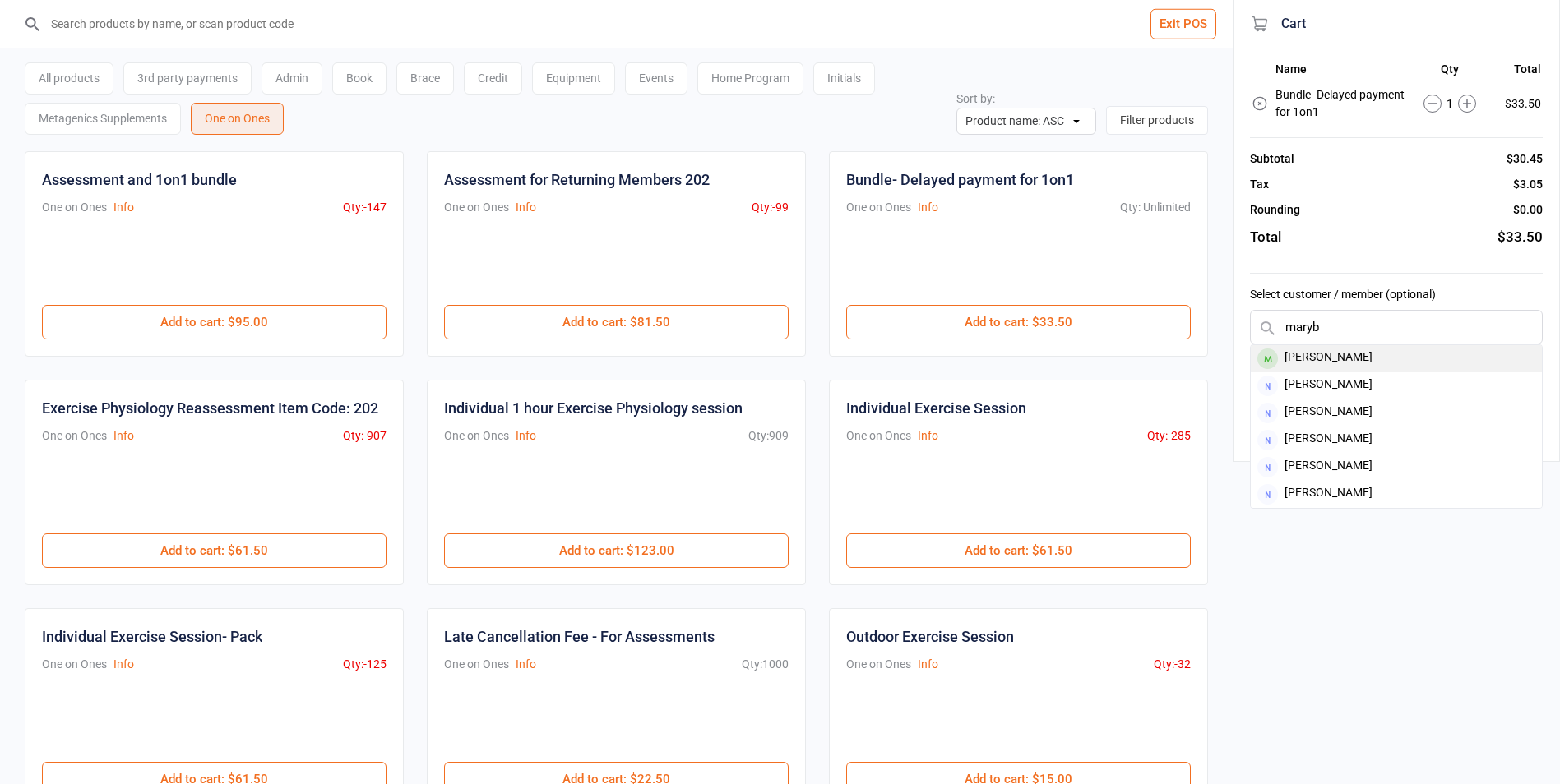
type input "maryb"
click at [1407, 361] on div "Marybeth Bartholemew" at bounding box center [1395, 359] width 291 height 28
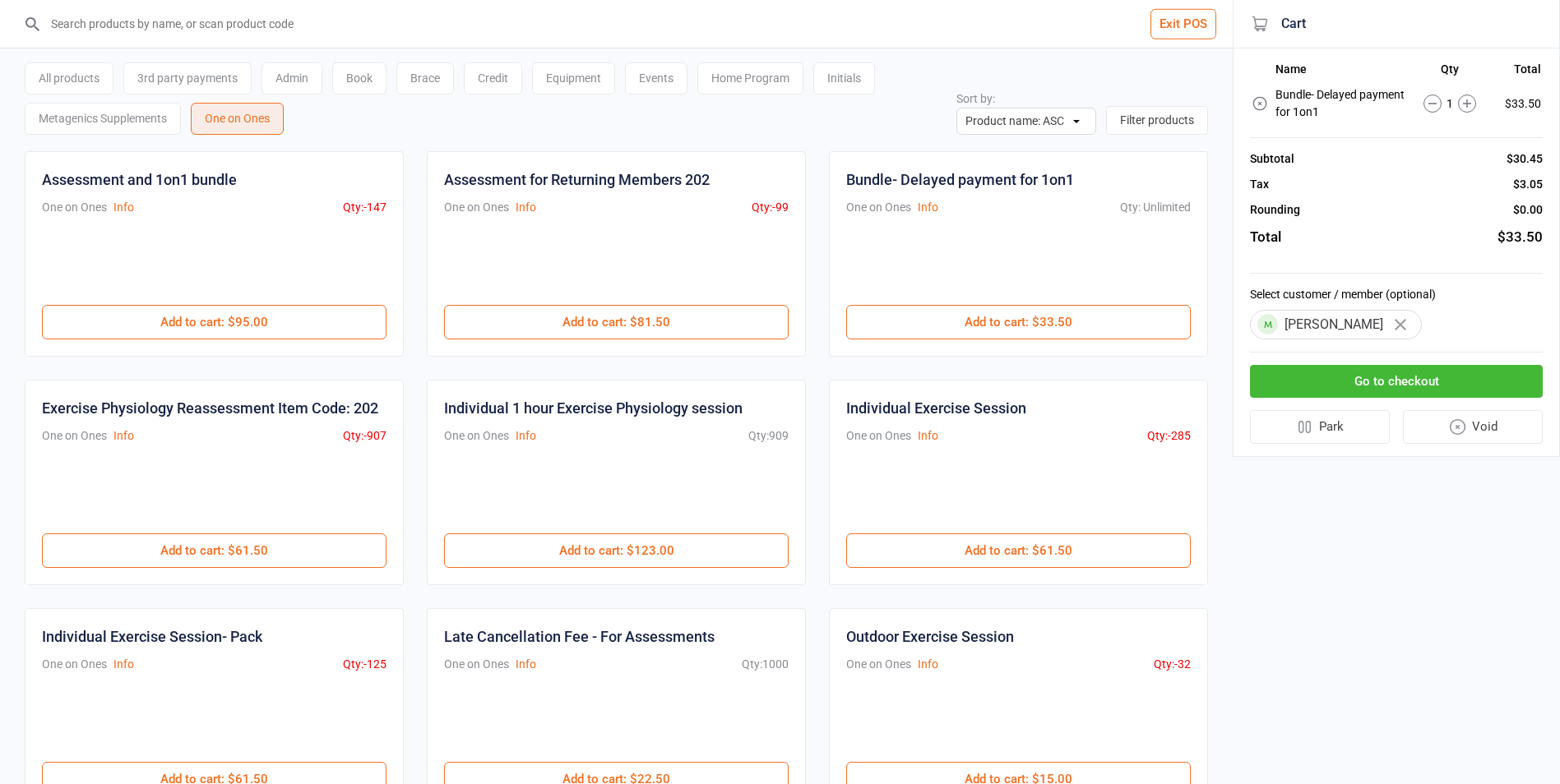
click at [1448, 395] on button "Go to checkout" at bounding box center [1395, 382] width 293 height 33
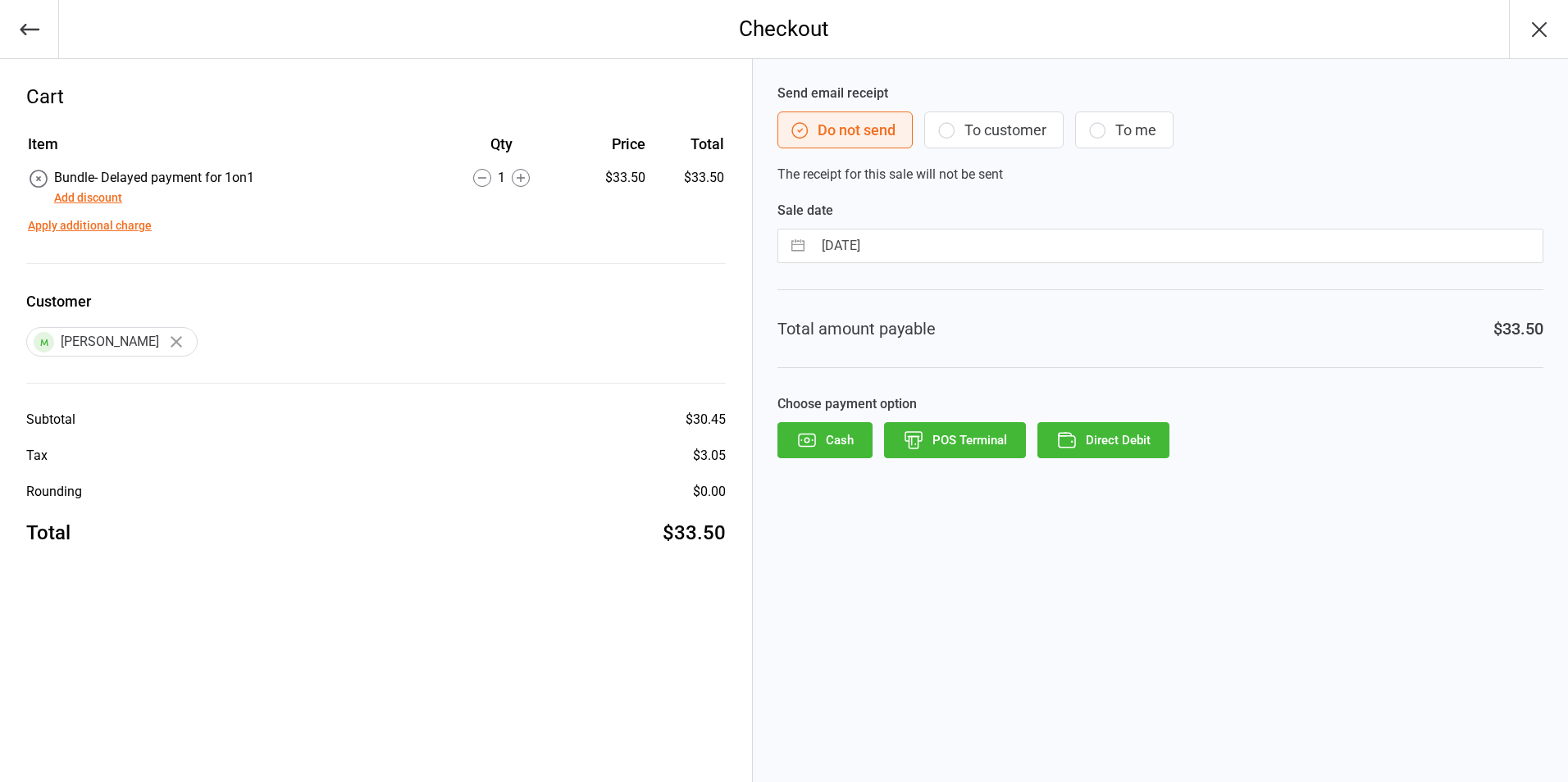
click at [992, 445] on button "POS Terminal" at bounding box center [955, 440] width 141 height 36
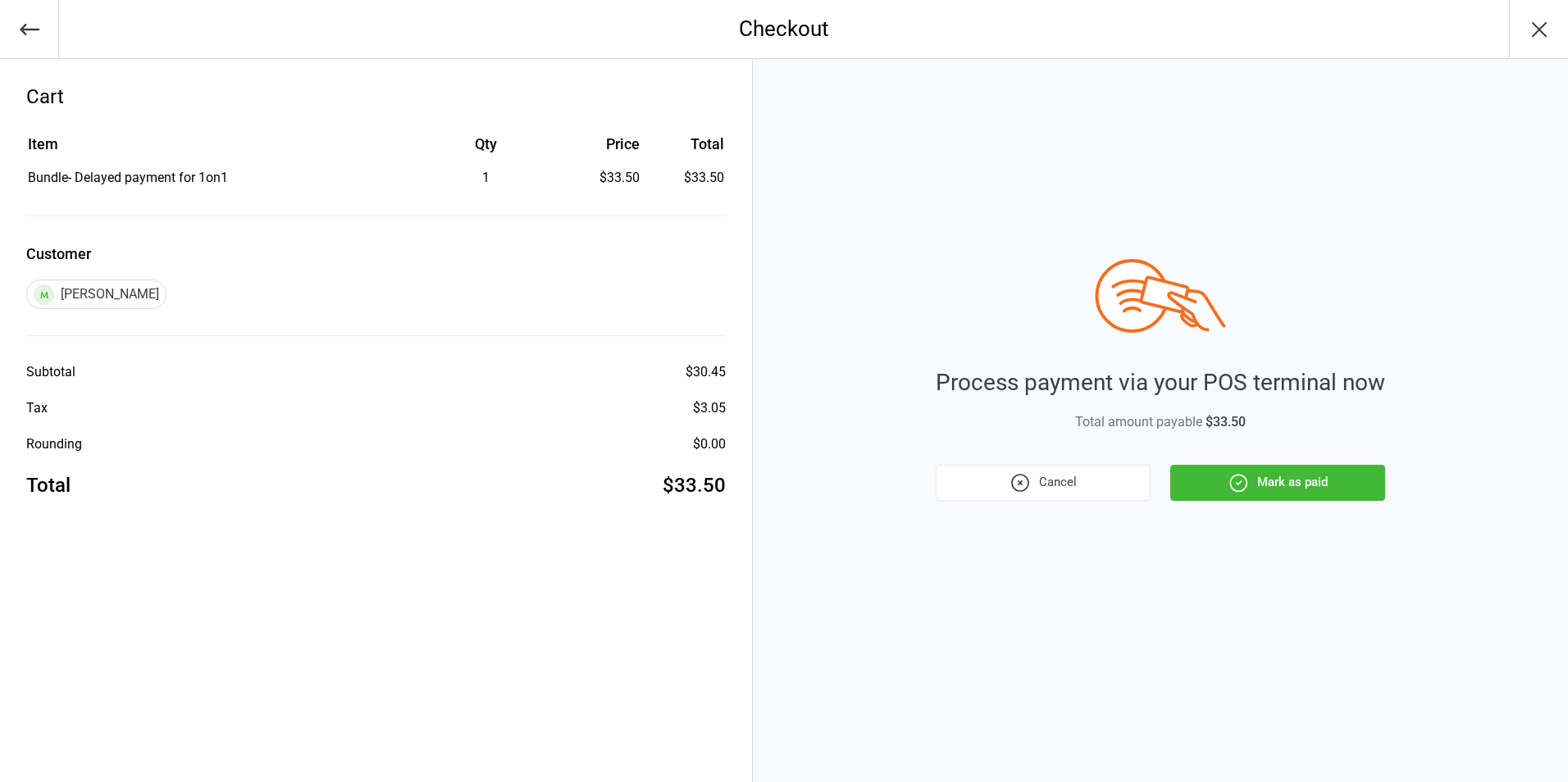
click at [1204, 482] on button "Mark as paid" at bounding box center [1277, 482] width 215 height 36
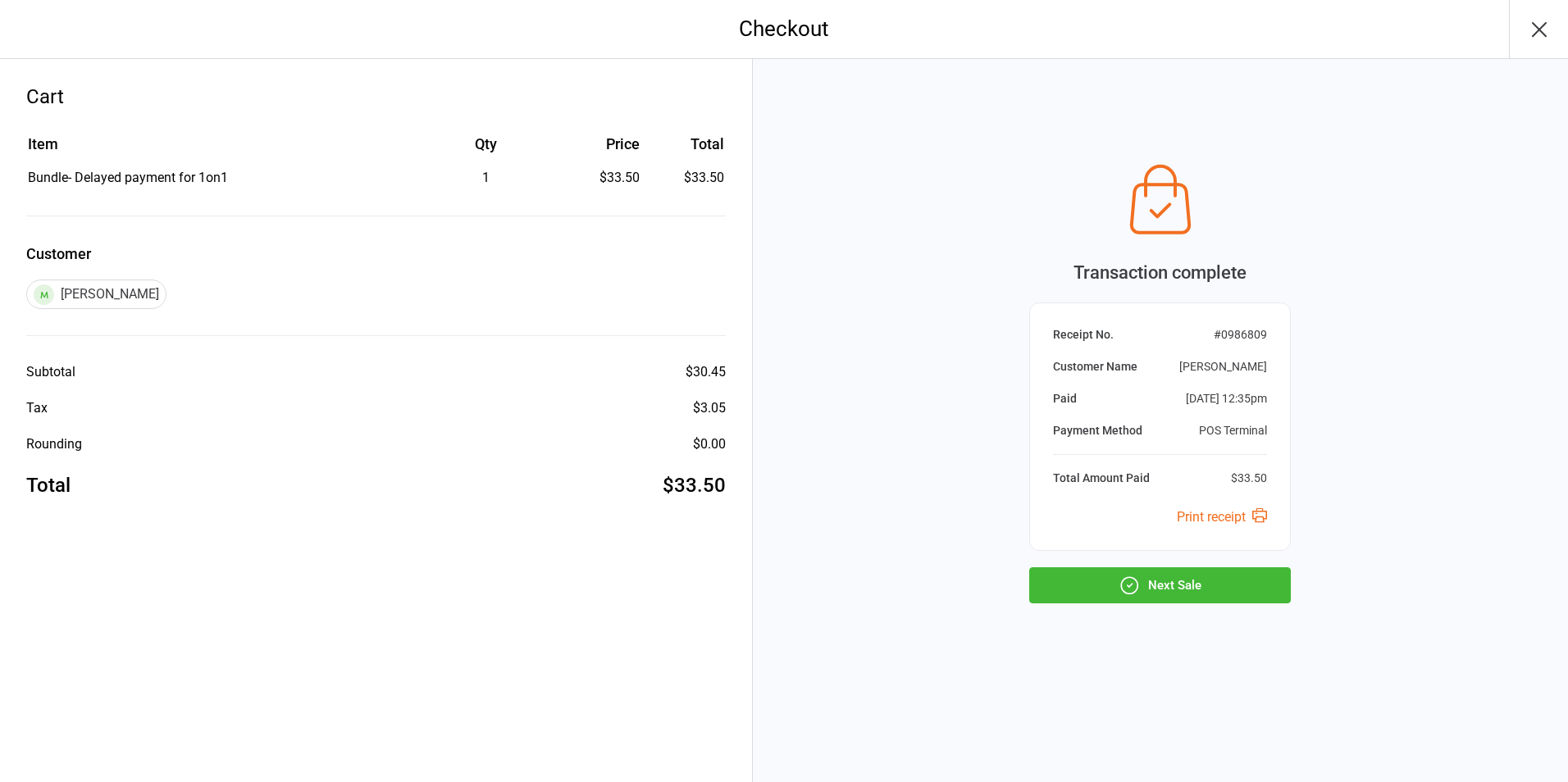
click at [1537, 19] on icon "button" at bounding box center [1539, 29] width 27 height 27
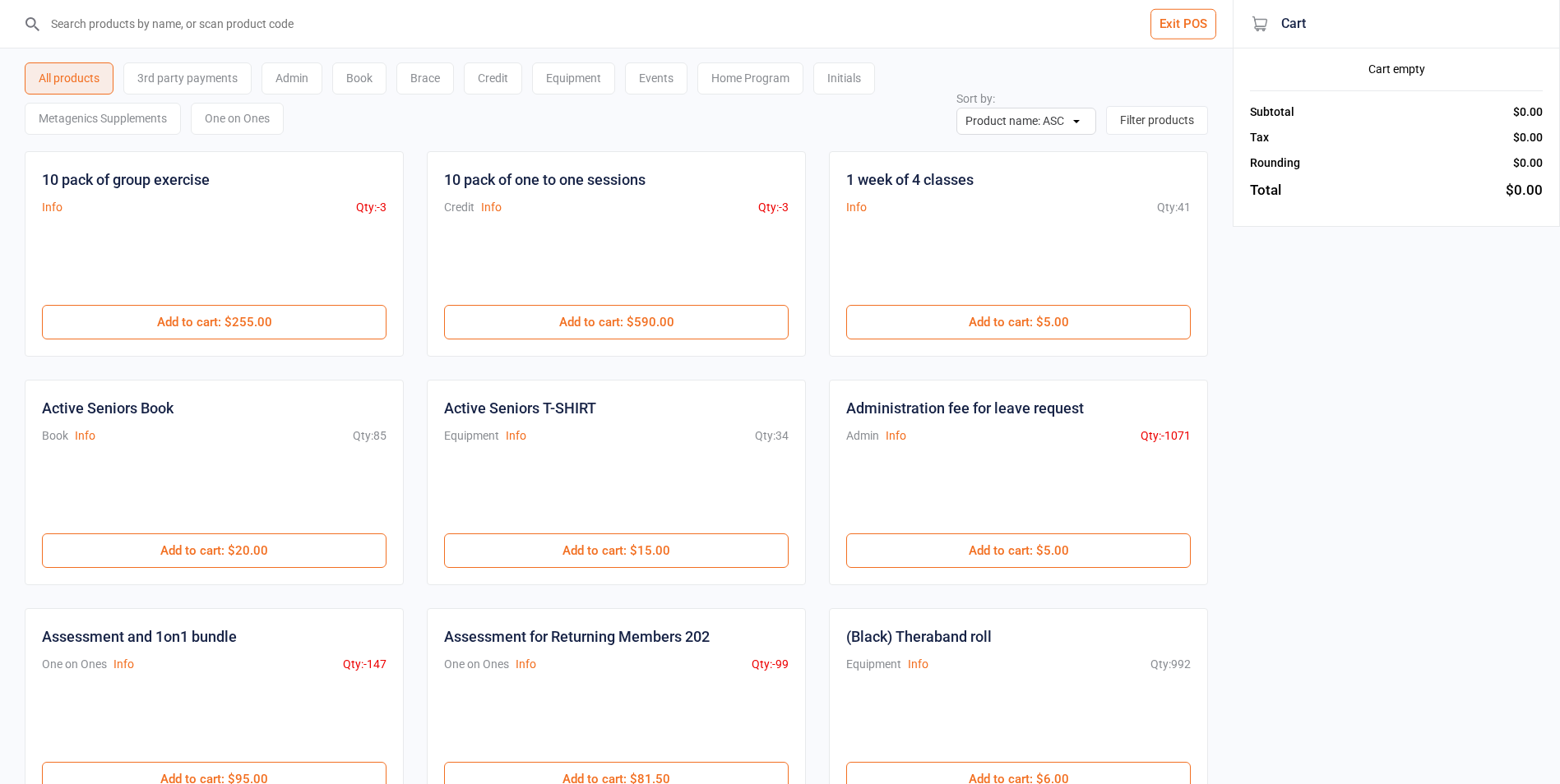
click at [1181, 28] on button "Exit POS" at bounding box center [1183, 24] width 66 height 31
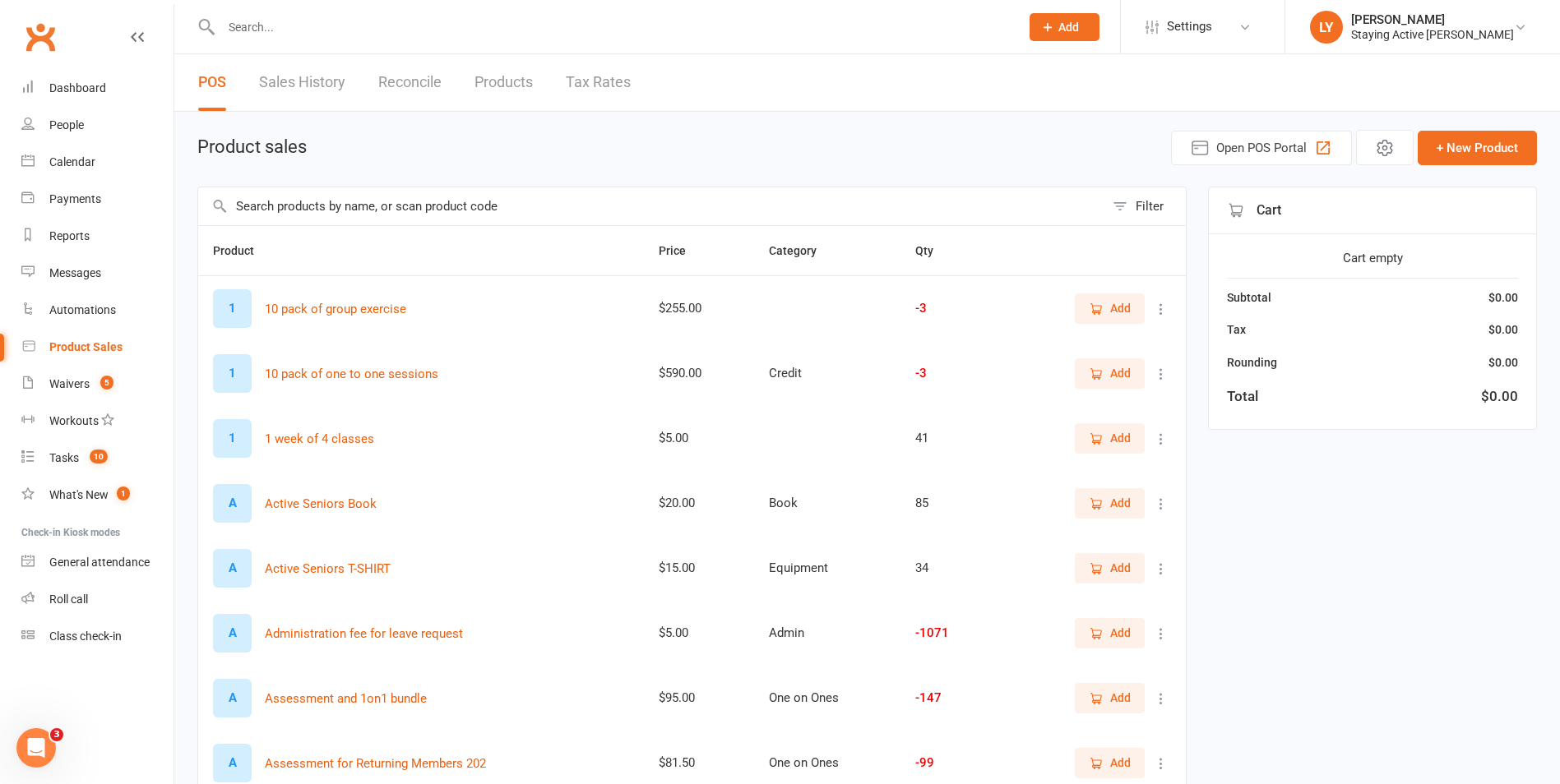
click at [493, 37] on input "text" at bounding box center [612, 27] width 792 height 23
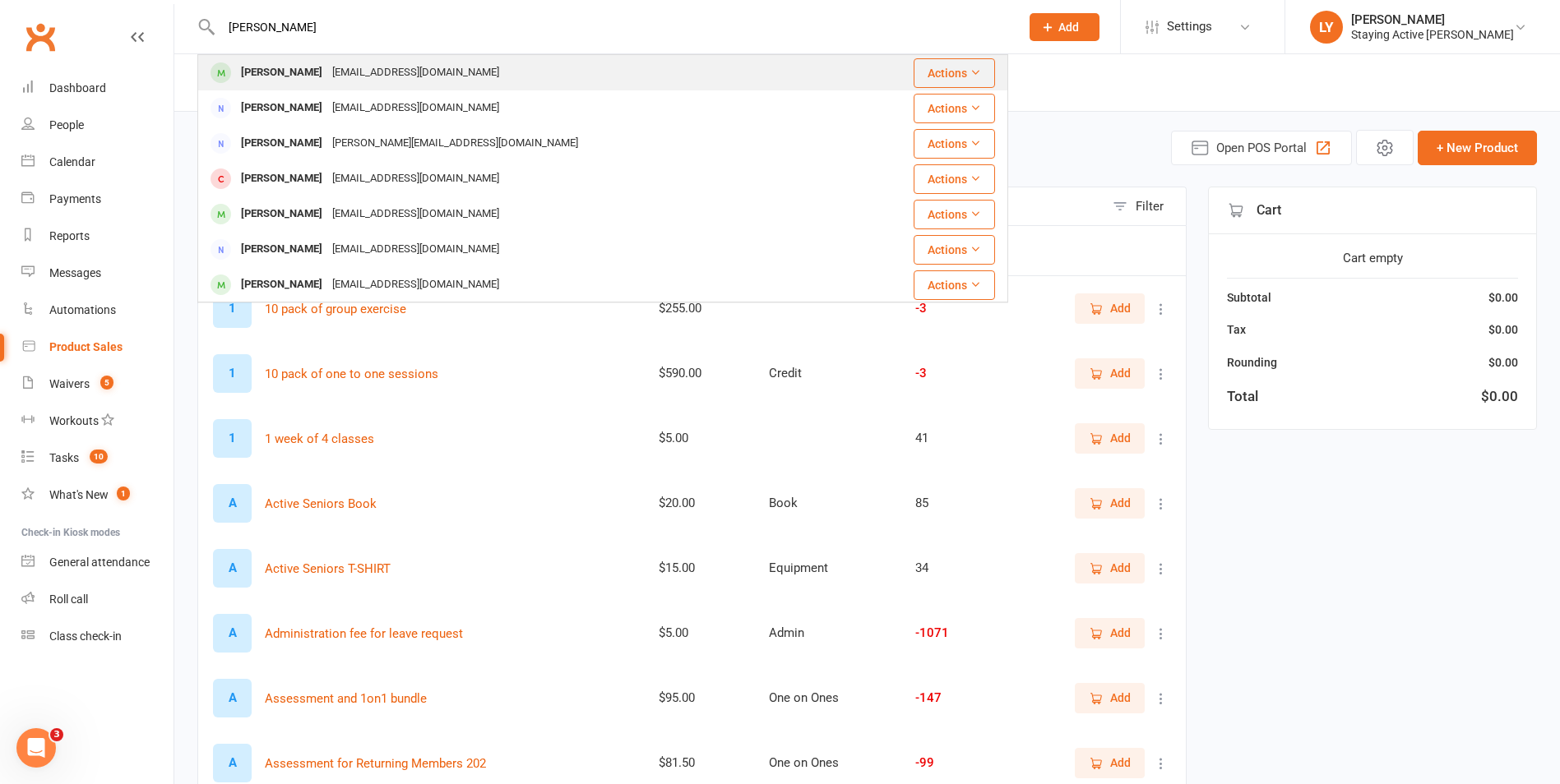
type input "[PERSON_NAME]"
click at [478, 65] on div "[PERSON_NAME] [EMAIL_ADDRESS][DOMAIN_NAME]" at bounding box center [537, 73] width 677 height 33
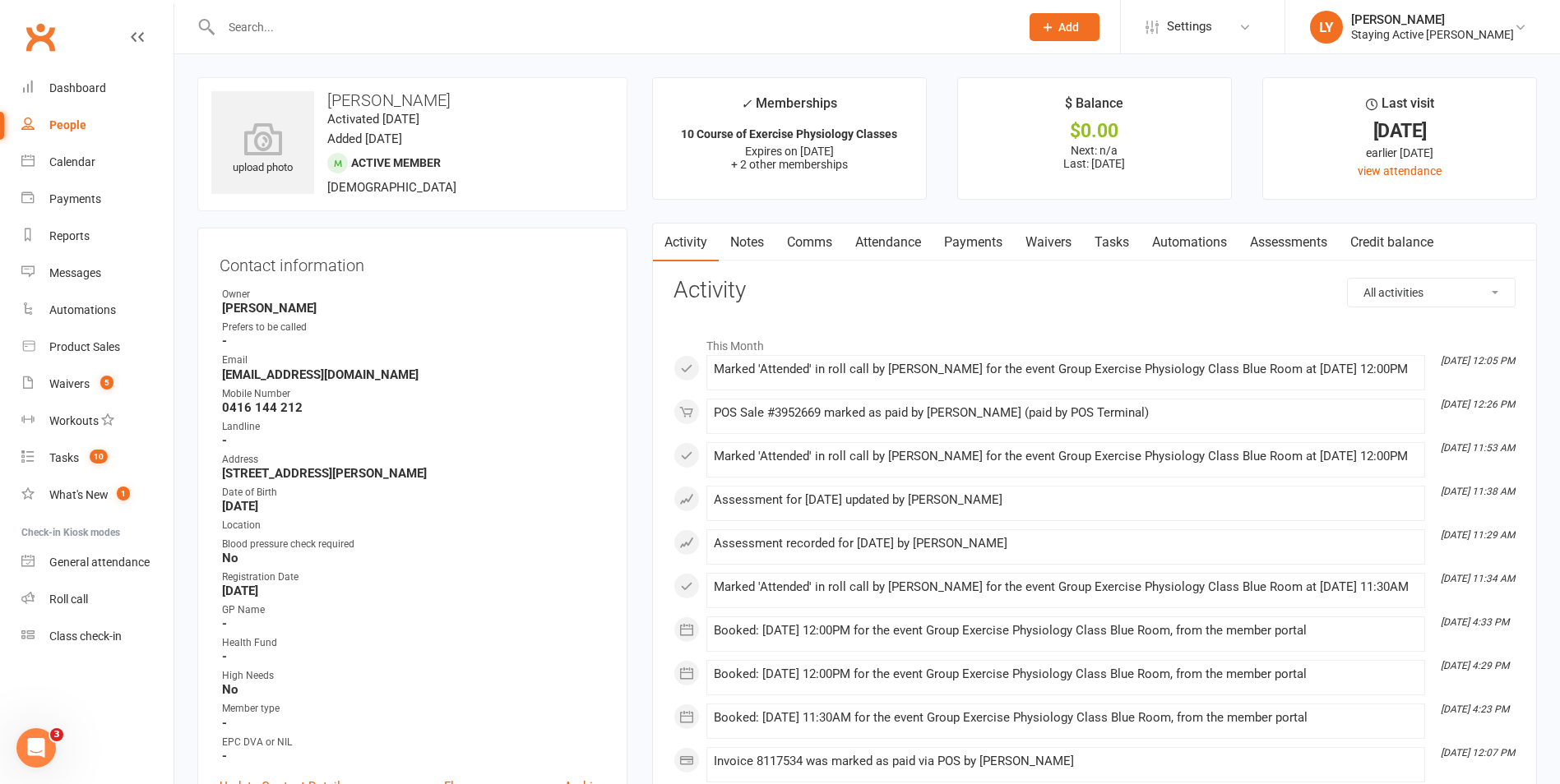
click at [990, 244] on link "Payments" at bounding box center [973, 242] width 82 height 37
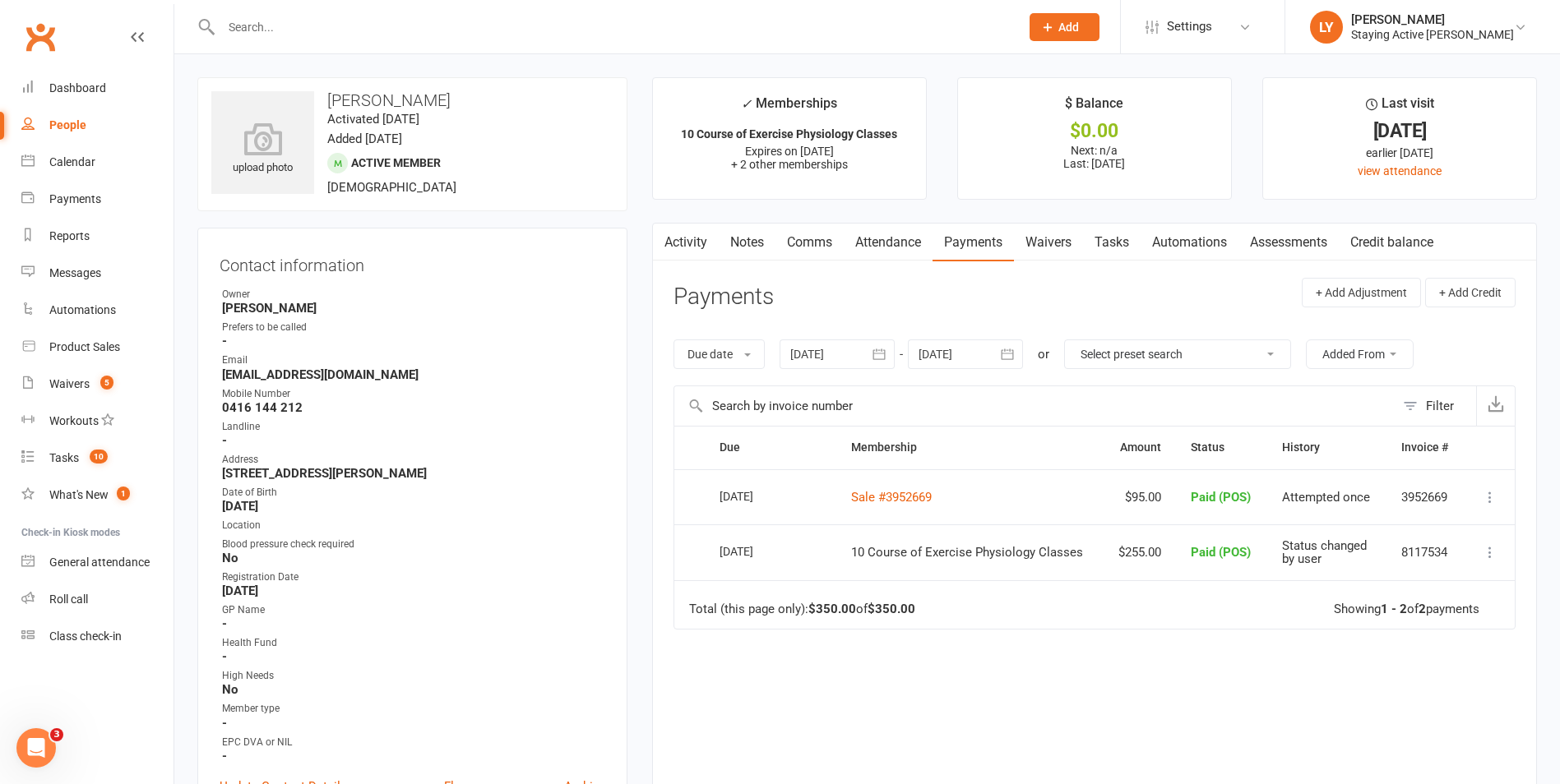
click at [500, 28] on input "text" at bounding box center [612, 27] width 792 height 23
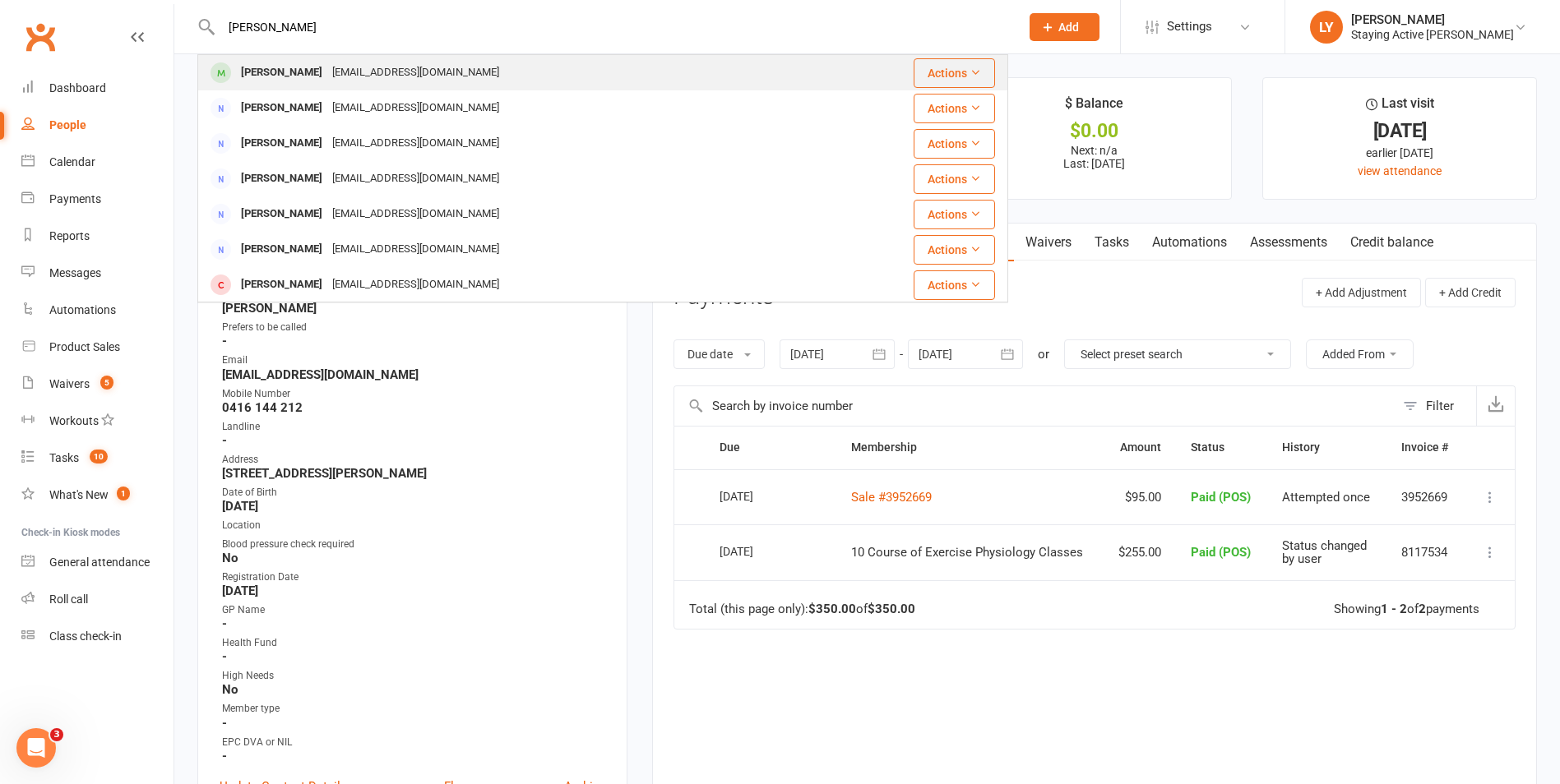
type input "[PERSON_NAME]"
click at [445, 79] on div "[PERSON_NAME] [EMAIL_ADDRESS][DOMAIN_NAME]" at bounding box center [509, 73] width 620 height 33
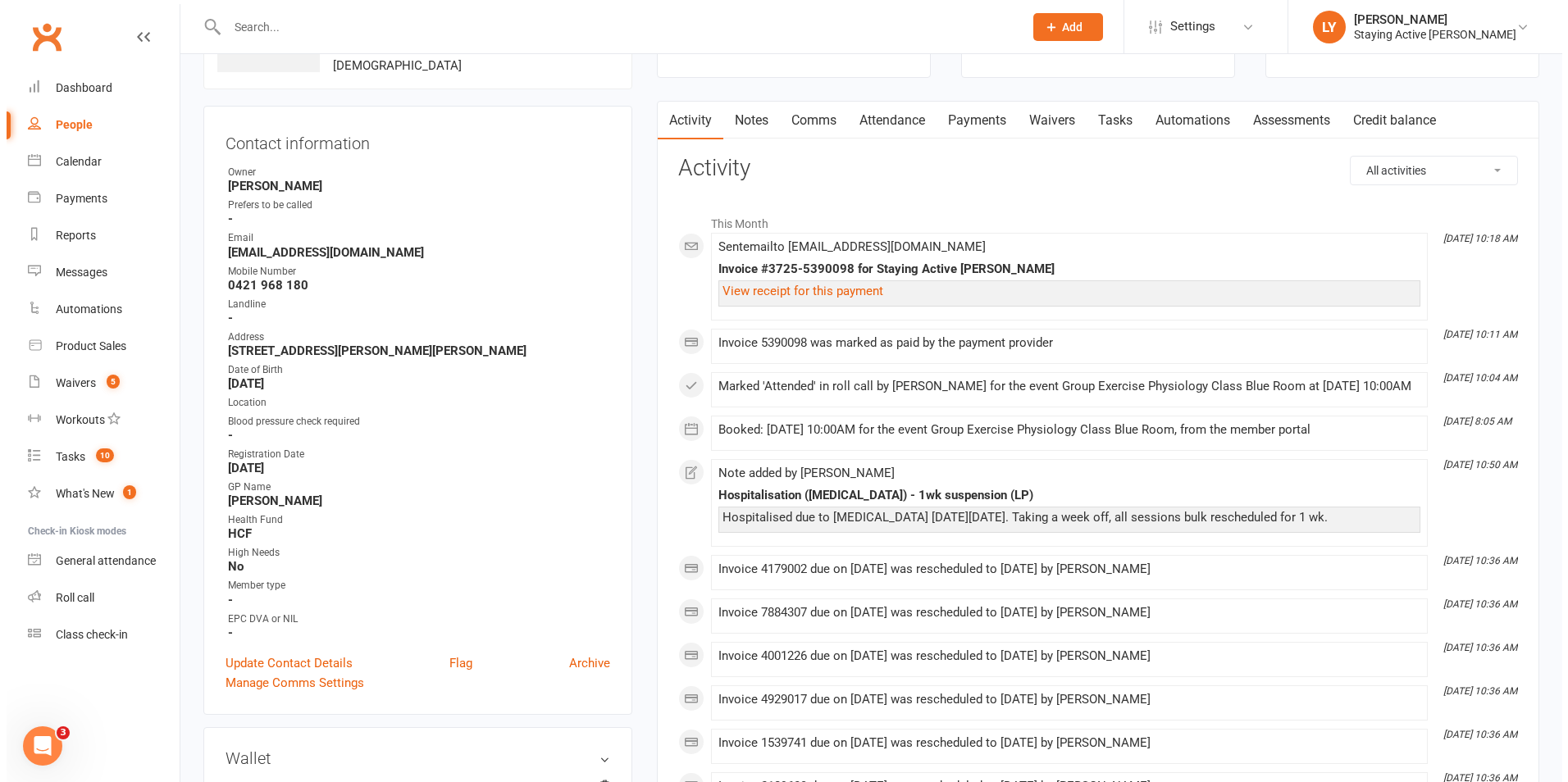
scroll to position [410, 0]
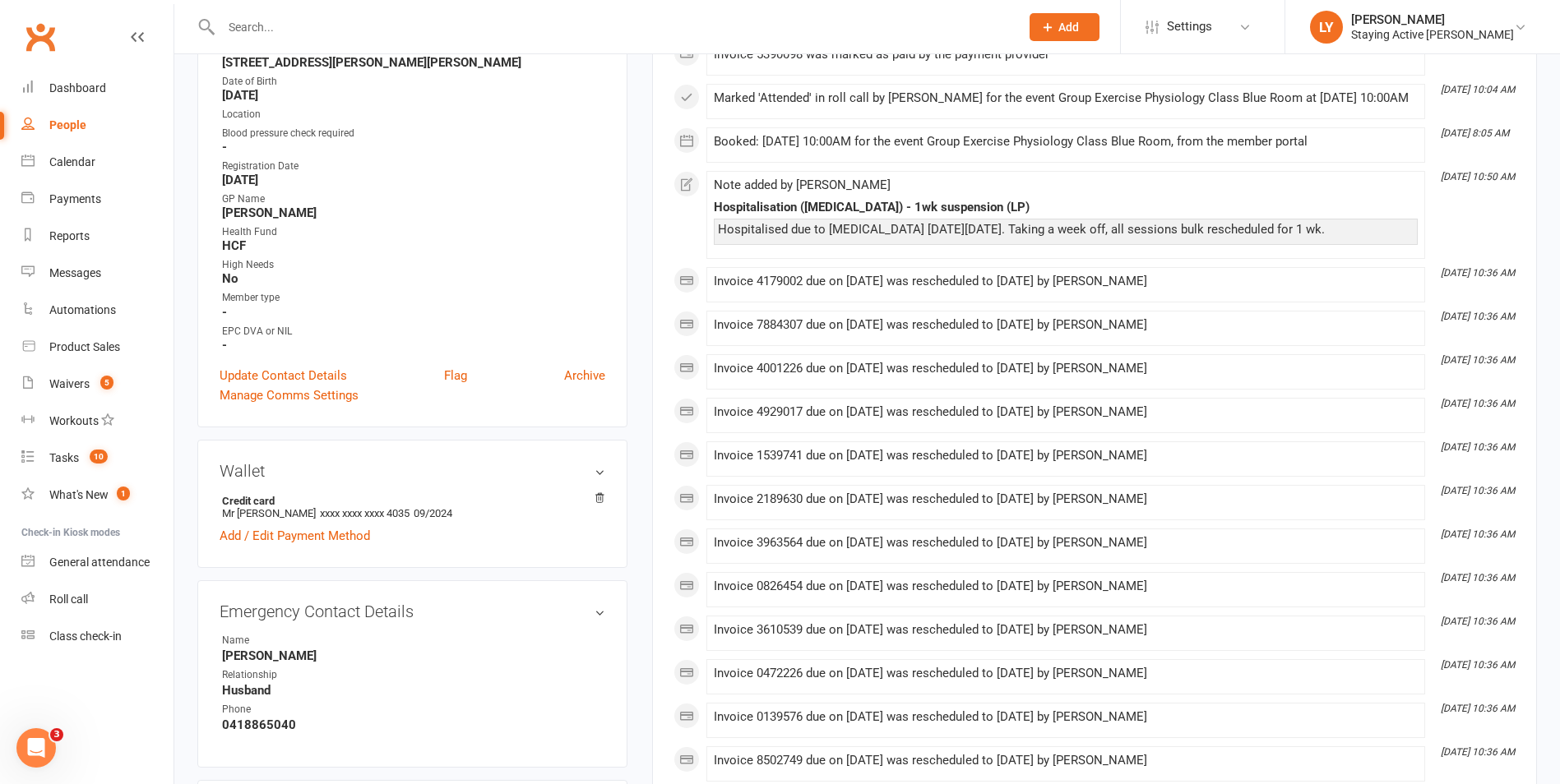
click at [441, 373] on div "Update Contact Details Flag Archive" at bounding box center [412, 375] width 385 height 20
click at [460, 373] on link "Flag" at bounding box center [455, 375] width 23 height 20
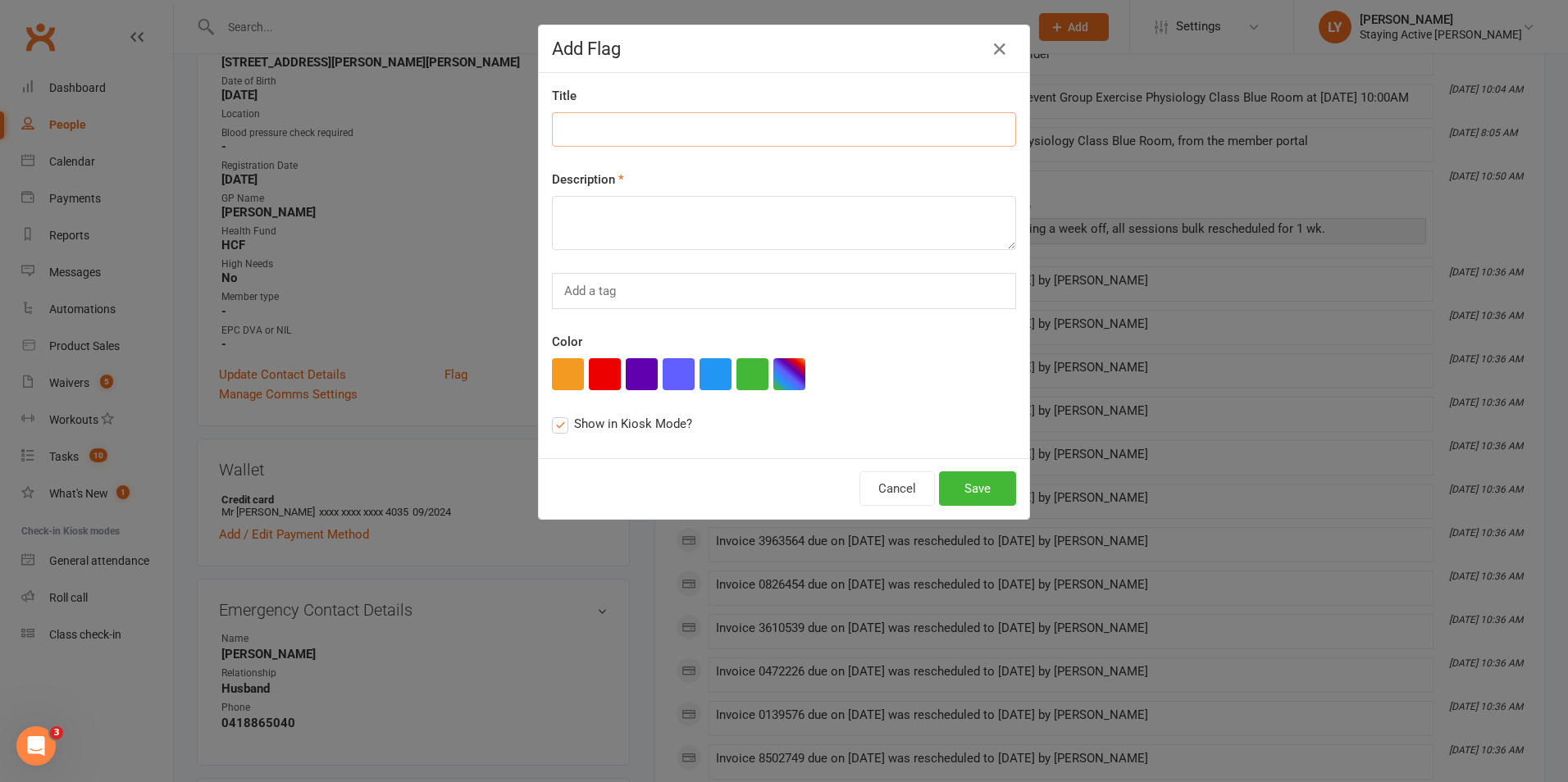
click at [627, 141] on input at bounding box center [784, 129] width 464 height 34
type input "Medical clearance"
click at [642, 209] on textarea "Was in hospital clearance given" at bounding box center [784, 222] width 464 height 54
type textarea "Was in hospital last week due to [MEDICAL_DATA] - clearance given"
click at [989, 482] on button "Save" at bounding box center [978, 488] width 77 height 34
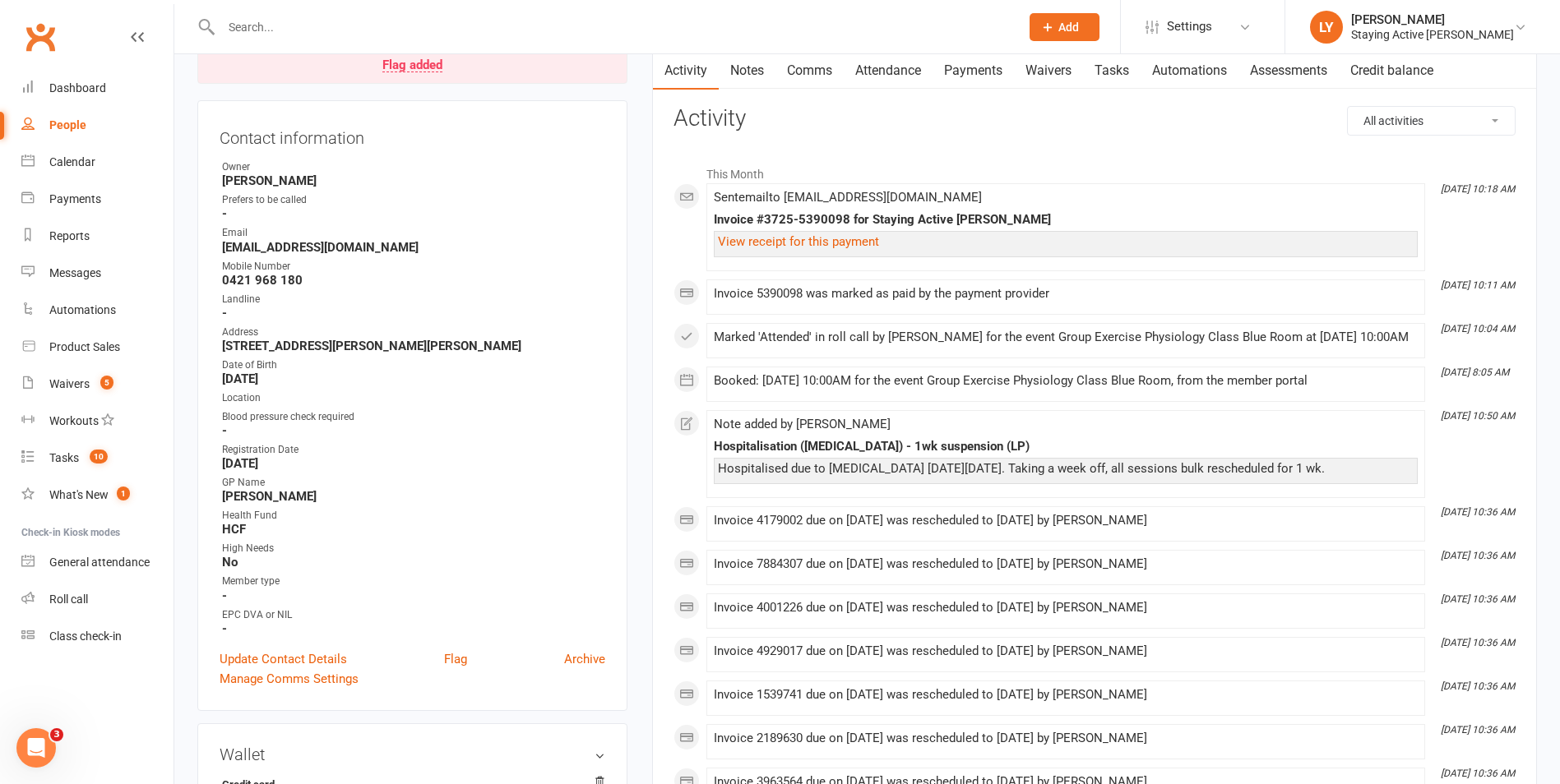
scroll to position [0, 0]
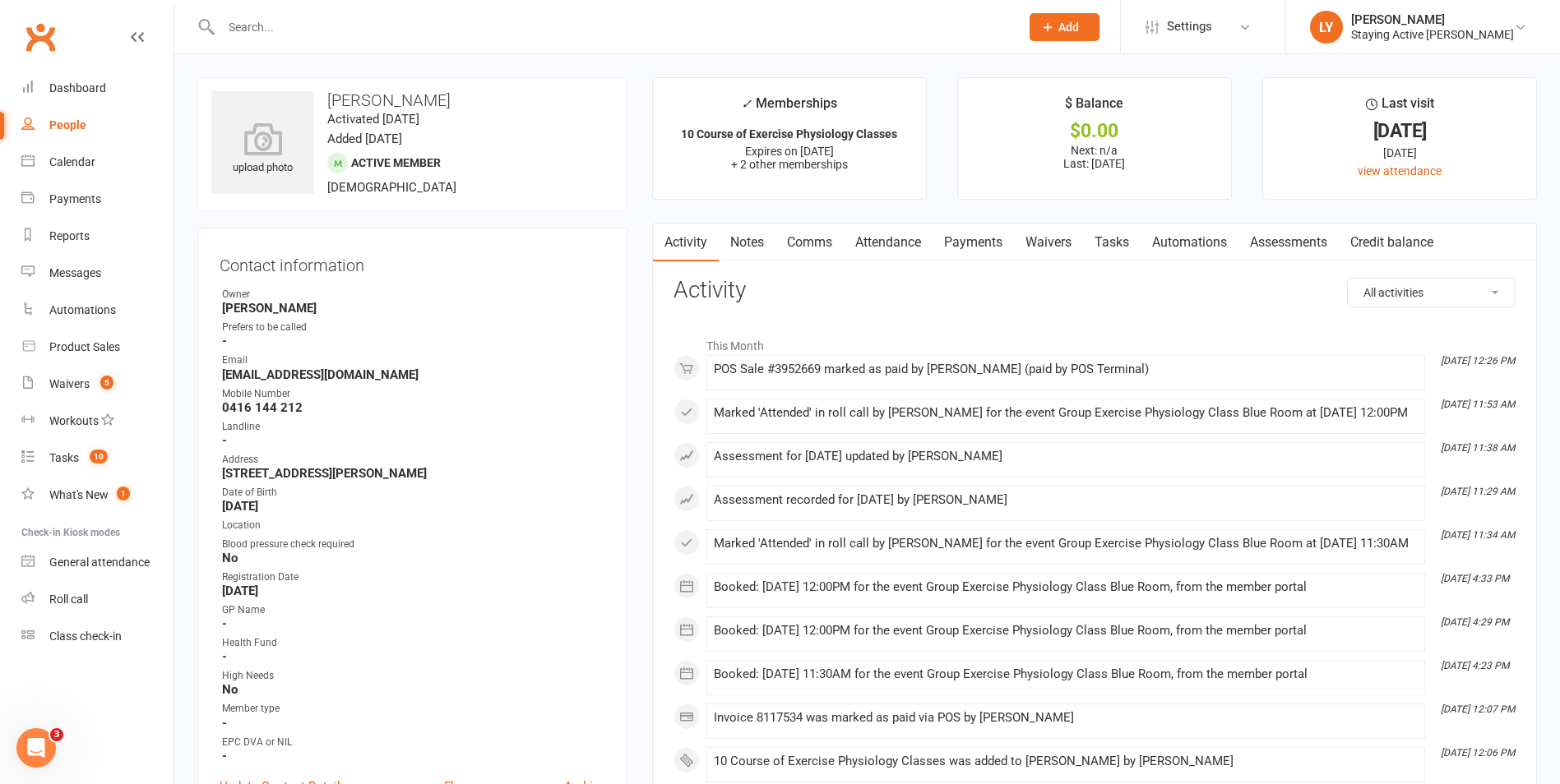
click at [380, 36] on input "text" at bounding box center [612, 27] width 792 height 23
type input "[PERSON_NAME]"
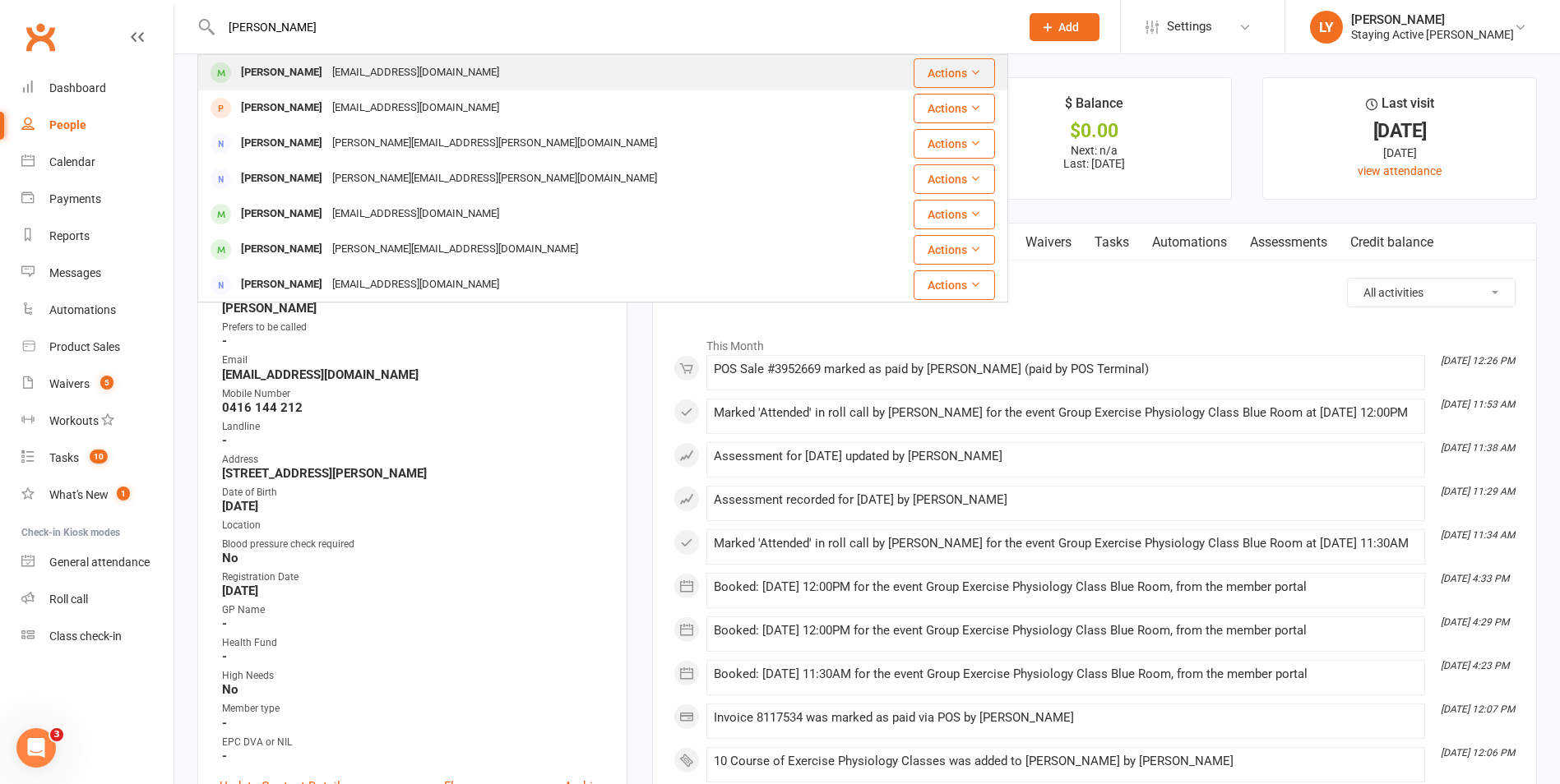
click at [345, 67] on div "[EMAIL_ADDRESS][DOMAIN_NAME]" at bounding box center [415, 73] width 176 height 24
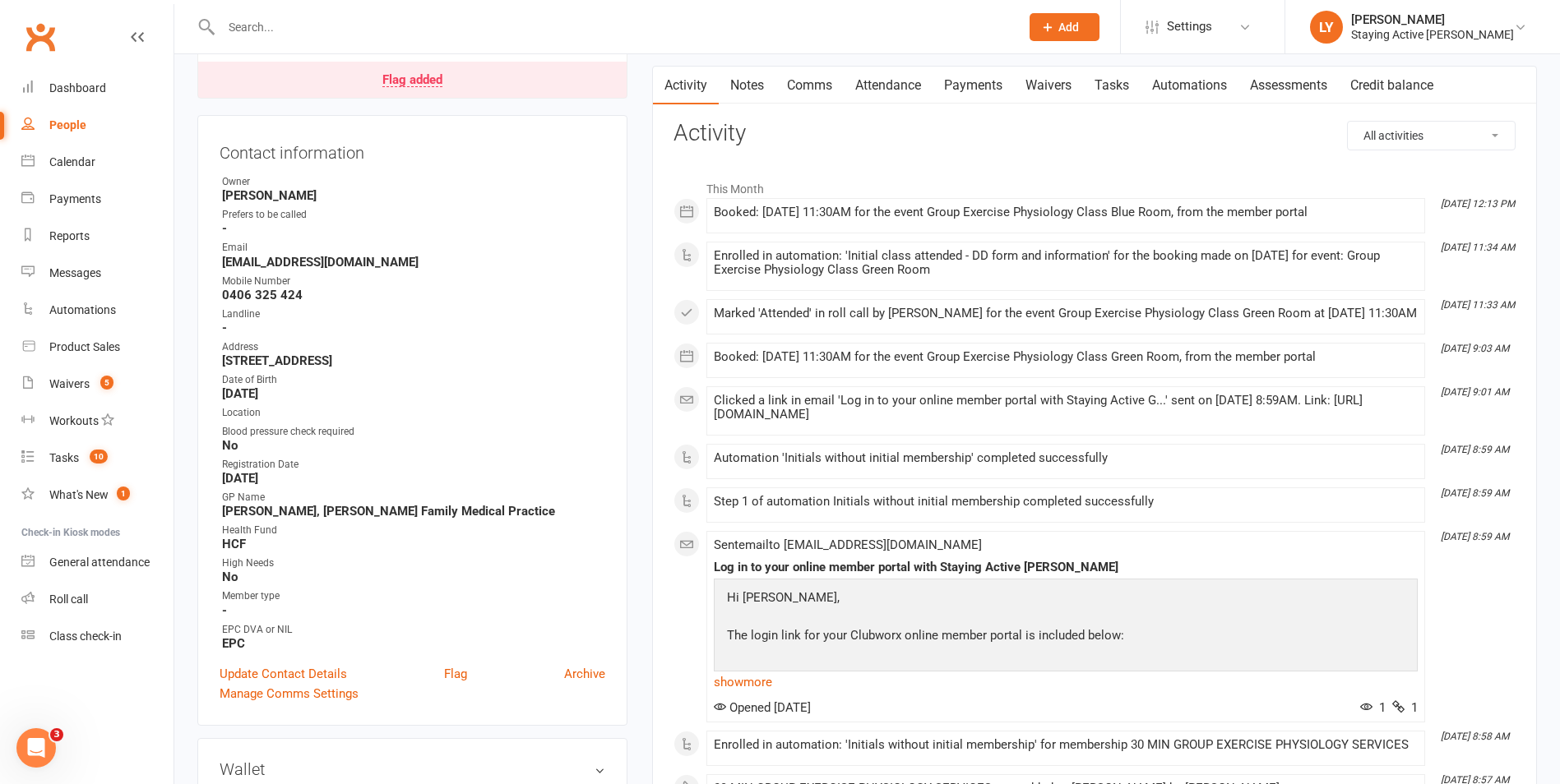
scroll to position [164, 0]
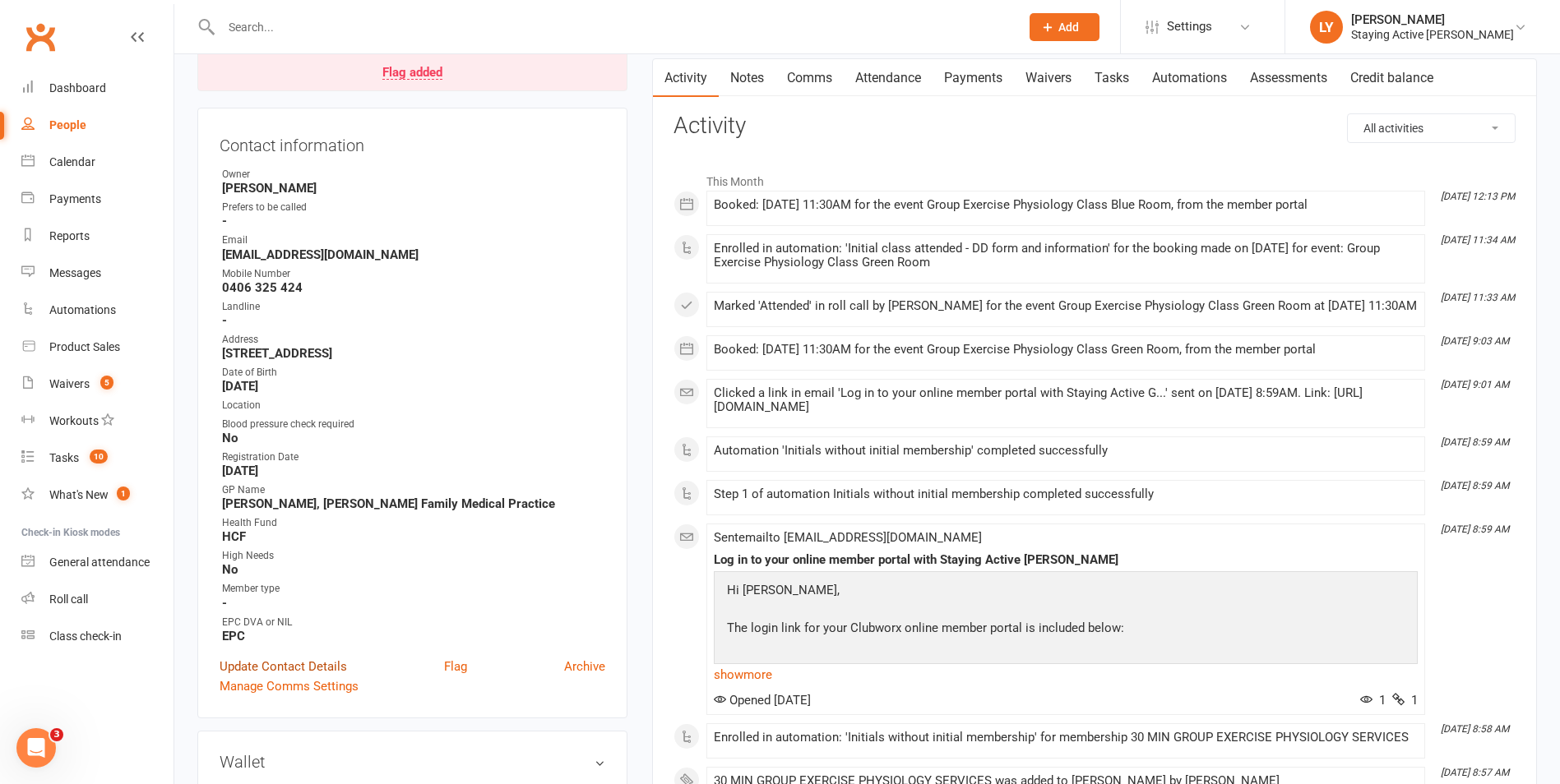
click at [286, 661] on link "Update Contact Details" at bounding box center [283, 667] width 127 height 20
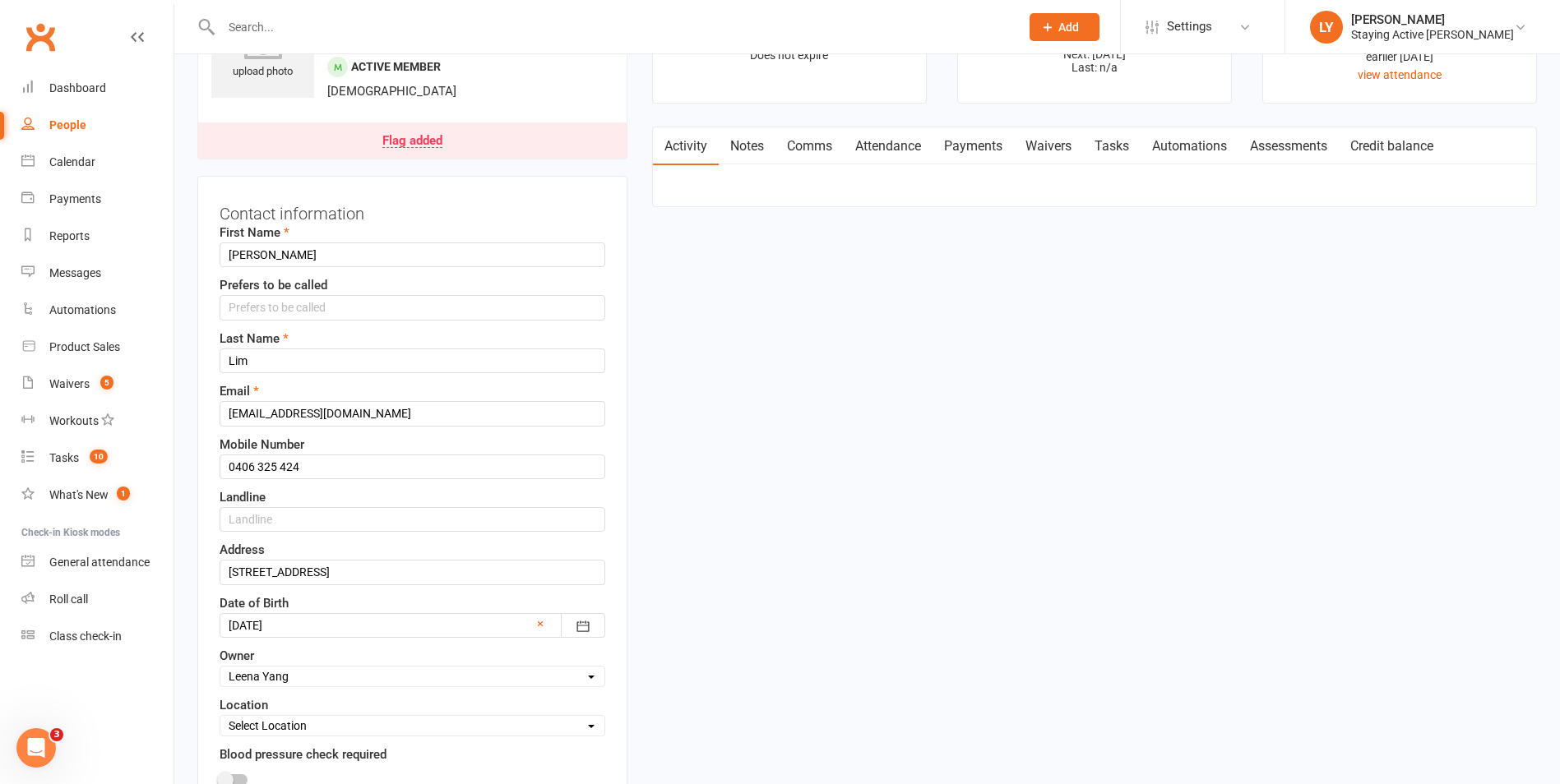
scroll to position [77, 0]
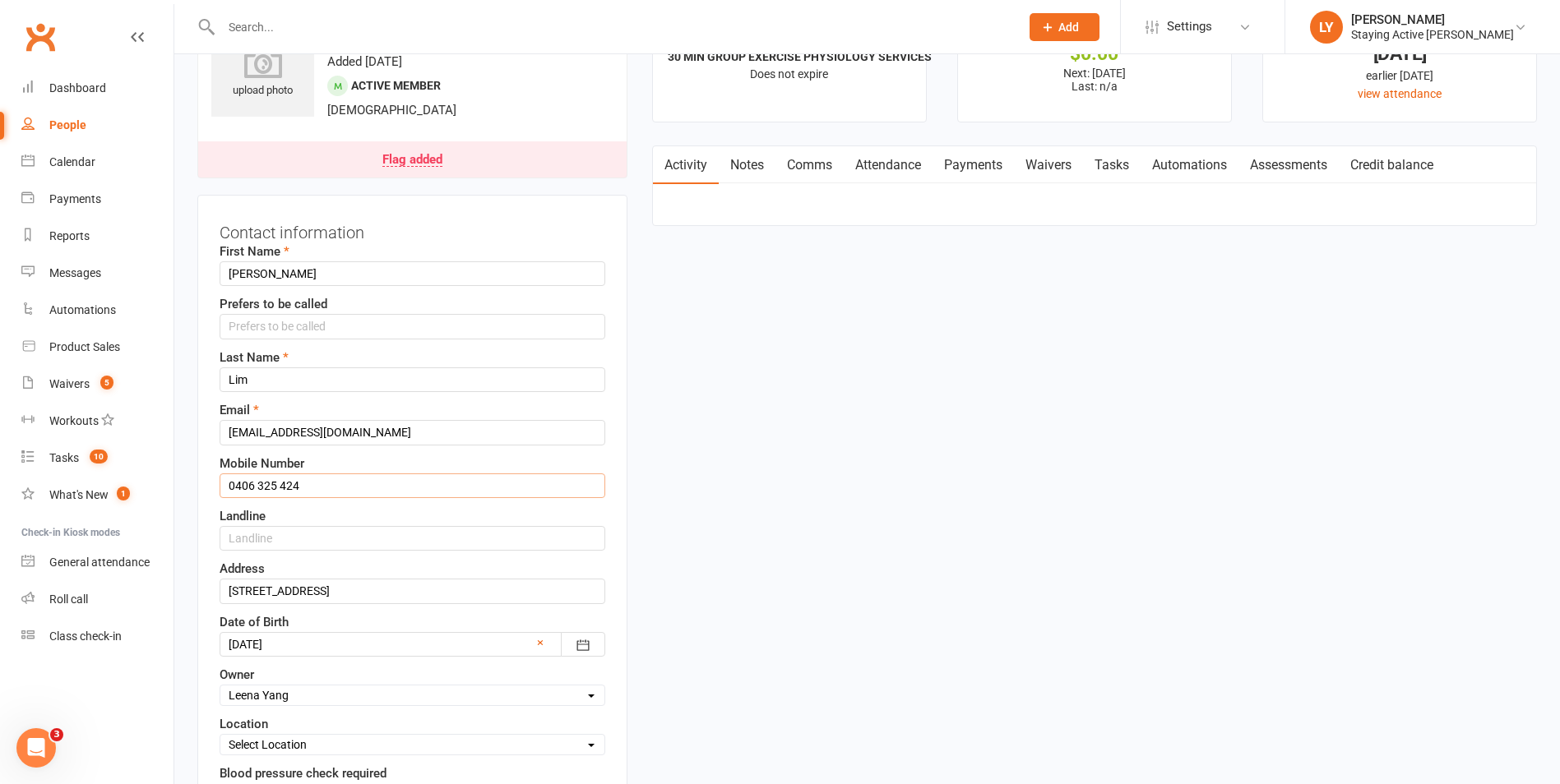
click at [311, 491] on input "0406 325 424" at bounding box center [412, 486] width 385 height 25
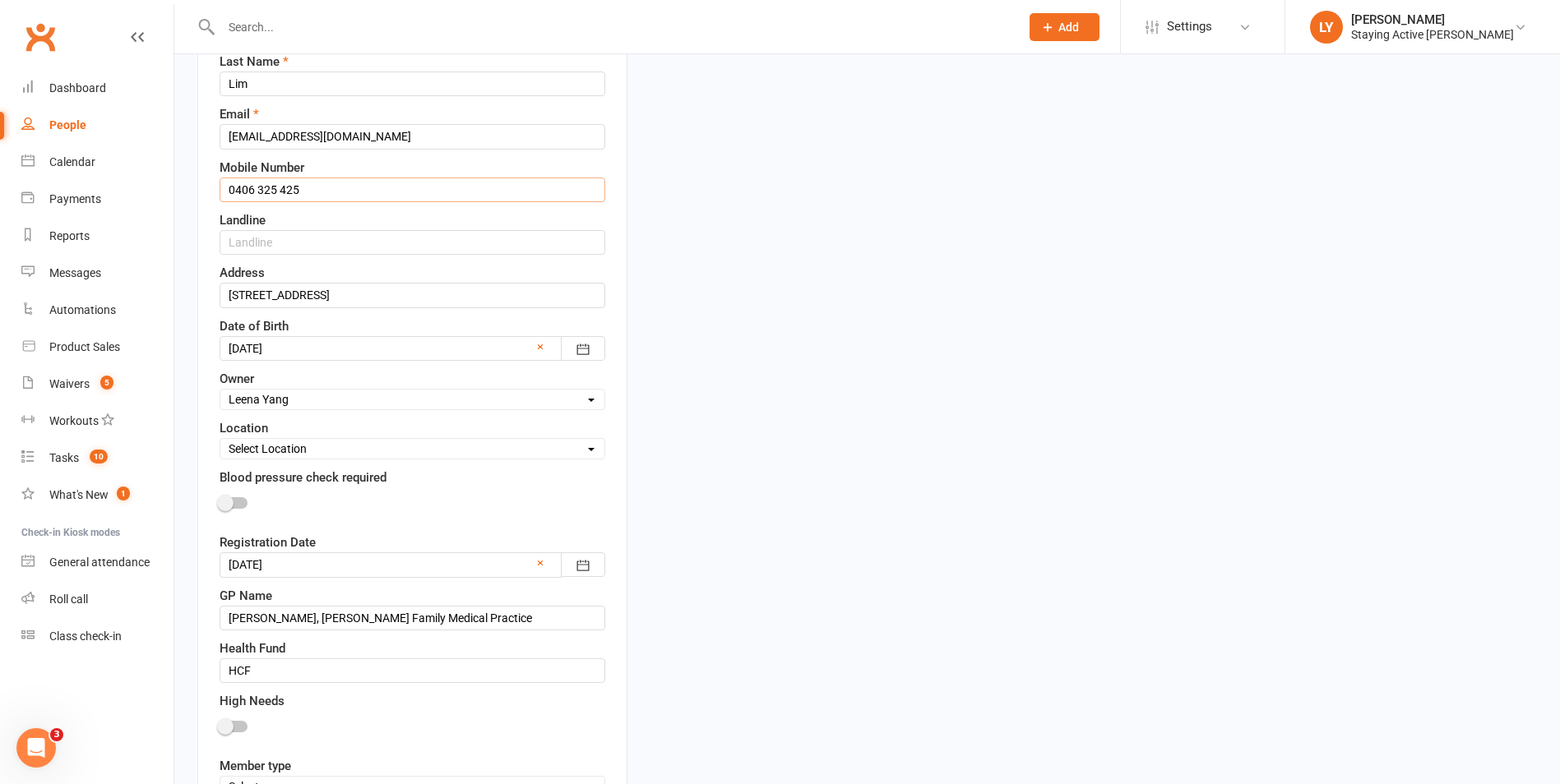
scroll to position [570, 0]
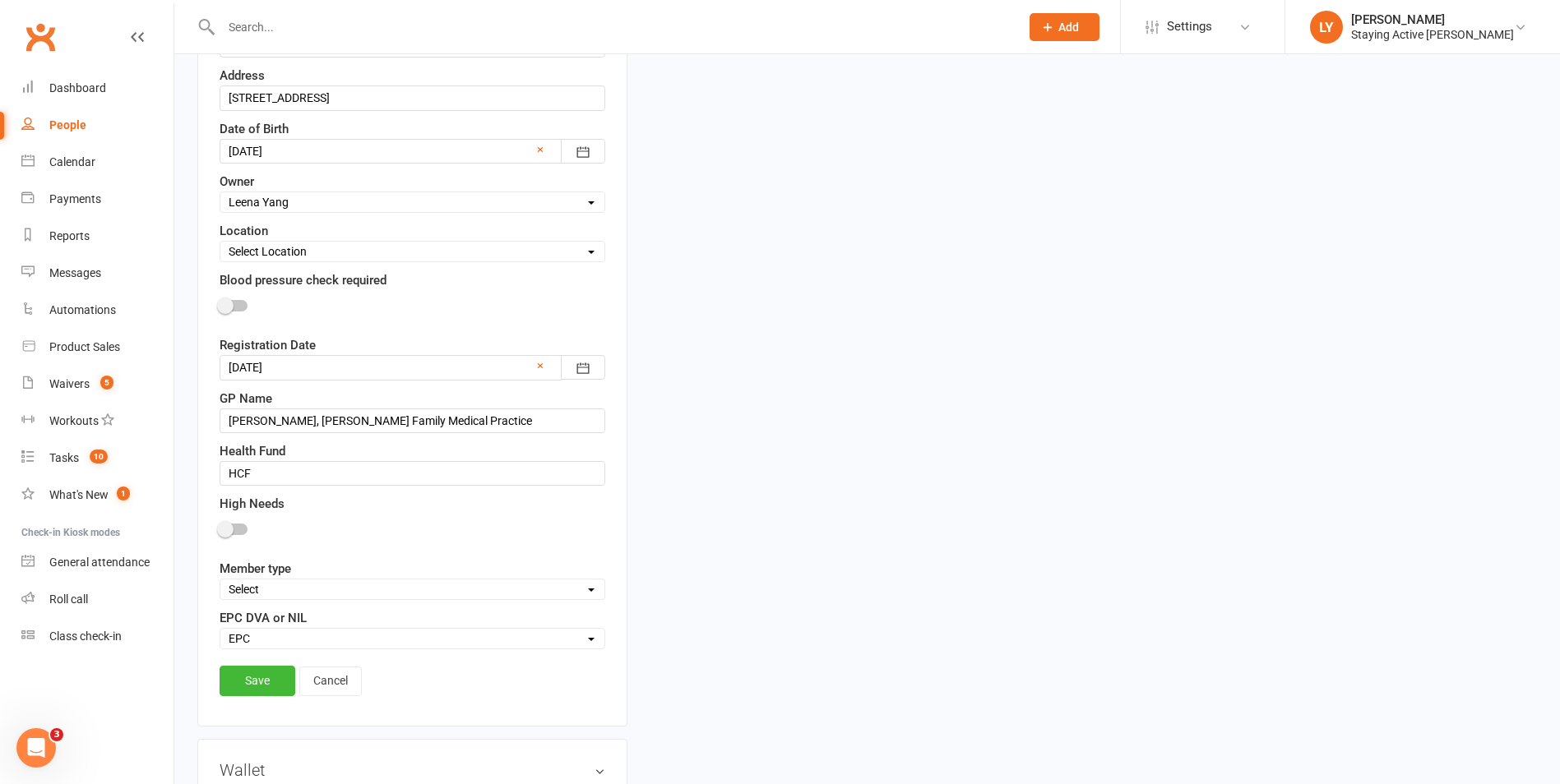
type input "0406 325 425"
click at [266, 665] on div "Contact information First Name [PERSON_NAME] to be called Last Name [PERSON_NAM…" at bounding box center [412, 214] width 430 height 1025
click at [262, 678] on link "Save" at bounding box center [257, 681] width 76 height 30
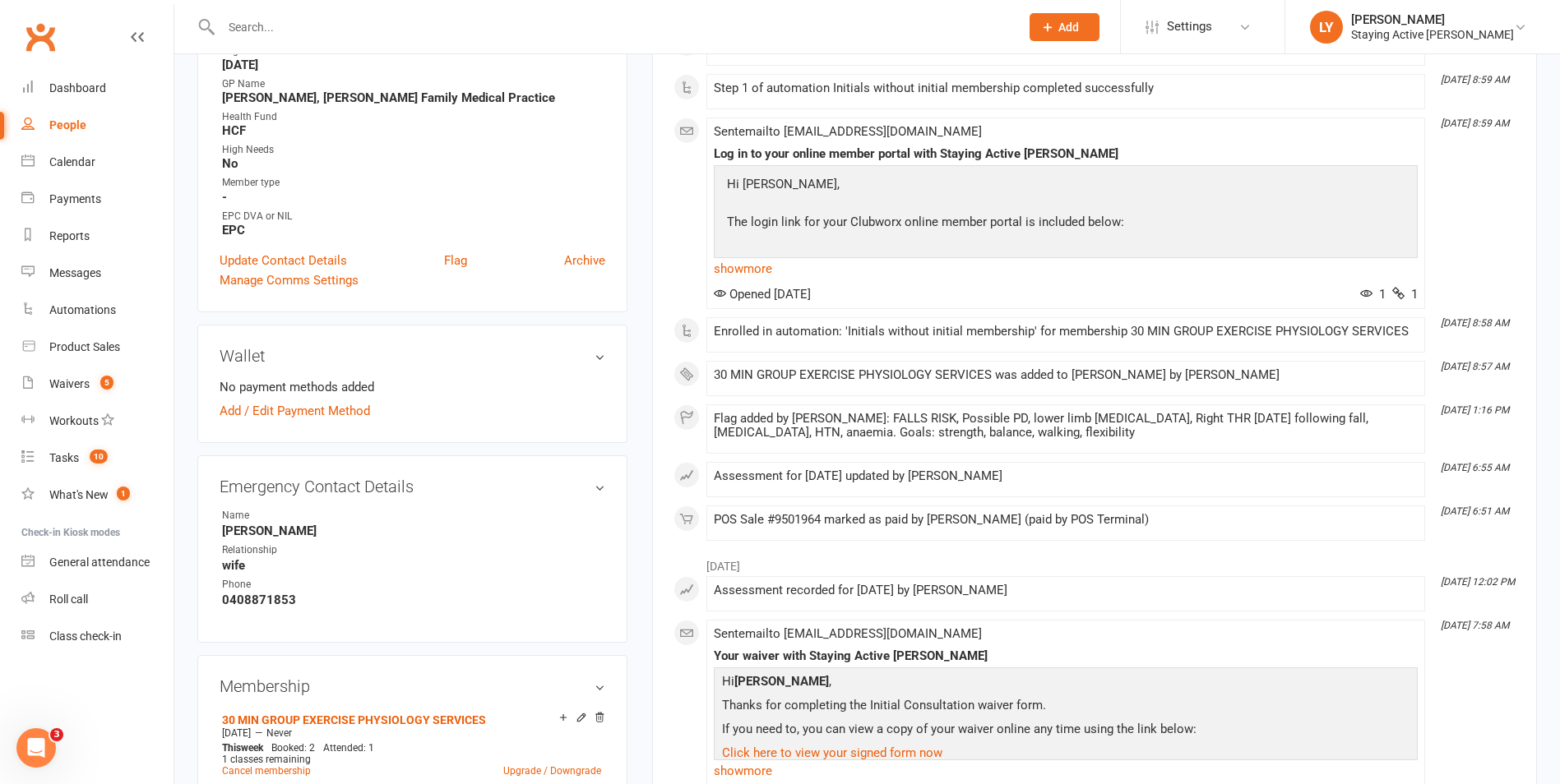
click at [339, 28] on input "text" at bounding box center [612, 27] width 792 height 23
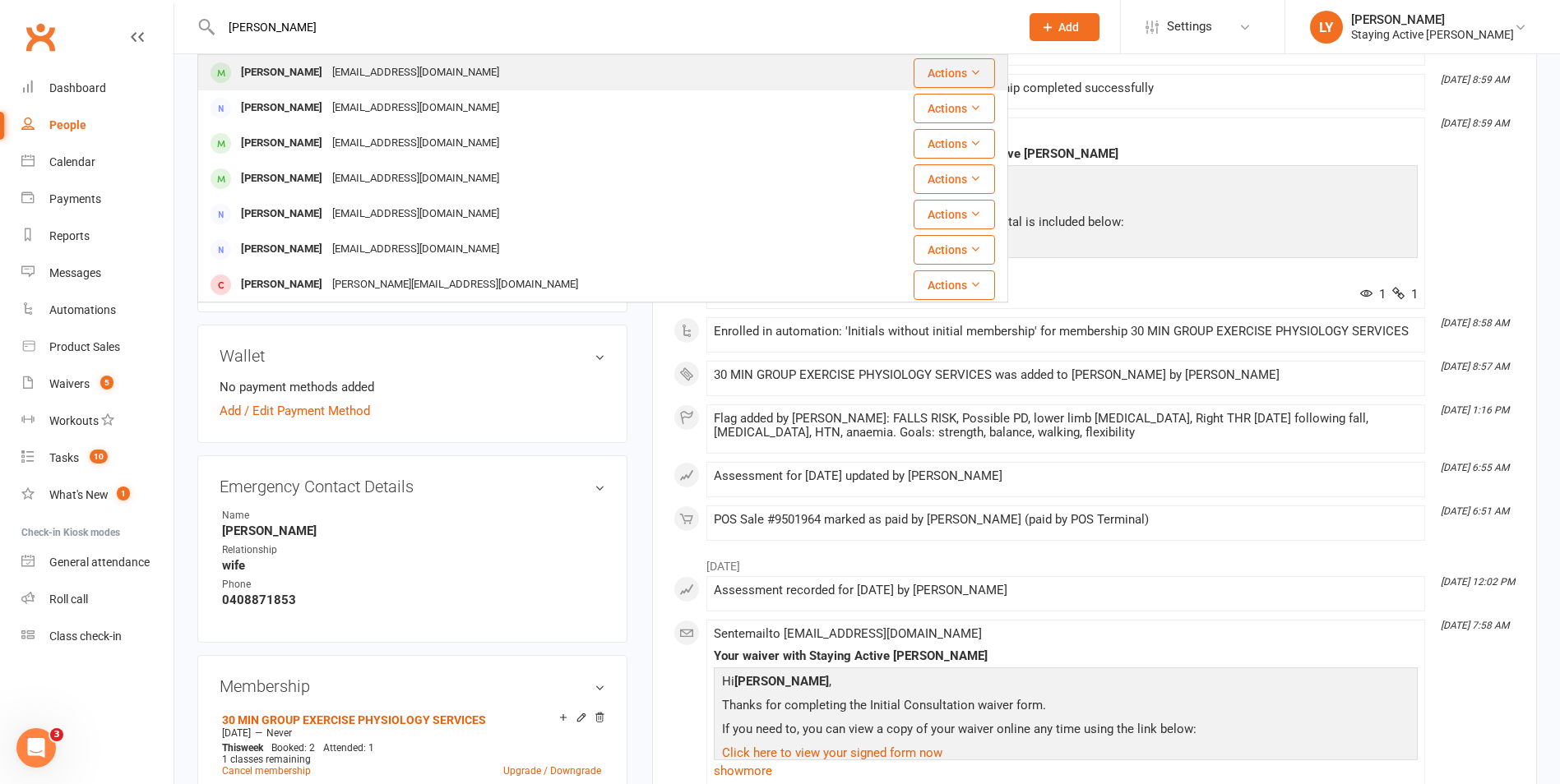
type input "[PERSON_NAME]"
click at [375, 85] on div "[EMAIL_ADDRESS][DOMAIN_NAME]" at bounding box center [415, 73] width 176 height 24
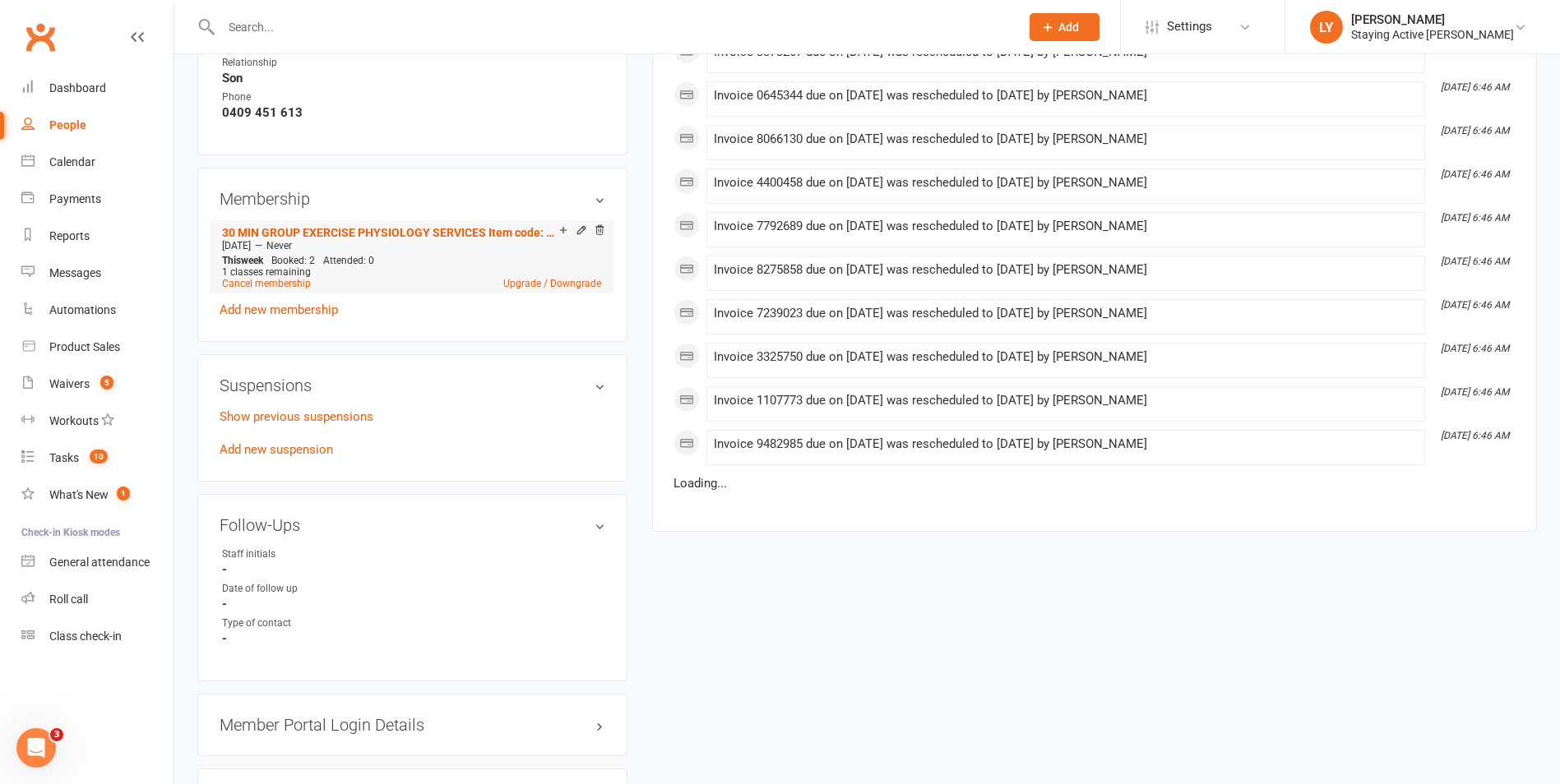
scroll to position [1150, 0]
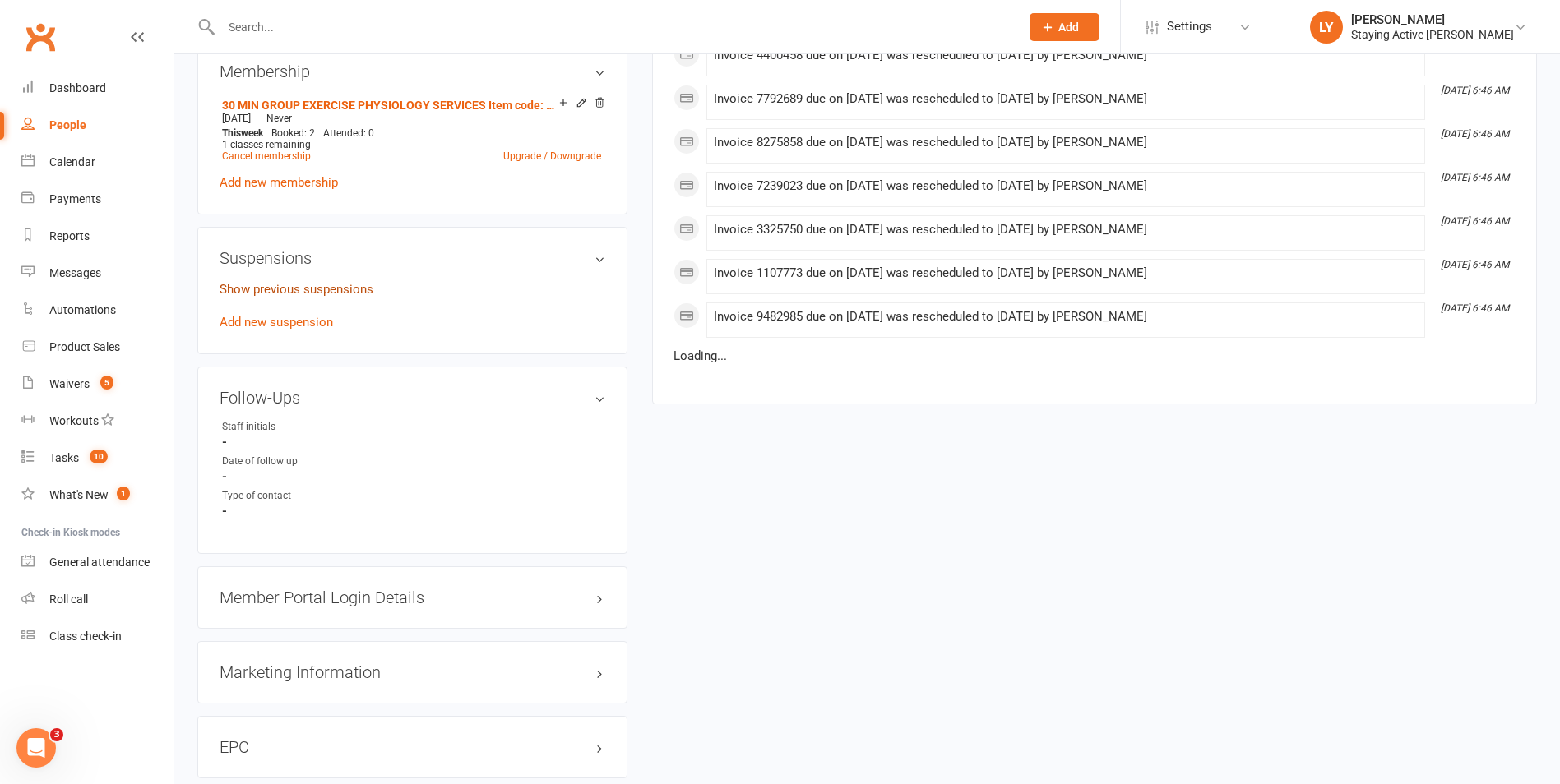
click at [296, 286] on link "Show previous suspensions" at bounding box center [297, 289] width 154 height 15
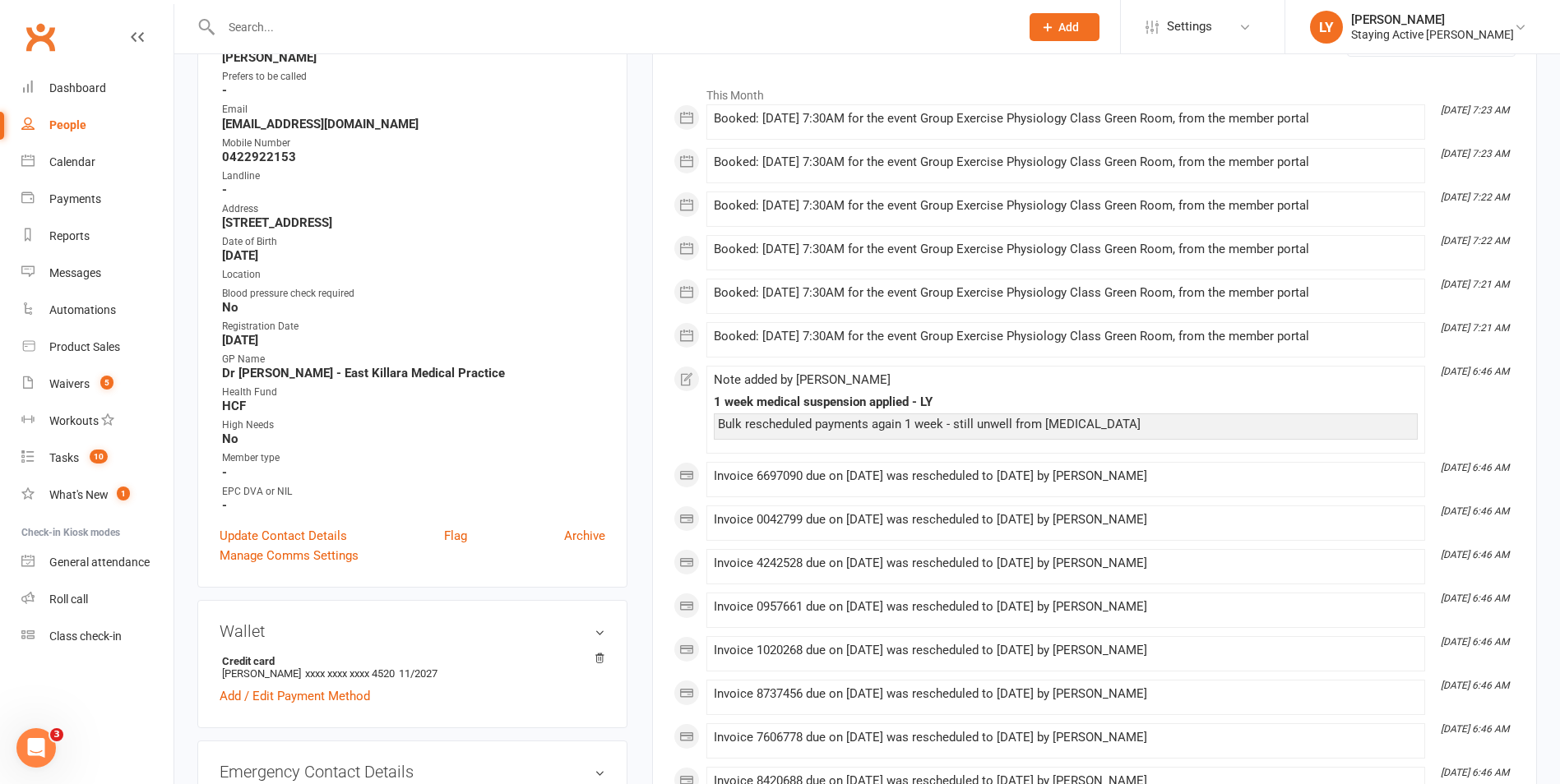
scroll to position [246, 0]
